Goal: Task Accomplishment & Management: Use online tool/utility

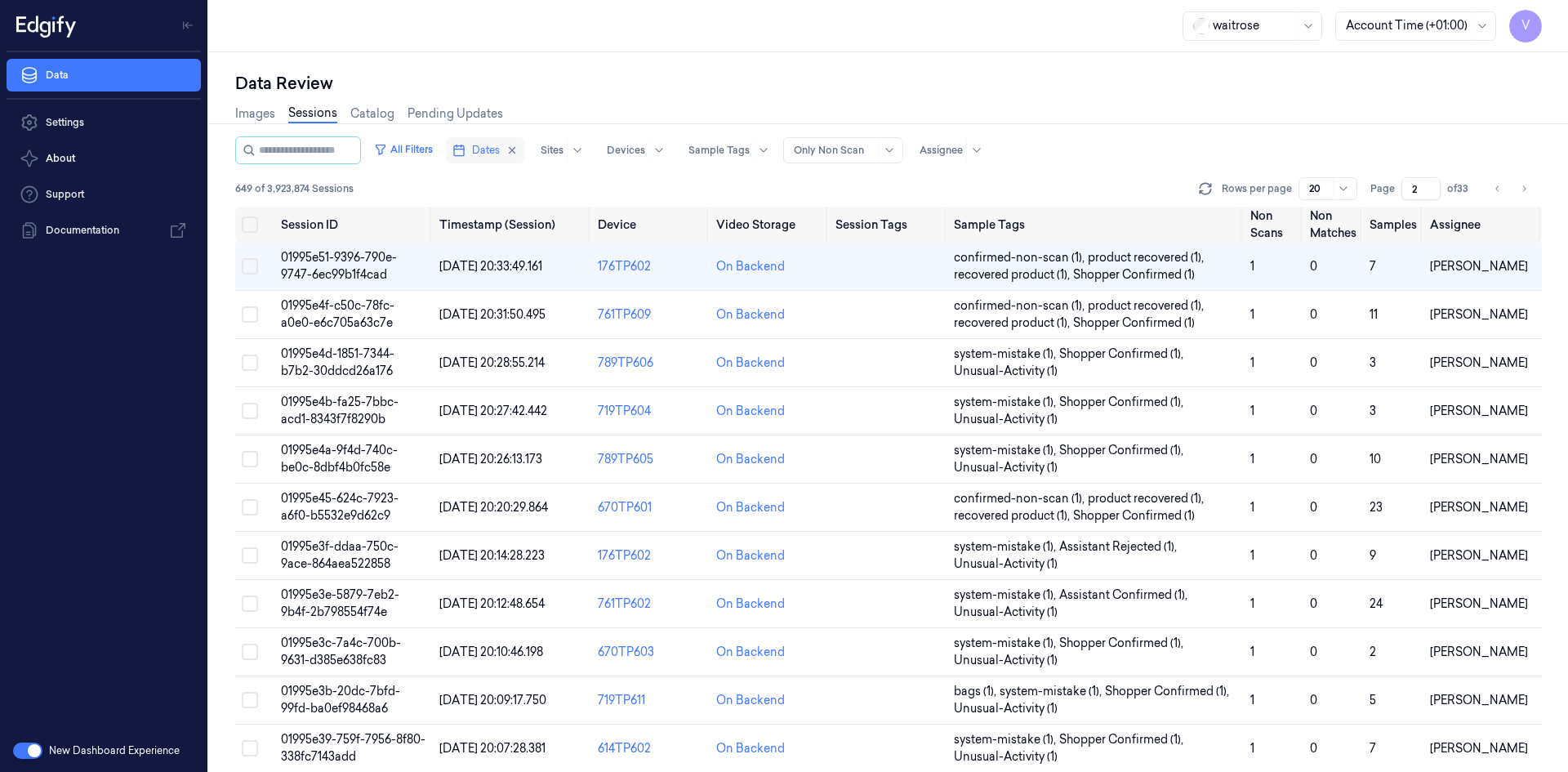
click at [495, 151] on span "Dates" at bounding box center [486, 149] width 28 height 15
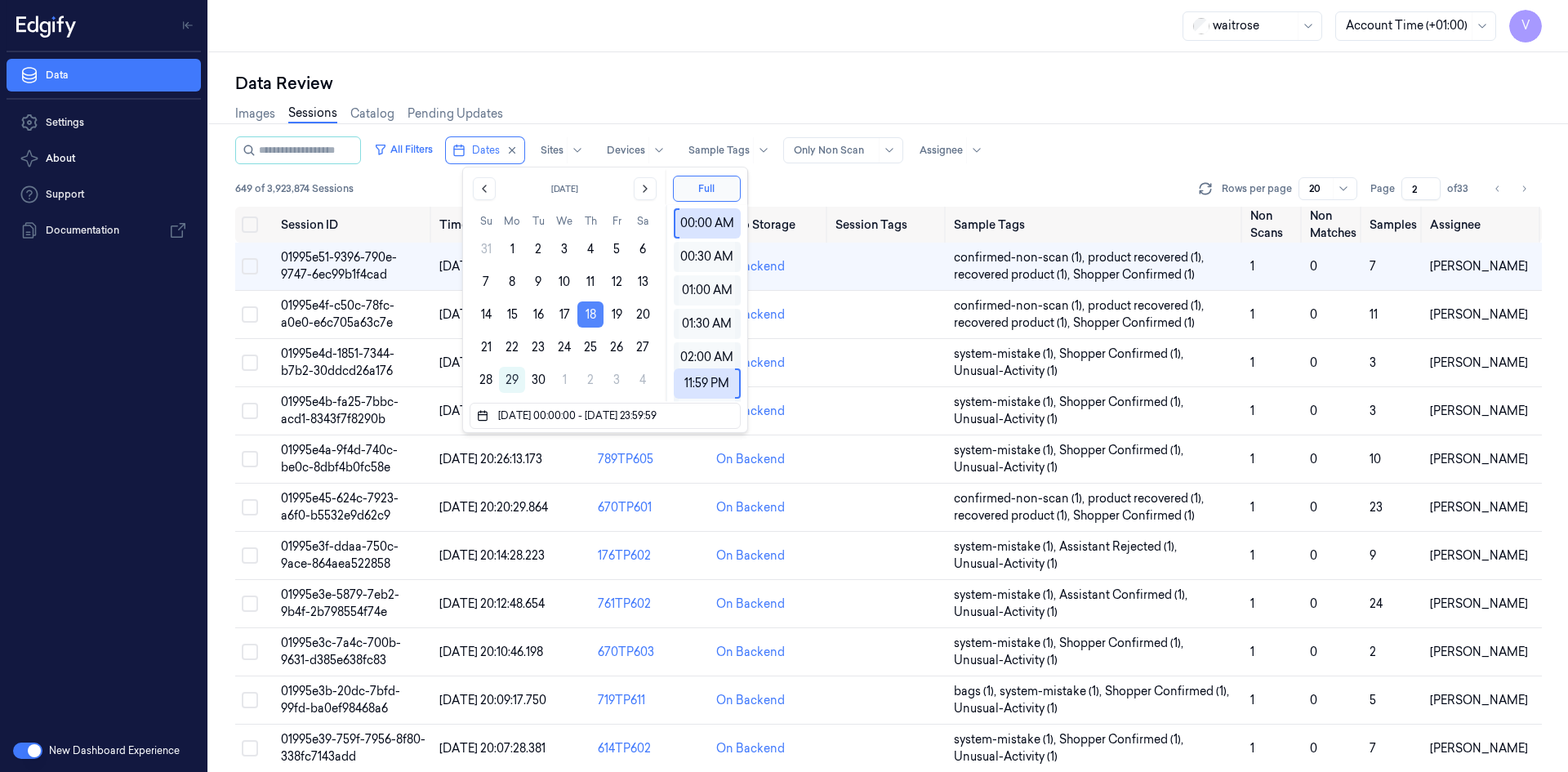
click at [587, 316] on button "18" at bounding box center [591, 314] width 26 height 26
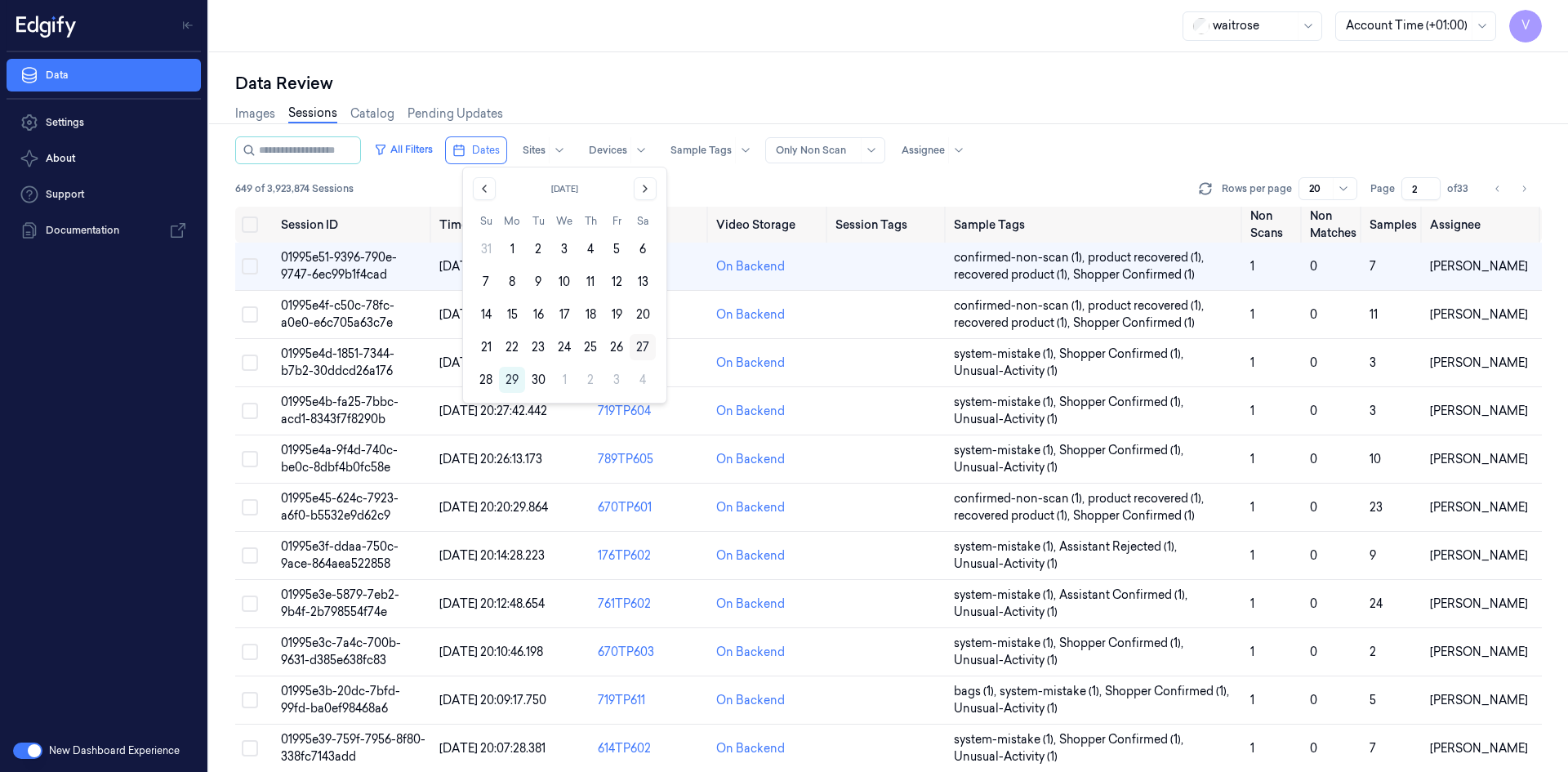
click at [643, 344] on button "27" at bounding box center [643, 347] width 26 height 26
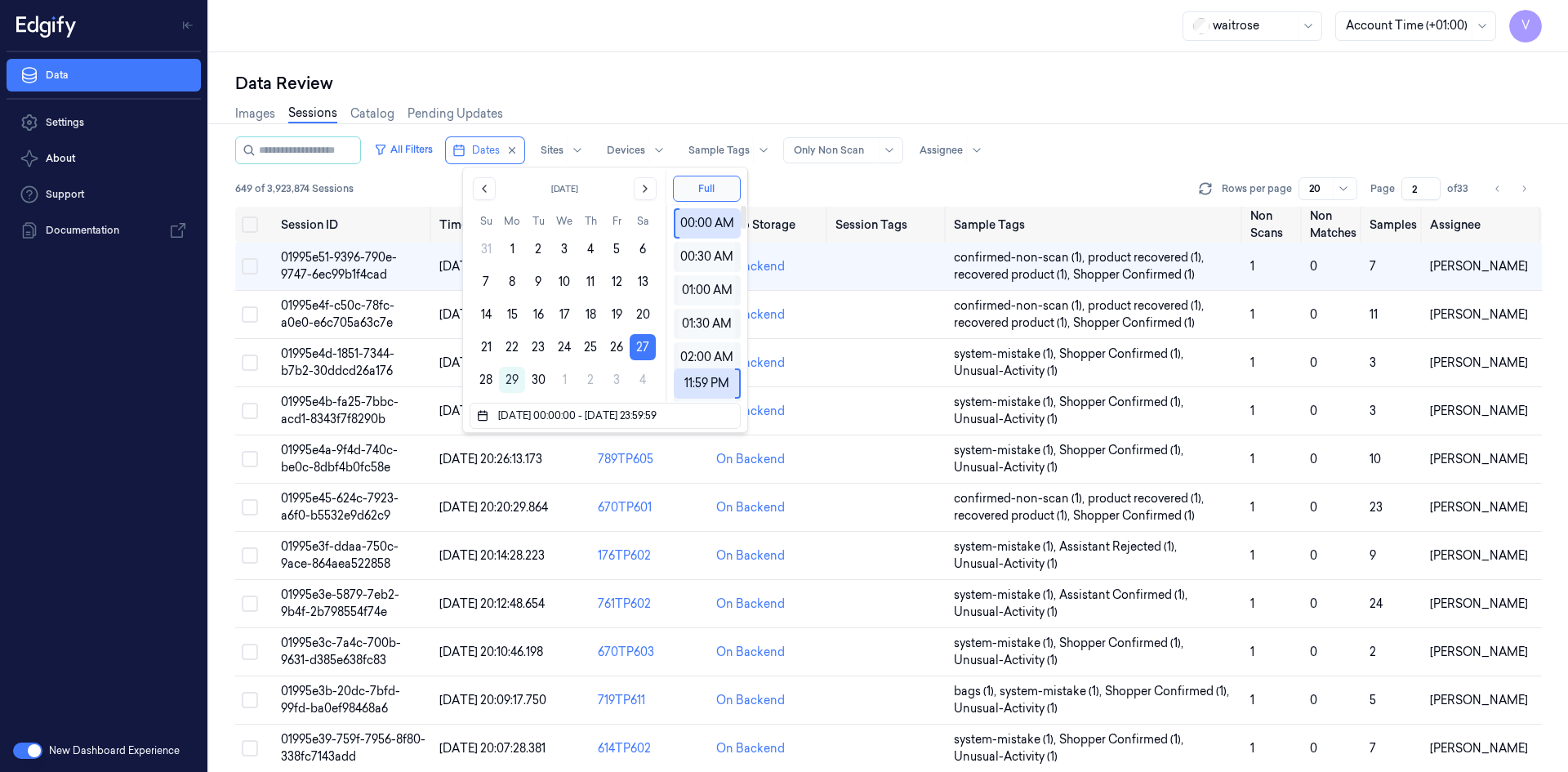
click at [681, 75] on div "Data Review" at bounding box center [889, 83] width 1307 height 23
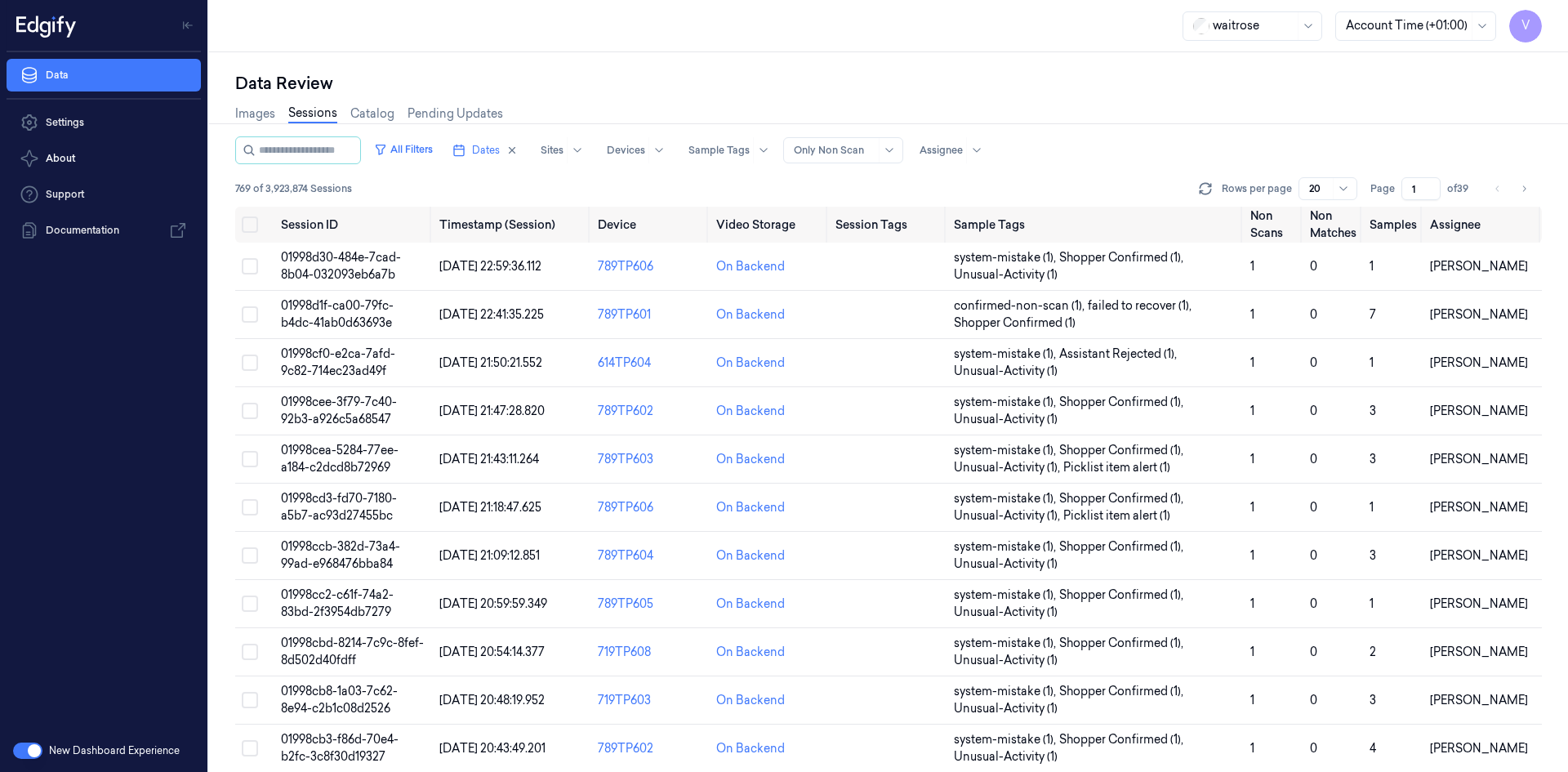
drag, startPoint x: 1417, startPoint y: 191, endPoint x: 1397, endPoint y: 204, distance: 23.9
click at [1398, 204] on div "All Filters Dates Sites Devices Sample Tags Alert Type Only Non Scan Assignee 7…" at bounding box center [889, 171] width 1307 height 70
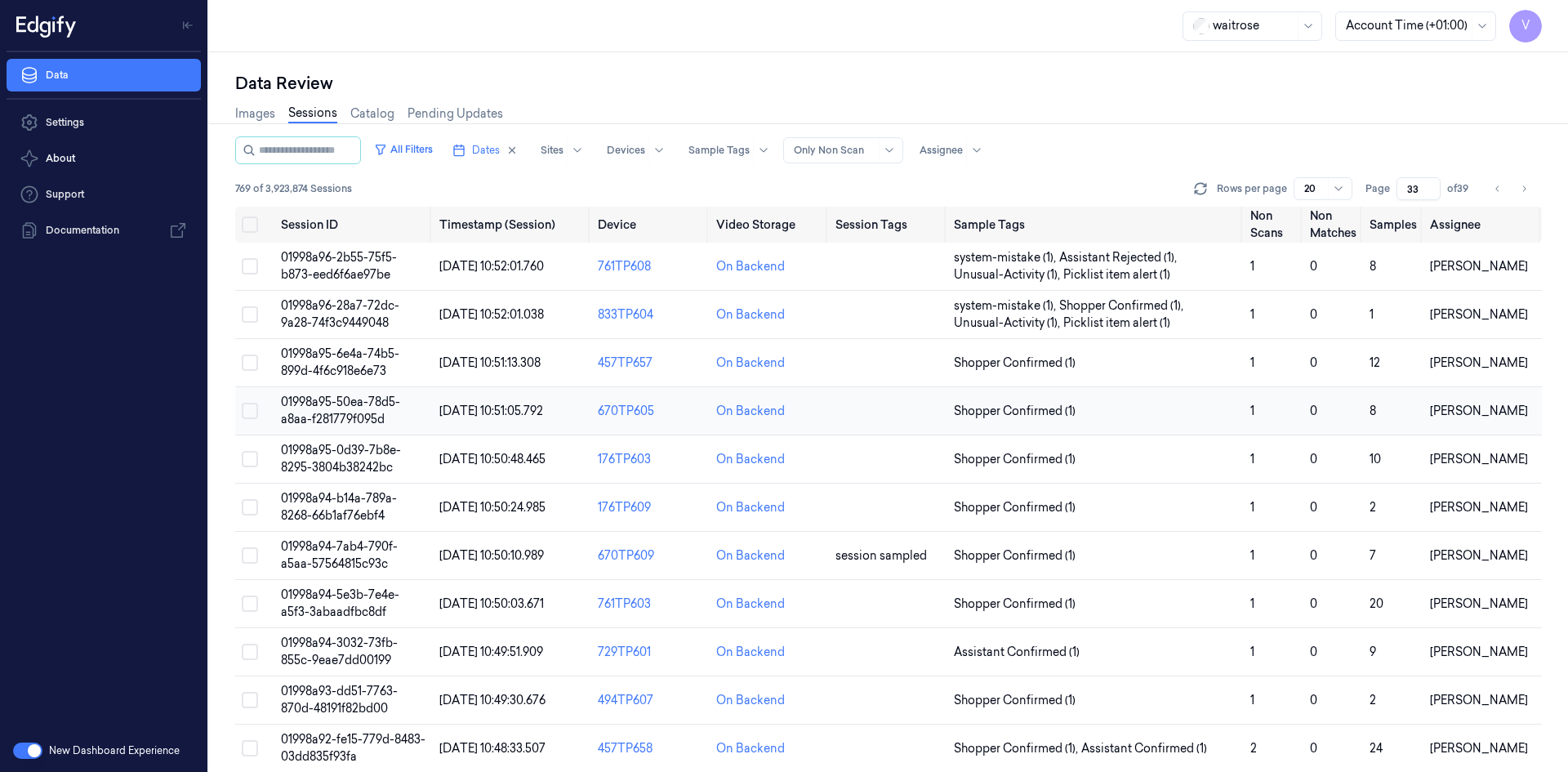
type input "33"
click at [357, 407] on span "01998a95-50ea-78d5-a8aa-f281779f095d" at bounding box center [341, 410] width 120 height 32
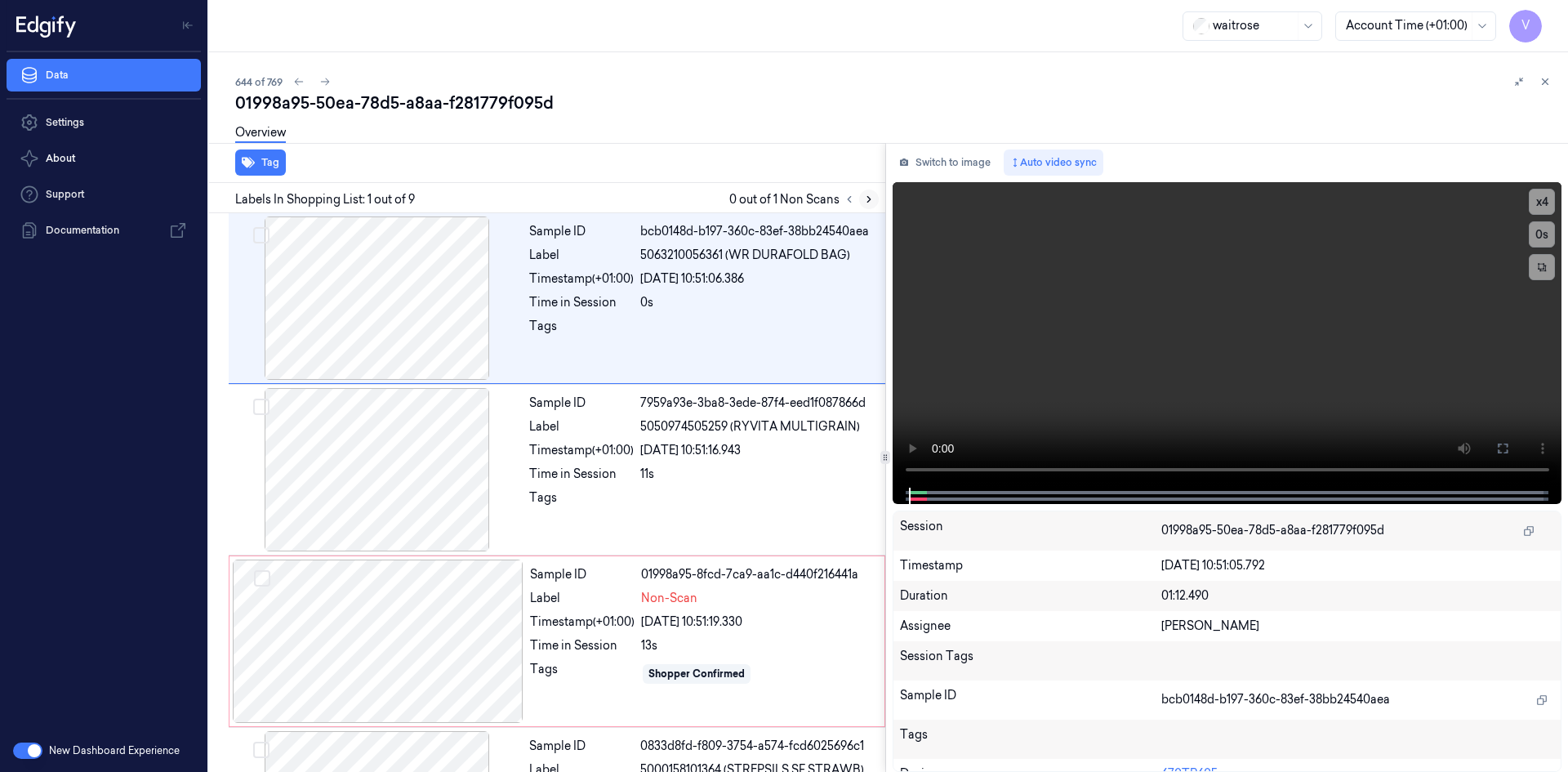
click at [870, 195] on icon at bounding box center [868, 198] width 11 height 11
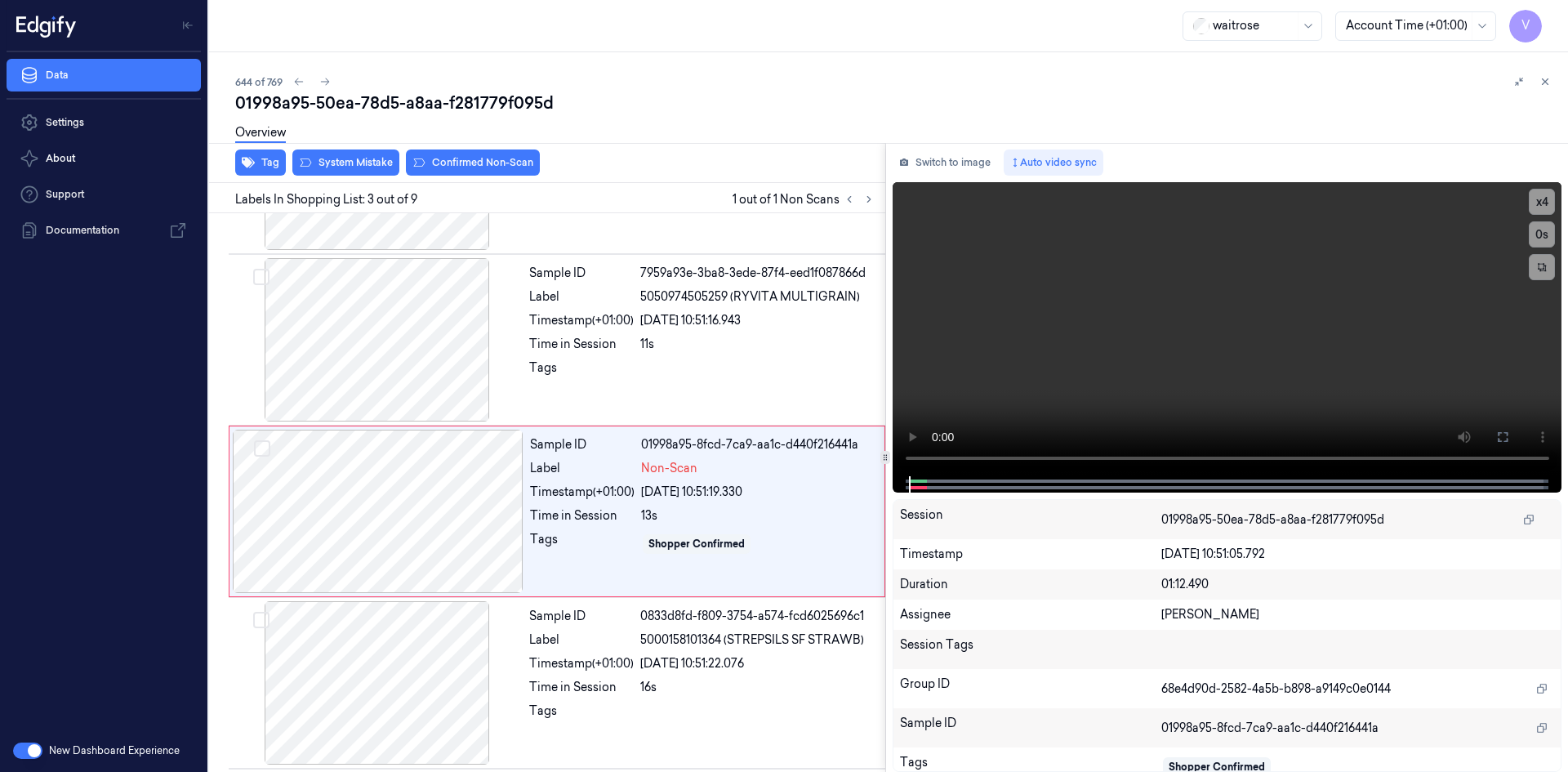
scroll to position [148, 0]
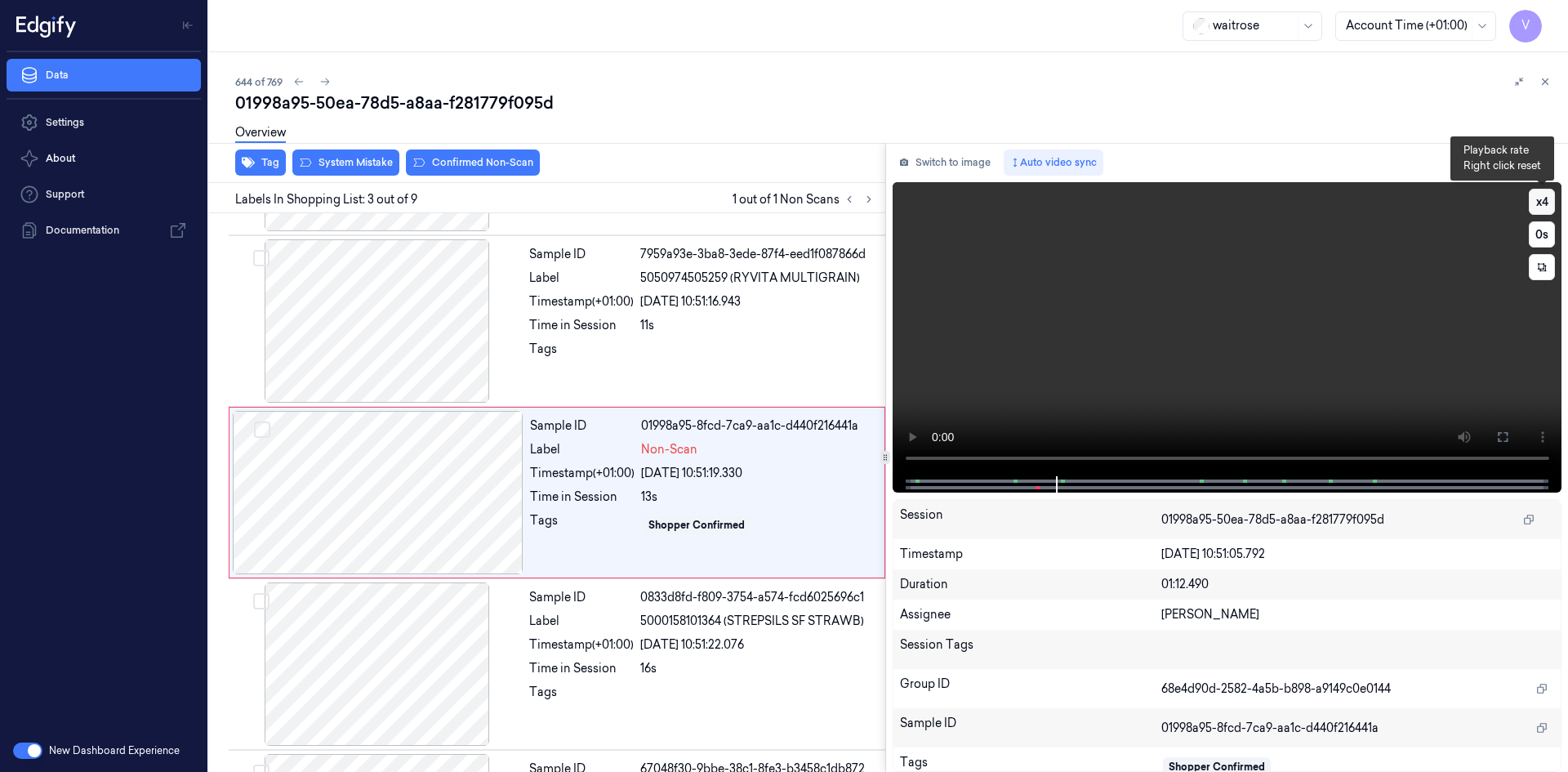
click at [1534, 200] on button "x 4" at bounding box center [1541, 201] width 26 height 26
click at [1541, 203] on button "x 1" at bounding box center [1541, 201] width 26 height 26
click at [955, 160] on button "Switch to image" at bounding box center [944, 162] width 105 height 26
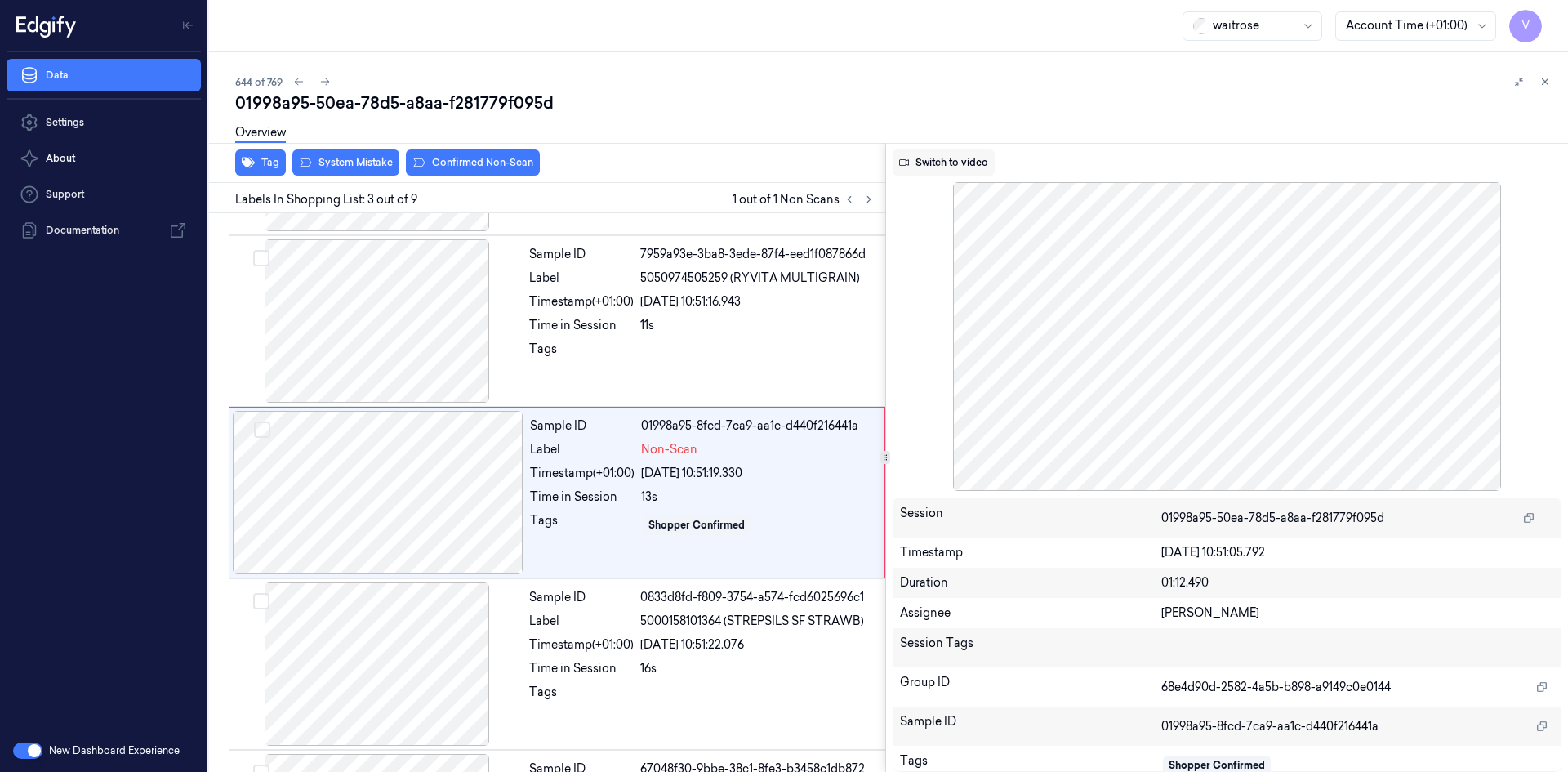
click at [946, 163] on button "Switch to video" at bounding box center [943, 162] width 102 height 26
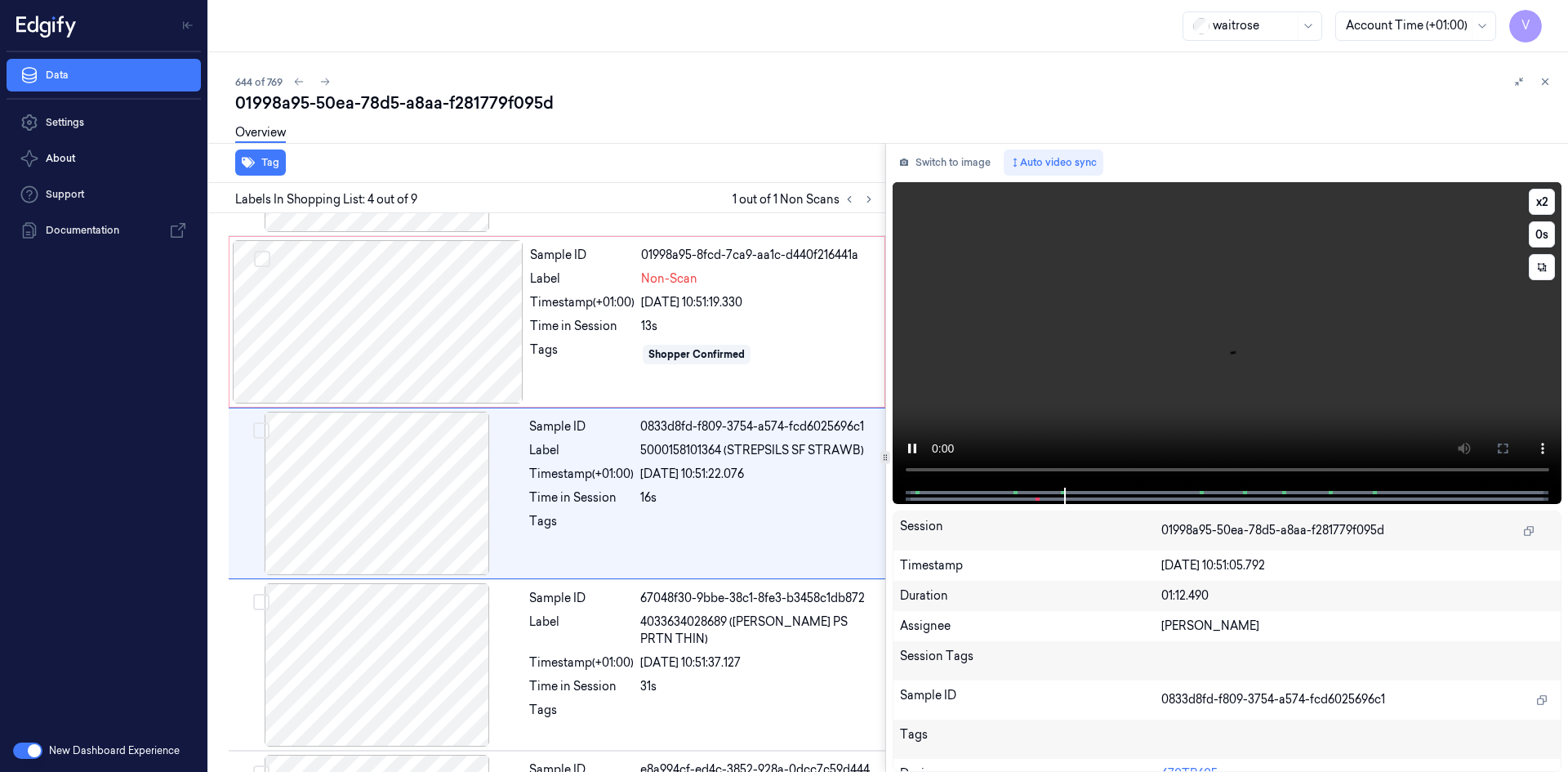
scroll to position [320, 0]
click at [462, 290] on div at bounding box center [379, 321] width 291 height 163
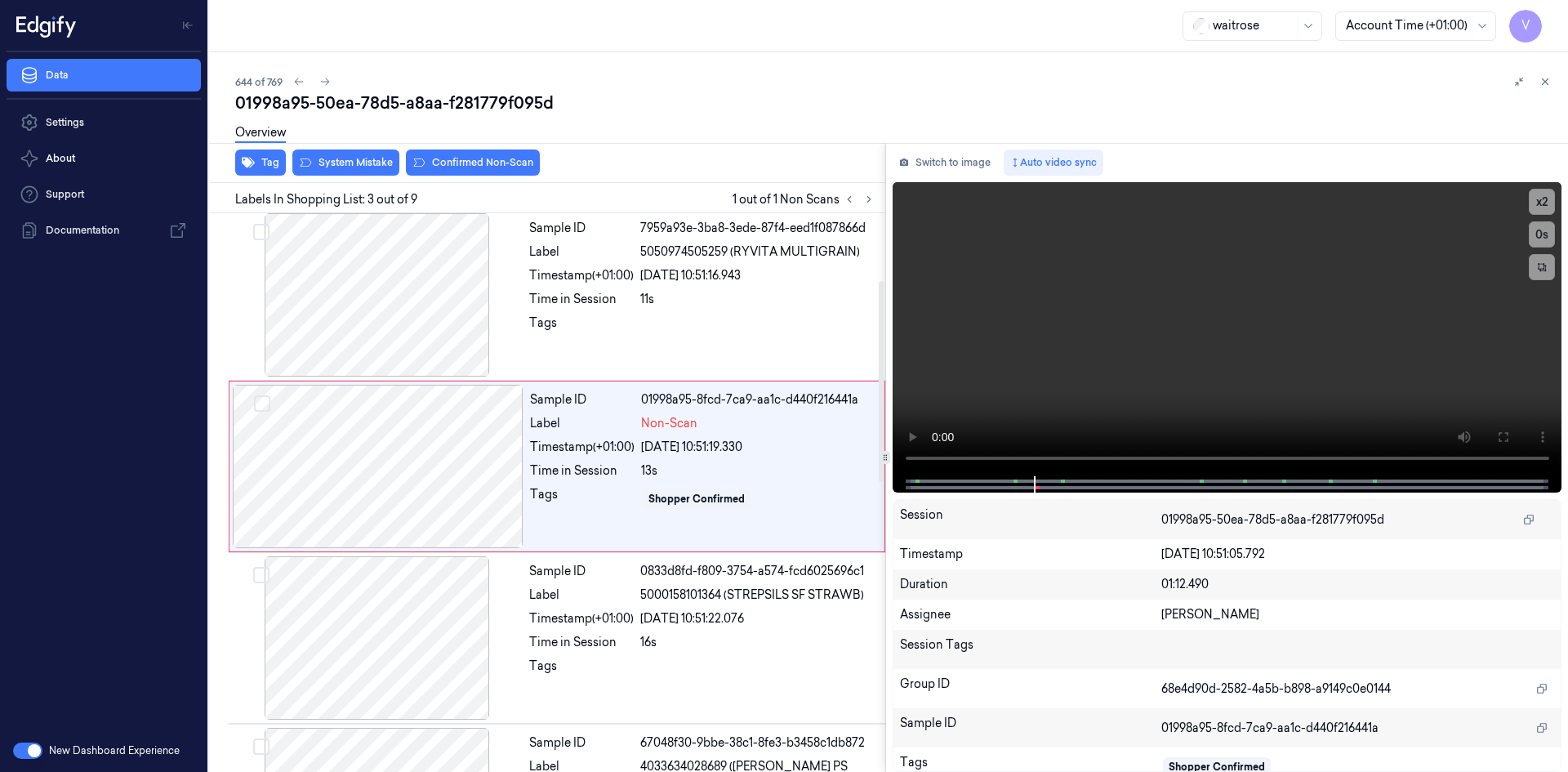
scroll to position [148, 0]
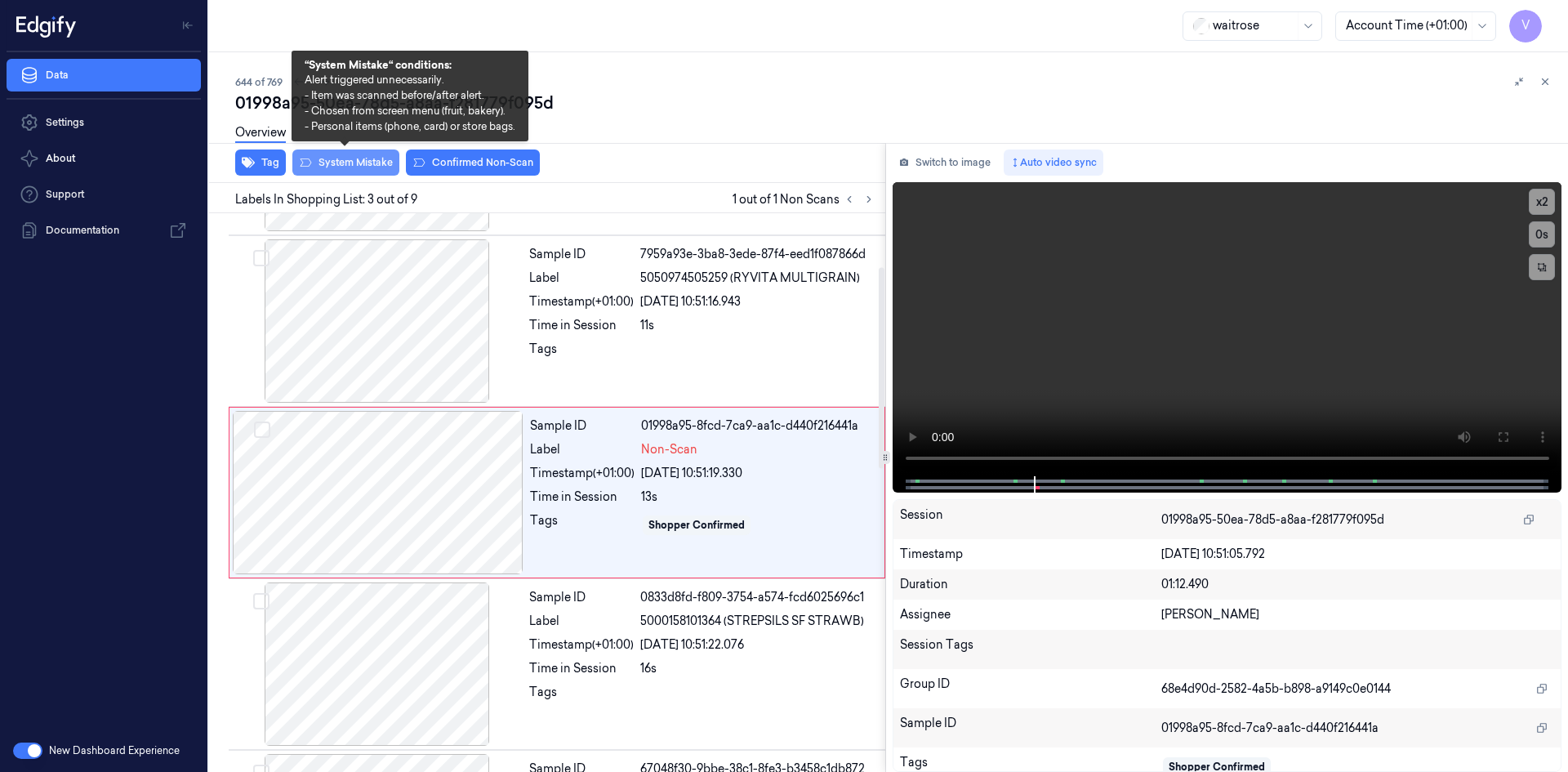
click at [341, 158] on button "System Mistake" at bounding box center [345, 162] width 107 height 26
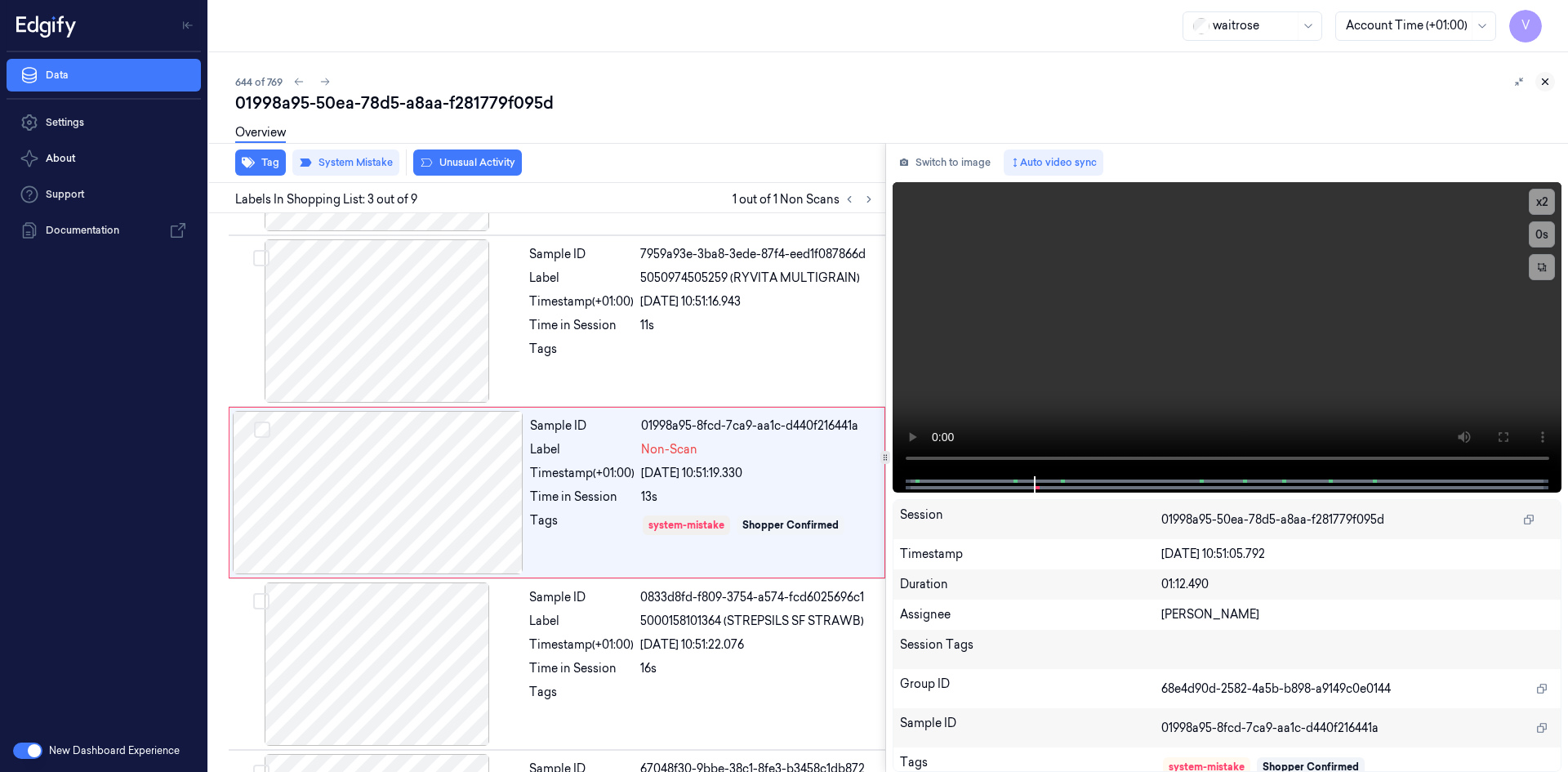
click at [1548, 82] on icon at bounding box center [1544, 81] width 11 height 11
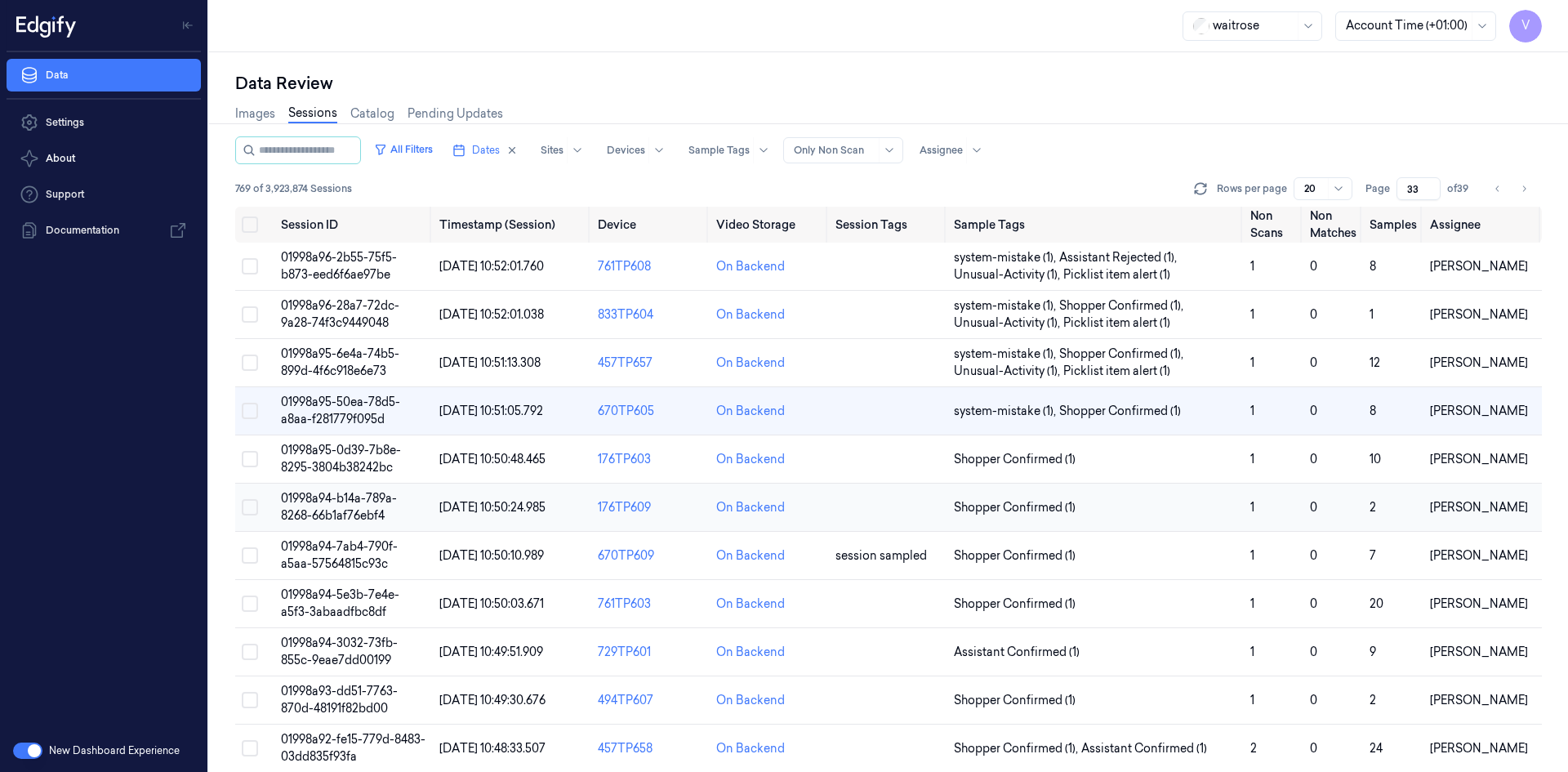
click at [379, 493] on span "01998a94-b14a-789a-8268-66b1af76ebf4" at bounding box center [339, 507] width 116 height 32
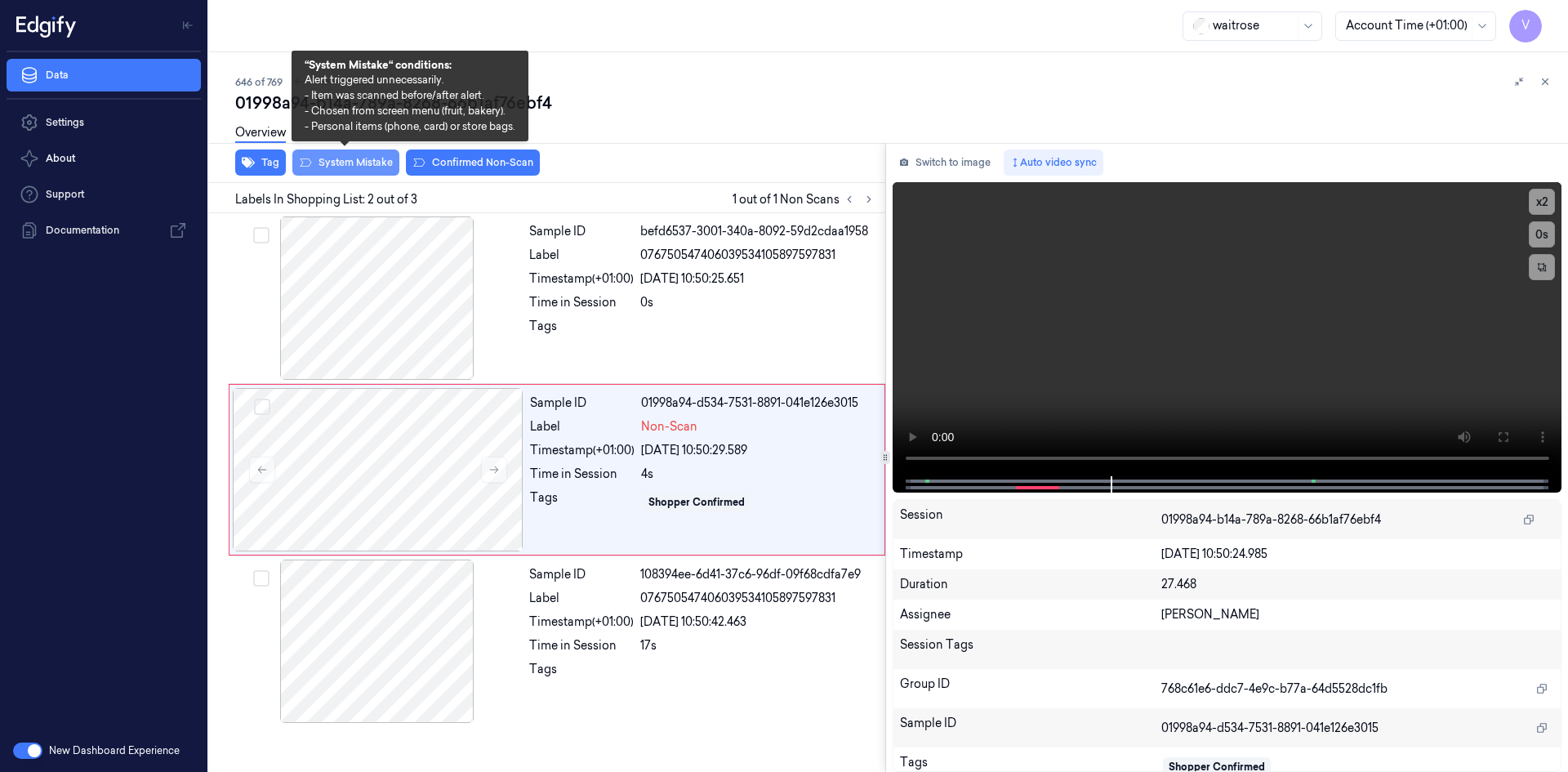
click at [373, 163] on button "System Mistake" at bounding box center [345, 162] width 107 height 26
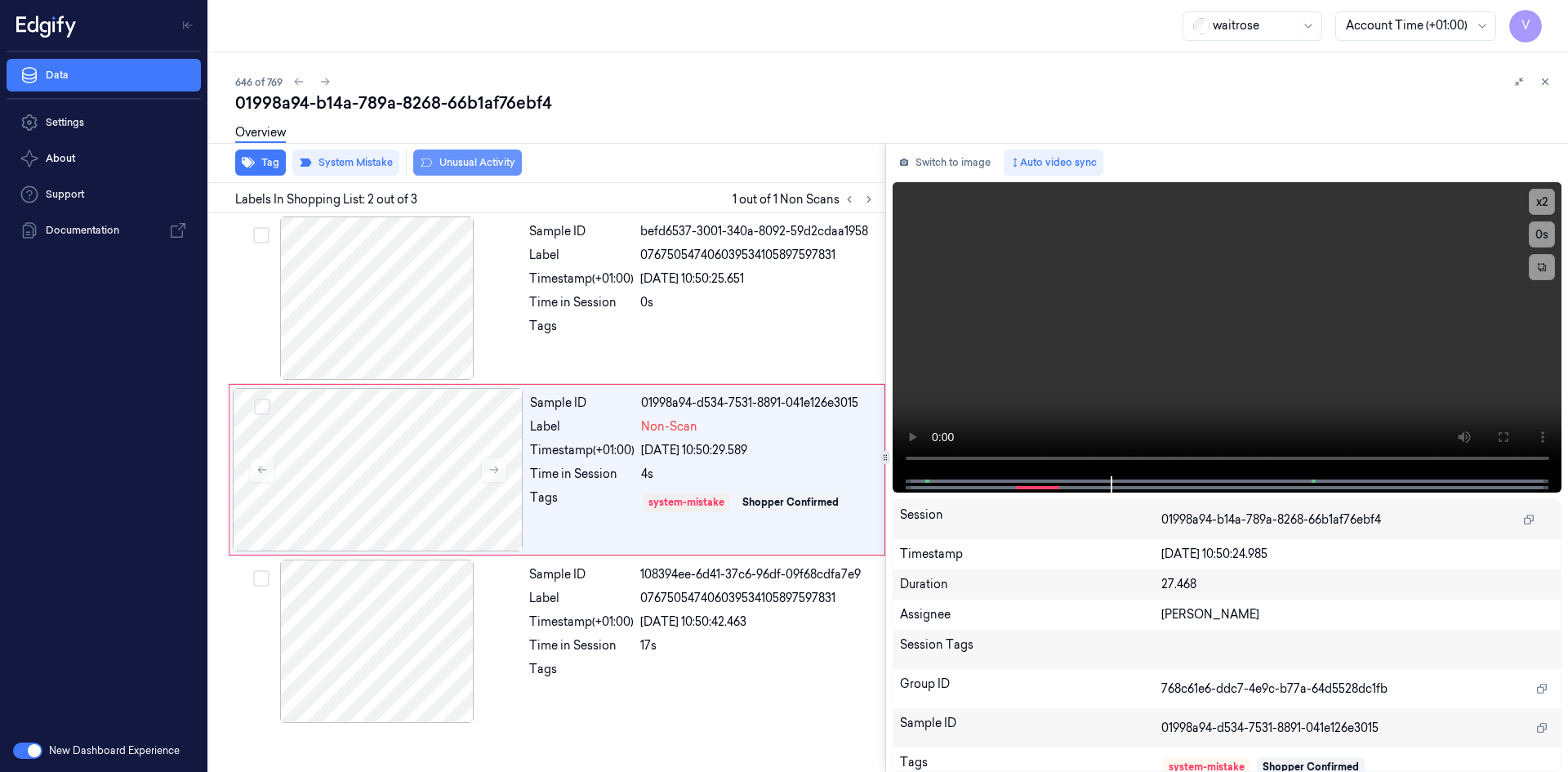
click at [490, 161] on button "Unusual Activity" at bounding box center [467, 162] width 109 height 26
click at [1551, 82] on button at bounding box center [1545, 82] width 20 height 20
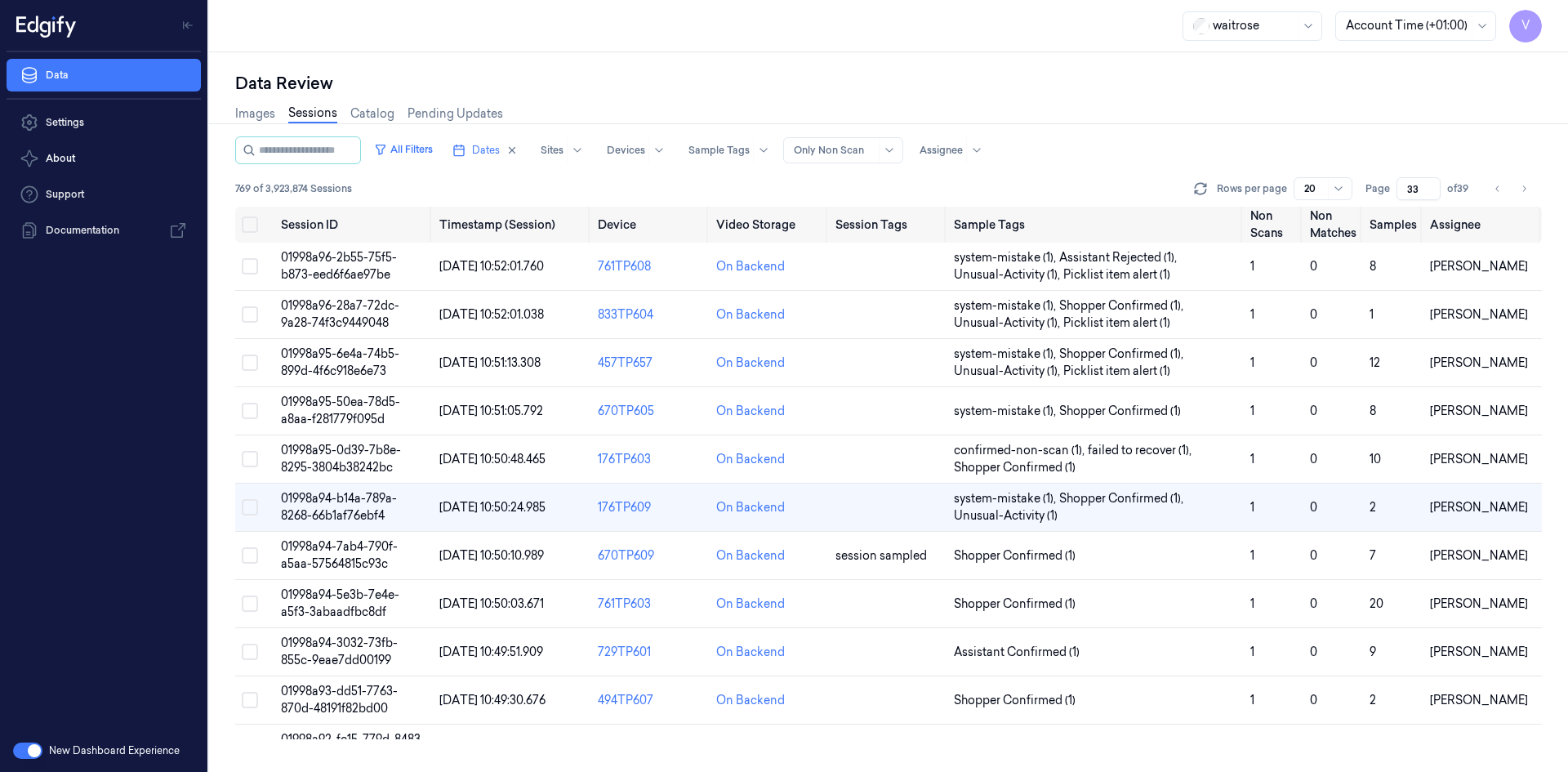
scroll to position [18, 0]
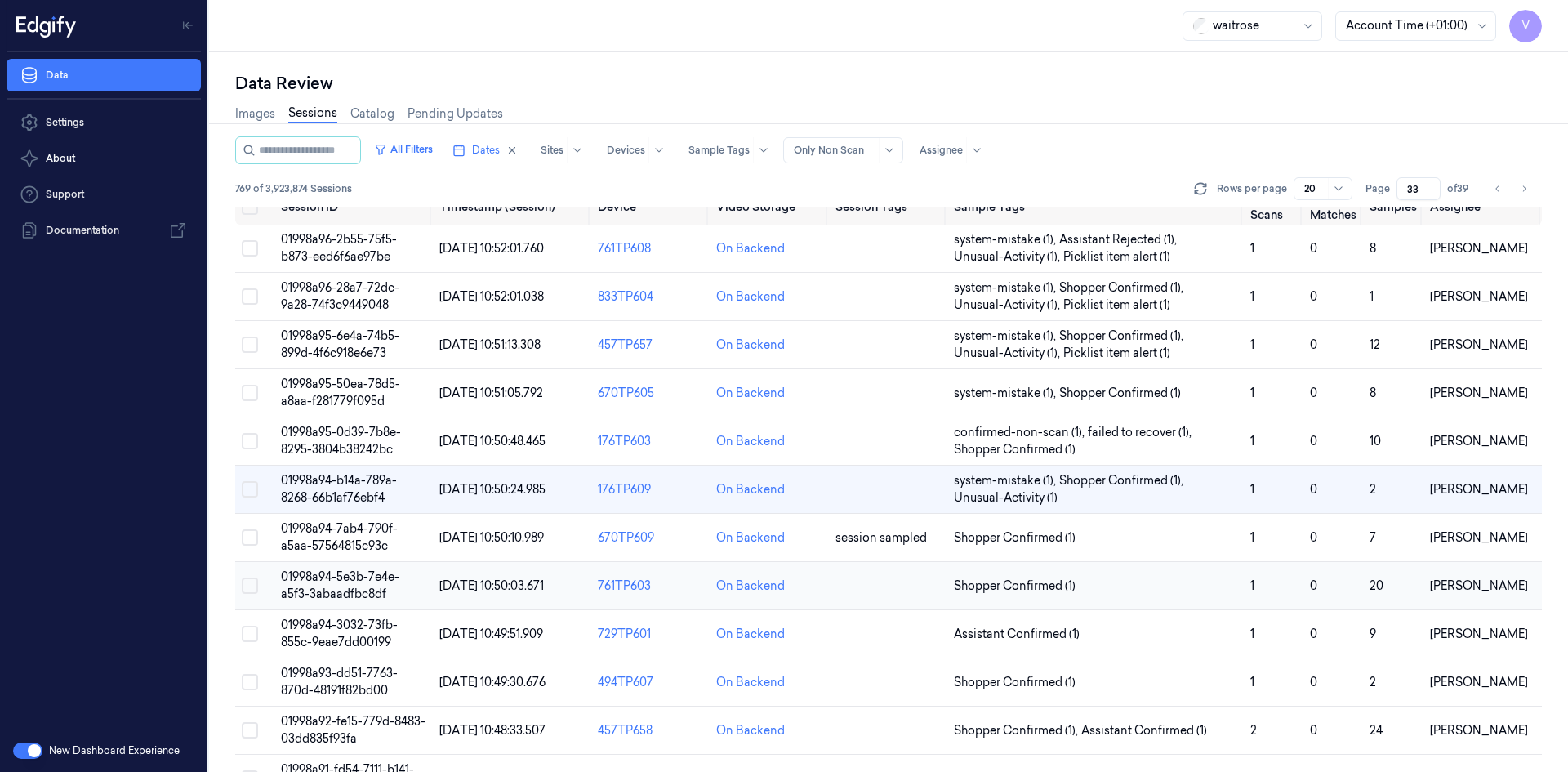
click at [347, 582] on span "01998a94-5e3b-7e4e-a5f3-3abaadfbc8df" at bounding box center [340, 585] width 119 height 32
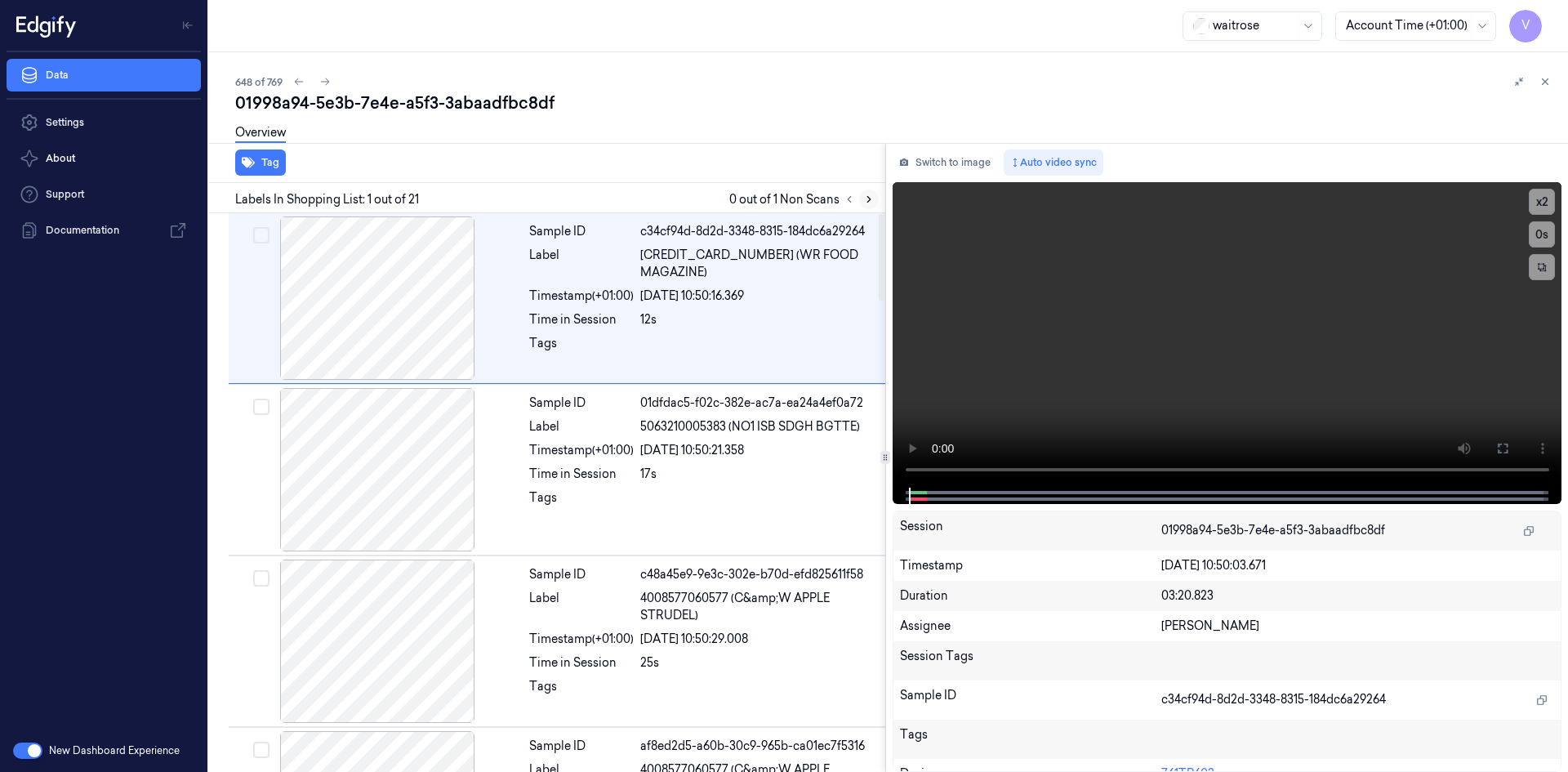
click at [868, 198] on icon at bounding box center [868, 198] width 11 height 11
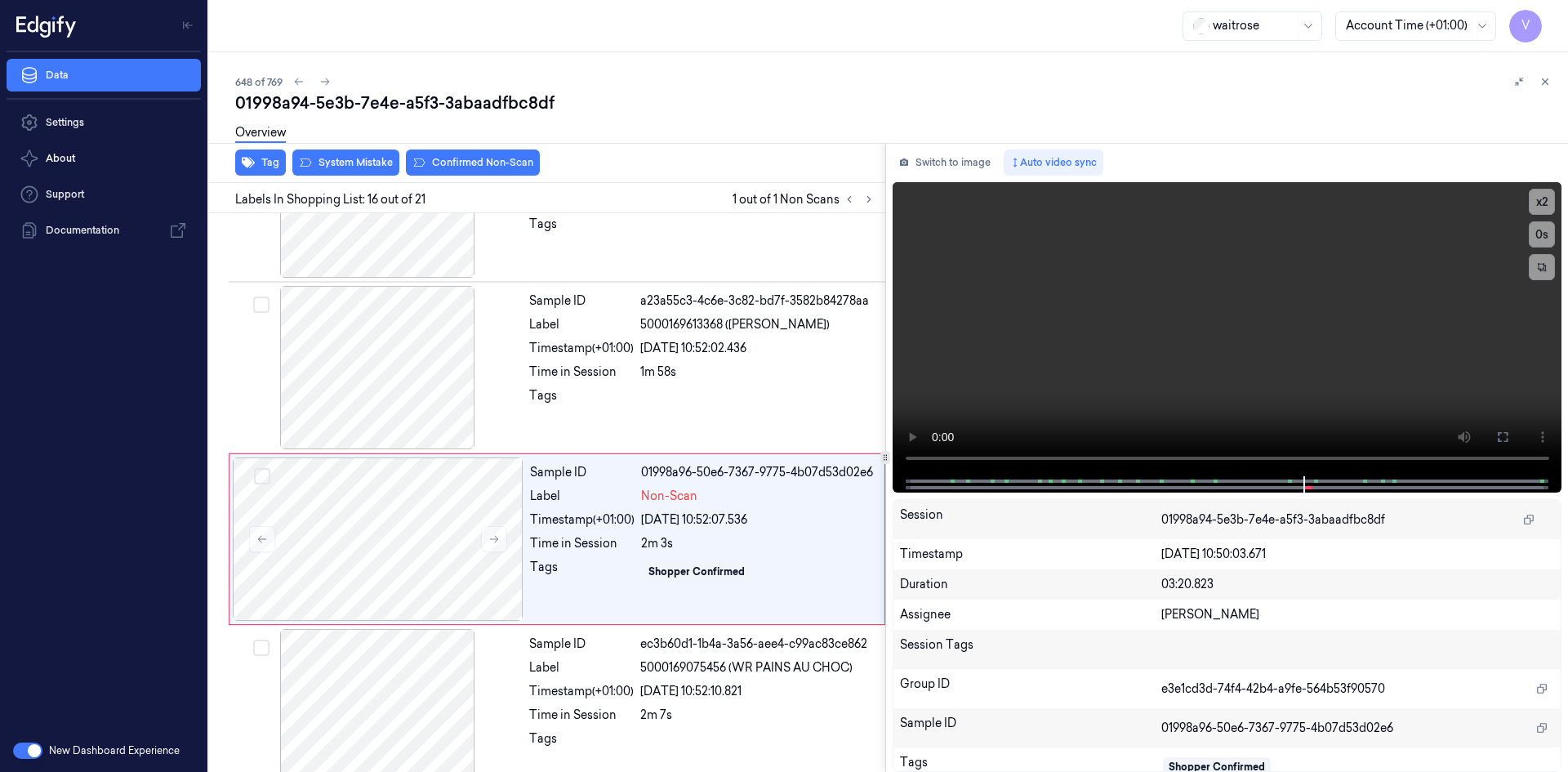
scroll to position [2378, 0]
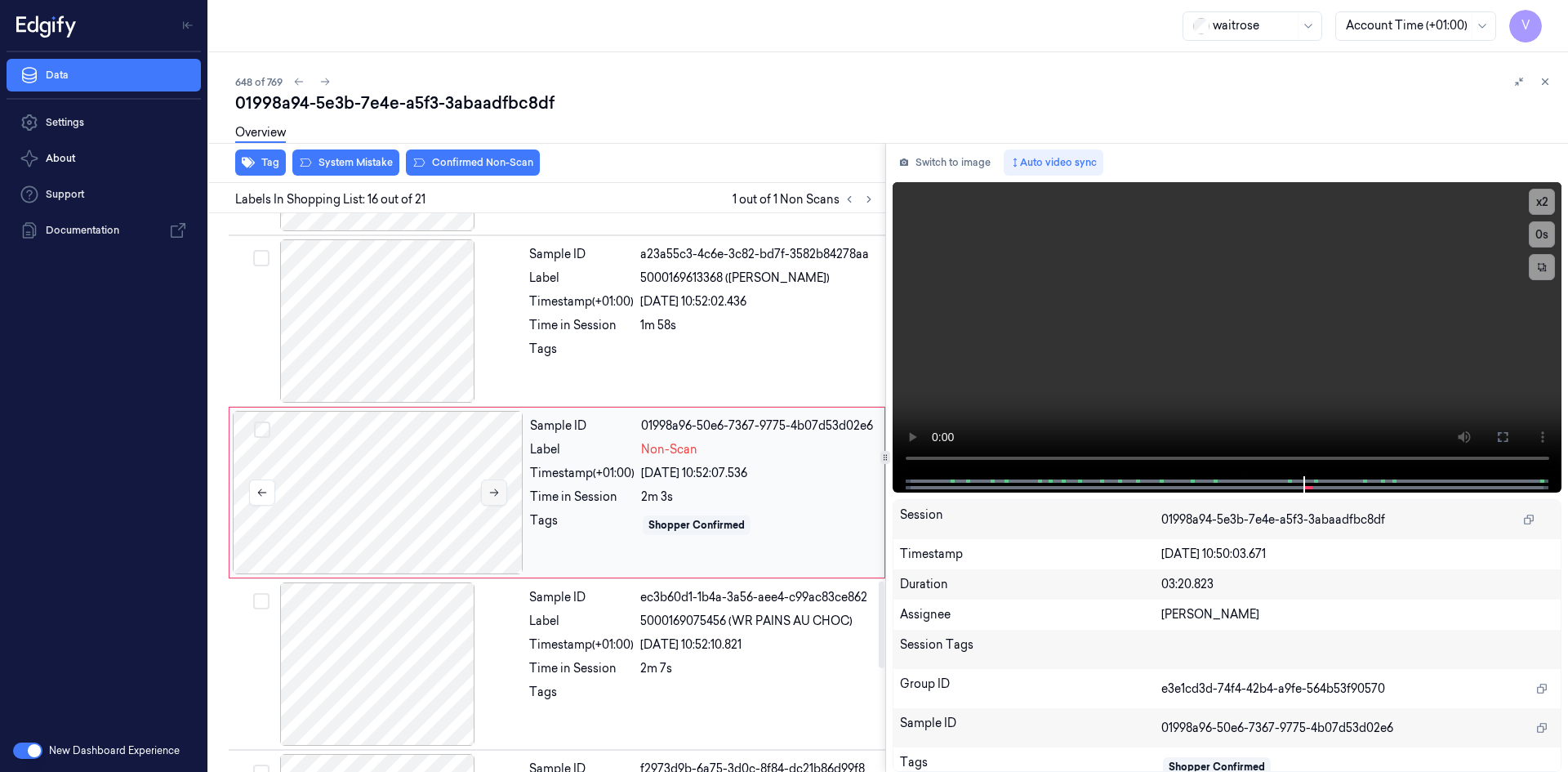
click at [495, 493] on icon at bounding box center [493, 492] width 11 height 11
click at [1171, 315] on video at bounding box center [1227, 329] width 669 height 294
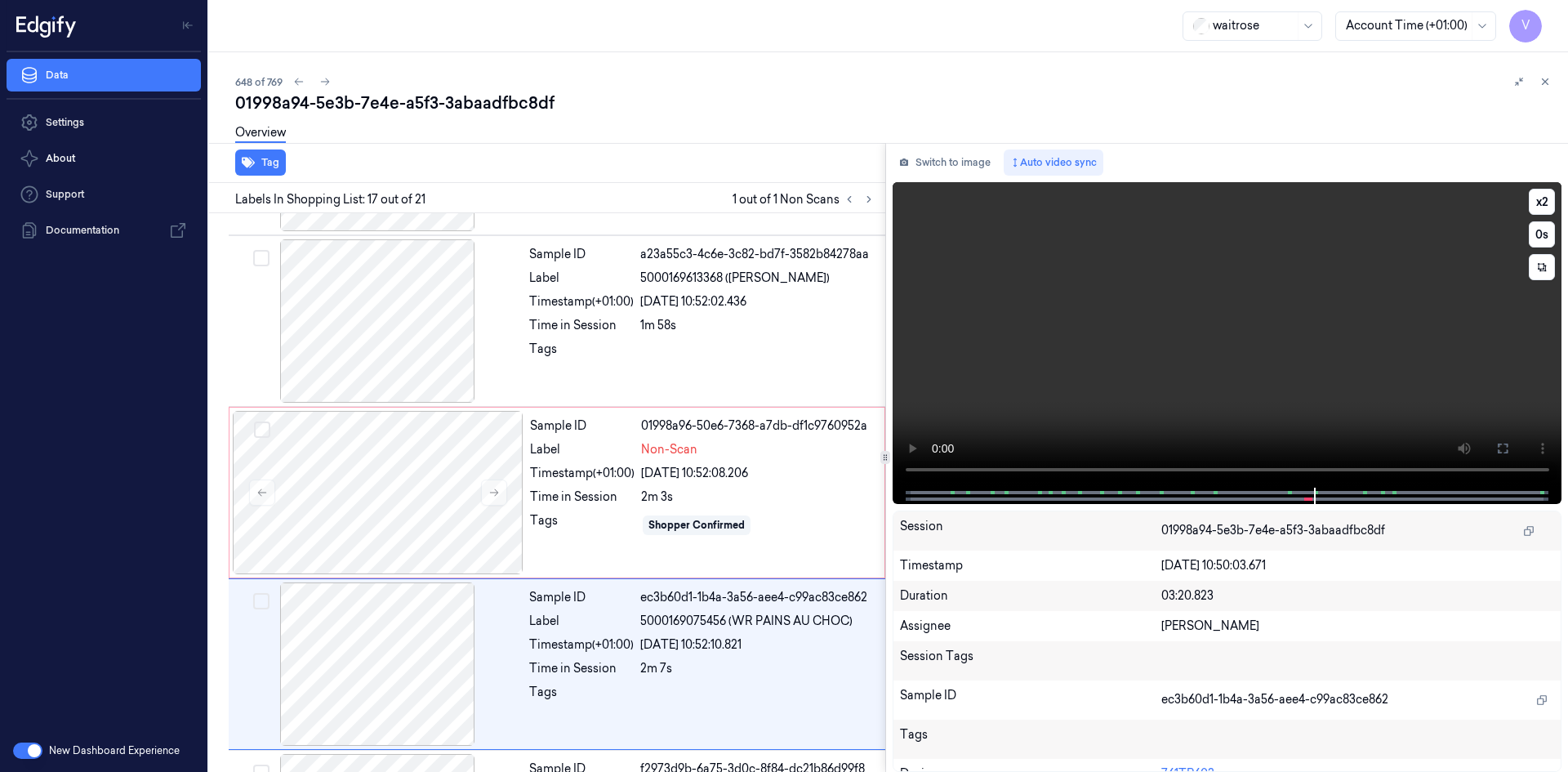
scroll to position [2549, 0]
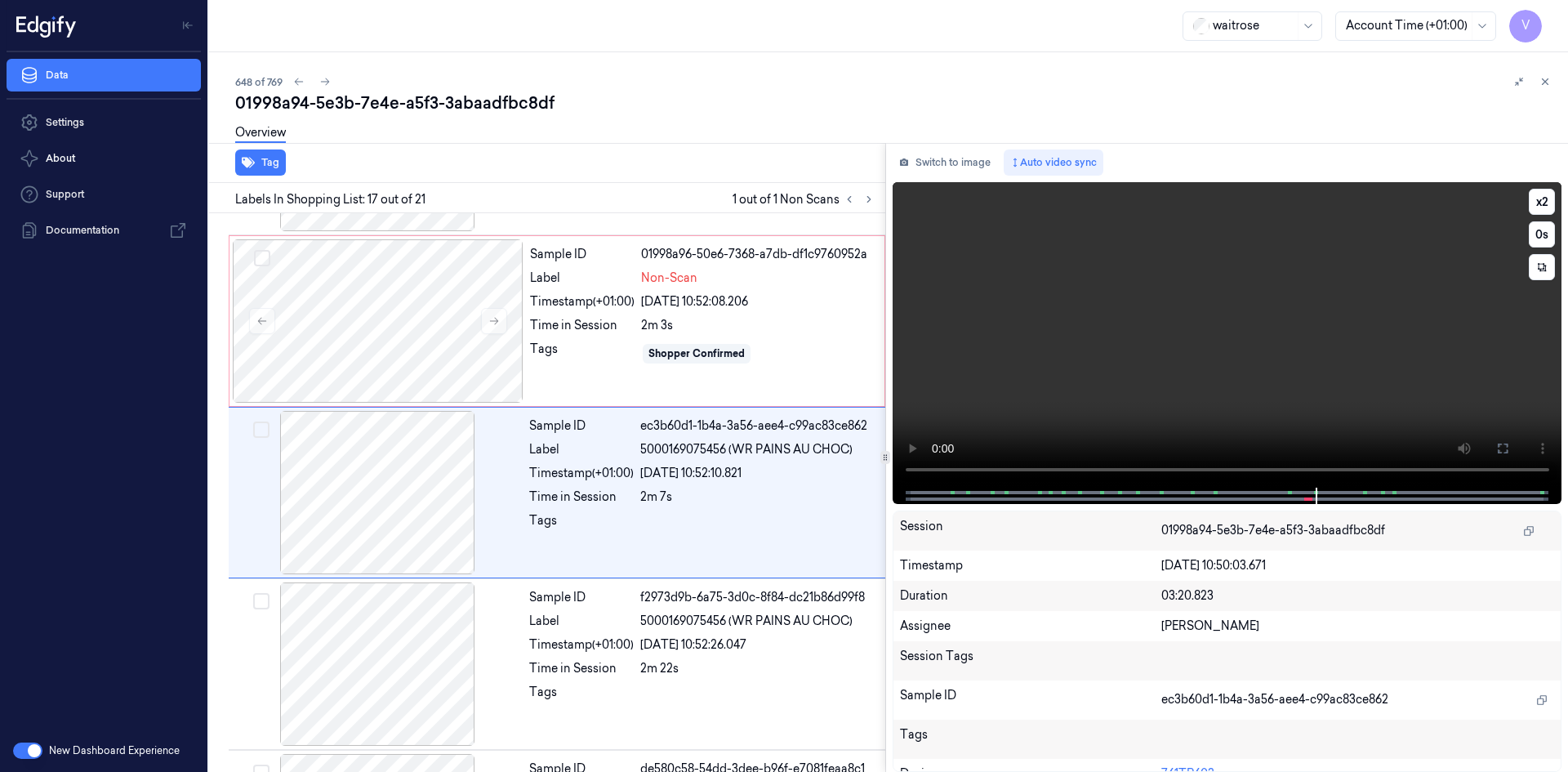
click at [1017, 391] on video at bounding box center [1227, 335] width 669 height 306
click at [367, 305] on div at bounding box center [379, 321] width 291 height 163
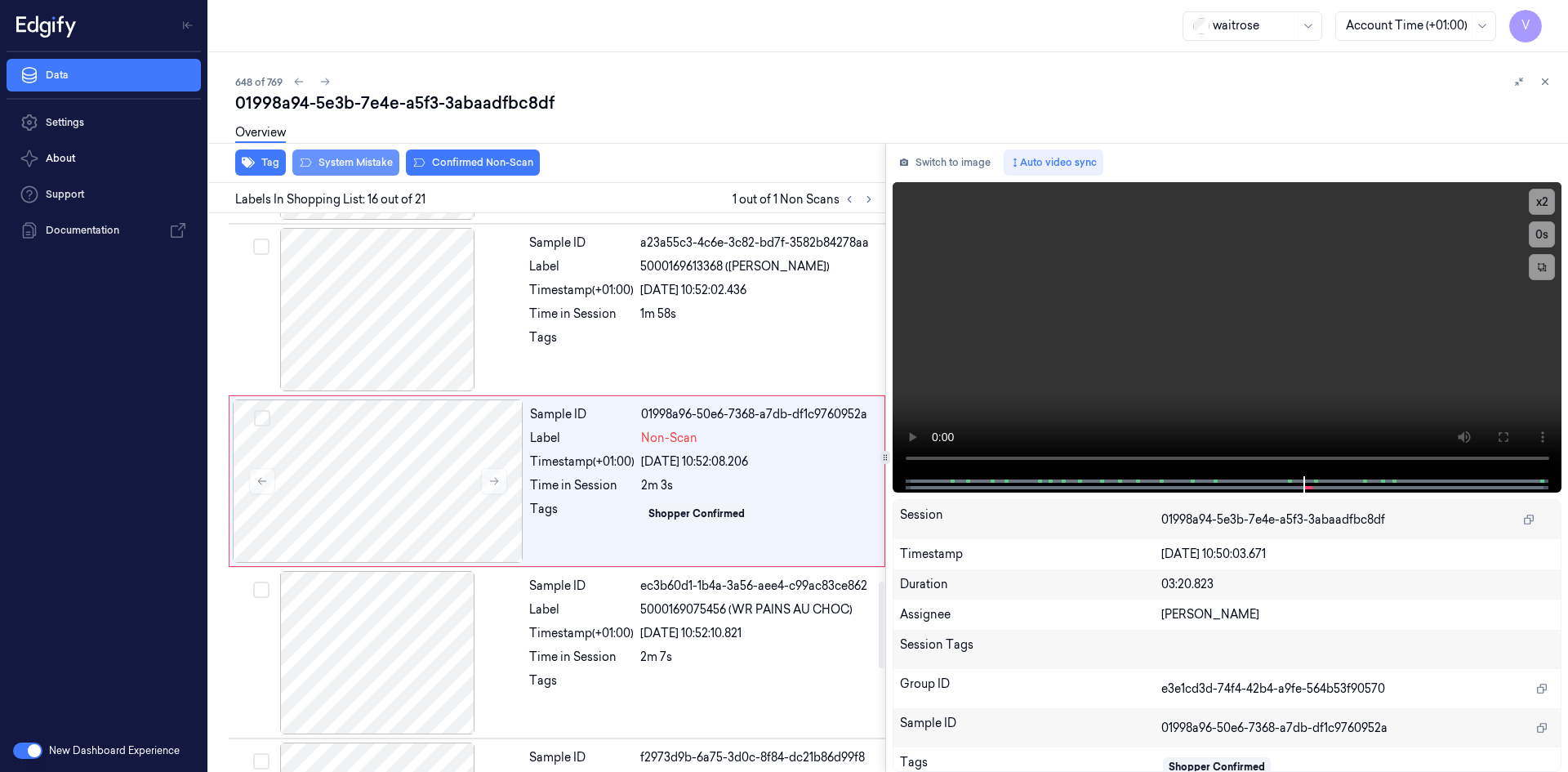
scroll to position [2378, 0]
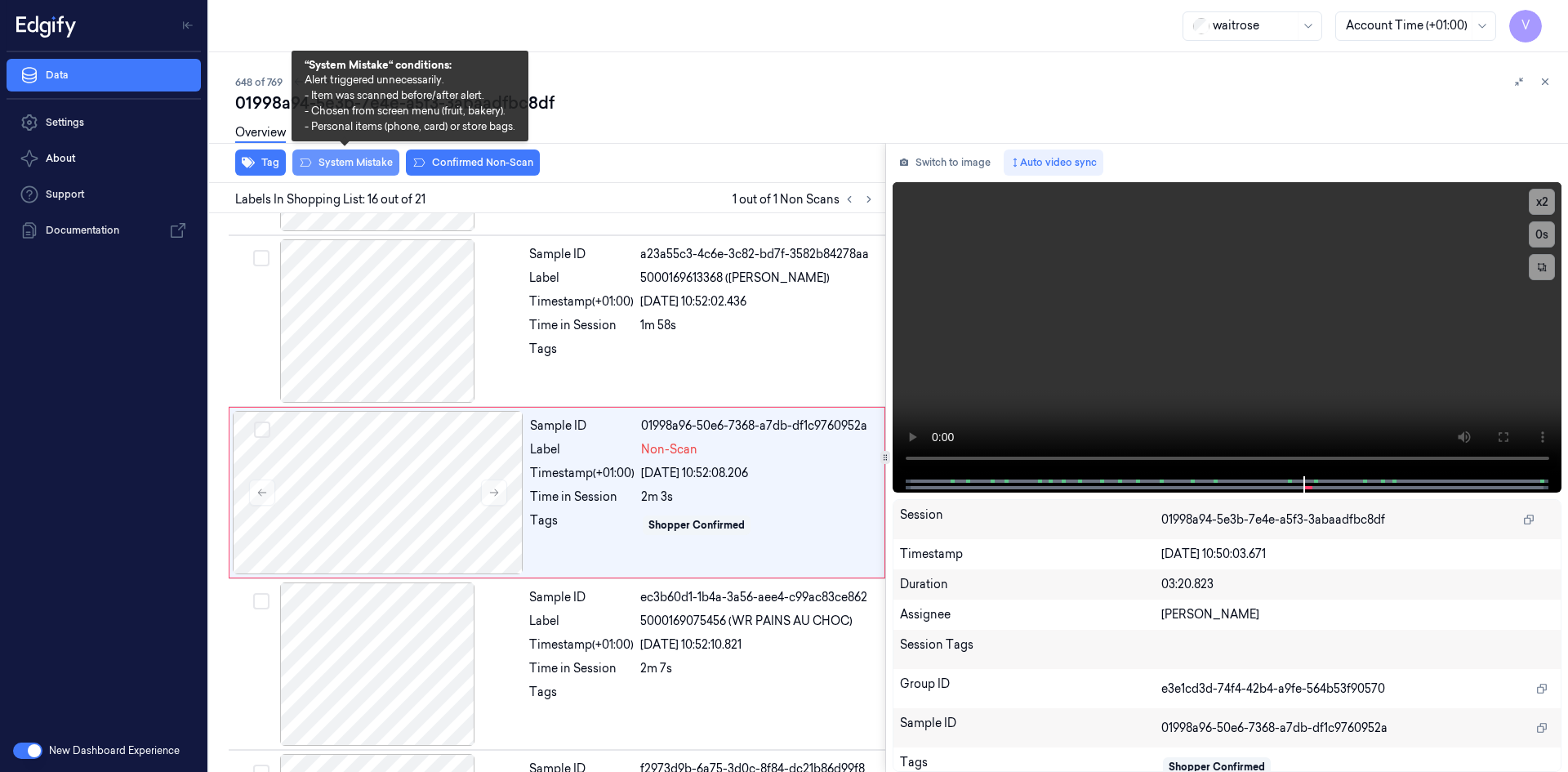
click at [343, 160] on button "System Mistake" at bounding box center [345, 162] width 107 height 26
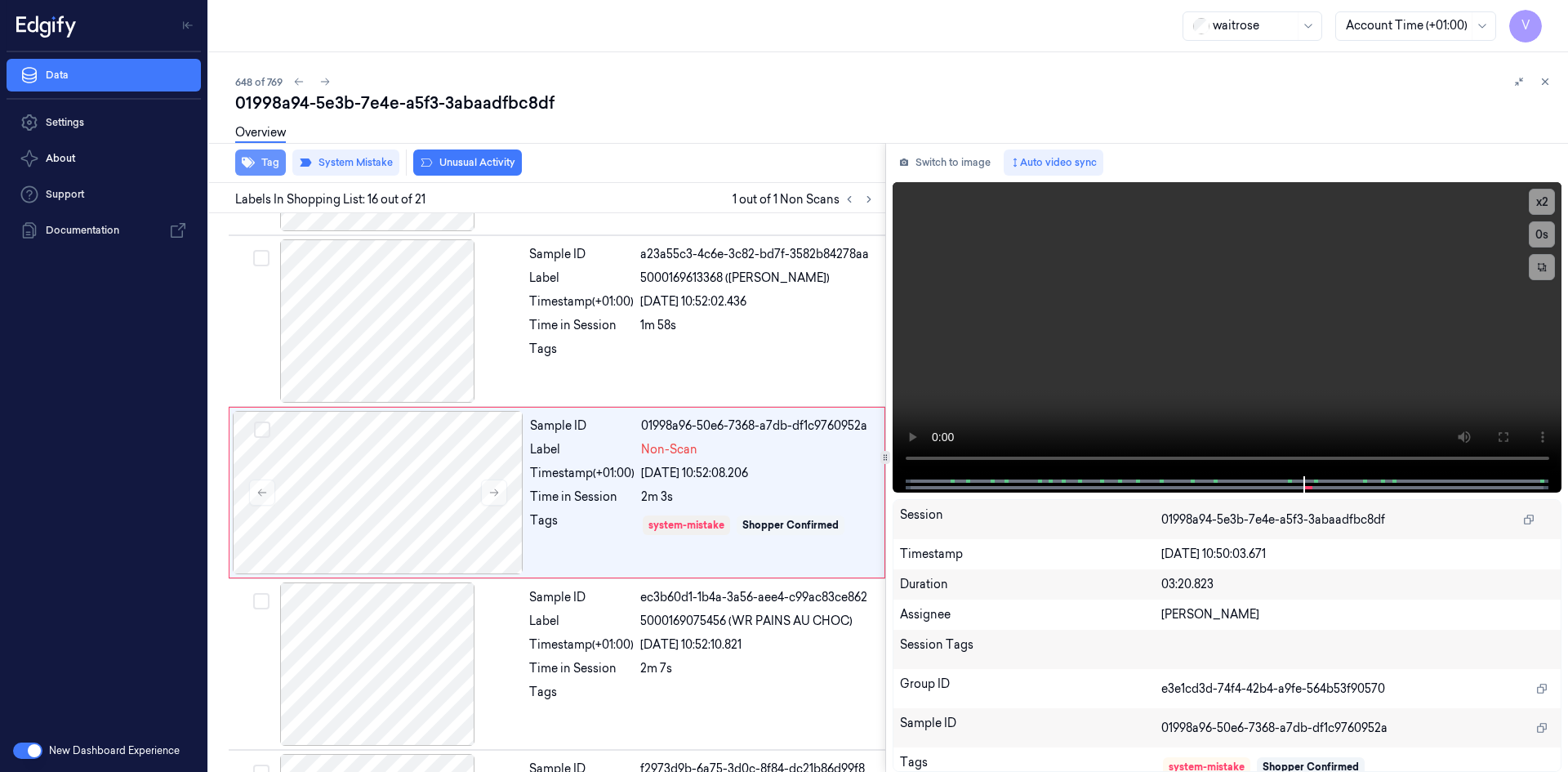
click at [261, 160] on button "Tag" at bounding box center [260, 162] width 51 height 26
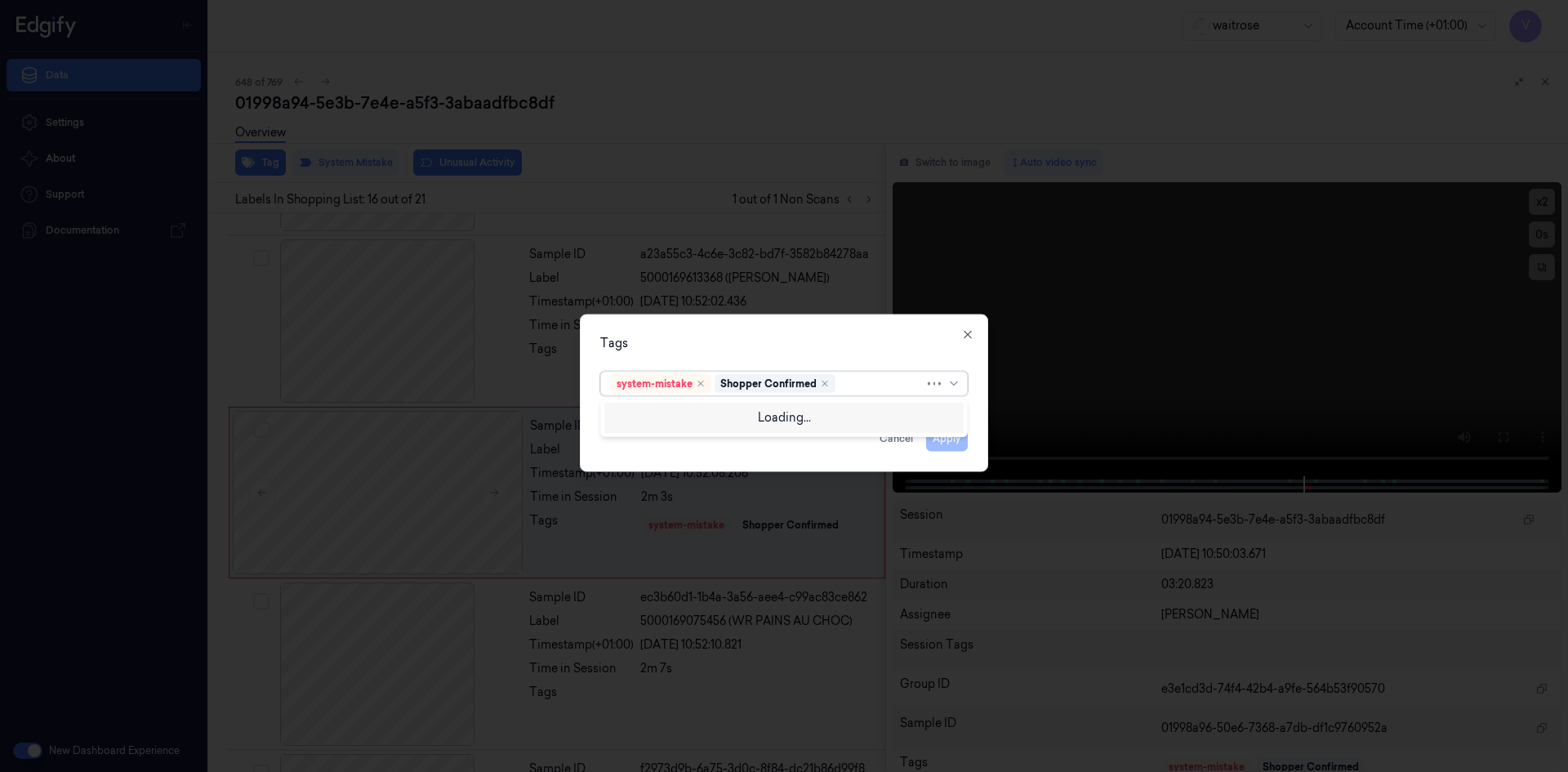
click at [858, 383] on div at bounding box center [882, 383] width 86 height 17
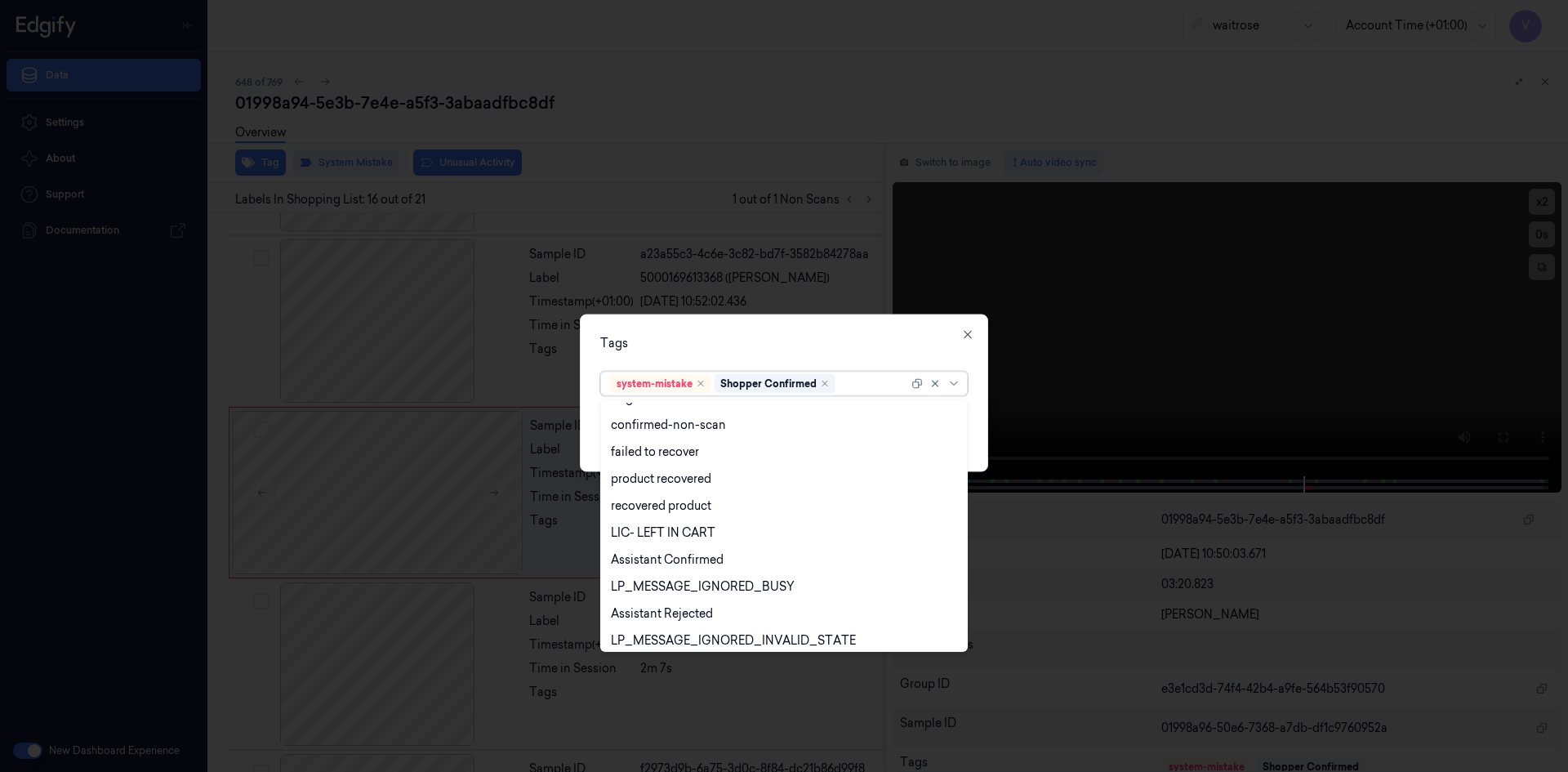
scroll to position [240, 0]
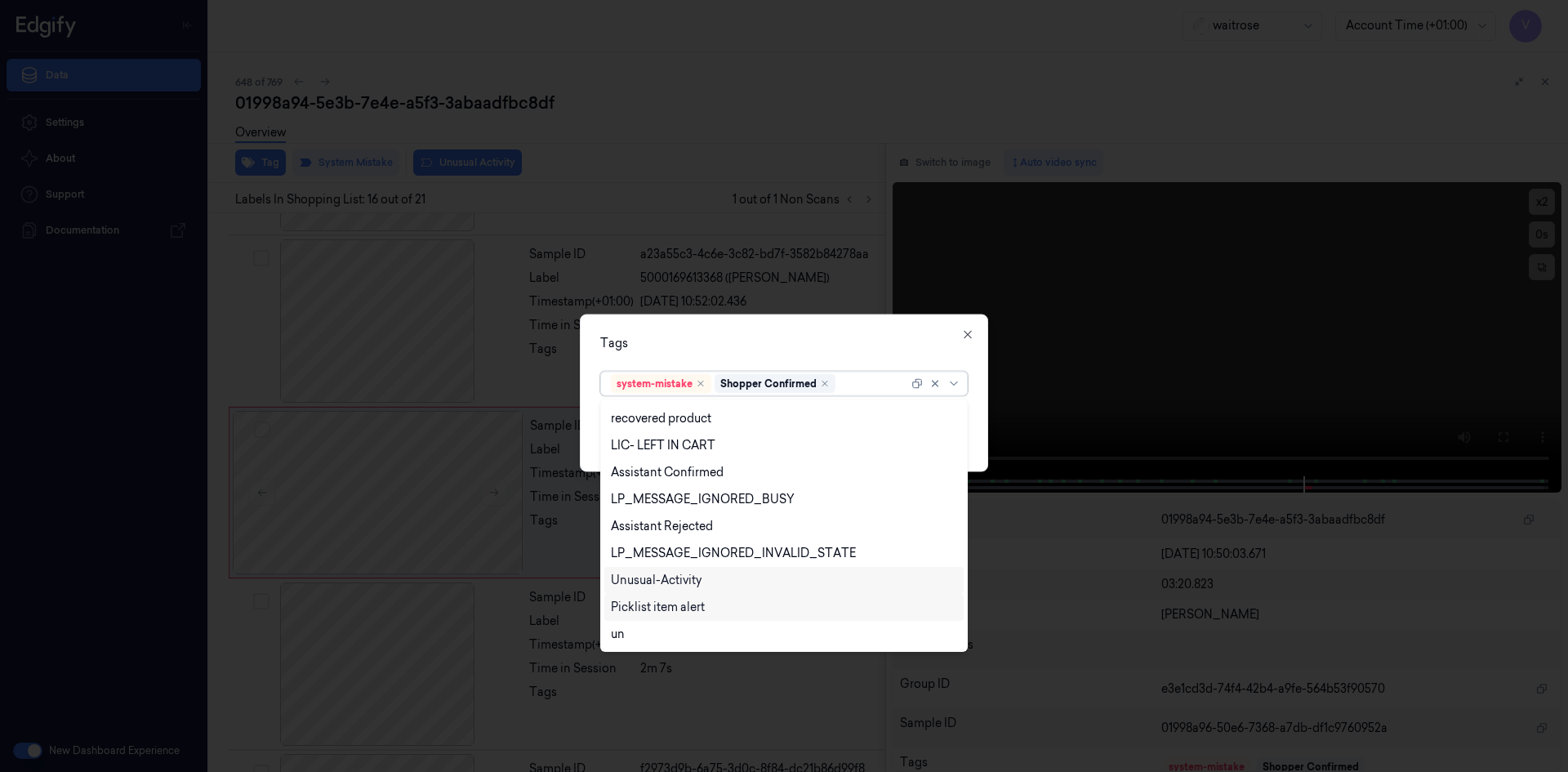
click at [686, 578] on div "Unusual-Activity" at bounding box center [655, 580] width 91 height 17
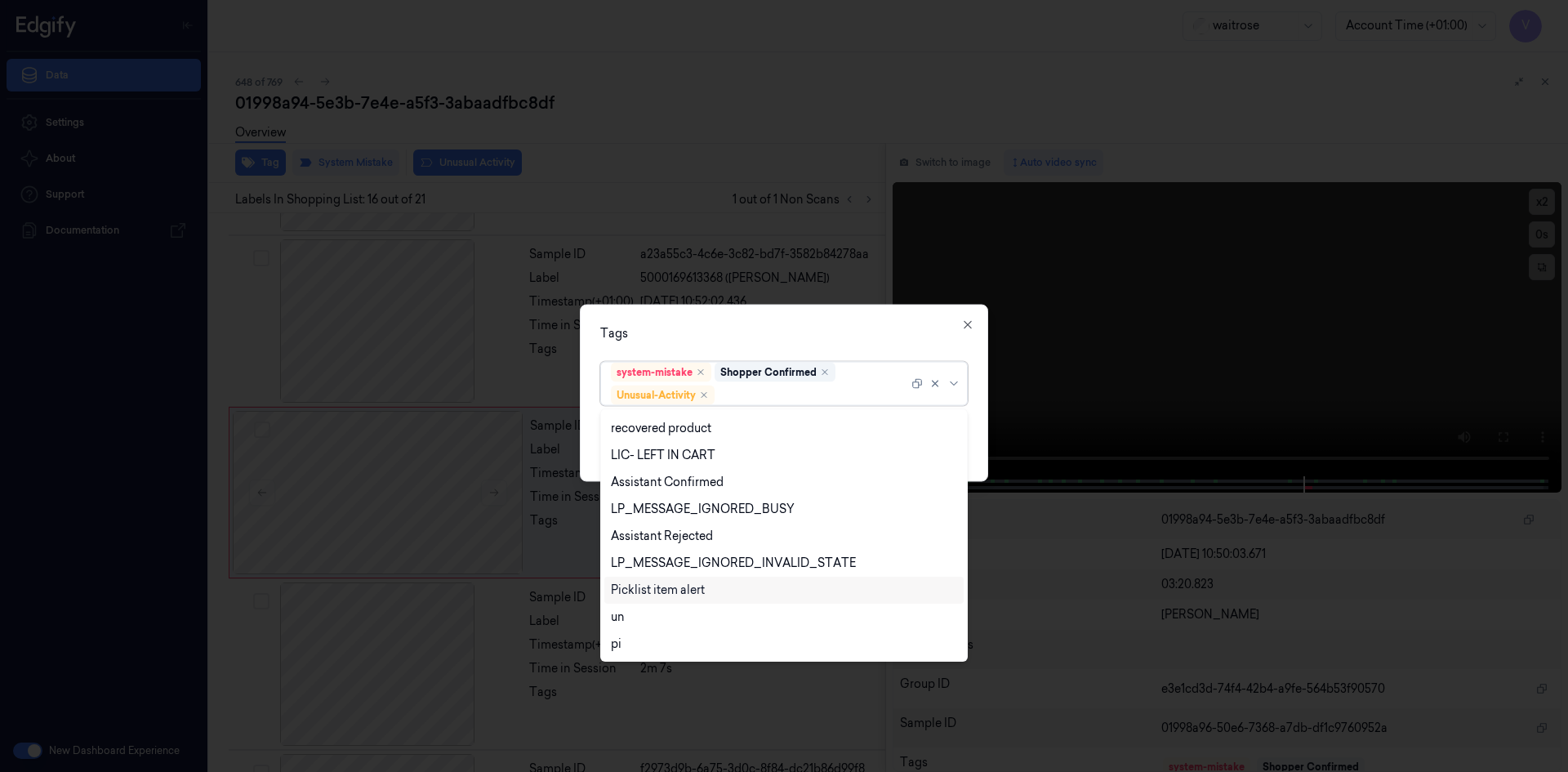
click at [680, 589] on div "Picklist item alert" at bounding box center [657, 590] width 94 height 17
click at [761, 333] on div "Tags" at bounding box center [783, 332] width 368 height 17
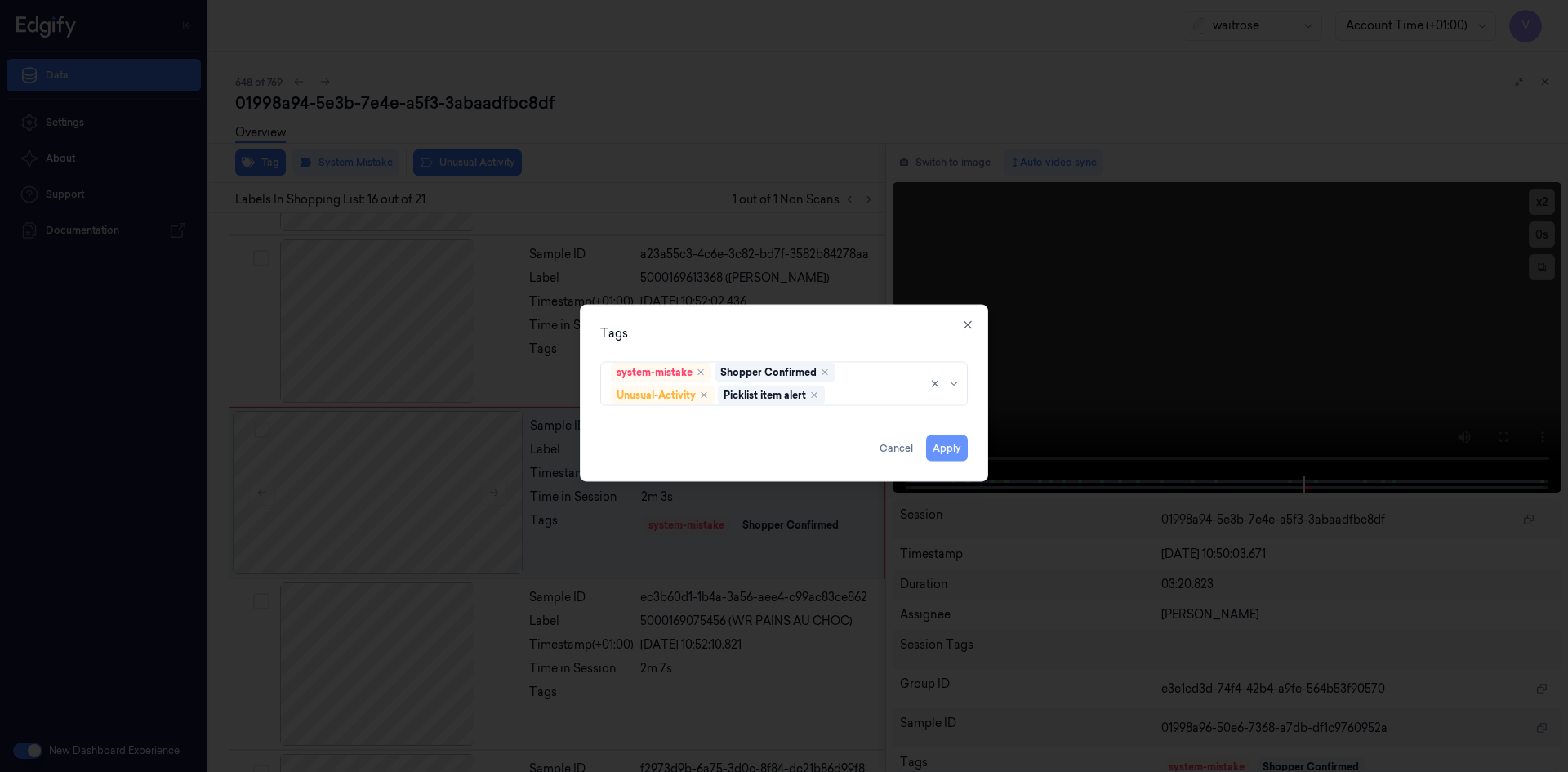
click at [945, 446] on button "Apply" at bounding box center [947, 447] width 42 height 26
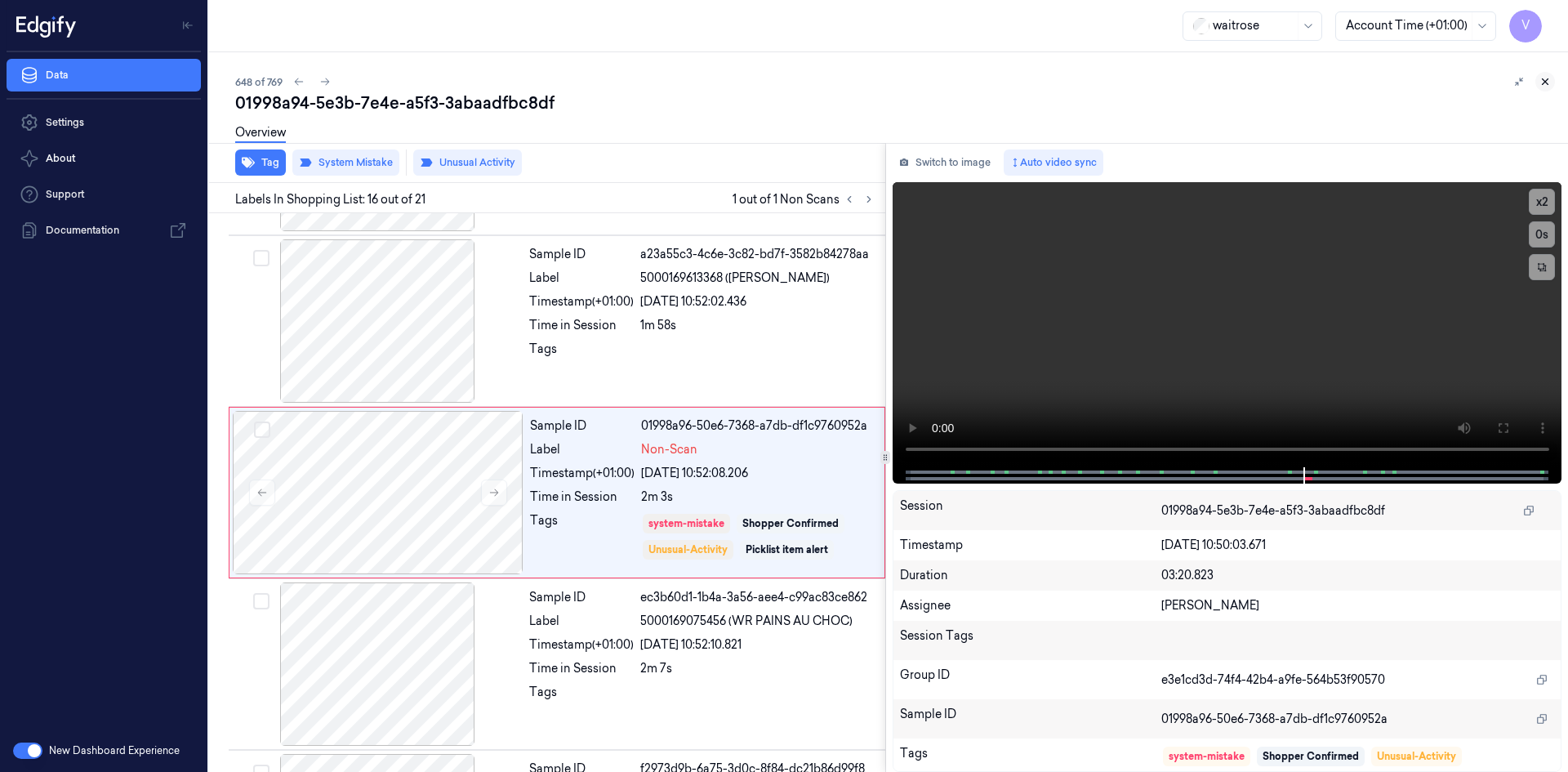
click at [1542, 82] on icon at bounding box center [1544, 81] width 11 height 11
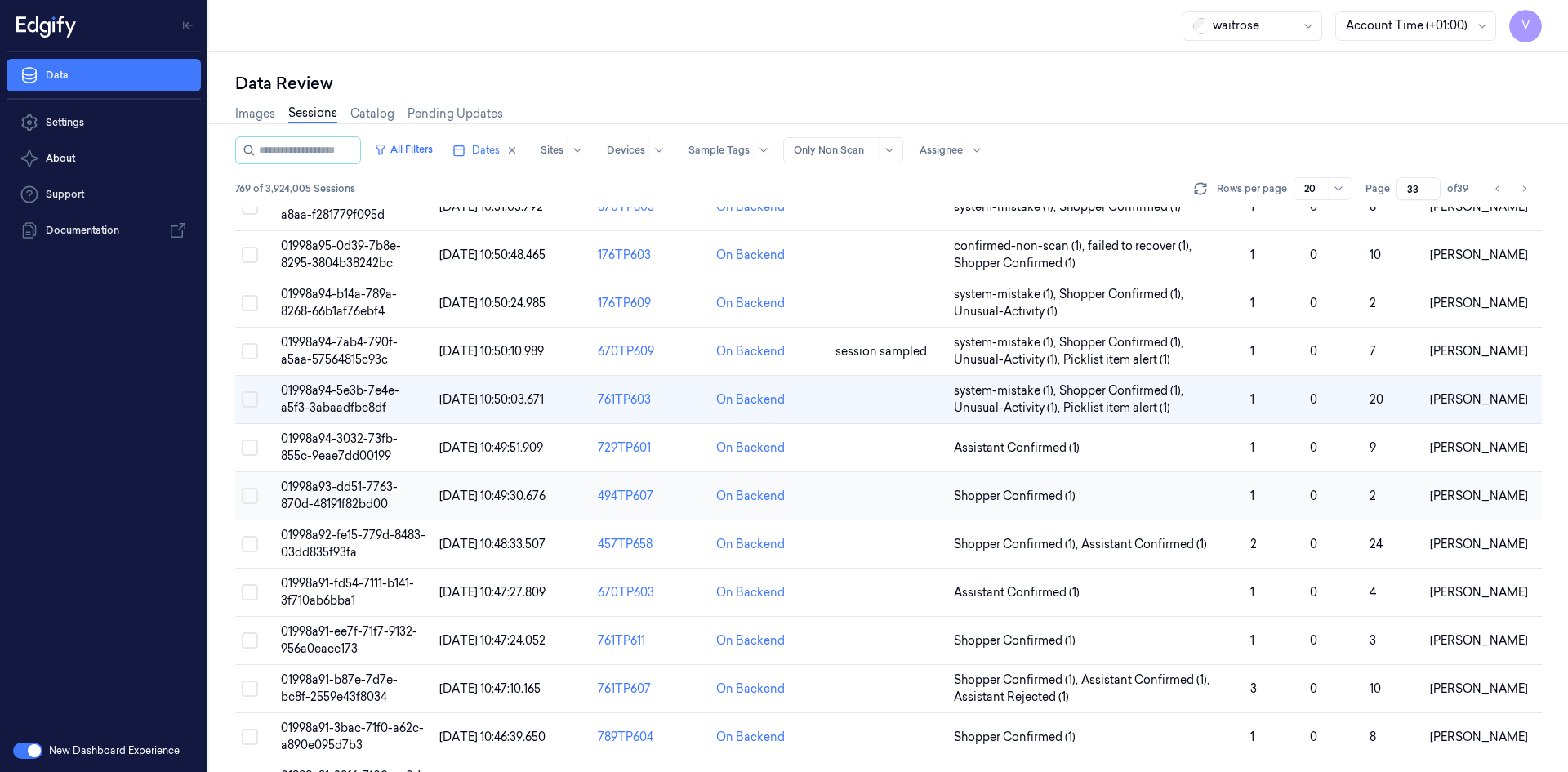
scroll to position [196, 0]
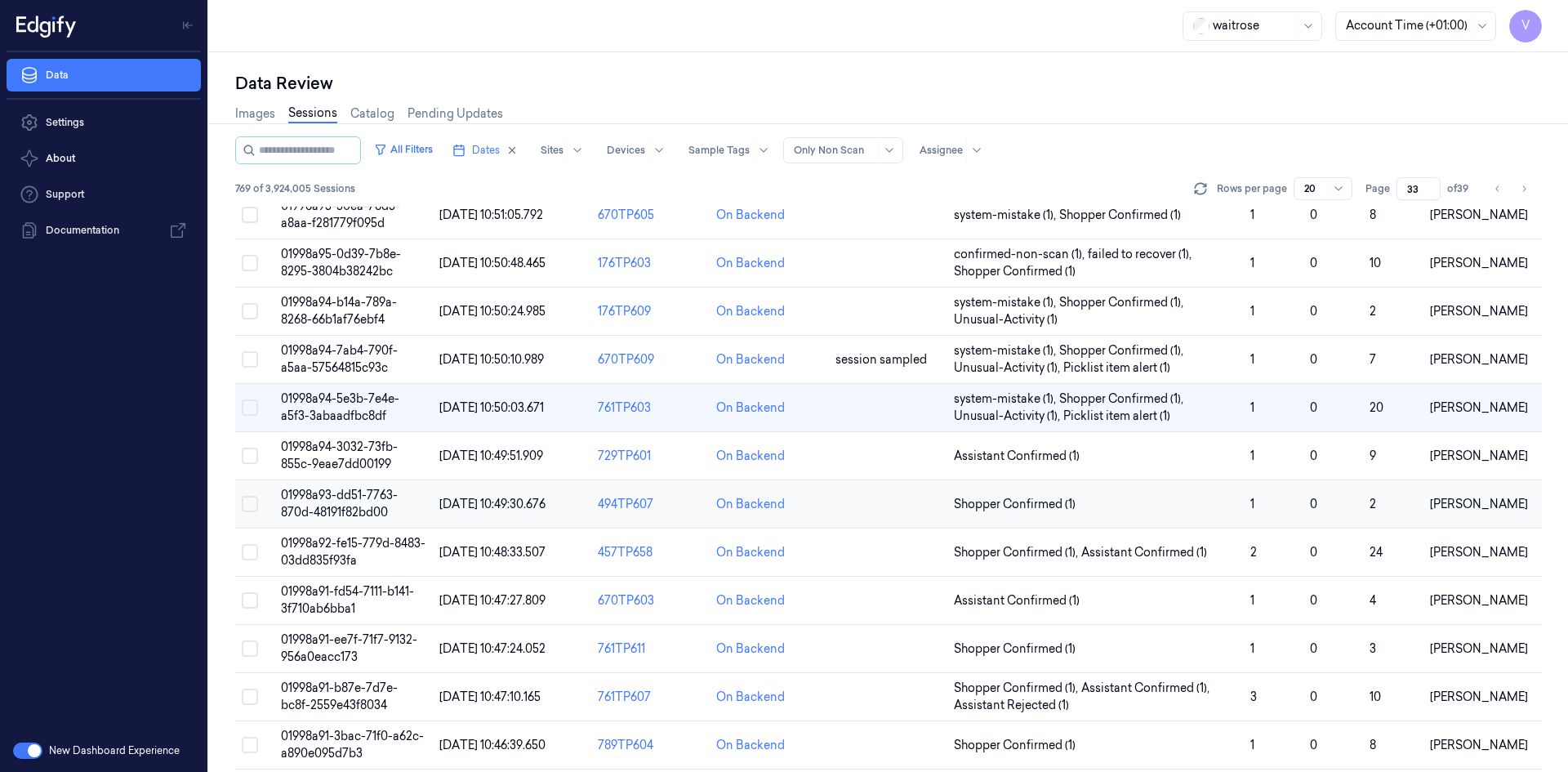
click at [361, 492] on span "01998a93-dd51-7763-870d-48191f82bd00" at bounding box center [339, 503] width 117 height 32
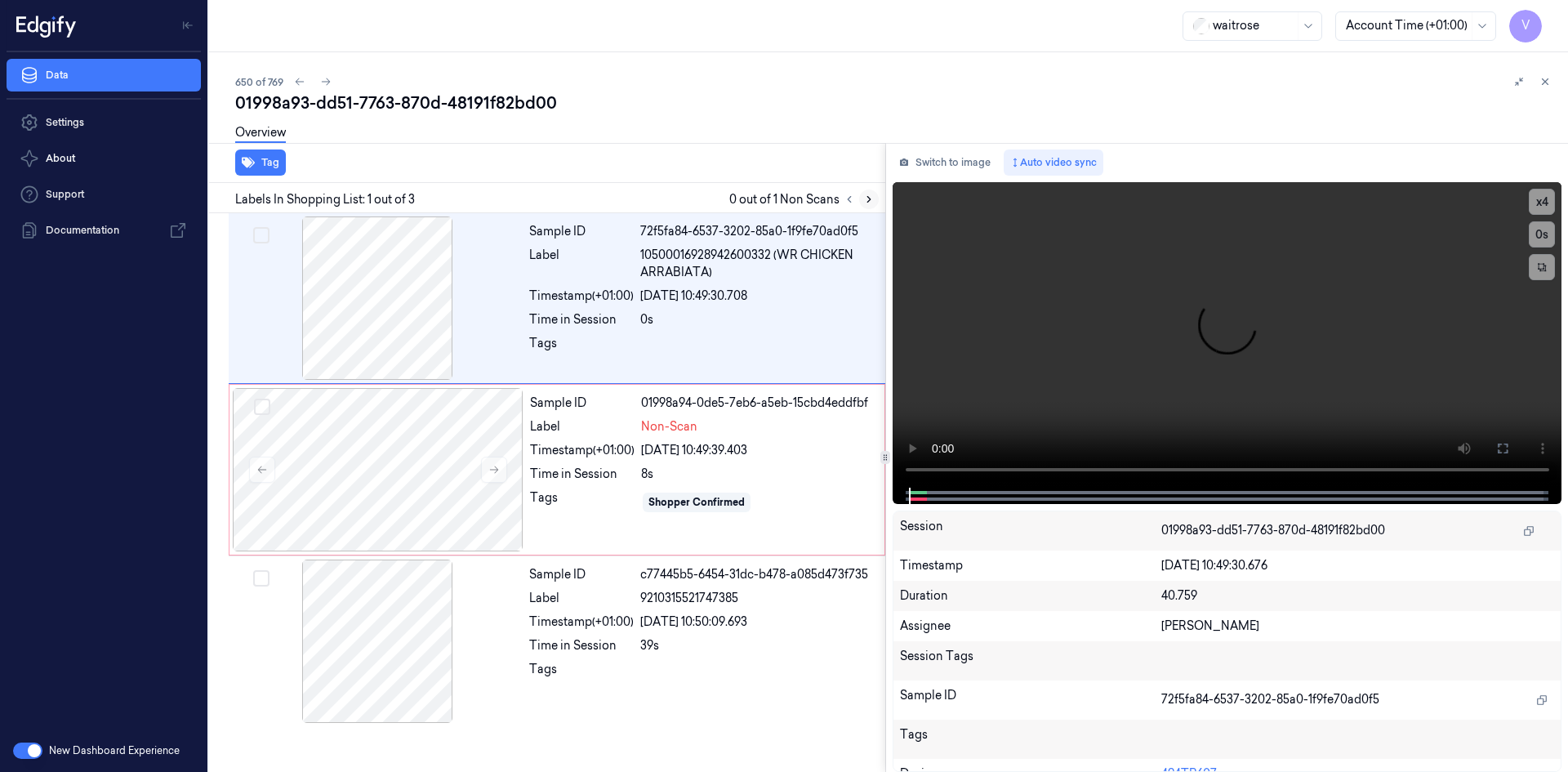
click at [871, 198] on icon at bounding box center [868, 198] width 11 height 11
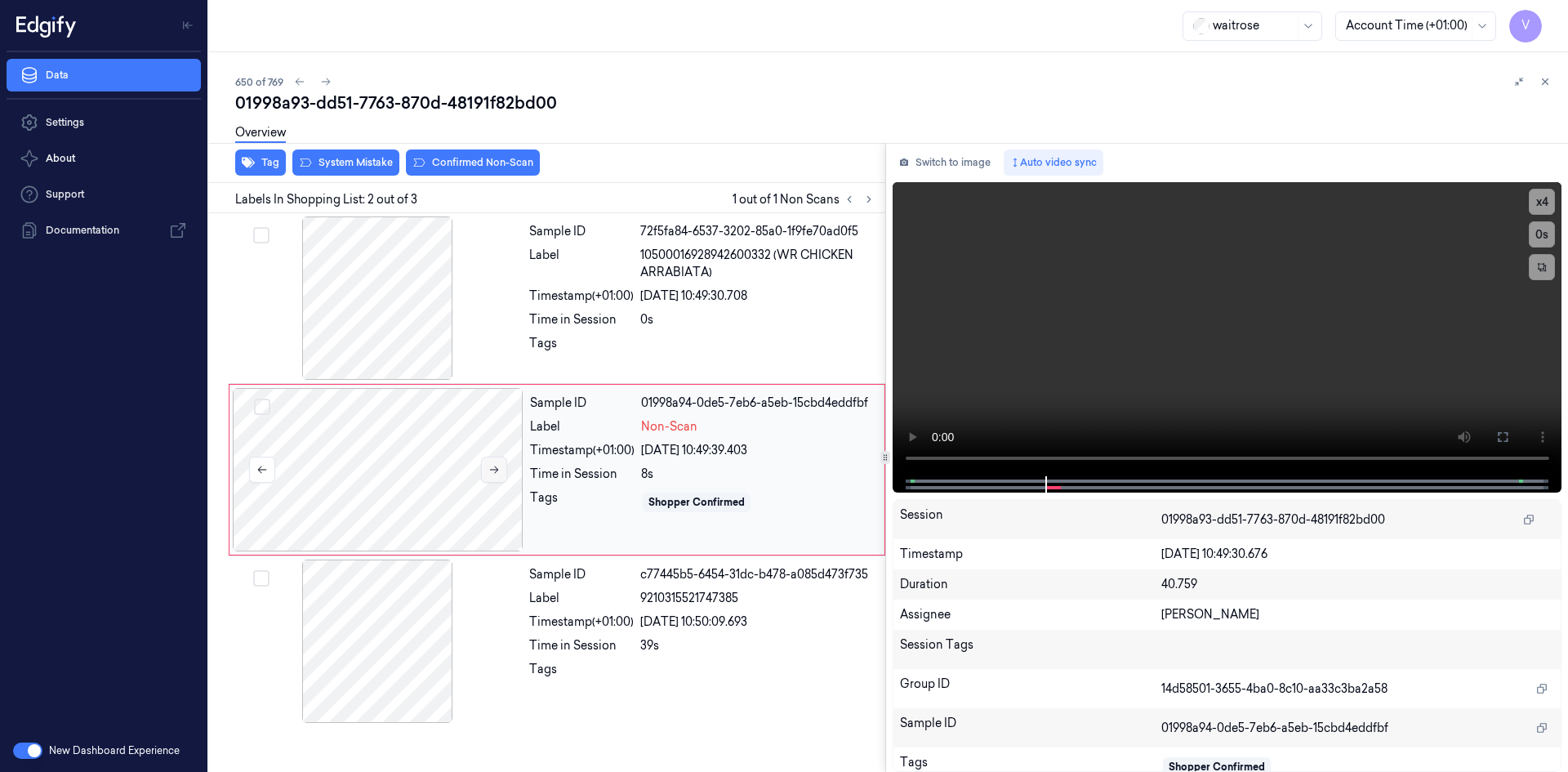
click at [496, 468] on icon at bounding box center [493, 469] width 11 height 11
click at [387, 408] on div at bounding box center [379, 469] width 291 height 163
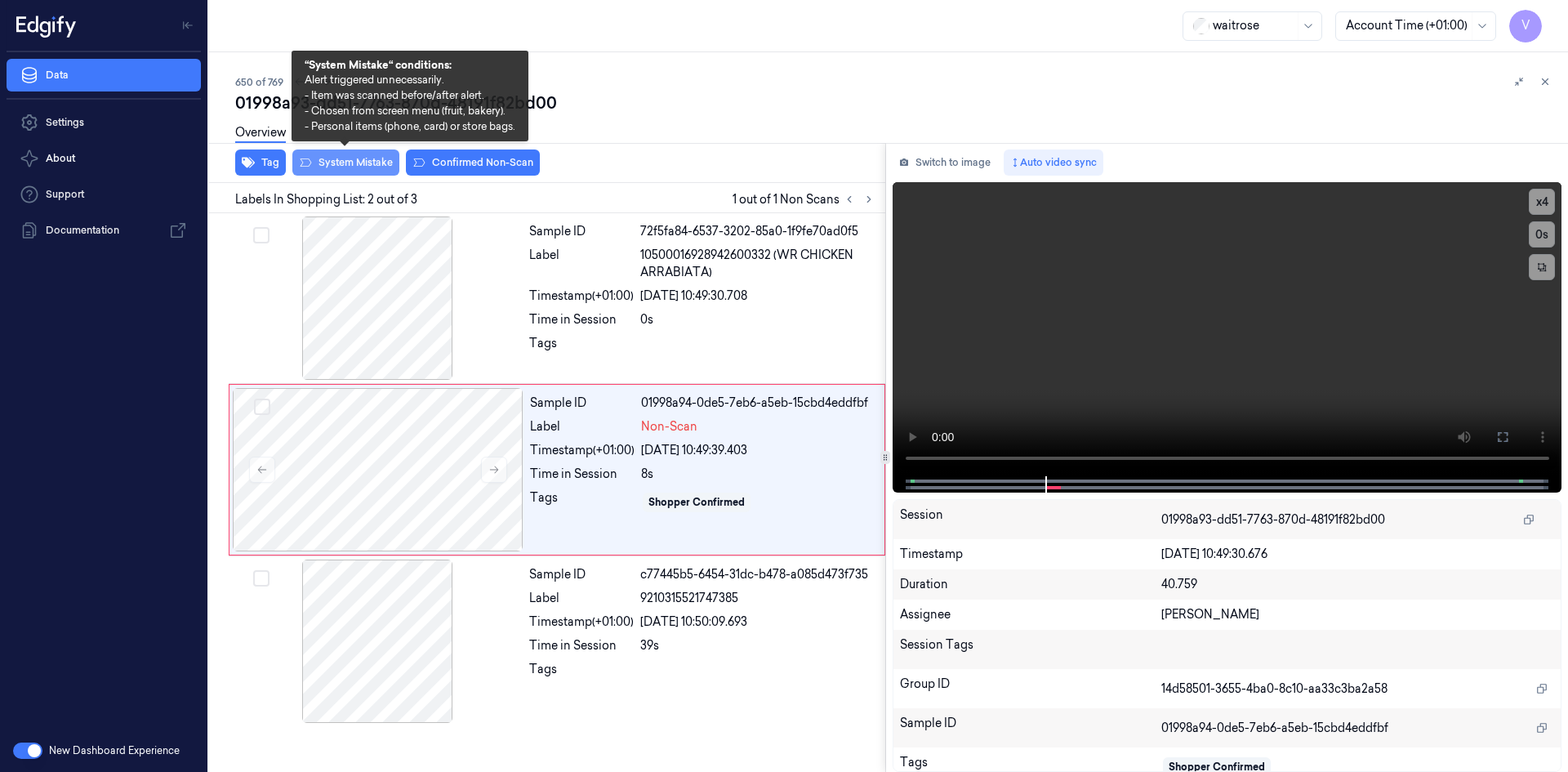
click at [354, 162] on button "System Mistake" at bounding box center [345, 162] width 107 height 26
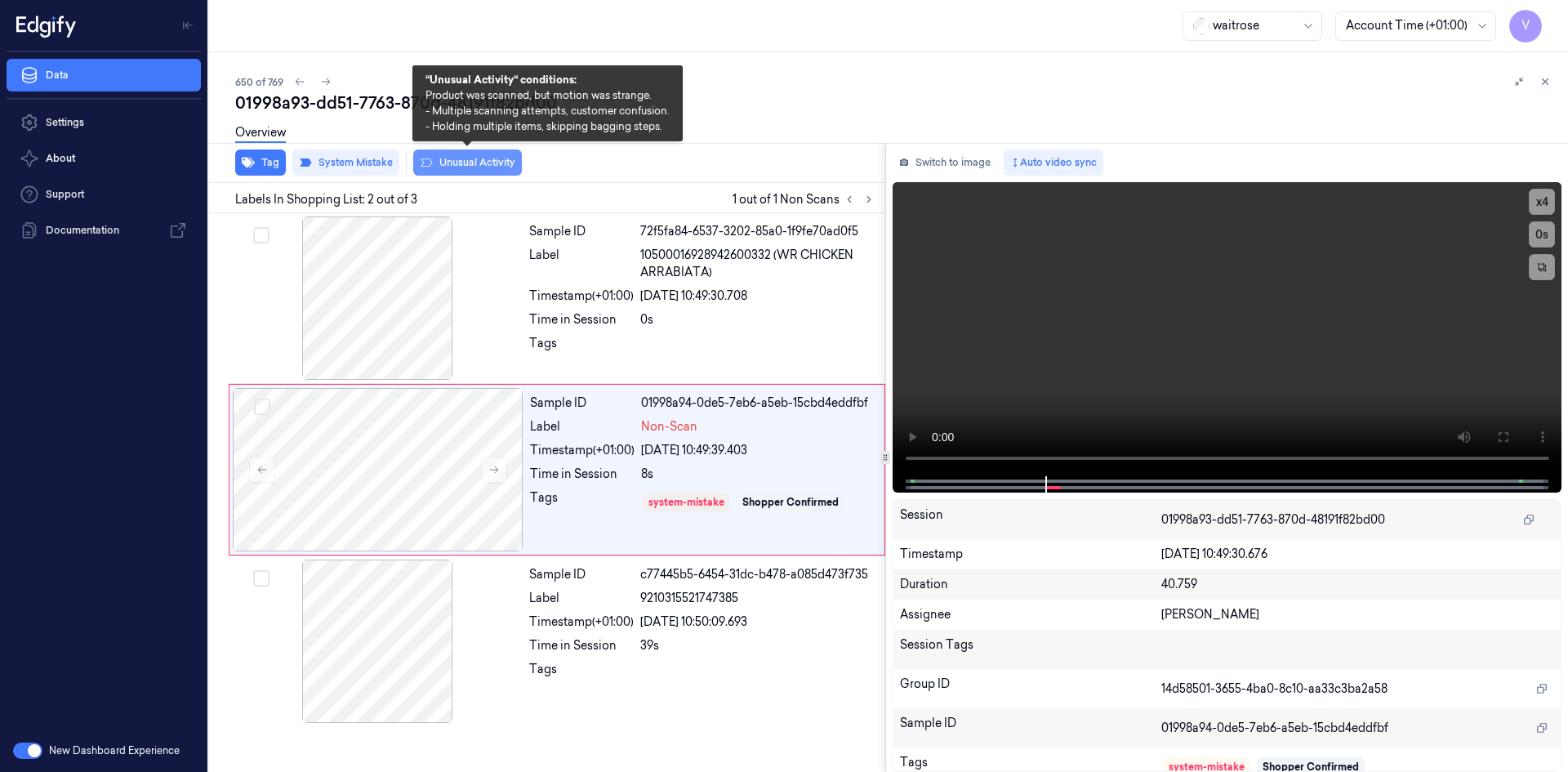
click at [460, 158] on button "Unusual Activity" at bounding box center [467, 162] width 109 height 26
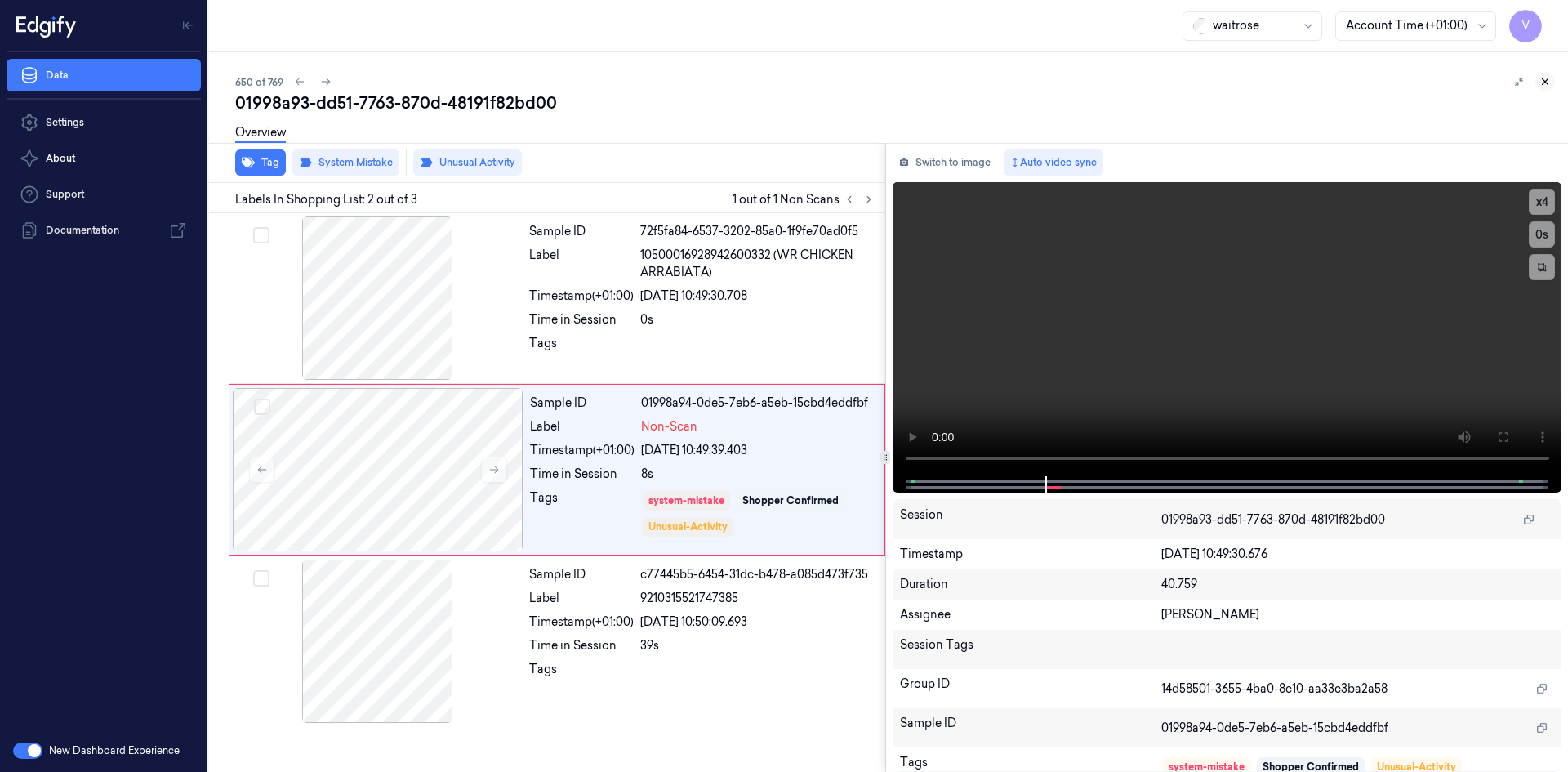
click at [1545, 80] on icon at bounding box center [1544, 81] width 11 height 11
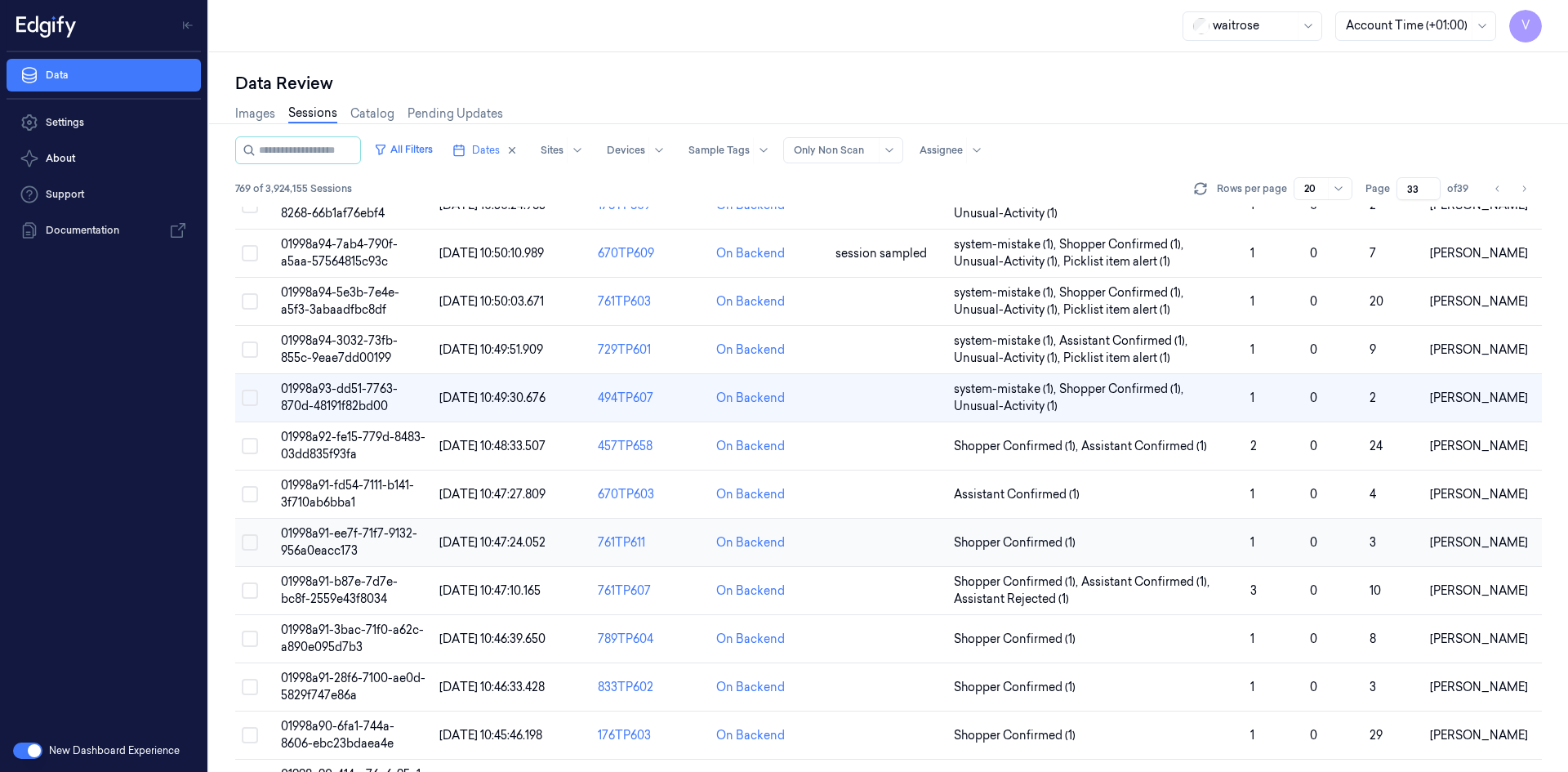
scroll to position [283, 0]
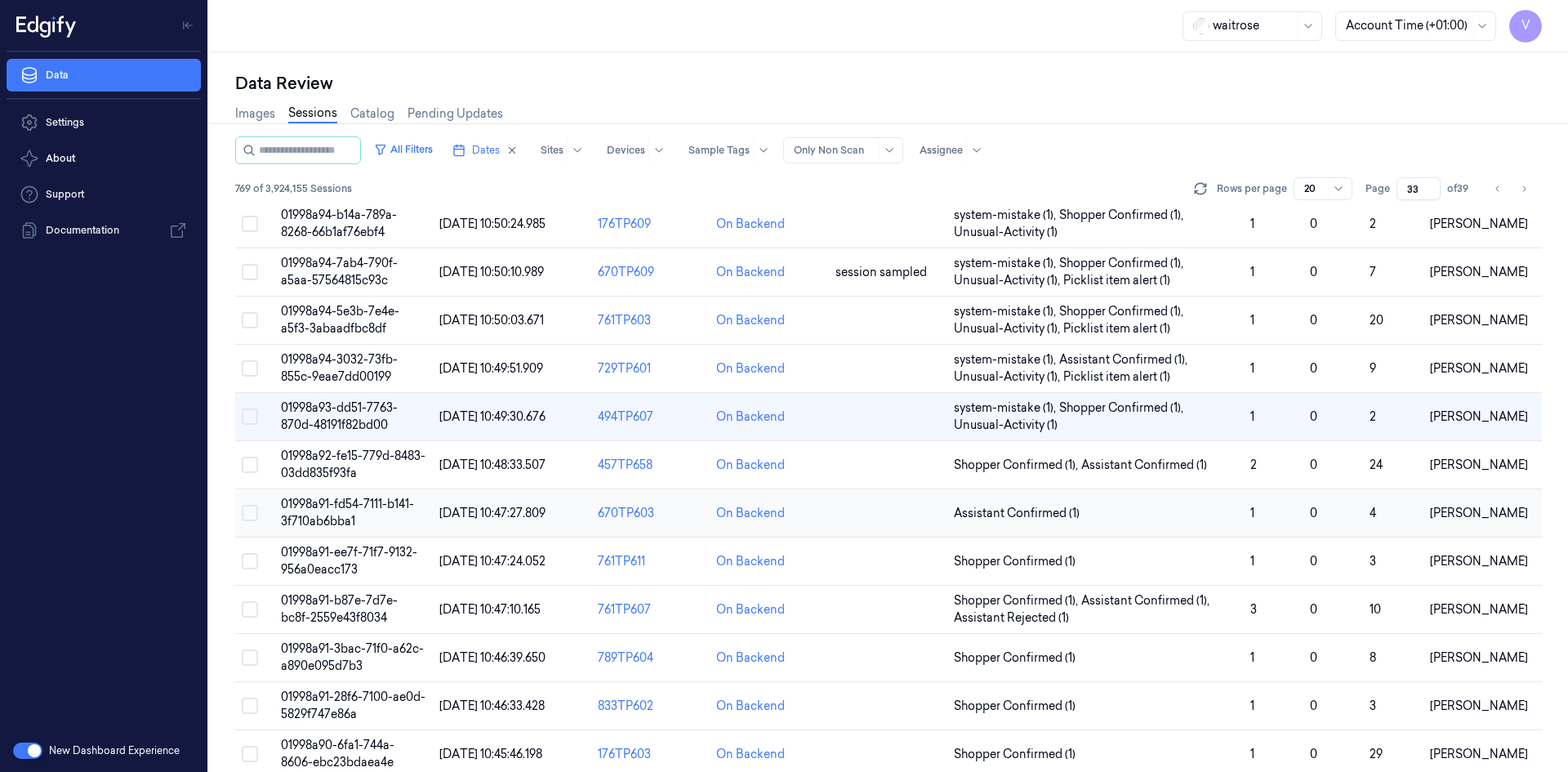
click at [336, 507] on span "01998a91-fd54-7111-b141-3f710ab6bba1" at bounding box center [348, 512] width 133 height 32
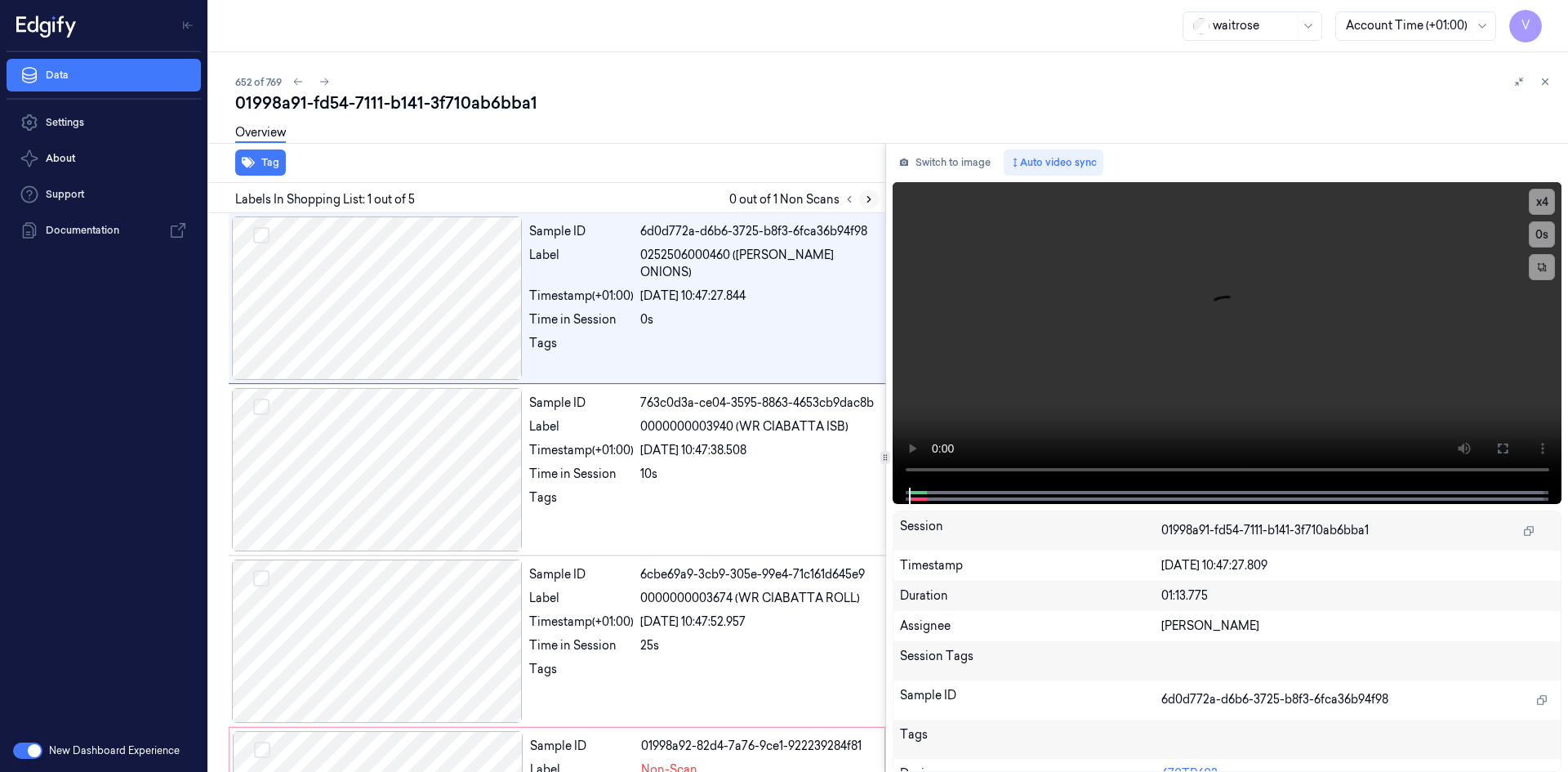
click at [871, 200] on icon at bounding box center [868, 198] width 11 height 11
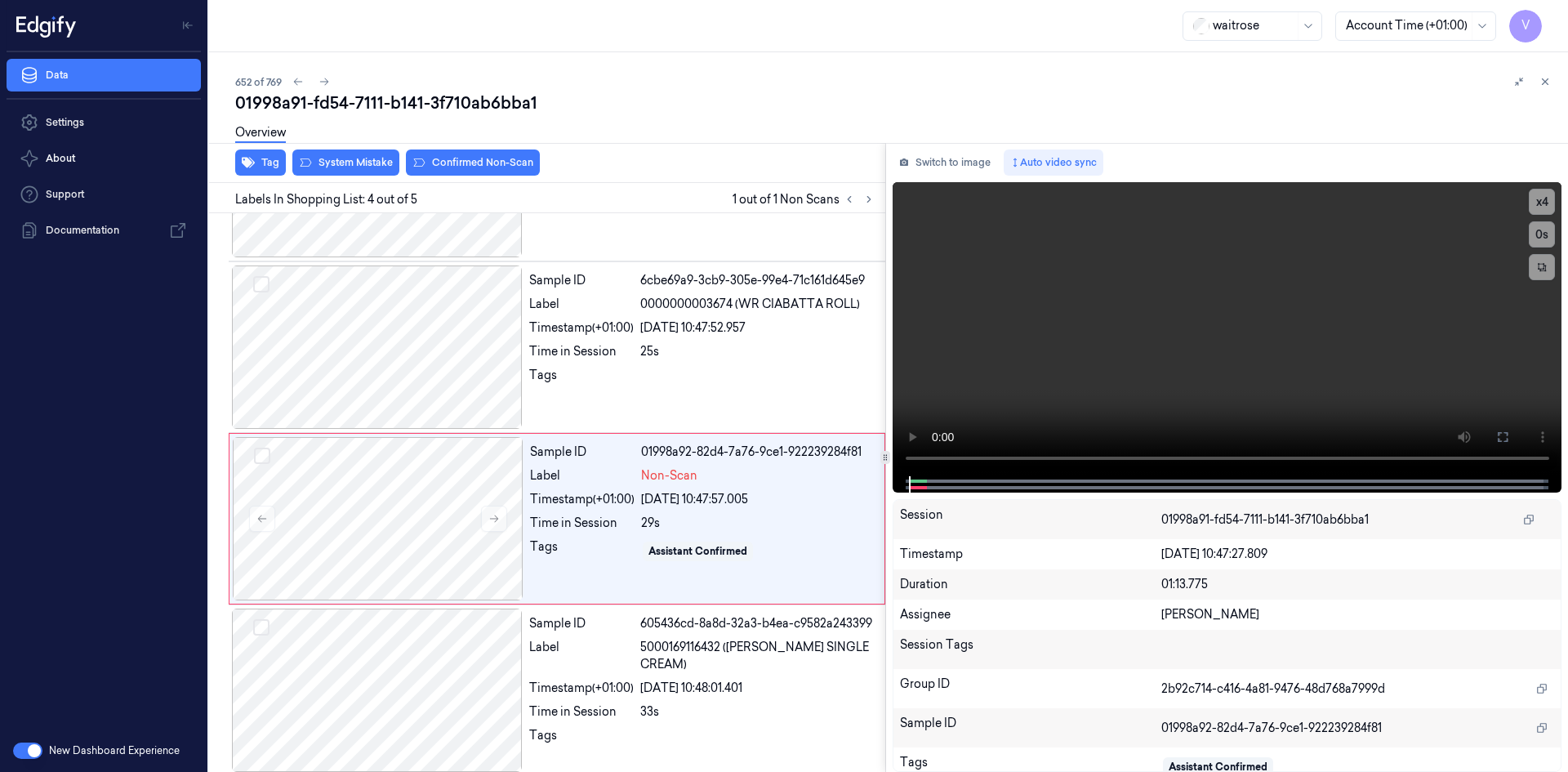
scroll to position [304, 0]
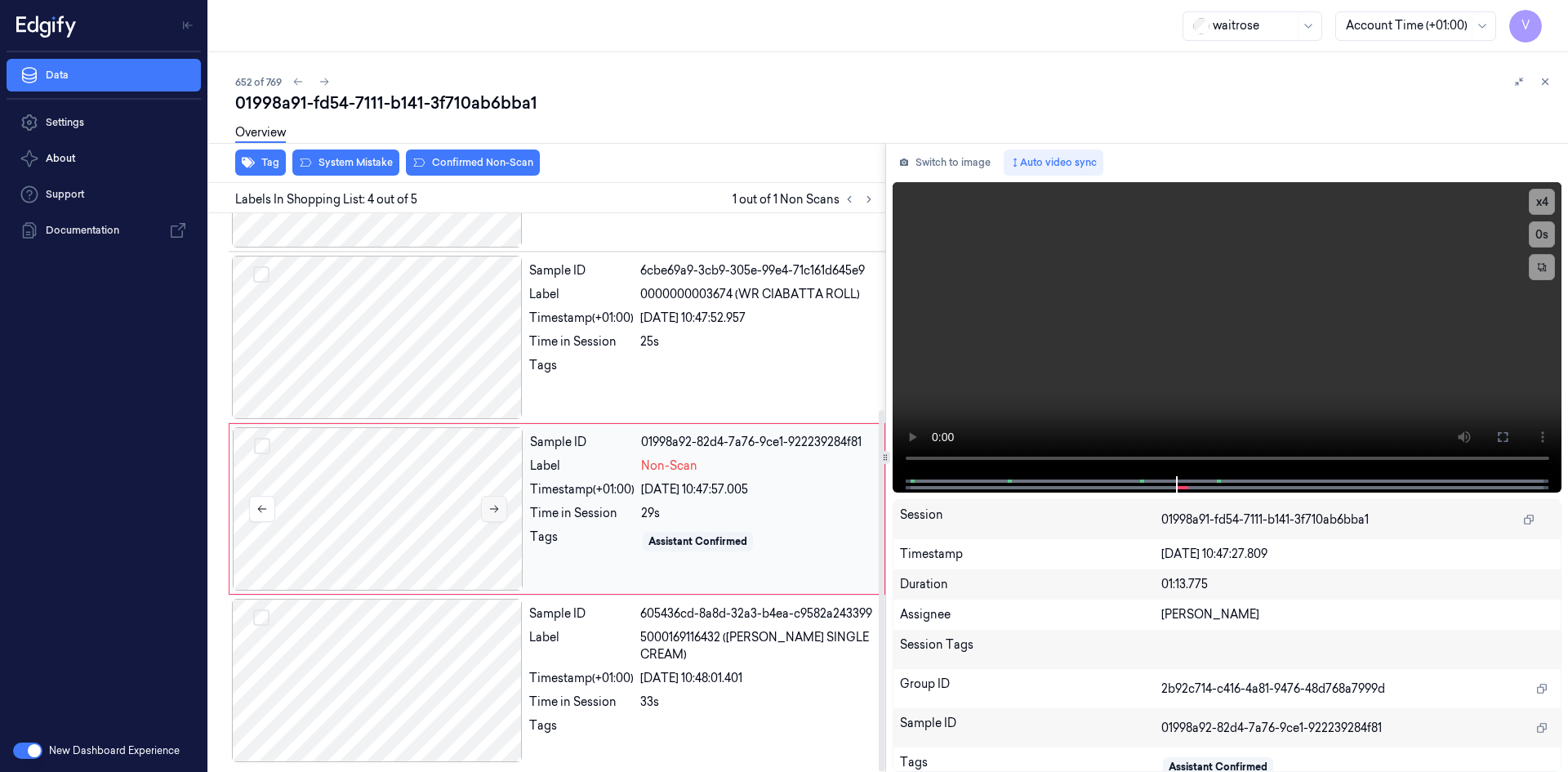
click at [499, 507] on icon at bounding box center [493, 508] width 11 height 11
click at [496, 506] on icon at bounding box center [493, 508] width 11 height 11
drag, startPoint x: 472, startPoint y: 456, endPoint x: 490, endPoint y: 424, distance: 36.7
click at [473, 456] on div at bounding box center [379, 509] width 291 height 163
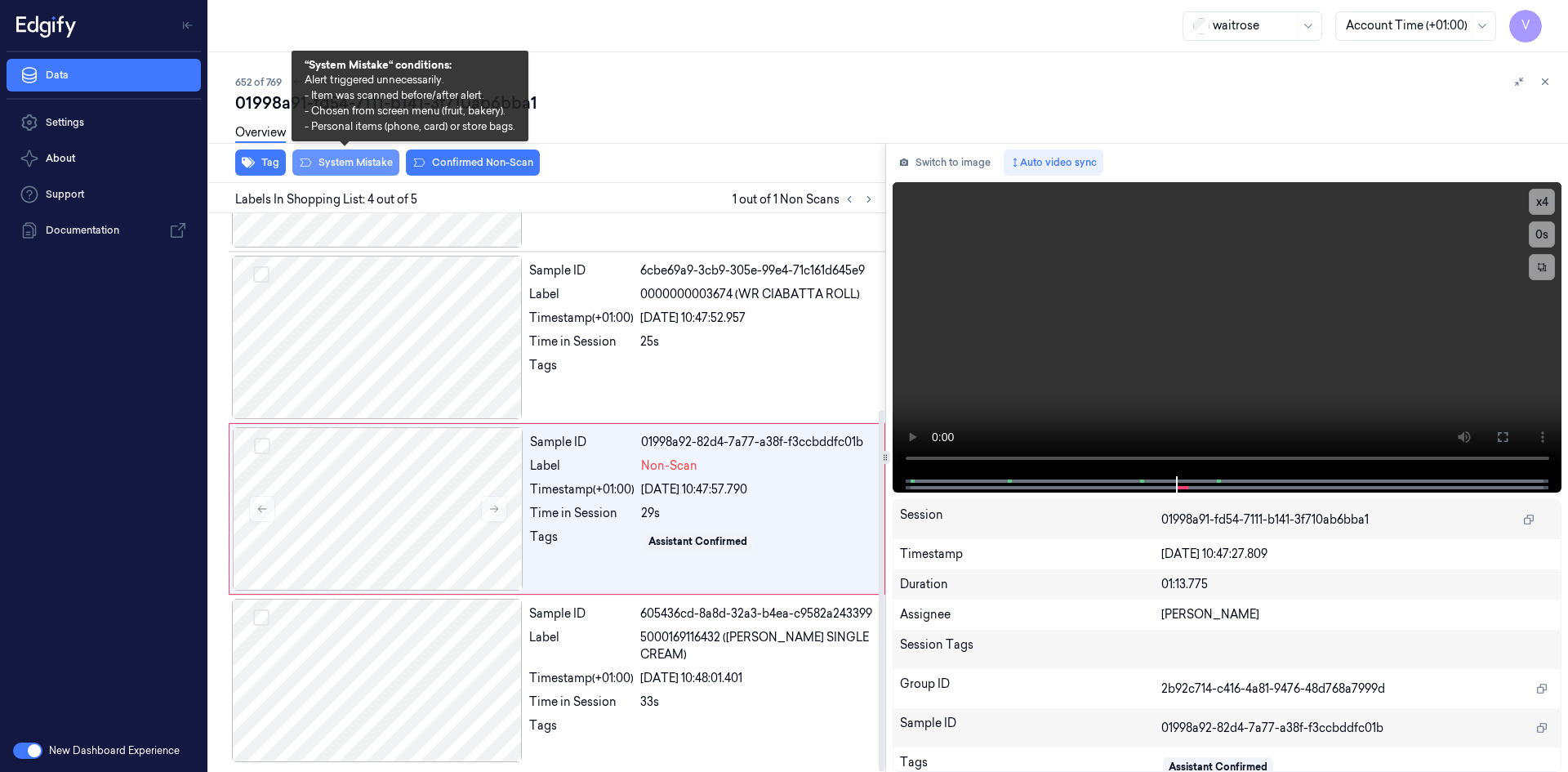
click at [364, 160] on button "System Mistake" at bounding box center [345, 162] width 107 height 26
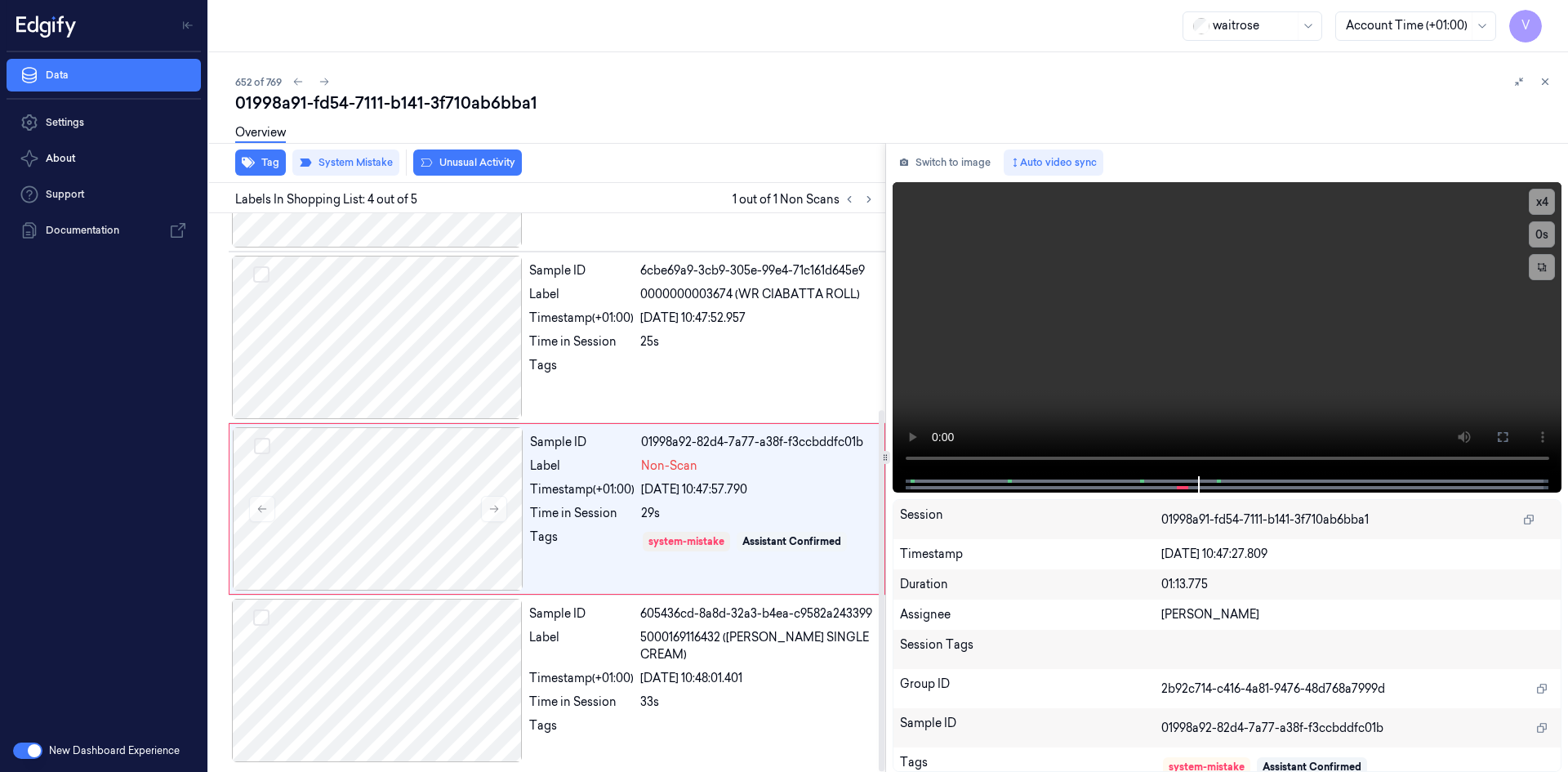
click at [259, 154] on div "Overview" at bounding box center [260, 135] width 51 height 42
click at [269, 168] on button "Tag" at bounding box center [260, 162] width 51 height 26
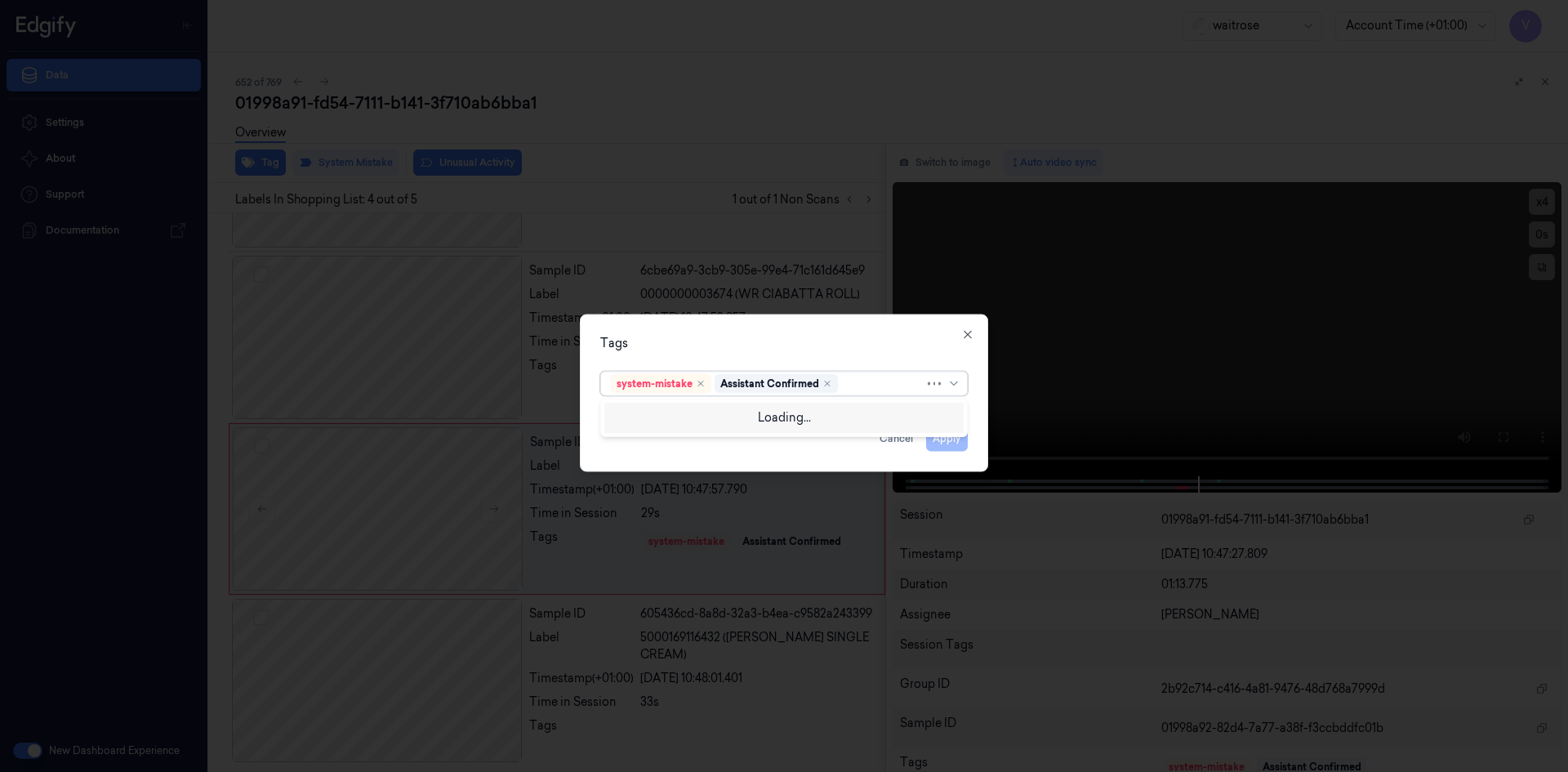
click at [849, 386] on div at bounding box center [883, 383] width 84 height 17
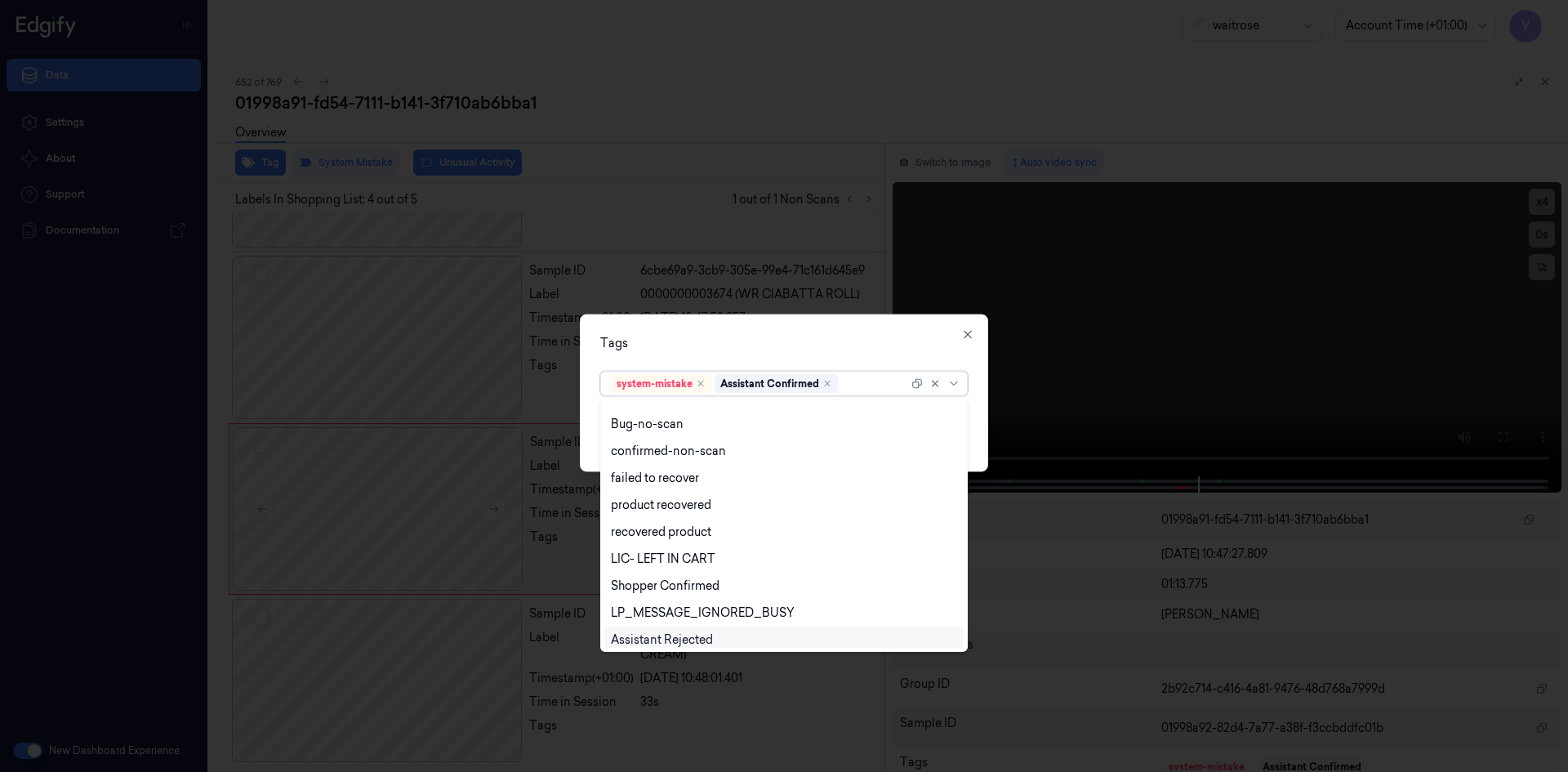
scroll to position [240, 0]
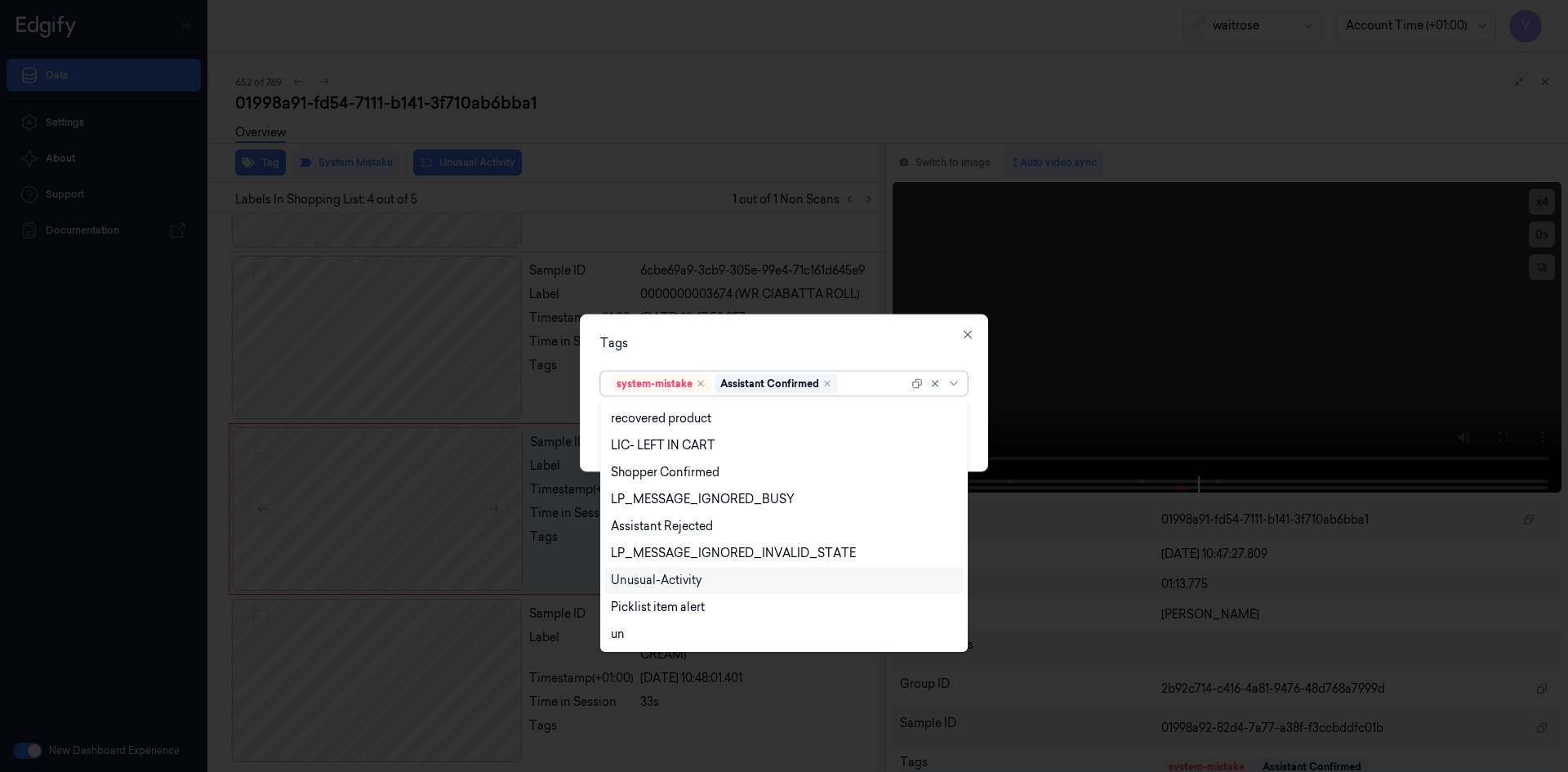
click at [664, 570] on div "Unusual-Activity" at bounding box center [784, 580] width 360 height 27
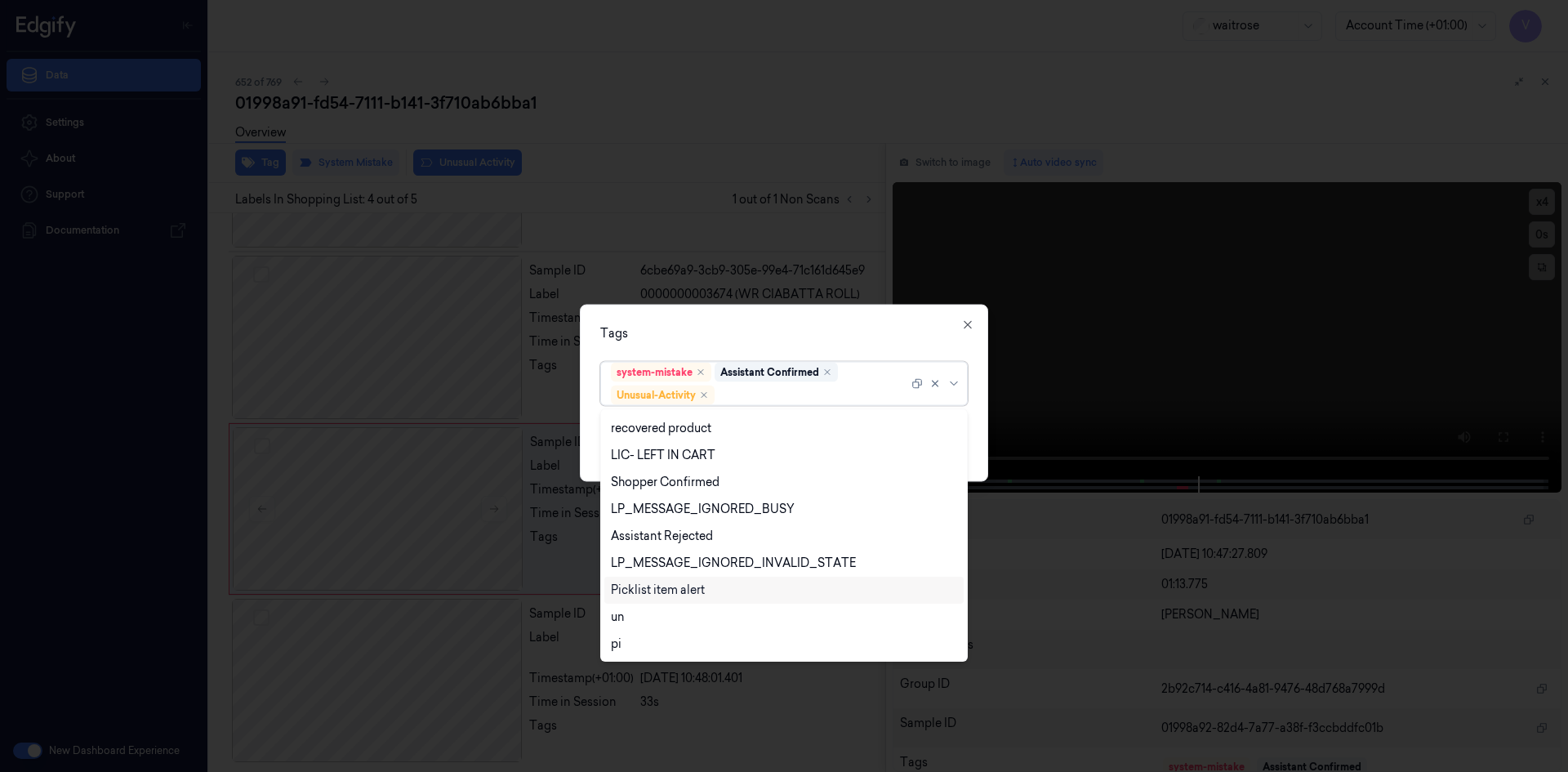
click at [657, 589] on div "Picklist item alert" at bounding box center [657, 590] width 94 height 17
click at [782, 349] on div "Tags option Picklist item alert, selected. 20 results available. Use Up and Dow…" at bounding box center [784, 392] width 408 height 177
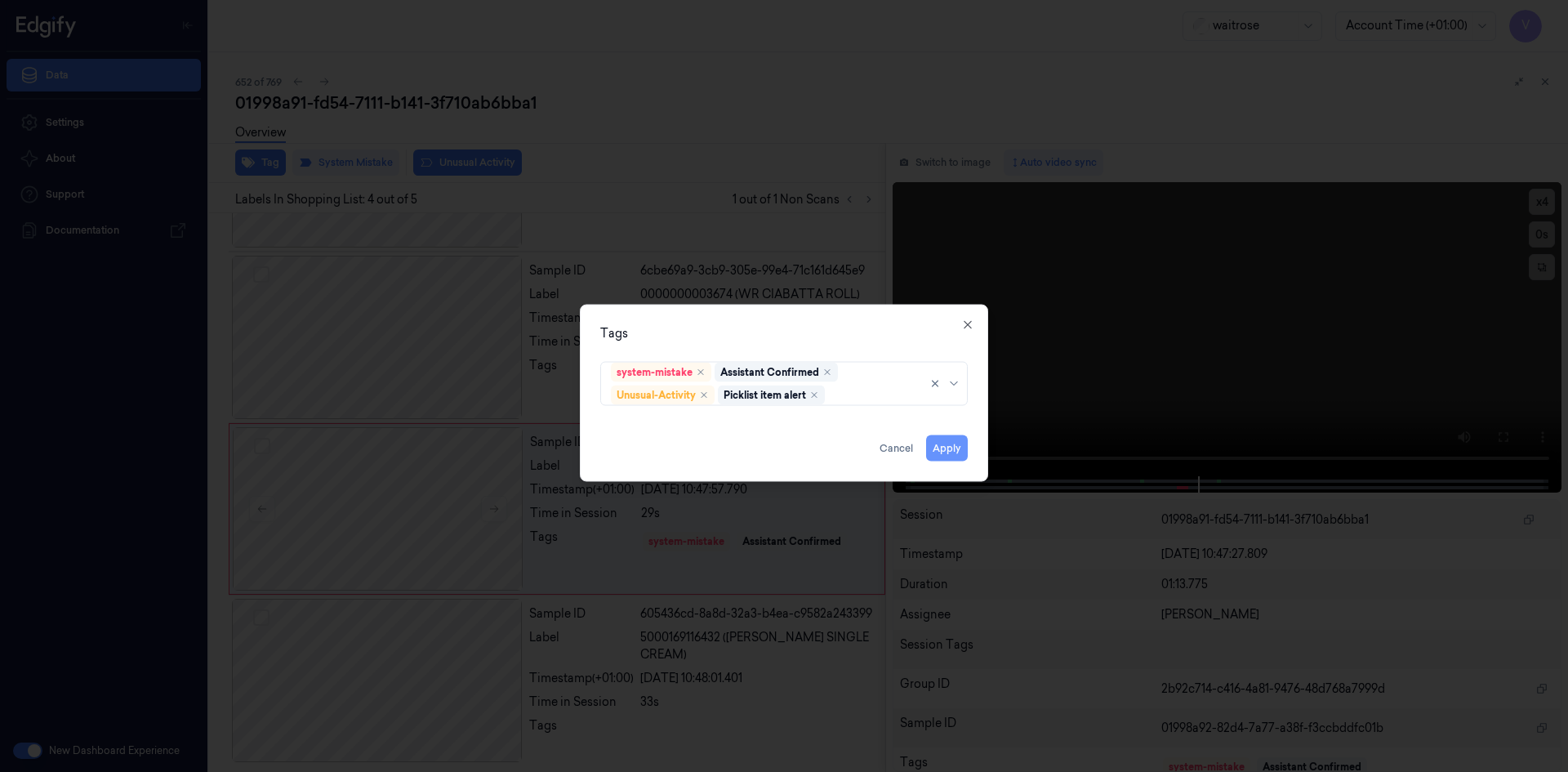
click at [948, 449] on button "Apply" at bounding box center [947, 447] width 42 height 26
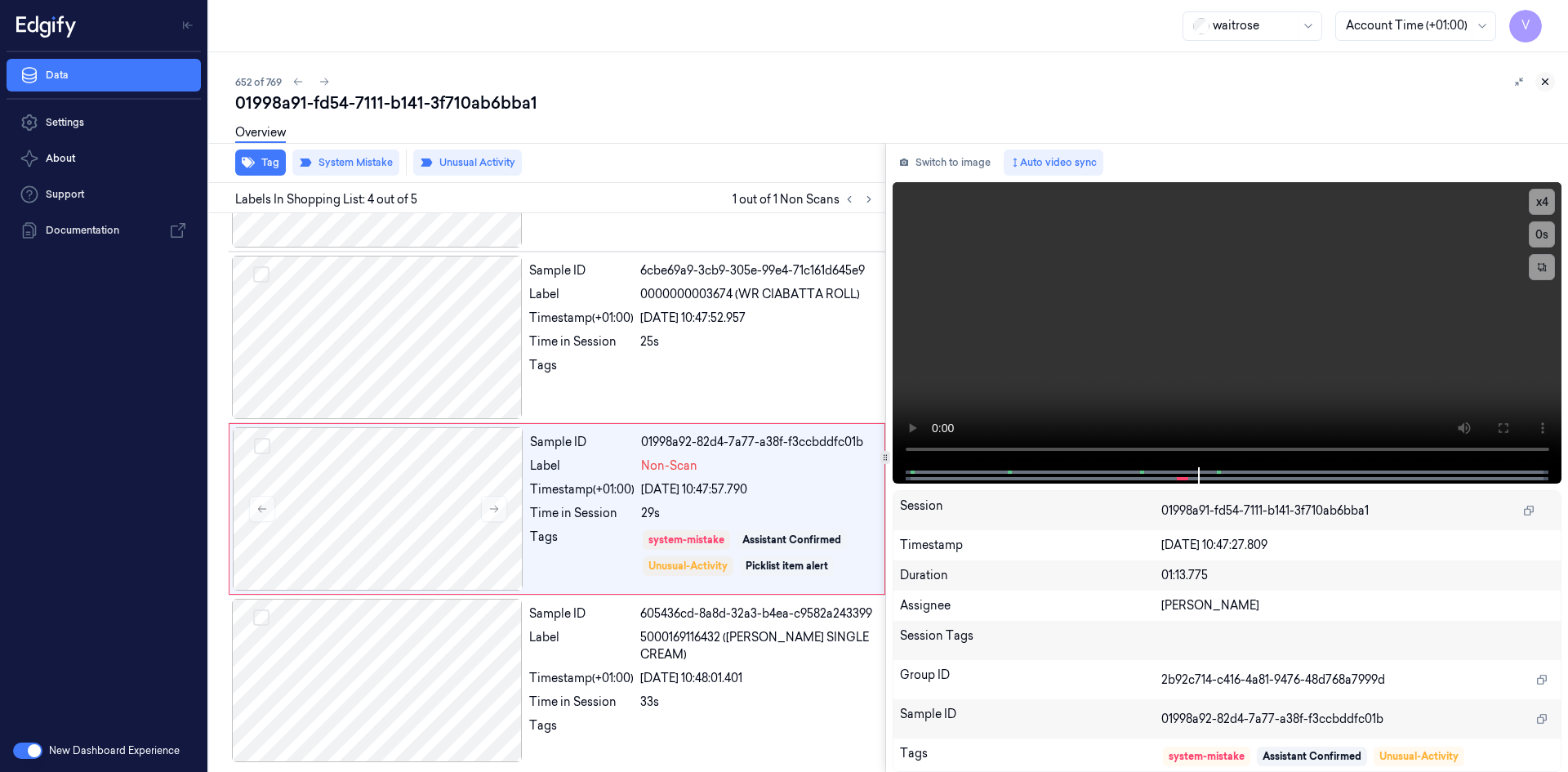
click at [1543, 84] on icon at bounding box center [1544, 81] width 11 height 11
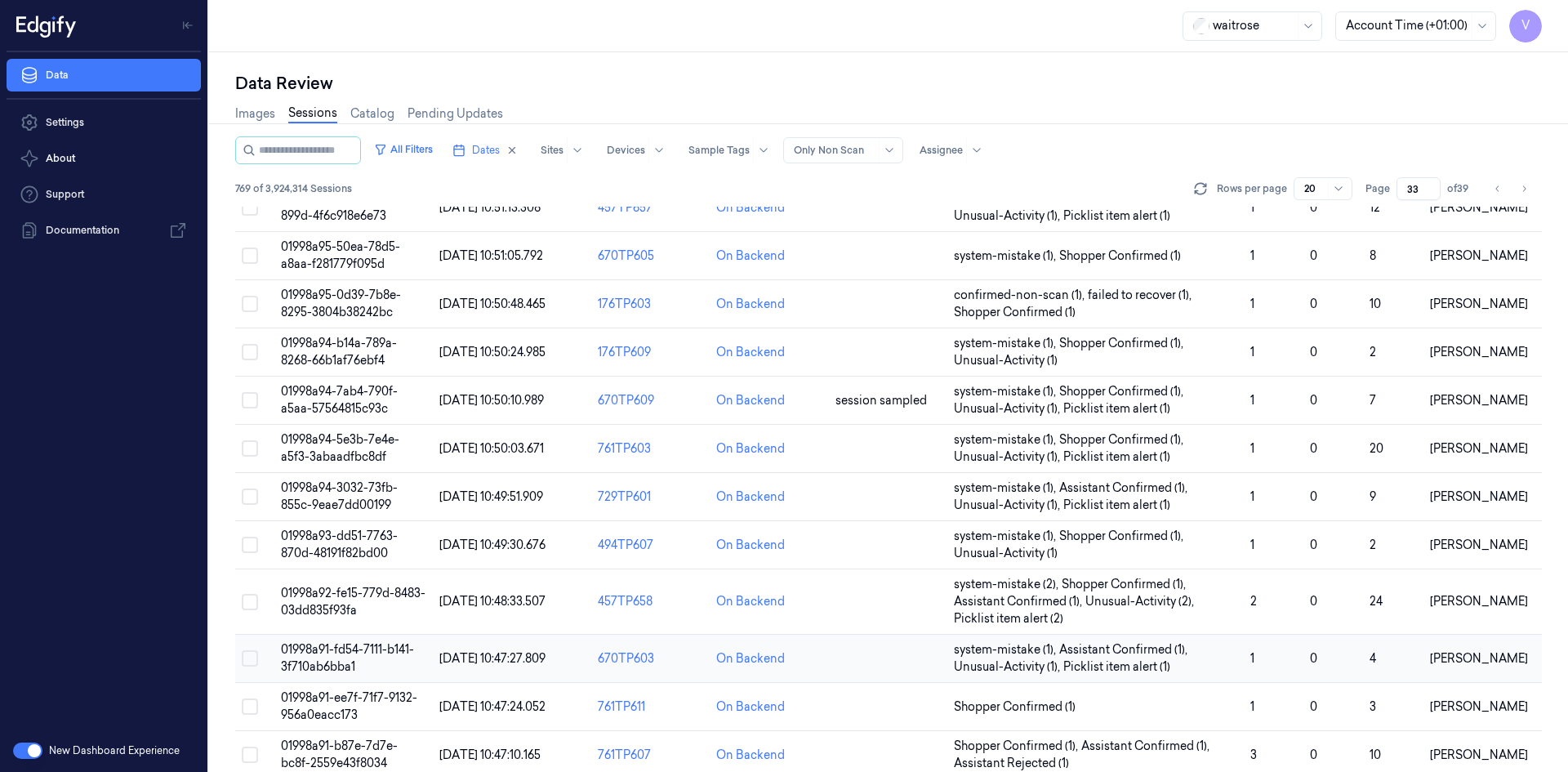
scroll to position [324, 0]
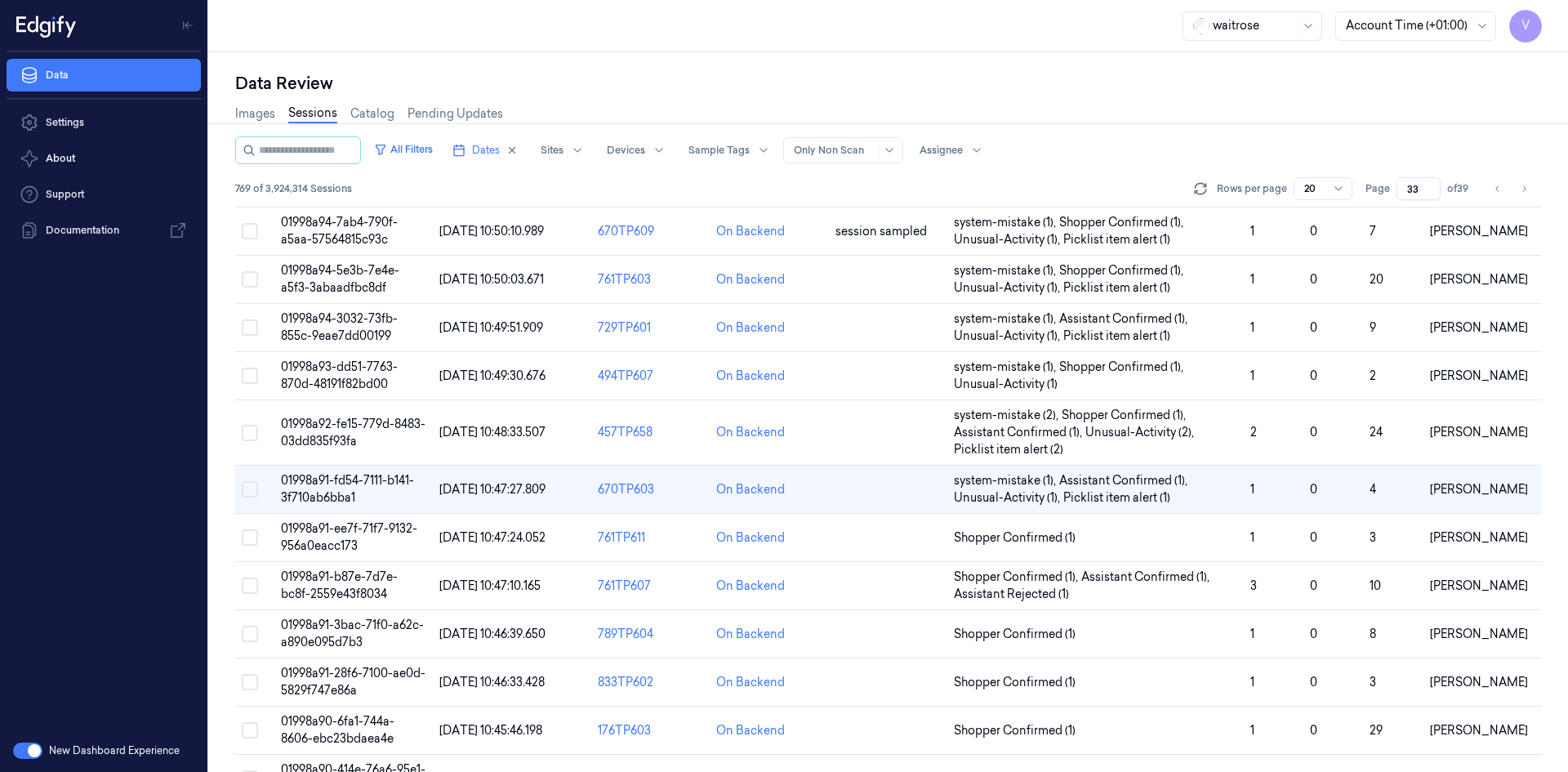
click at [1166, 98] on div "Images Sessions Catalog Pending Updates" at bounding box center [889, 116] width 1307 height 42
click at [1075, 75] on div "Data Review" at bounding box center [889, 83] width 1307 height 23
click at [855, 476] on td at bounding box center [888, 489] width 119 height 48
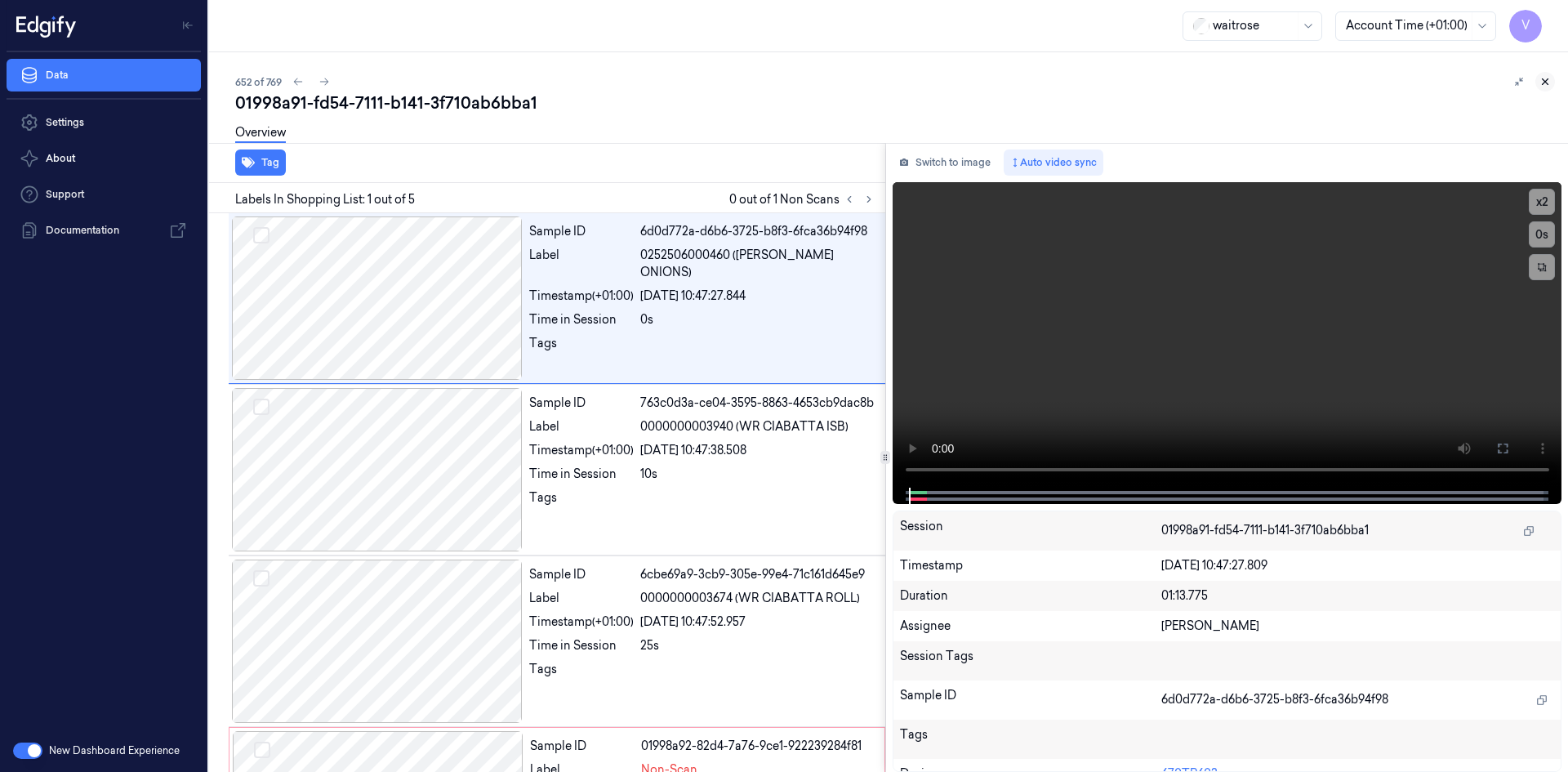
click at [1543, 80] on icon at bounding box center [1545, 83] width 6 height 6
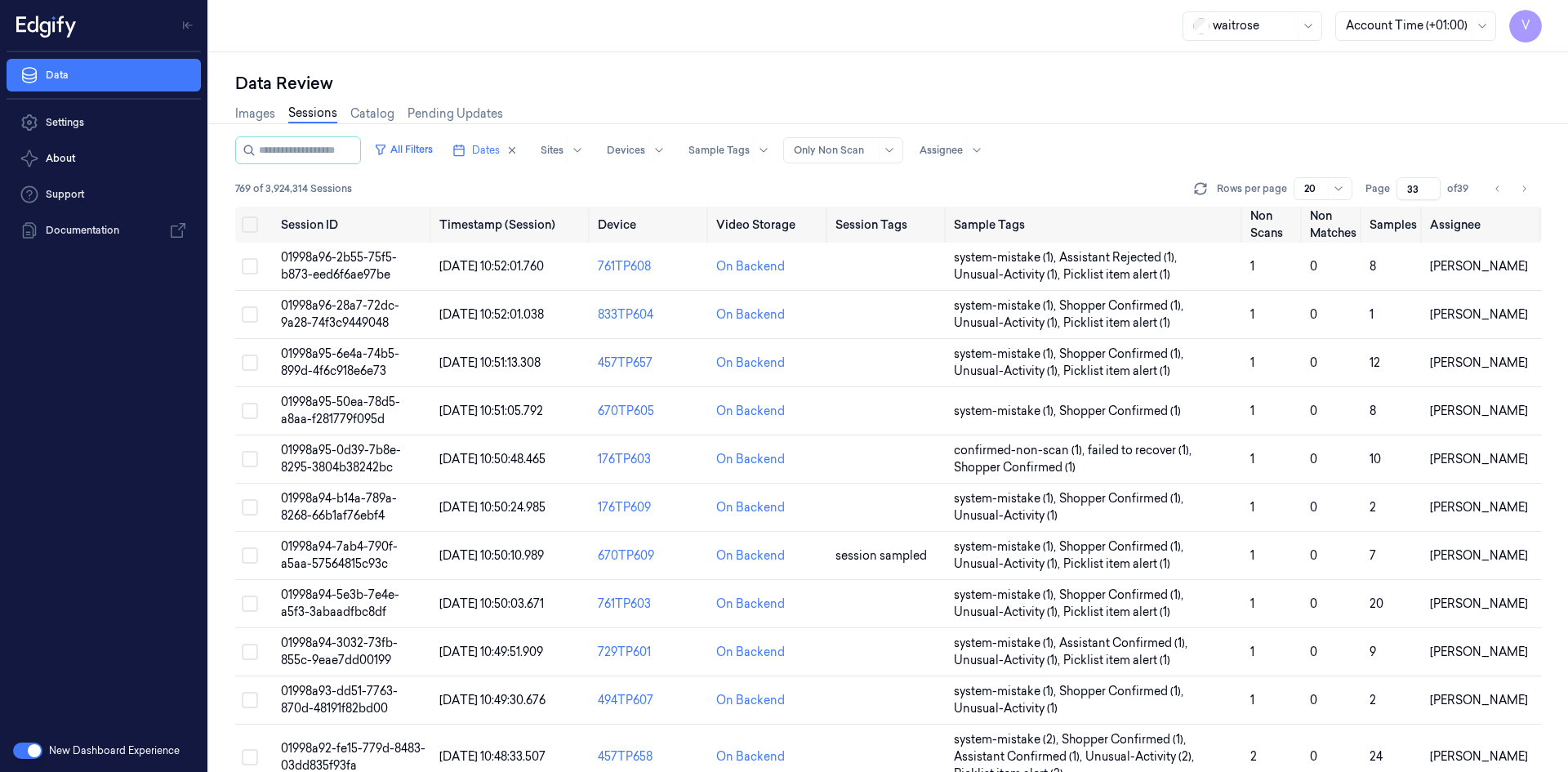
scroll to position [324, 0]
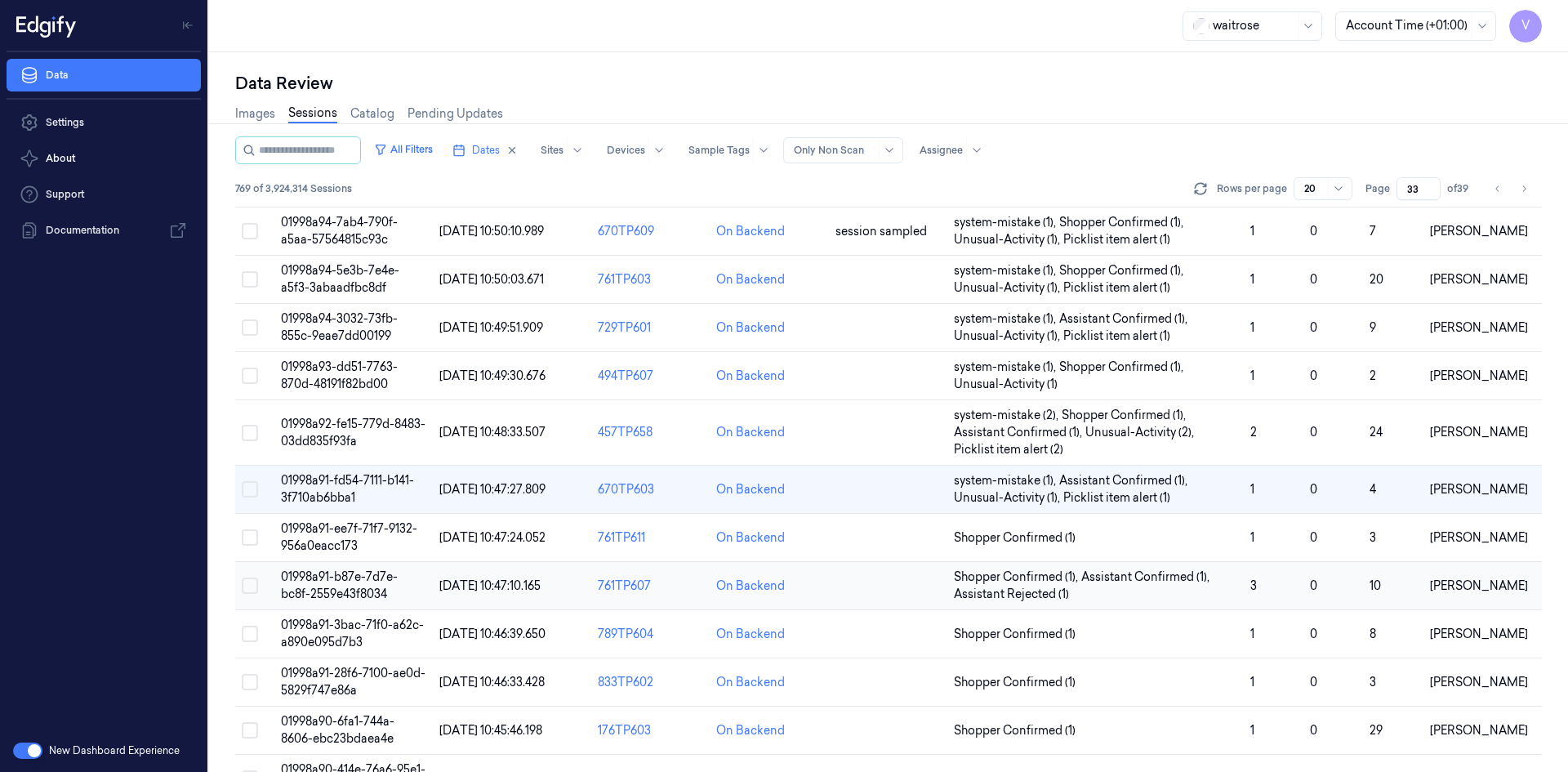
click at [310, 578] on span "01998a91-b87e-7d7e-bc8f-2559e43f8034" at bounding box center [339, 585] width 117 height 32
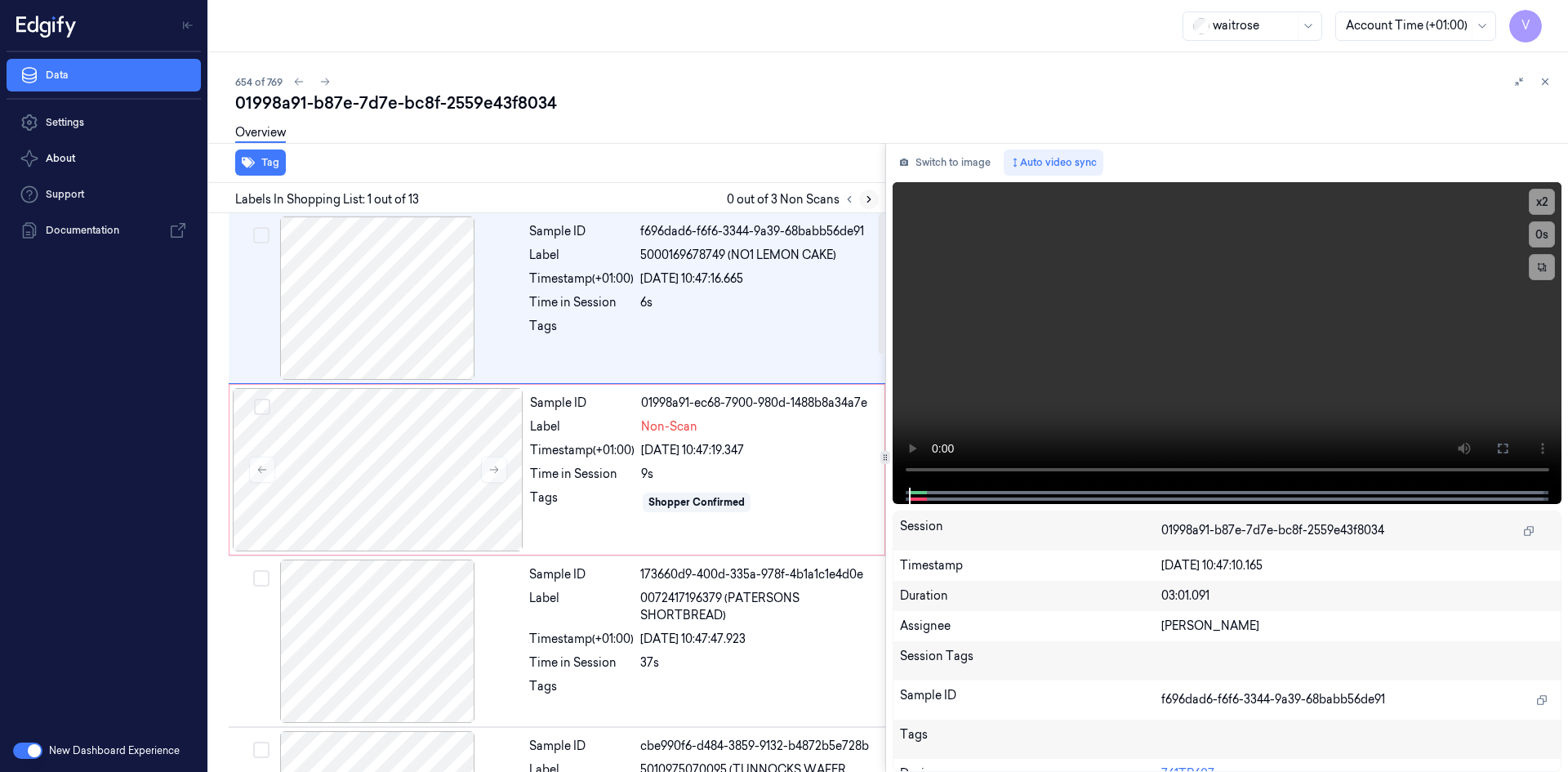
click at [867, 197] on icon at bounding box center [868, 198] width 11 height 11
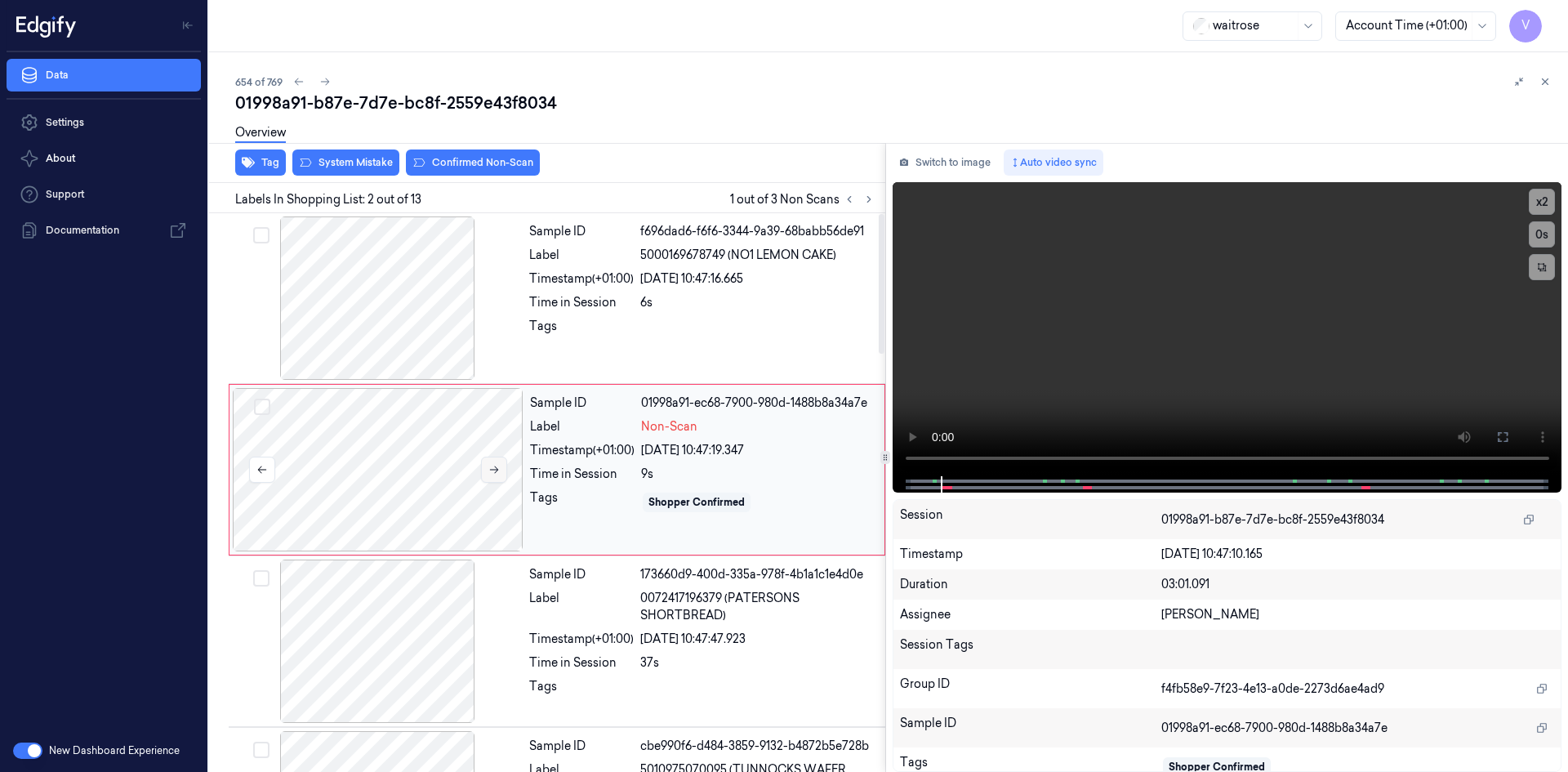
click at [498, 462] on button at bounding box center [494, 469] width 26 height 26
click at [498, 464] on icon at bounding box center [493, 469] width 11 height 11
click at [496, 468] on icon at bounding box center [493, 469] width 11 height 11
click at [1539, 197] on button "x 2" at bounding box center [1541, 201] width 26 height 26
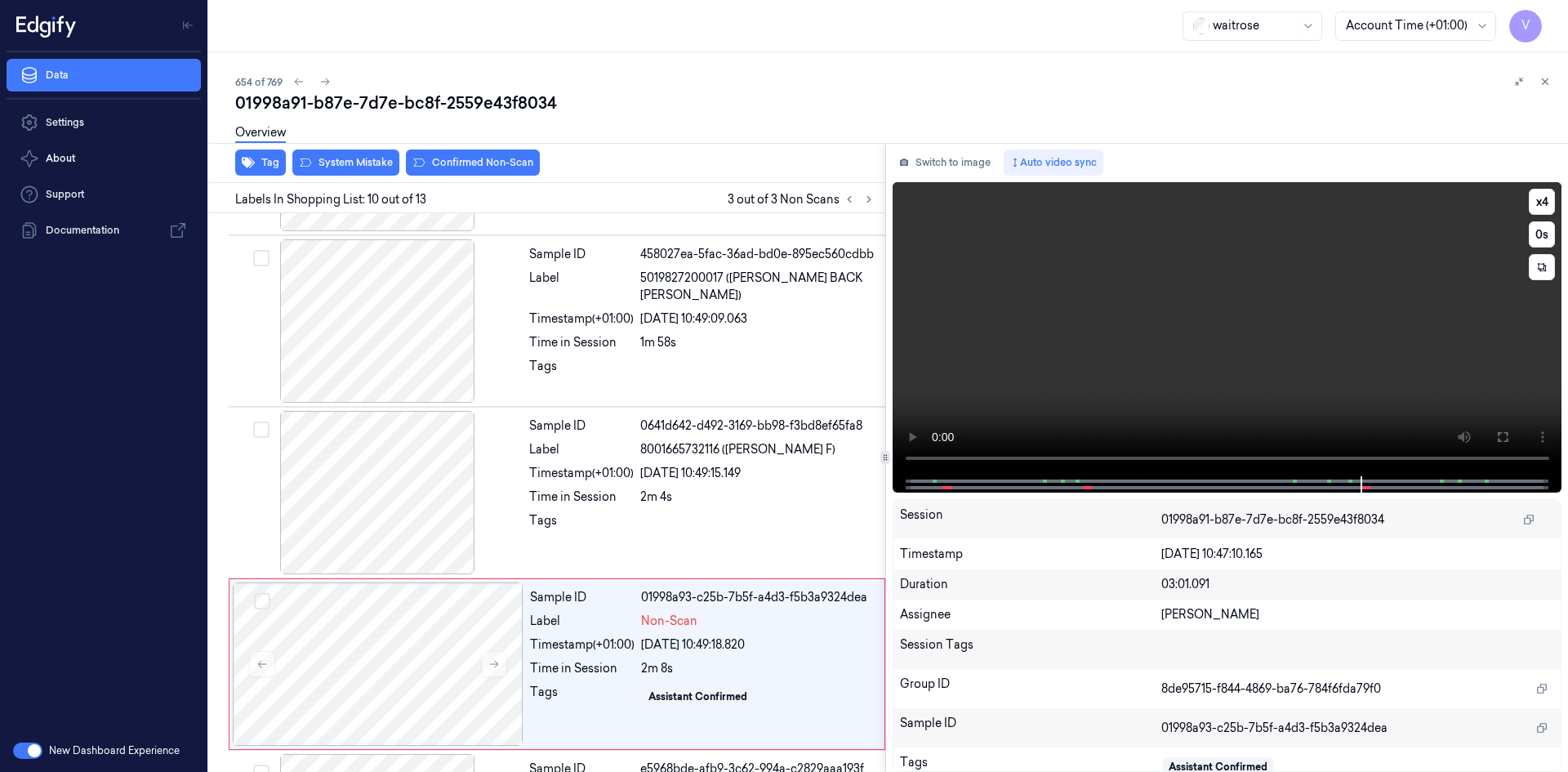
scroll to position [1349, 0]
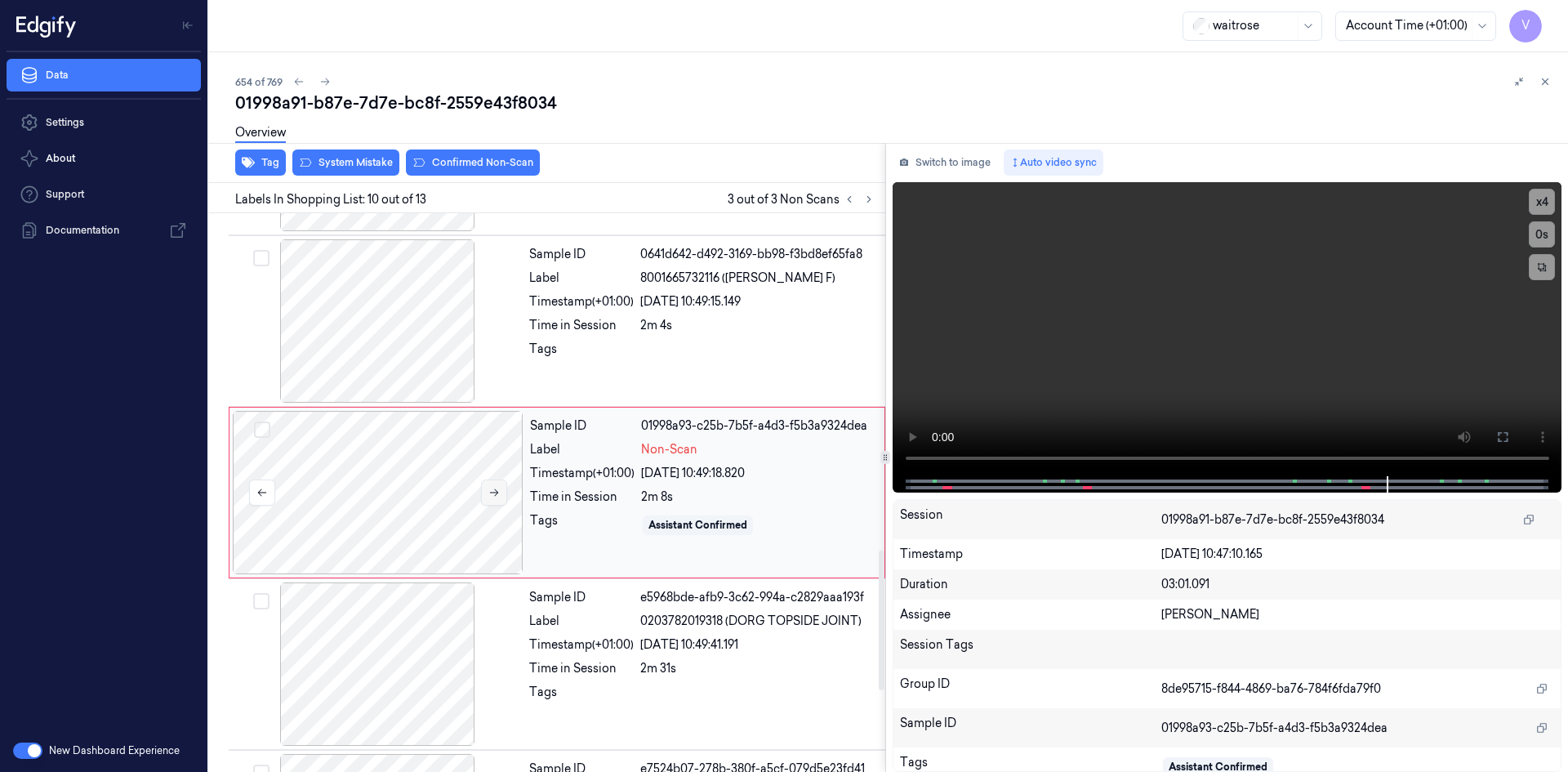
click at [497, 489] on icon at bounding box center [493, 492] width 11 height 11
click at [365, 167] on button "System Mistake" at bounding box center [345, 162] width 107 height 26
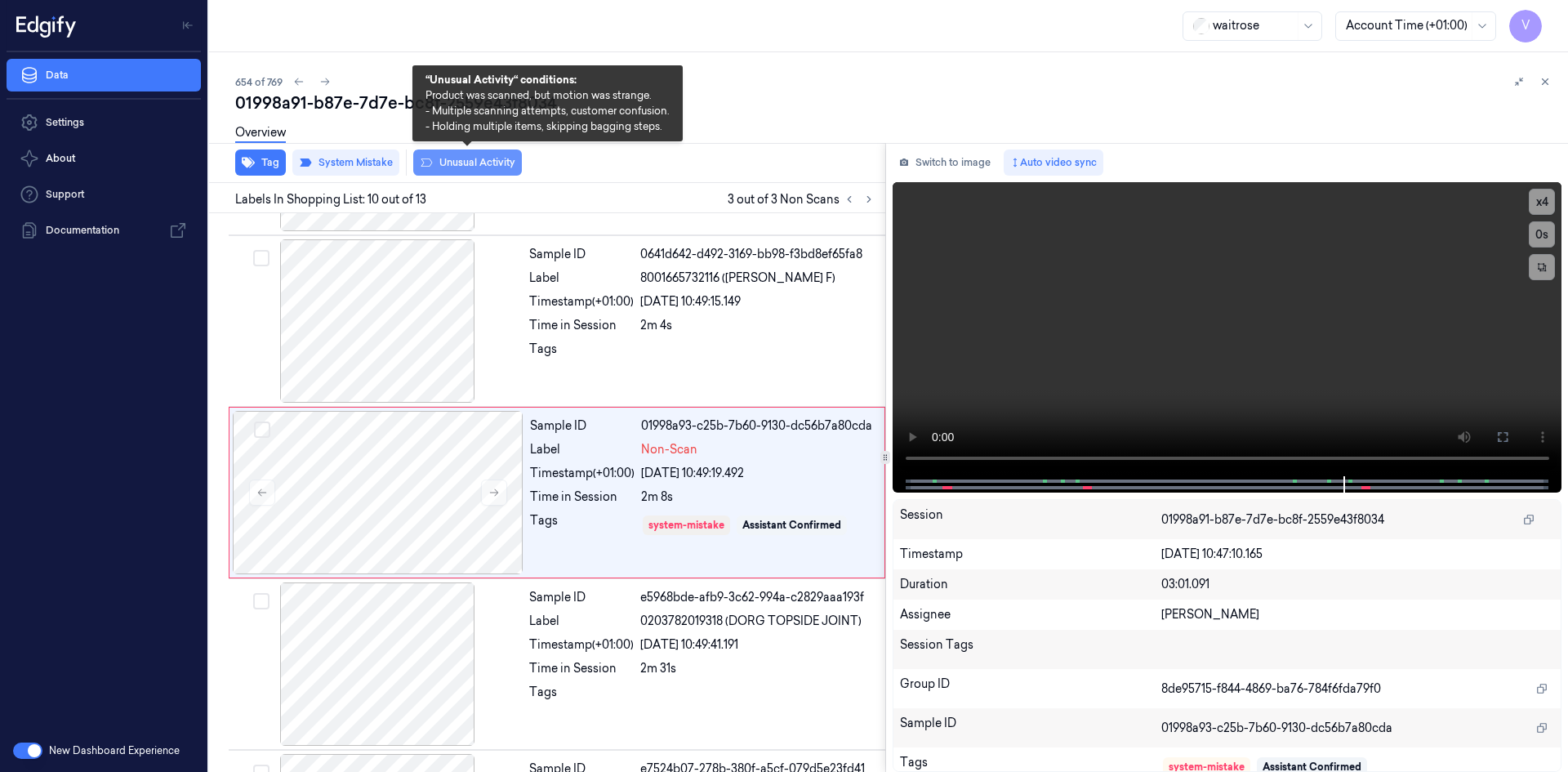
click at [490, 160] on button "Unusual Activity" at bounding box center [467, 162] width 109 height 26
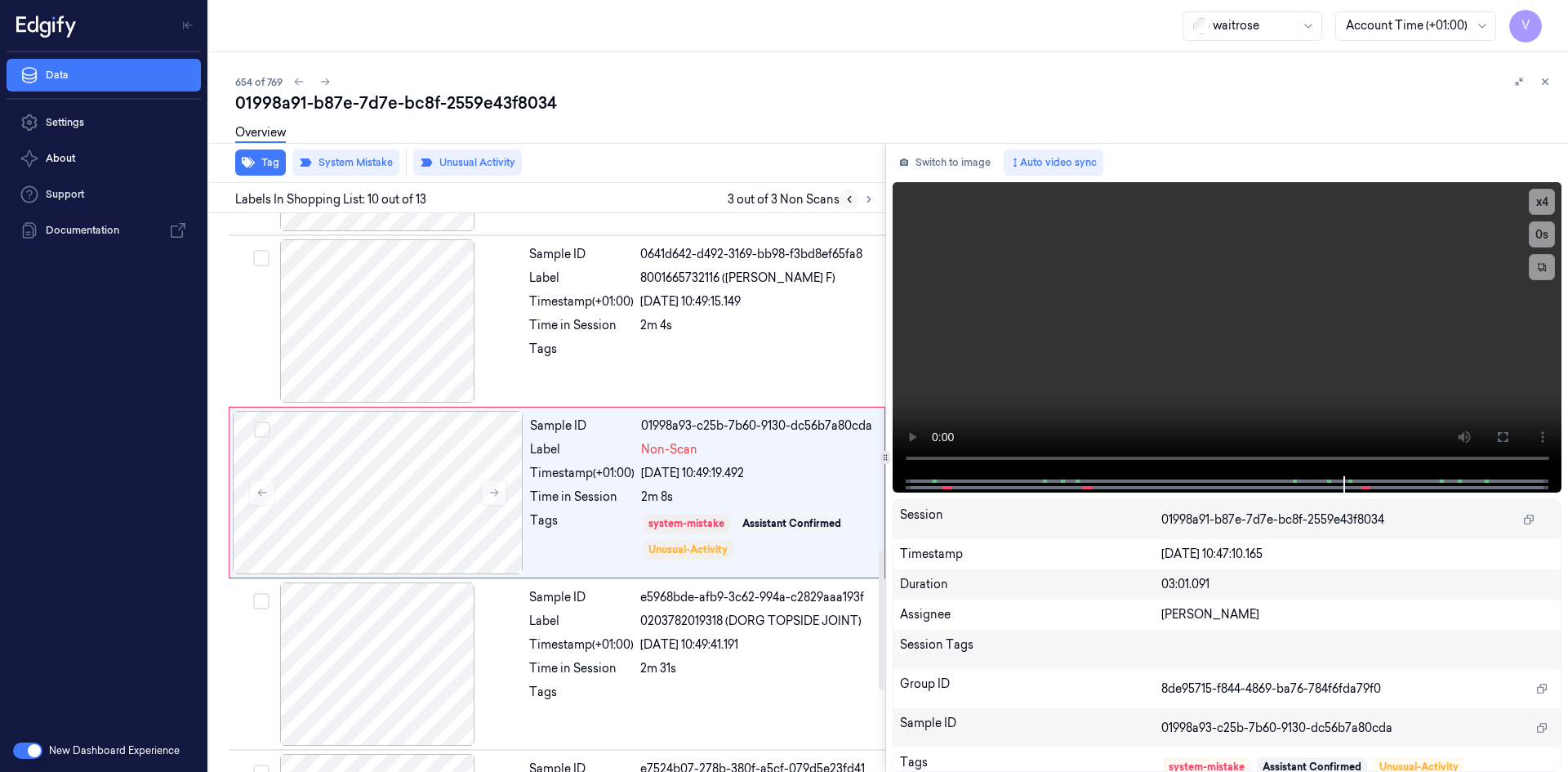
click at [845, 198] on icon at bounding box center [849, 198] width 11 height 11
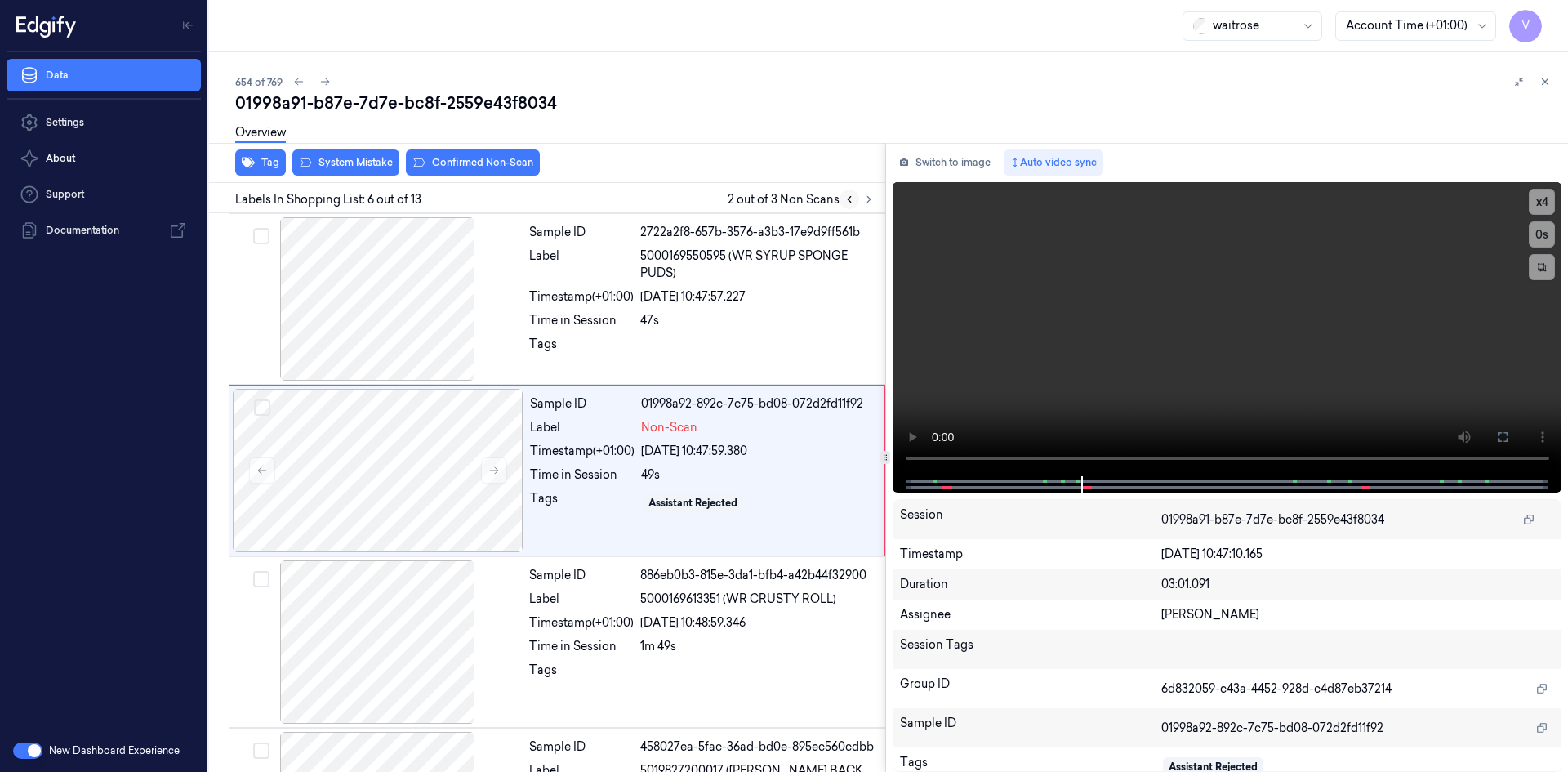
scroll to position [663, 0]
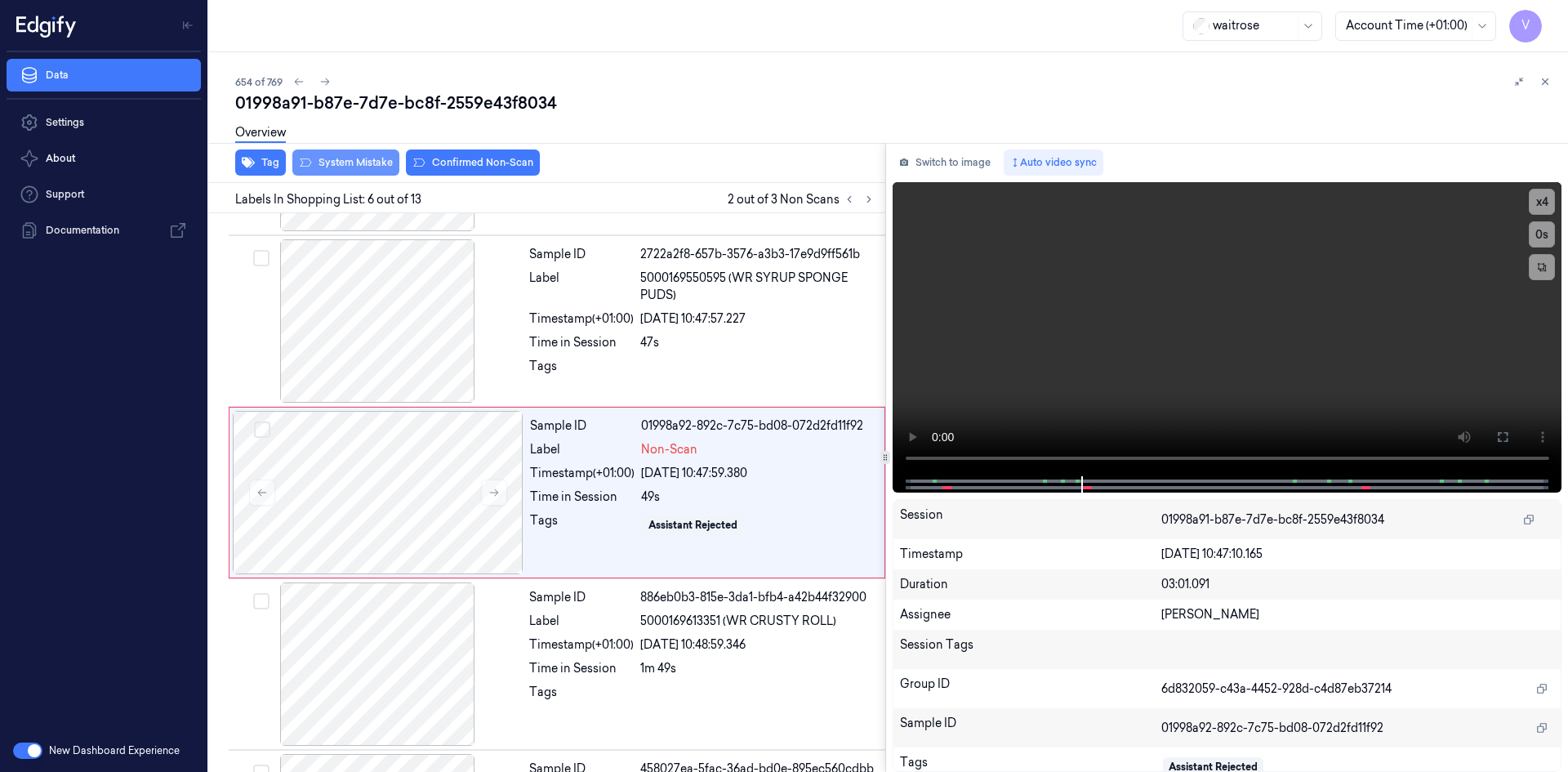
click at [373, 165] on button "System Mistake" at bounding box center [345, 162] width 107 height 26
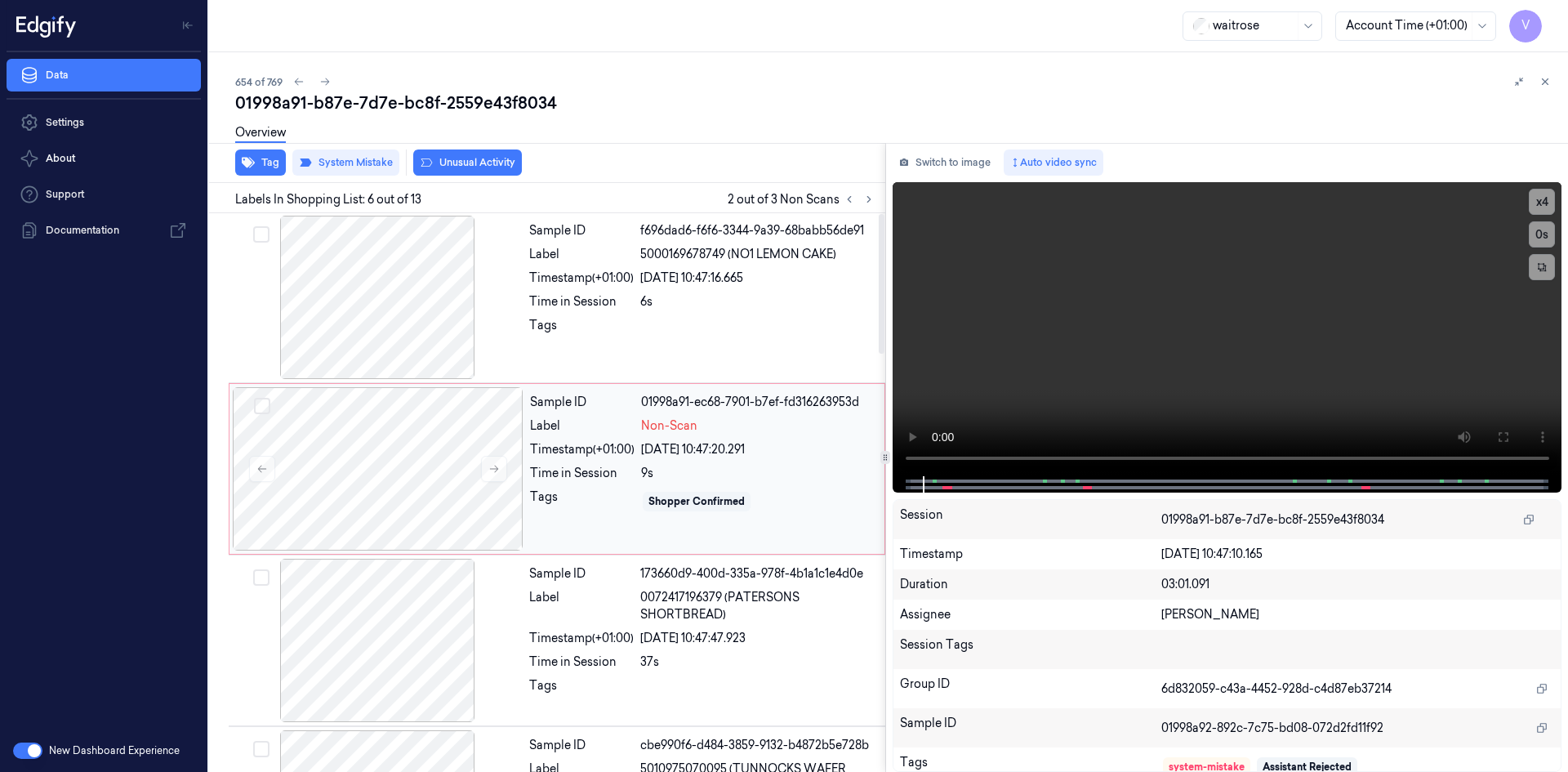
scroll to position [0, 0]
click at [409, 393] on div at bounding box center [379, 469] width 291 height 163
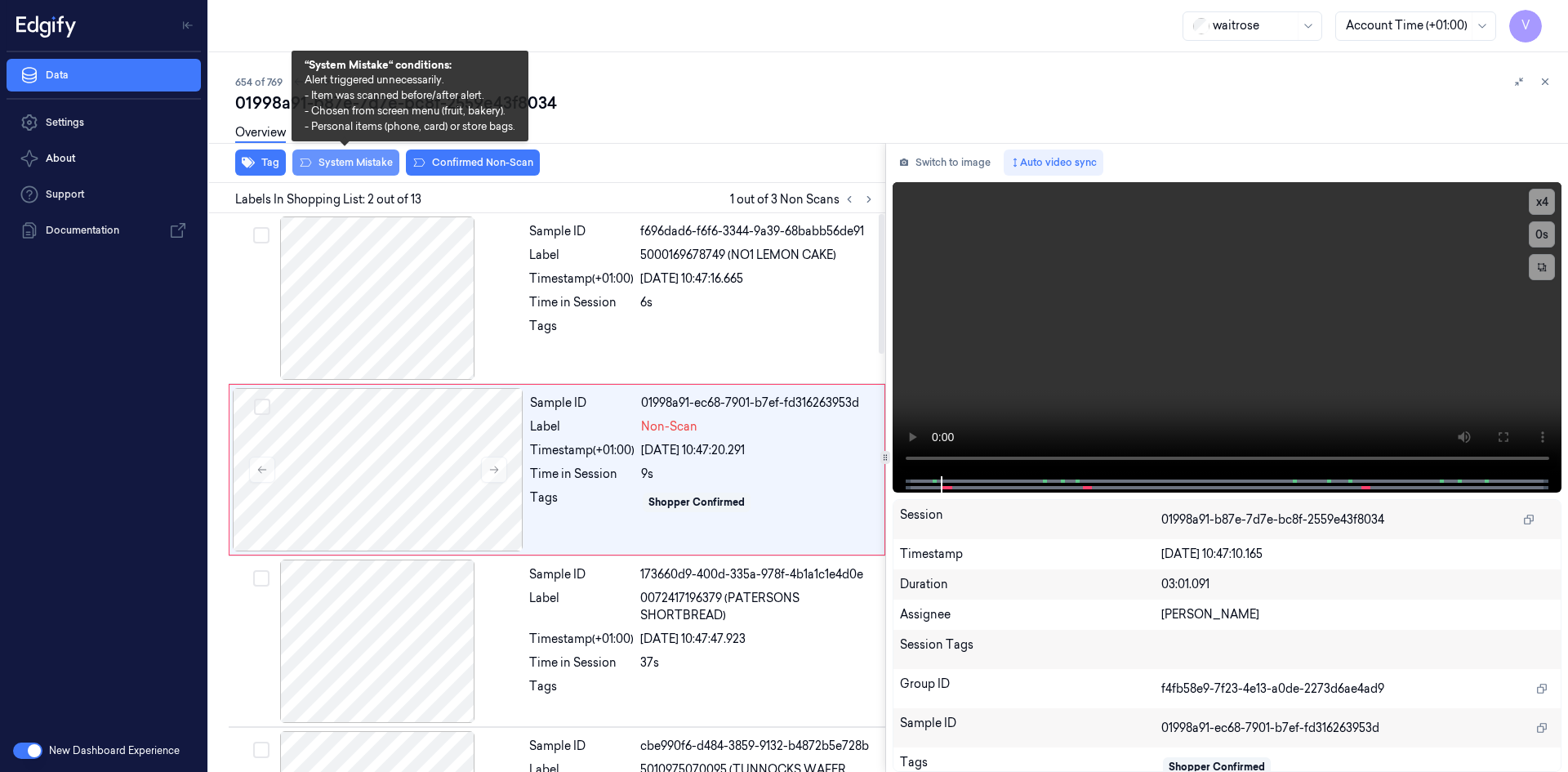
click at [344, 156] on button "System Mistake" at bounding box center [345, 162] width 107 height 26
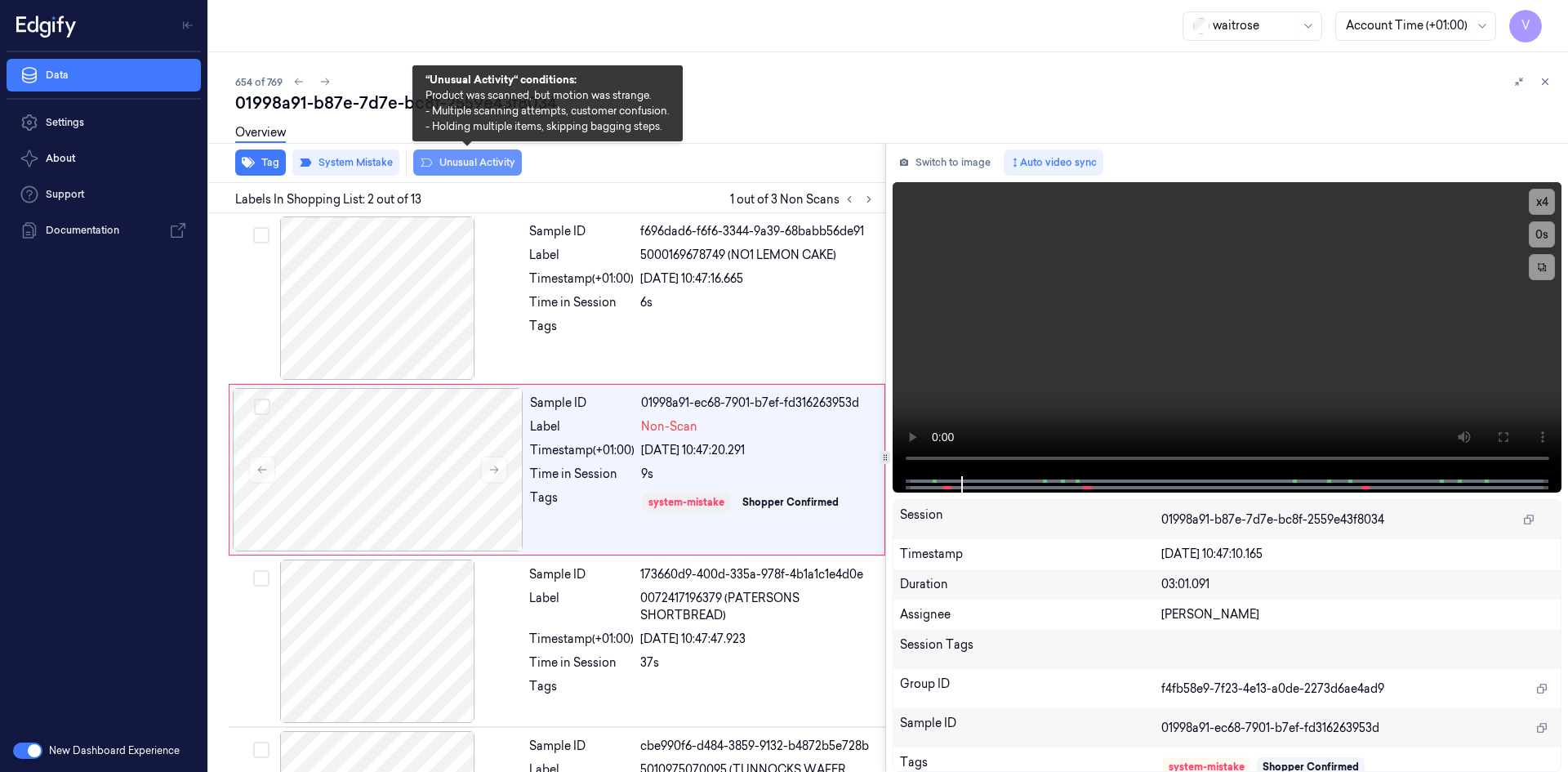
click at [477, 164] on button "Unusual Activity" at bounding box center [467, 162] width 109 height 26
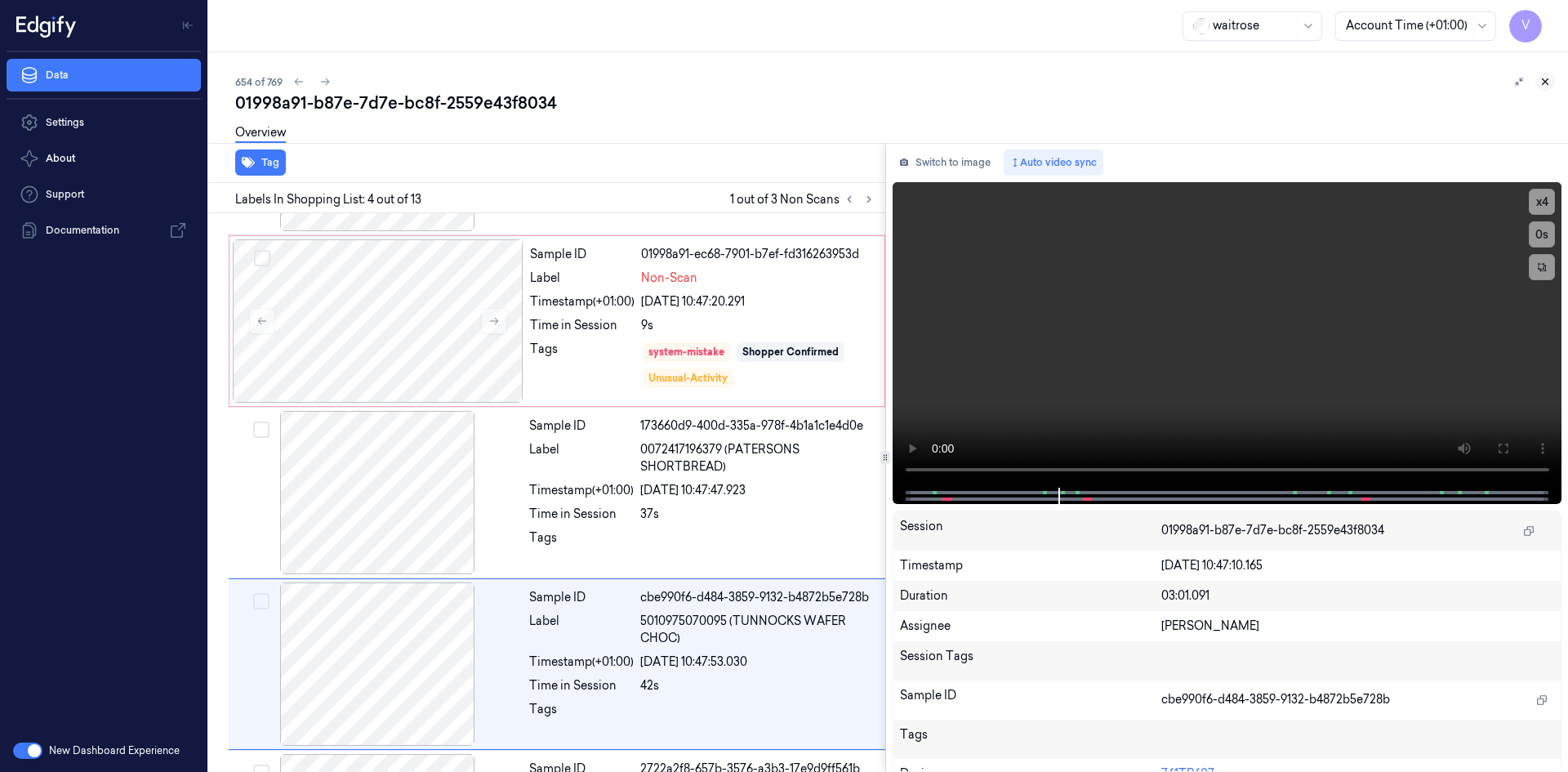
scroll to position [294, 0]
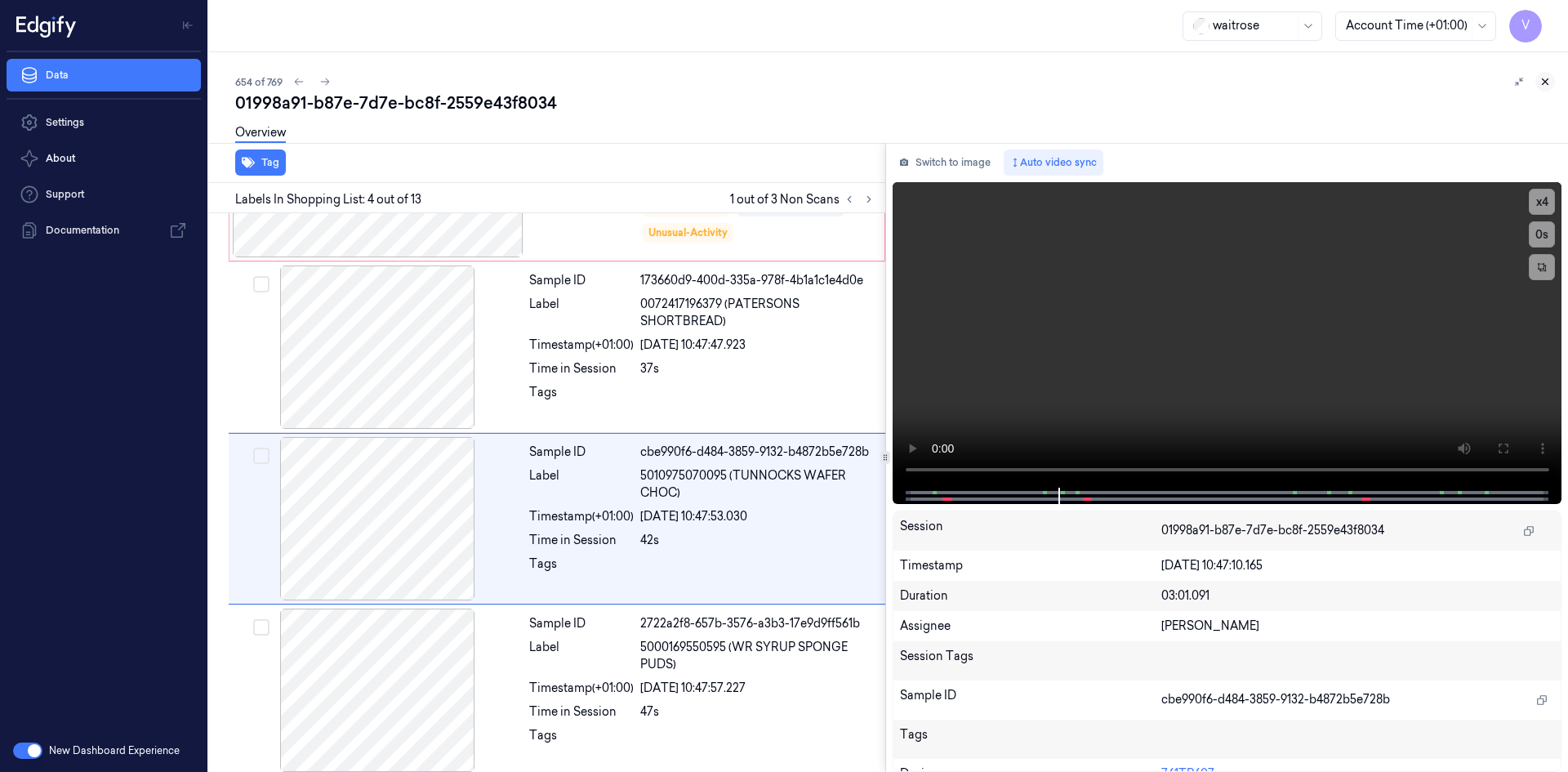
click at [1542, 84] on icon at bounding box center [1544, 81] width 11 height 11
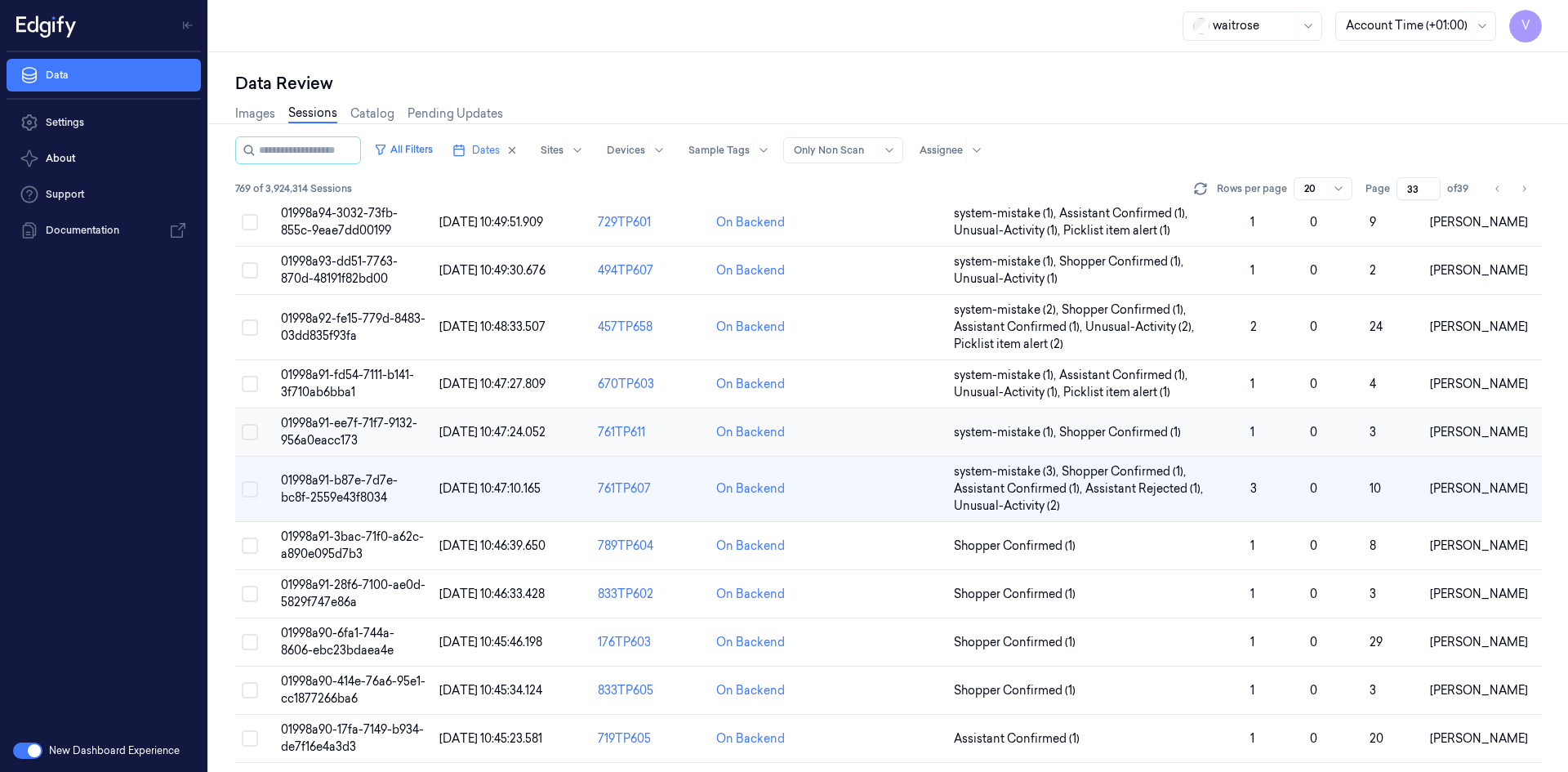
scroll to position [481, 0]
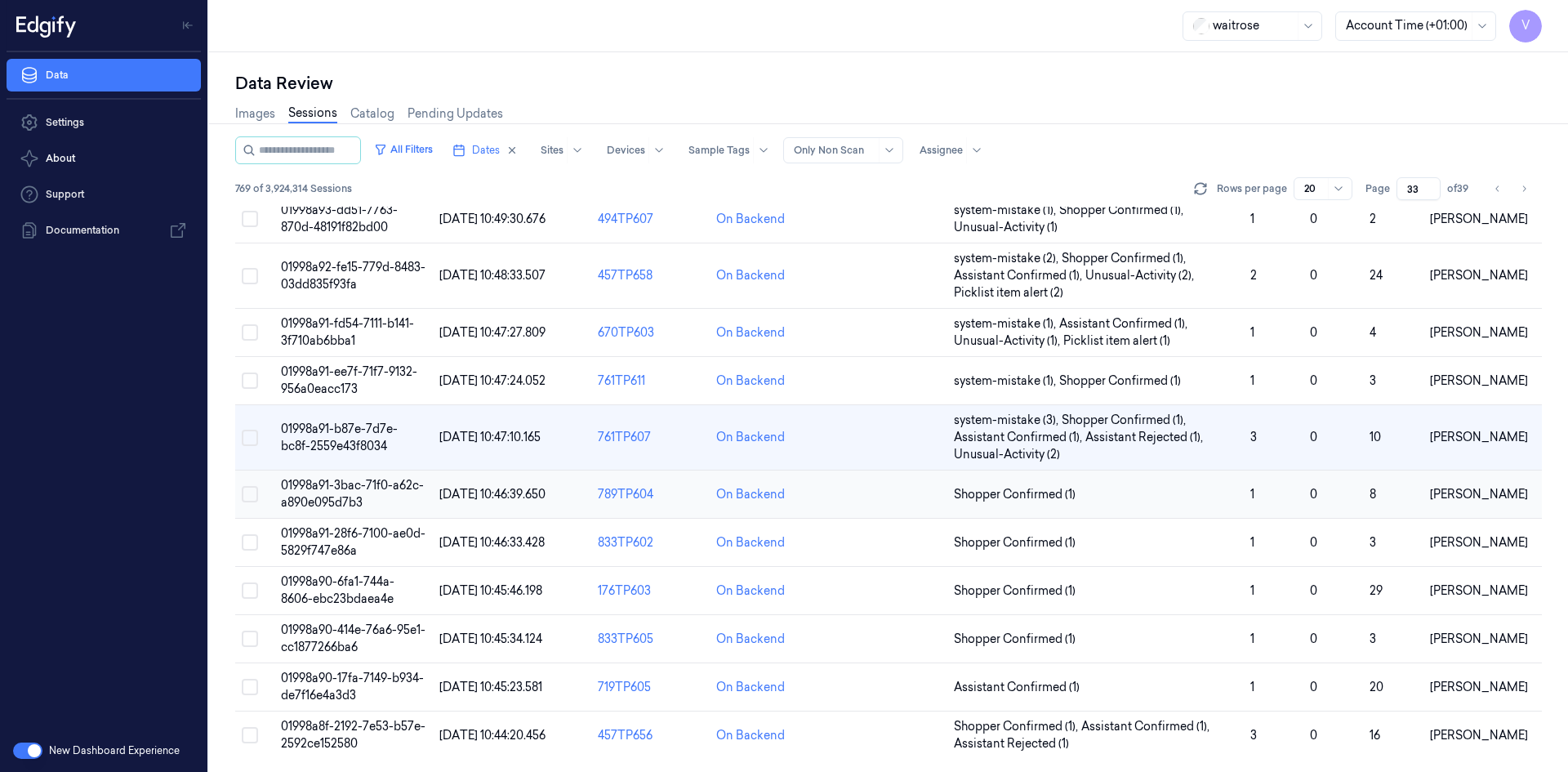
click at [328, 496] on span "01998a91-3bac-71f0-a62c-a890e095d7b3" at bounding box center [352, 494] width 142 height 32
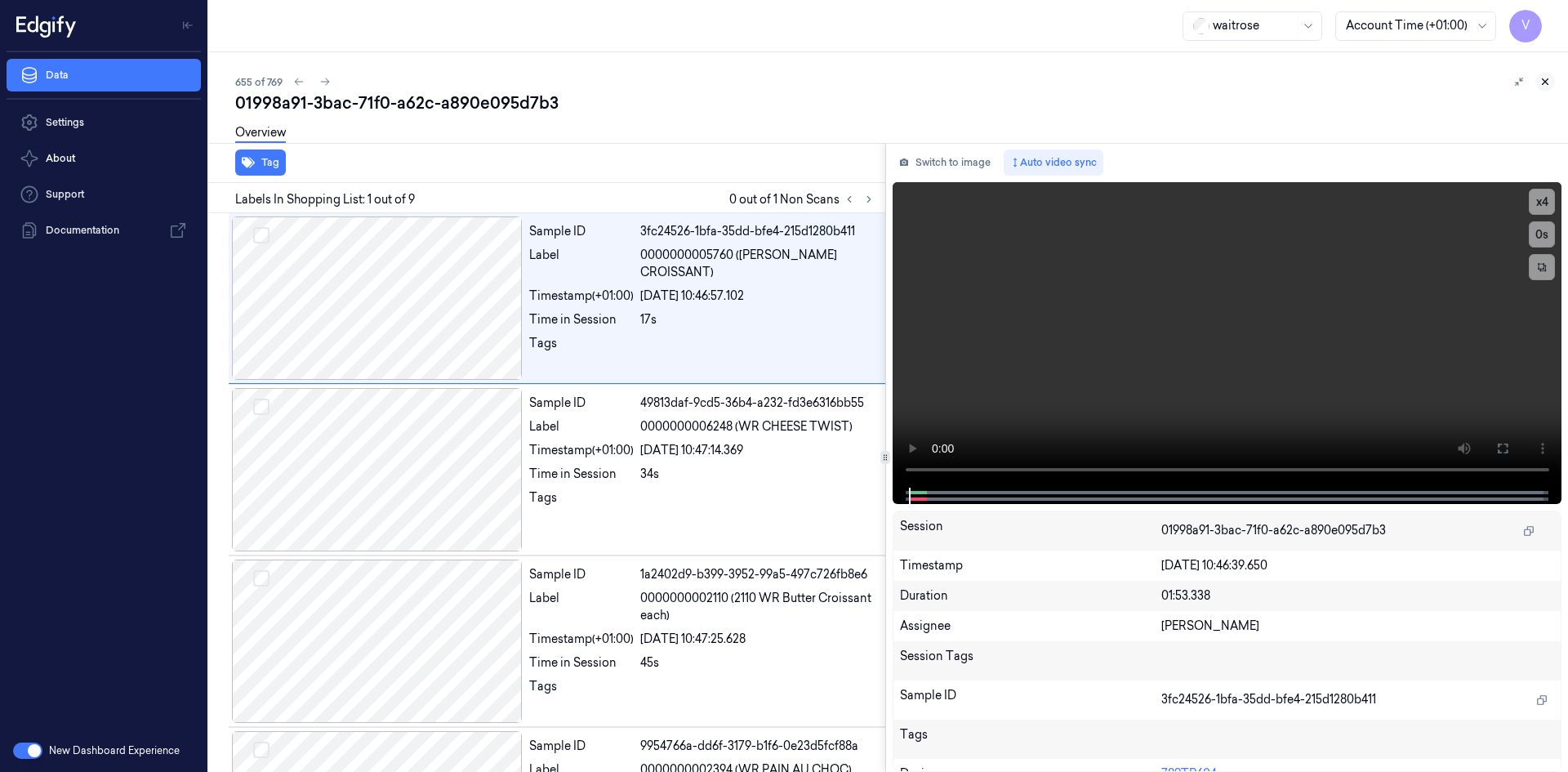
click at [1547, 82] on icon at bounding box center [1544, 81] width 11 height 11
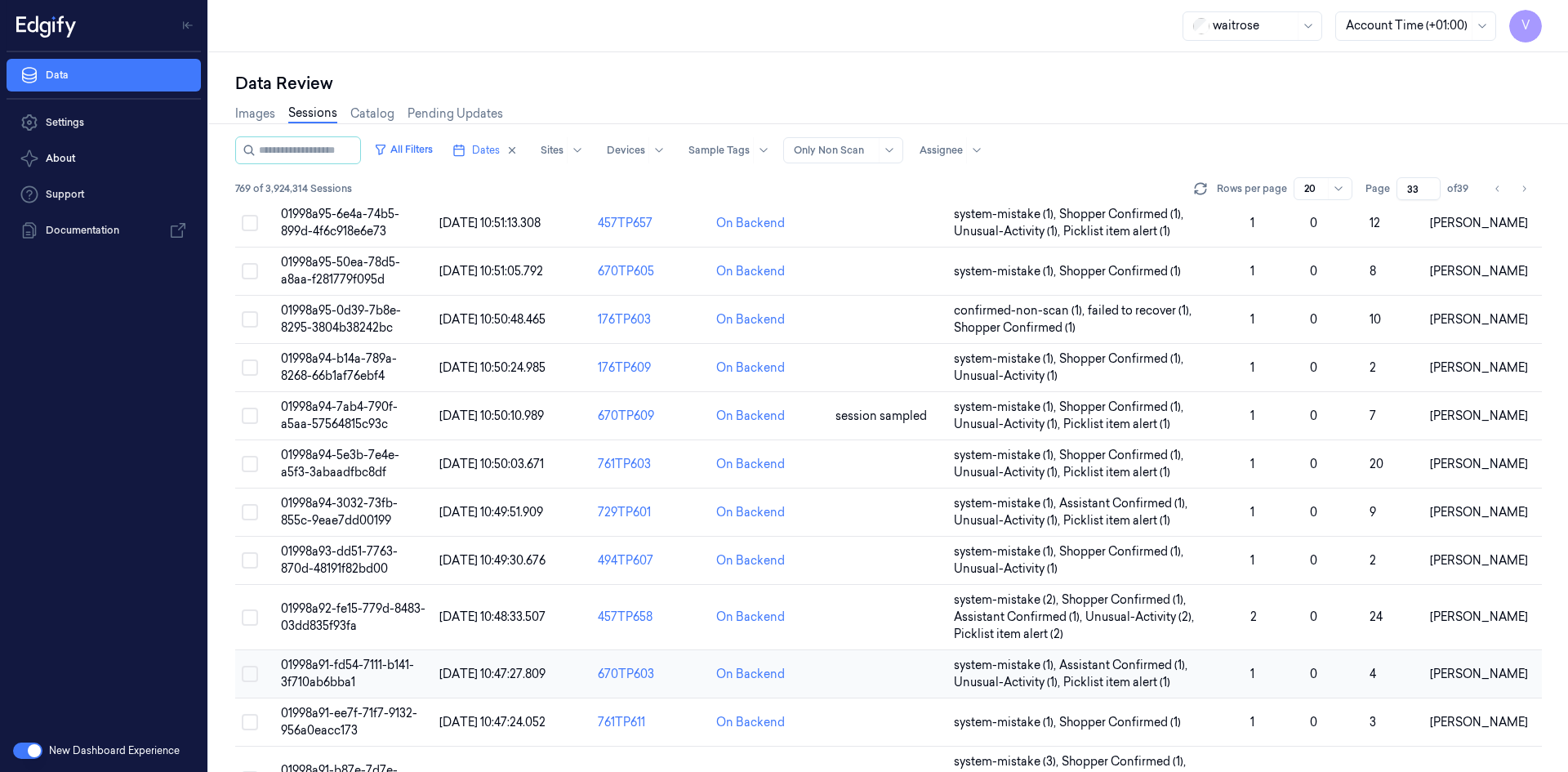
scroll to position [481, 0]
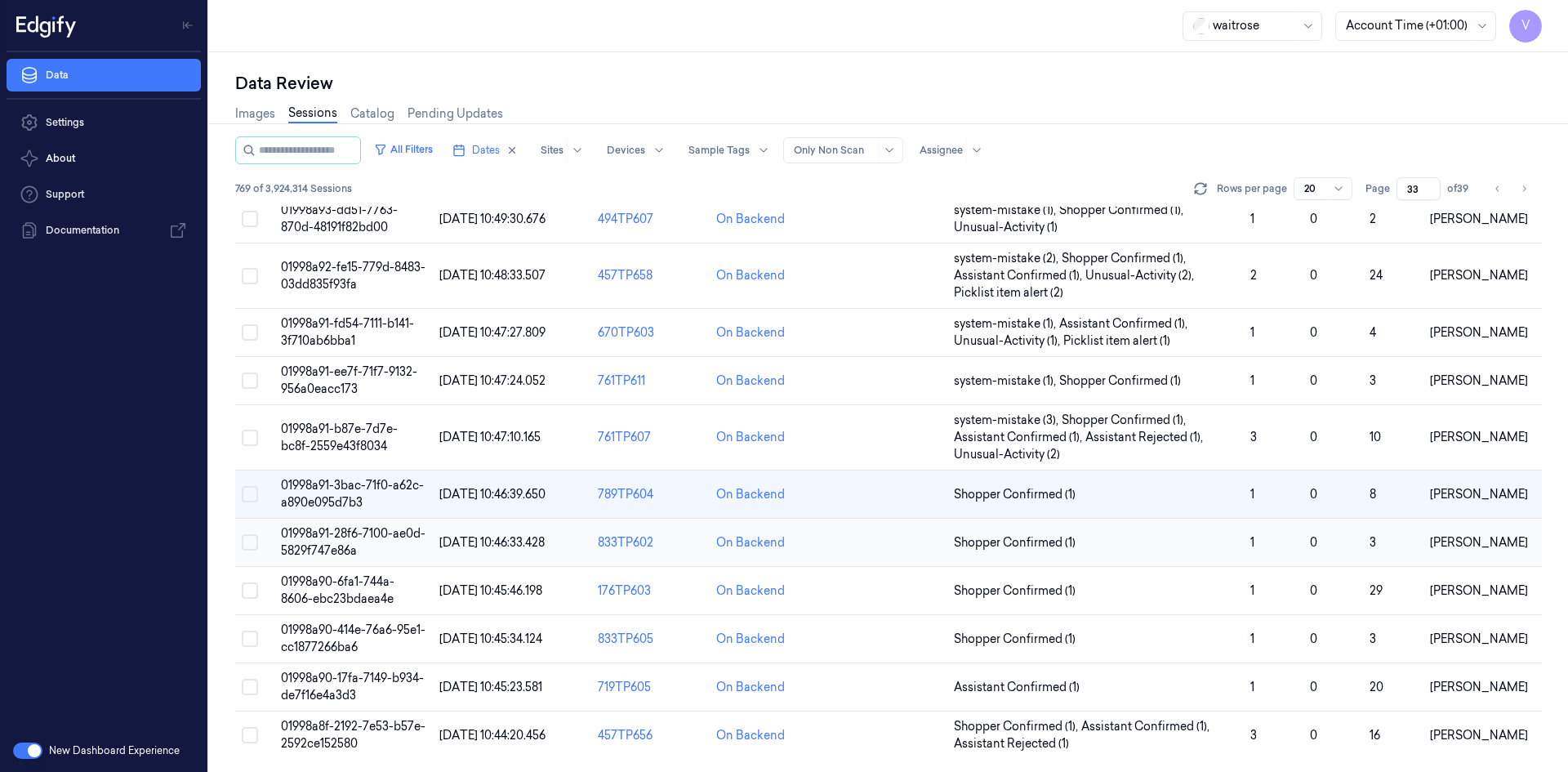
click at [332, 542] on td "01998a91-28f6-7100-ae0d-5829f747e86a" at bounding box center [353, 543] width 158 height 48
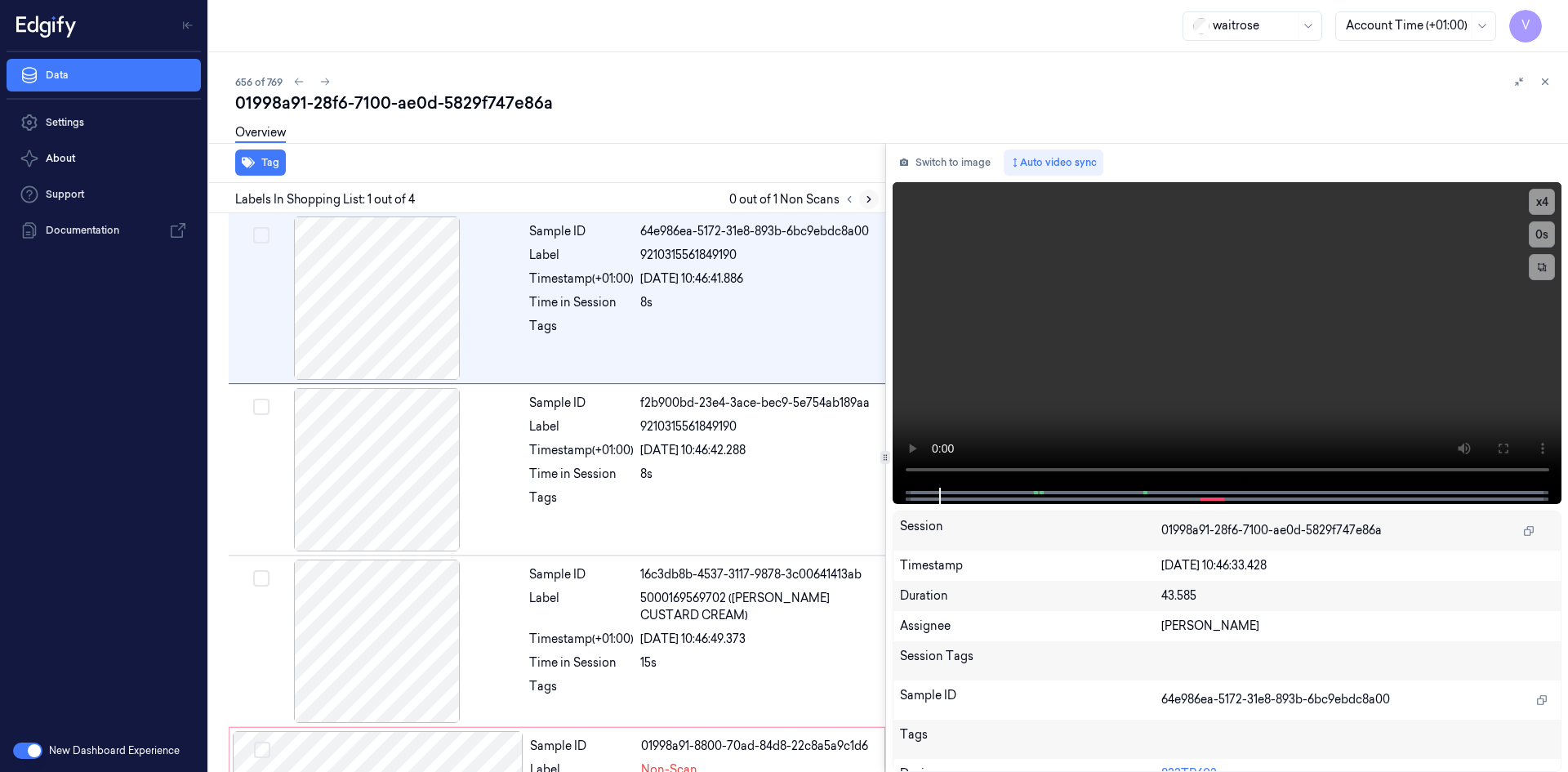
click at [872, 197] on icon at bounding box center [868, 198] width 11 height 11
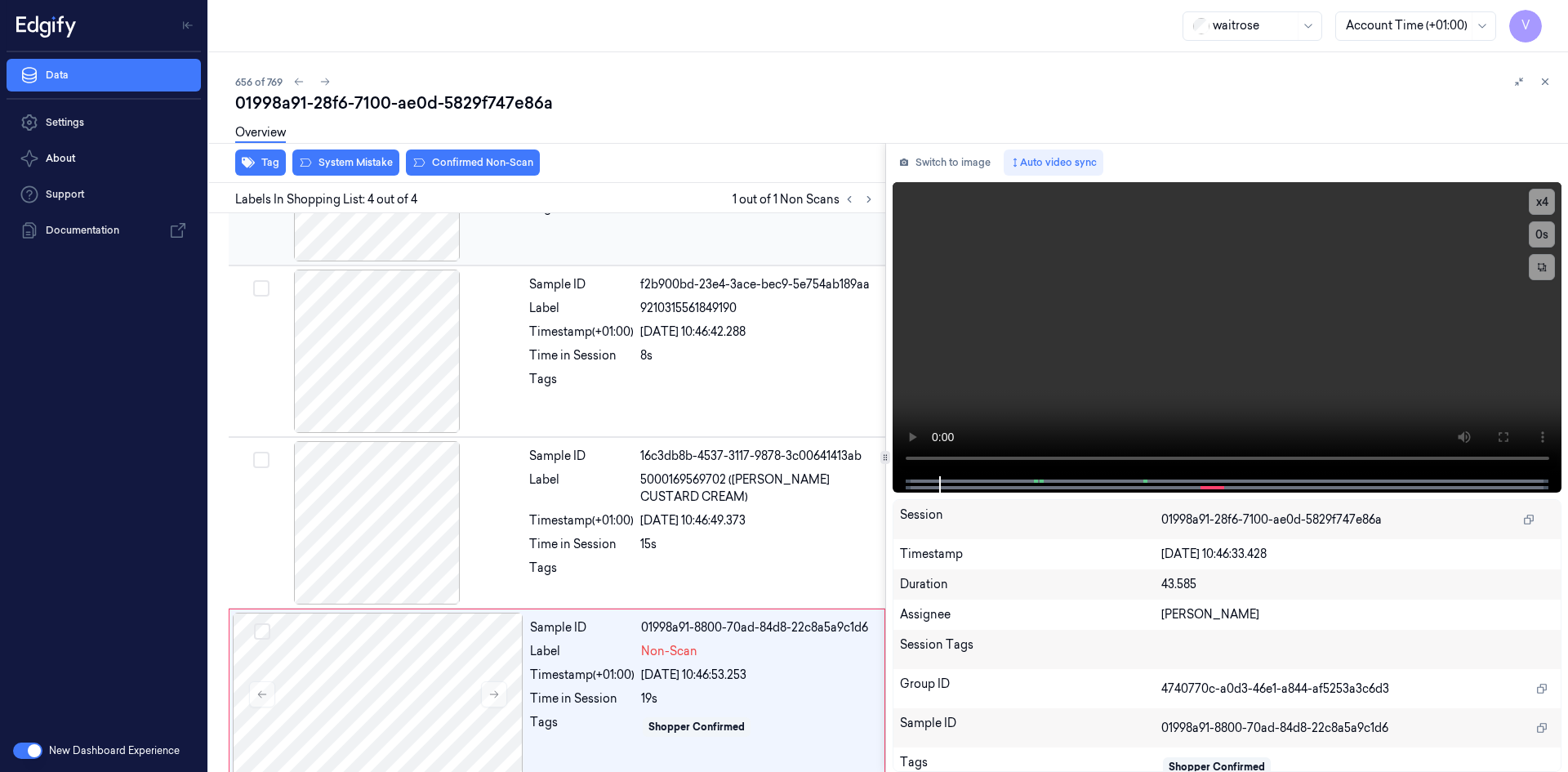
scroll to position [132, 0]
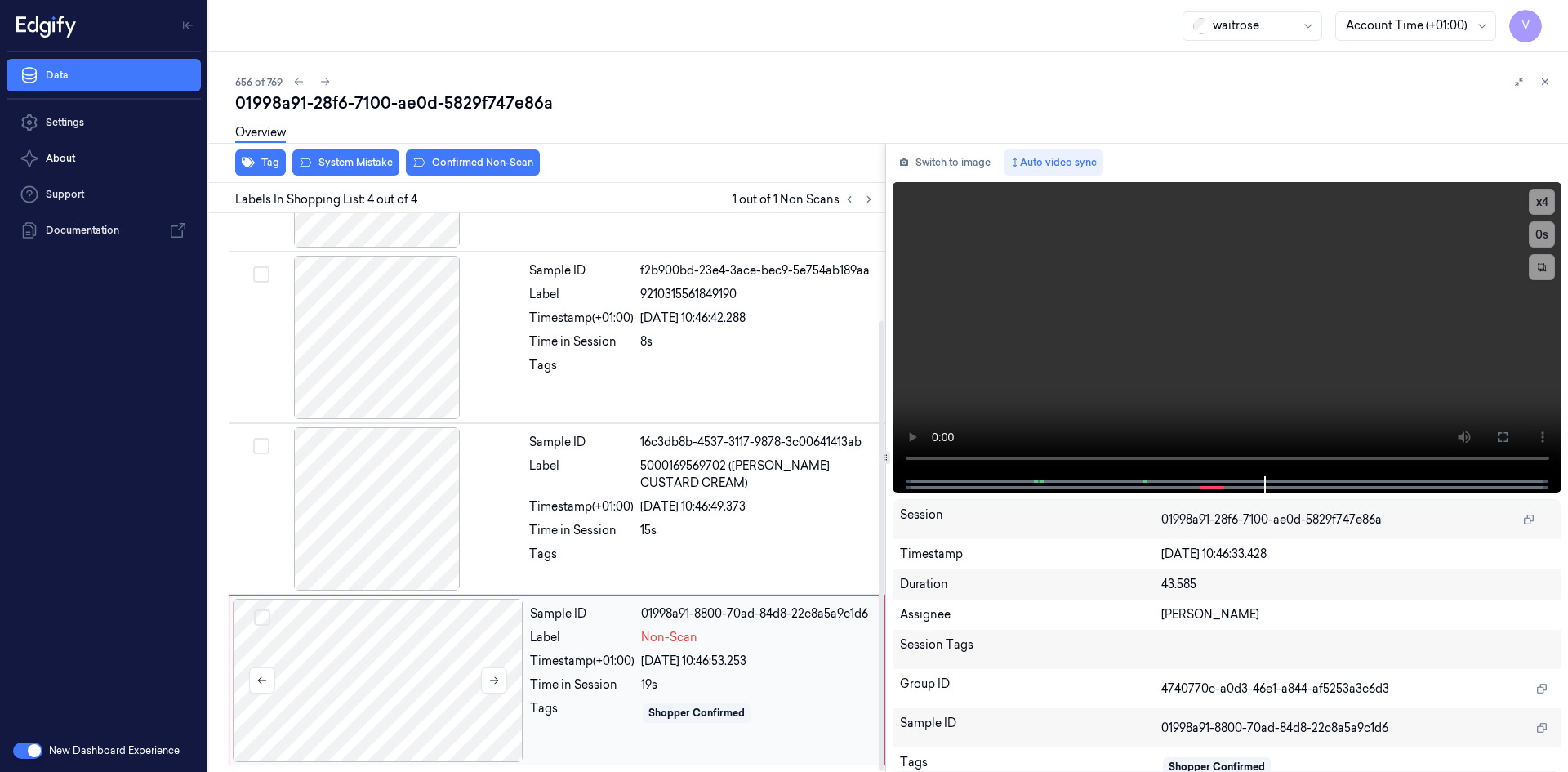
click at [392, 653] on div at bounding box center [379, 680] width 291 height 163
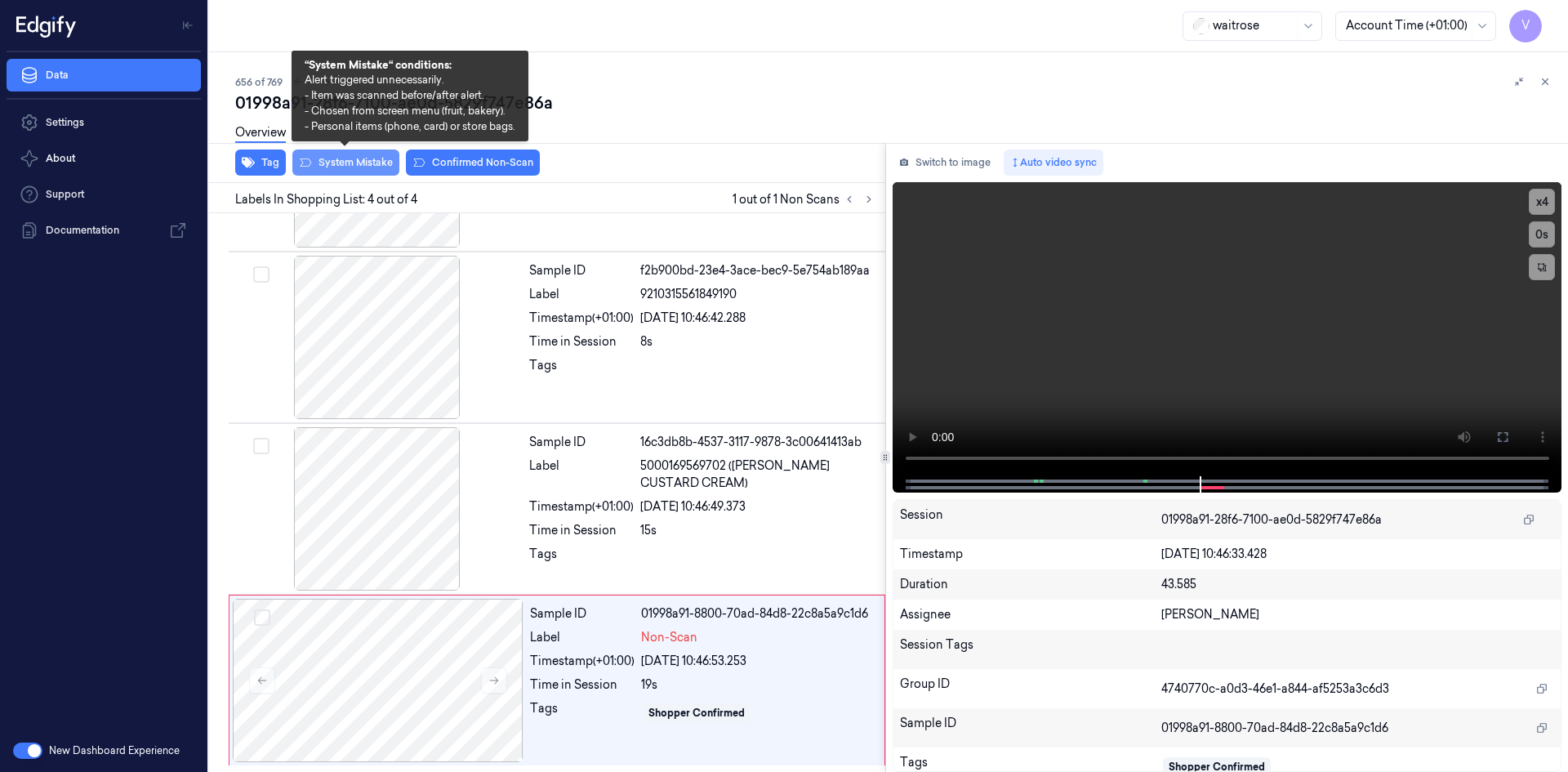
click at [382, 164] on button "System Mistake" at bounding box center [345, 162] width 107 height 26
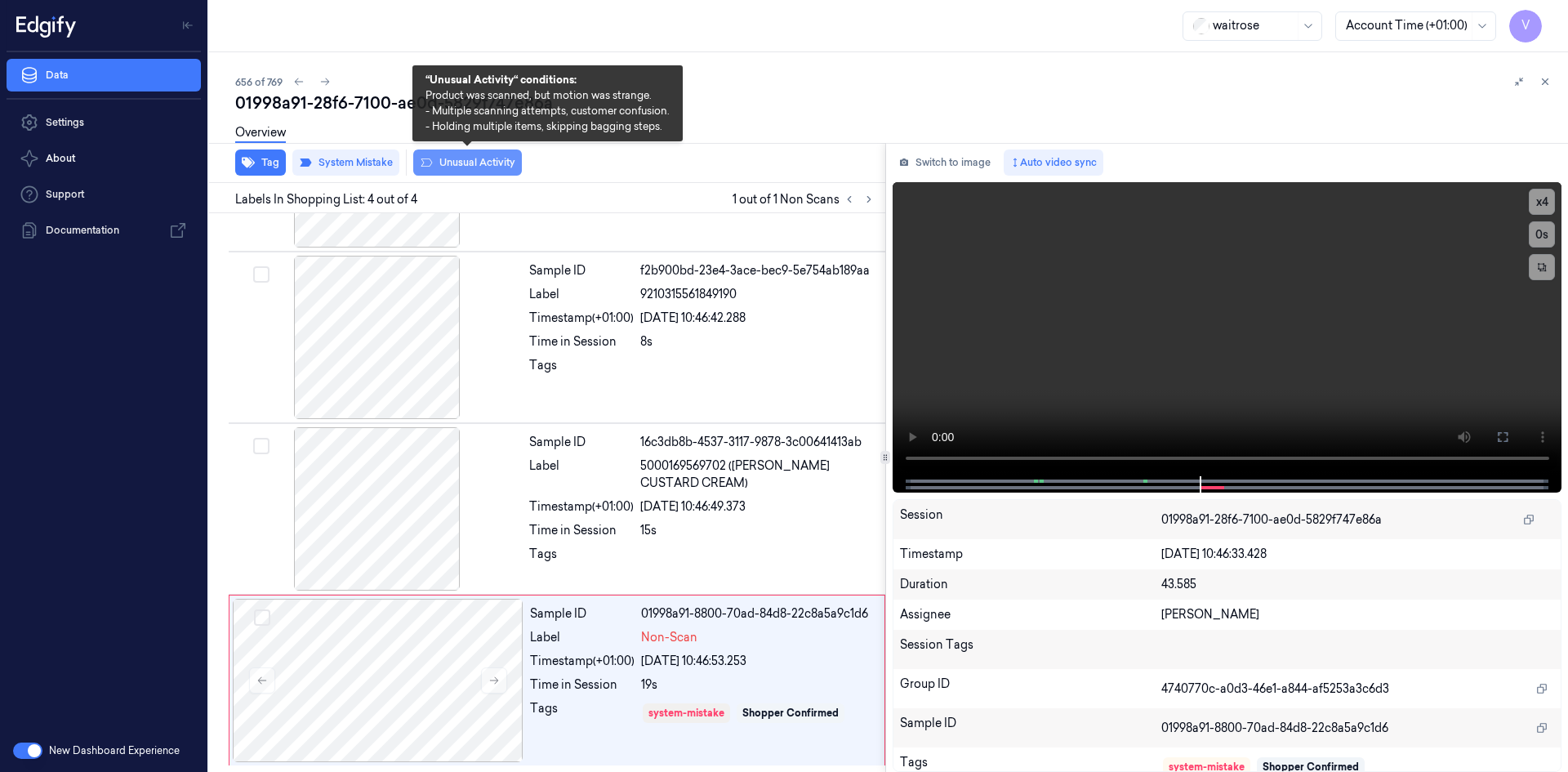
click at [460, 163] on button "Unusual Activity" at bounding box center [467, 162] width 109 height 26
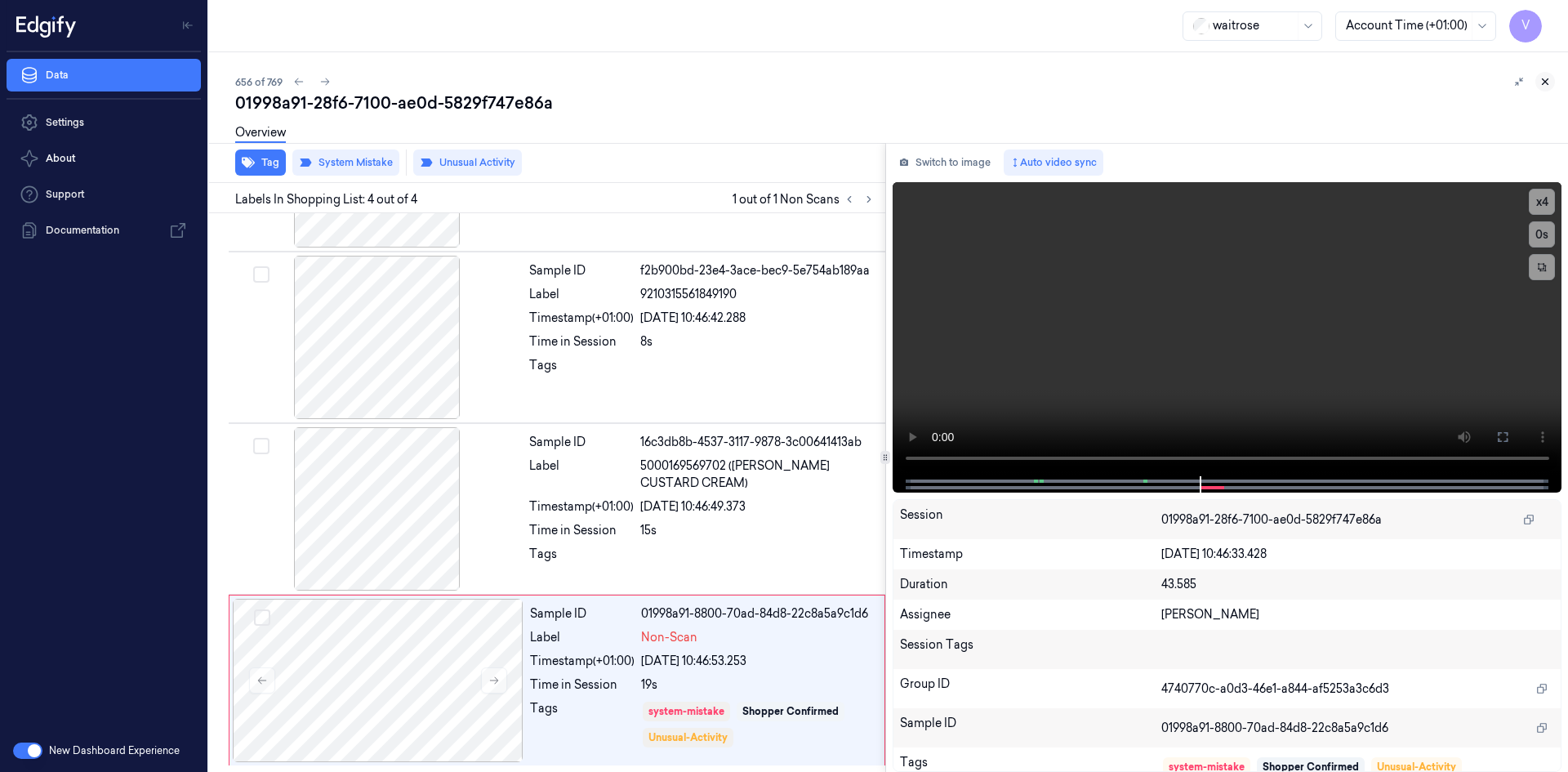
click at [1543, 80] on icon at bounding box center [1544, 81] width 11 height 11
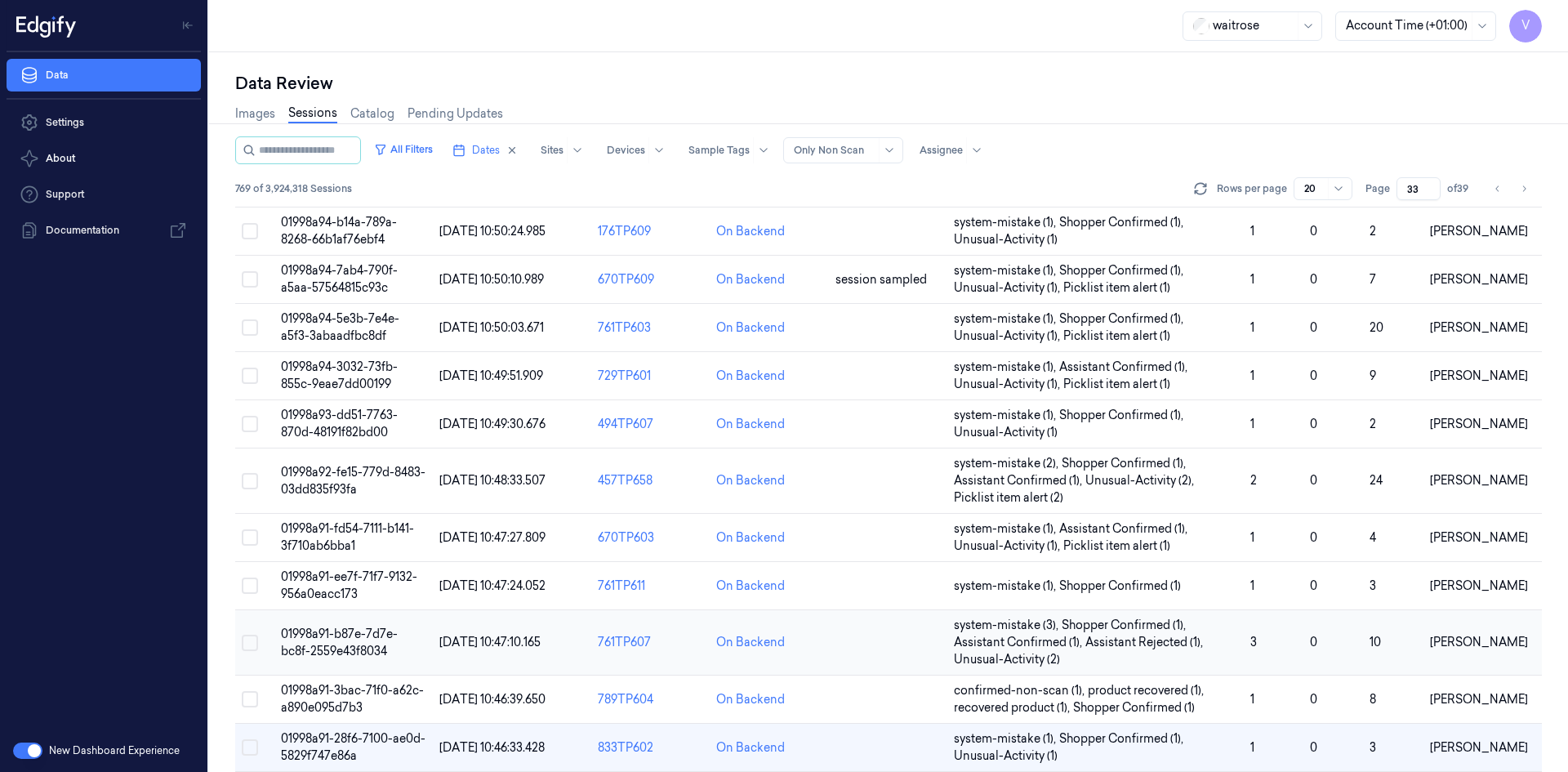
scroll to position [481, 0]
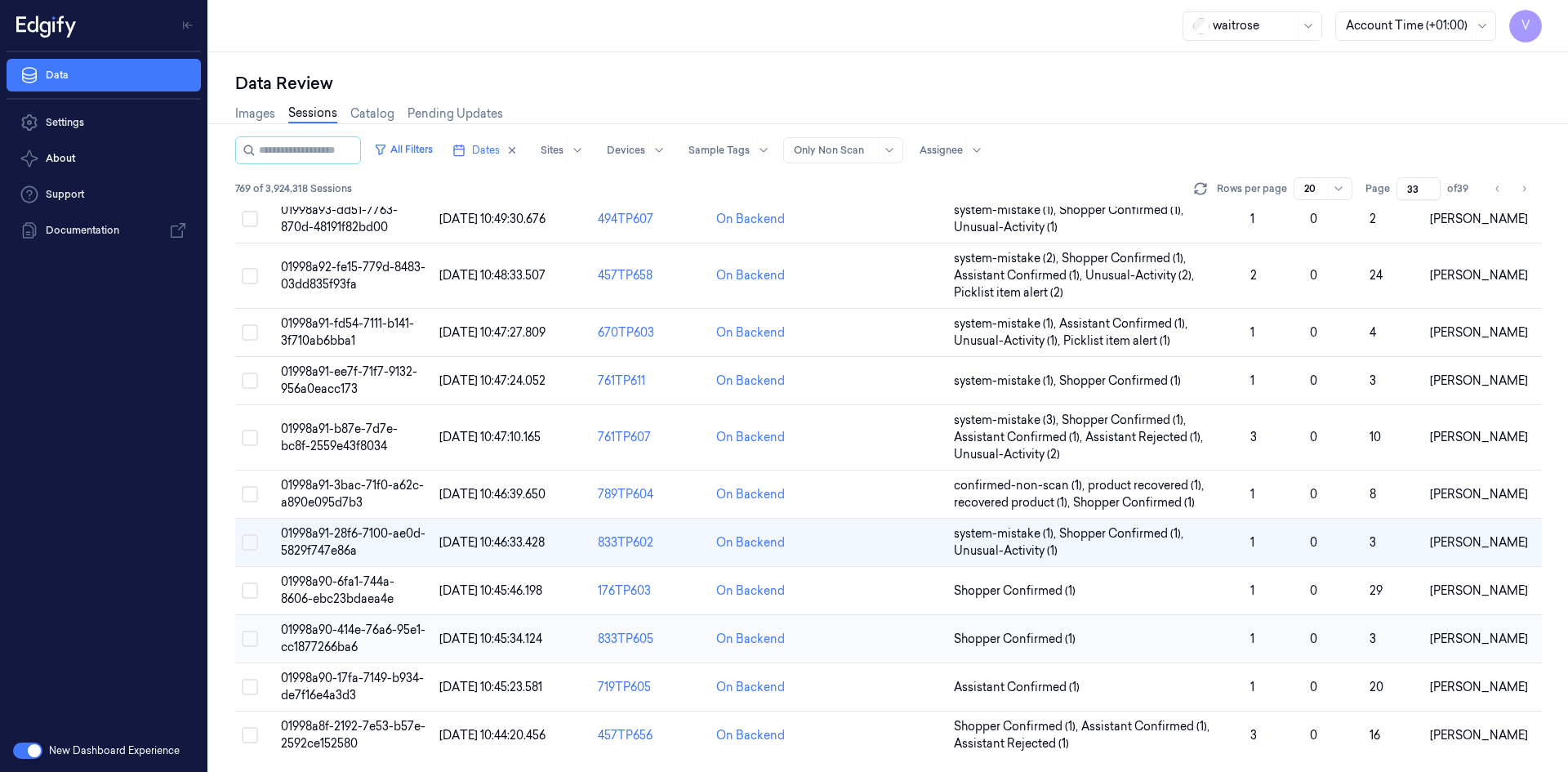
click at [356, 643] on span "01998a90-414e-76a6-95e1-cc1877266ba6" at bounding box center [353, 639] width 144 height 32
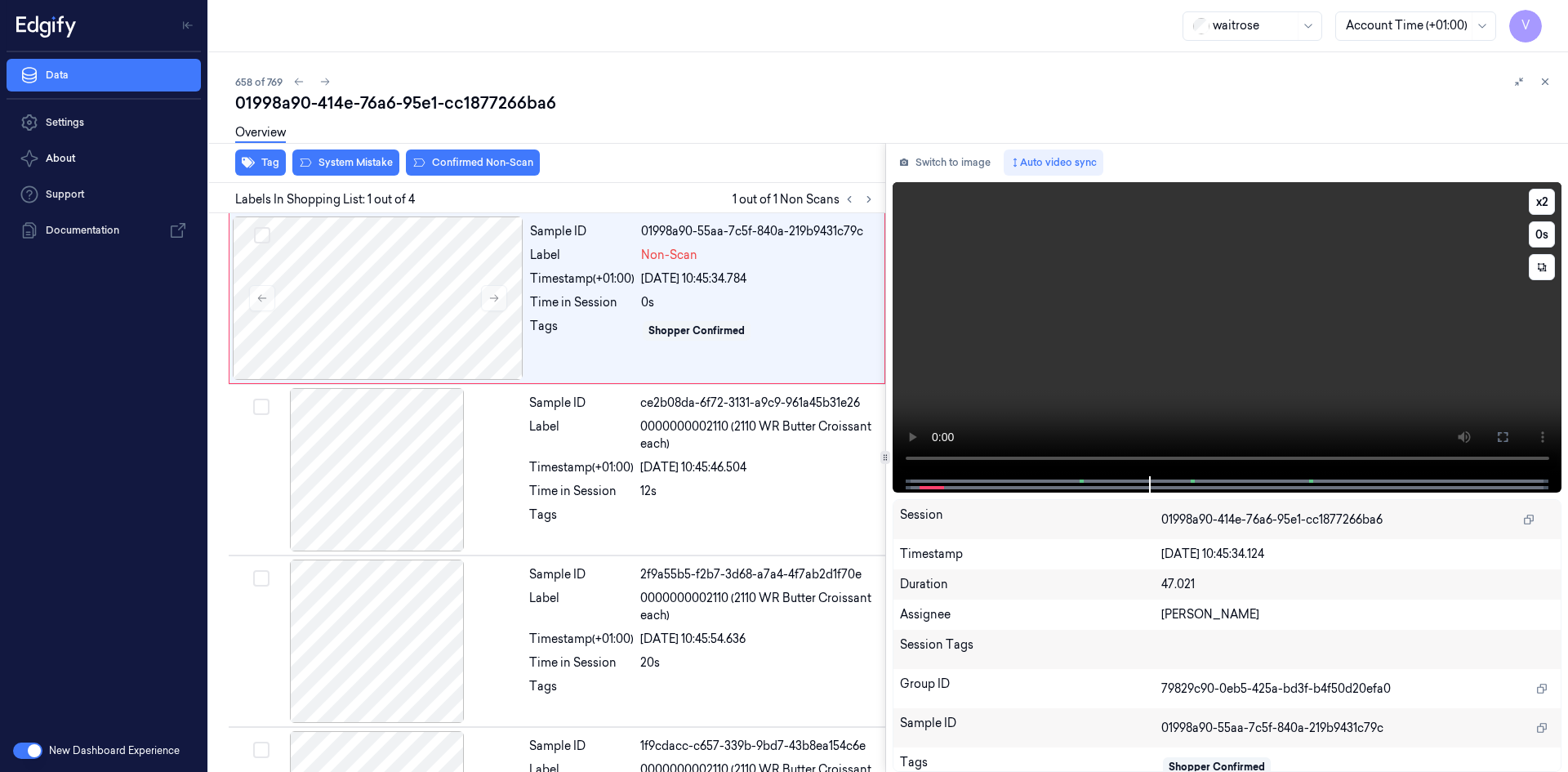
click at [1186, 348] on video at bounding box center [1227, 329] width 669 height 294
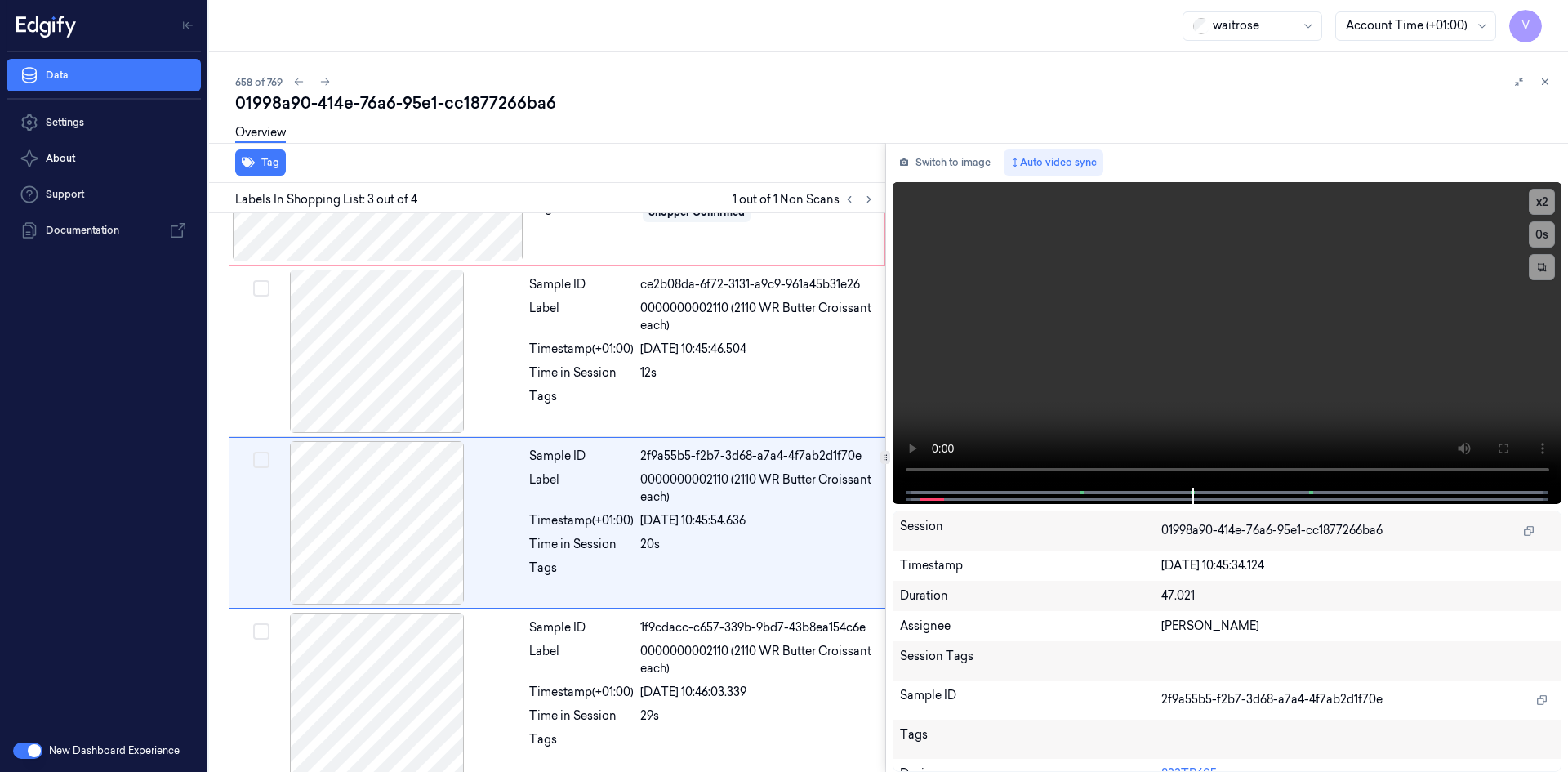
scroll to position [132, 0]
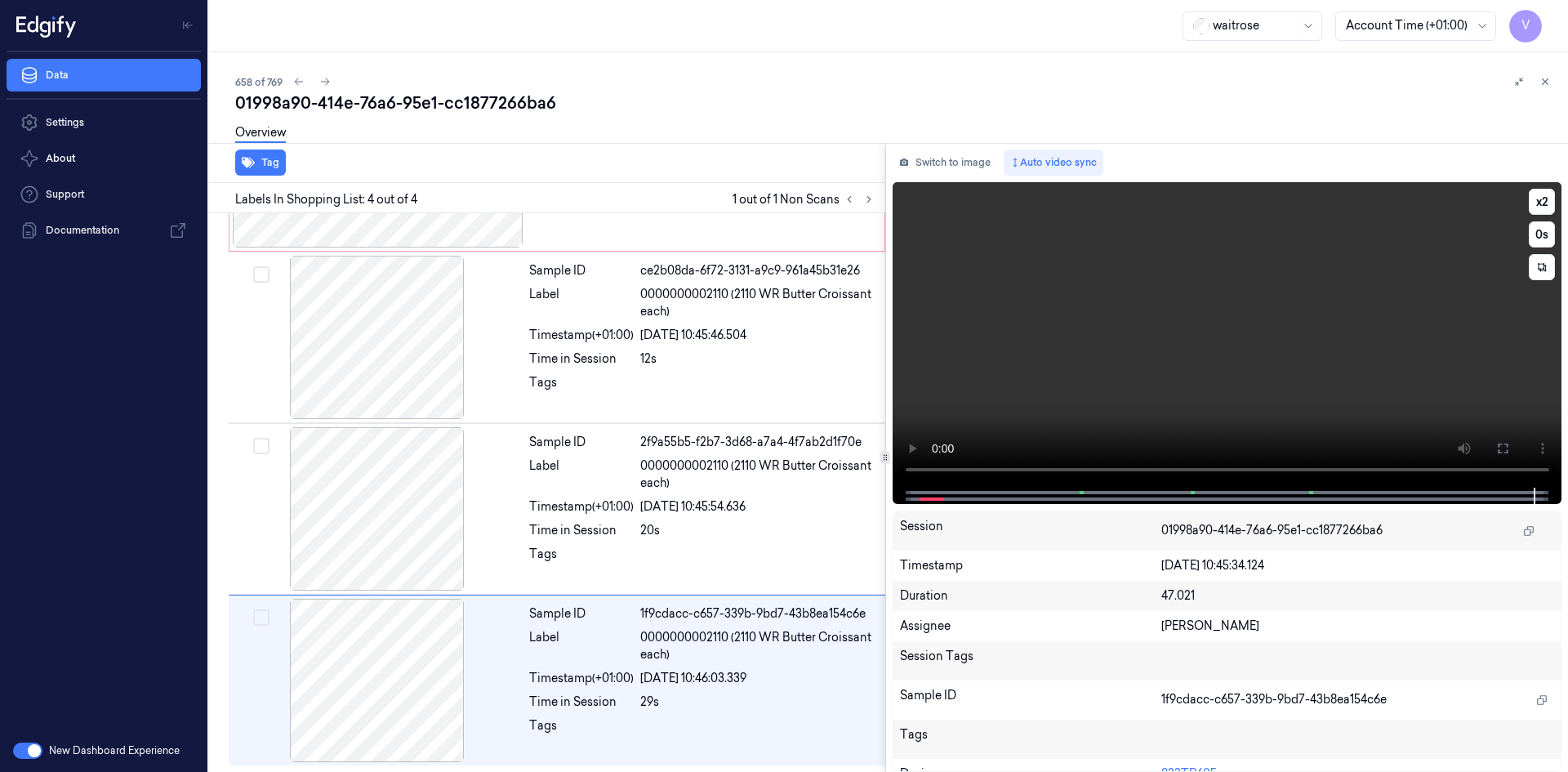
click at [1244, 367] on video at bounding box center [1227, 335] width 669 height 306
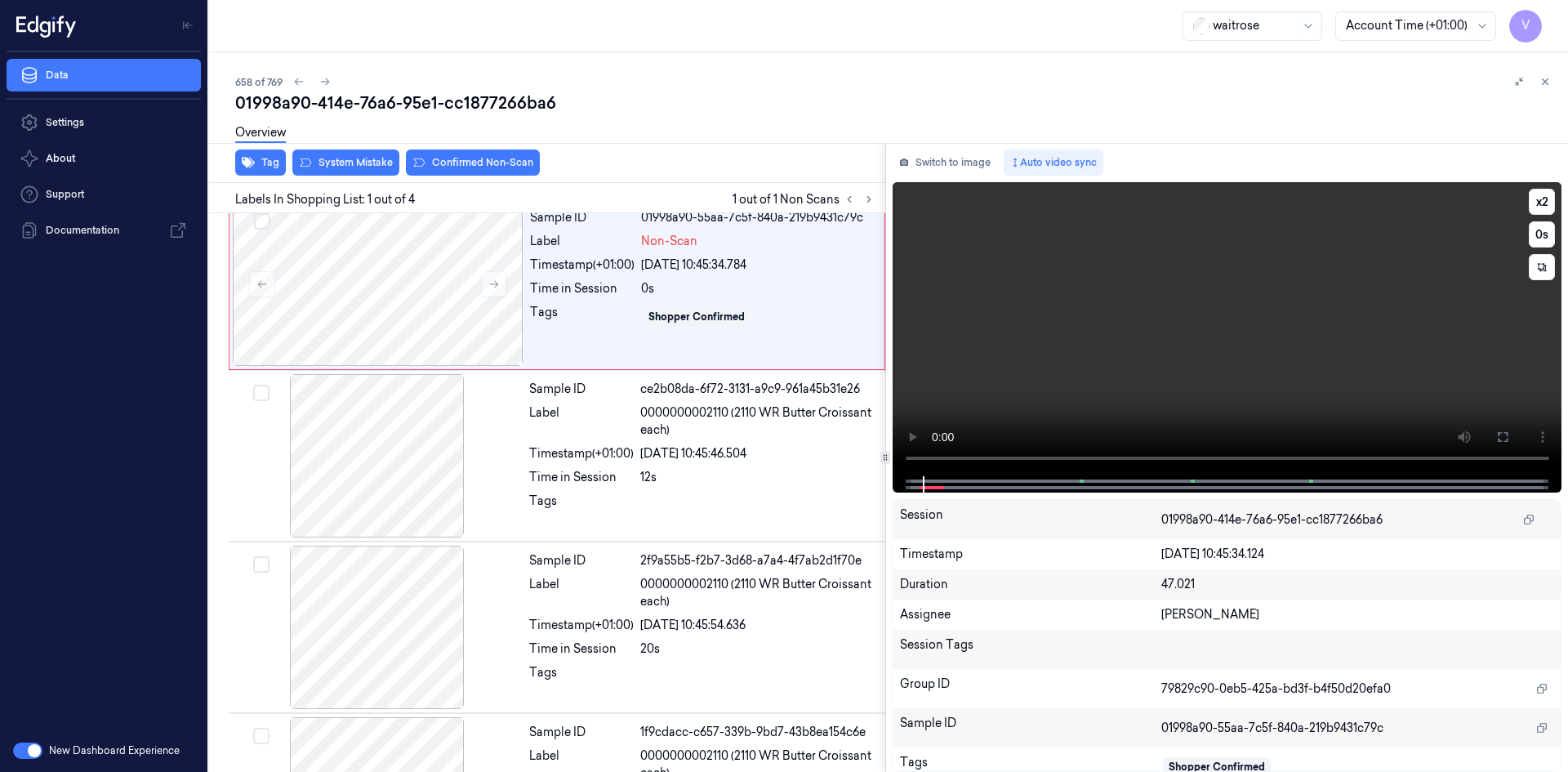
scroll to position [0, 0]
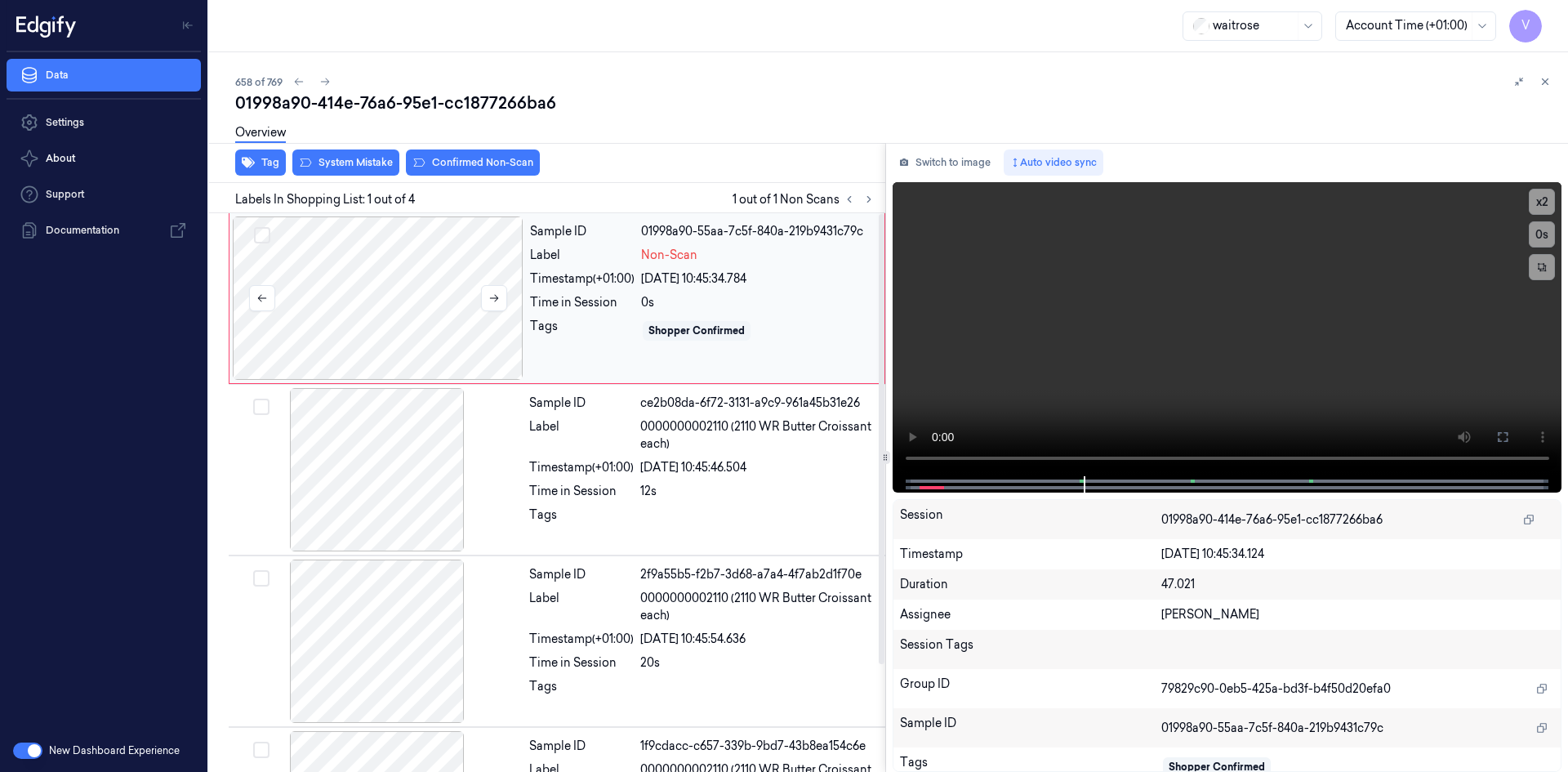
click at [349, 233] on div at bounding box center [379, 298] width 291 height 163
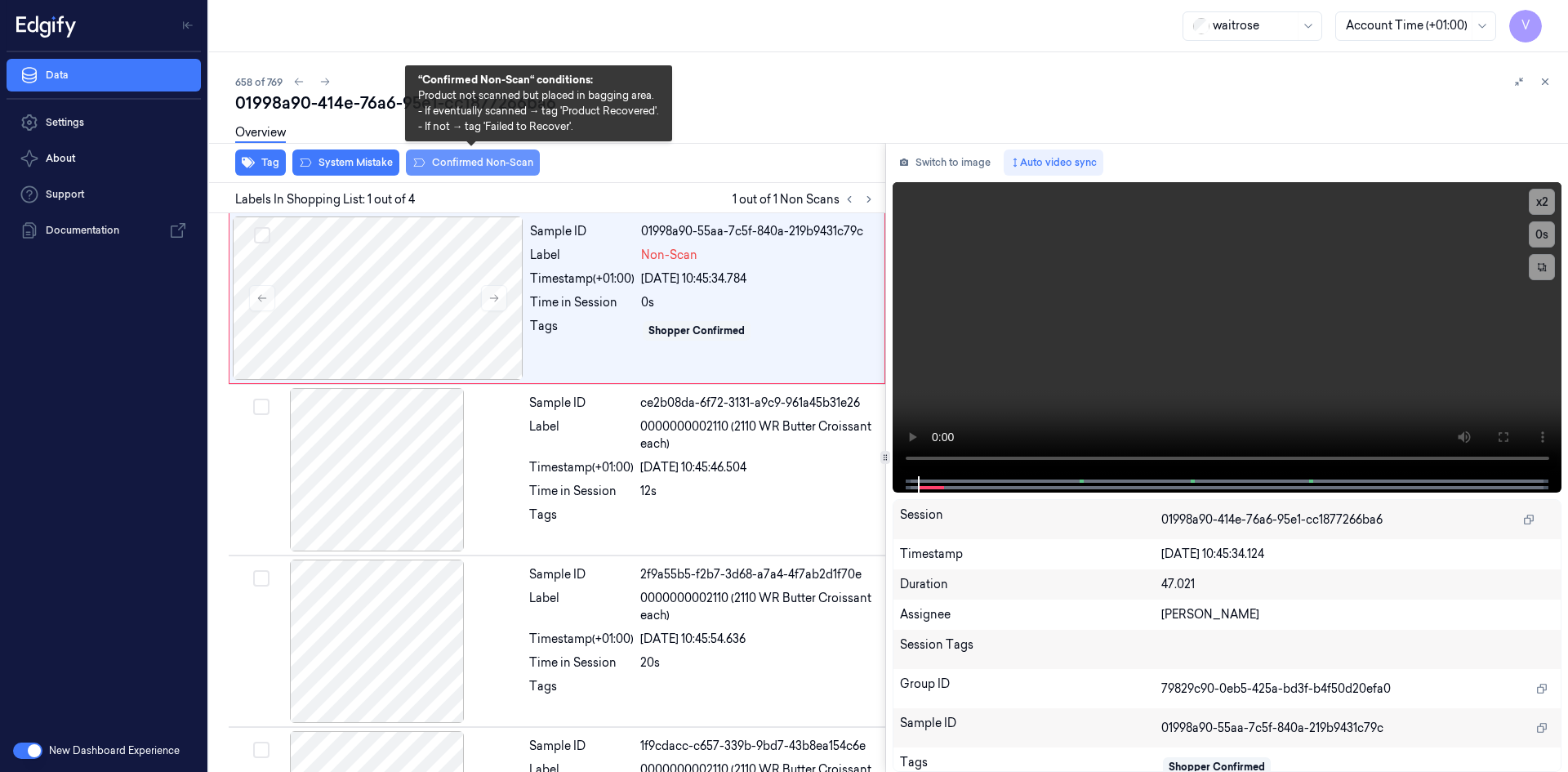
click at [453, 165] on button "Confirmed Non-Scan" at bounding box center [472, 162] width 133 height 26
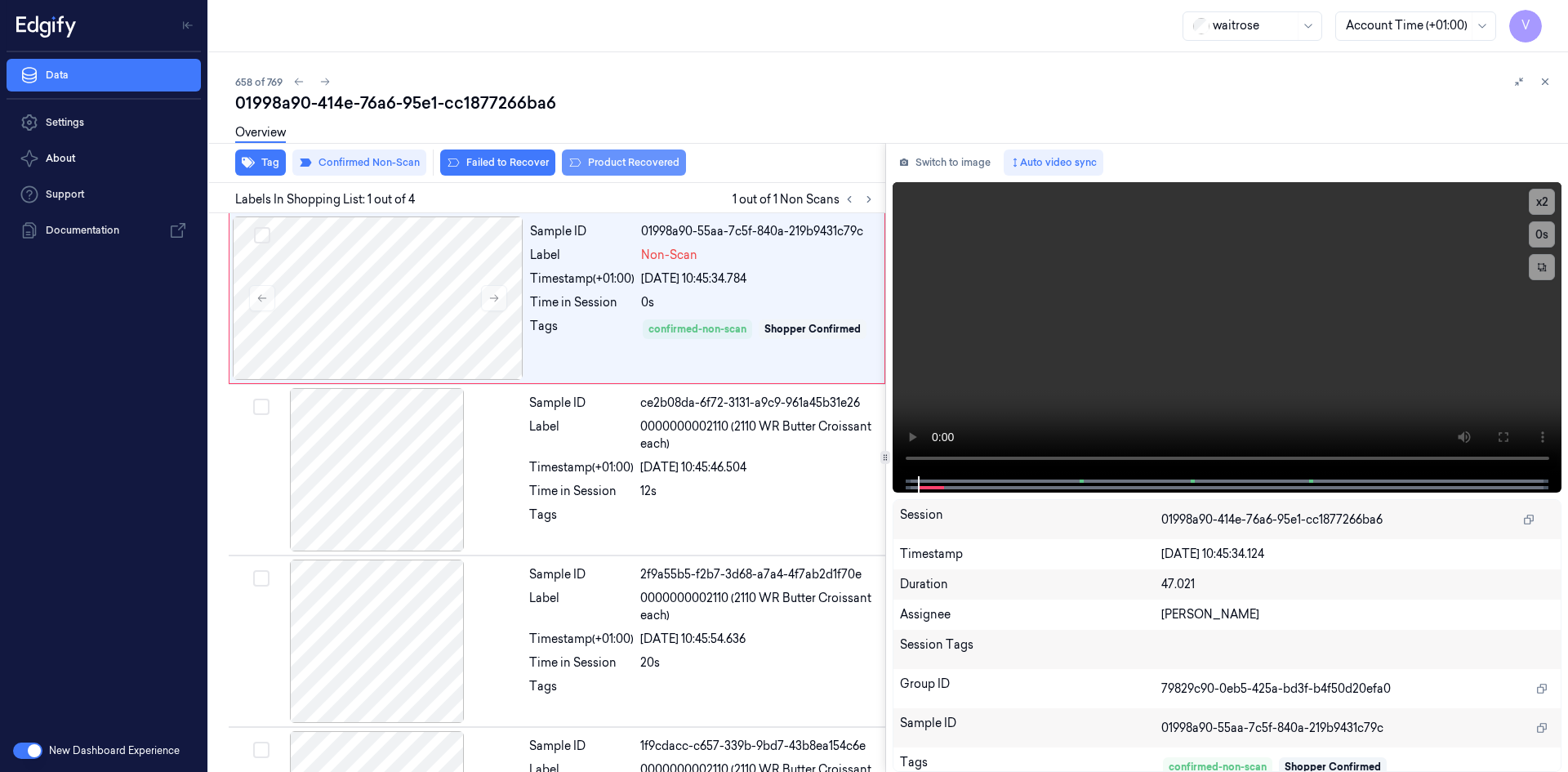
click at [622, 160] on button "Product Recovered" at bounding box center [624, 162] width 125 height 26
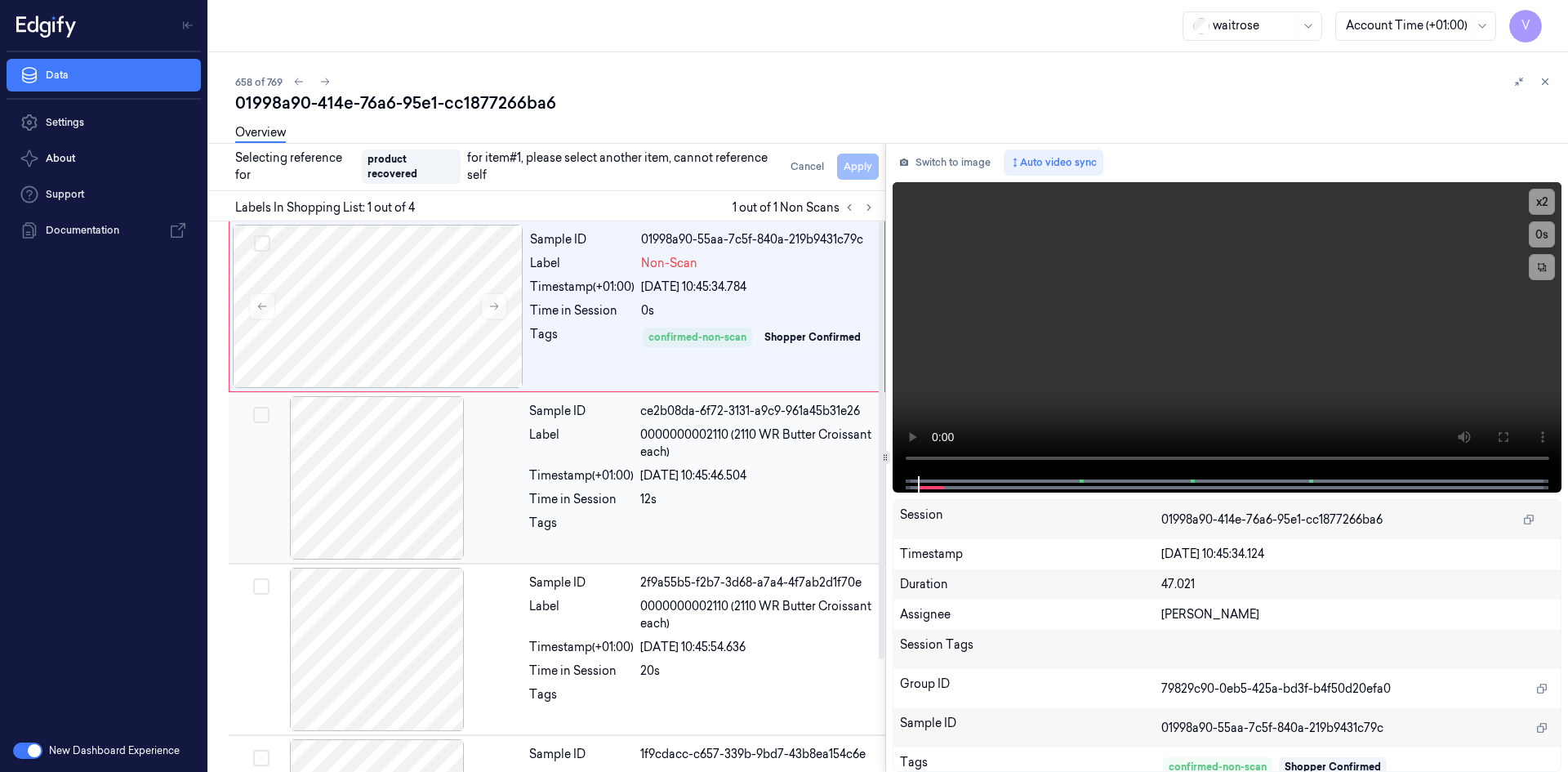
click at [454, 462] on div at bounding box center [378, 478] width 291 height 163
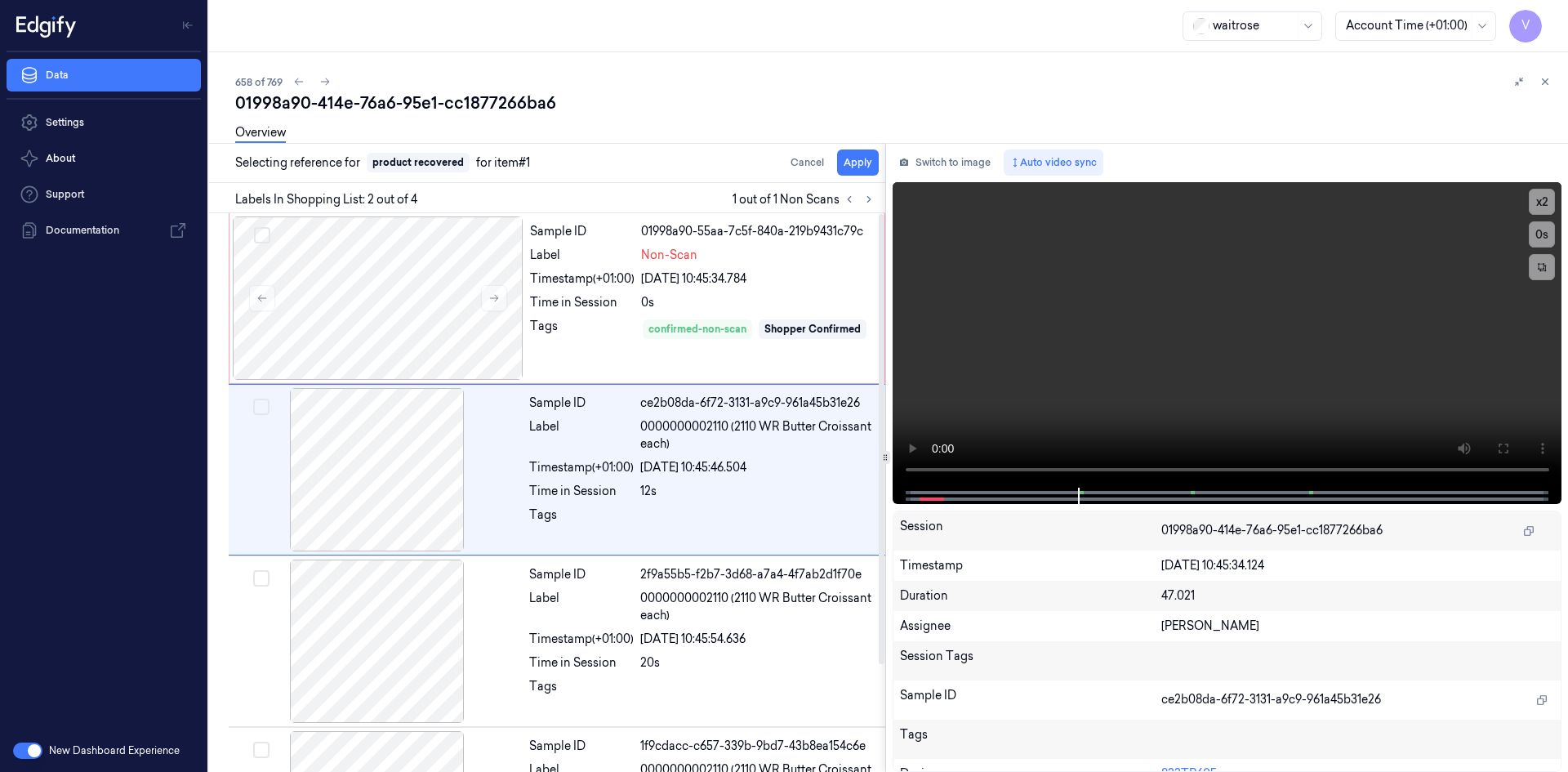
click at [859, 153] on div "Overview" at bounding box center [895, 135] width 1320 height 42
click at [869, 158] on button "Apply" at bounding box center [858, 162] width 42 height 26
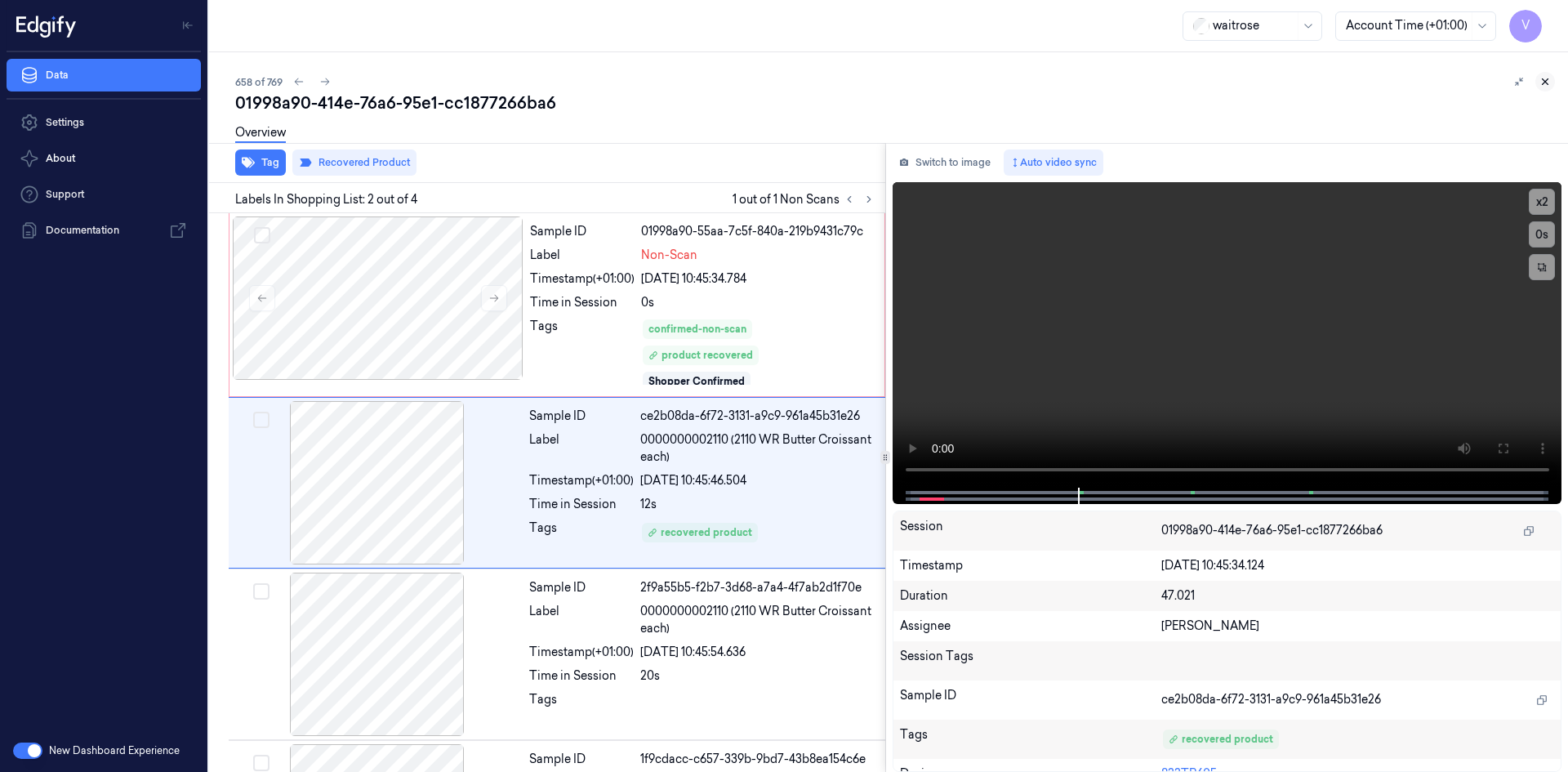
click at [1548, 78] on icon at bounding box center [1544, 81] width 11 height 11
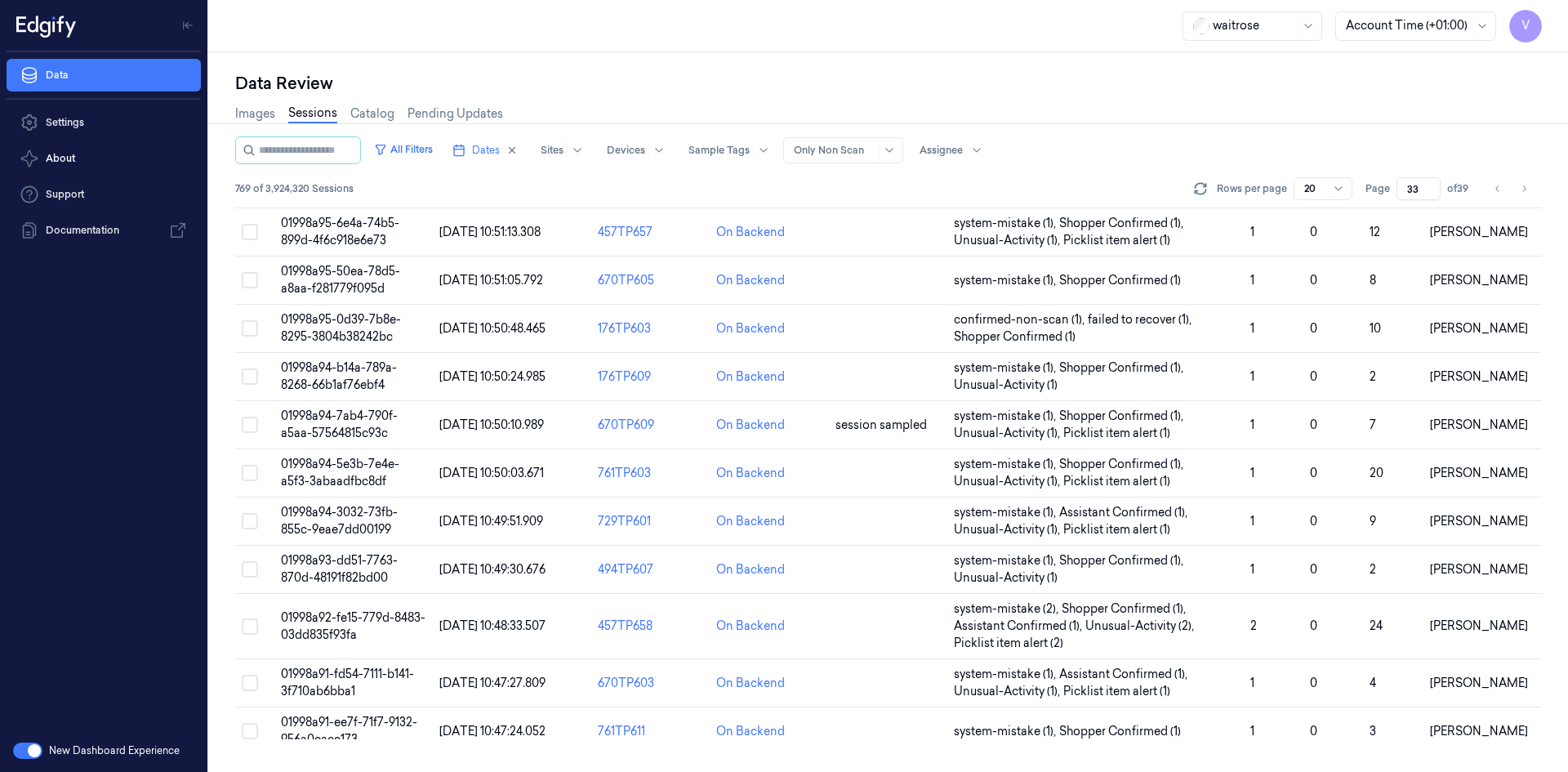
scroll to position [481, 0]
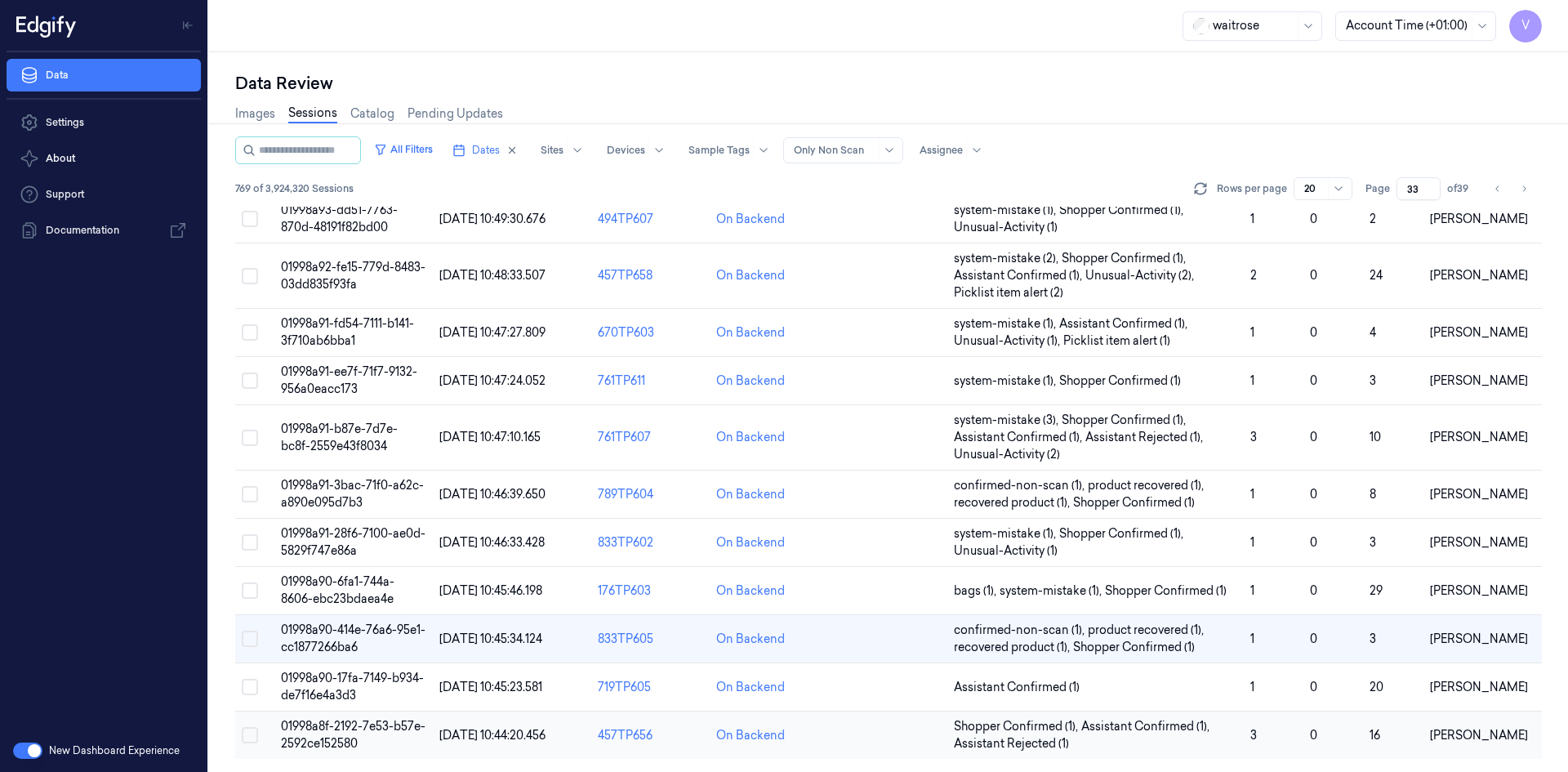
click at [352, 725] on span "01998a8f-2192-7e53-b57e-2592ce152580" at bounding box center [353, 734] width 144 height 32
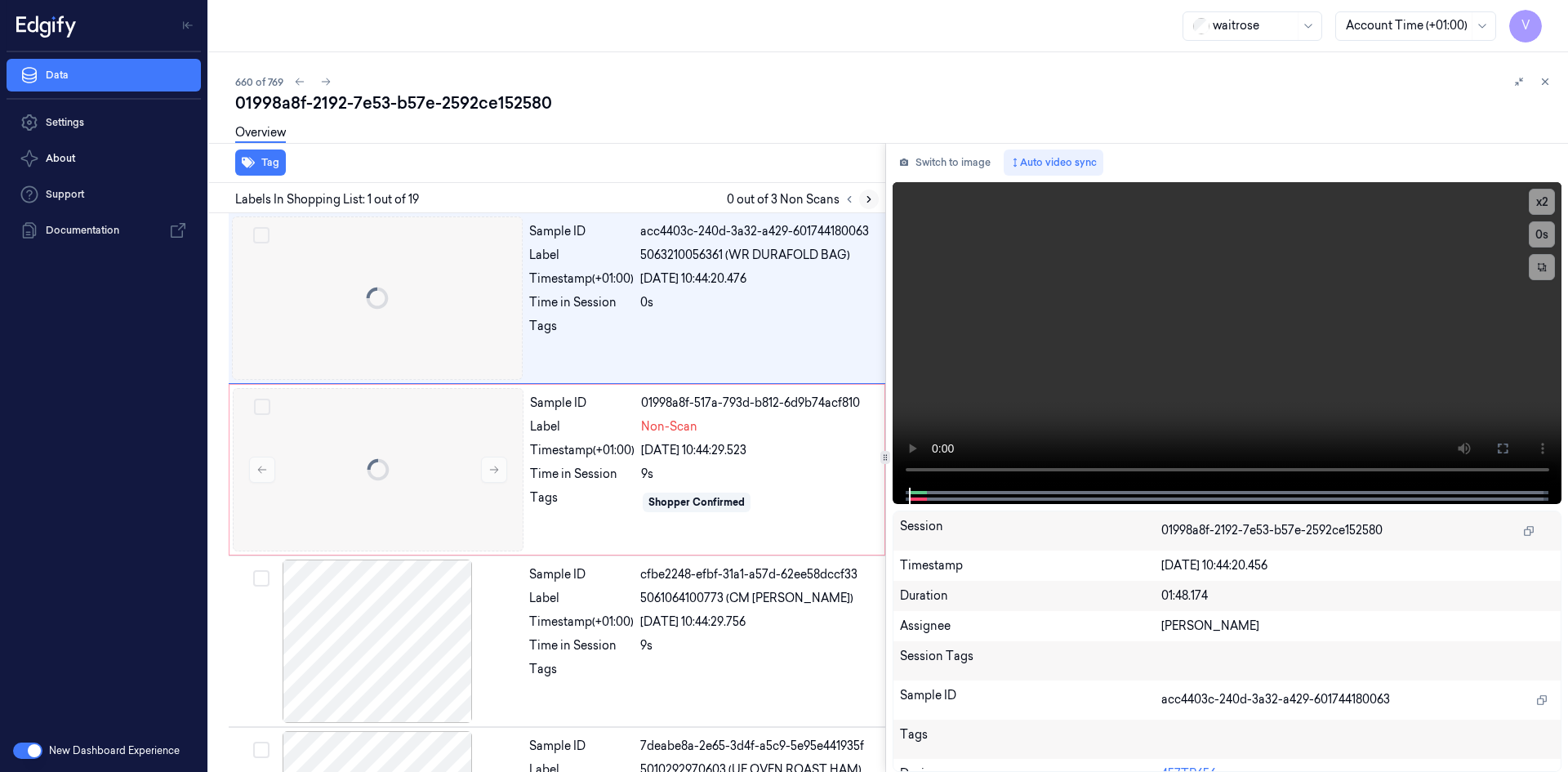
click at [874, 201] on icon at bounding box center [868, 198] width 11 height 11
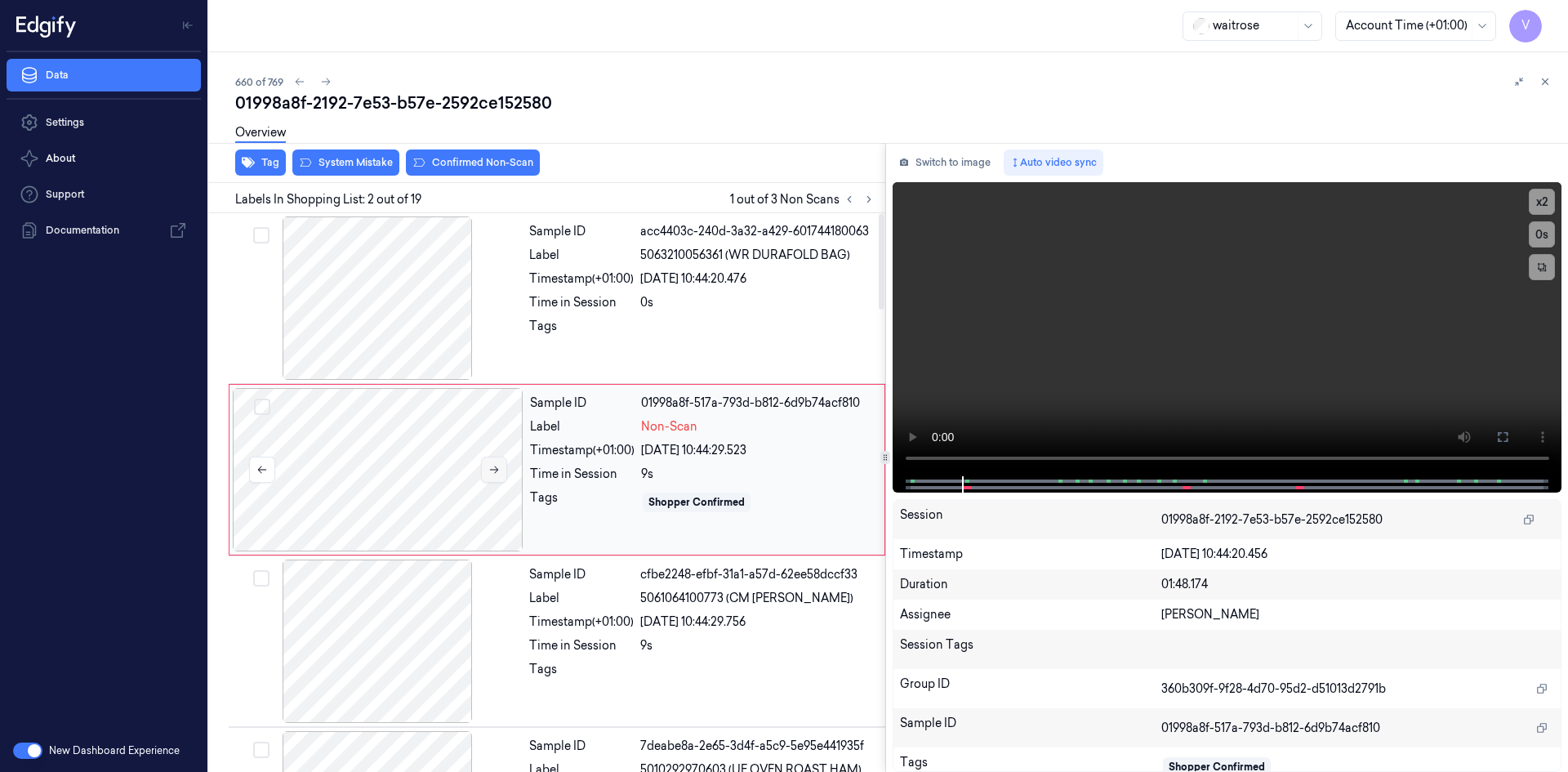
click at [496, 468] on icon at bounding box center [493, 469] width 11 height 11
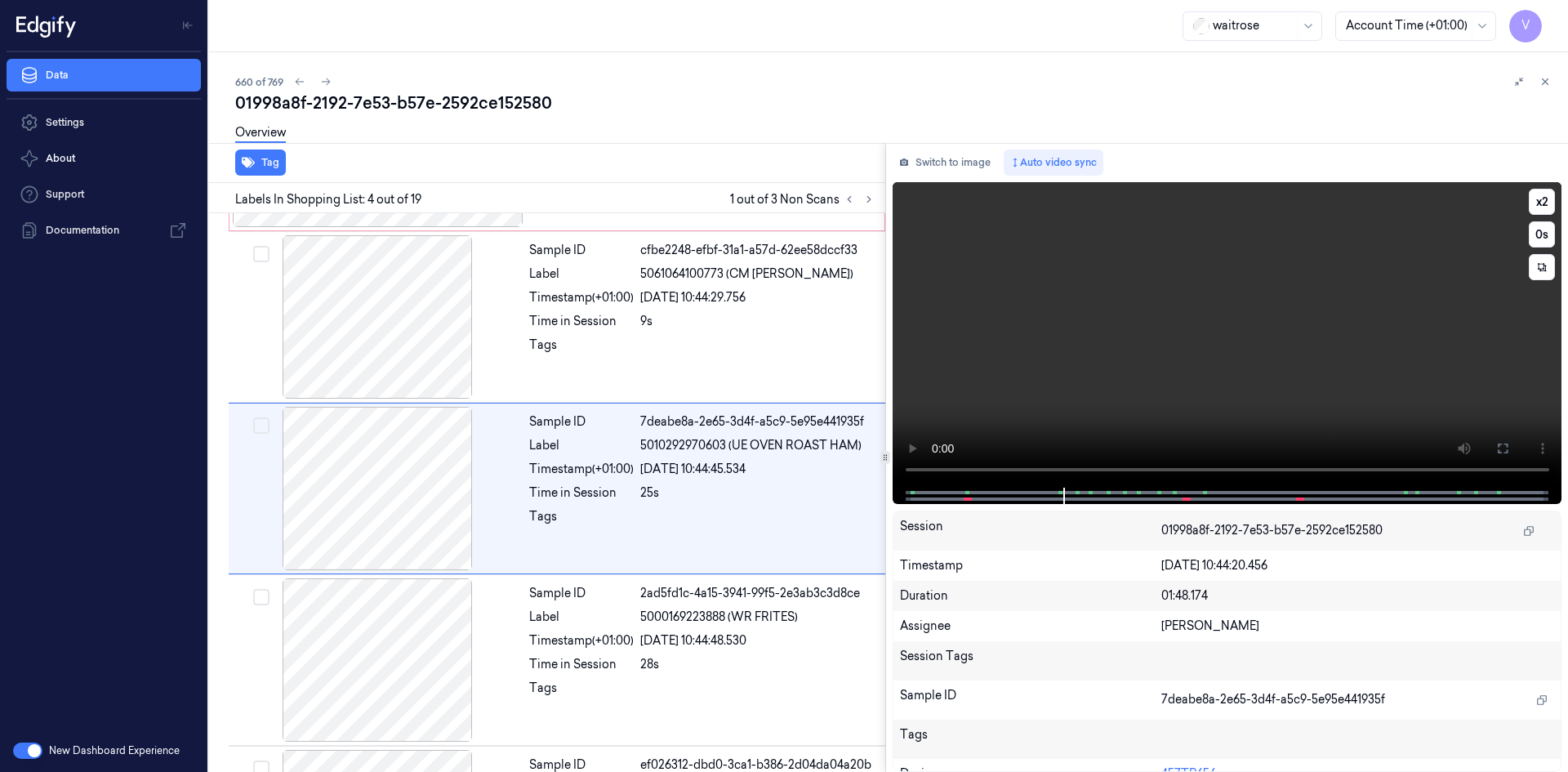
scroll to position [320, 0]
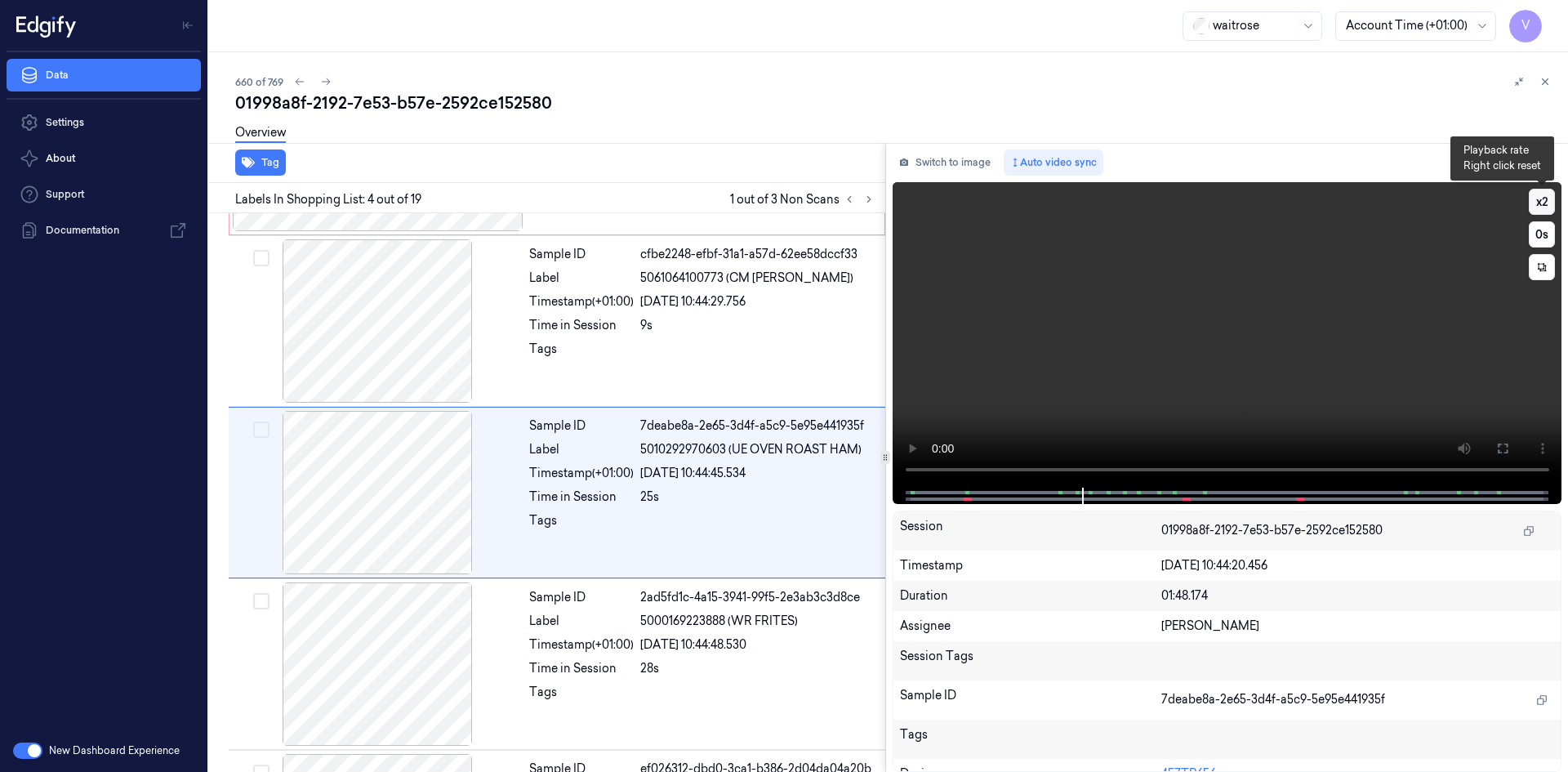
click at [1540, 203] on button "x 2" at bounding box center [1541, 201] width 26 height 26
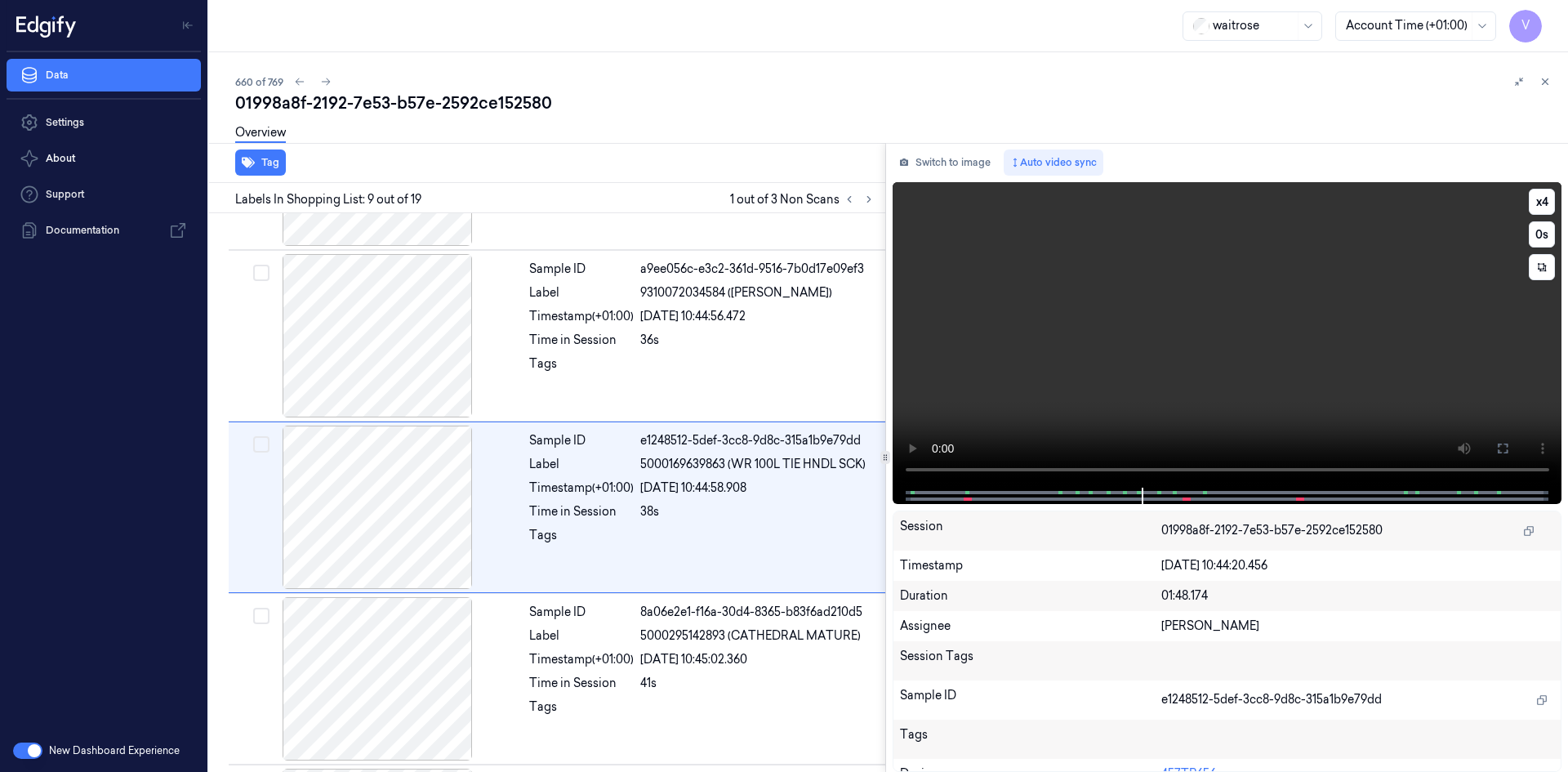
scroll to position [1177, 0]
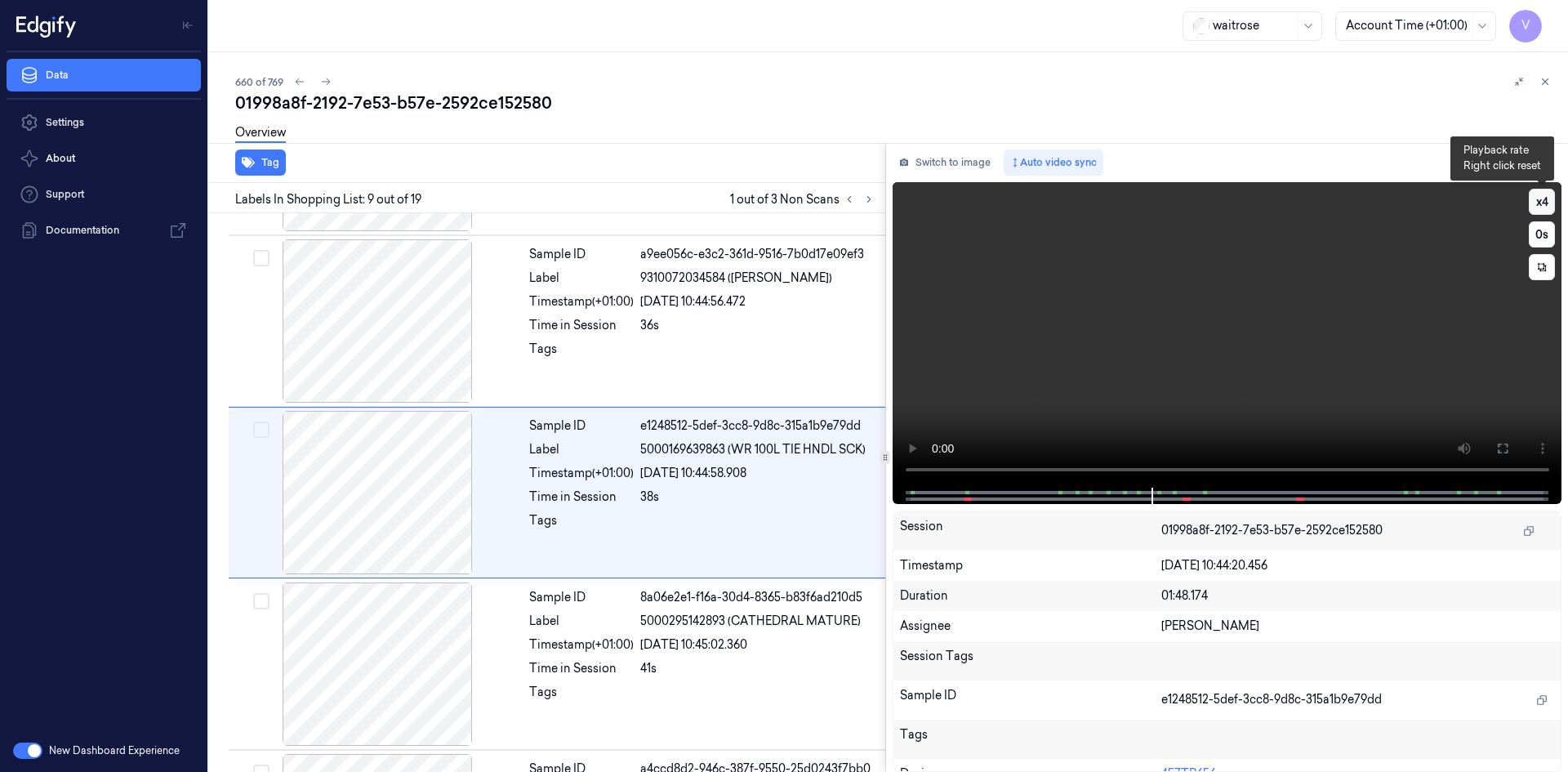
click at [1547, 201] on button "x 4" at bounding box center [1541, 201] width 26 height 26
click at [1544, 203] on button "x 1" at bounding box center [1541, 201] width 26 height 26
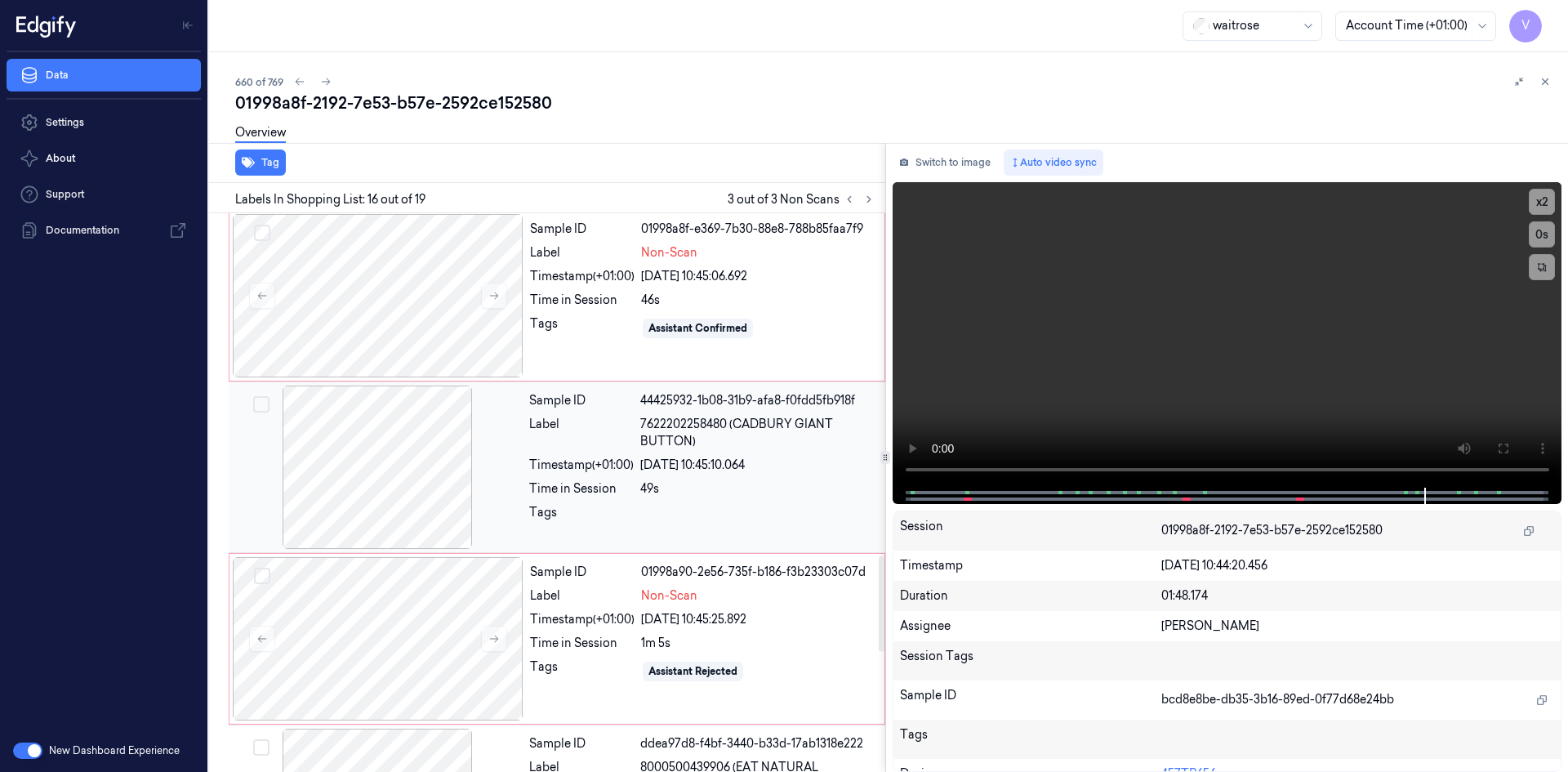
scroll to position [1888, 0]
click at [572, 464] on div "Timestamp (+01:00)" at bounding box center [581, 465] width 105 height 17
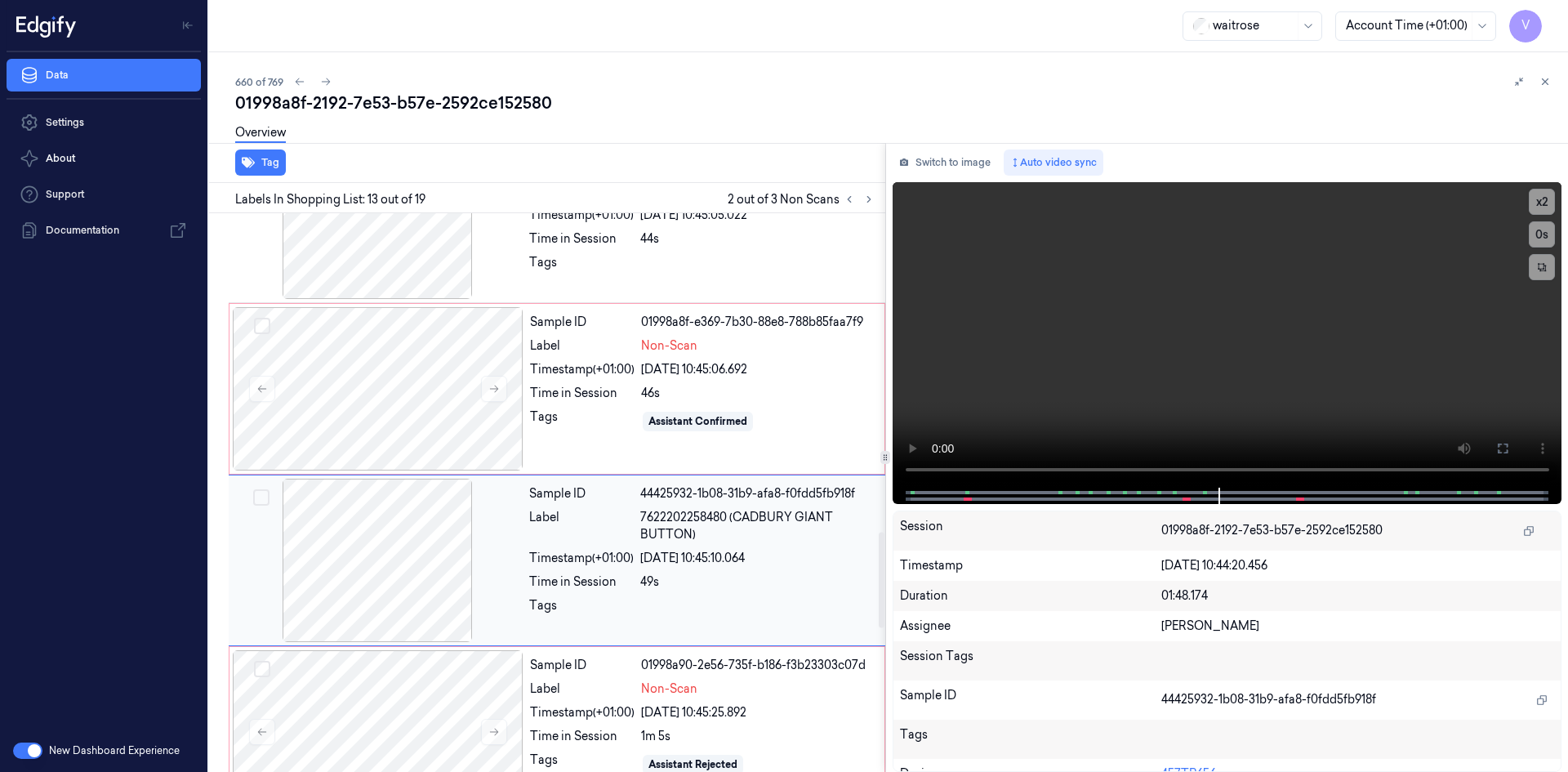
scroll to position [1700, 0]
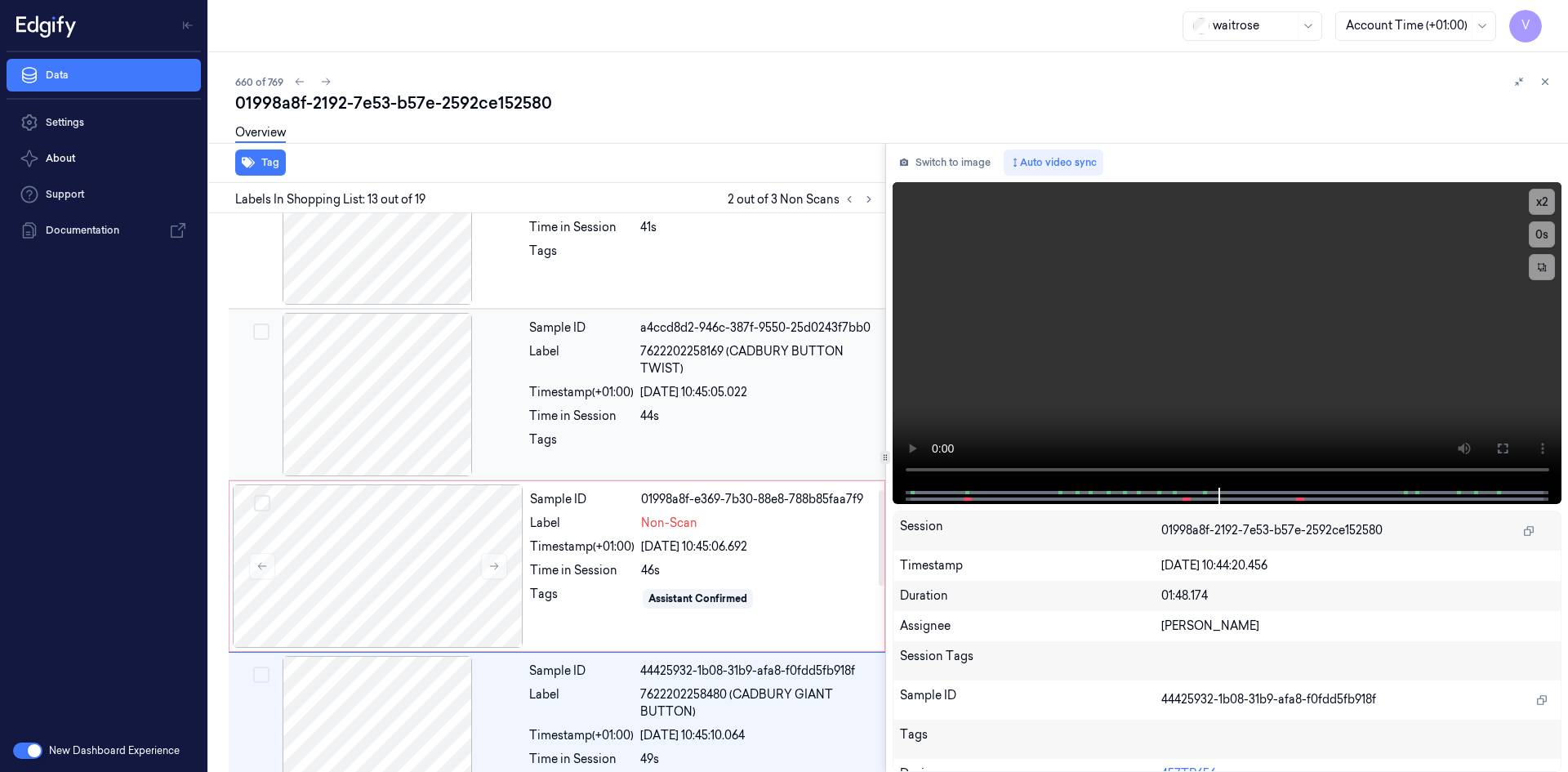
click at [606, 386] on div "Timestamp (+01:00)" at bounding box center [581, 391] width 105 height 17
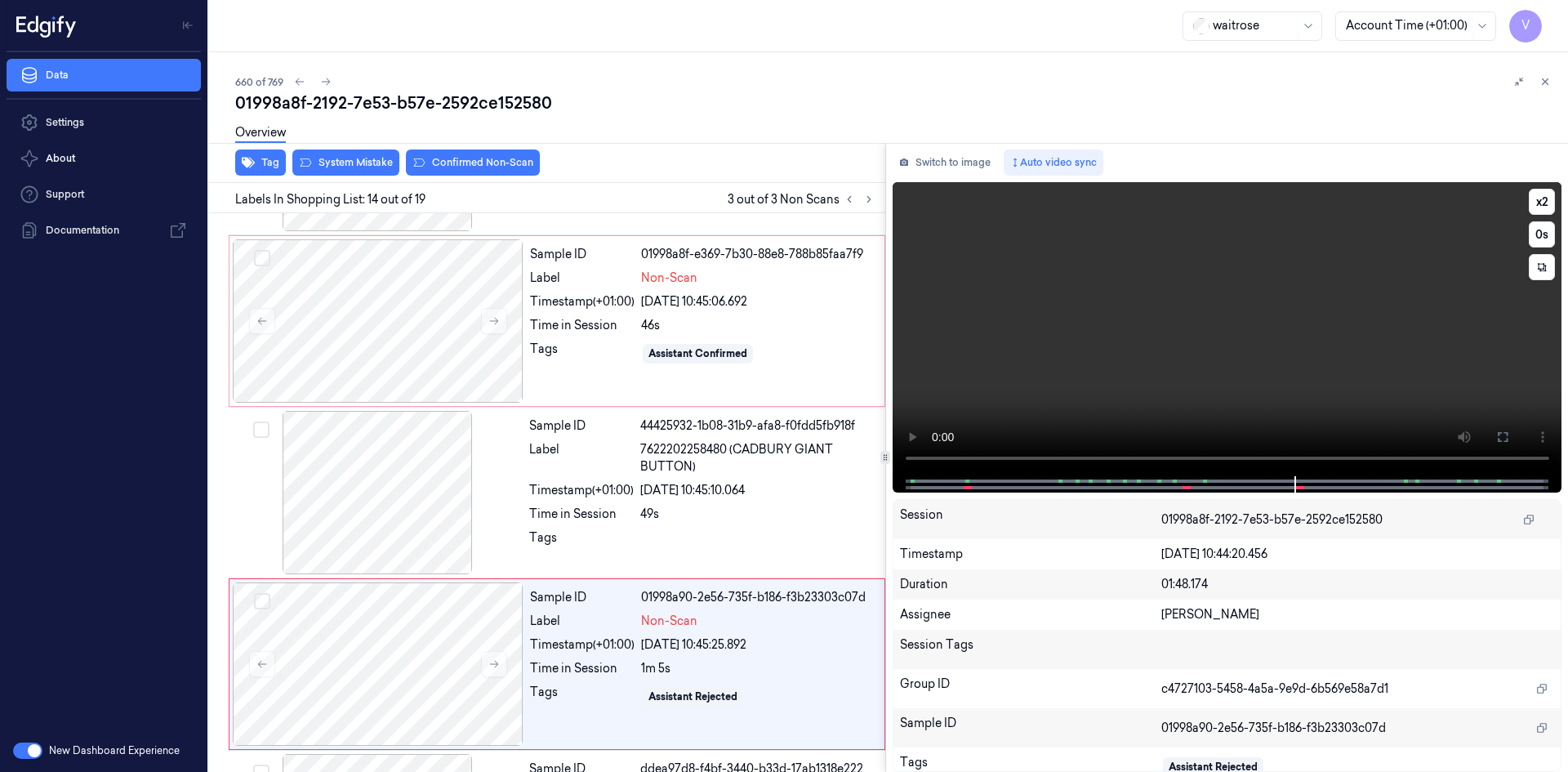
scroll to position [2035, 0]
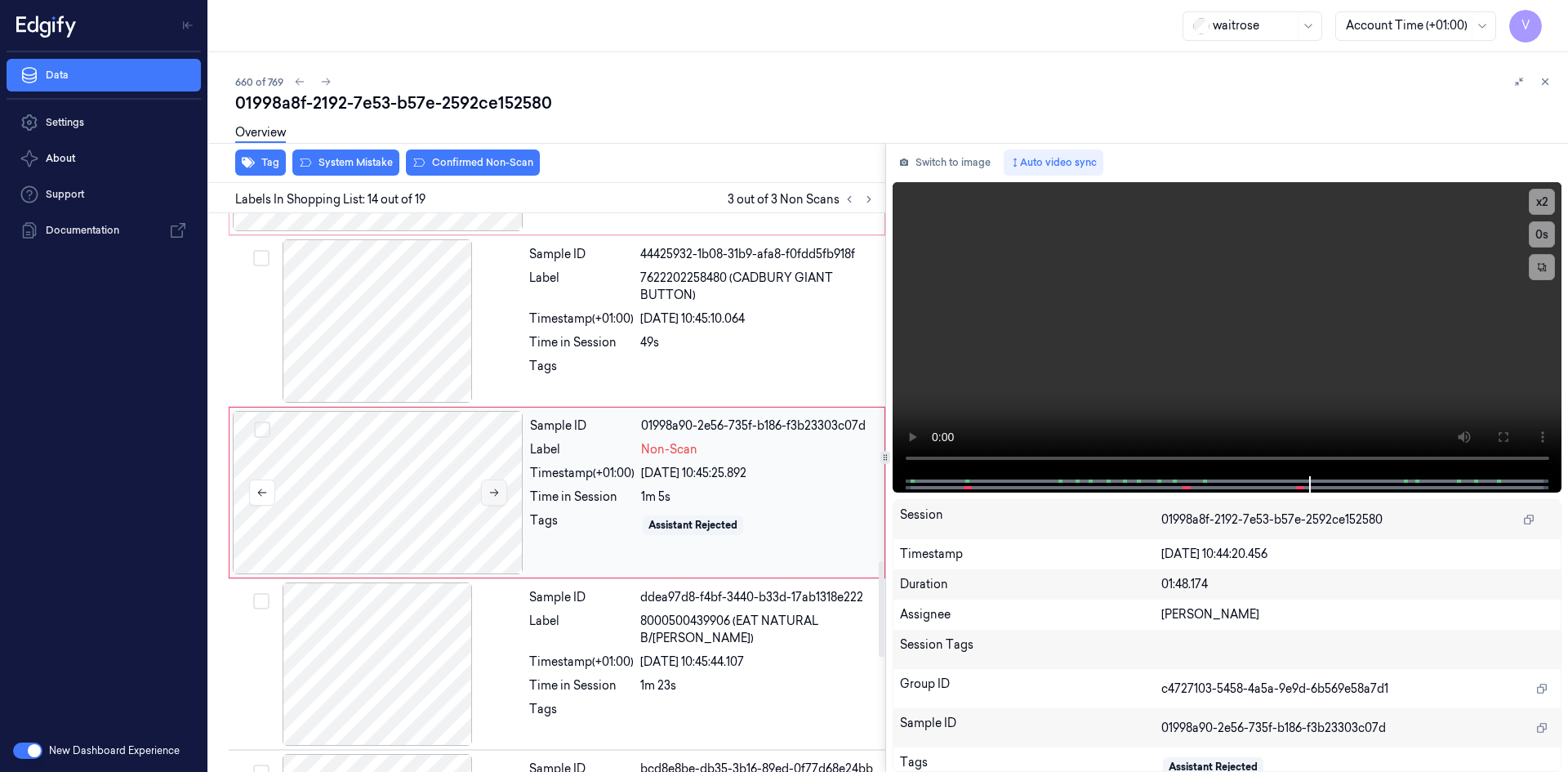
click at [496, 491] on icon at bounding box center [493, 492] width 11 height 11
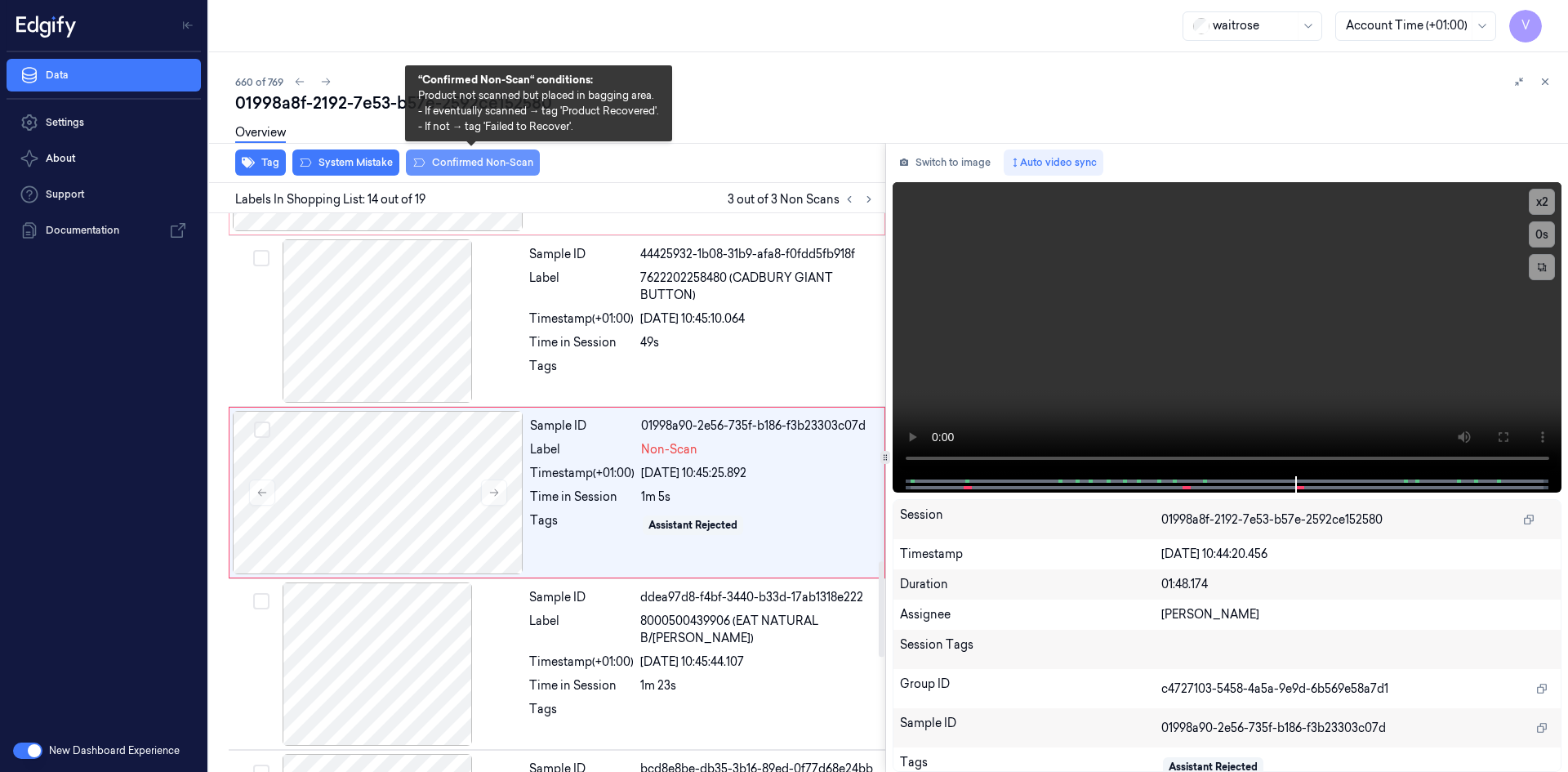
click at [466, 166] on button "Confirmed Non-Scan" at bounding box center [472, 162] width 133 height 26
click at [499, 156] on button "Confirmed Non-Scan" at bounding box center [472, 162] width 133 height 26
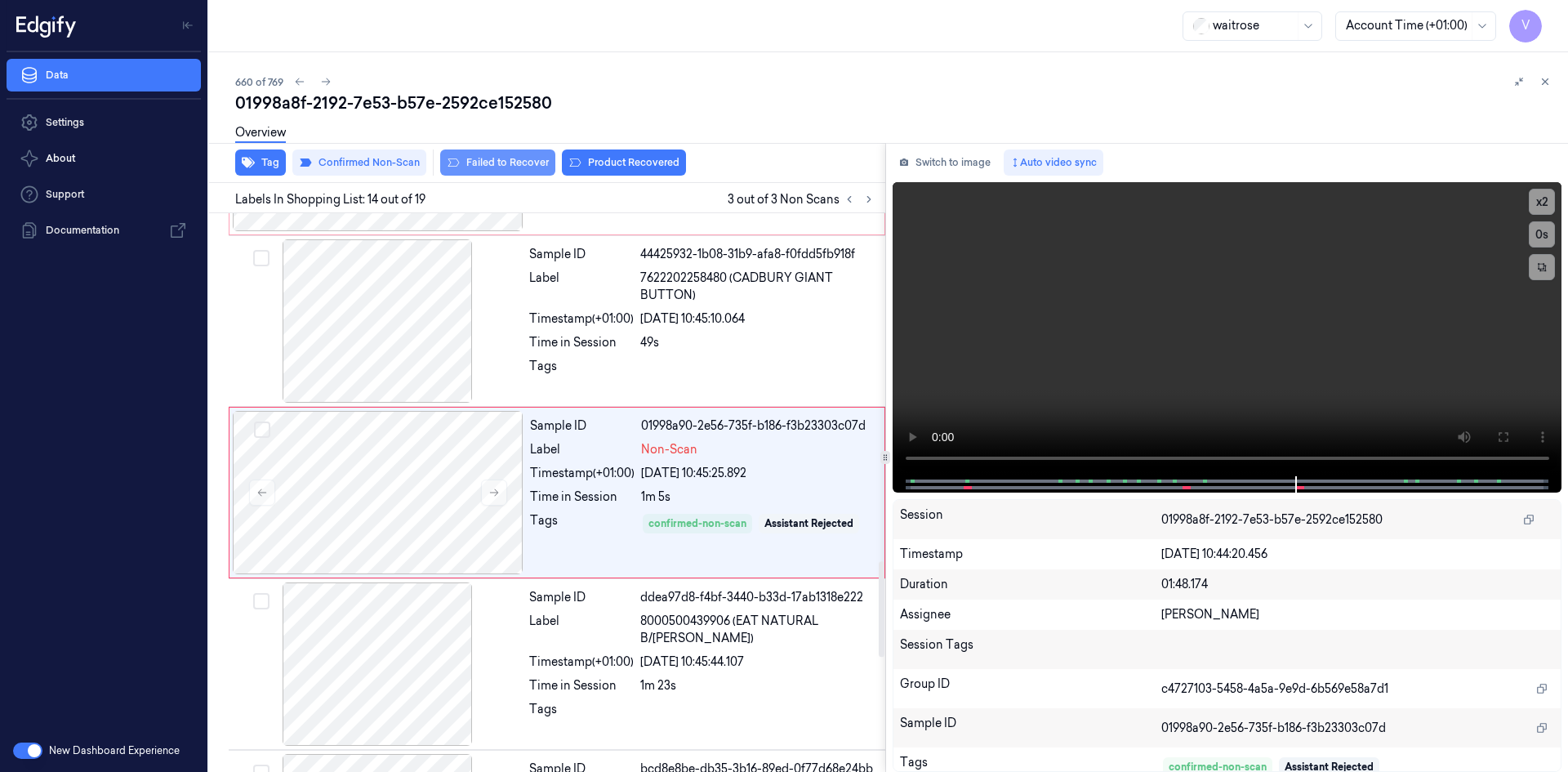
click at [506, 164] on button "Failed to Recover" at bounding box center [498, 162] width 116 height 26
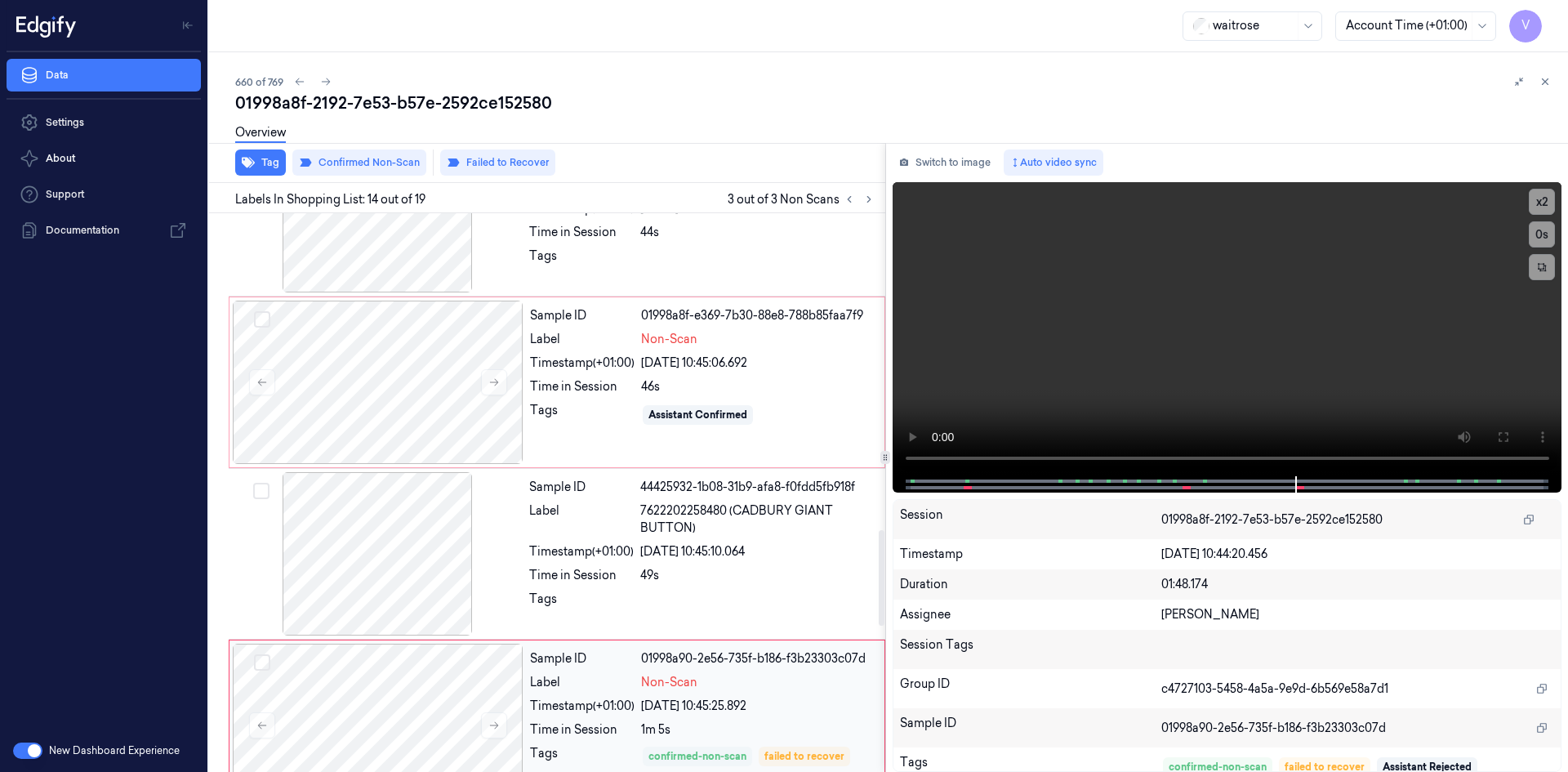
scroll to position [1790, 0]
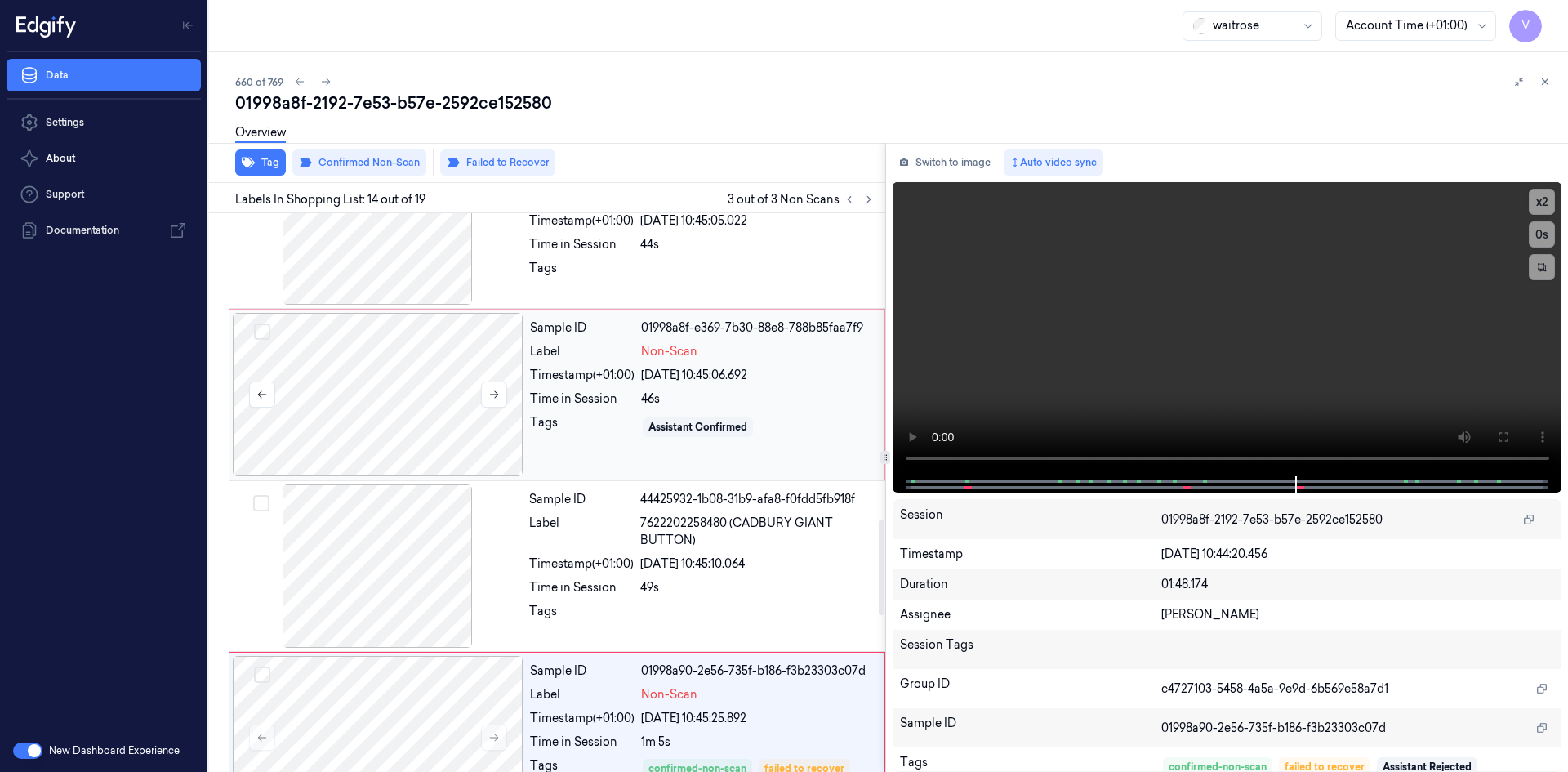
click at [429, 371] on div at bounding box center [379, 394] width 291 height 163
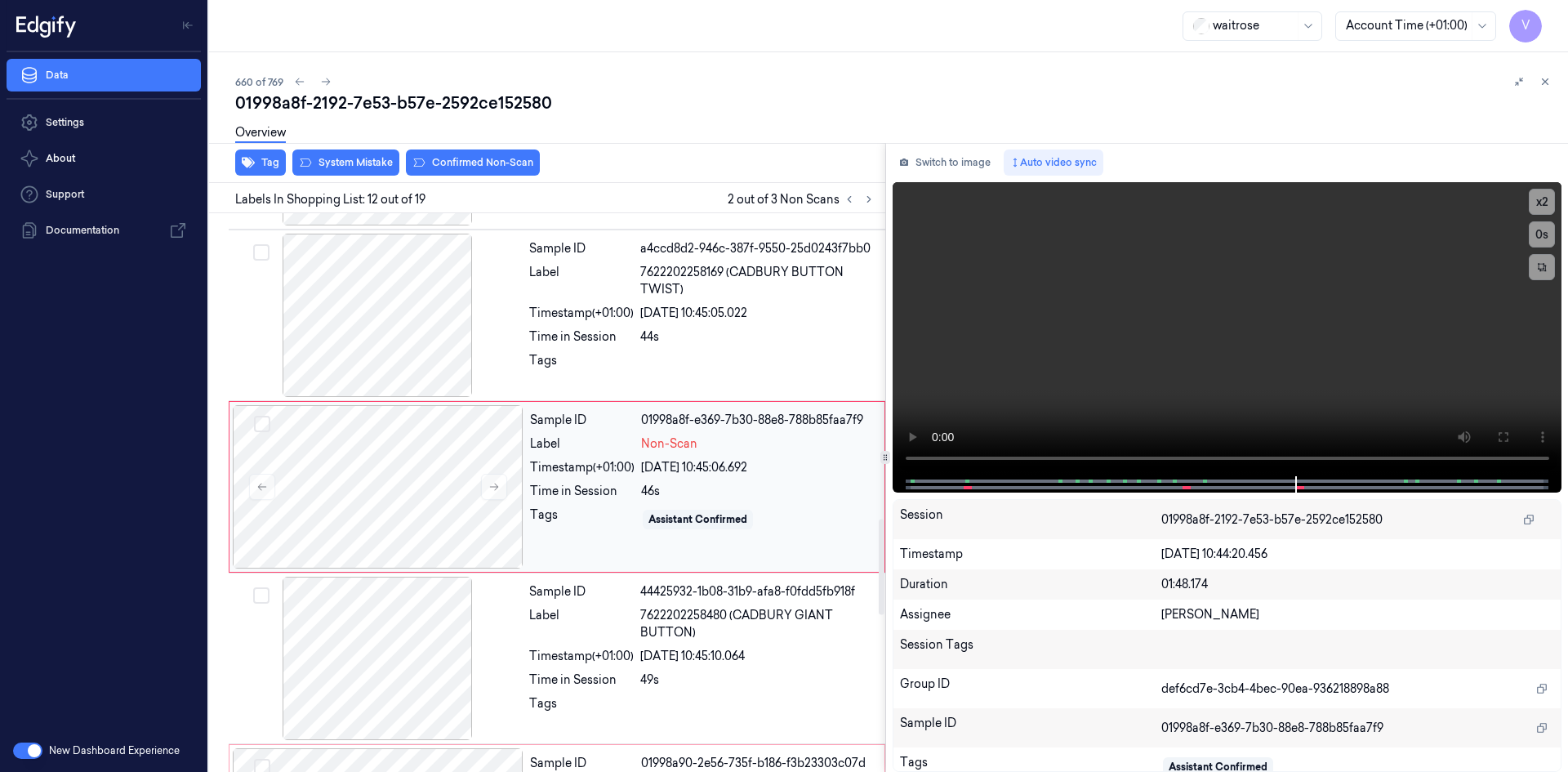
scroll to position [1691, 0]
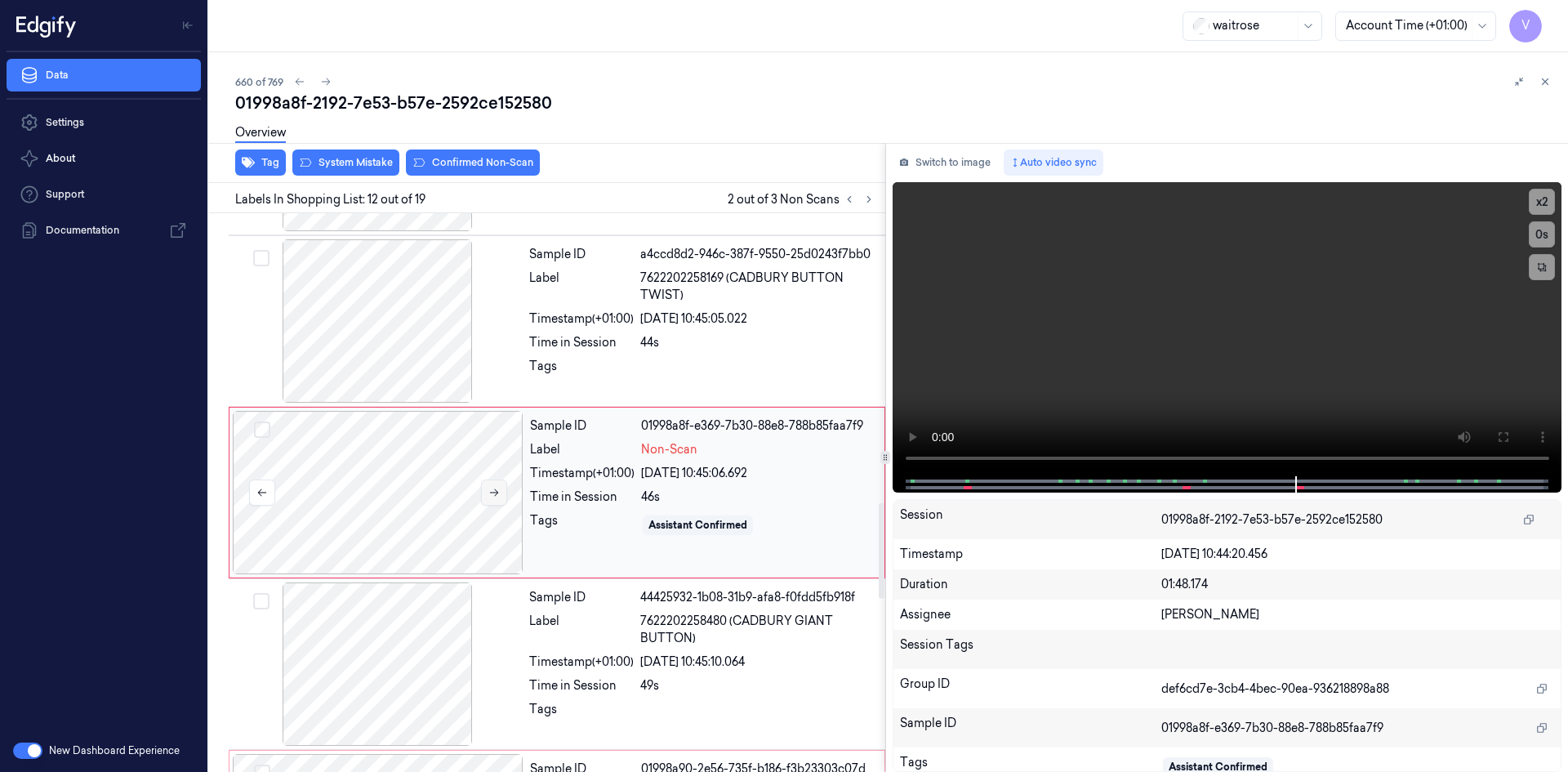
click at [496, 487] on icon at bounding box center [493, 492] width 11 height 11
click at [494, 488] on icon at bounding box center [493, 492] width 11 height 11
click at [1033, 388] on video at bounding box center [1227, 329] width 669 height 294
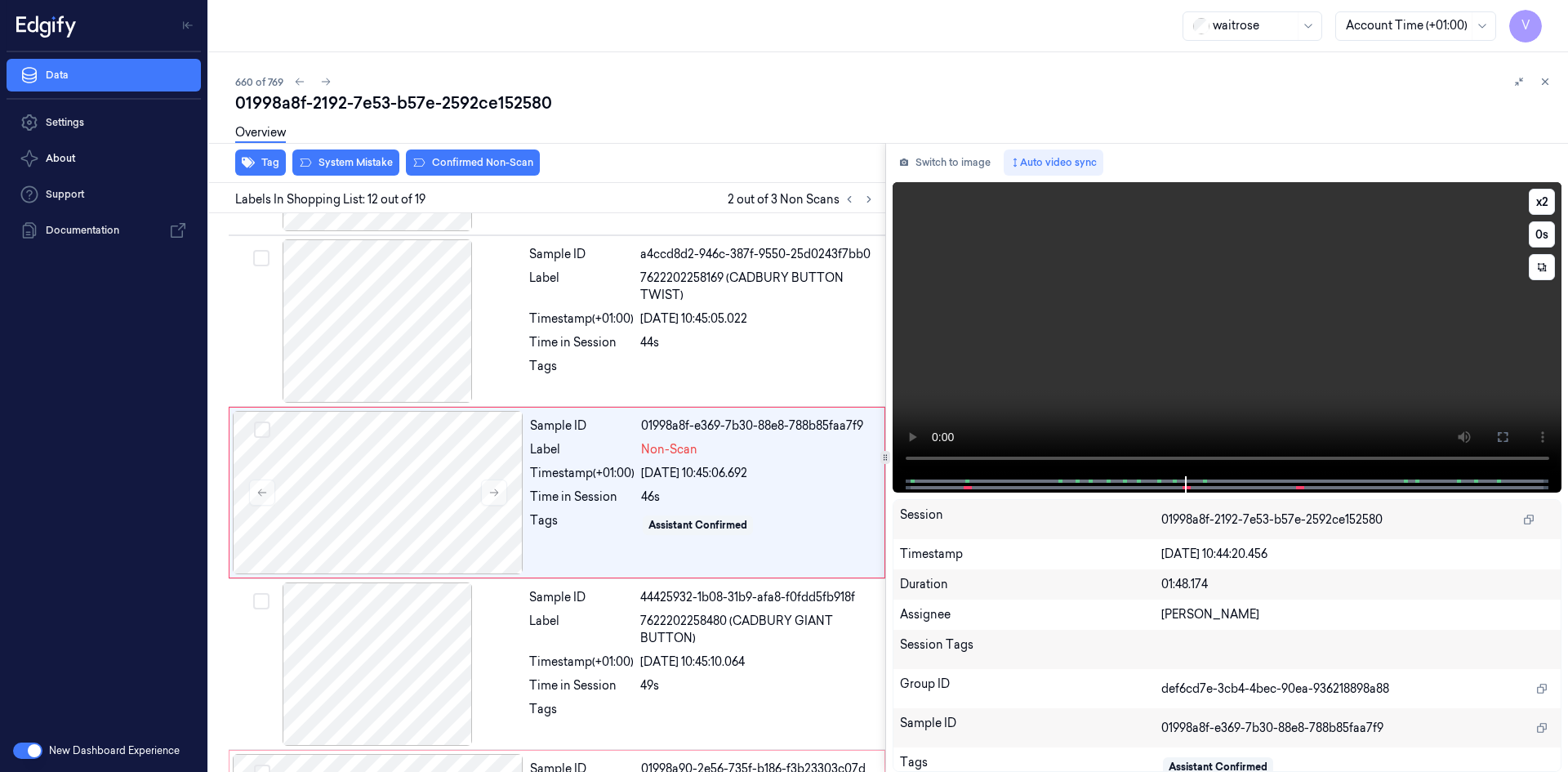
click at [1033, 388] on video at bounding box center [1227, 329] width 669 height 294
click at [1152, 407] on video at bounding box center [1227, 329] width 669 height 294
click at [1118, 394] on video at bounding box center [1227, 329] width 669 height 294
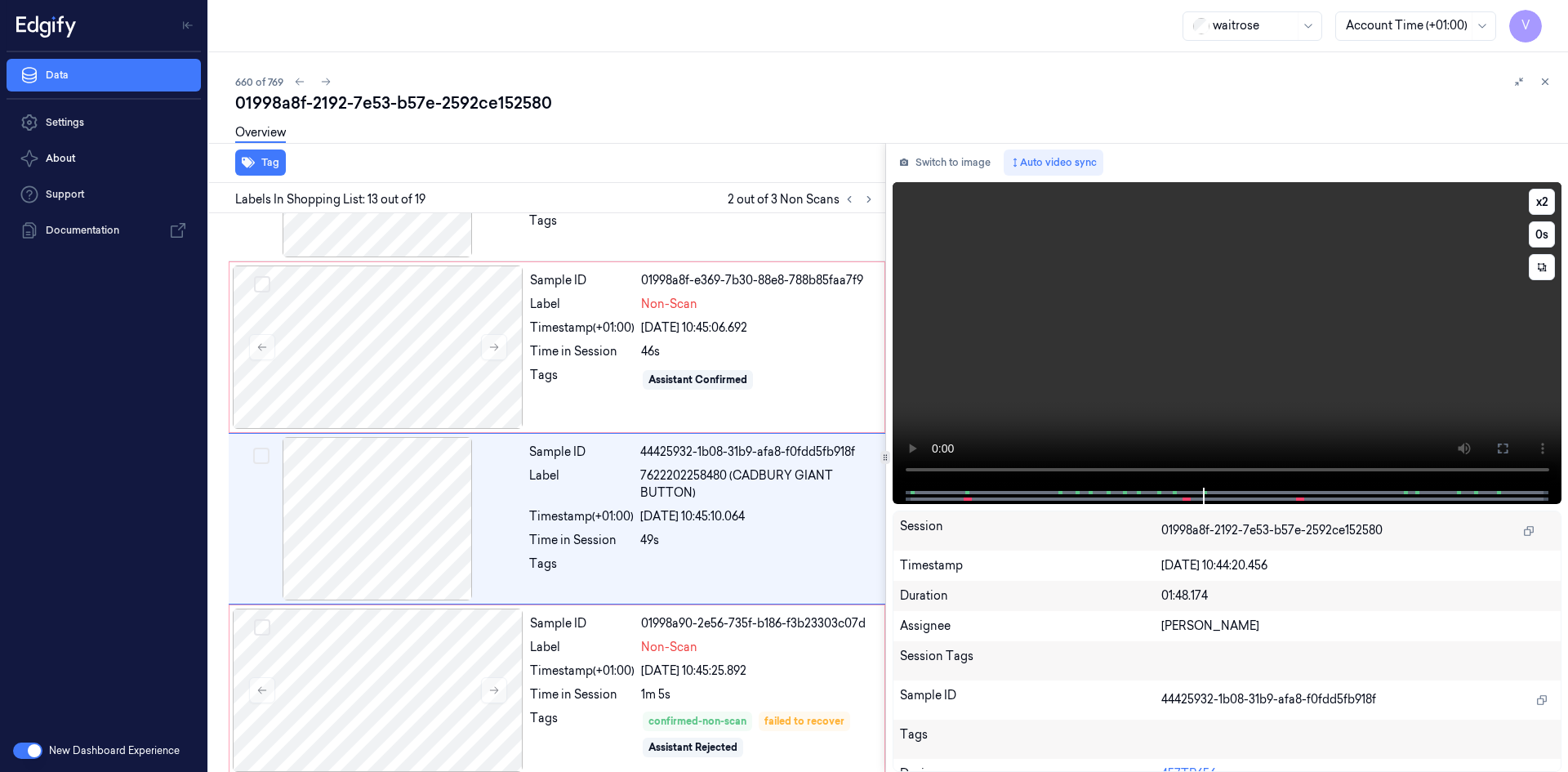
scroll to position [1864, 0]
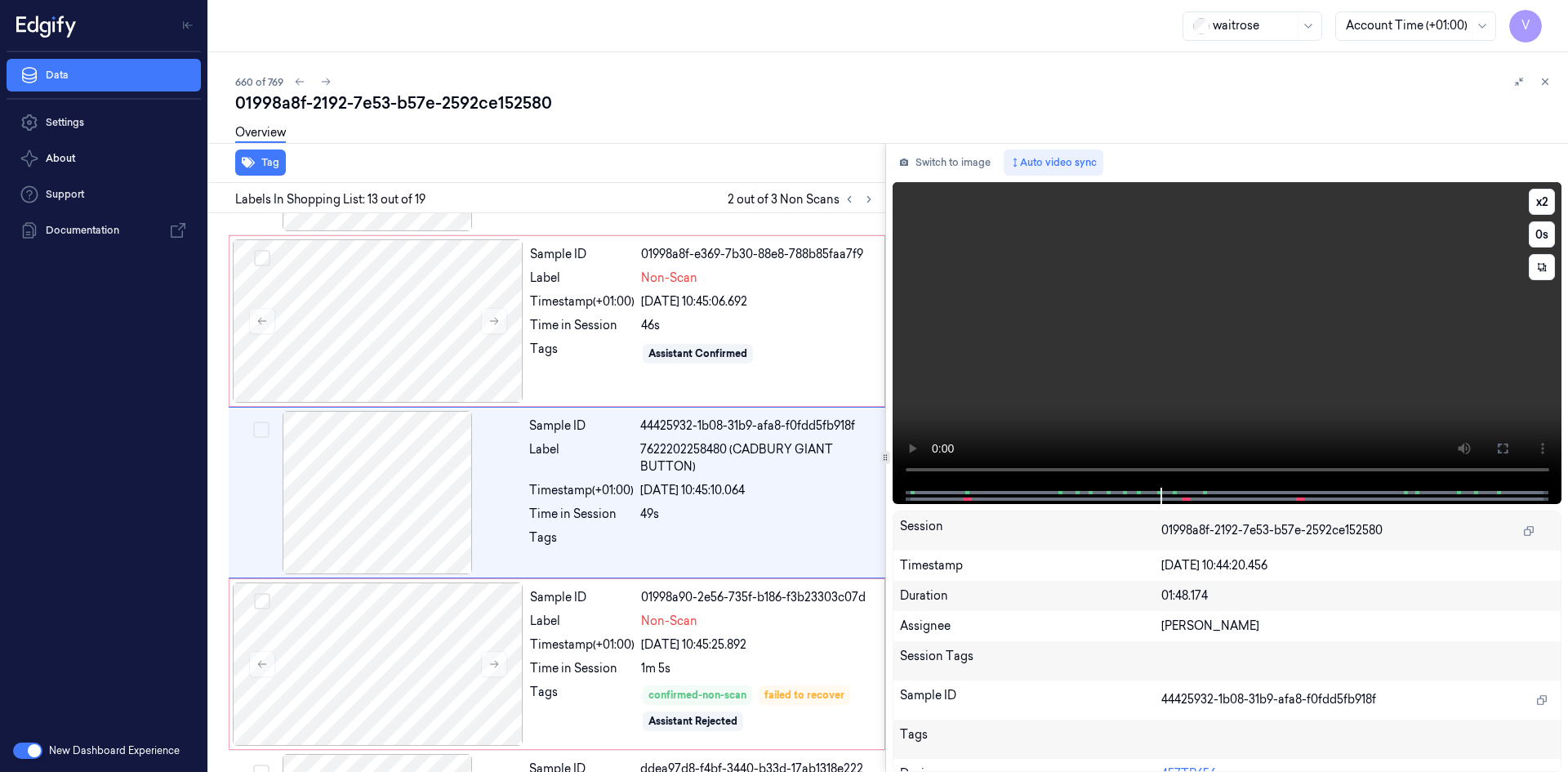
click at [1105, 405] on video at bounding box center [1227, 335] width 669 height 306
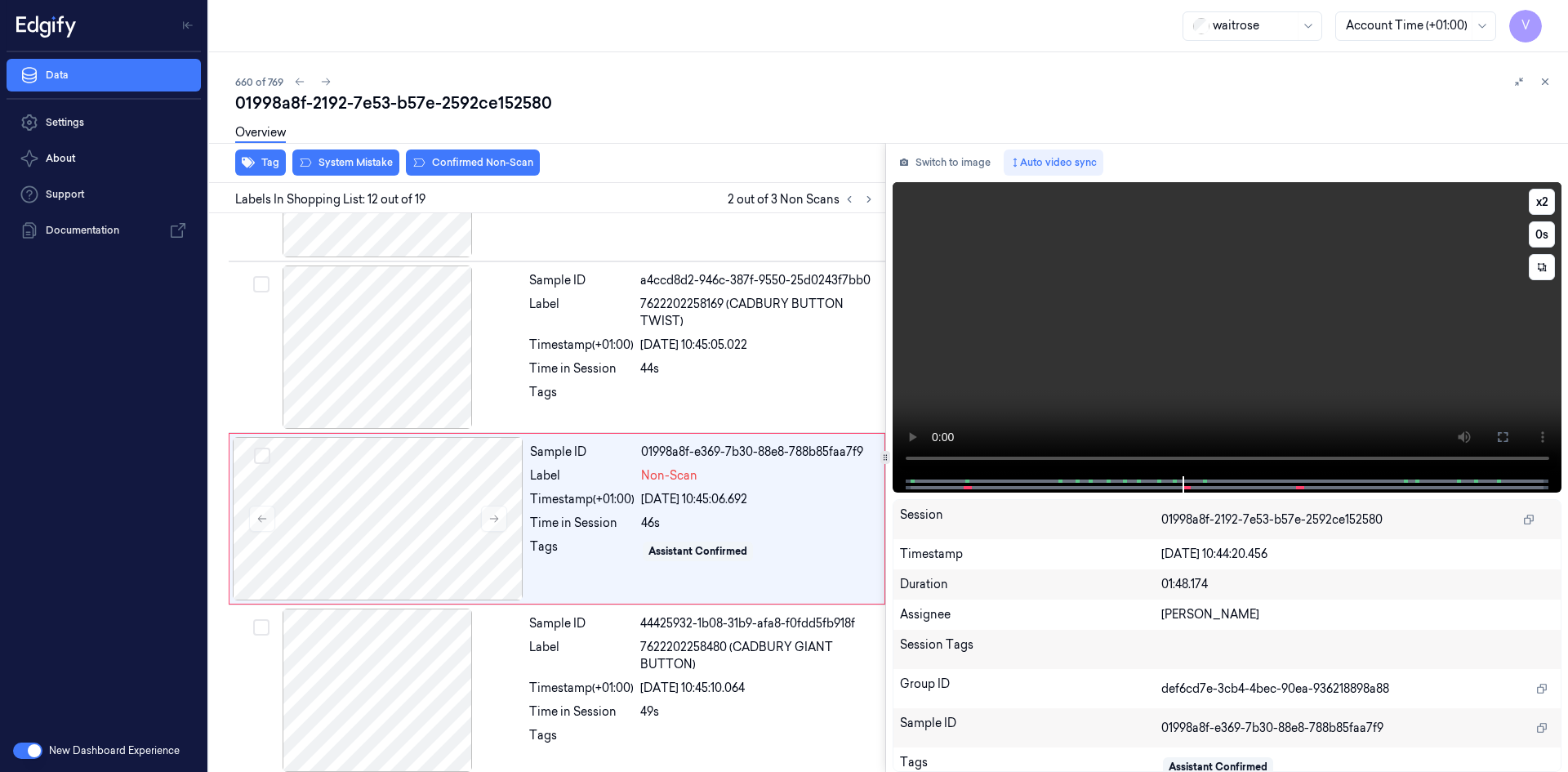
scroll to position [1691, 0]
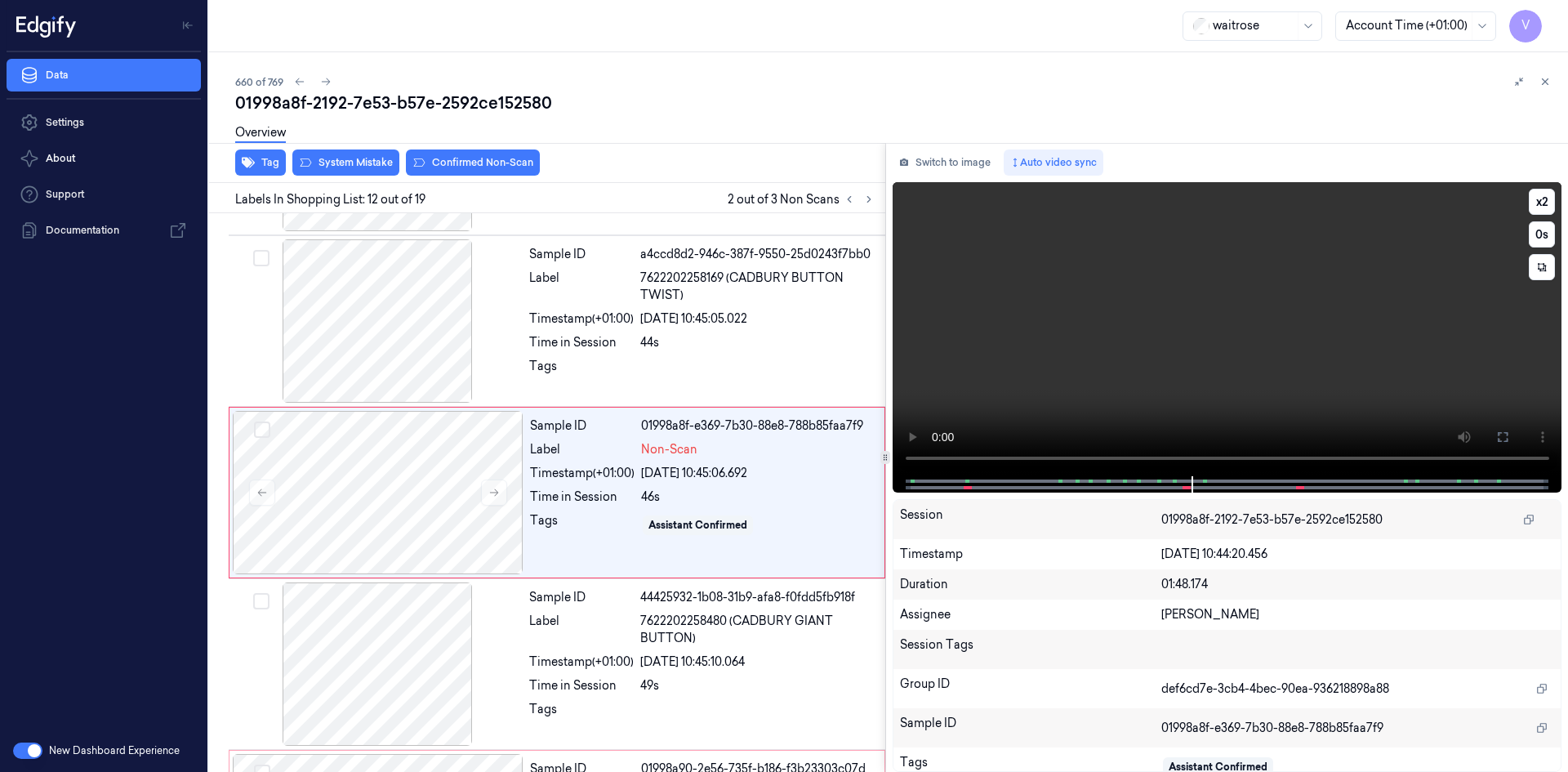
click at [1145, 379] on video at bounding box center [1227, 329] width 669 height 294
click at [1128, 397] on video at bounding box center [1227, 329] width 669 height 294
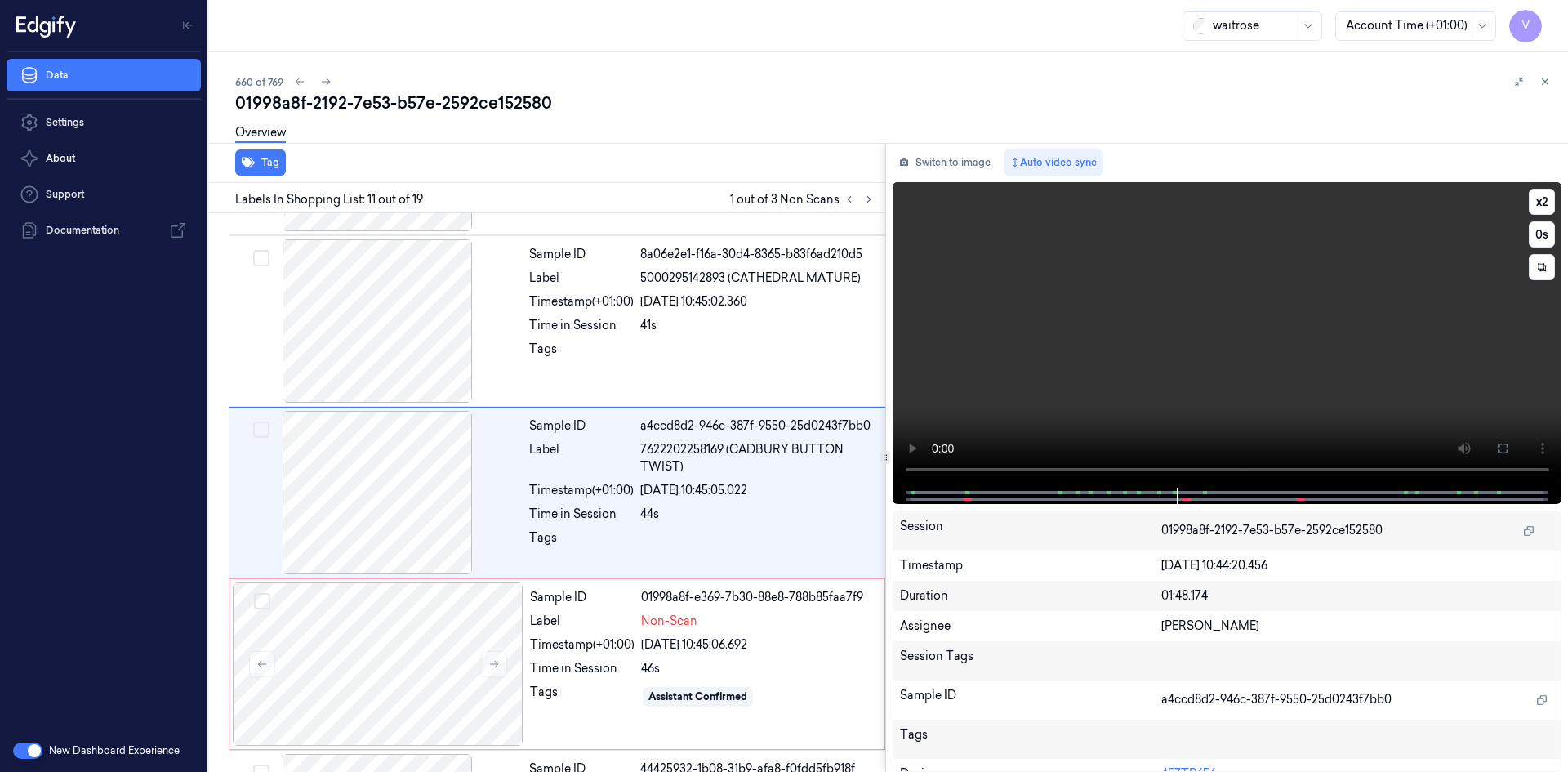
click at [1129, 398] on video at bounding box center [1227, 335] width 669 height 306
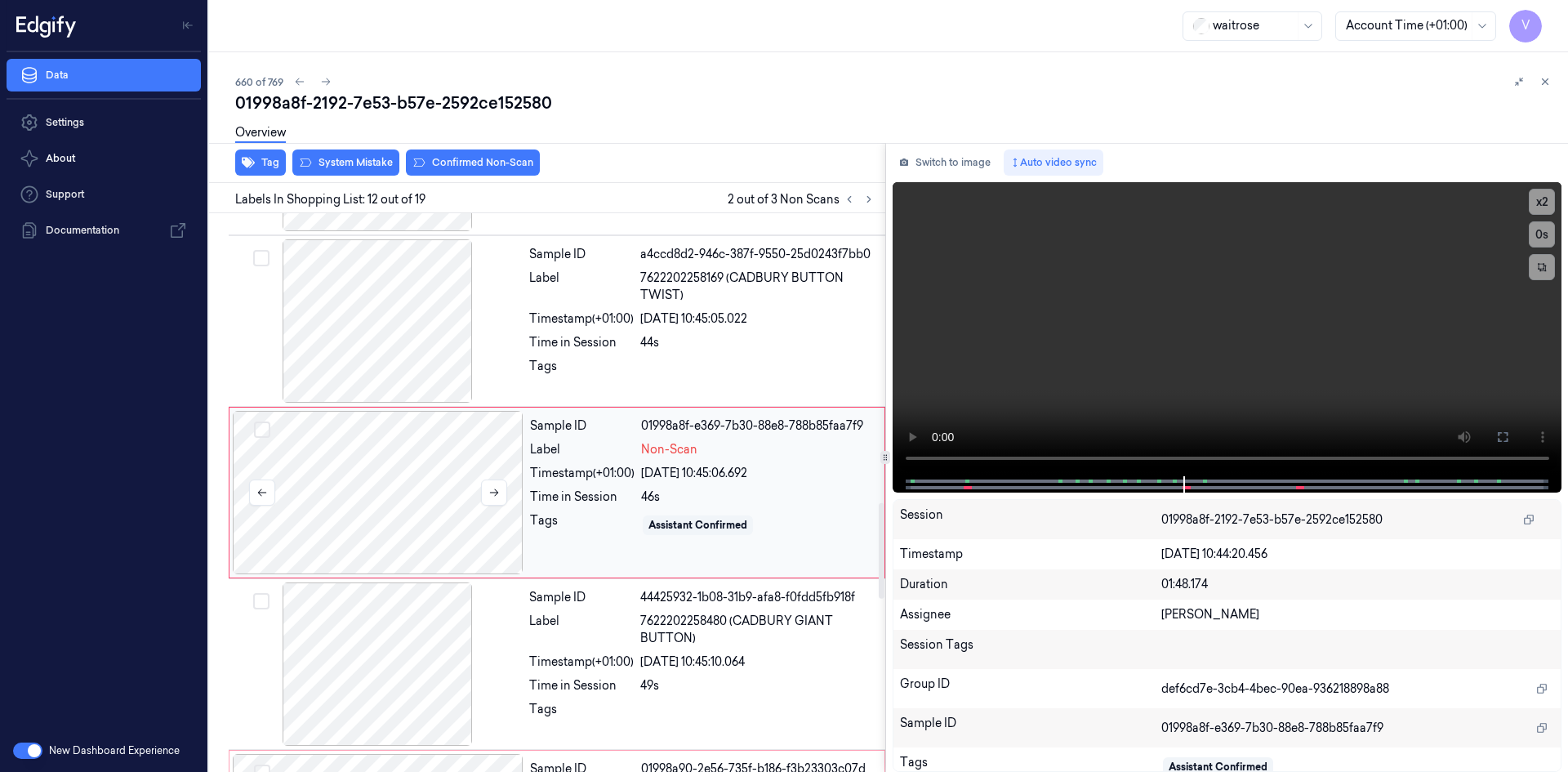
click at [437, 462] on div at bounding box center [379, 492] width 291 height 163
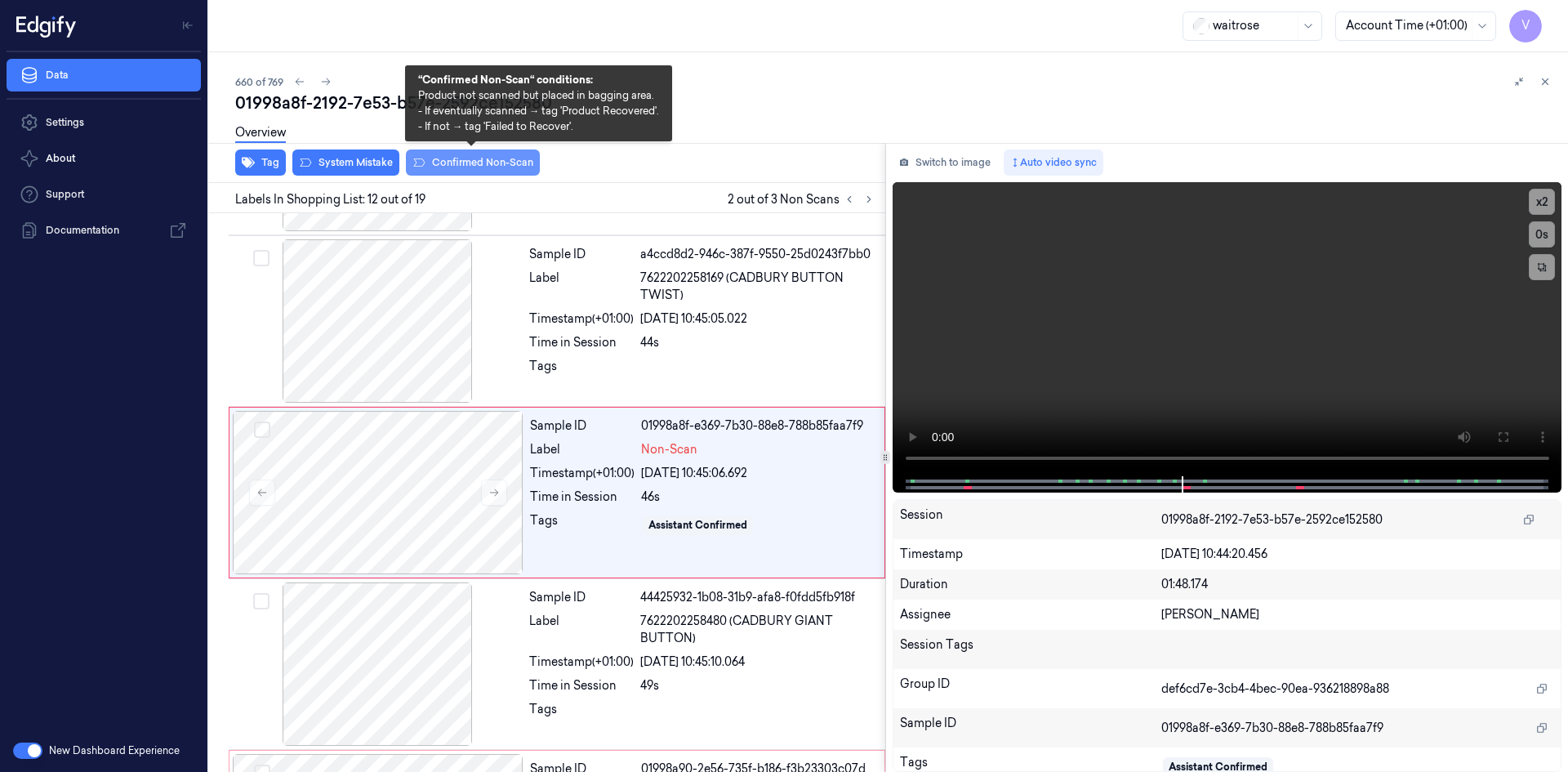
click at [486, 160] on button "Confirmed Non-Scan" at bounding box center [472, 162] width 133 height 26
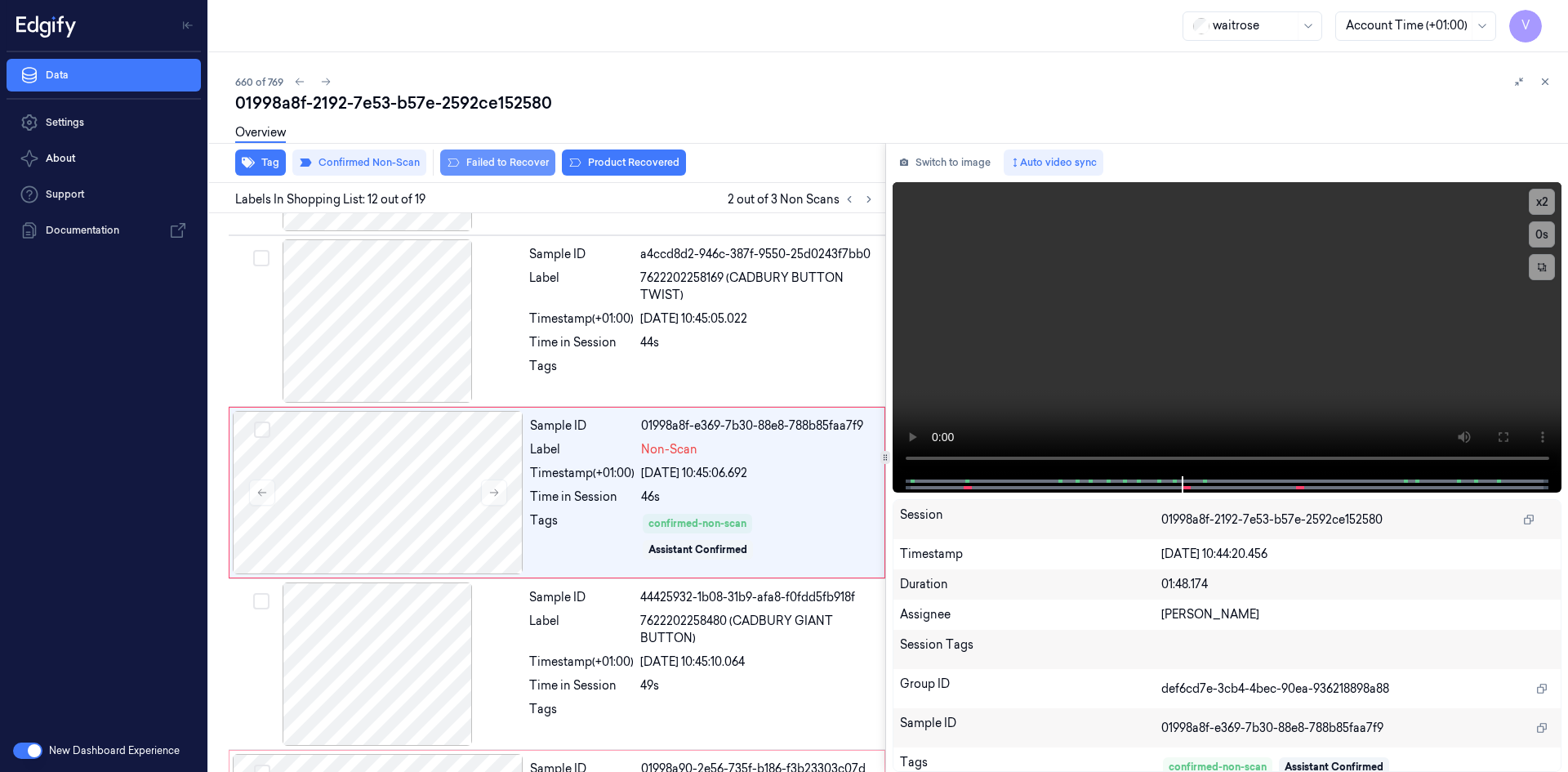
click at [482, 160] on button "Failed to Recover" at bounding box center [498, 162] width 116 height 26
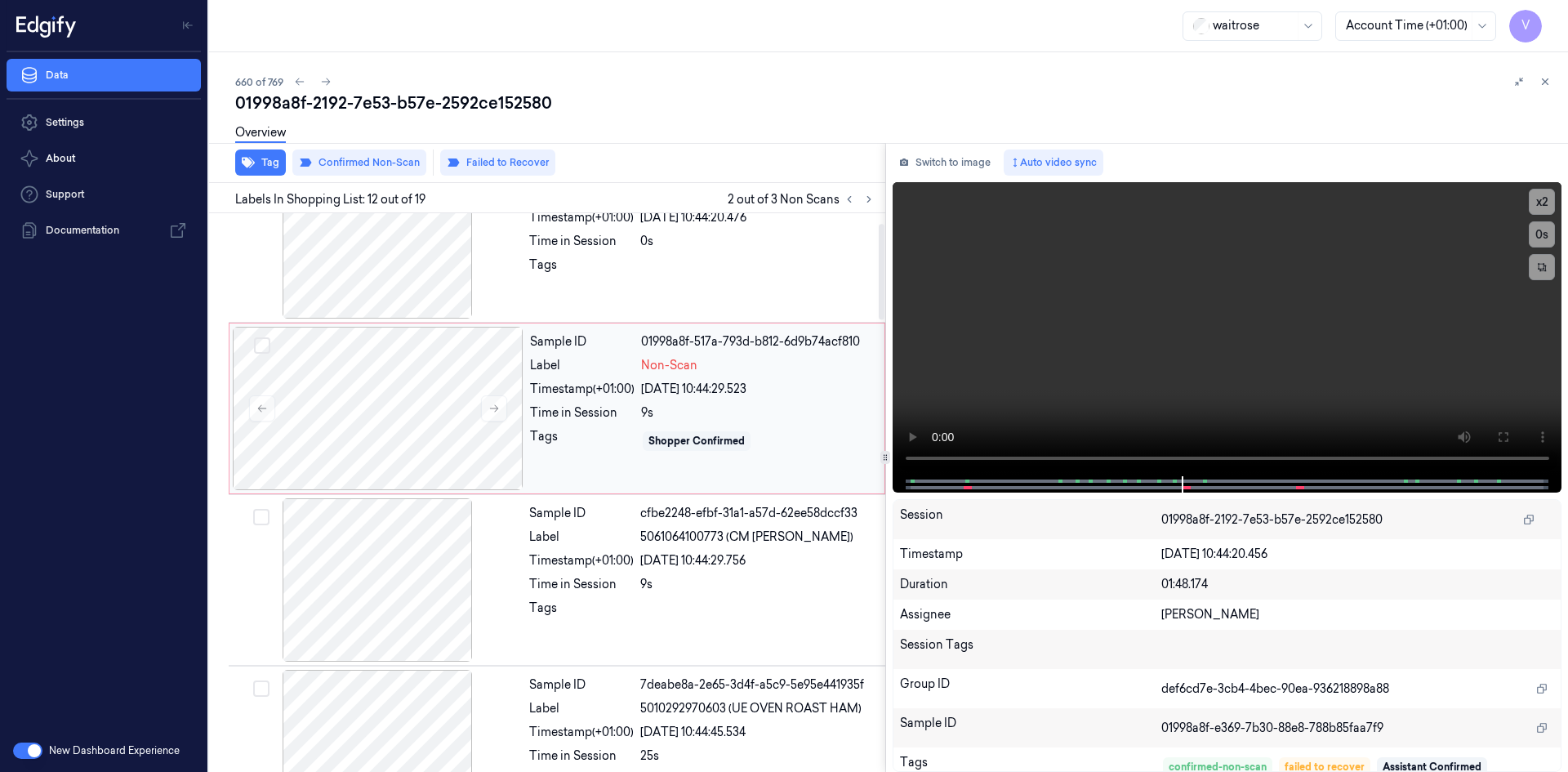
scroll to position [59, 0]
click at [456, 387] on div at bounding box center [379, 410] width 291 height 163
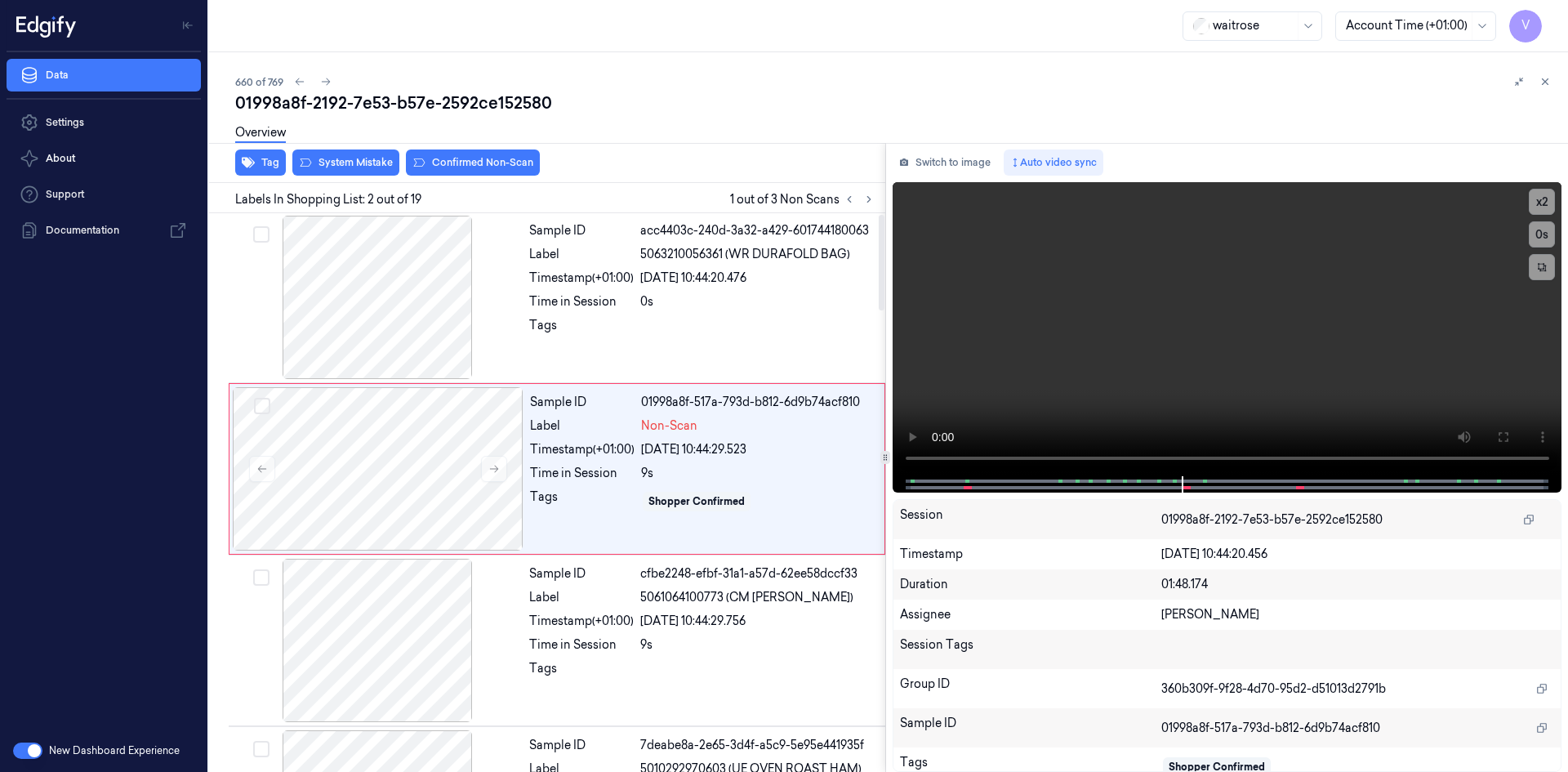
scroll to position [0, 0]
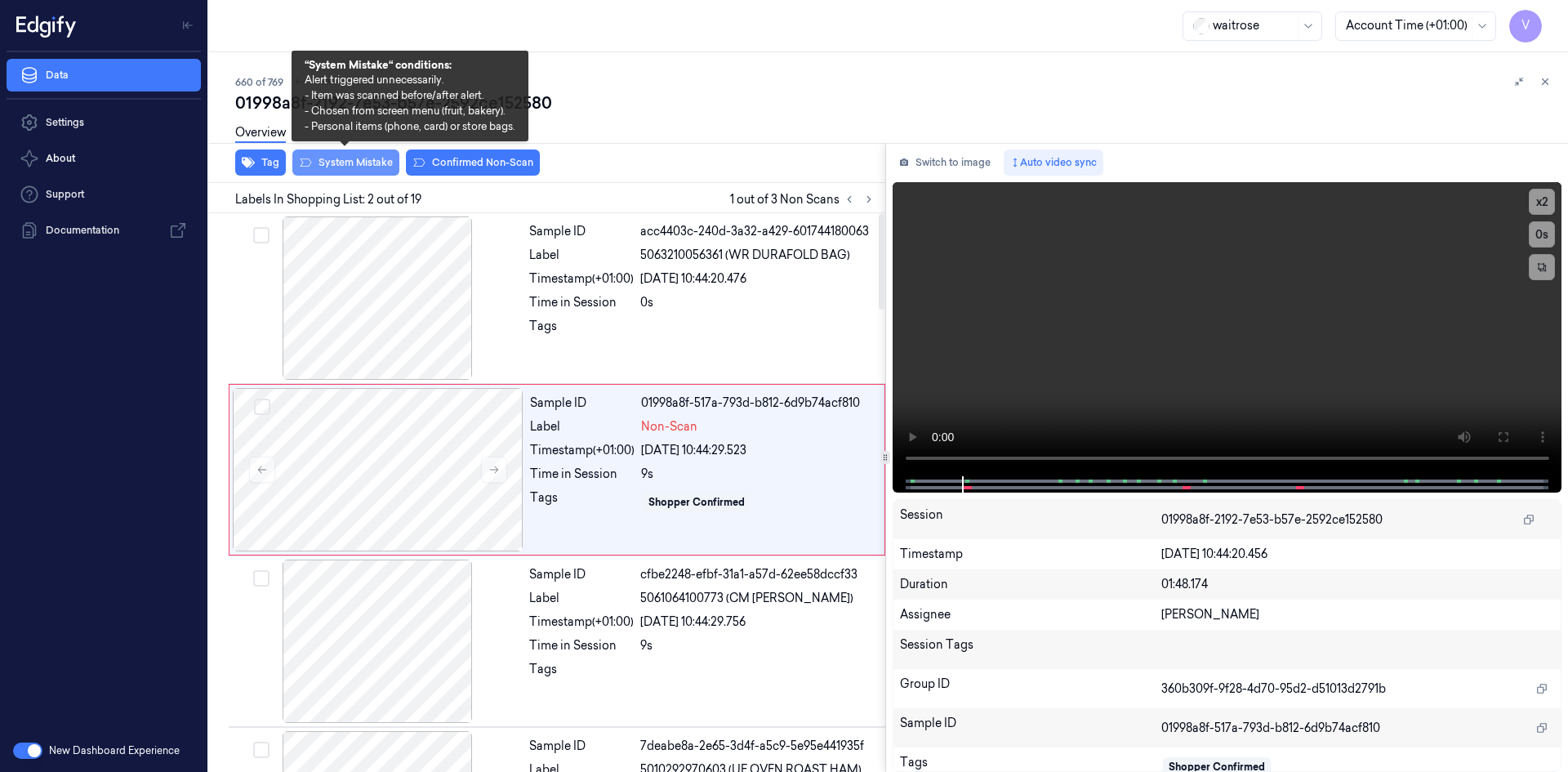
click at [382, 167] on button "System Mistake" at bounding box center [345, 162] width 107 height 26
click at [359, 162] on button "System Mistake" at bounding box center [345, 162] width 107 height 26
click at [360, 167] on button "System Mistake" at bounding box center [345, 162] width 107 height 26
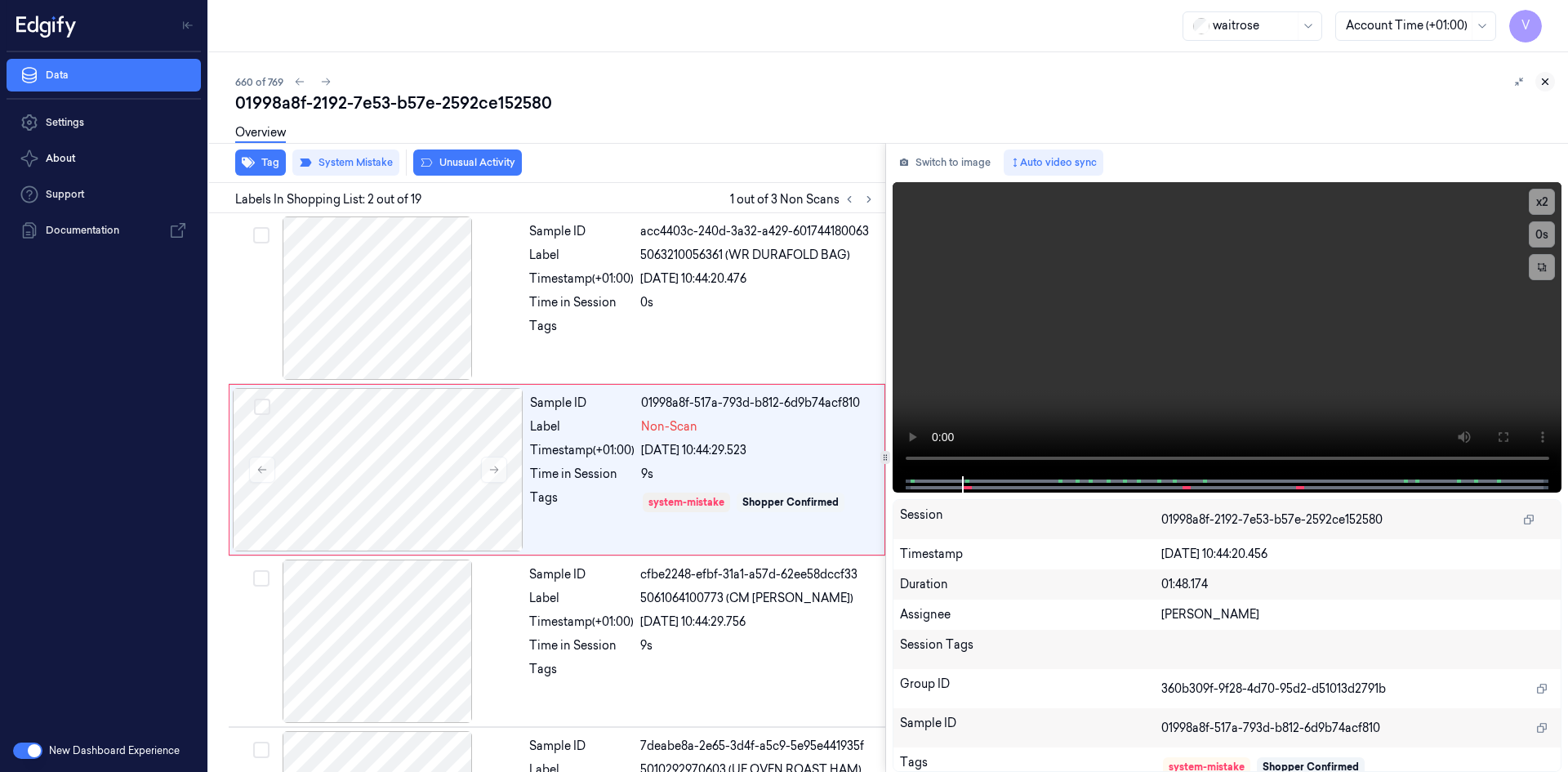
click at [1542, 78] on icon at bounding box center [1544, 81] width 11 height 11
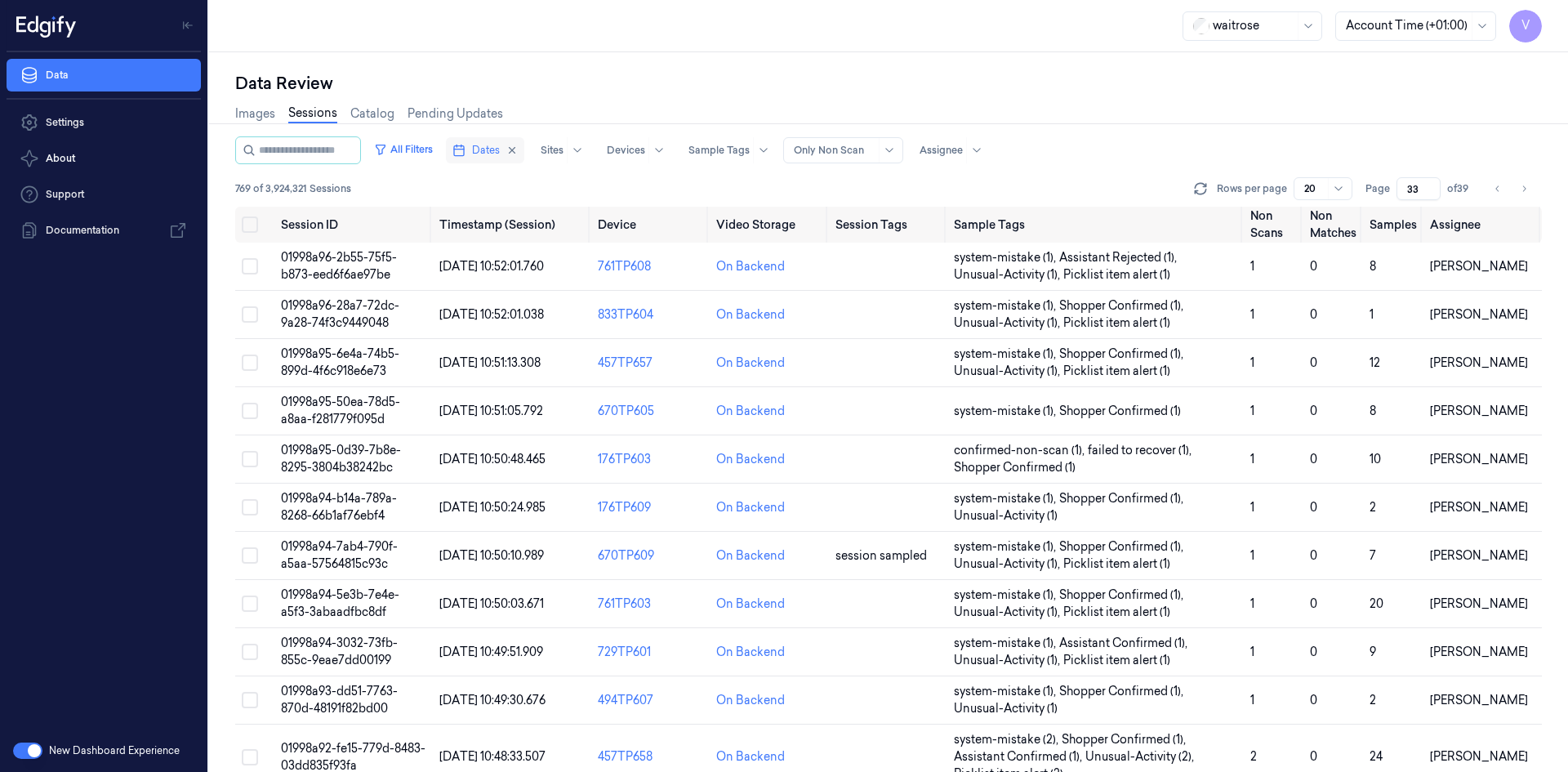
click at [490, 147] on span "Dates" at bounding box center [486, 149] width 28 height 15
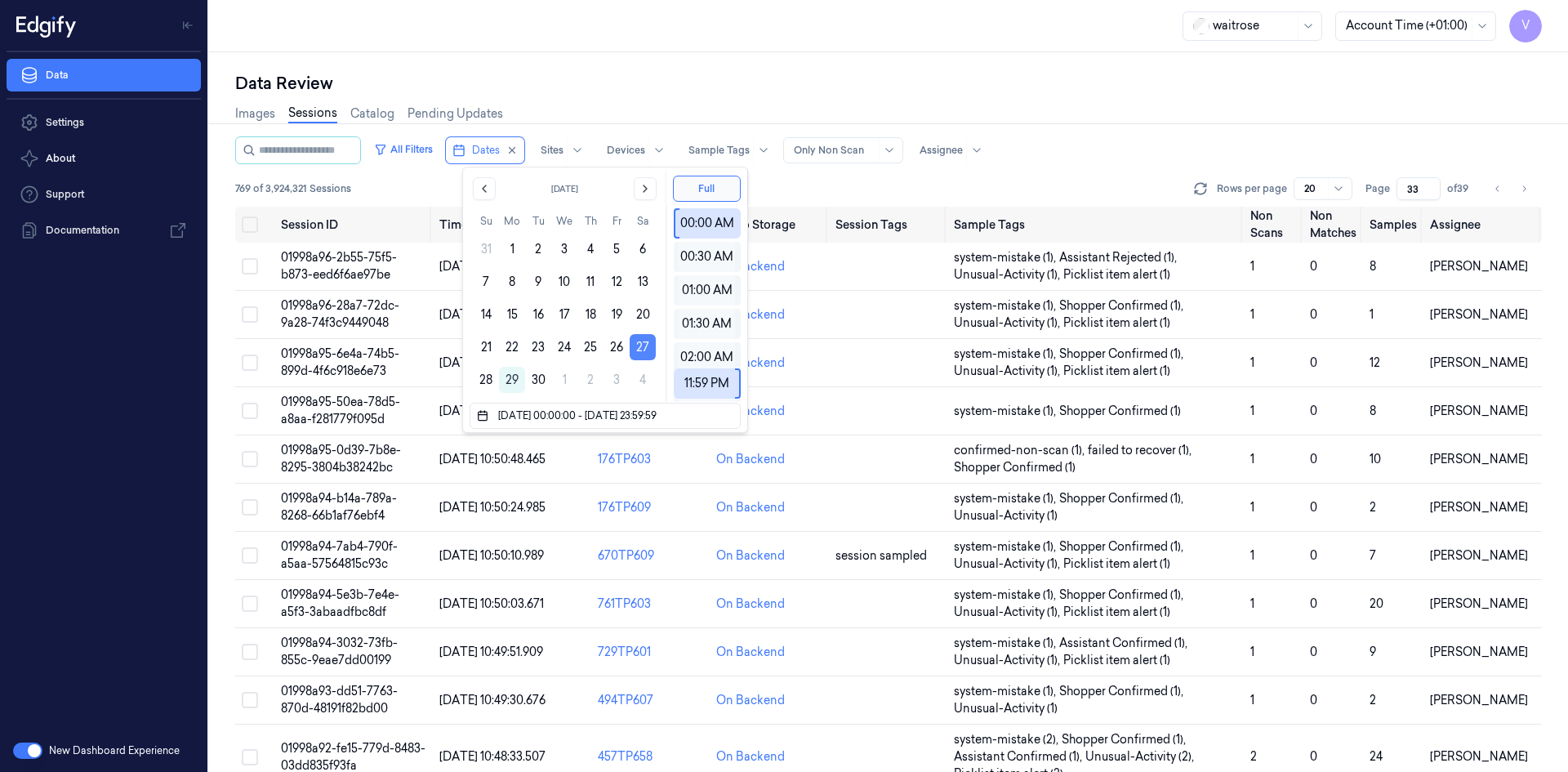
click at [644, 344] on button "27" at bounding box center [643, 347] width 26 height 26
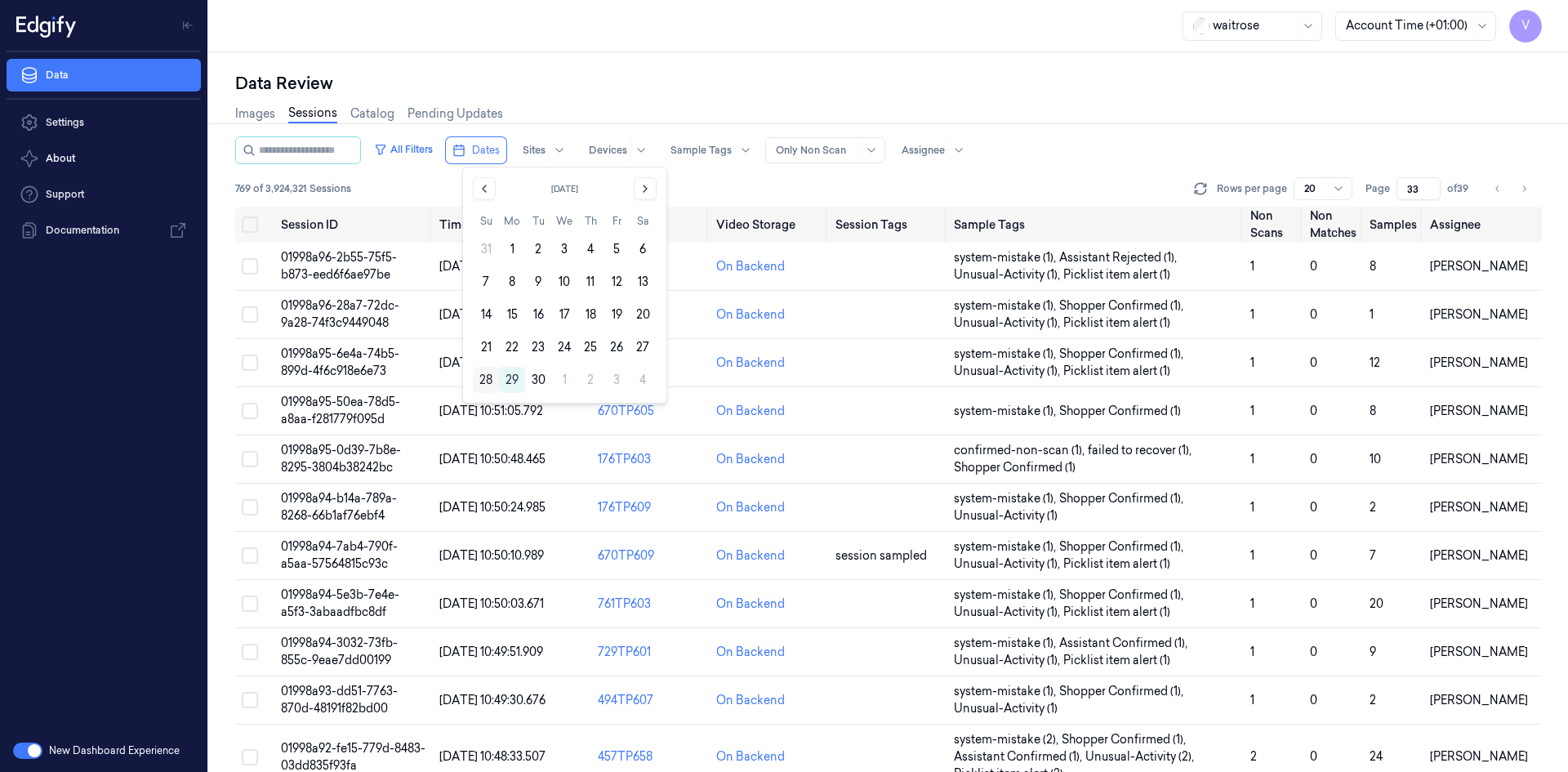
click at [491, 380] on button "28" at bounding box center [486, 380] width 26 height 26
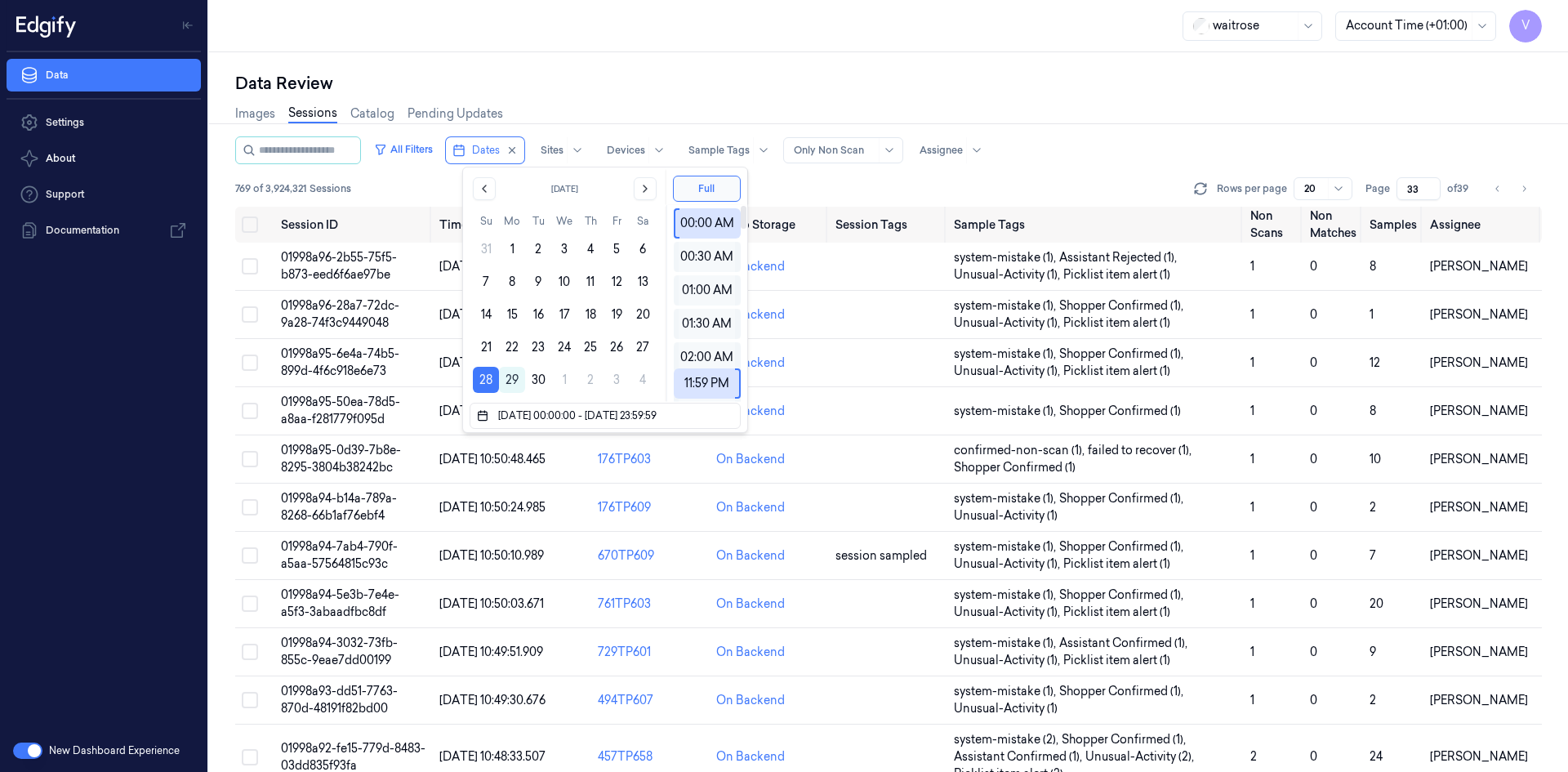
click at [762, 90] on div "Data Review" at bounding box center [889, 83] width 1307 height 23
type input "1"
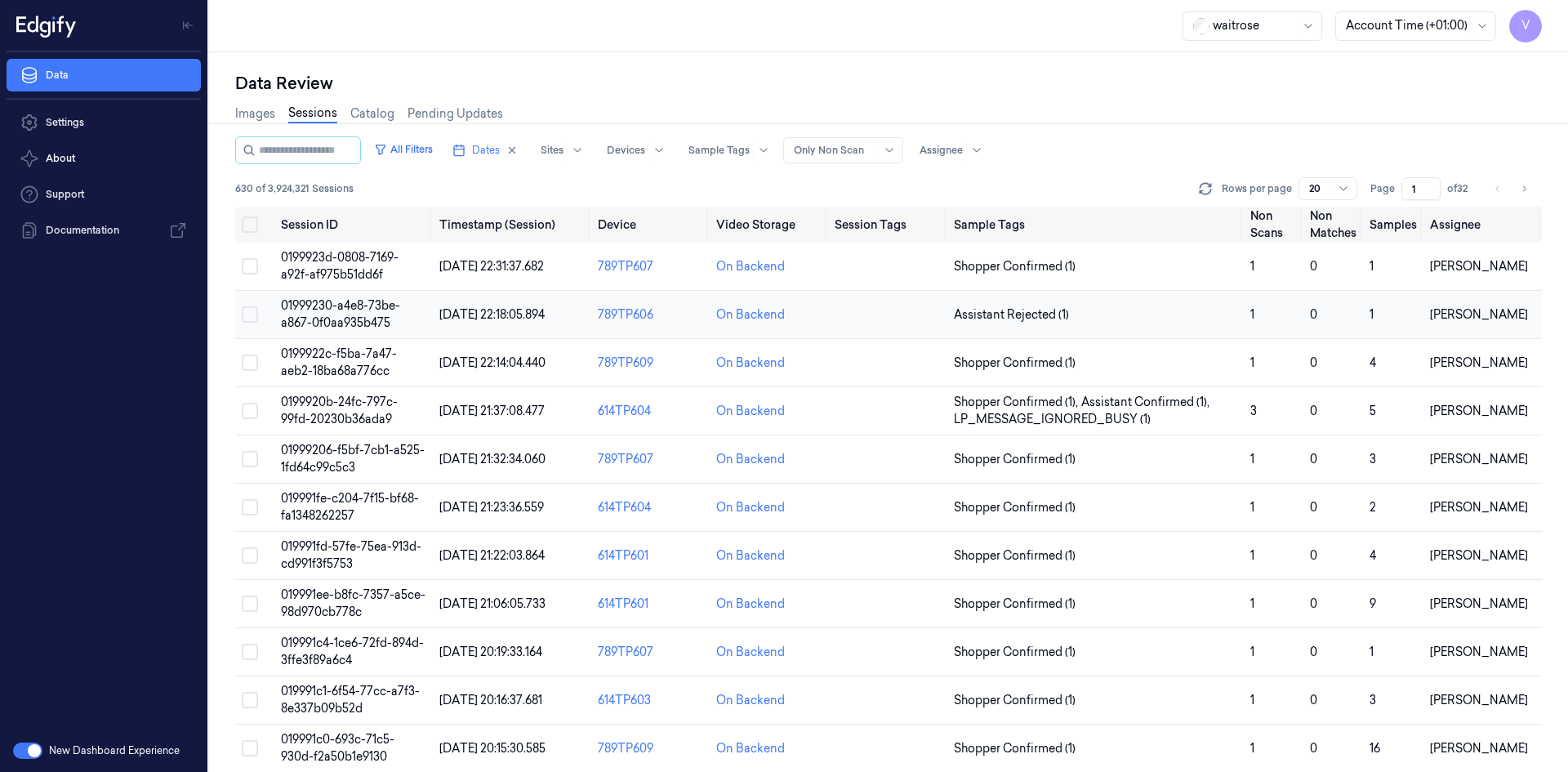
click at [349, 306] on span "01999230-a4e8-73be-a867-0f0aa935b475" at bounding box center [341, 314] width 120 height 32
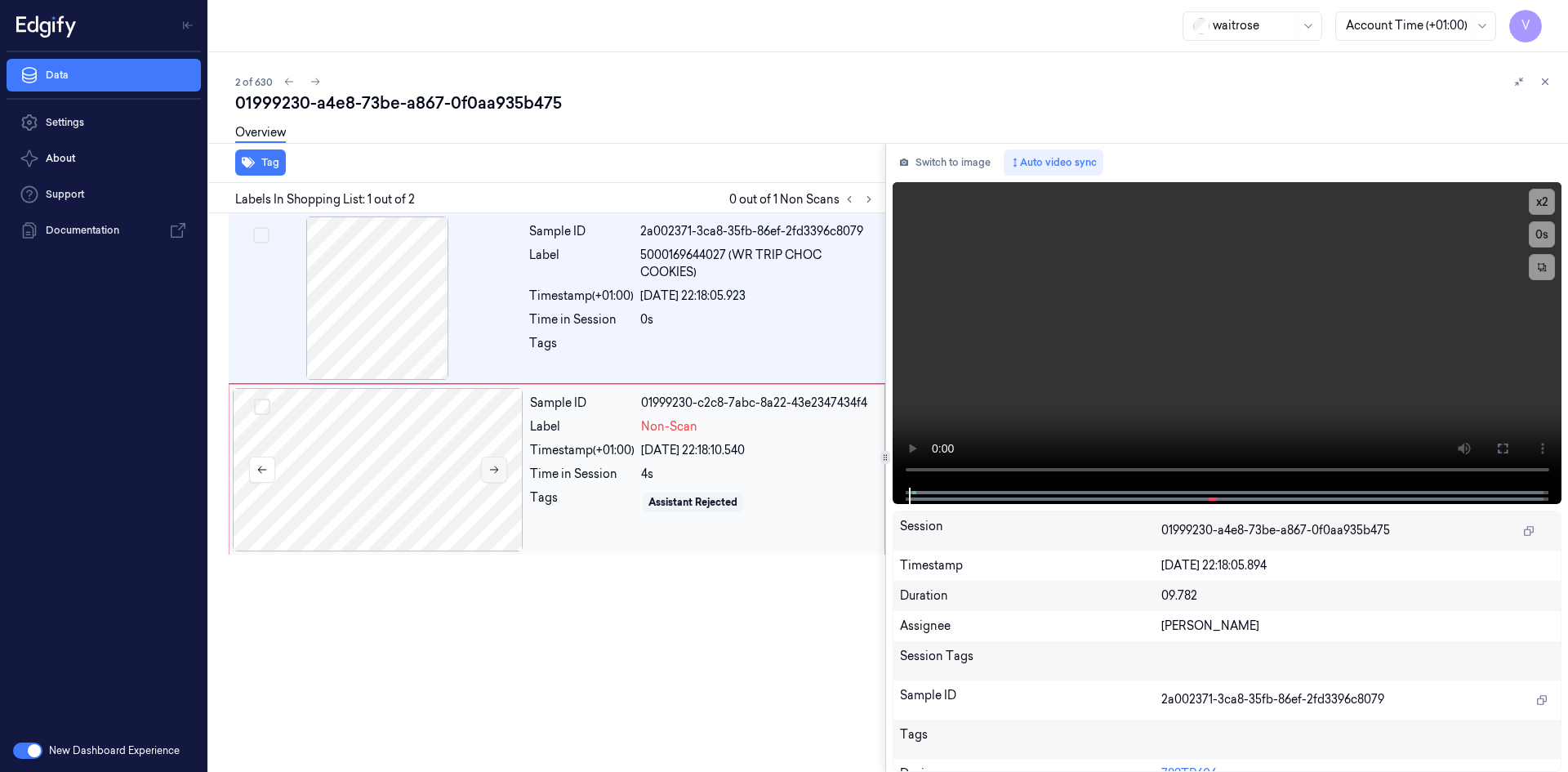
click at [491, 469] on icon at bounding box center [494, 469] width 9 height 7
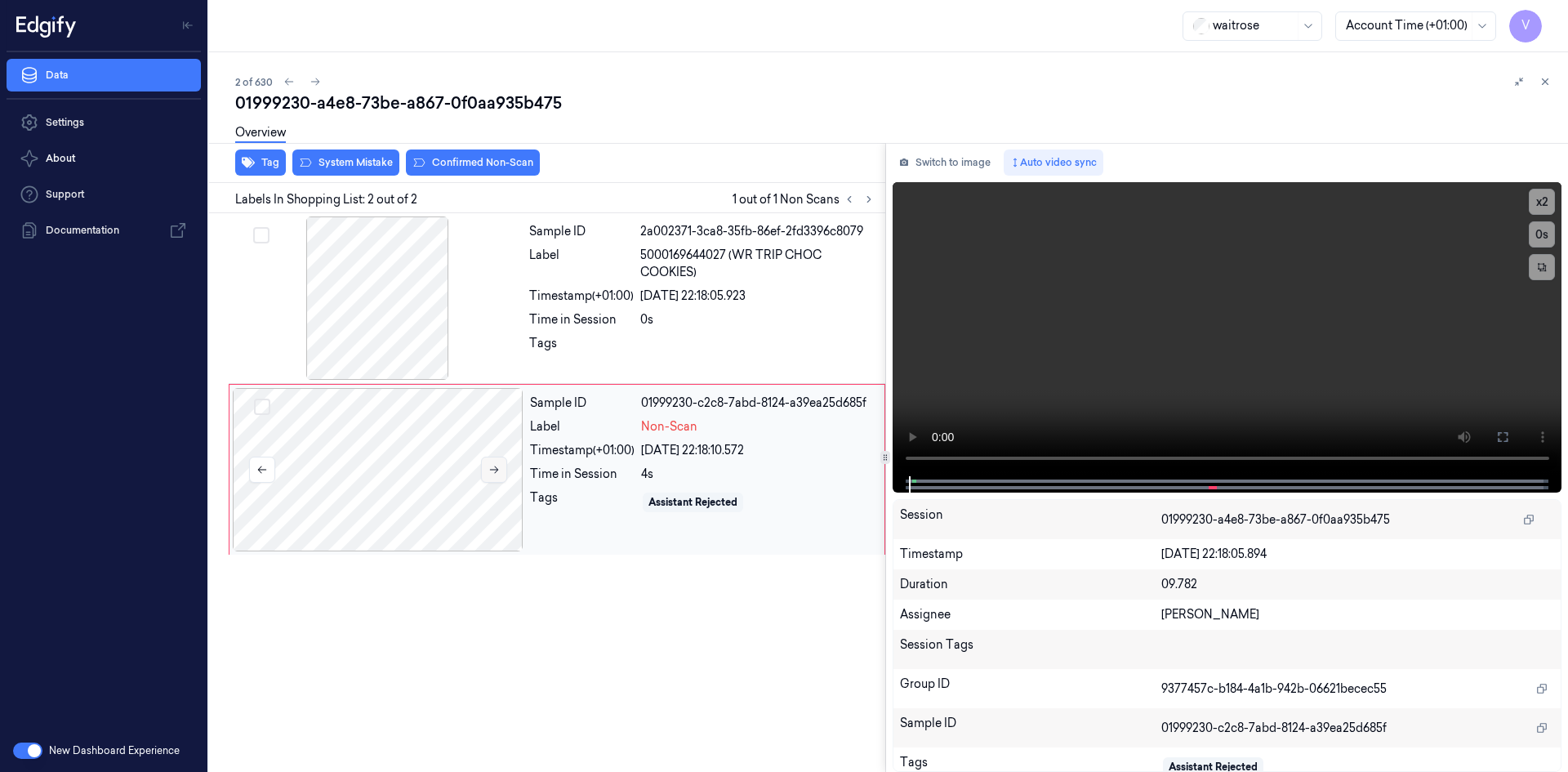
click at [491, 469] on icon at bounding box center [494, 469] width 9 height 7
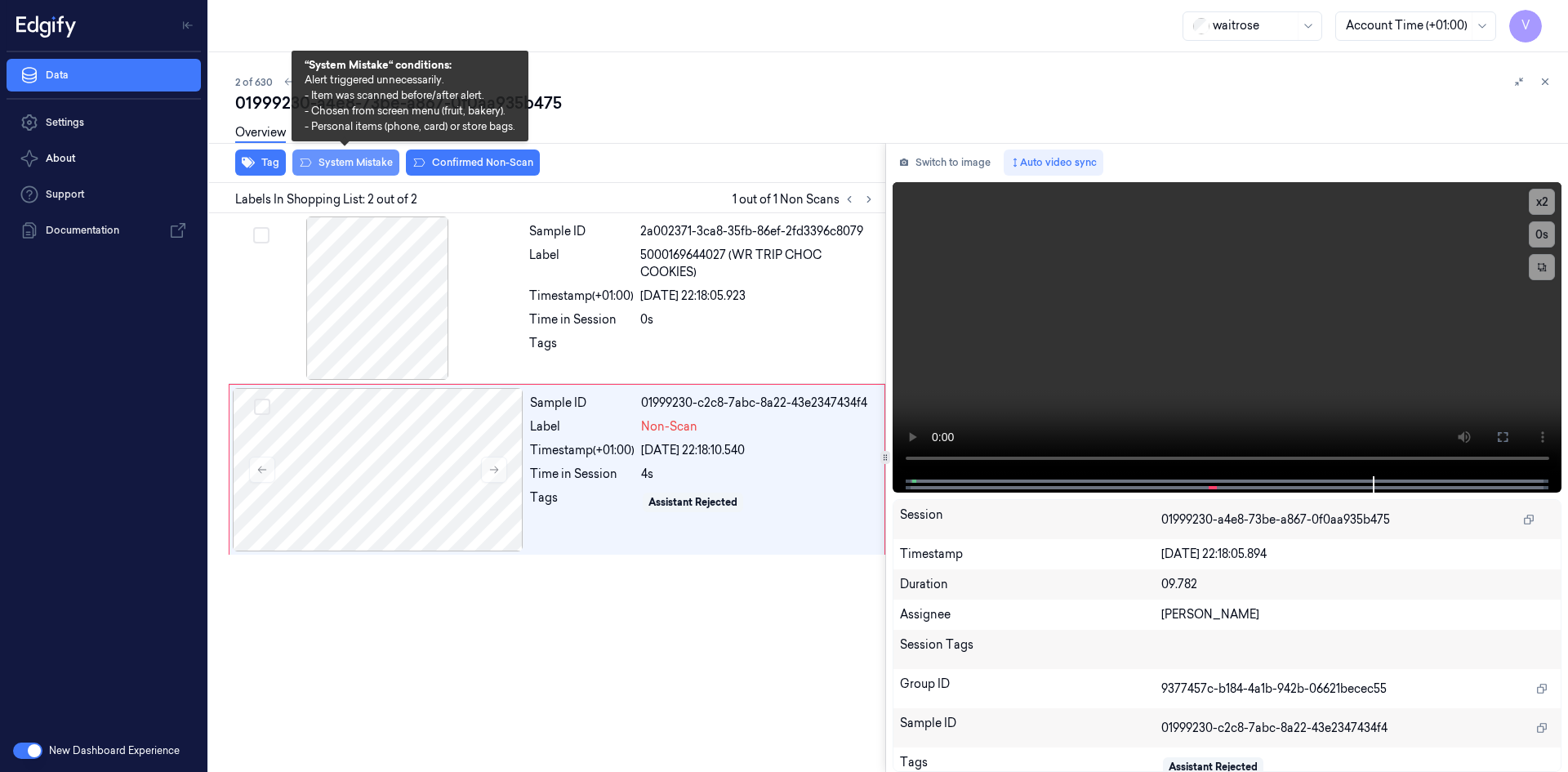
click at [351, 162] on button "System Mistake" at bounding box center [345, 162] width 107 height 26
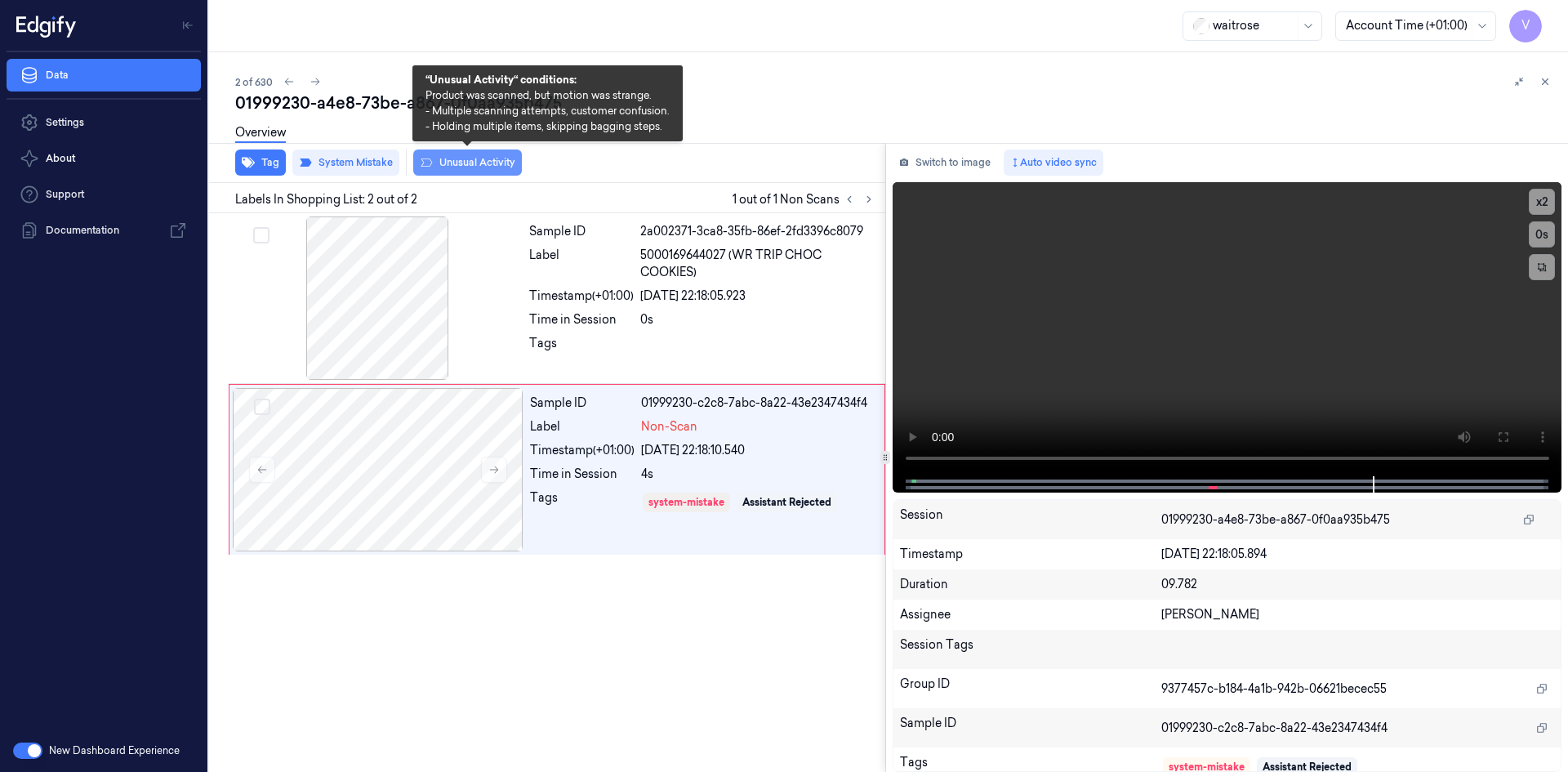
click at [441, 160] on button "Unusual Activity" at bounding box center [467, 162] width 109 height 26
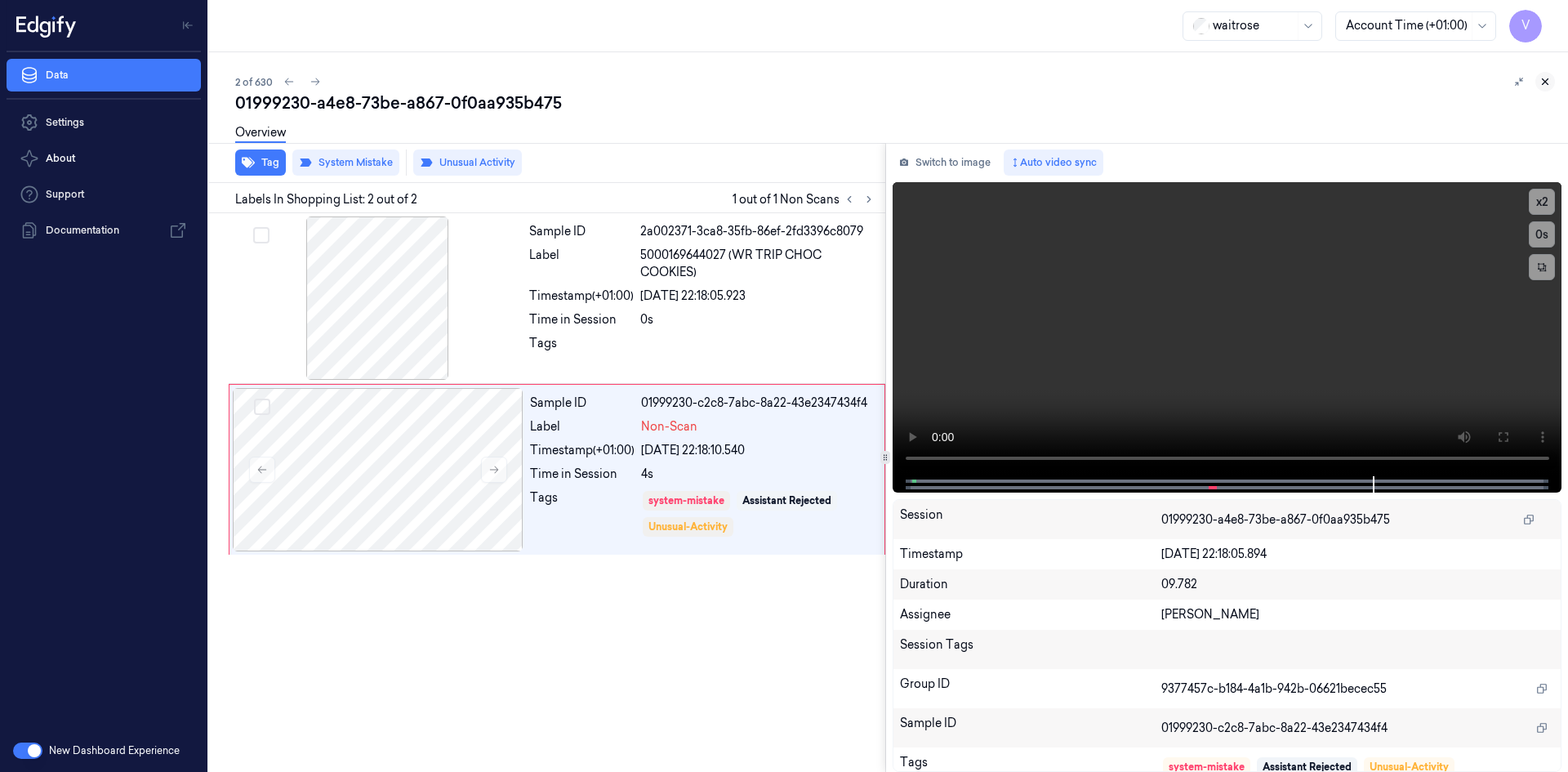
click at [1546, 81] on icon at bounding box center [1545, 83] width 6 height 6
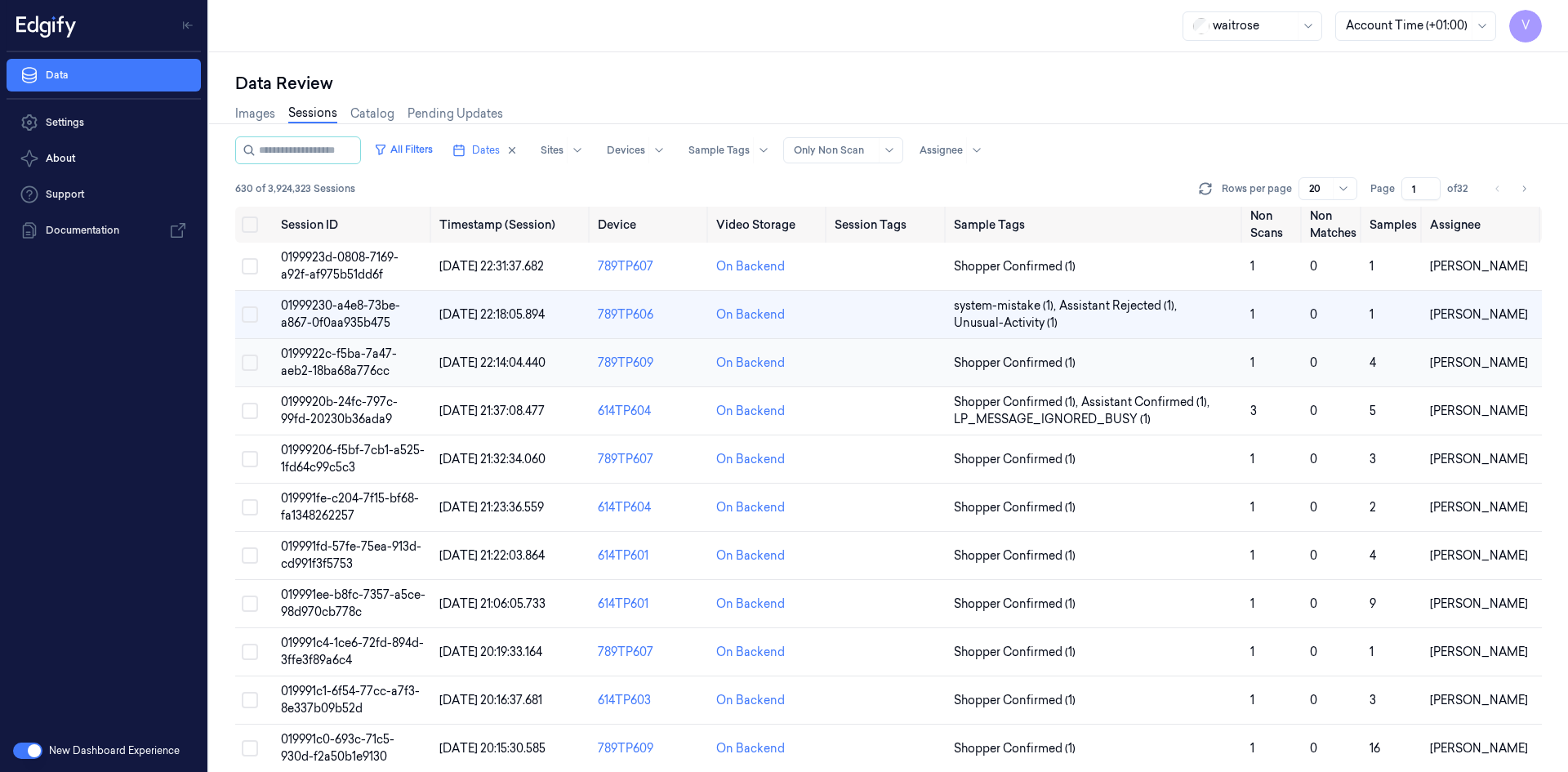
click at [360, 356] on span "0199922c-f5ba-7a47-aeb2-18ba68a776cc" at bounding box center [339, 363] width 116 height 32
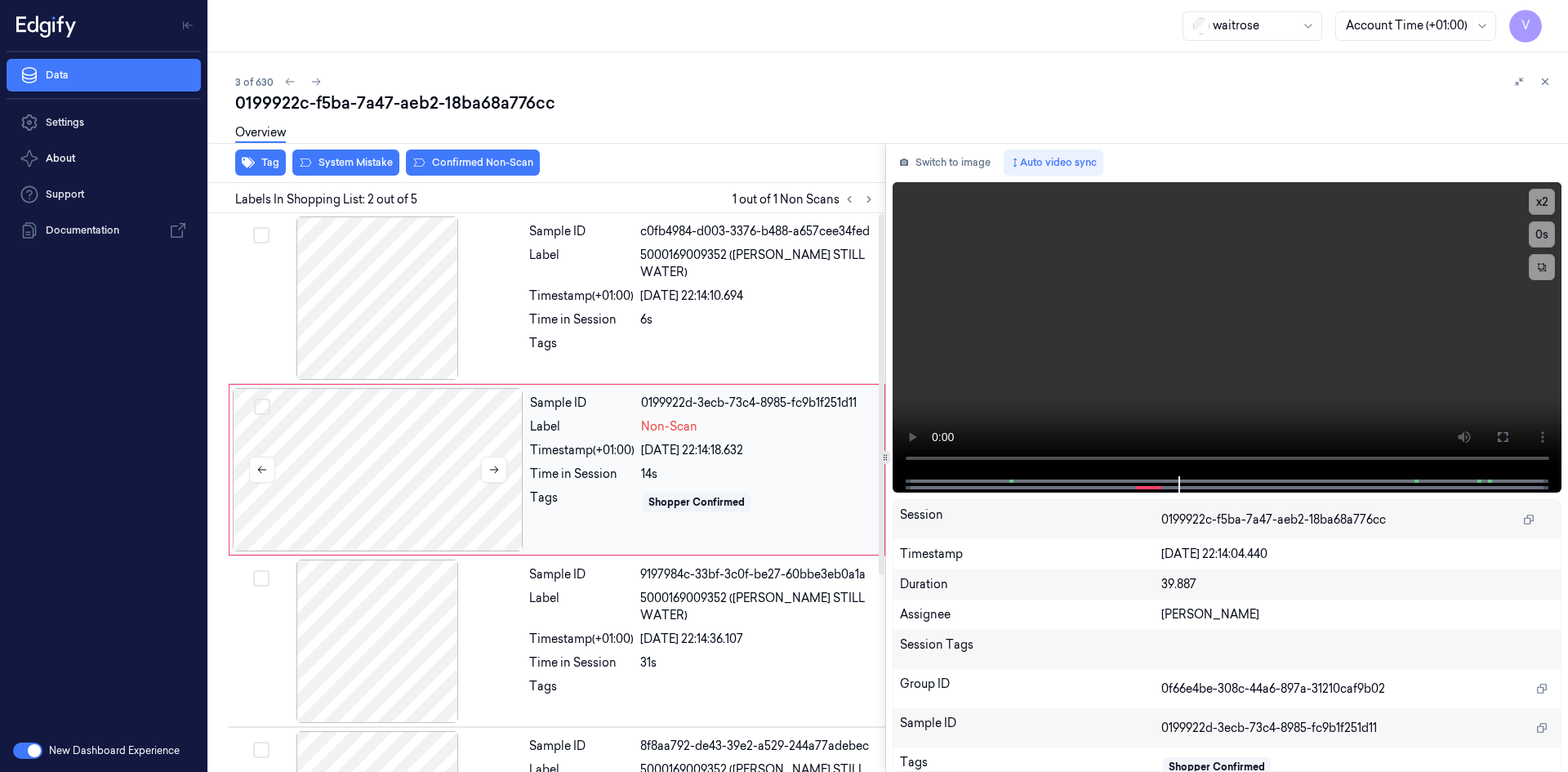
click at [389, 437] on div at bounding box center [379, 469] width 291 height 163
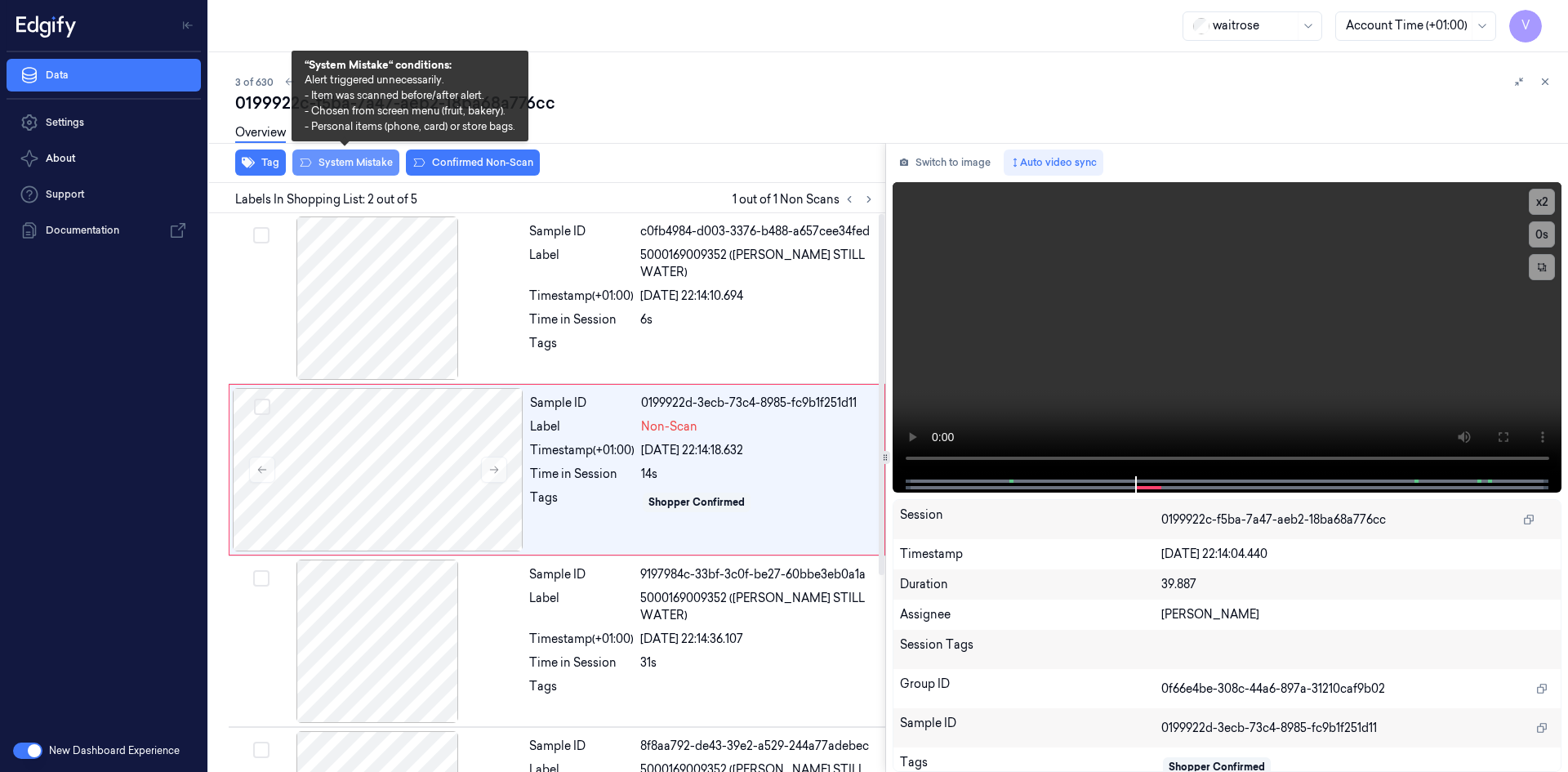
click at [365, 162] on button "System Mistake" at bounding box center [345, 162] width 107 height 26
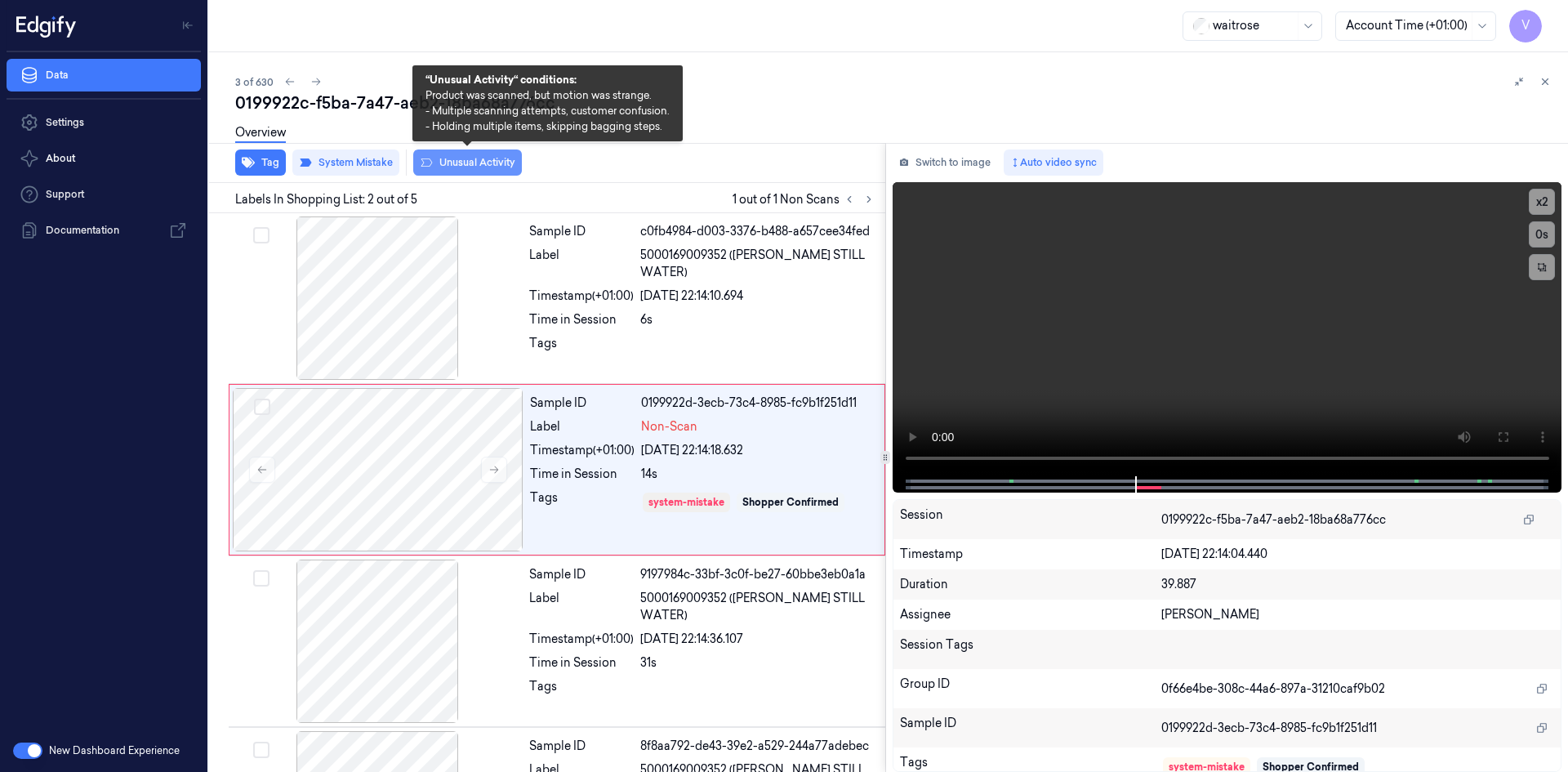
click at [453, 163] on button "Unusual Activity" at bounding box center [467, 162] width 109 height 26
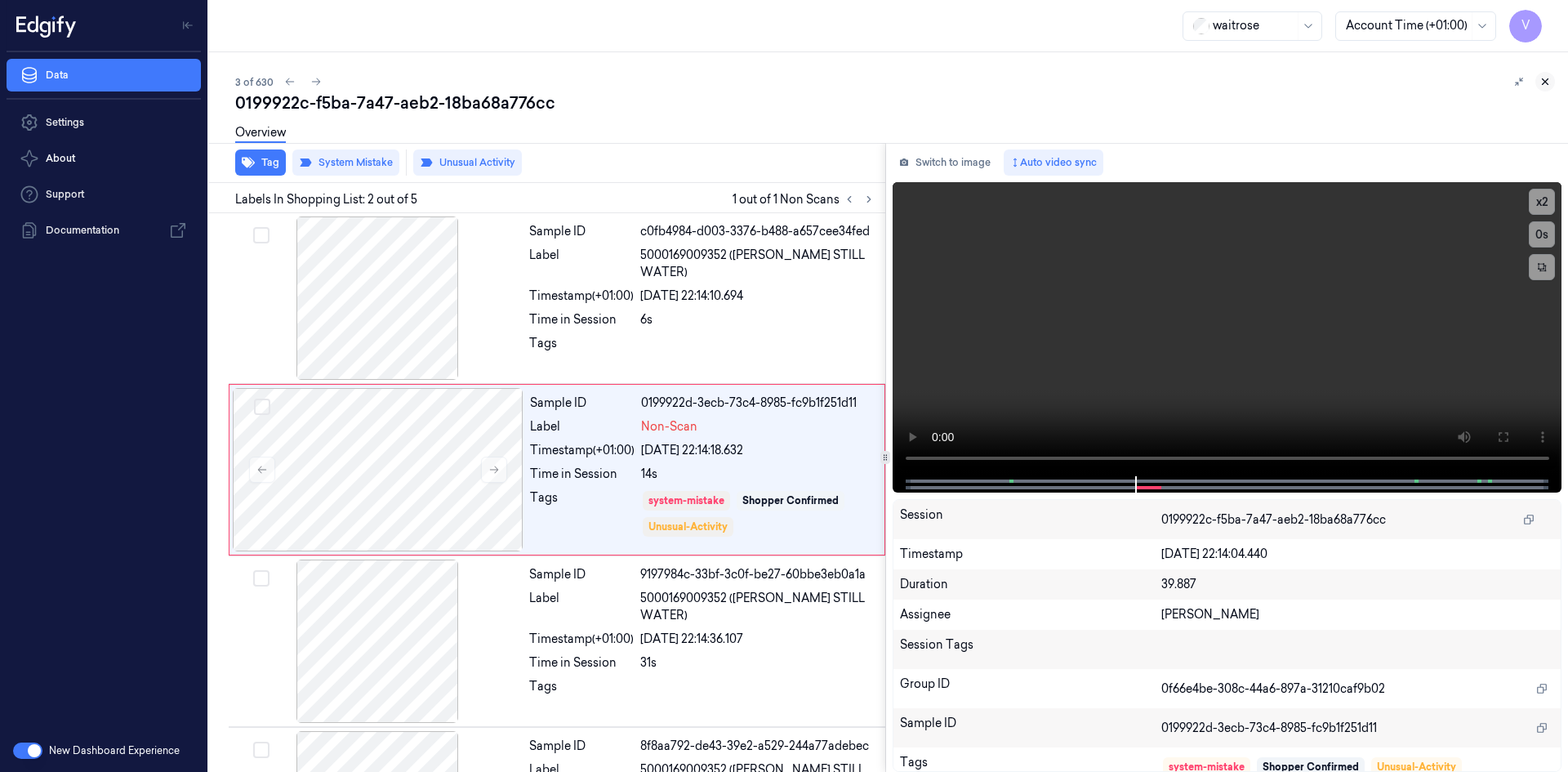
click at [1545, 75] on button at bounding box center [1545, 82] width 20 height 20
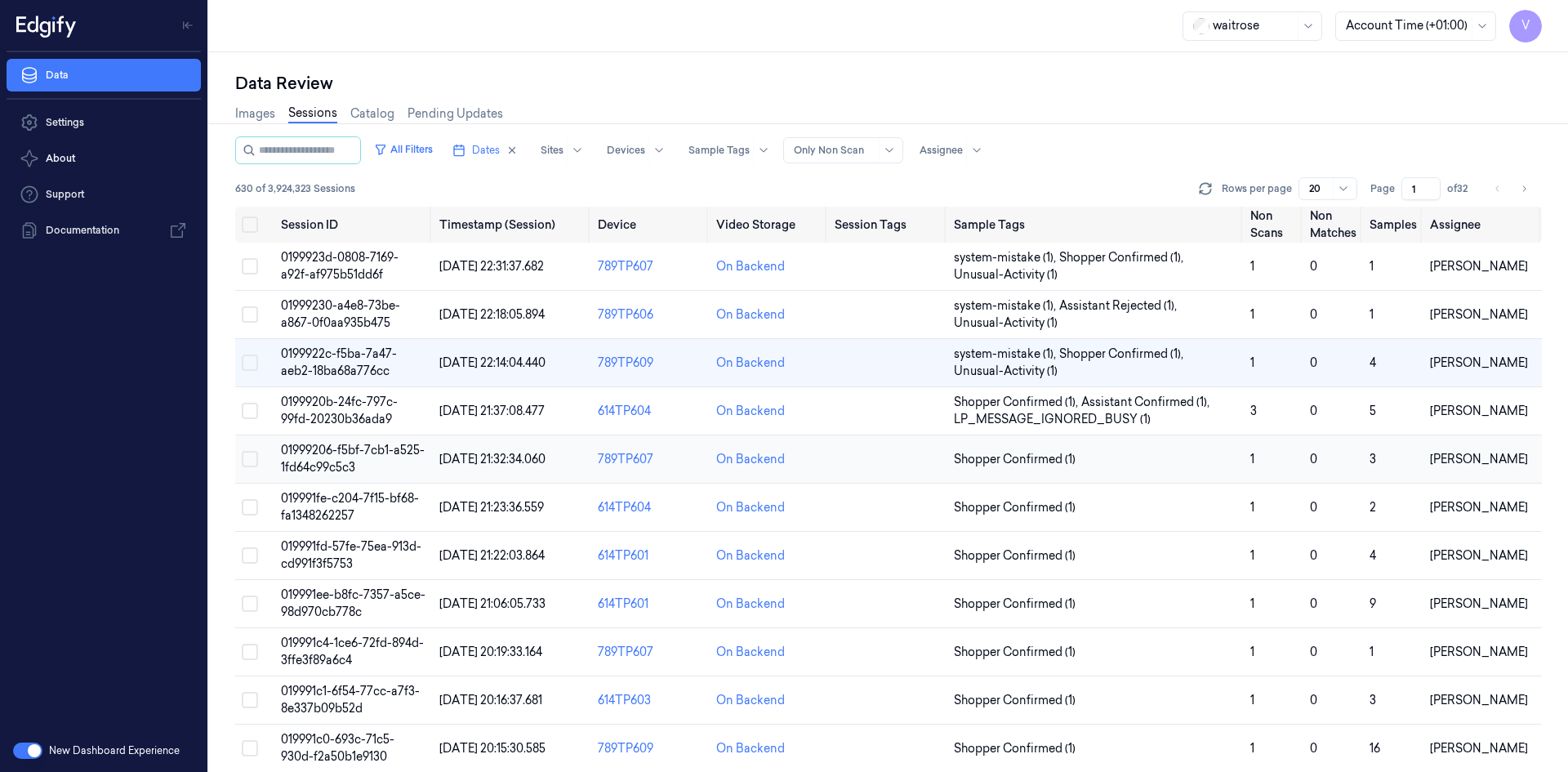
click at [328, 453] on span "01999206-f5bf-7cb1-a525-1fd64c99c5c3" at bounding box center [353, 458] width 143 height 32
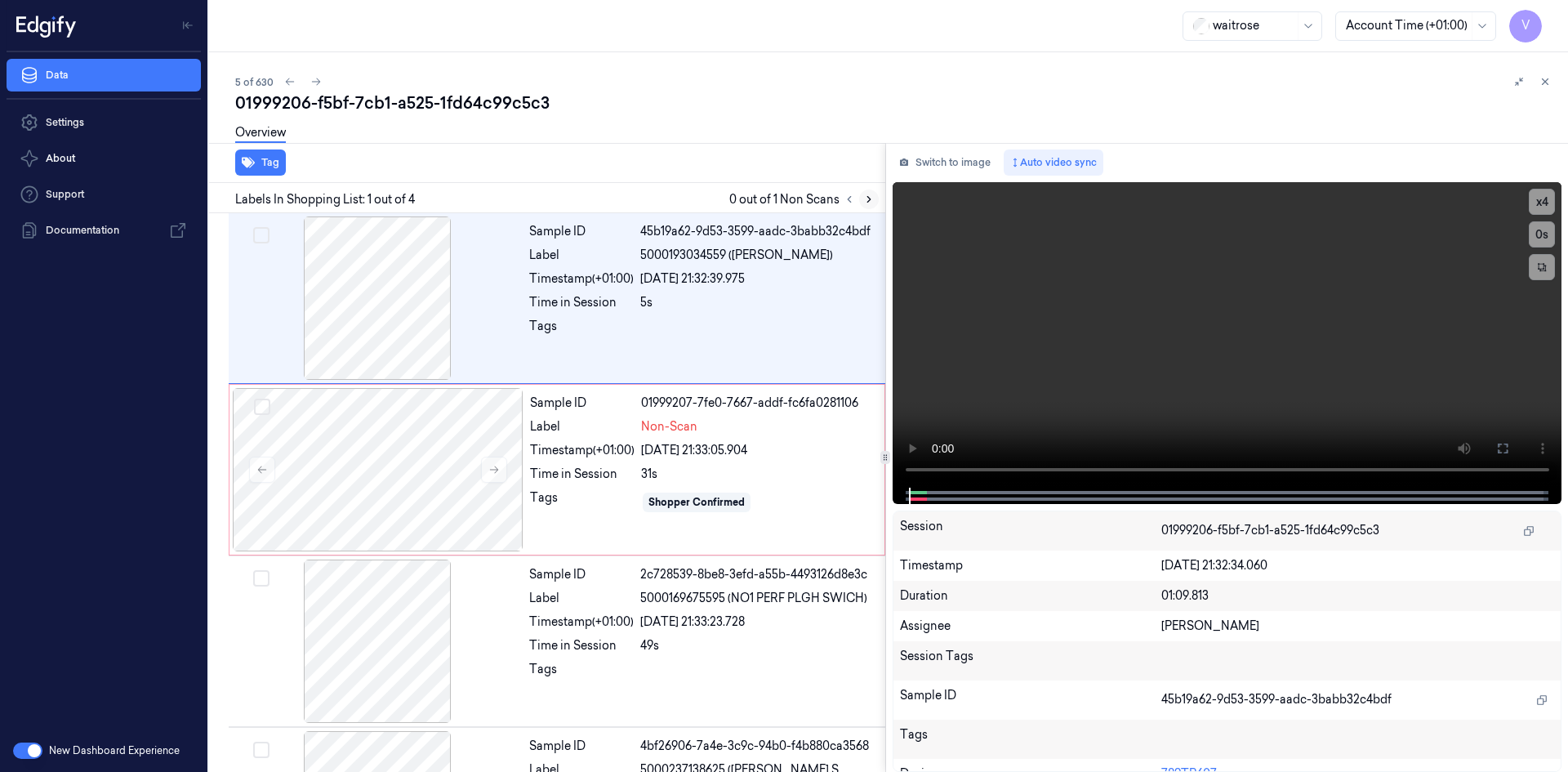
click at [867, 201] on icon at bounding box center [868, 198] width 11 height 11
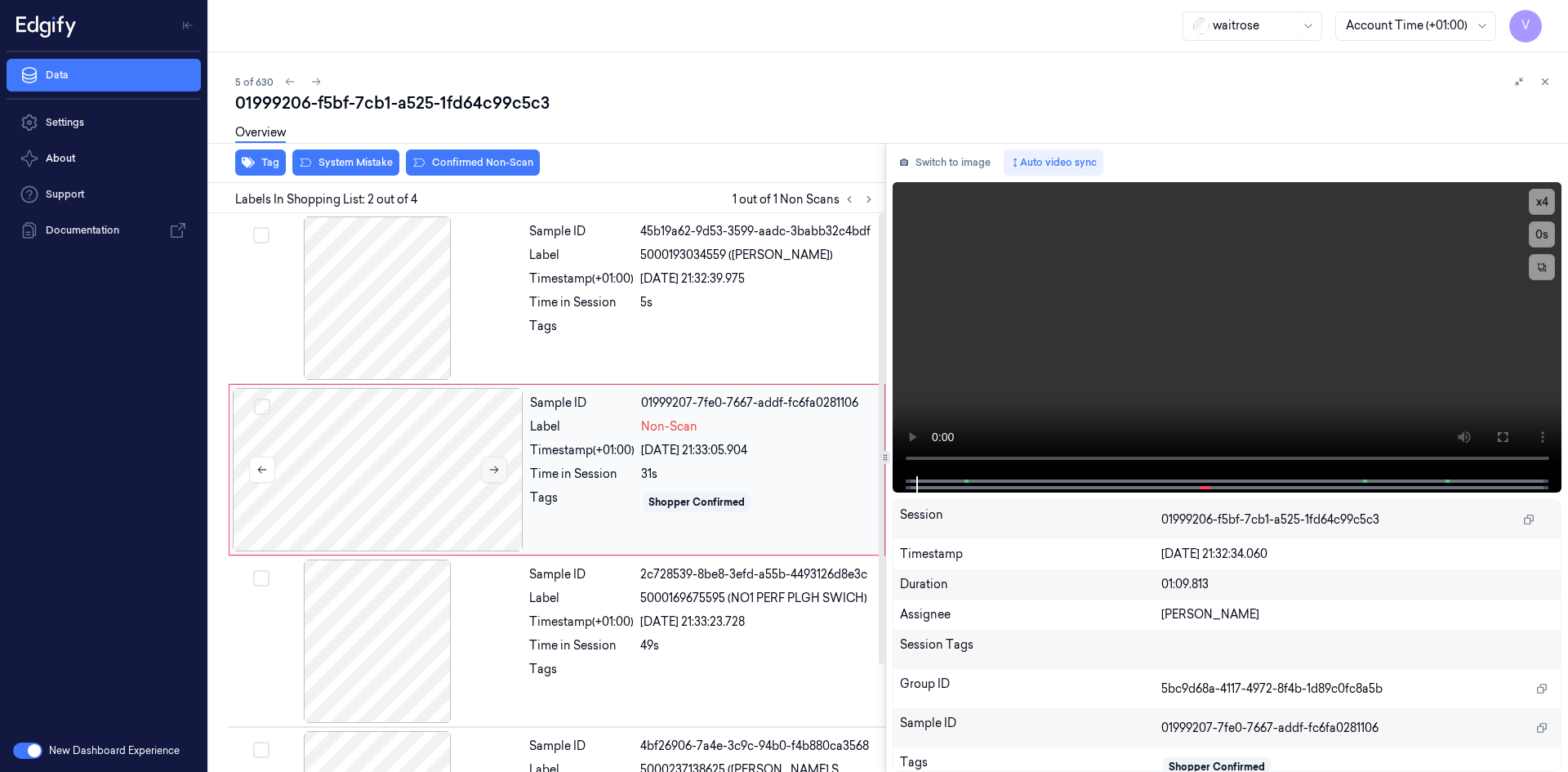
click at [483, 458] on button at bounding box center [494, 469] width 26 height 26
click at [491, 463] on button at bounding box center [494, 469] width 26 height 26
click at [497, 464] on icon at bounding box center [493, 469] width 11 height 11
click at [493, 465] on icon at bounding box center [493, 469] width 11 height 11
click at [501, 464] on button at bounding box center [494, 469] width 26 height 26
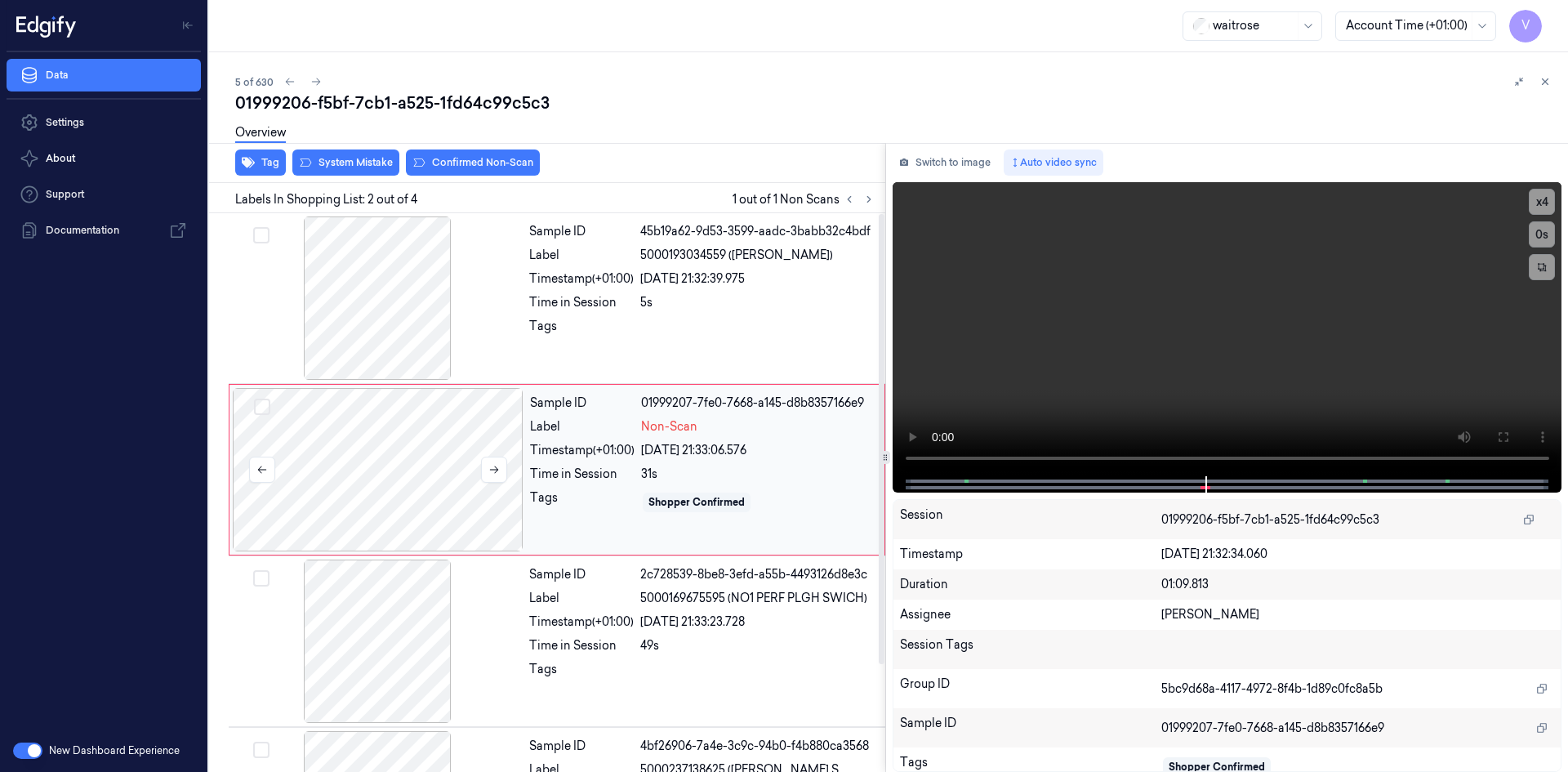
click at [327, 449] on div at bounding box center [379, 469] width 291 height 163
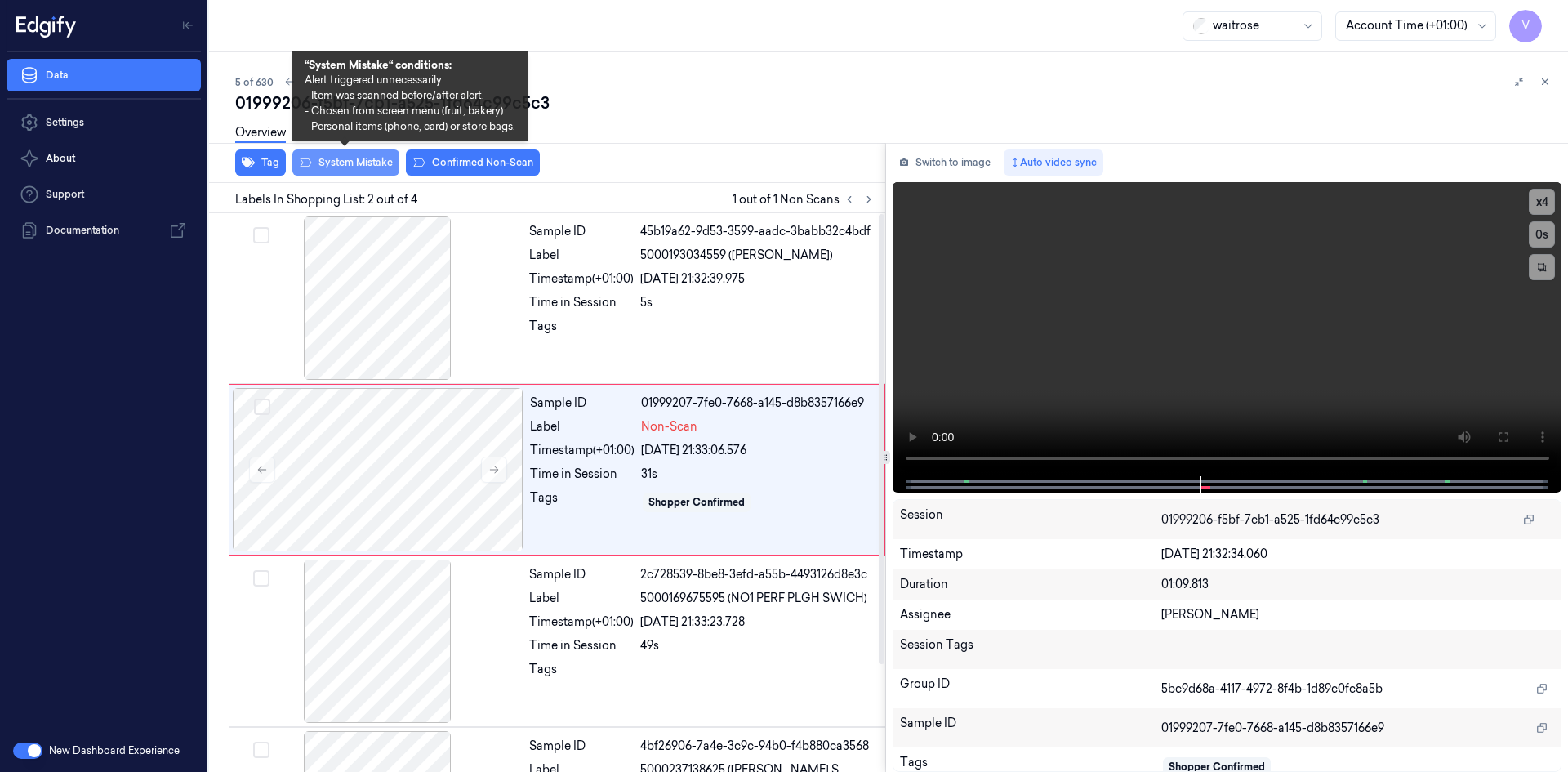
click at [379, 162] on button "System Mistake" at bounding box center [345, 162] width 107 height 26
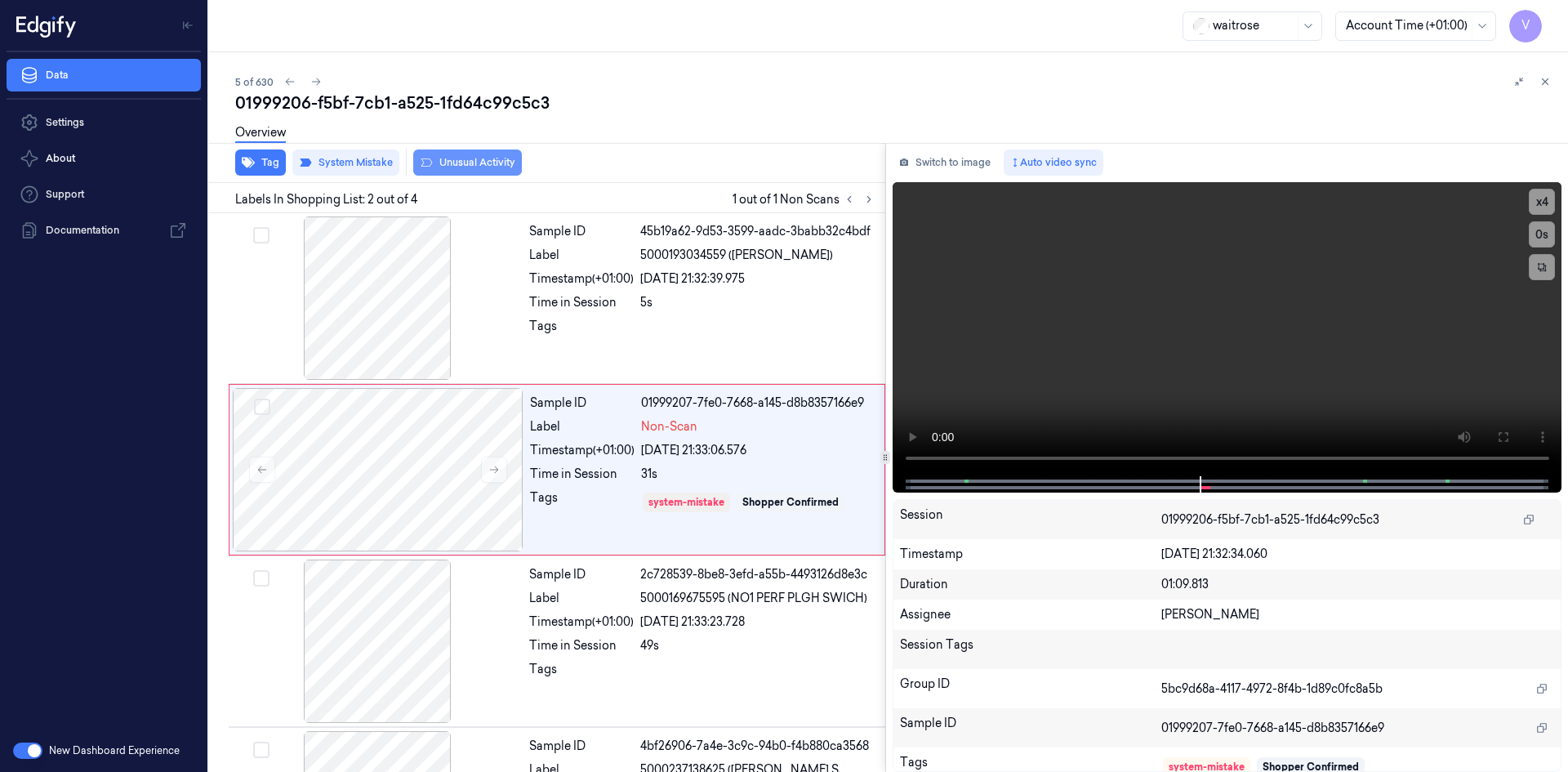
click at [477, 162] on button "Unusual Activity" at bounding box center [467, 162] width 109 height 26
click at [1550, 82] on icon at bounding box center [1544, 81] width 11 height 11
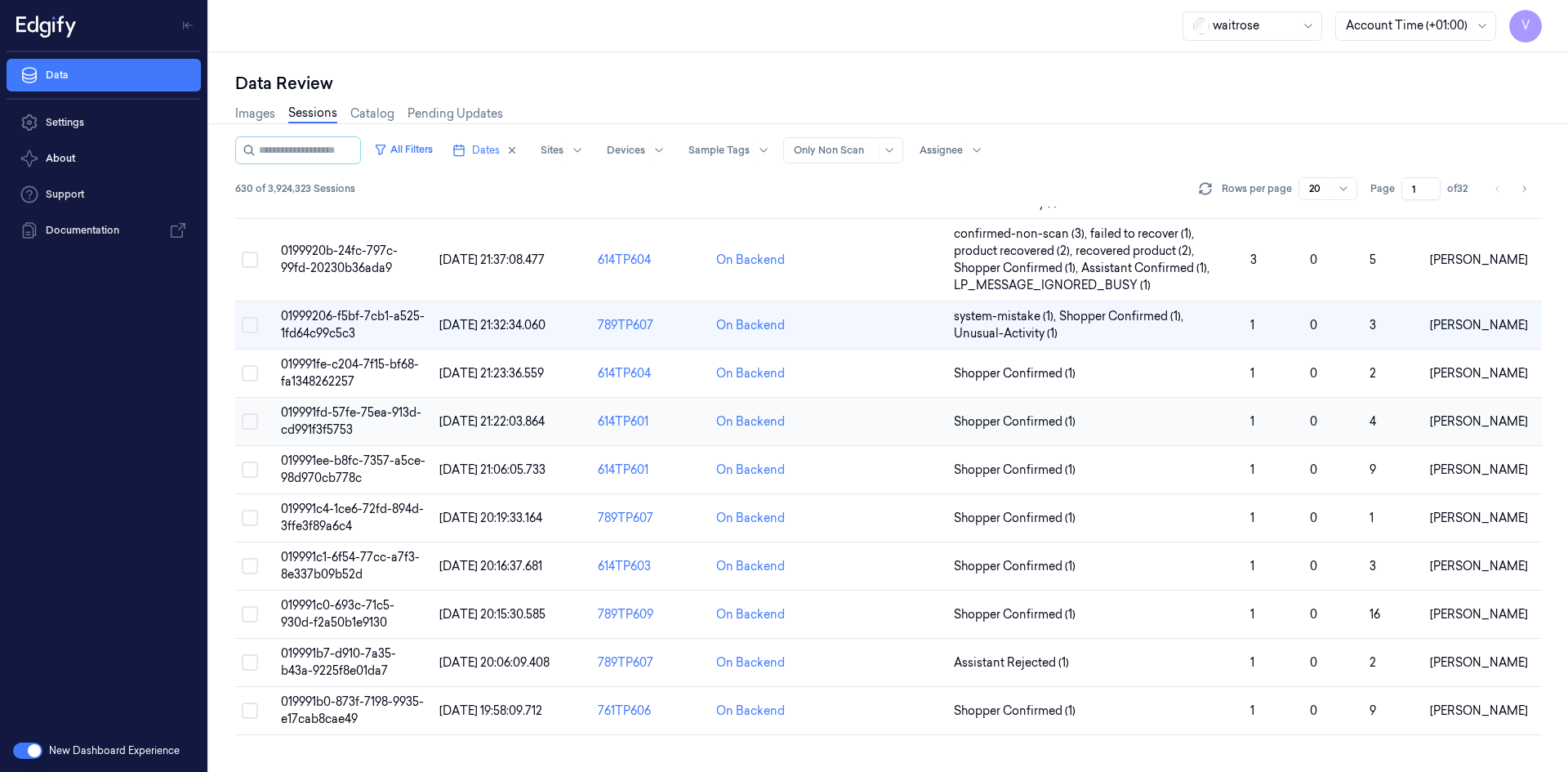
scroll to position [21, 0]
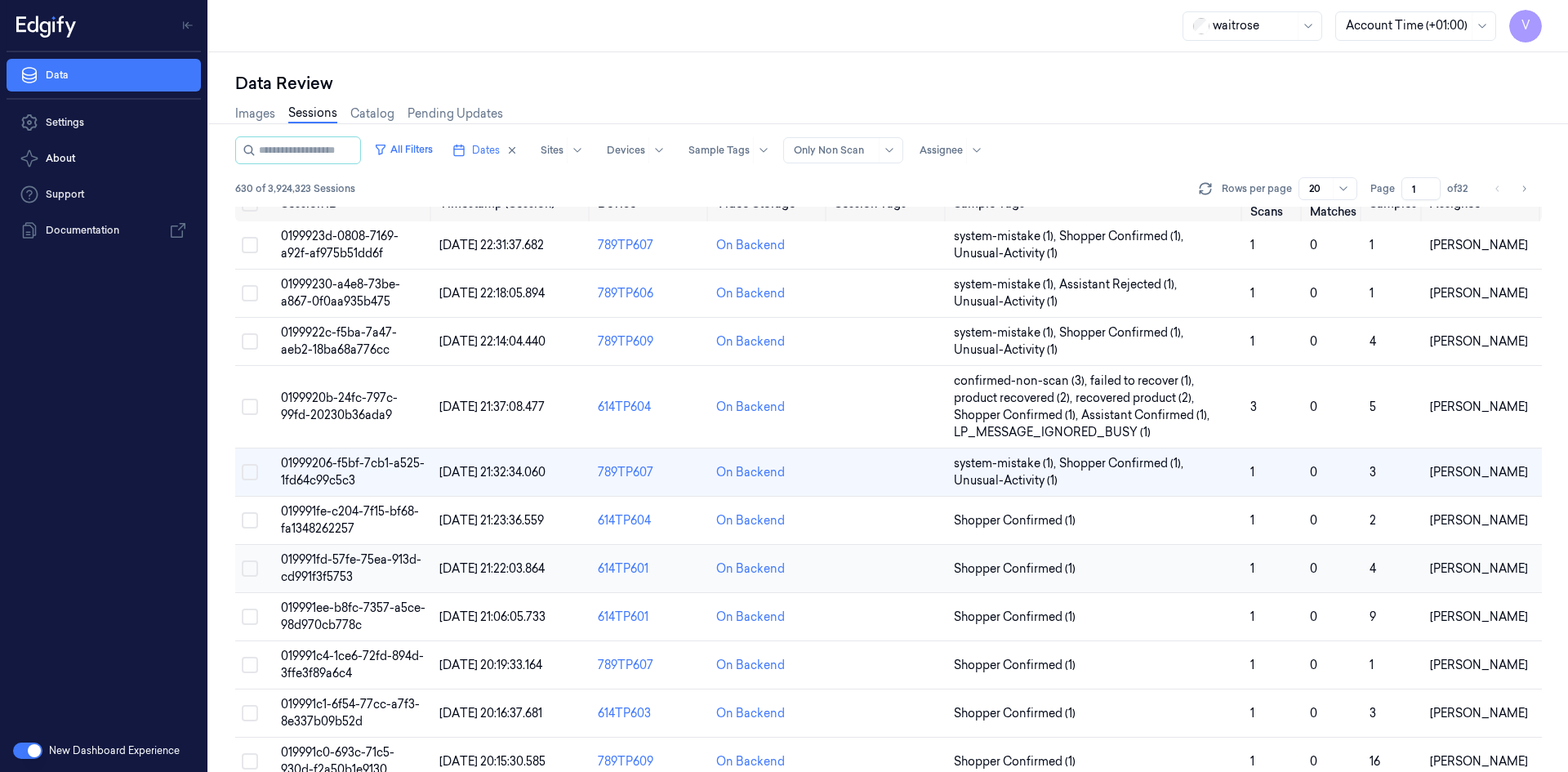
click at [333, 561] on span "019991fd-57fe-75ea-913d-cd991f3f5753" at bounding box center [351, 568] width 140 height 32
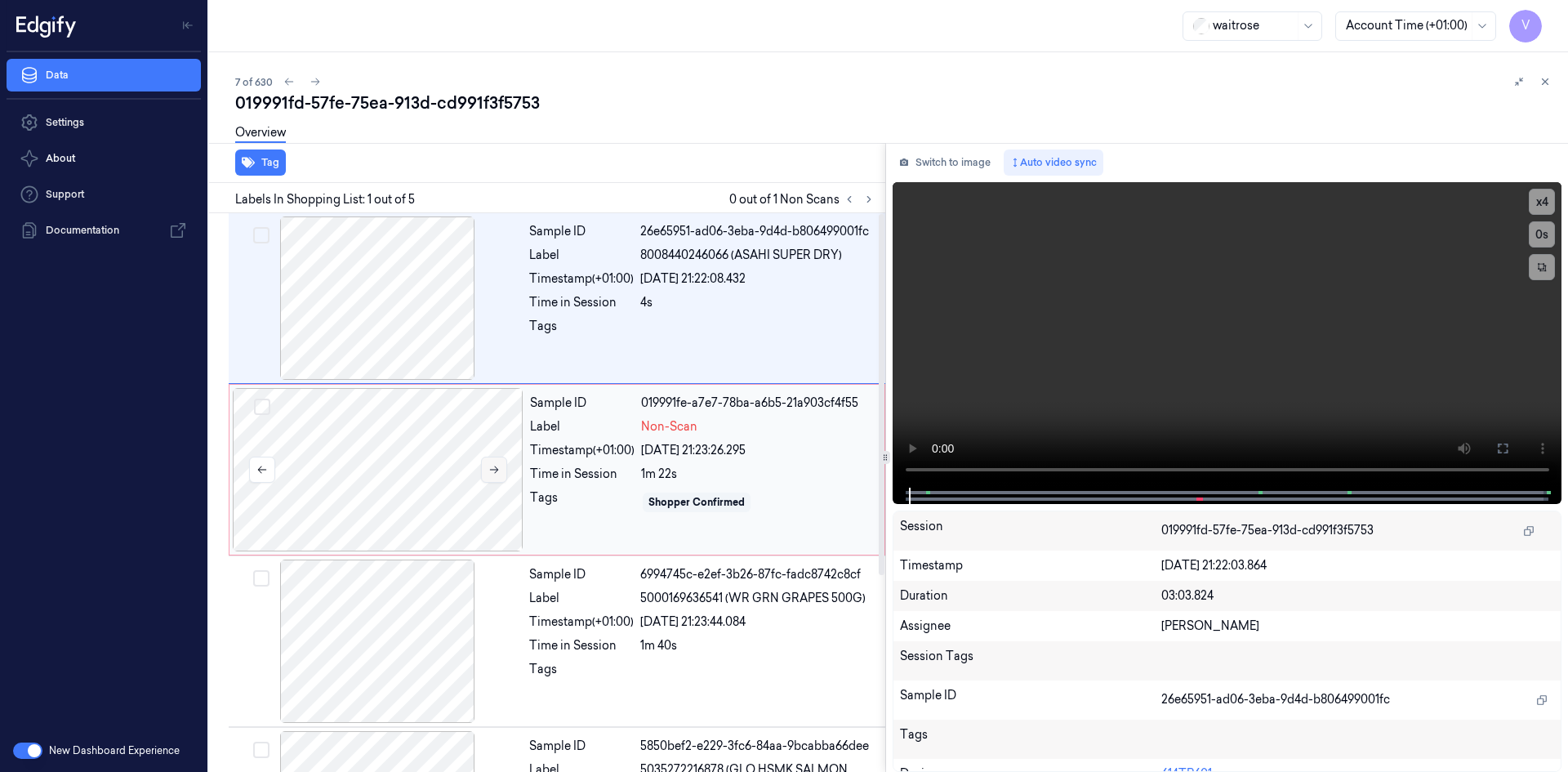
click at [489, 471] on icon at bounding box center [493, 469] width 11 height 11
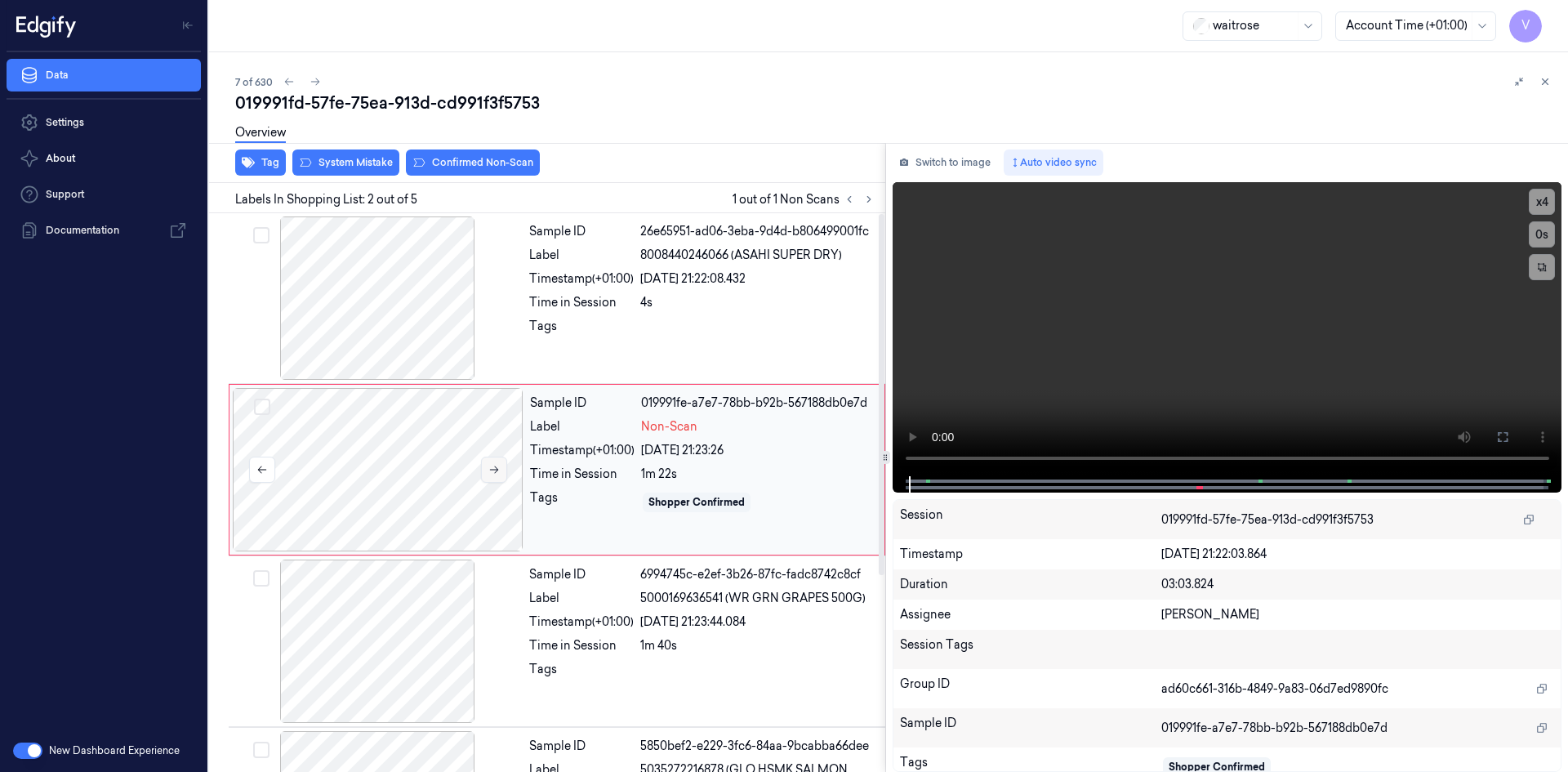
click at [489, 471] on icon at bounding box center [493, 469] width 11 height 11
click at [437, 456] on div at bounding box center [379, 469] width 291 height 163
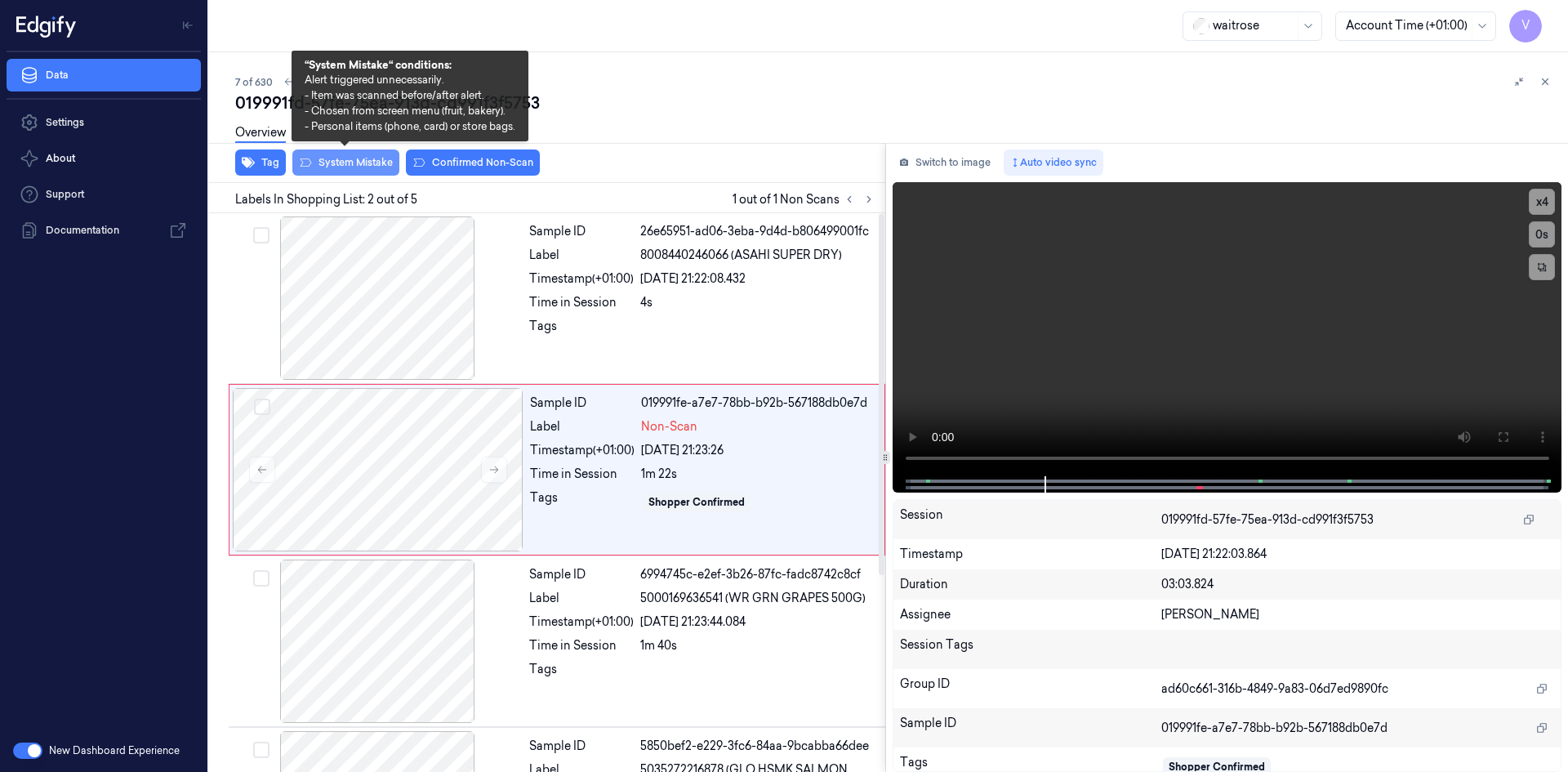
click at [364, 157] on button "System Mistake" at bounding box center [345, 162] width 107 height 26
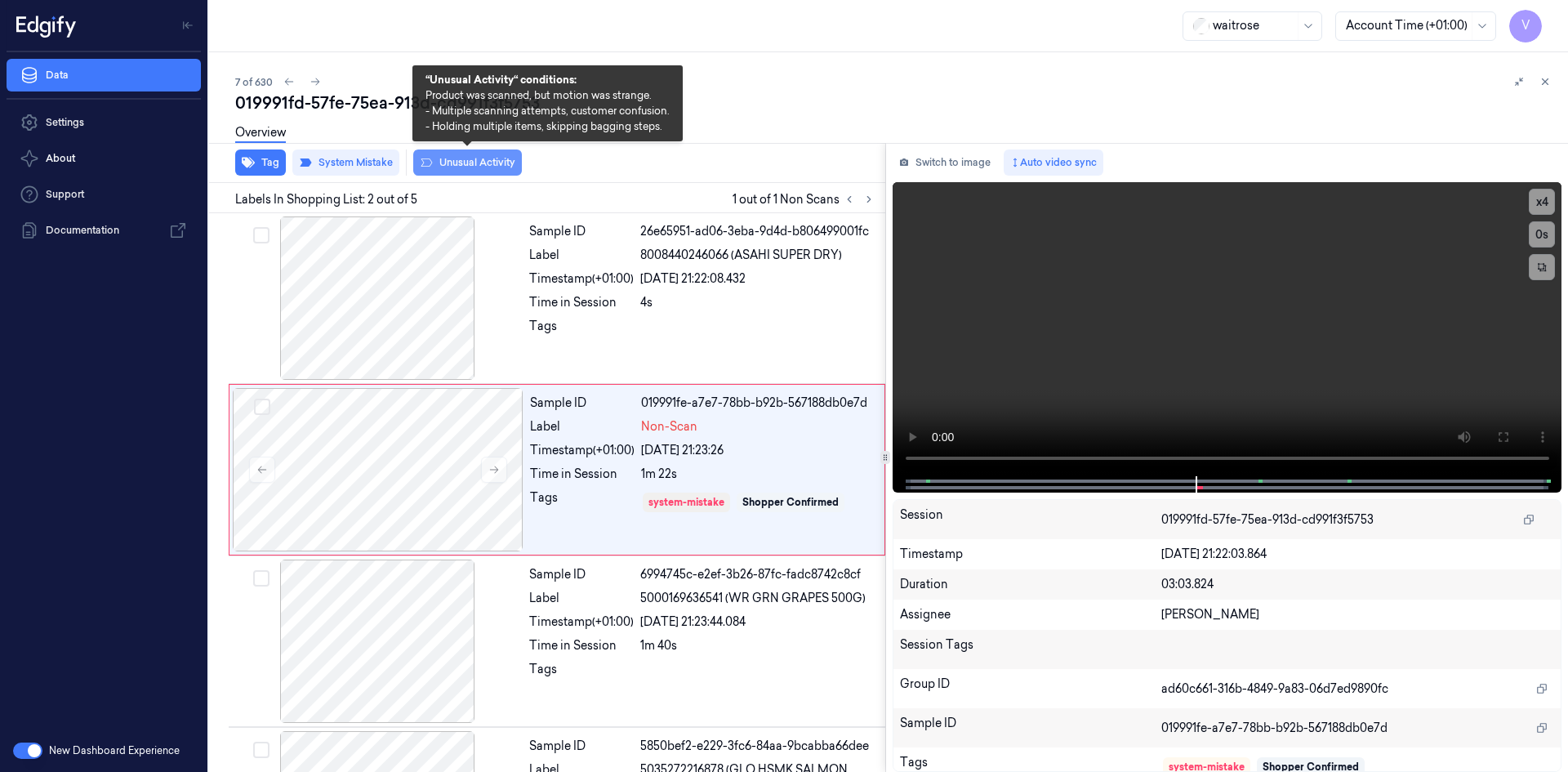
click at [460, 163] on button "Unusual Activity" at bounding box center [467, 162] width 109 height 26
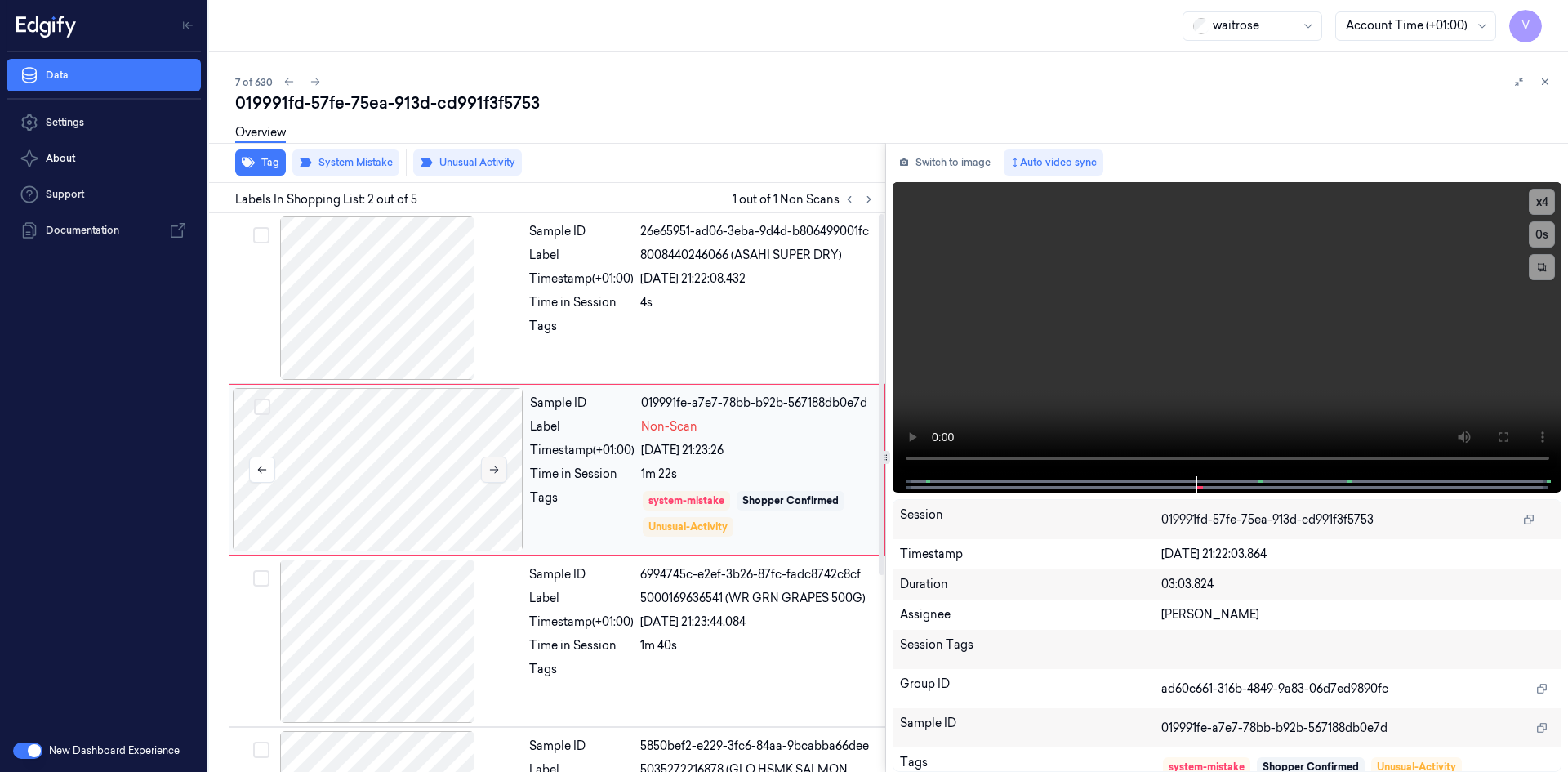
click at [496, 468] on icon at bounding box center [494, 469] width 9 height 7
click at [1539, 84] on icon at bounding box center [1544, 81] width 11 height 11
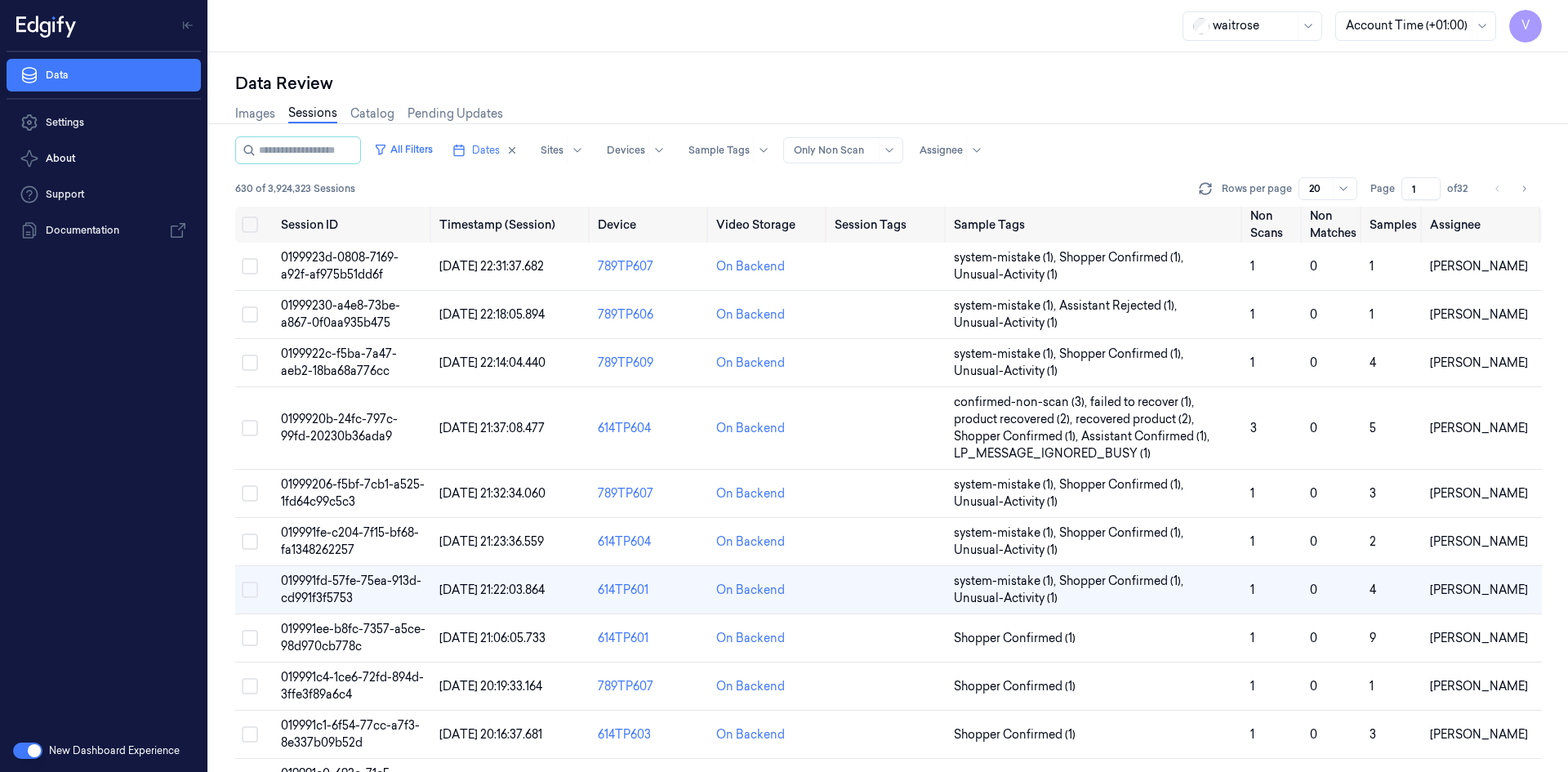
scroll to position [118, 0]
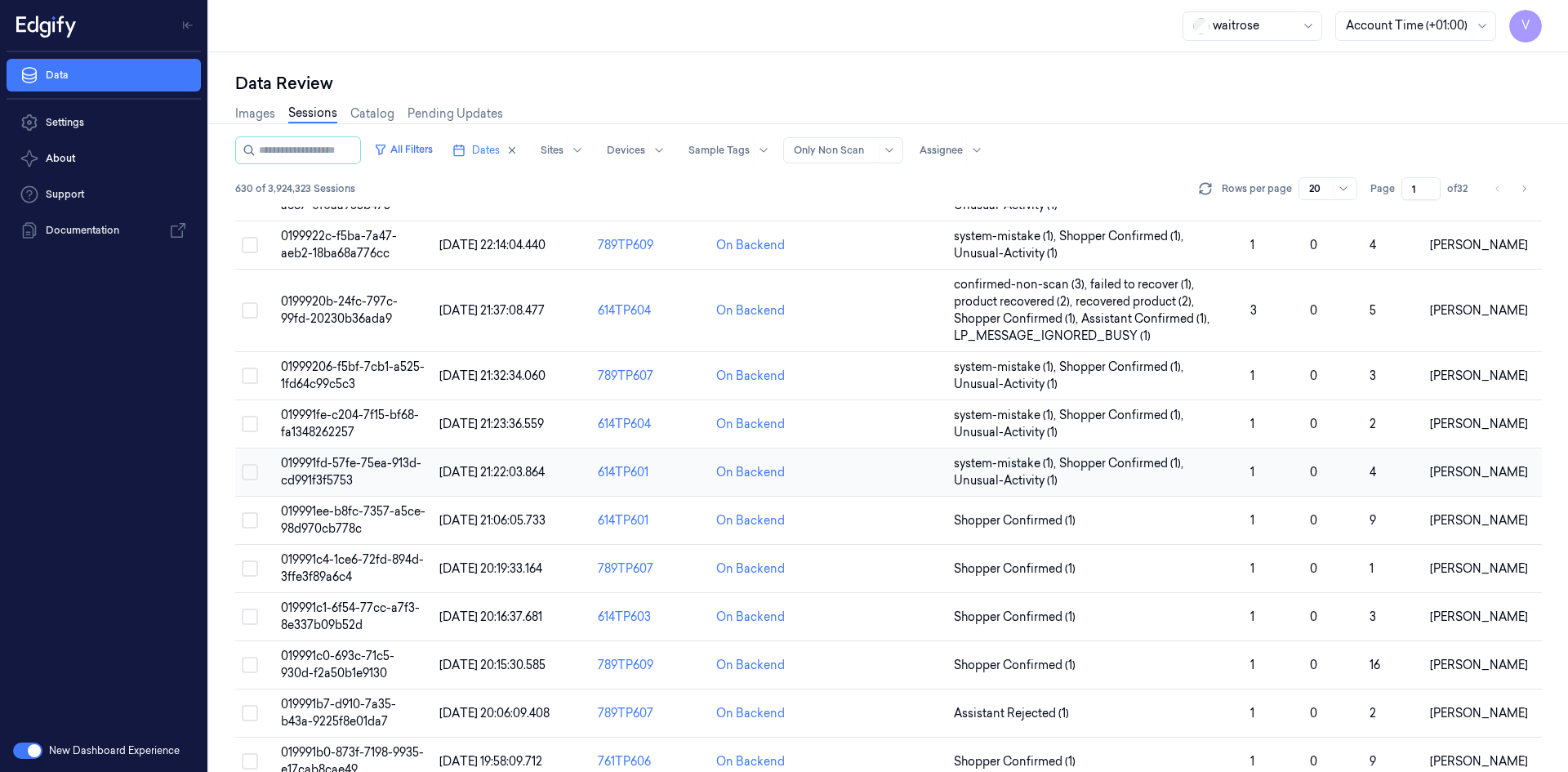
click at [359, 468] on span "019991fd-57fe-75ea-913d-cd991f3f5753" at bounding box center [351, 471] width 140 height 32
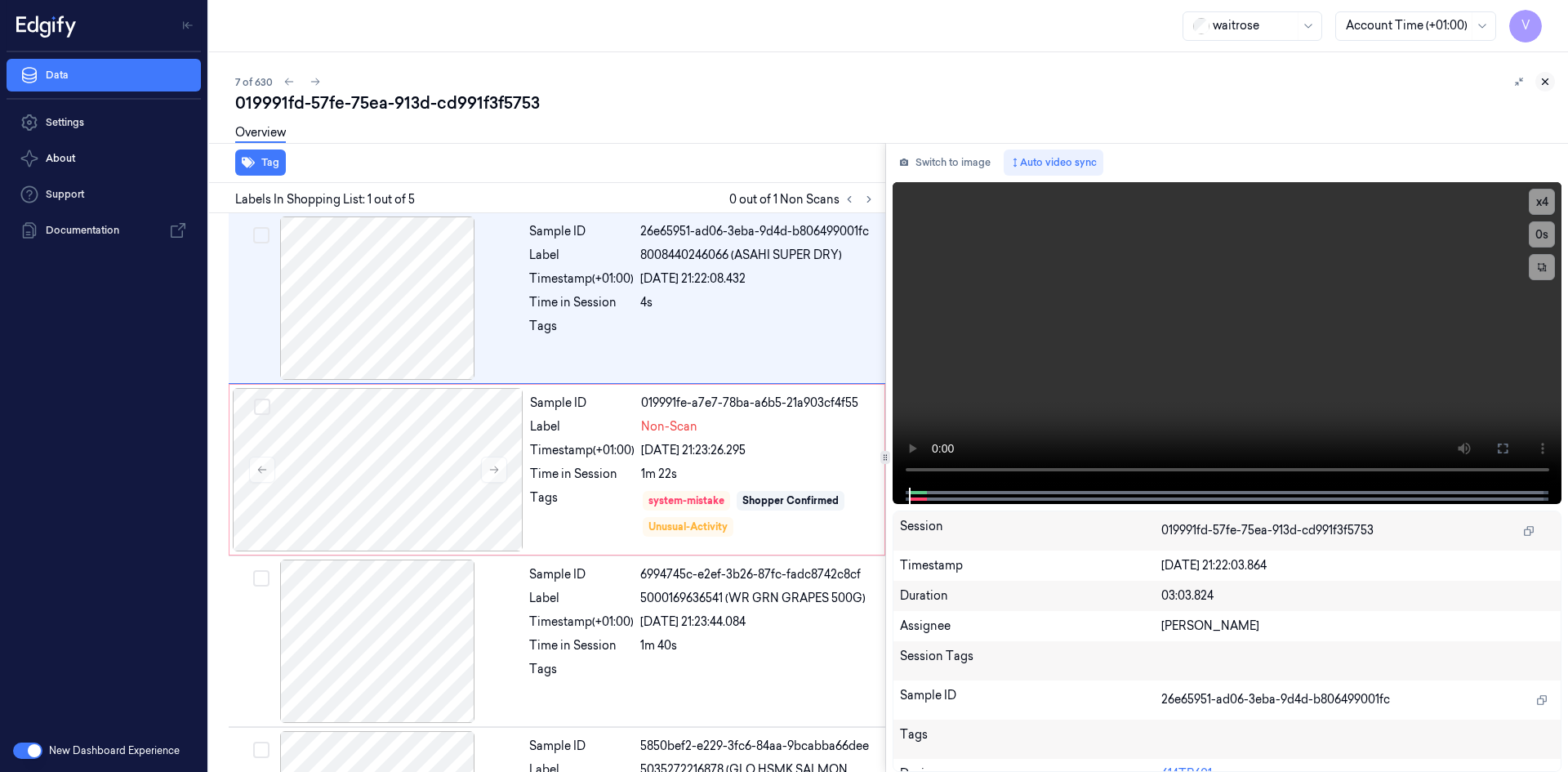
click at [1549, 75] on button at bounding box center [1545, 82] width 20 height 20
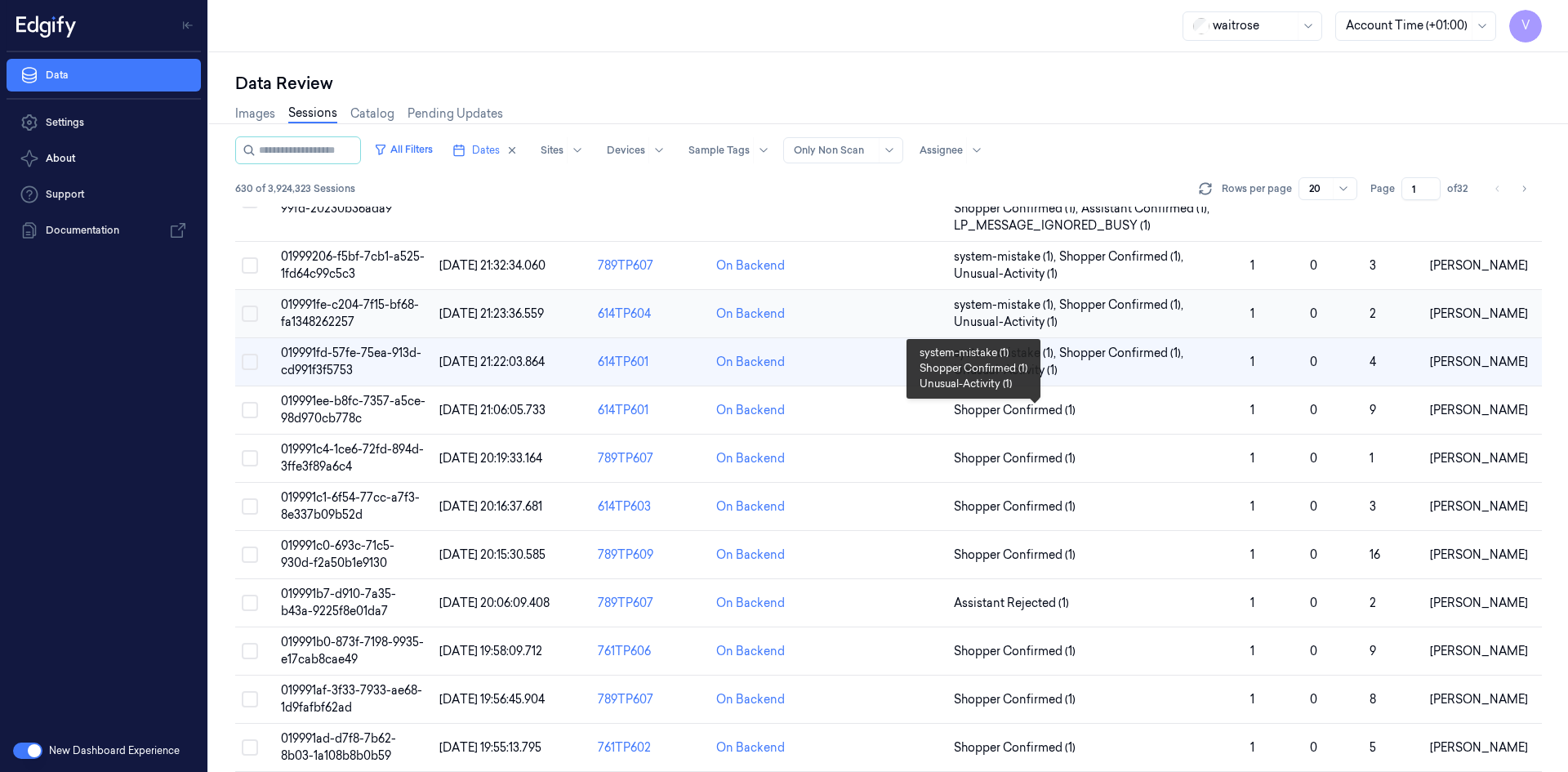
scroll to position [118, 0]
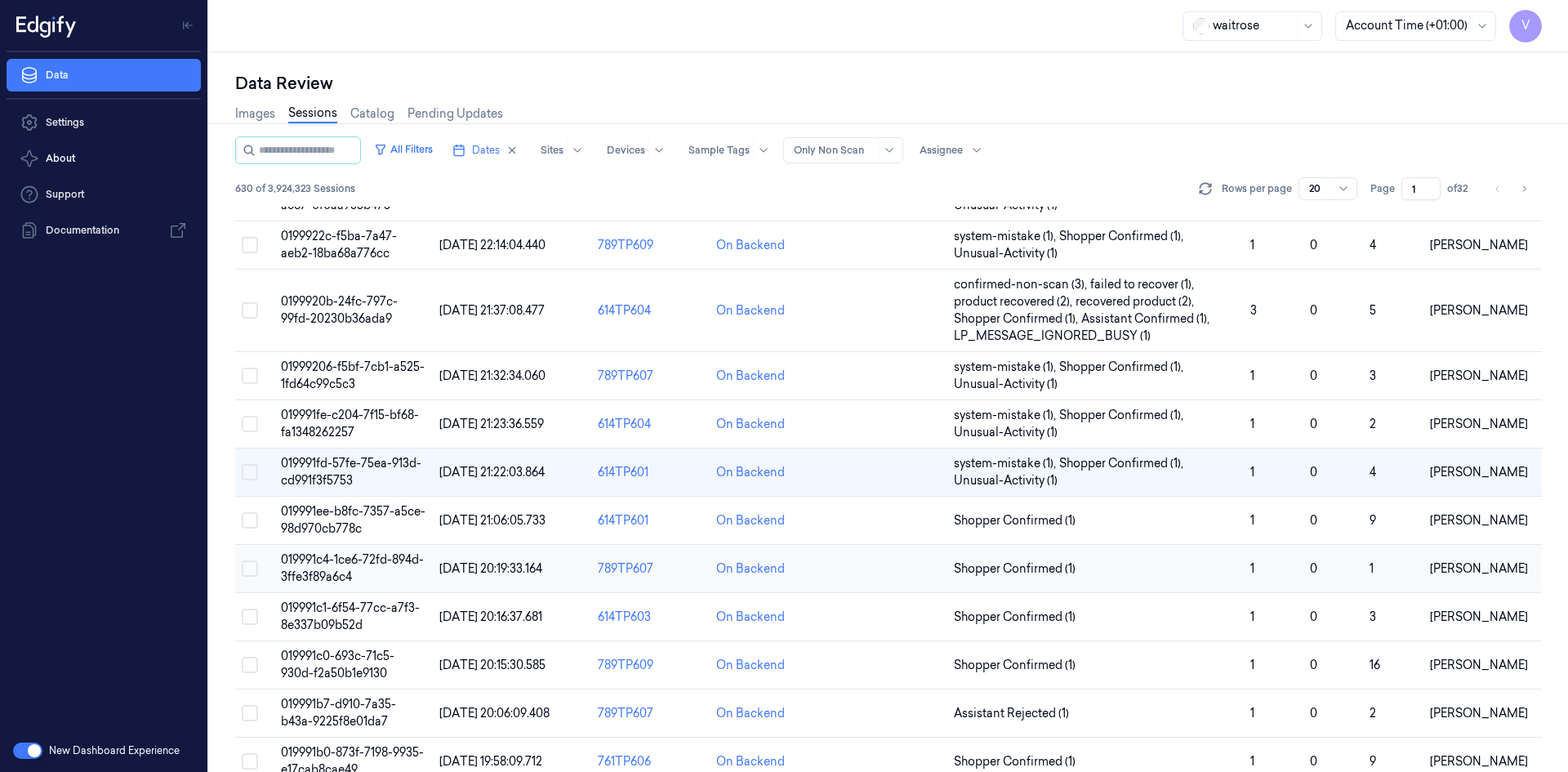
click at [324, 557] on span "019991c4-1ce6-72fd-894d-3ffe3f89a6c4" at bounding box center [352, 568] width 142 height 32
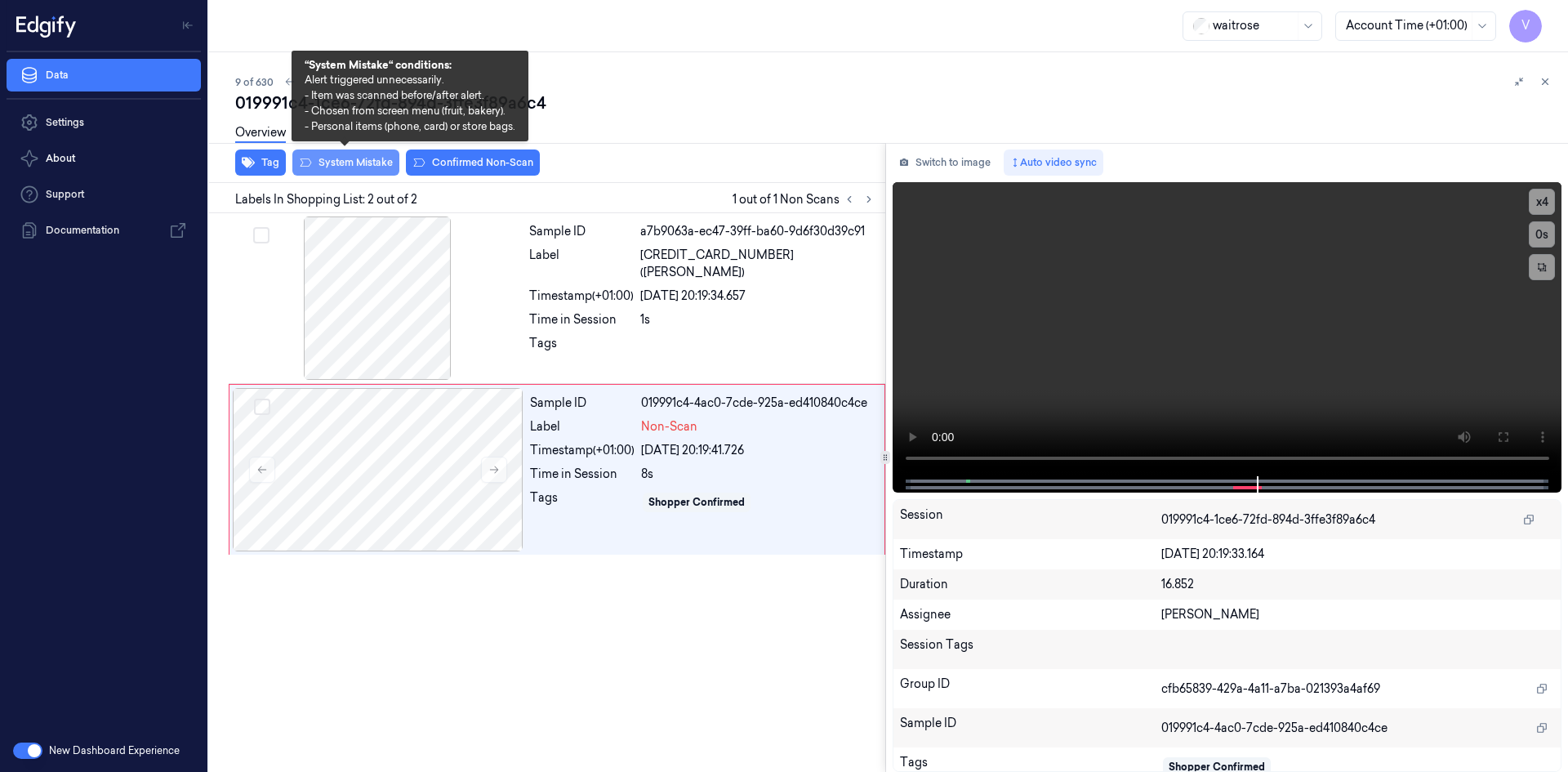
click at [374, 156] on button "System Mistake" at bounding box center [345, 162] width 107 height 26
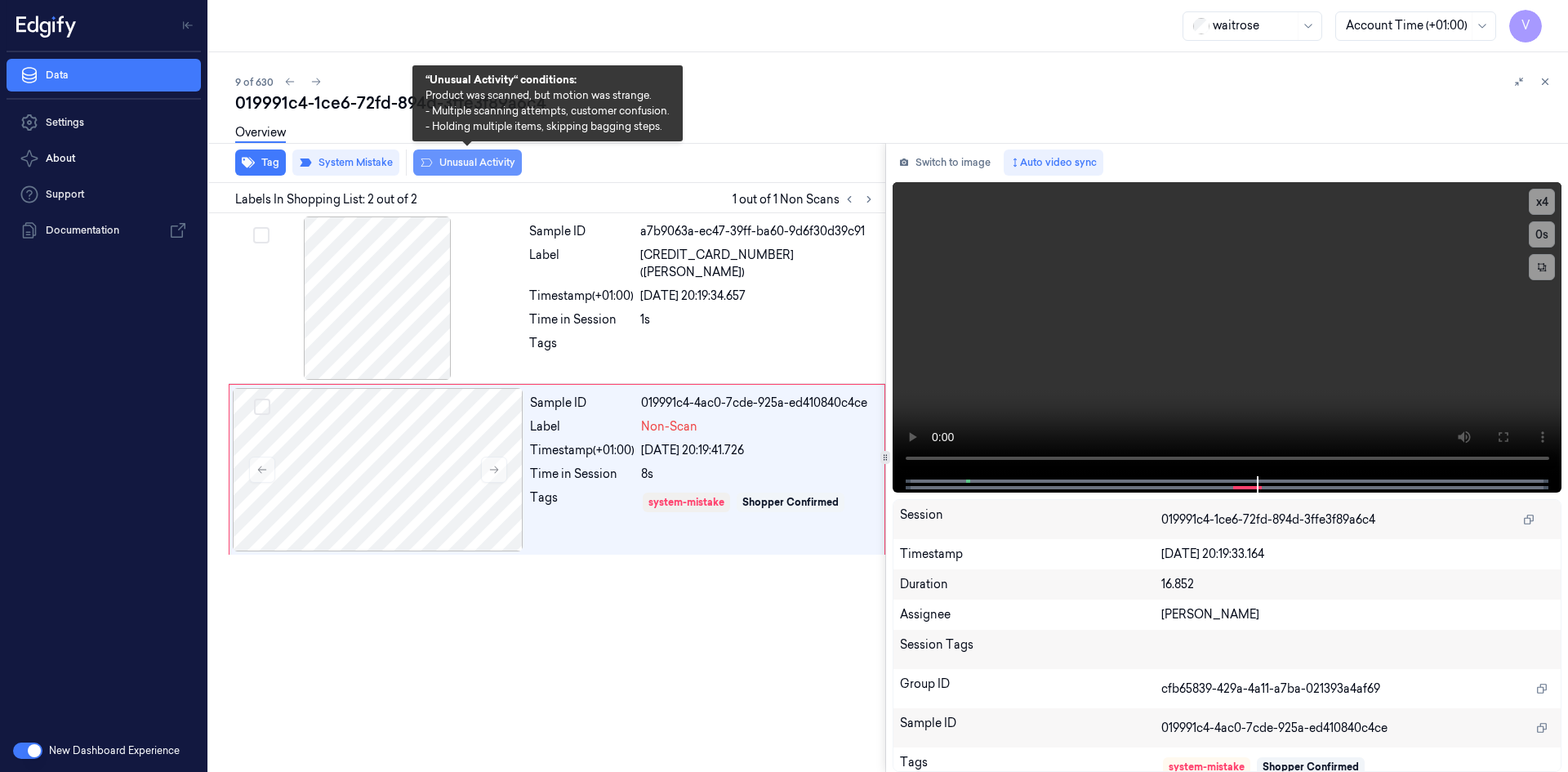
click at [447, 166] on button "Unusual Activity" at bounding box center [467, 162] width 109 height 26
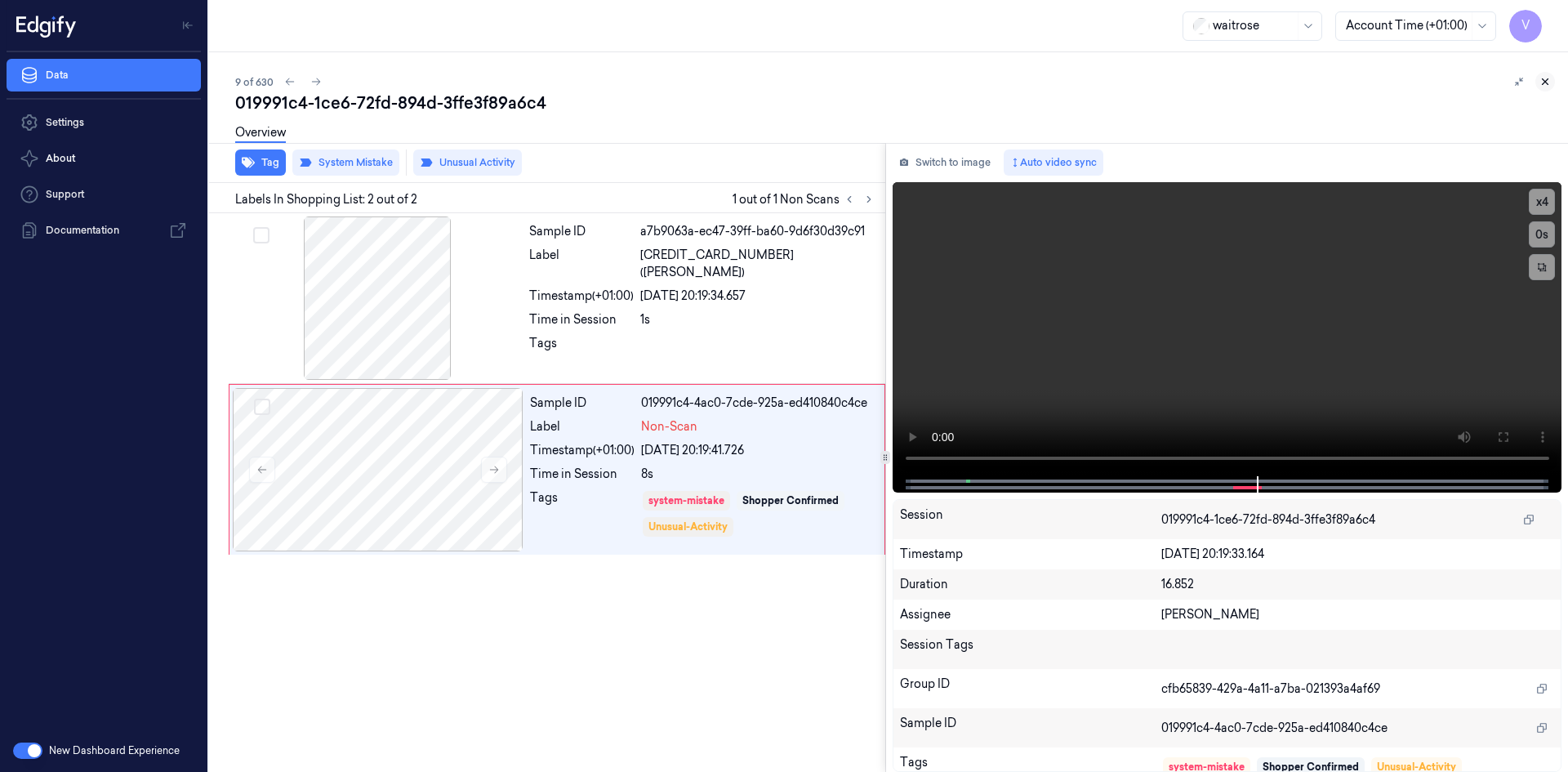
click at [1547, 82] on icon at bounding box center [1544, 81] width 11 height 11
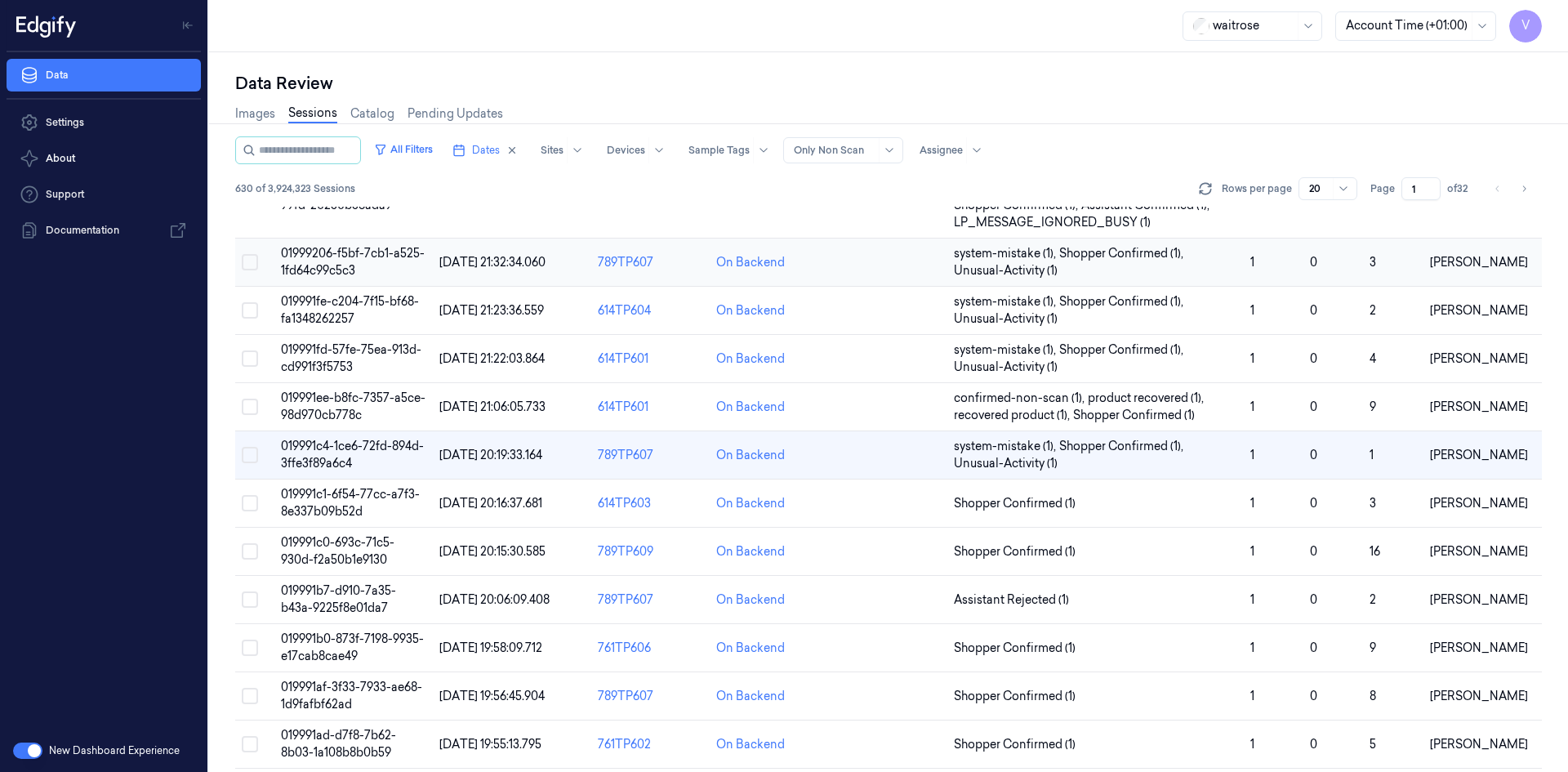
scroll to position [222, 0]
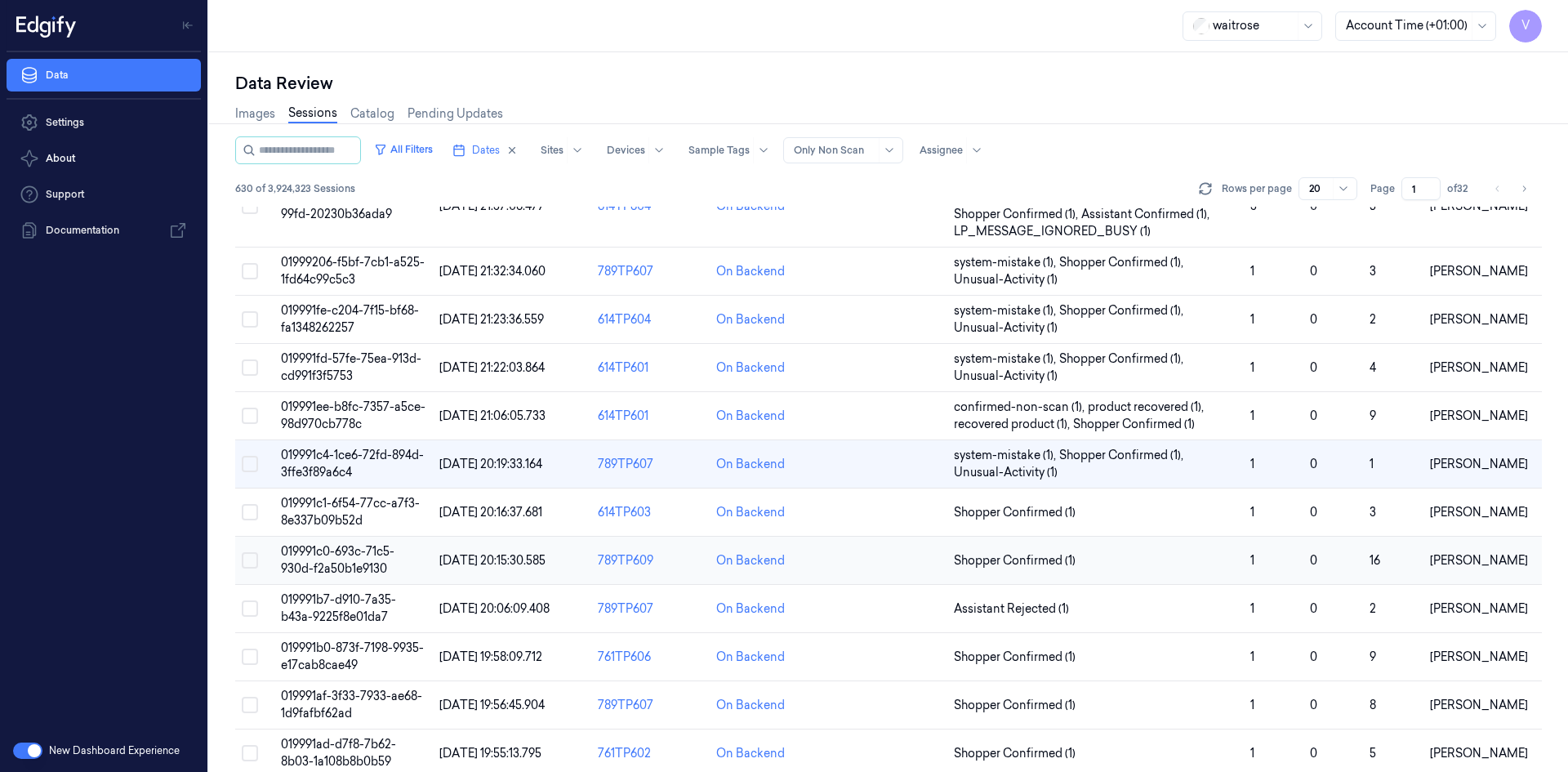
click at [346, 554] on span "019991c0-693c-71c5-930d-f2a50b1e9130" at bounding box center [338, 560] width 114 height 32
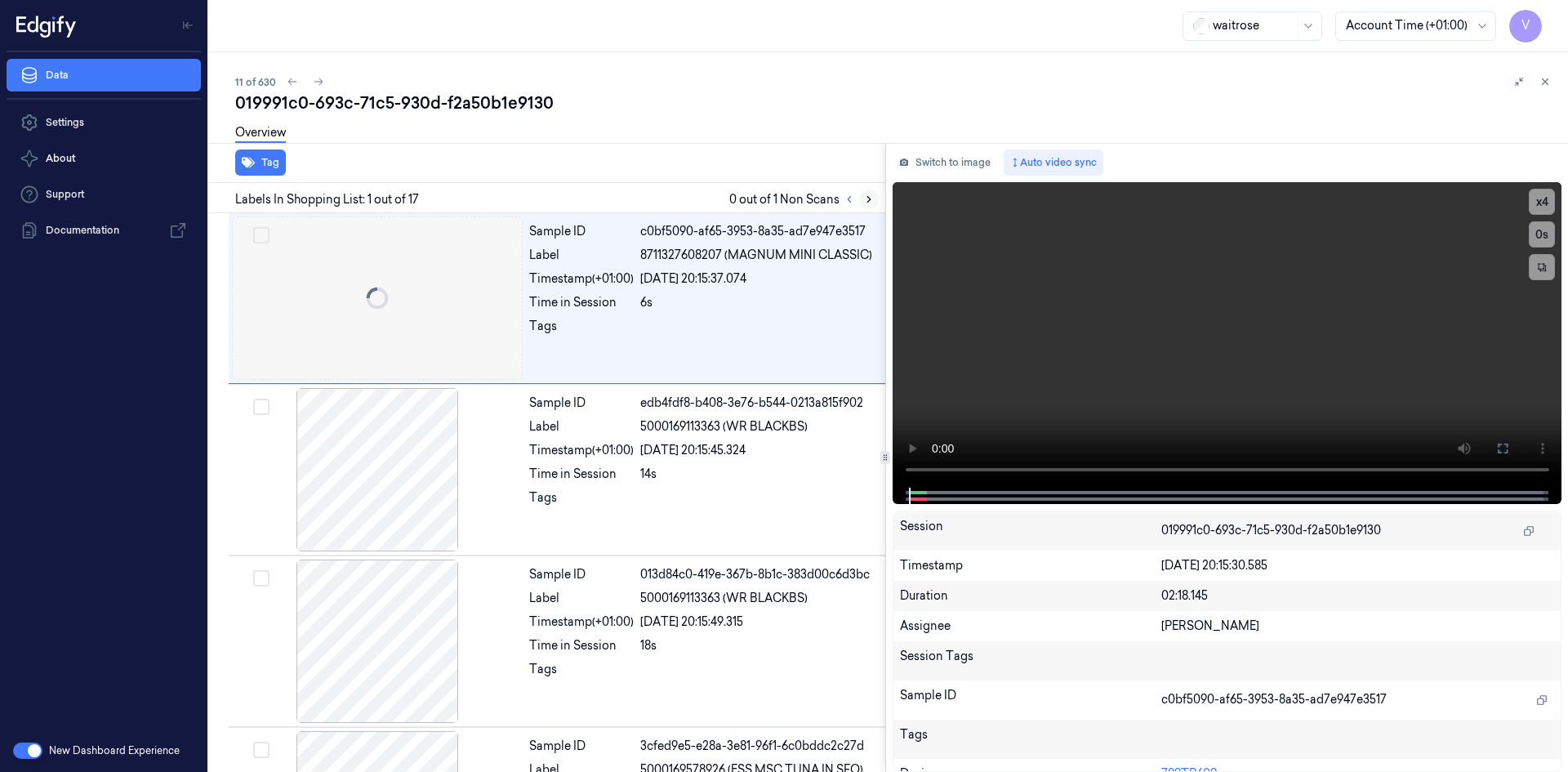
click at [869, 197] on icon at bounding box center [869, 200] width 3 height 6
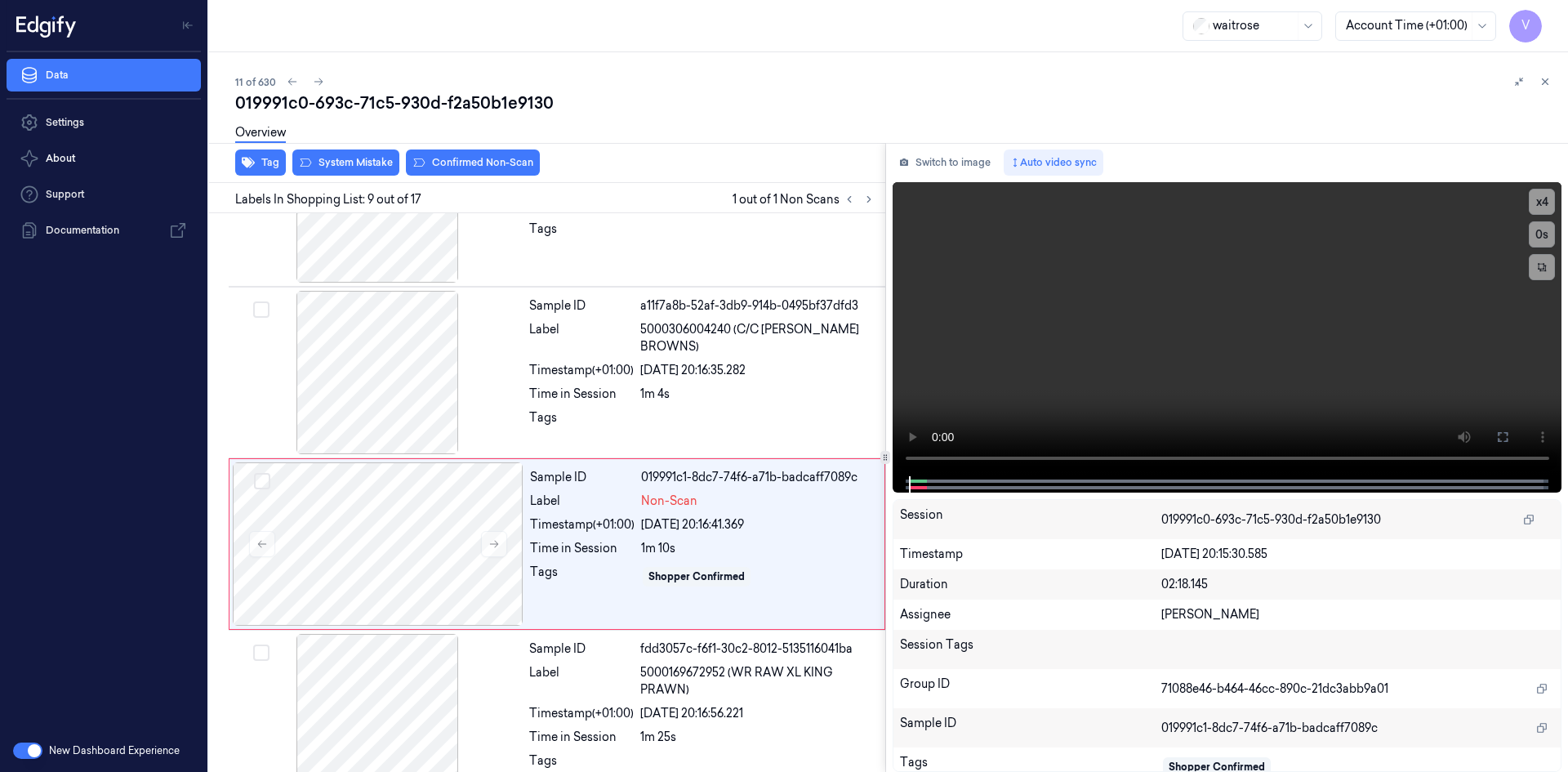
scroll to position [1177, 0]
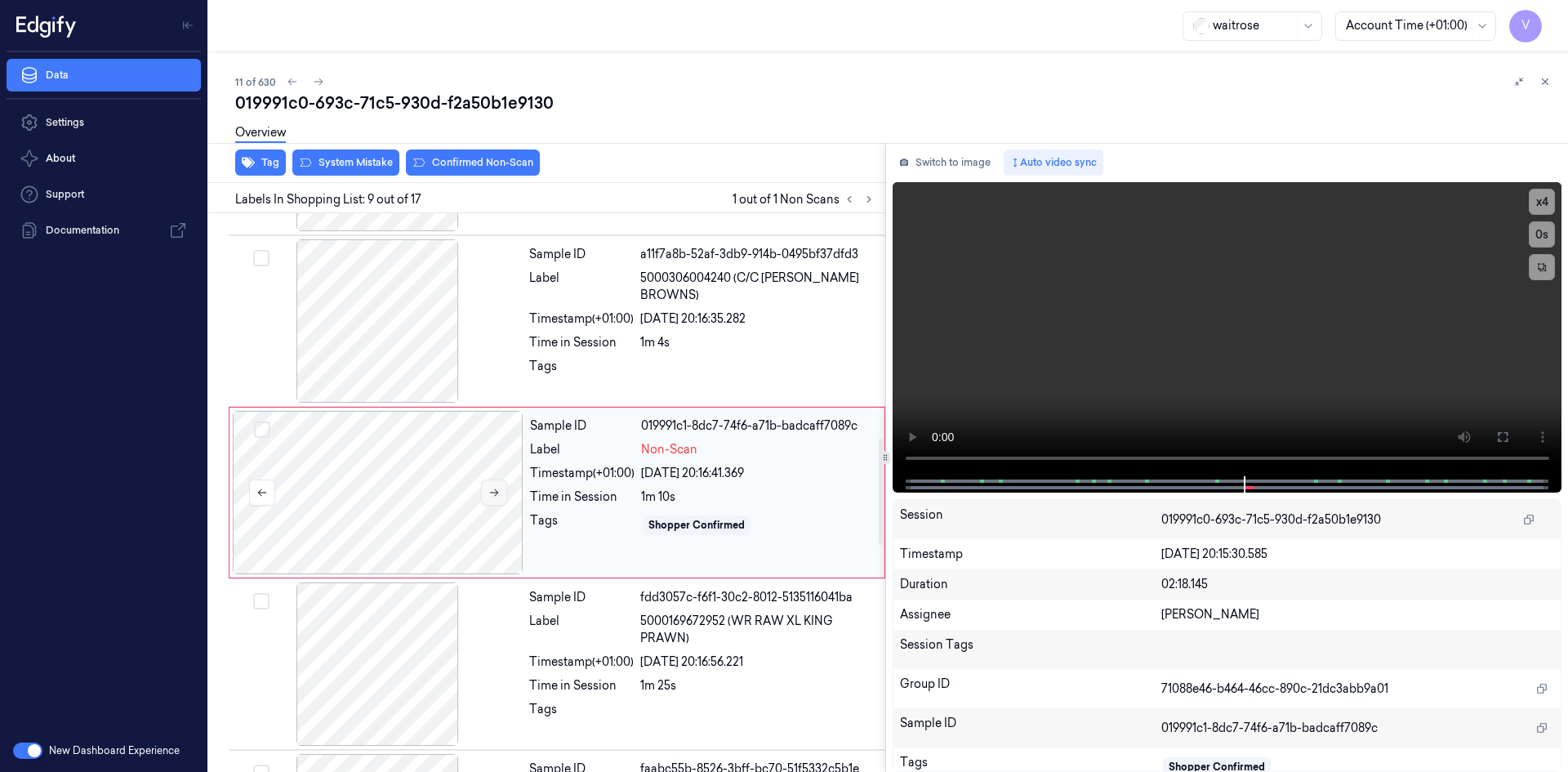
click at [491, 491] on icon at bounding box center [493, 492] width 11 height 11
click at [496, 491] on icon at bounding box center [493, 492] width 11 height 11
click at [507, 491] on div at bounding box center [379, 492] width 291 height 163
click at [1537, 202] on button "x 4" at bounding box center [1541, 201] width 26 height 26
click at [1537, 202] on button "x 1" at bounding box center [1541, 201] width 26 height 26
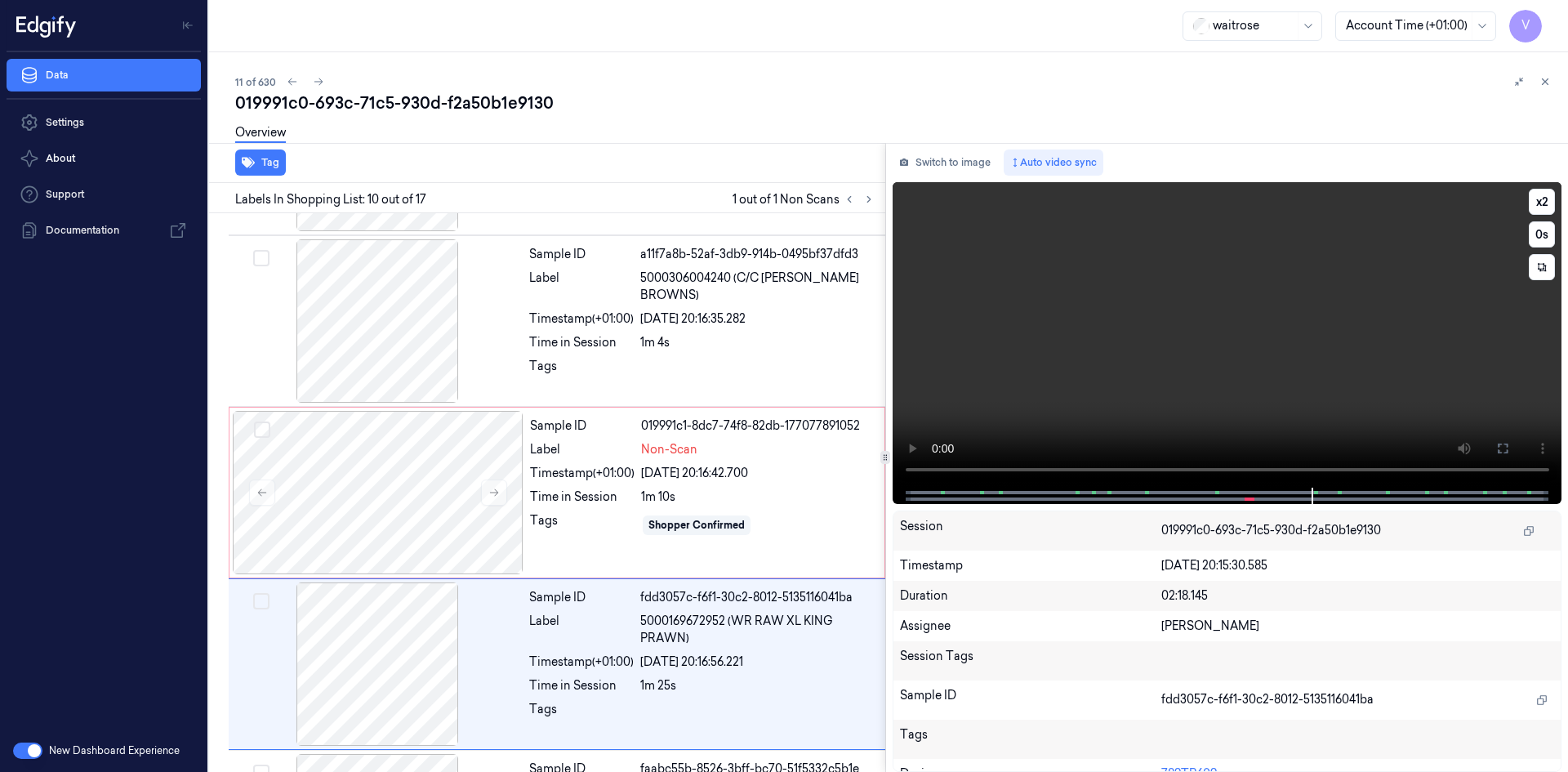
scroll to position [1349, 0]
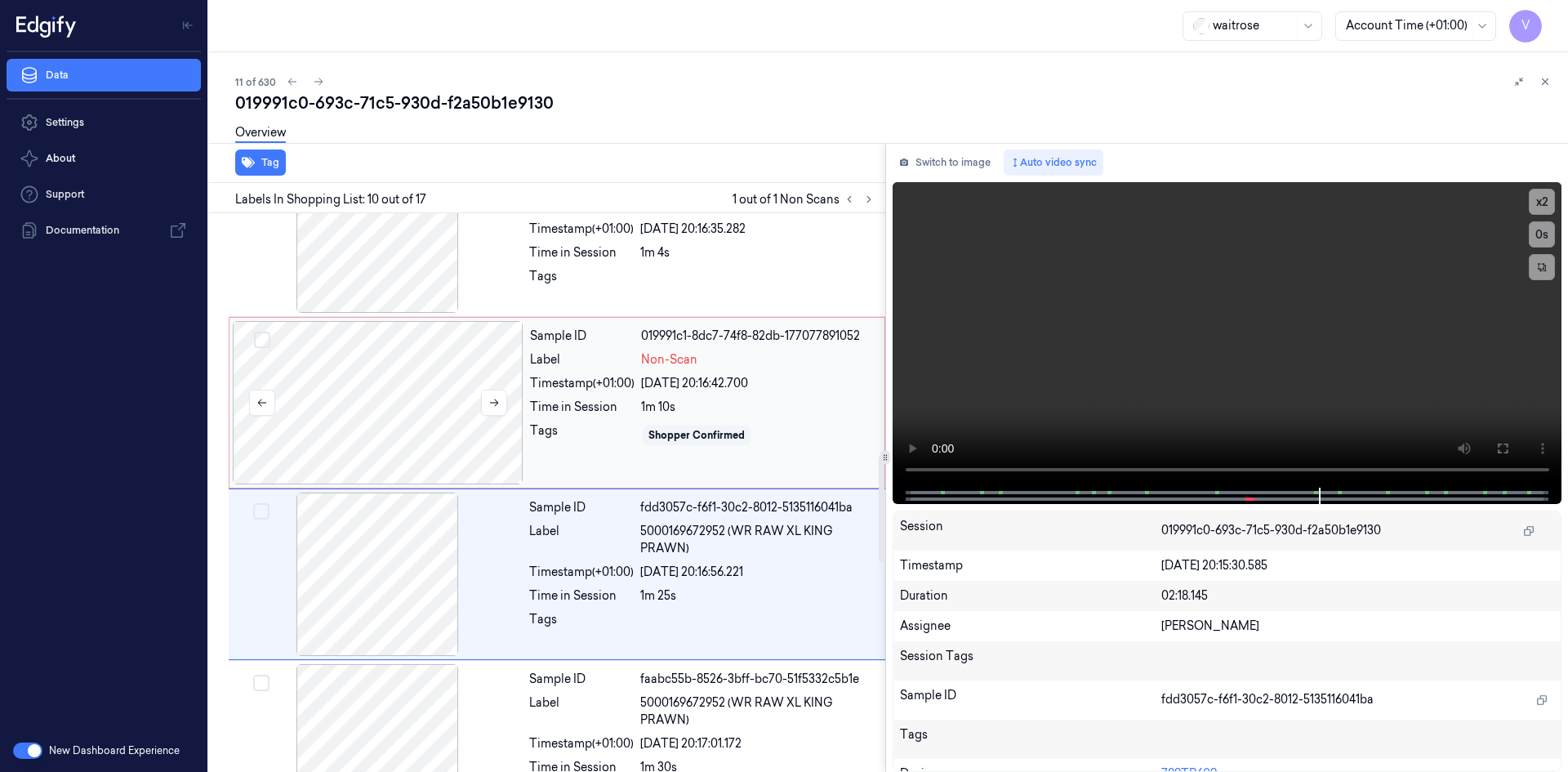
click at [393, 372] on div at bounding box center [379, 402] width 291 height 163
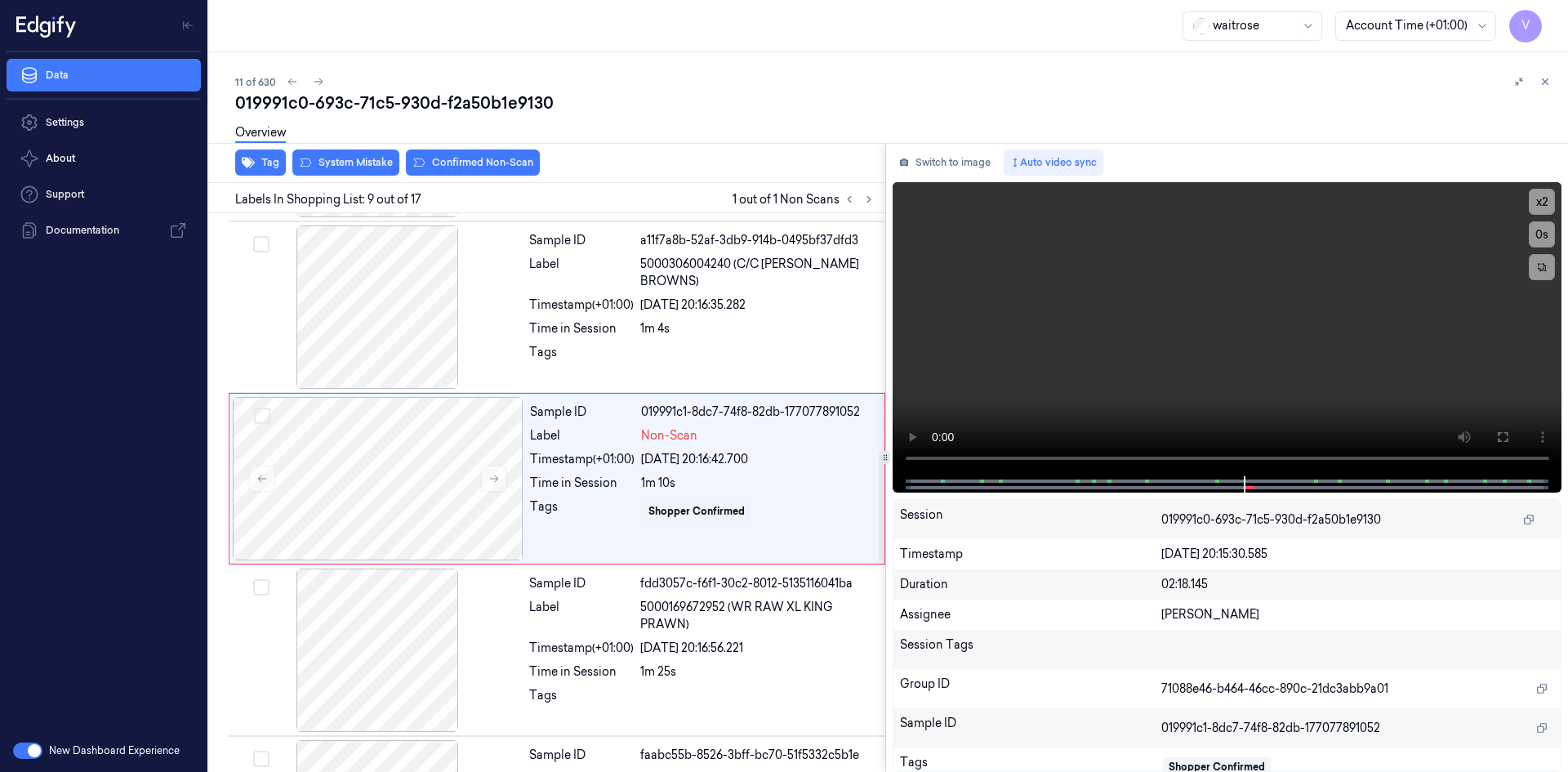
scroll to position [1177, 0]
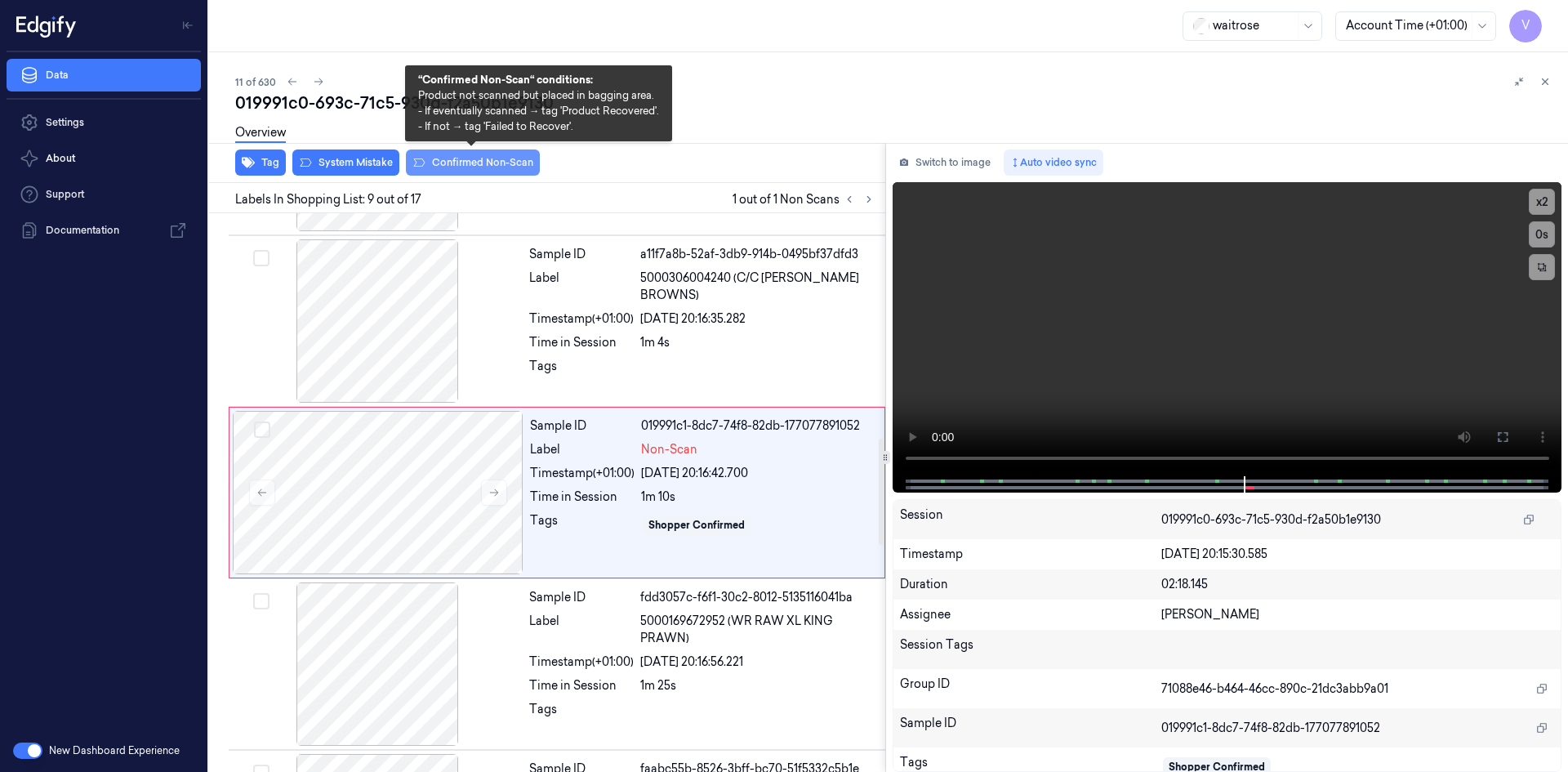
click at [446, 157] on button "Confirmed Non-Scan" at bounding box center [472, 162] width 133 height 26
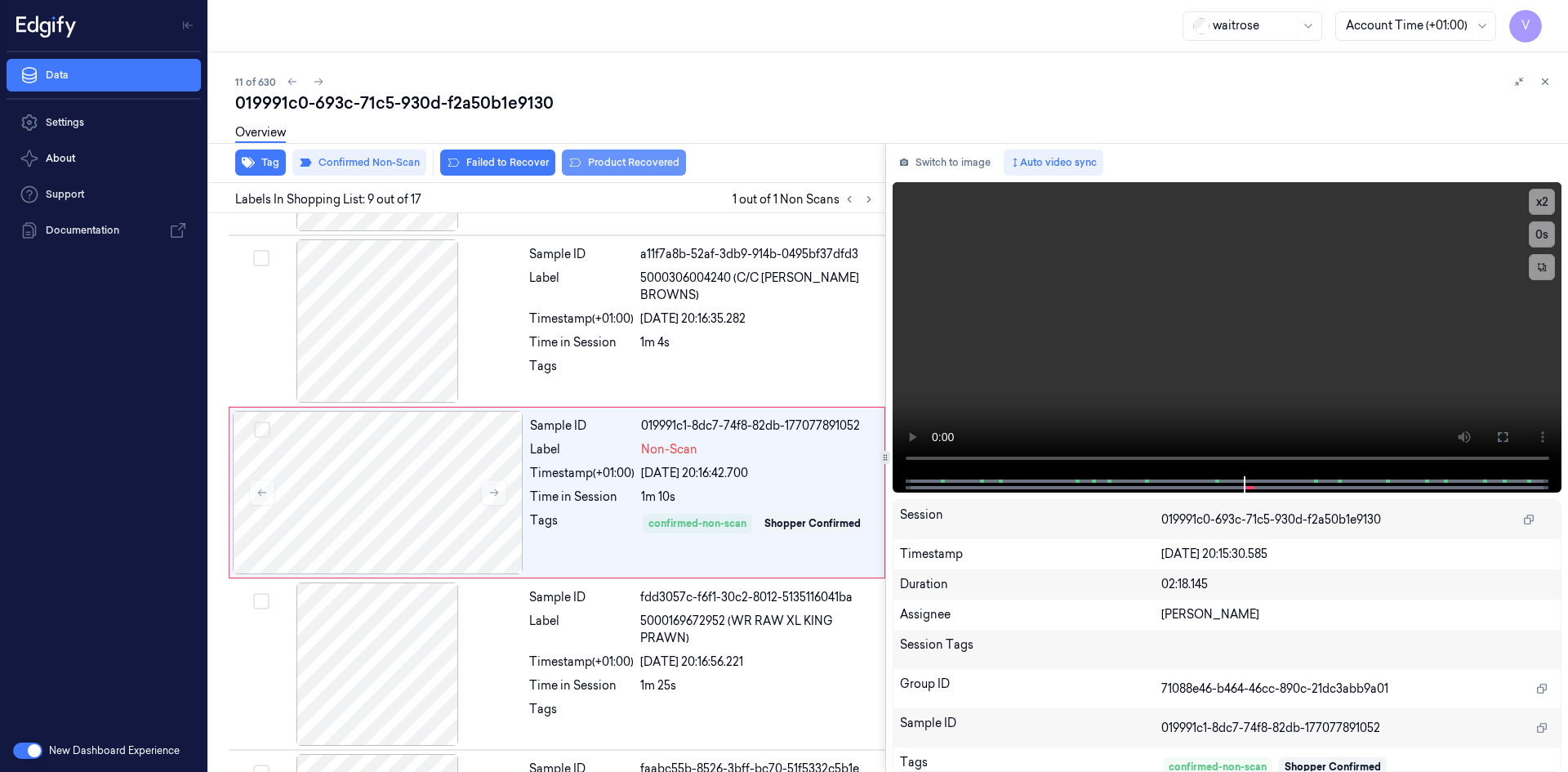
click at [592, 163] on button "Product Recovered" at bounding box center [624, 162] width 125 height 26
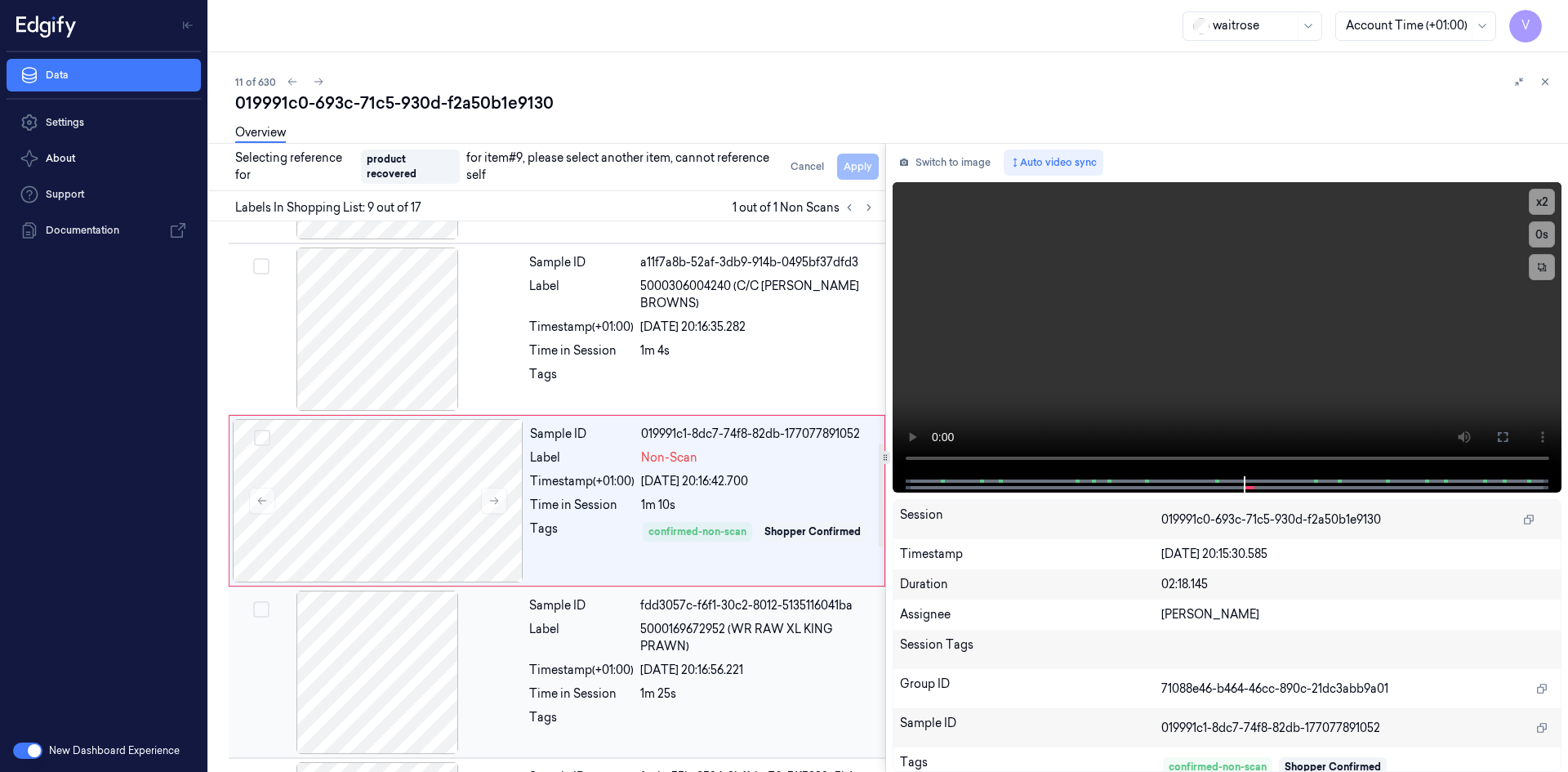
click at [422, 664] on div at bounding box center [378, 672] width 291 height 163
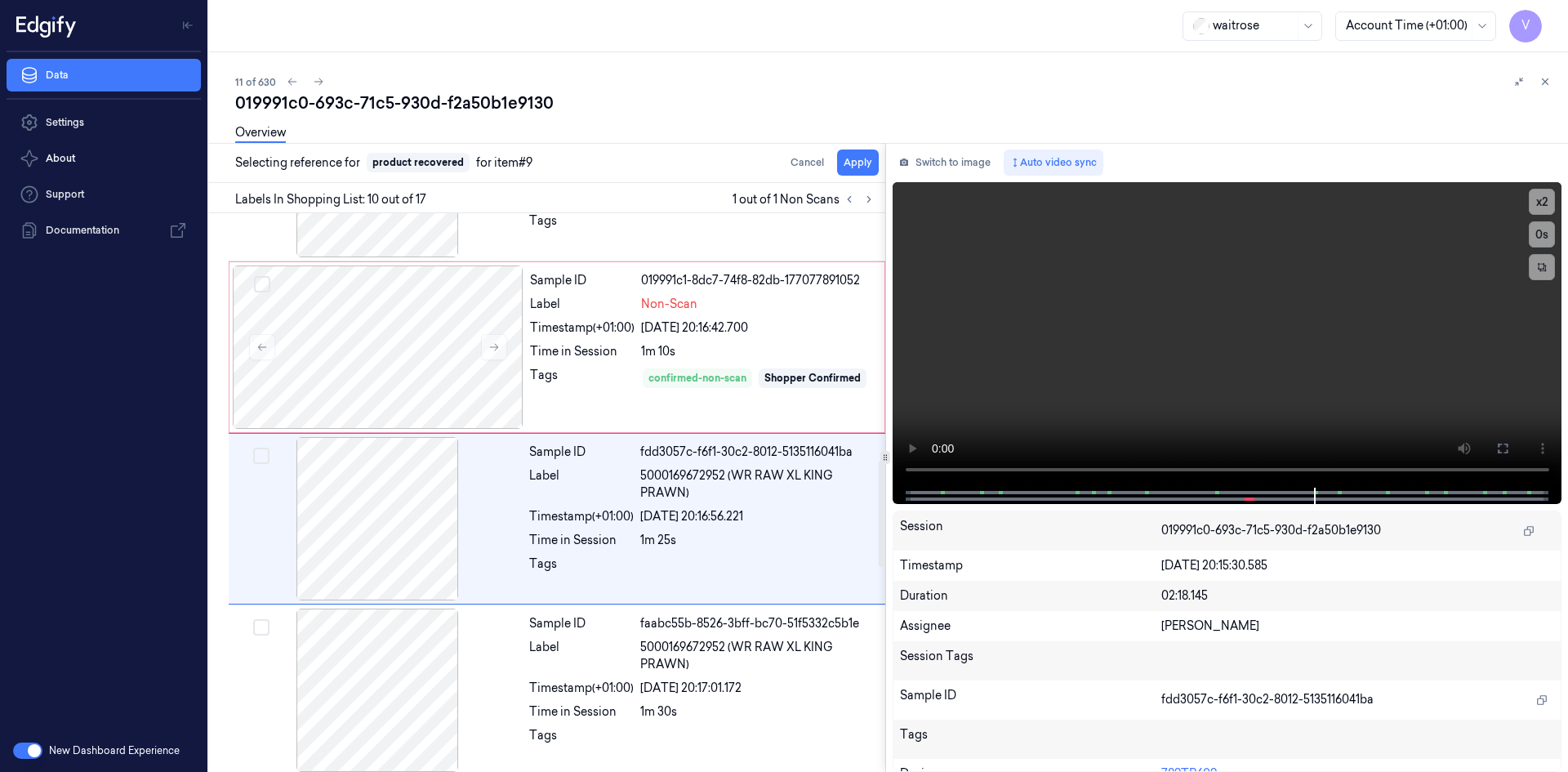
scroll to position [1349, 0]
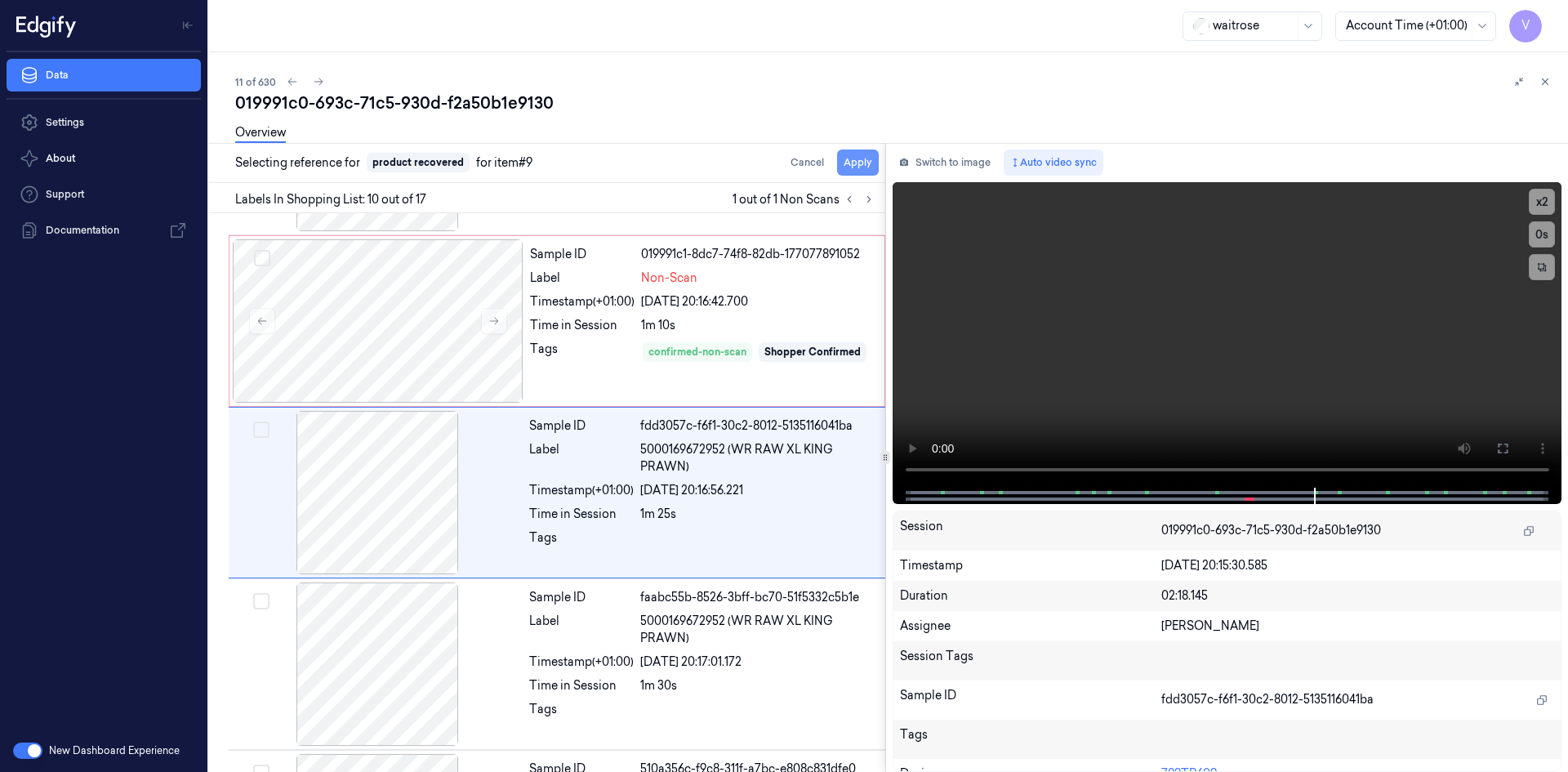
click at [853, 156] on button "Apply" at bounding box center [858, 162] width 42 height 26
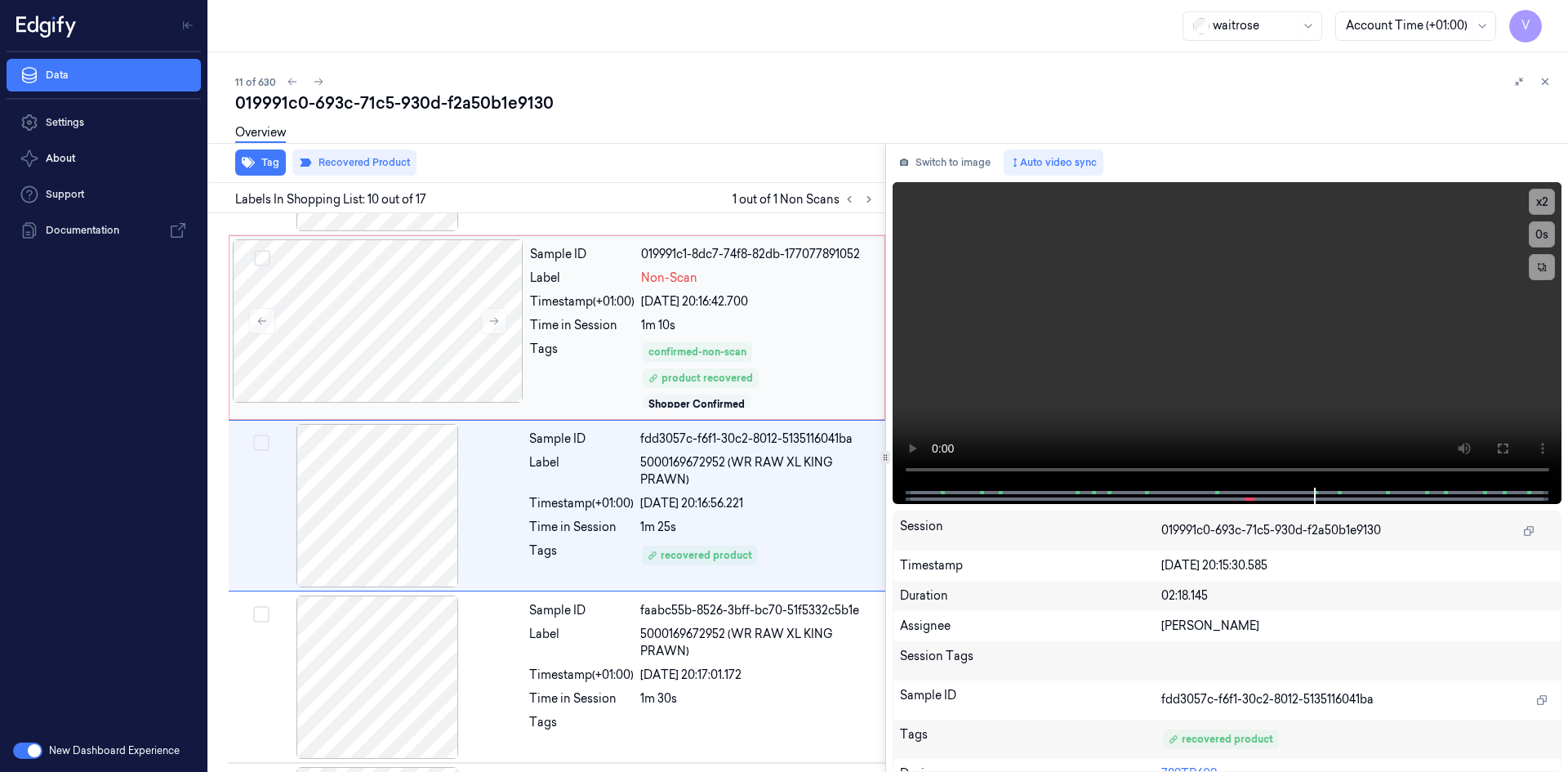
scroll to position [1362, 0]
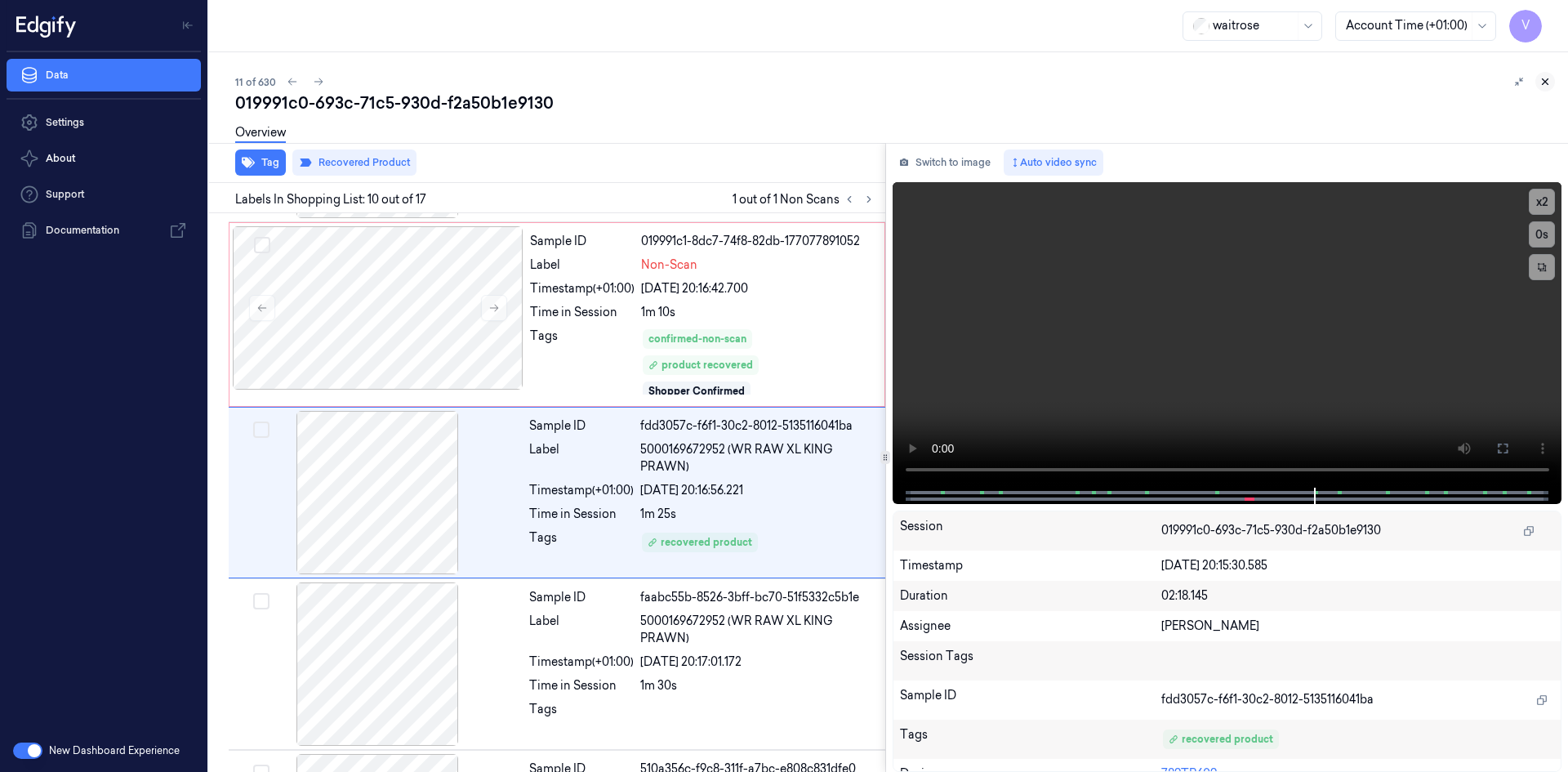
click at [1542, 80] on icon at bounding box center [1544, 81] width 11 height 11
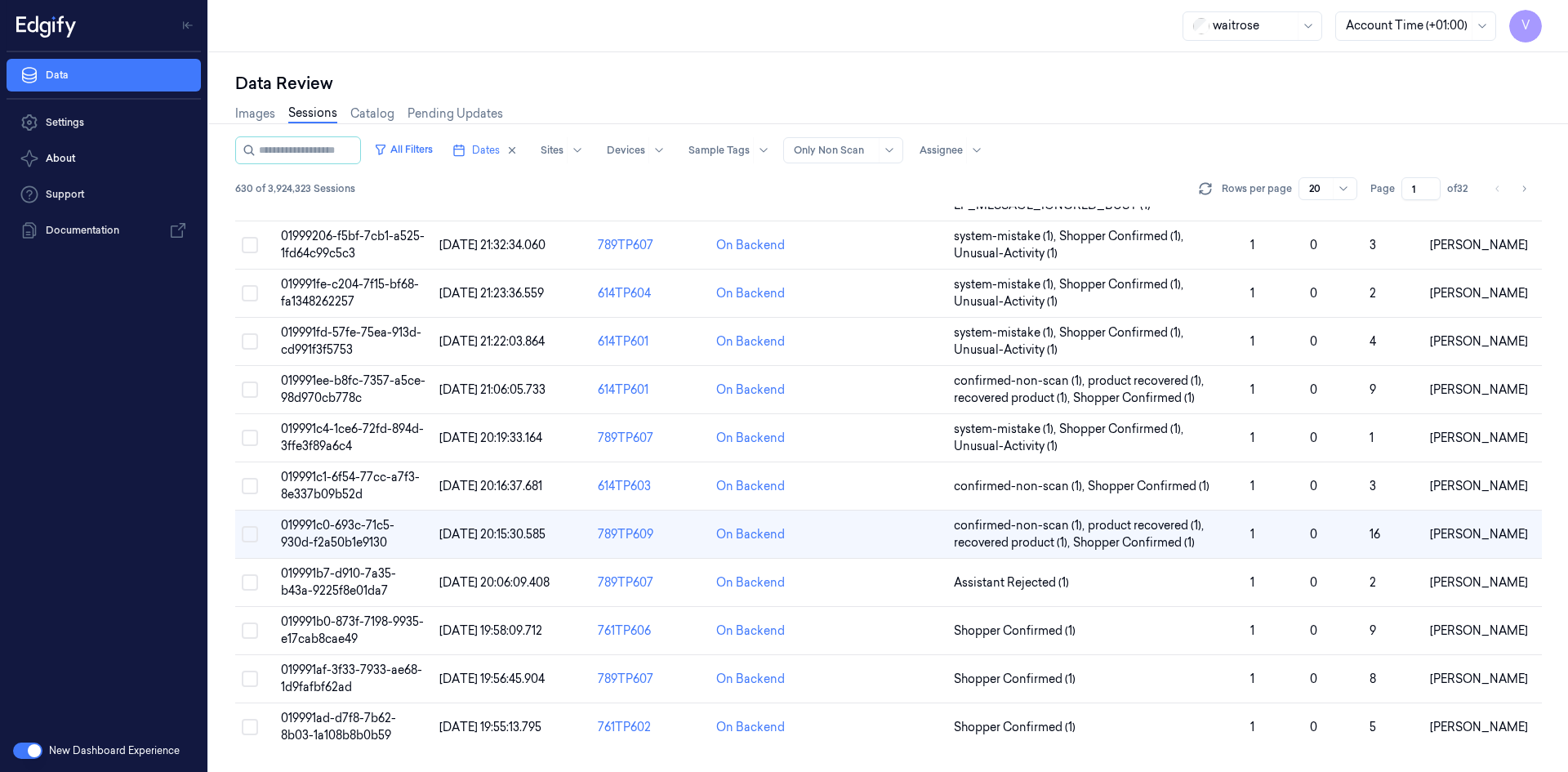
scroll to position [320, 0]
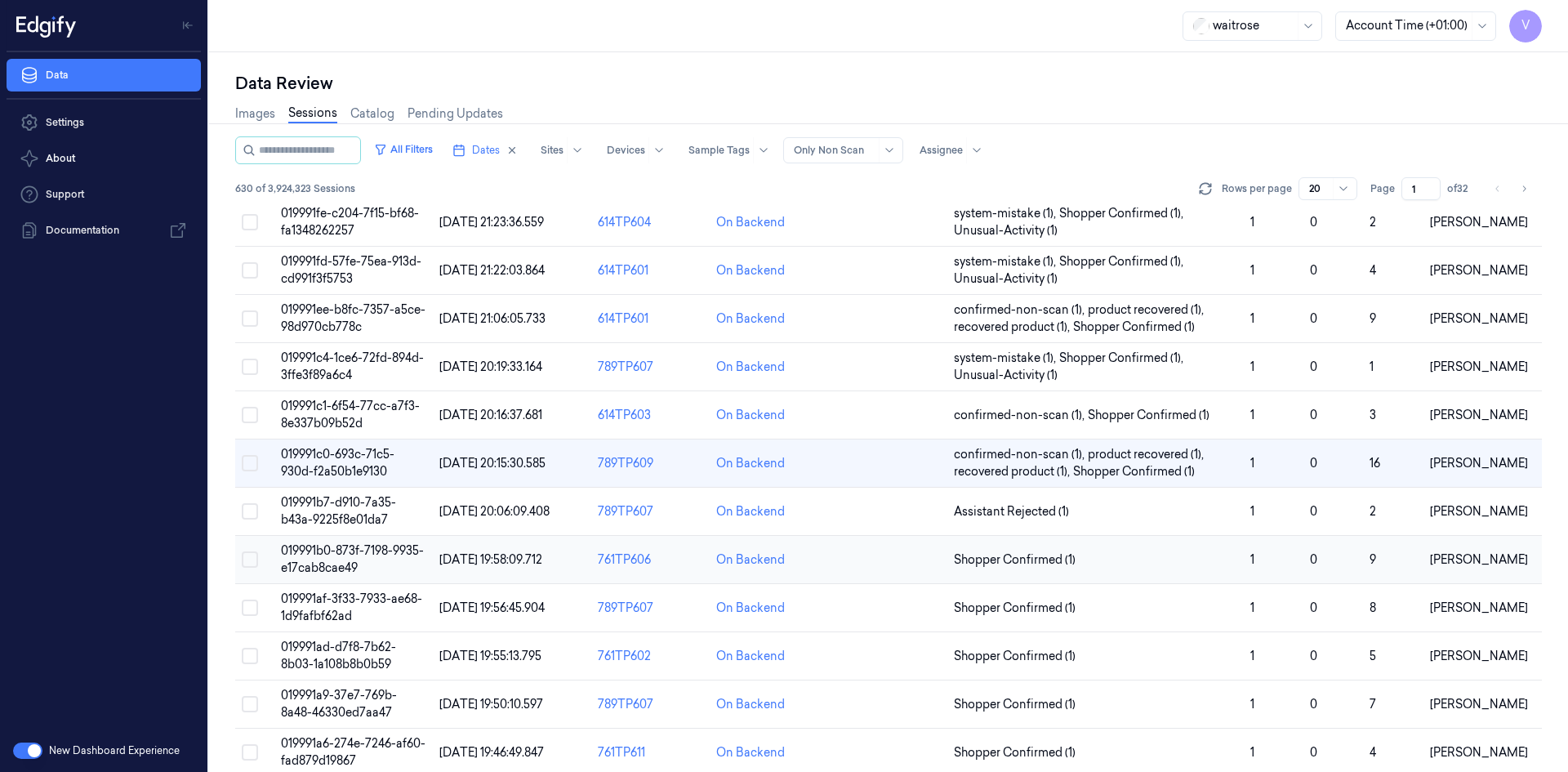
drag, startPoint x: 319, startPoint y: 559, endPoint x: 329, endPoint y: 559, distance: 10.0
click at [324, 559] on td "019991b0-873f-7198-9935-e17cab8cae49" at bounding box center [353, 560] width 158 height 48
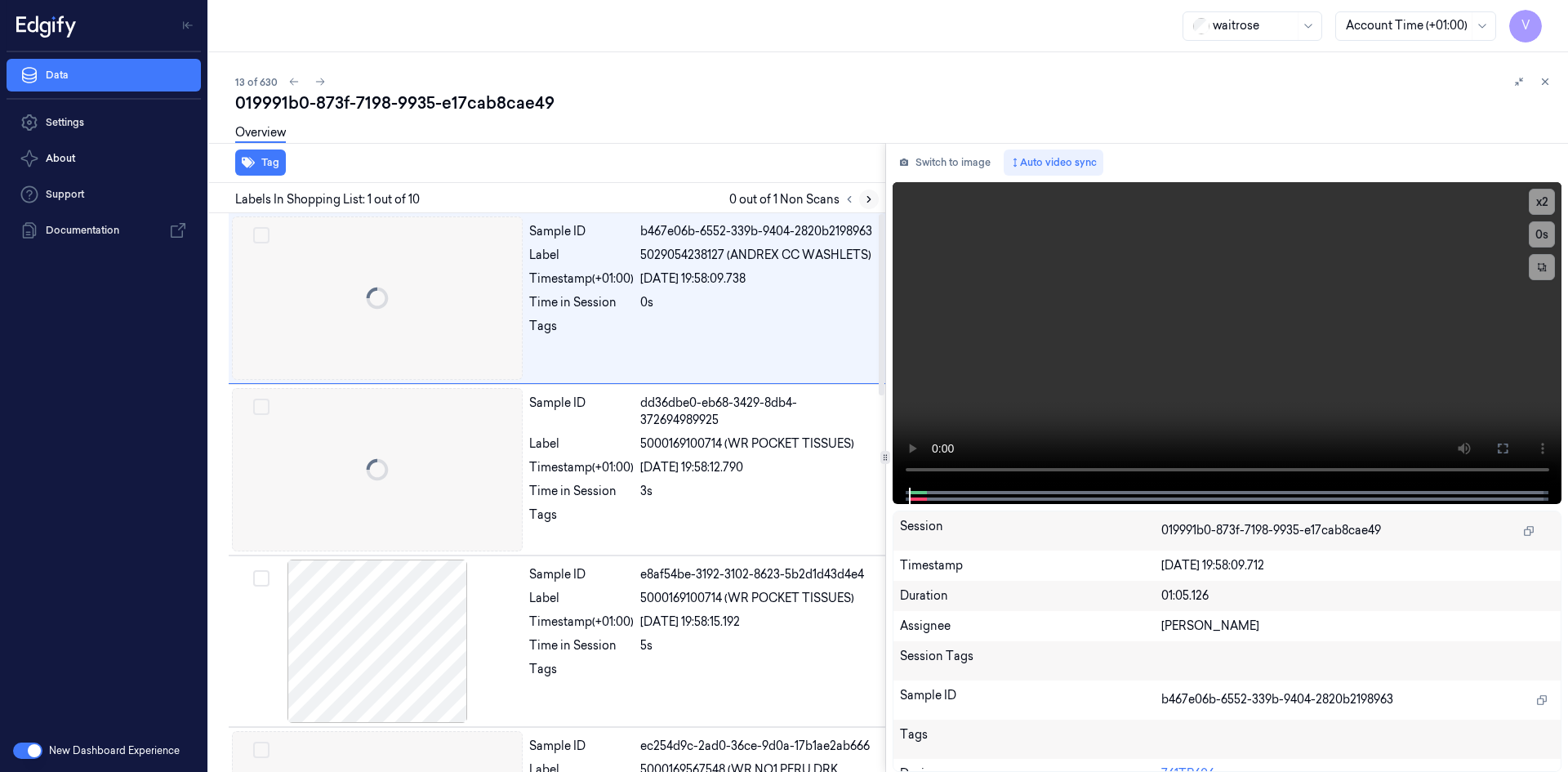
click at [872, 196] on icon at bounding box center [868, 198] width 11 height 11
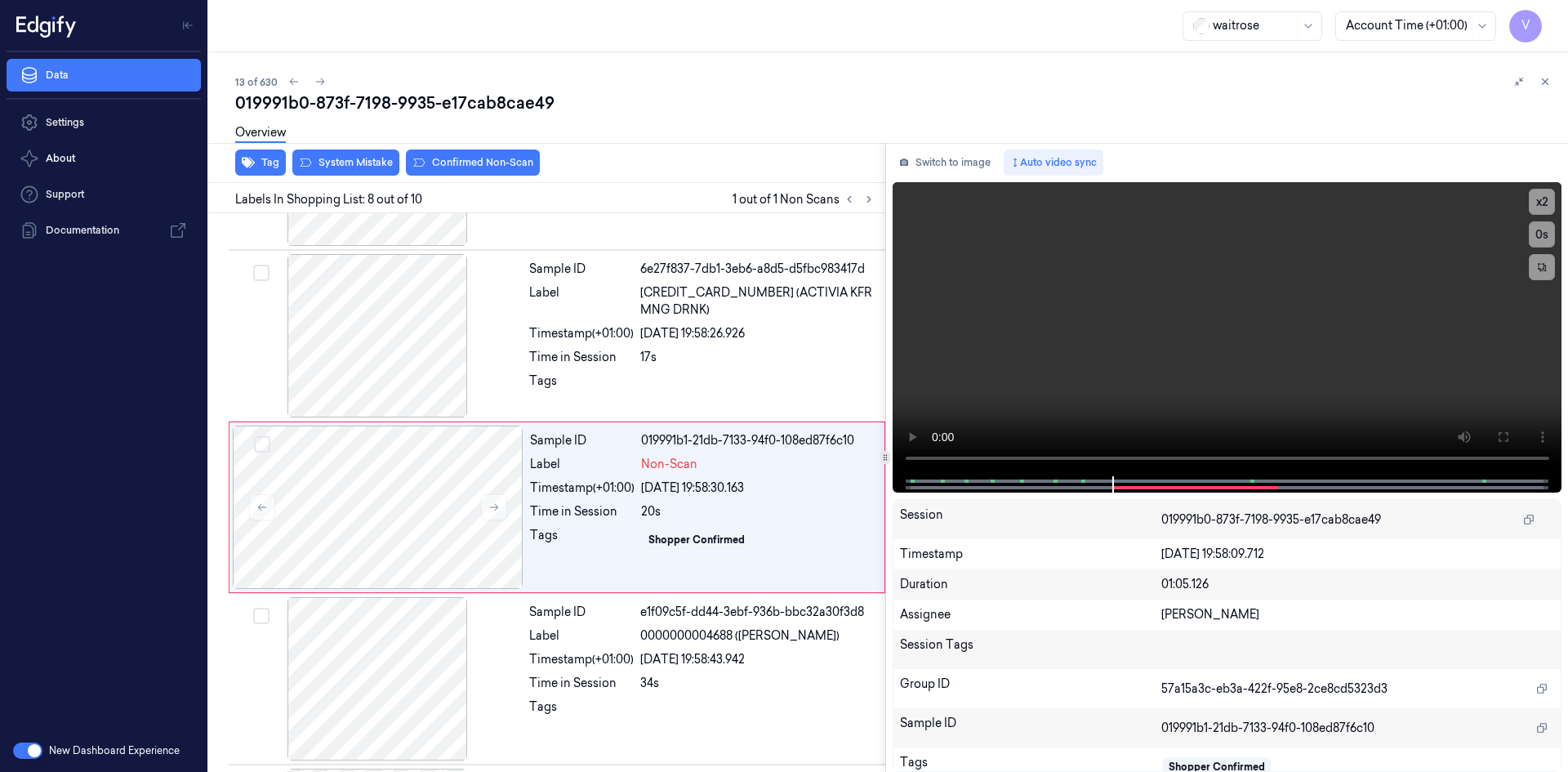
scroll to position [1006, 0]
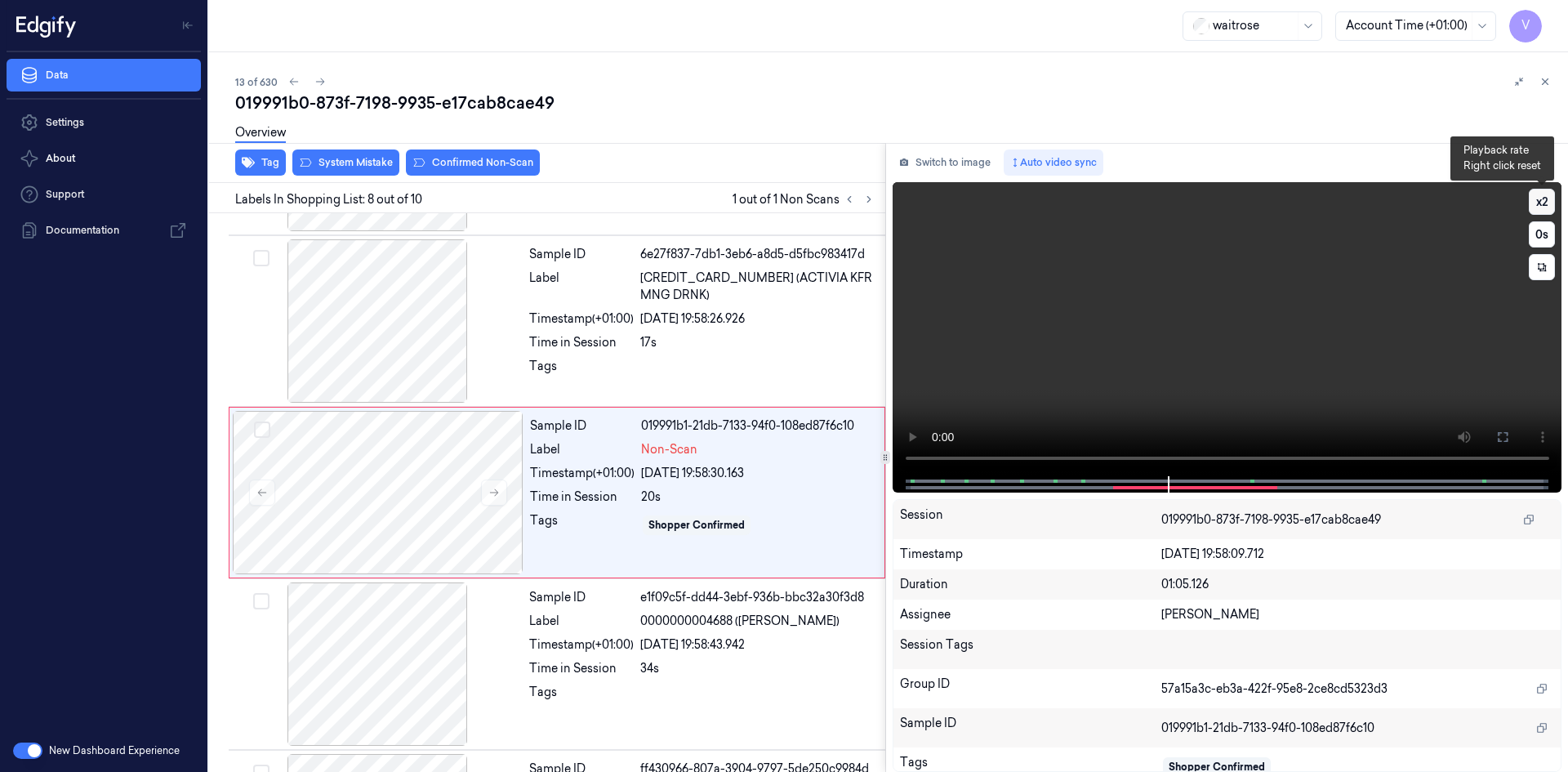
click at [1544, 193] on button "x 2" at bounding box center [1541, 201] width 26 height 26
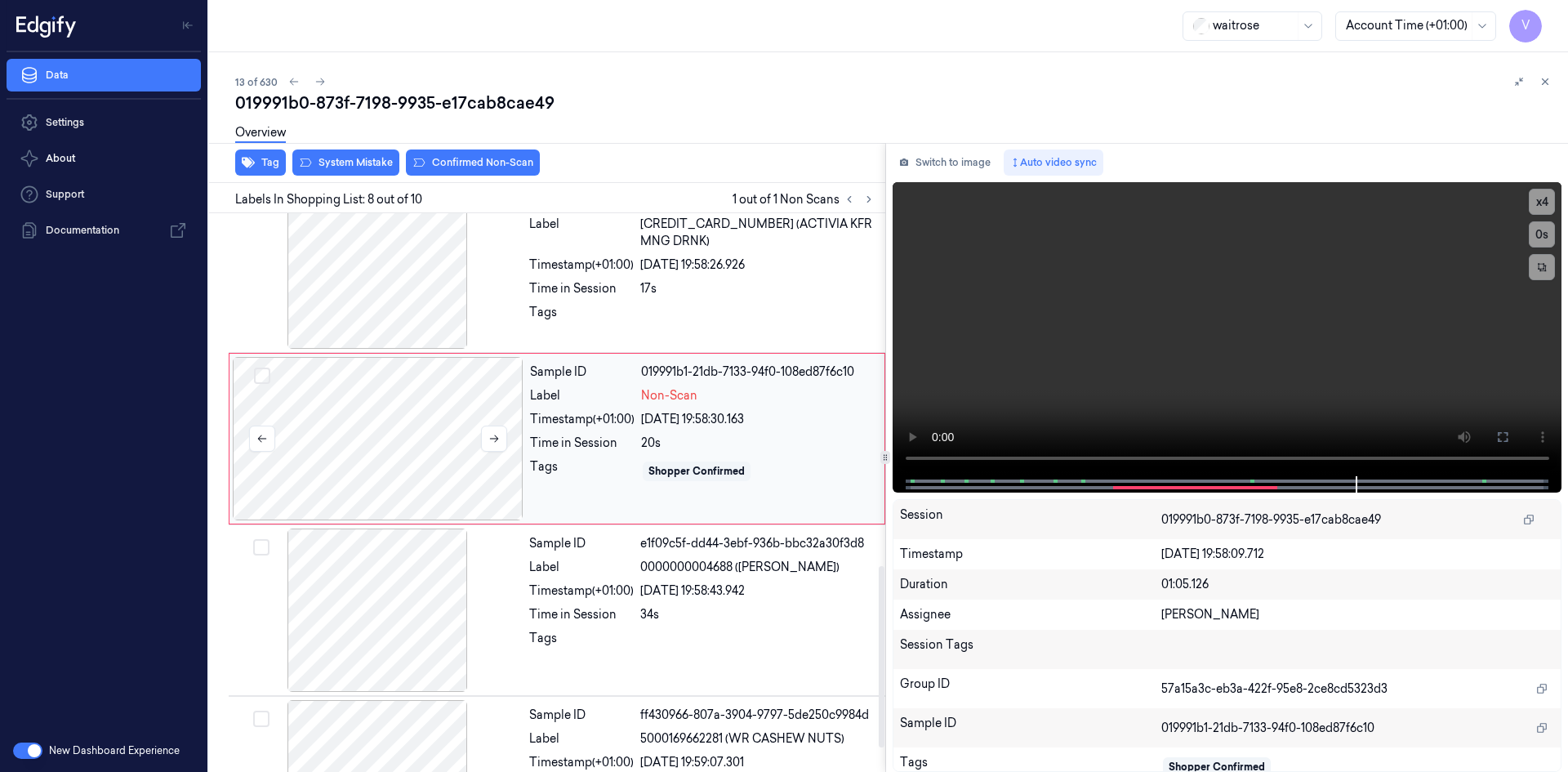
scroll to position [1088, 0]
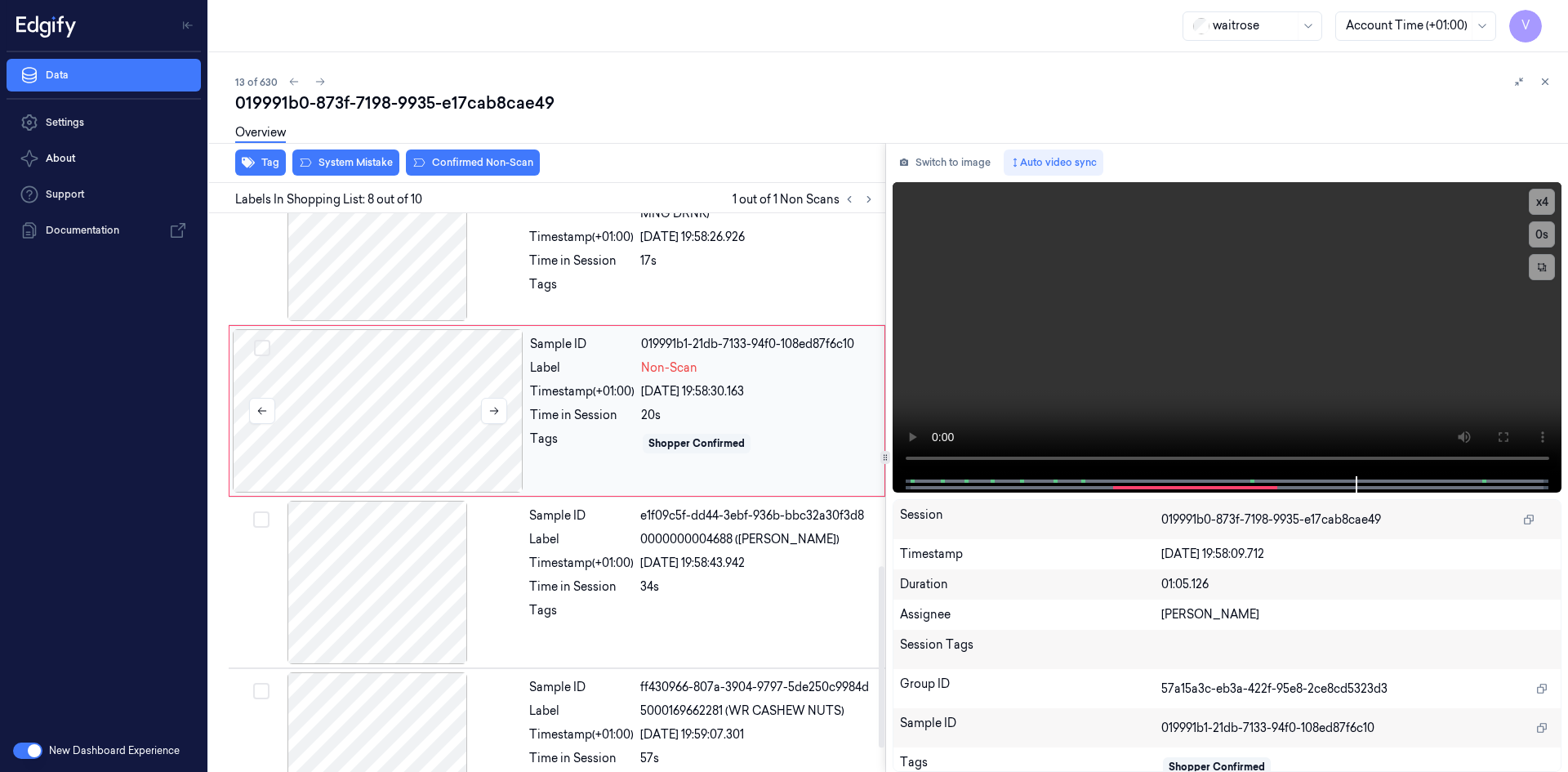
click at [409, 373] on div at bounding box center [379, 410] width 291 height 163
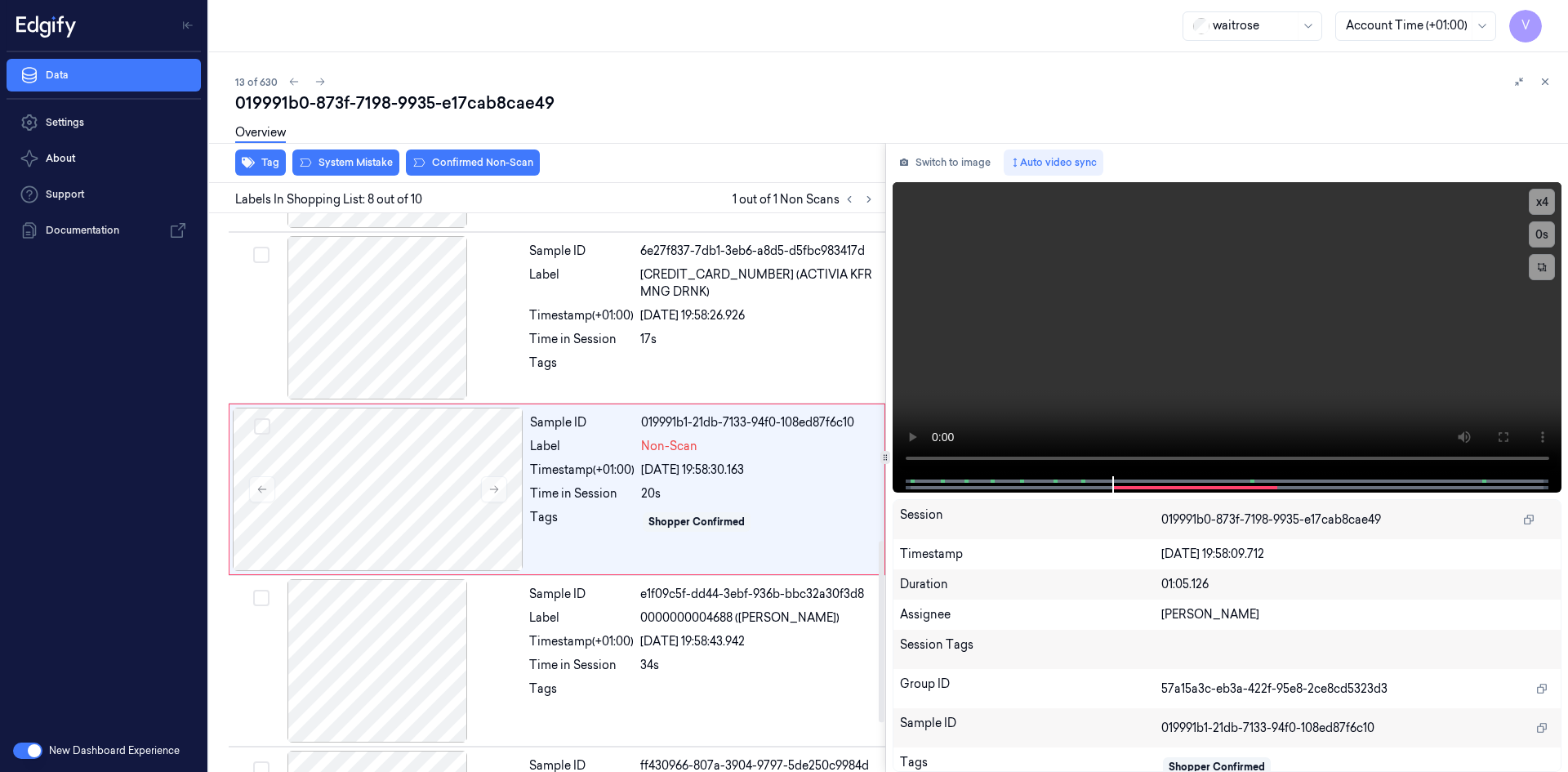
scroll to position [1006, 0]
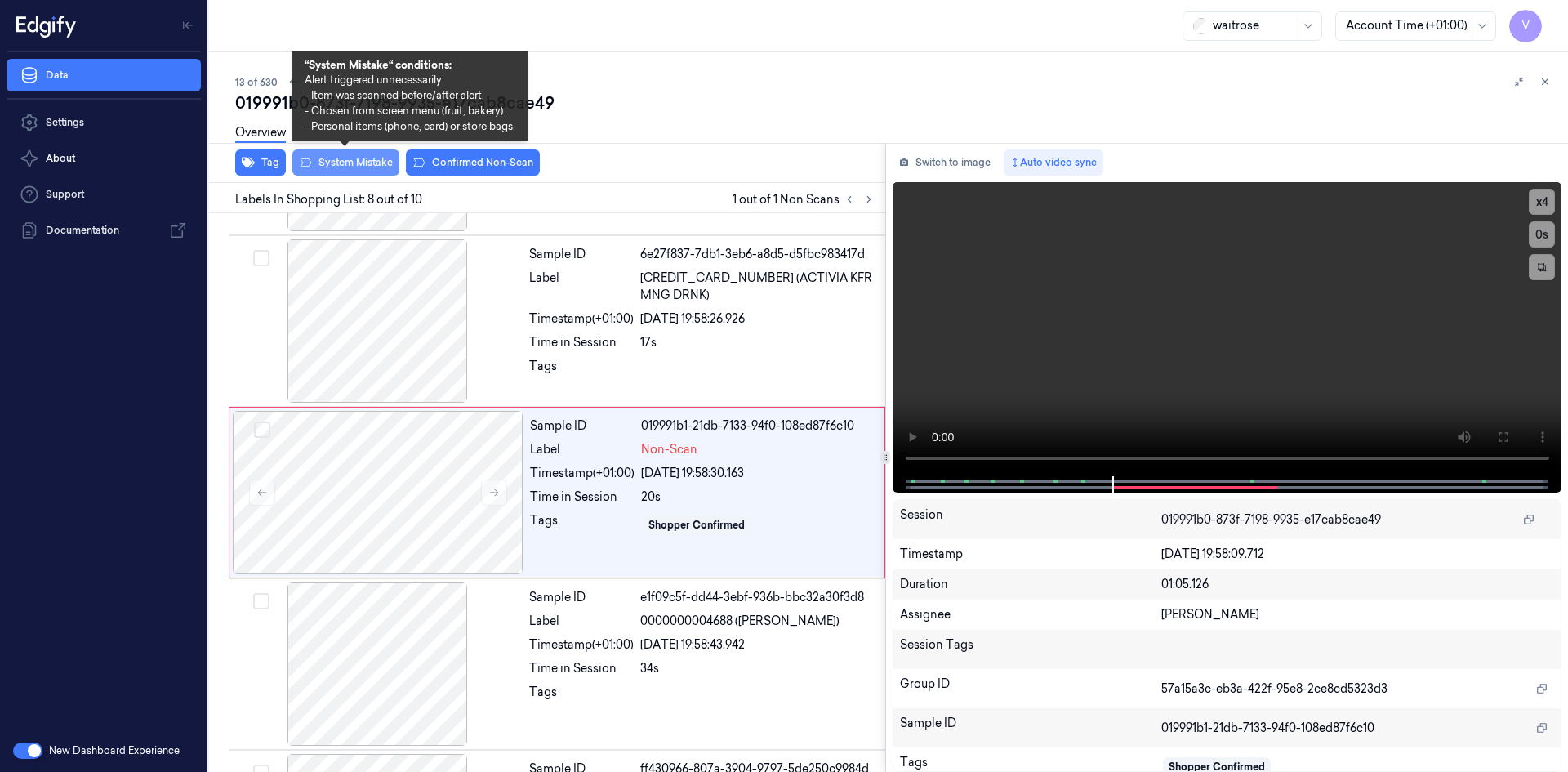
click at [351, 160] on button "System Mistake" at bounding box center [345, 162] width 107 height 26
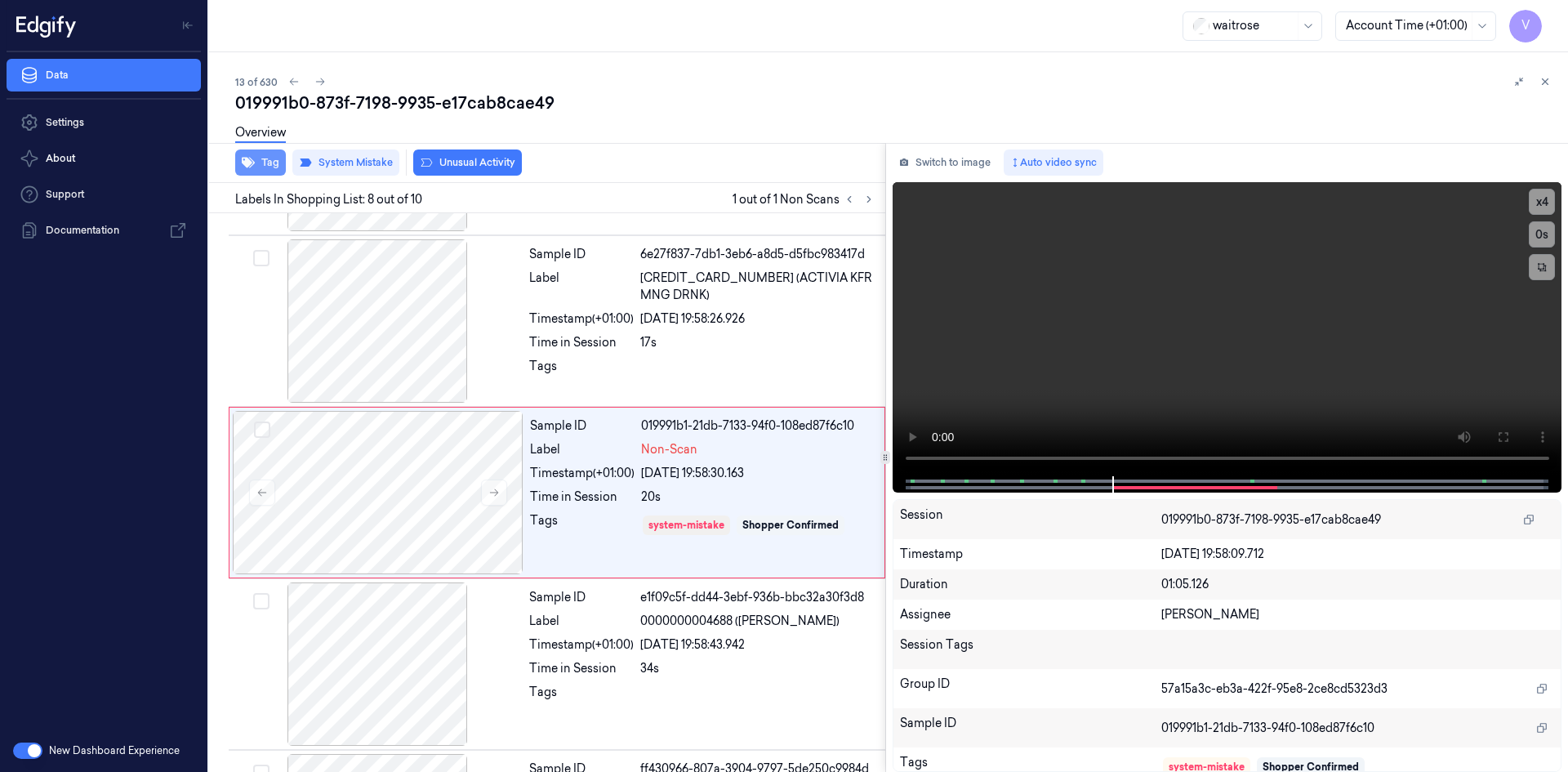
click at [270, 162] on button "Tag" at bounding box center [260, 162] width 51 height 26
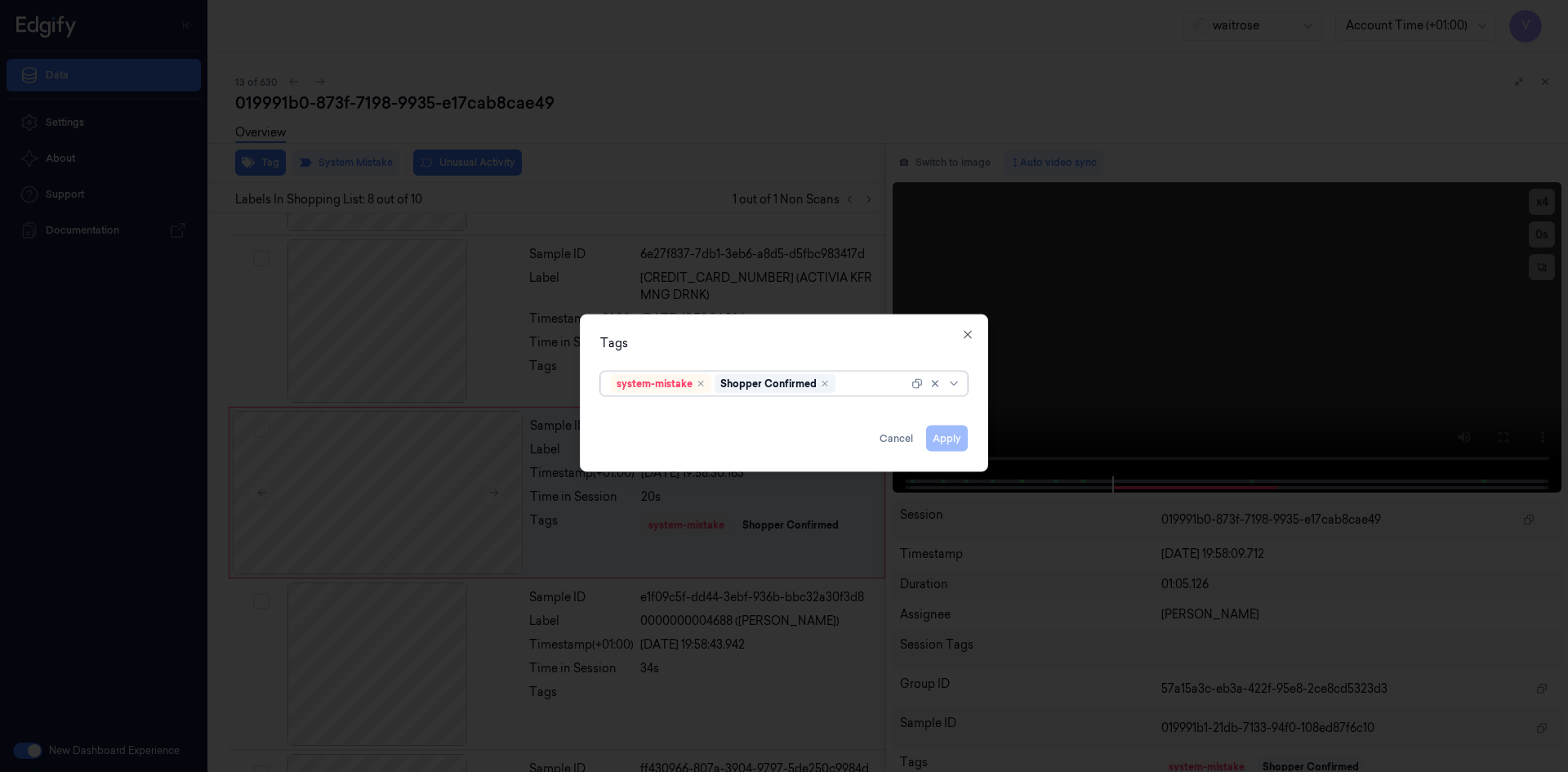
click at [854, 386] on div at bounding box center [874, 383] width 70 height 17
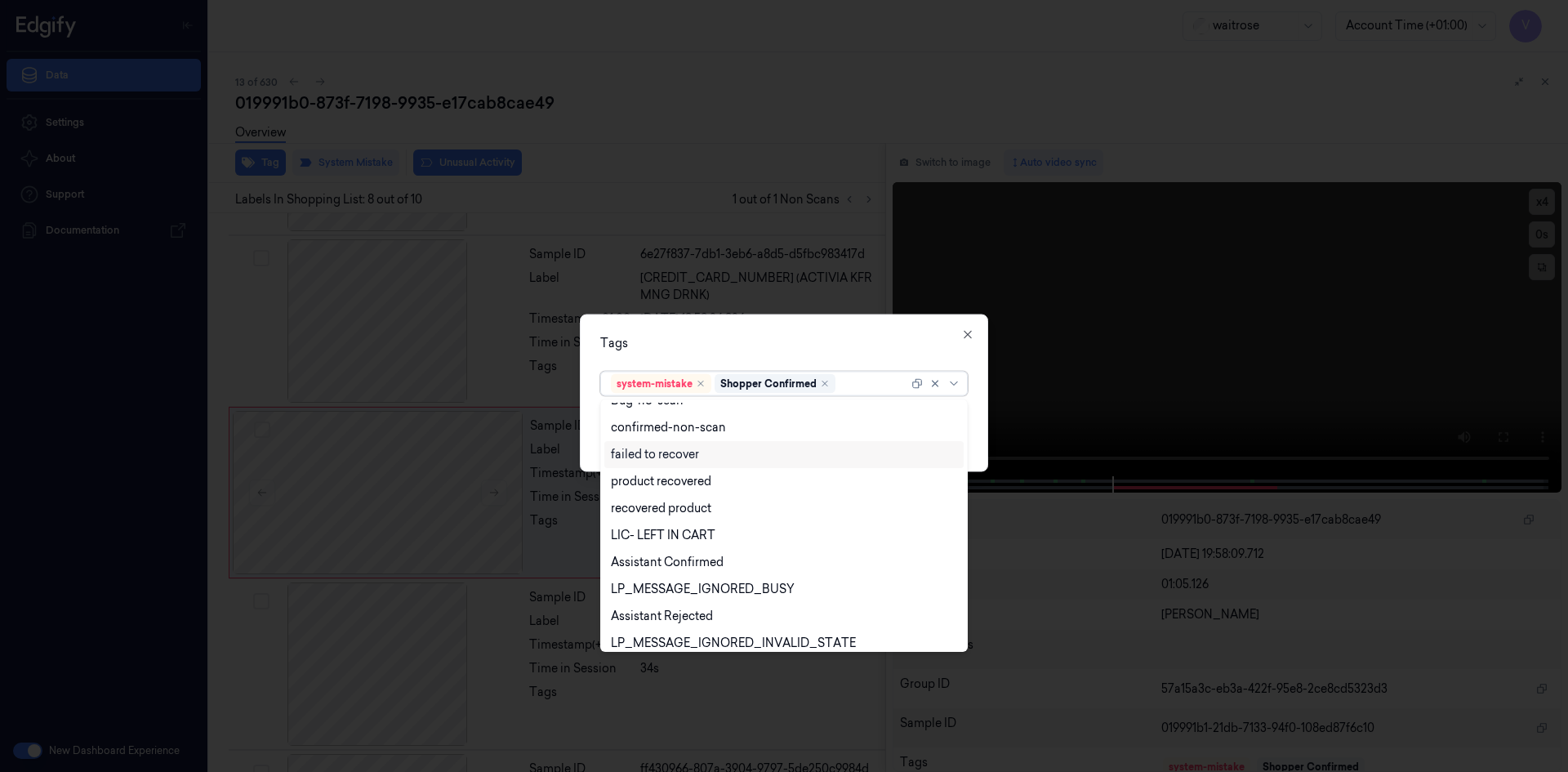
scroll to position [240, 0]
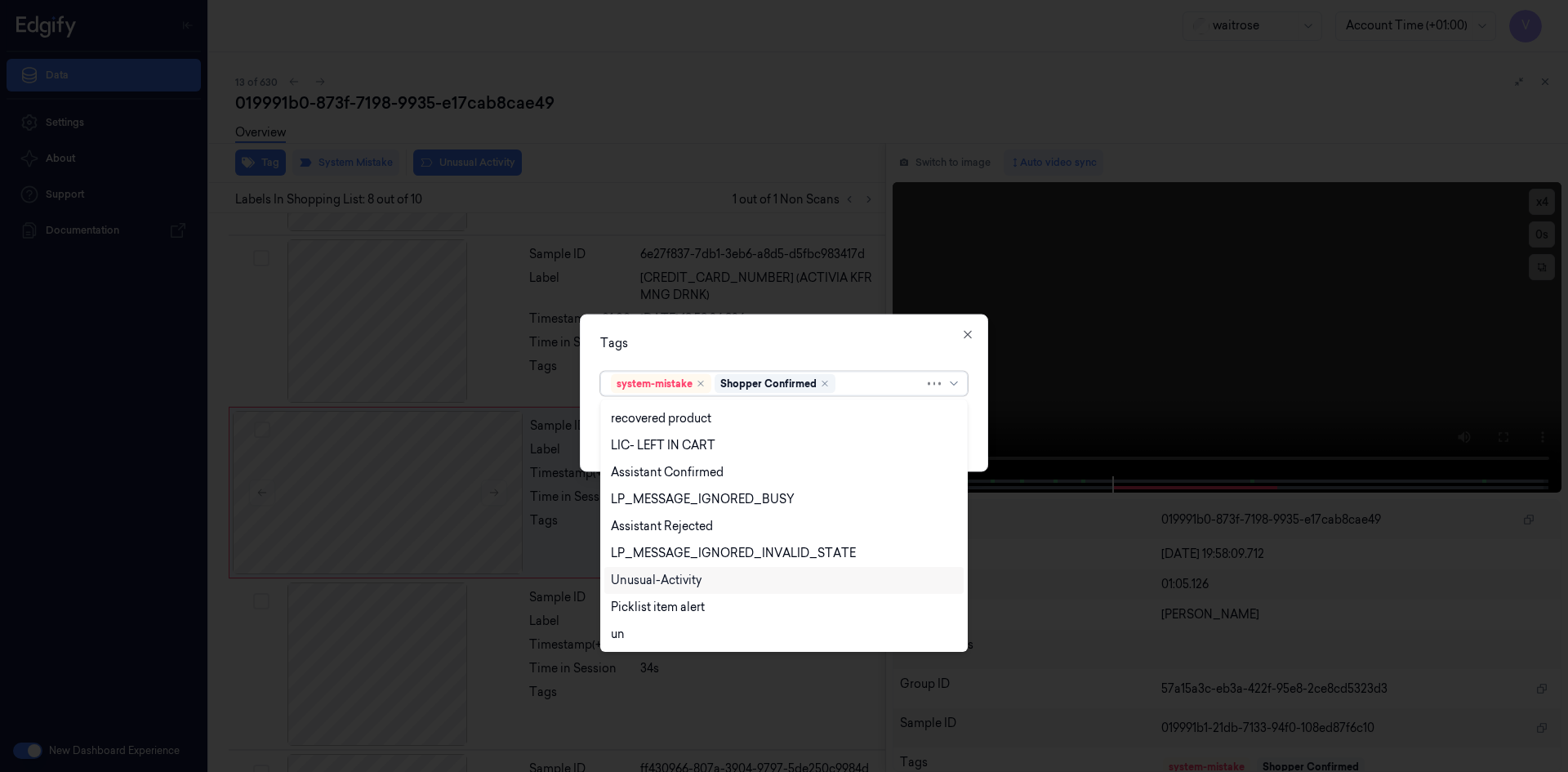
click at [671, 574] on div "Unusual-Activity" at bounding box center [655, 580] width 91 height 17
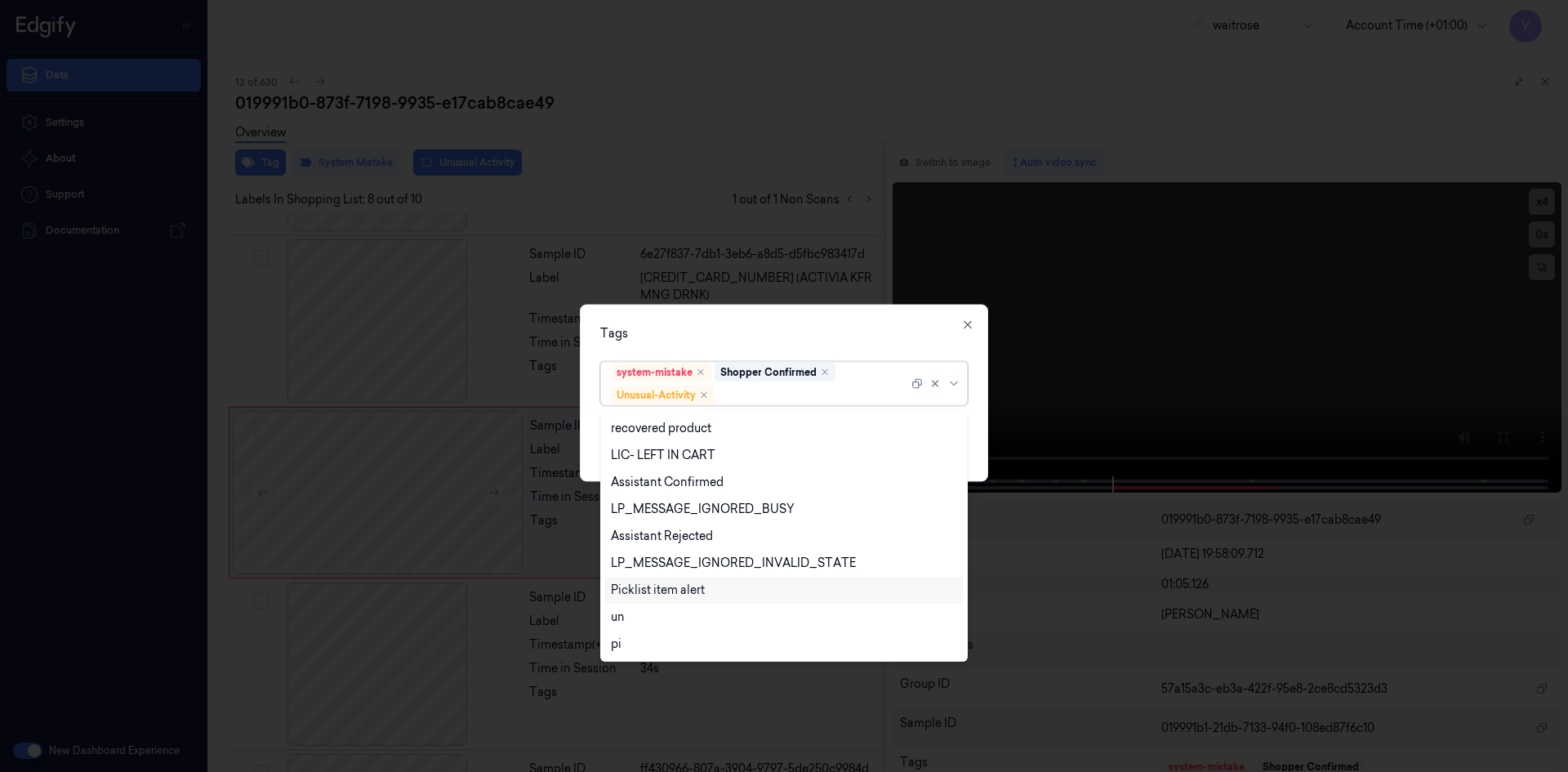
click at [671, 588] on div "Picklist item alert" at bounding box center [657, 590] width 94 height 17
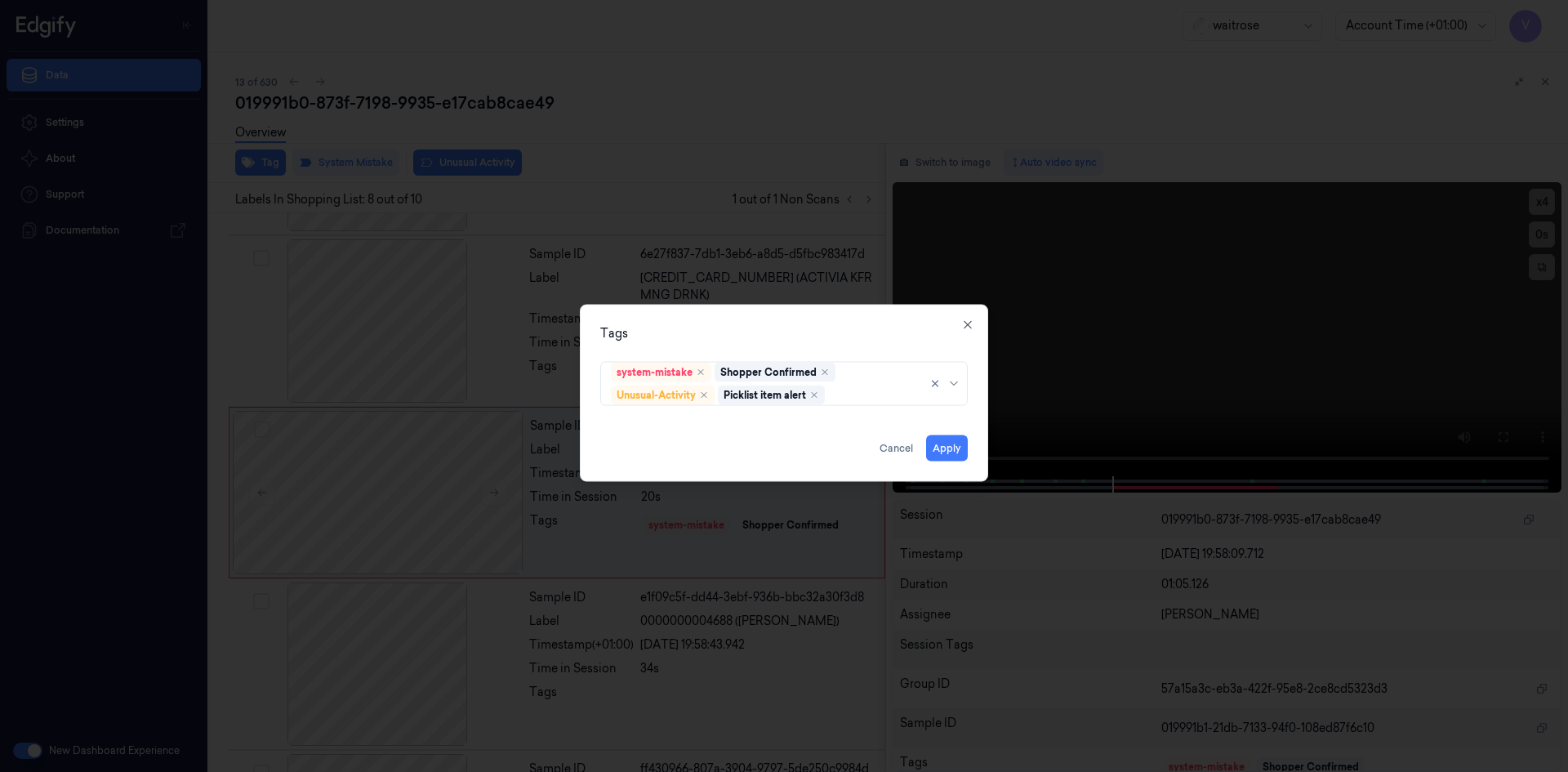
drag, startPoint x: 748, startPoint y: 312, endPoint x: 766, endPoint y: 324, distance: 21.6
click at [755, 318] on div "Tags system-mistake Shopper Confirmed Unusual-Activity Picklist item alert Appl…" at bounding box center [784, 392] width 408 height 177
click at [939, 445] on button "Apply" at bounding box center [947, 447] width 42 height 26
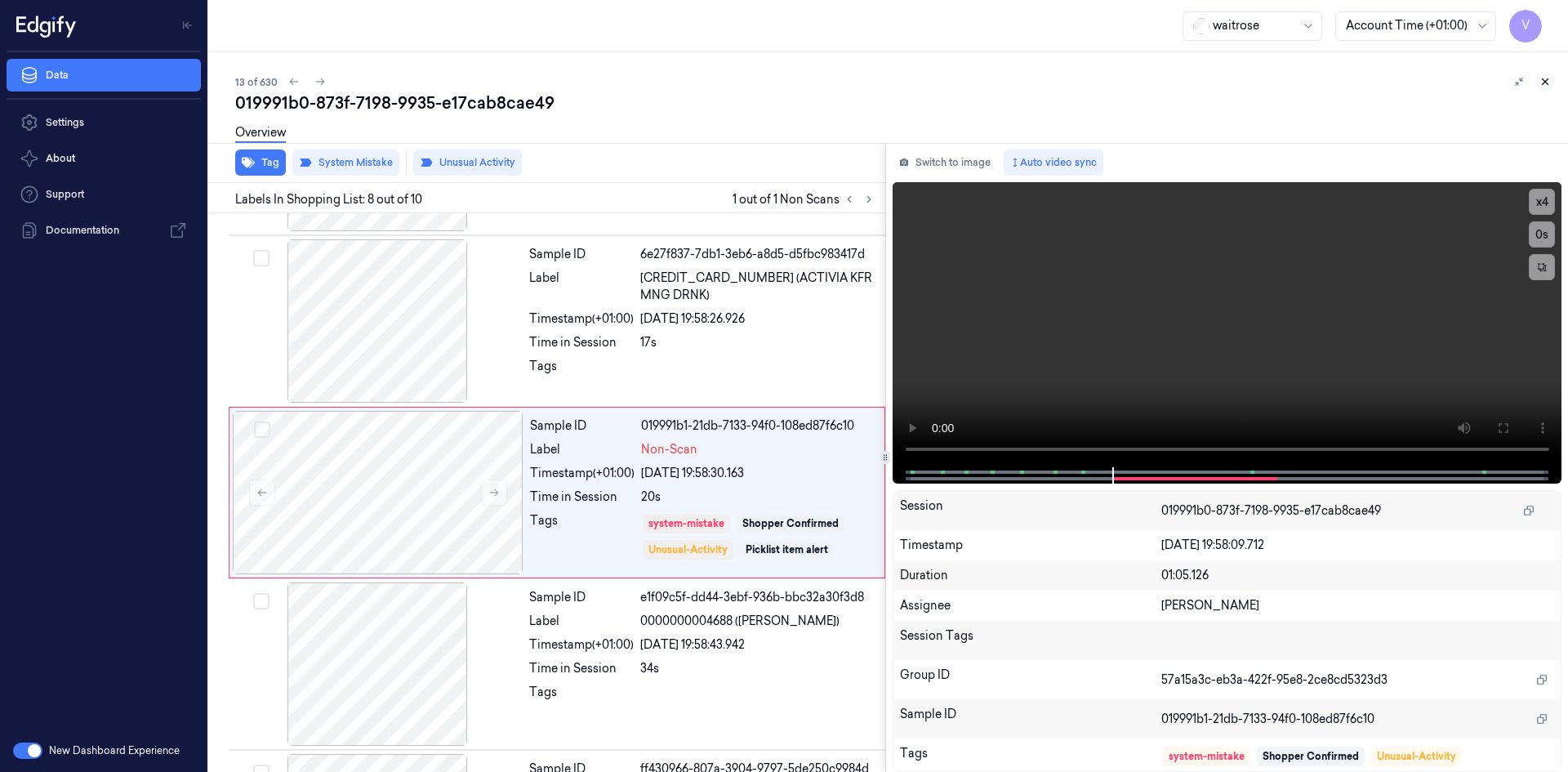
click at [1546, 76] on icon at bounding box center [1544, 81] width 11 height 11
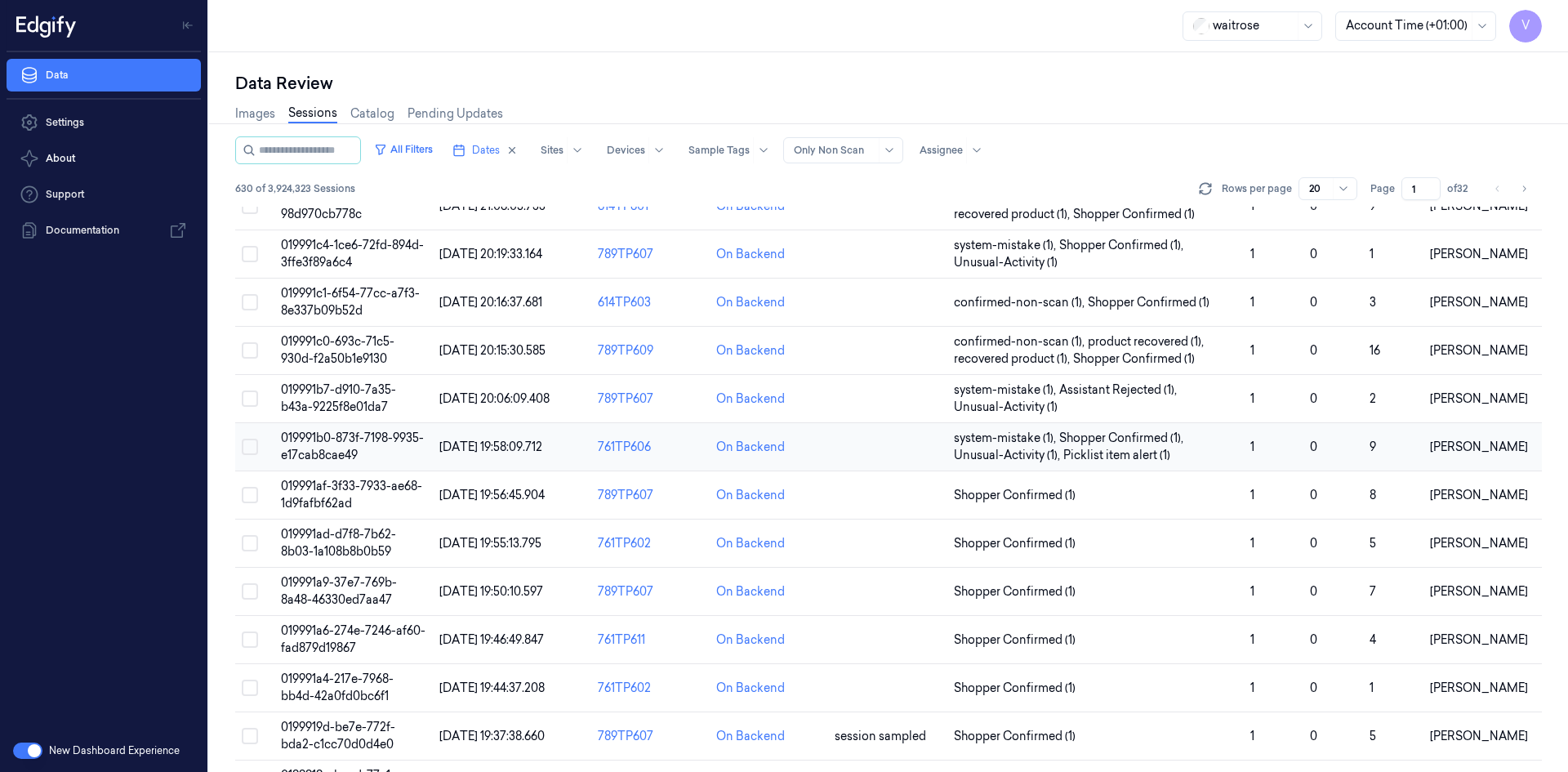
scroll to position [481, 0]
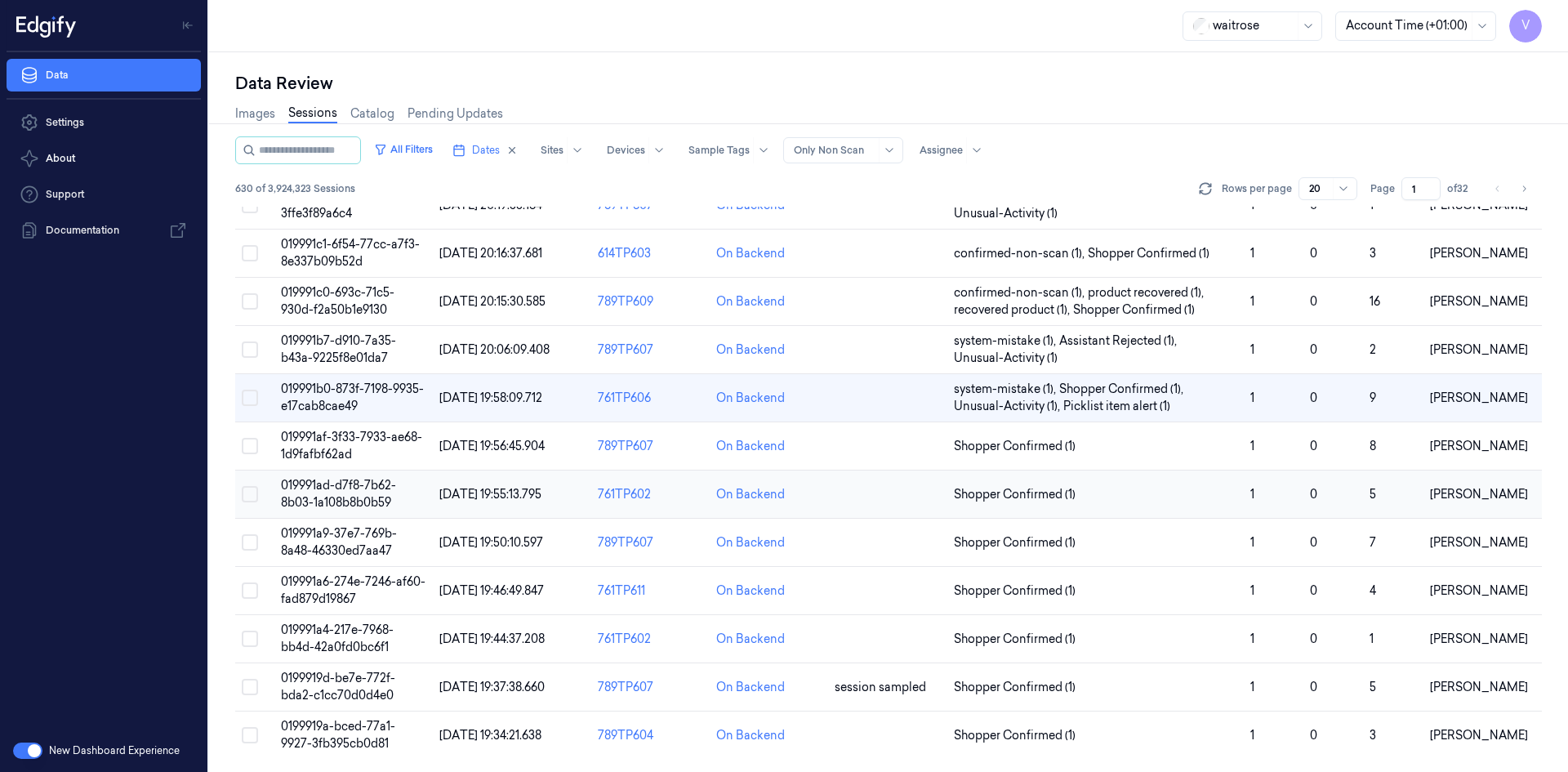
click at [345, 491] on span "019991ad-d7f8-7b62-8b03-1a108b8b0b59" at bounding box center [339, 494] width 116 height 32
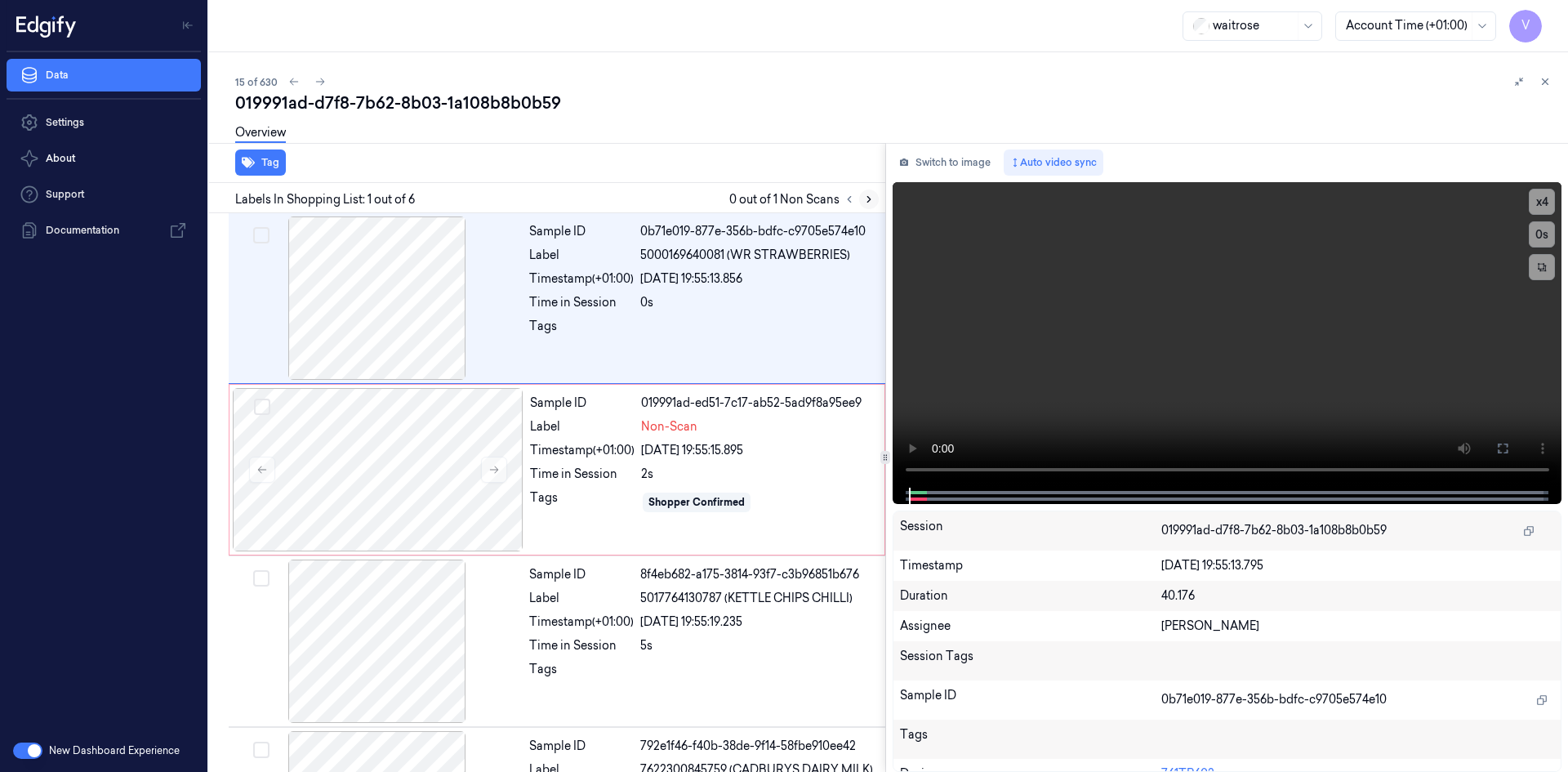
click at [872, 201] on icon at bounding box center [868, 198] width 11 height 11
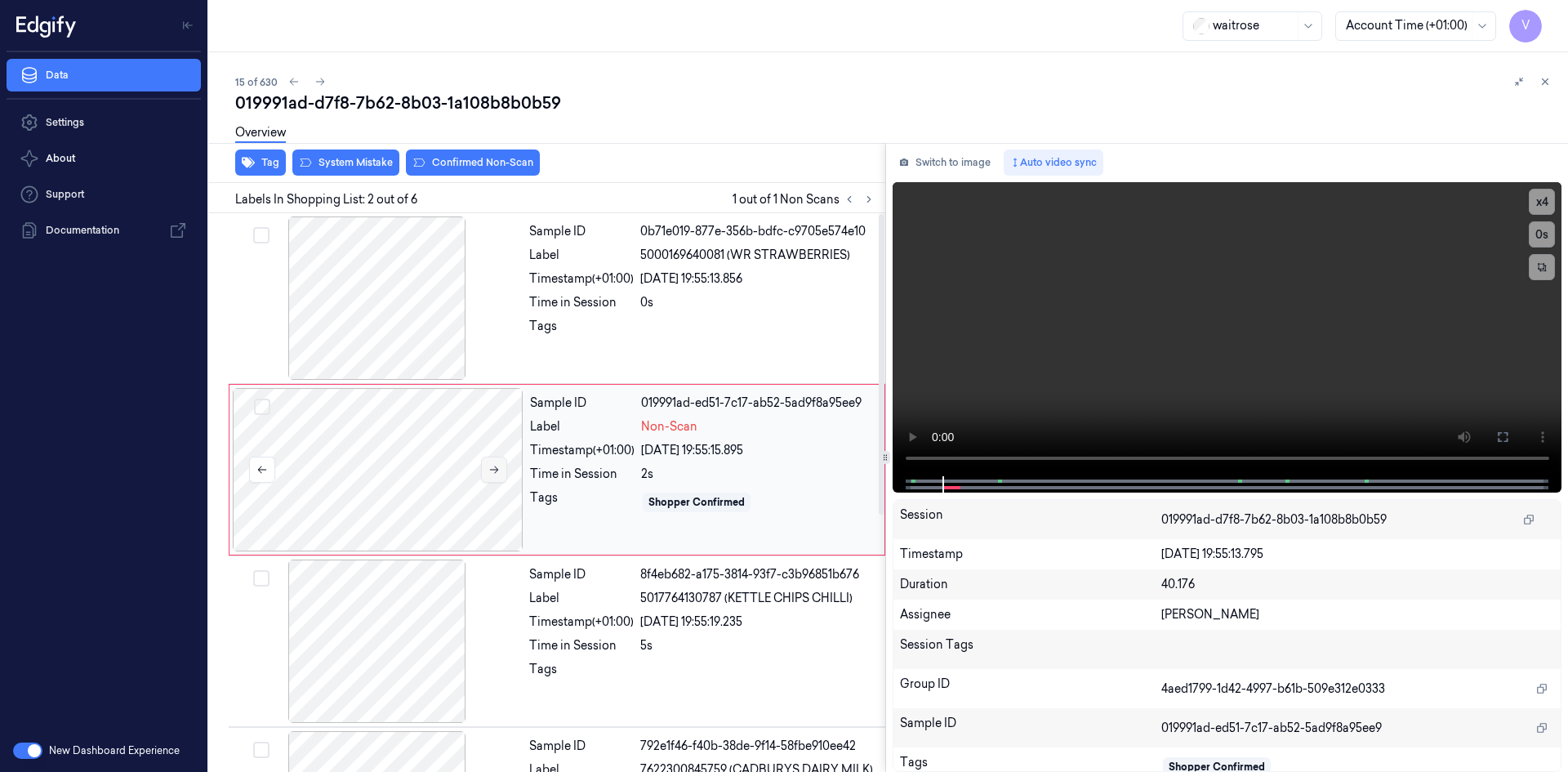
click at [497, 469] on icon at bounding box center [494, 469] width 9 height 7
click at [496, 469] on icon at bounding box center [493, 469] width 11 height 11
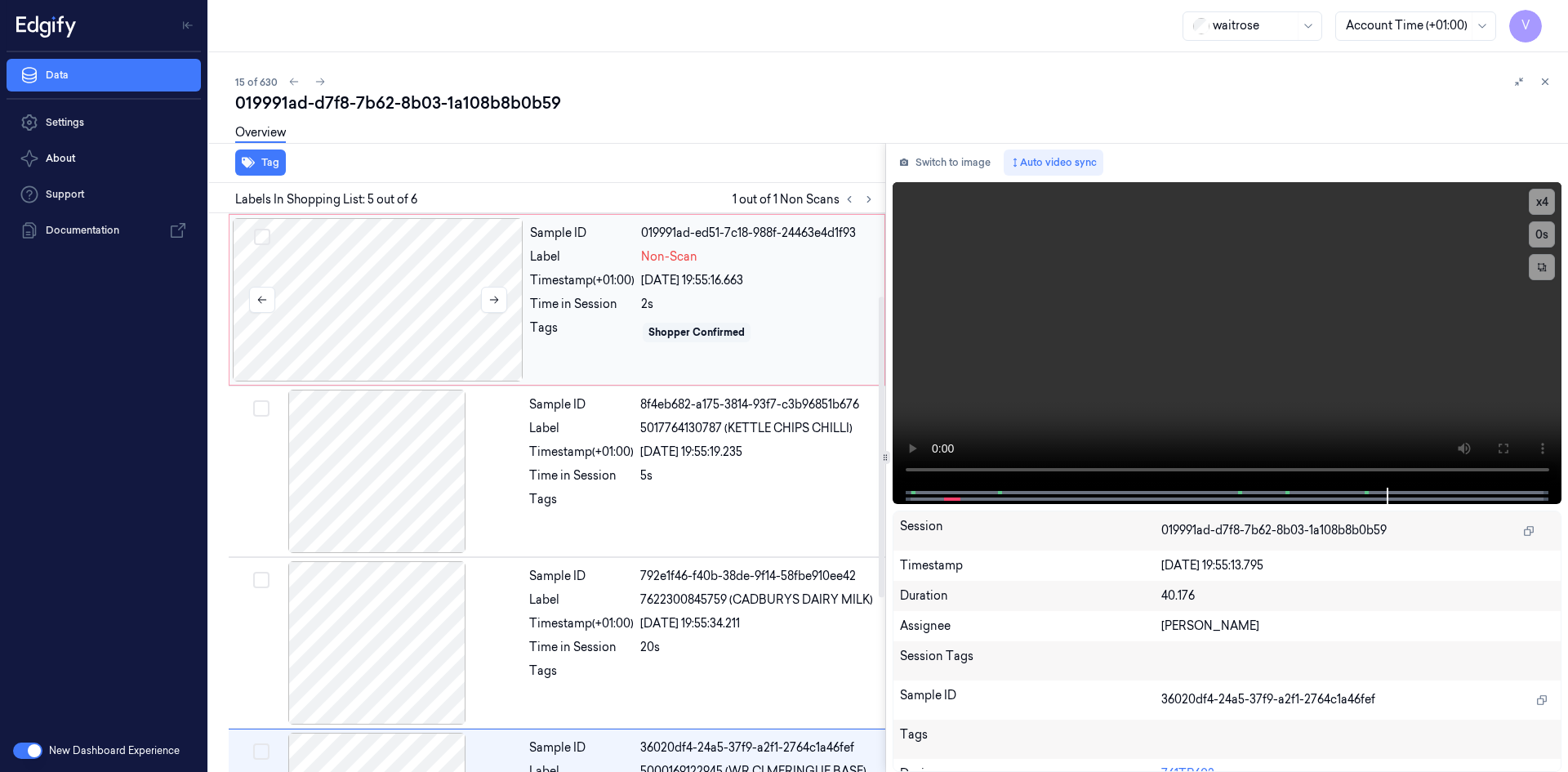
scroll to position [148, 0]
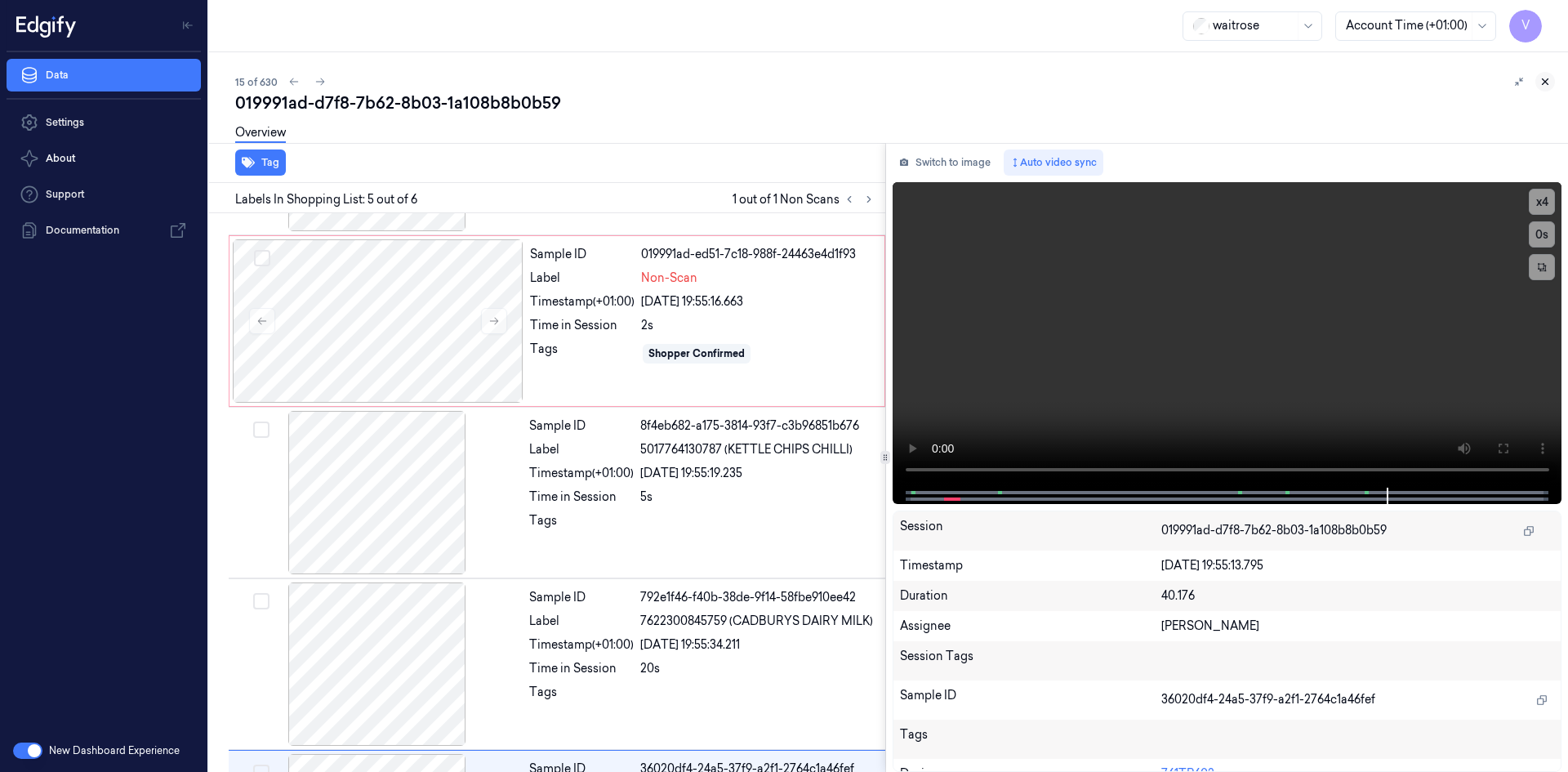
click at [1544, 77] on icon at bounding box center [1544, 81] width 11 height 11
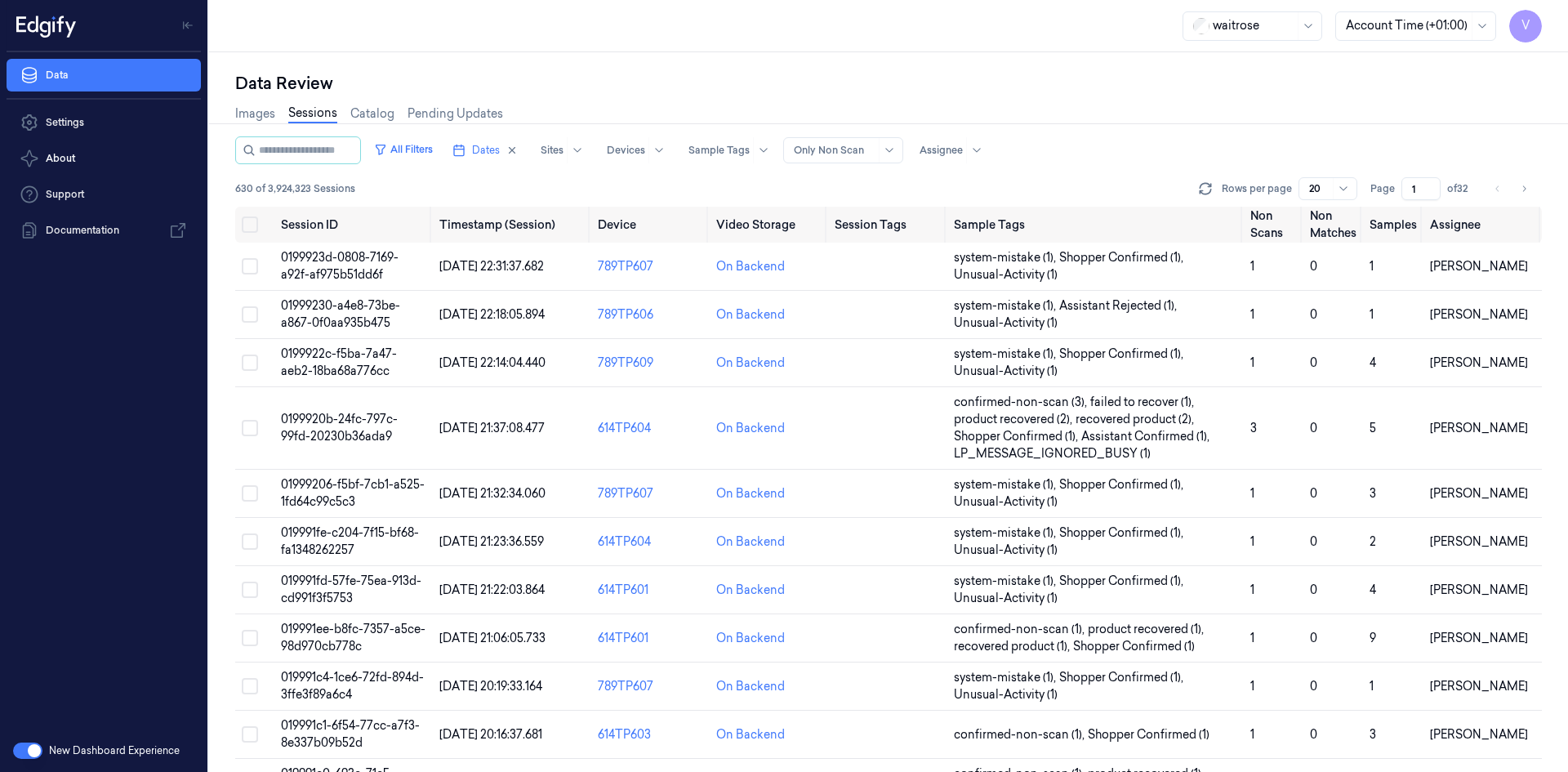
scroll to position [481, 0]
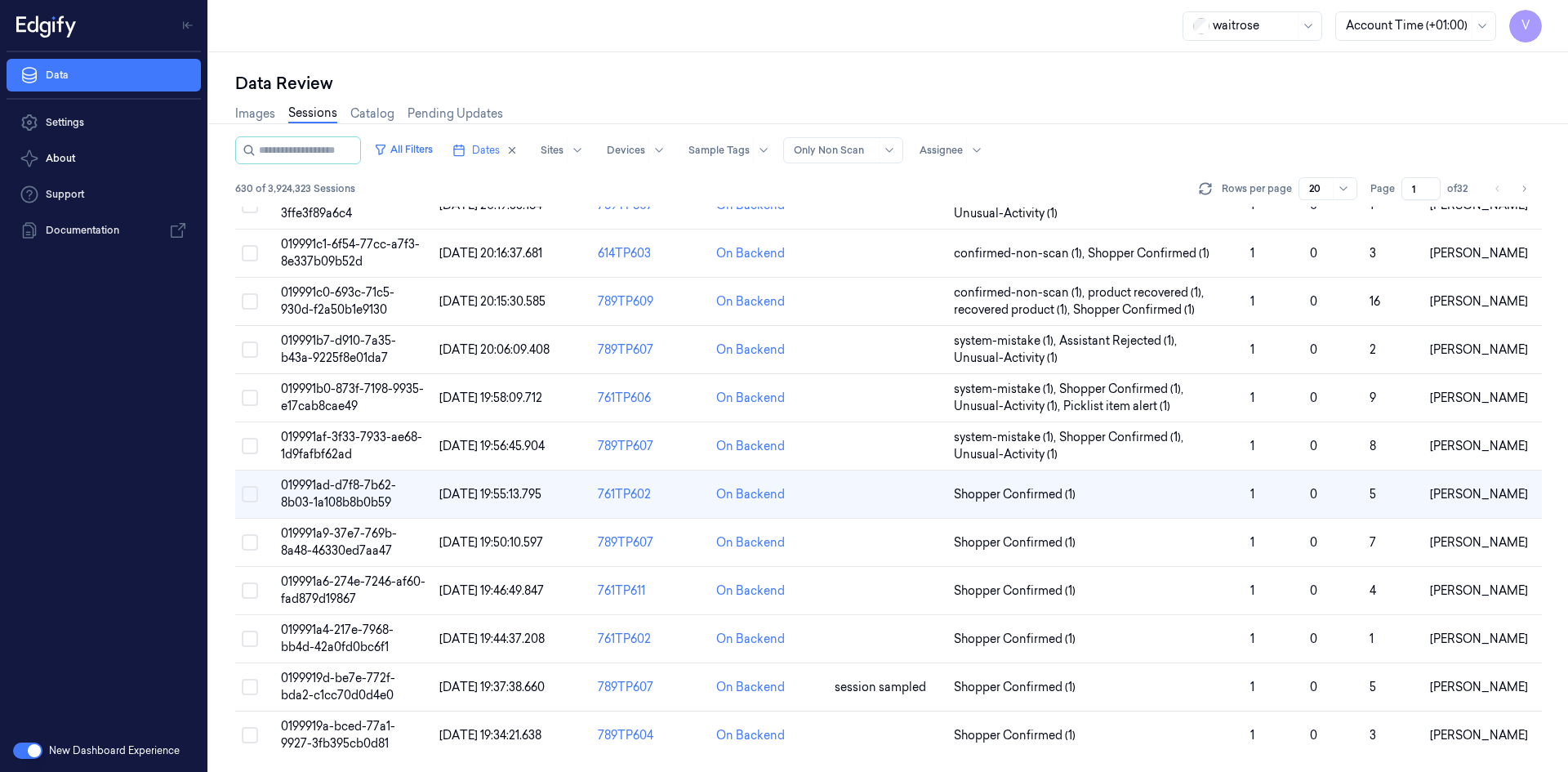
click at [356, 491] on td "019991ad-d7f8-7b62-8b03-1a108b8b0b59" at bounding box center [353, 494] width 158 height 48
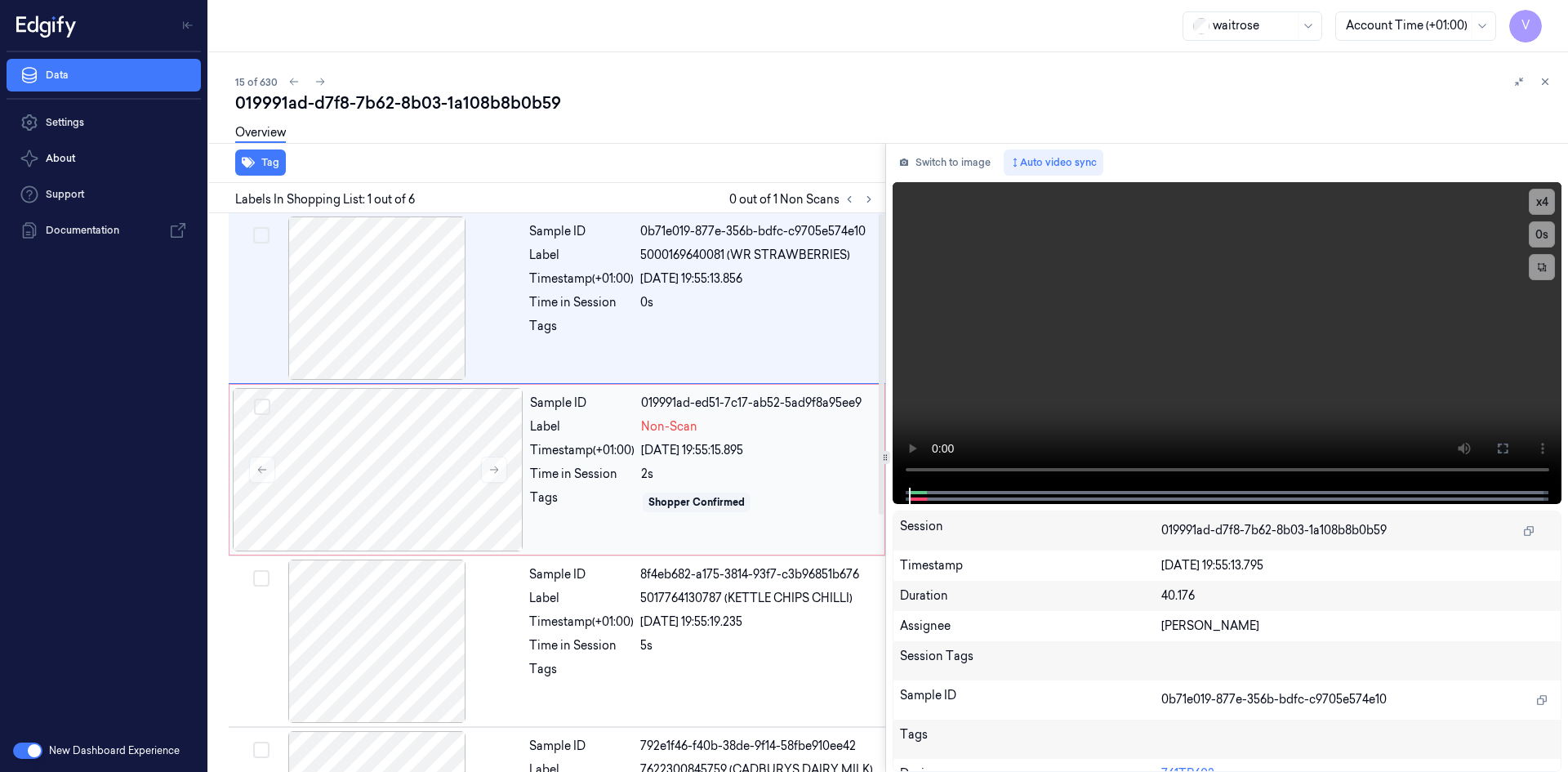
click at [575, 435] on div "Sample ID 019991ad-ed51-7c17-ab52-5ad9f8a95ee9 Label Non-Scan Timestamp (+01:00…" at bounding box center [701, 469] width 358 height 163
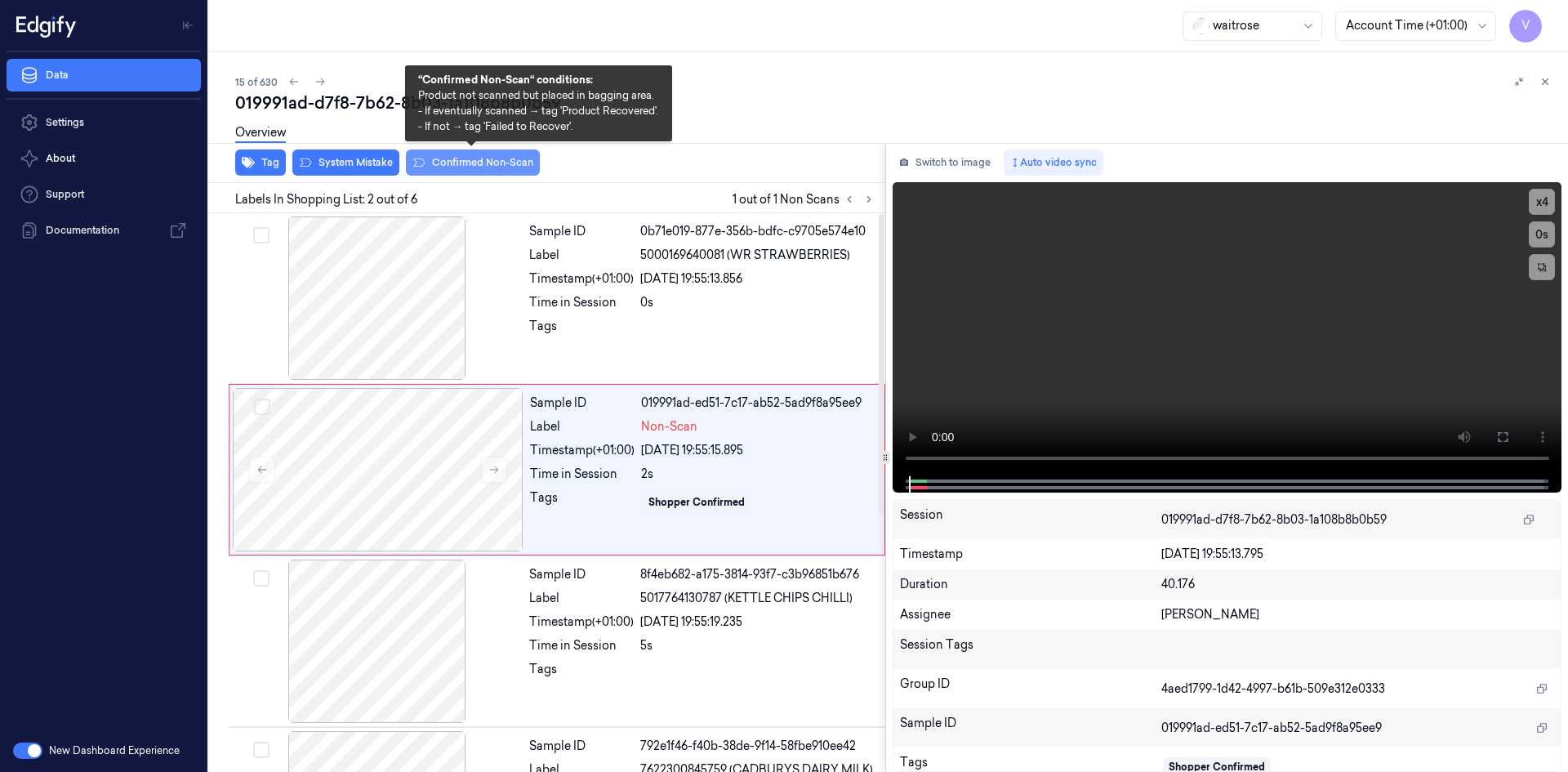
click at [492, 159] on button "Confirmed Non-Scan" at bounding box center [472, 162] width 133 height 26
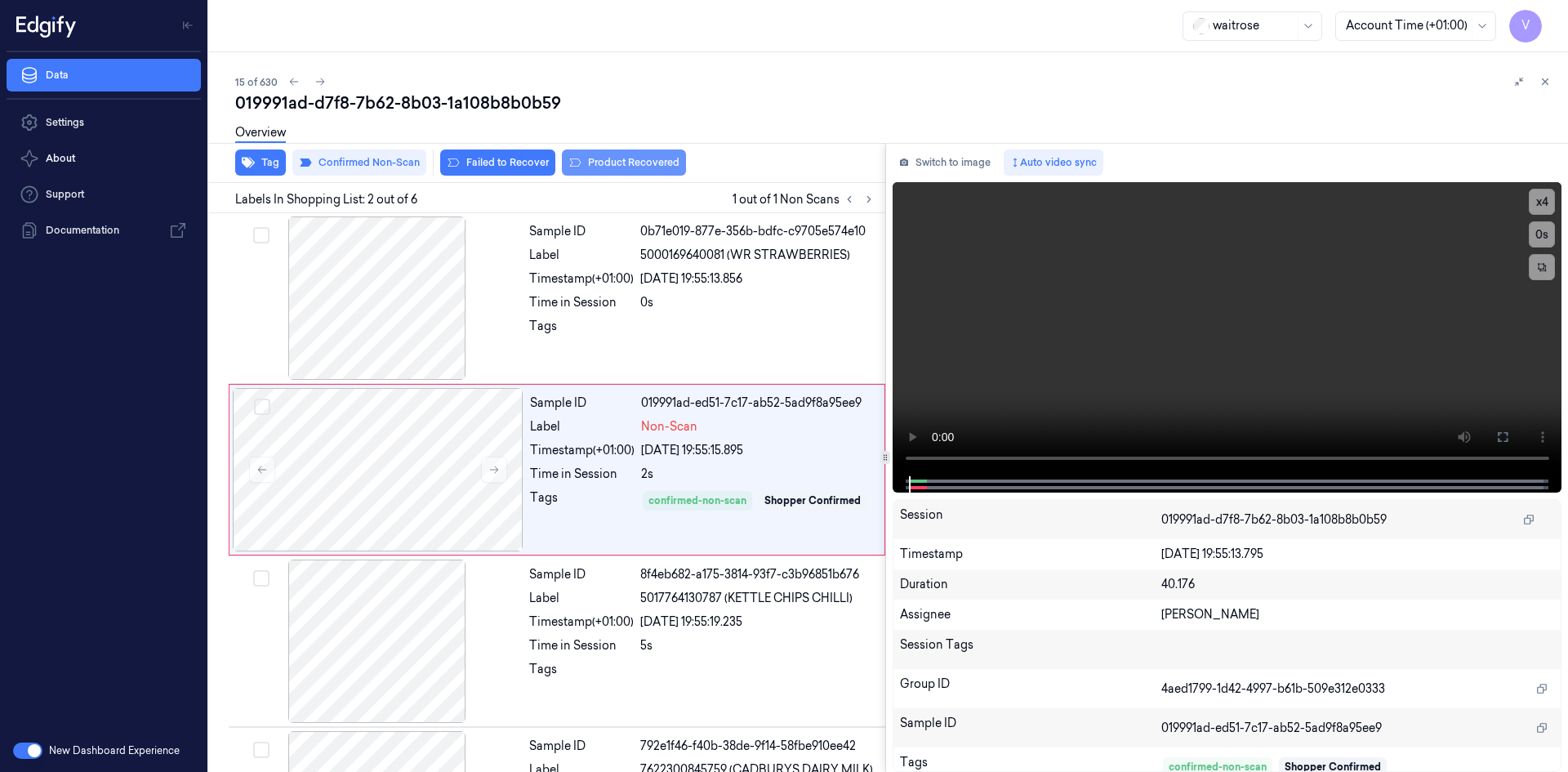
click at [608, 162] on button "Product Recovered" at bounding box center [624, 162] width 125 height 26
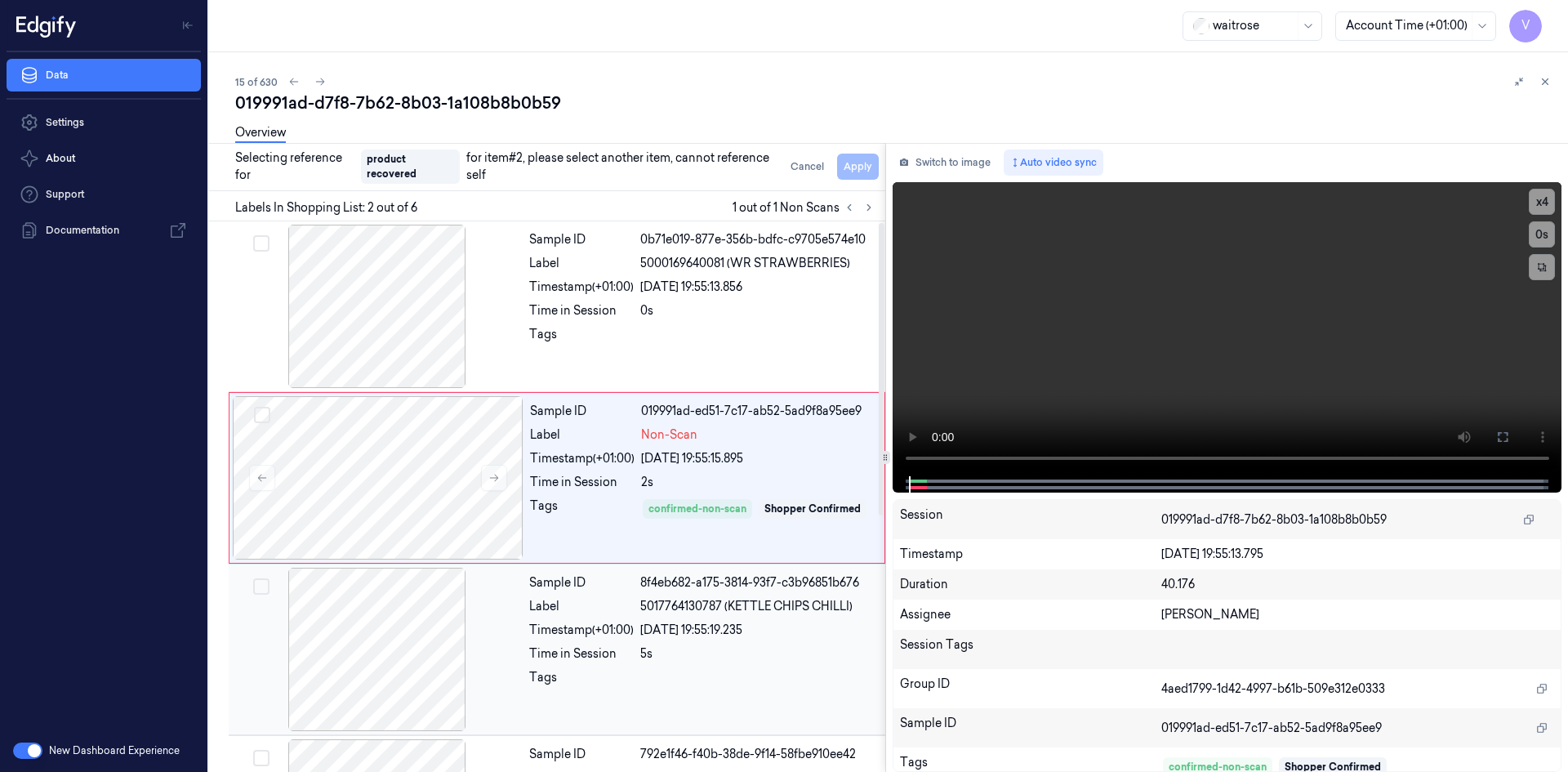
scroll to position [163, 0]
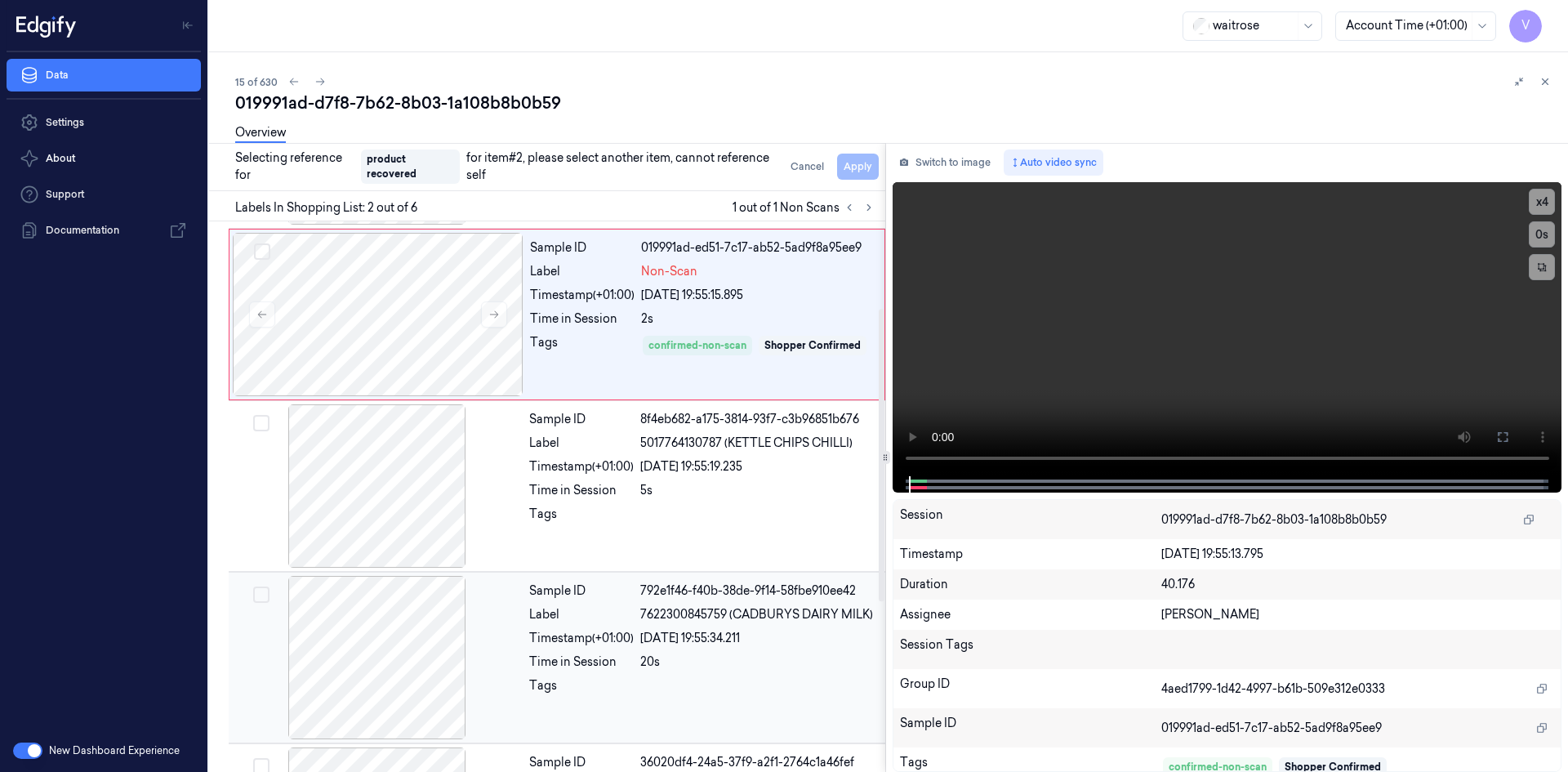
click at [672, 622] on span "7622300845759 (CADBURYS DAIRY MILK)" at bounding box center [757, 614] width 233 height 17
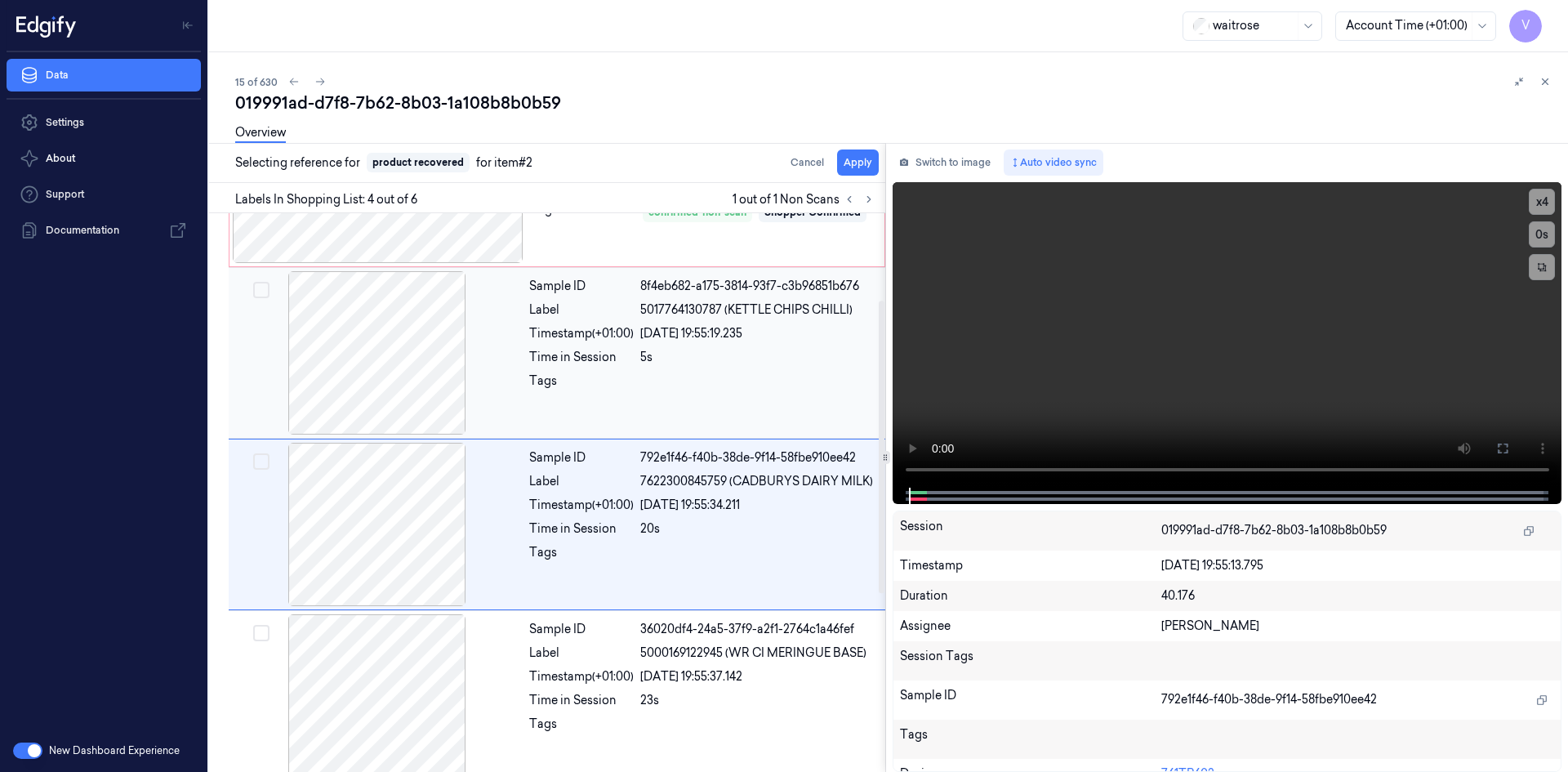
scroll to position [320, 0]
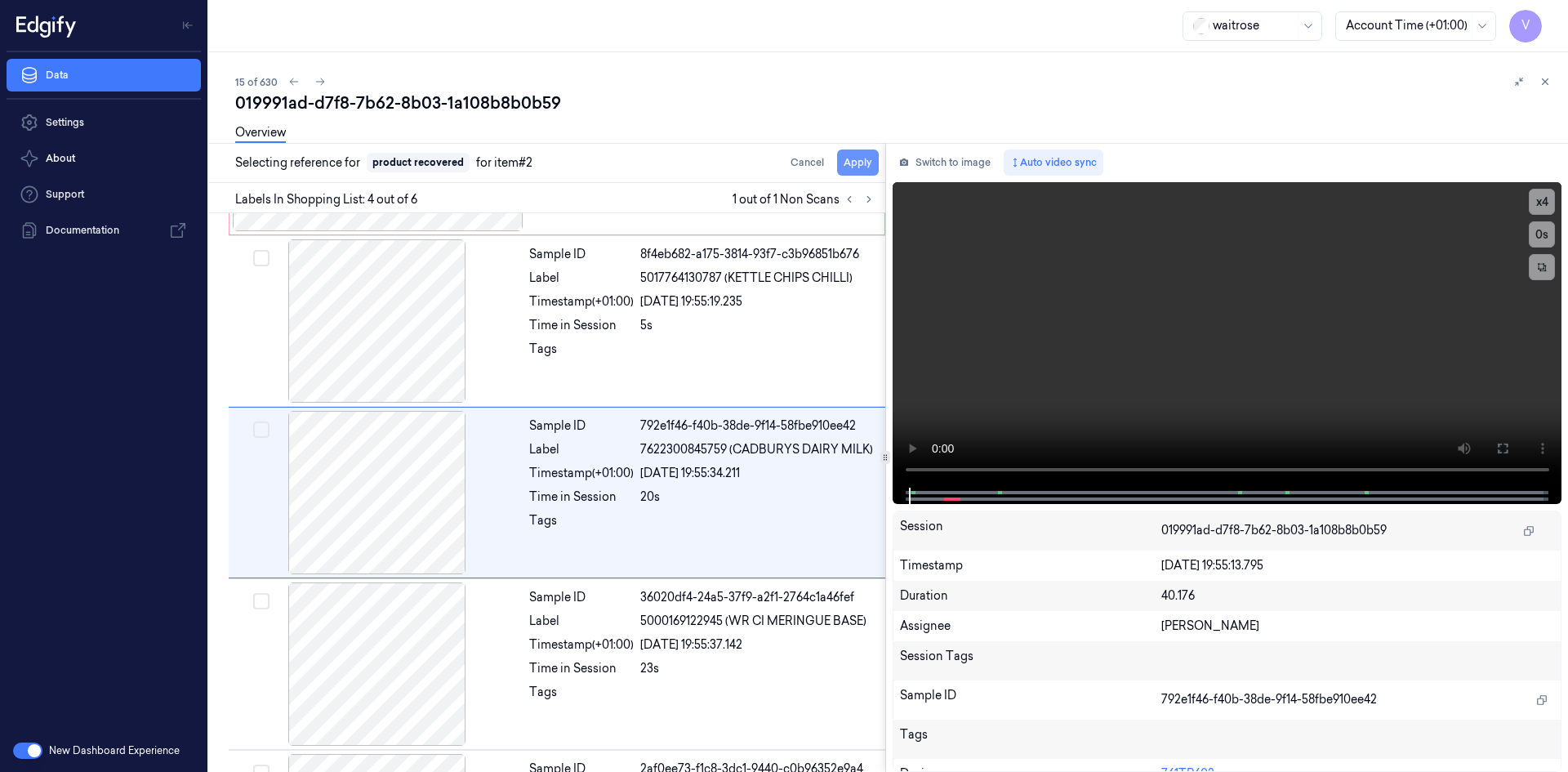
click at [854, 161] on button "Apply" at bounding box center [858, 162] width 42 height 26
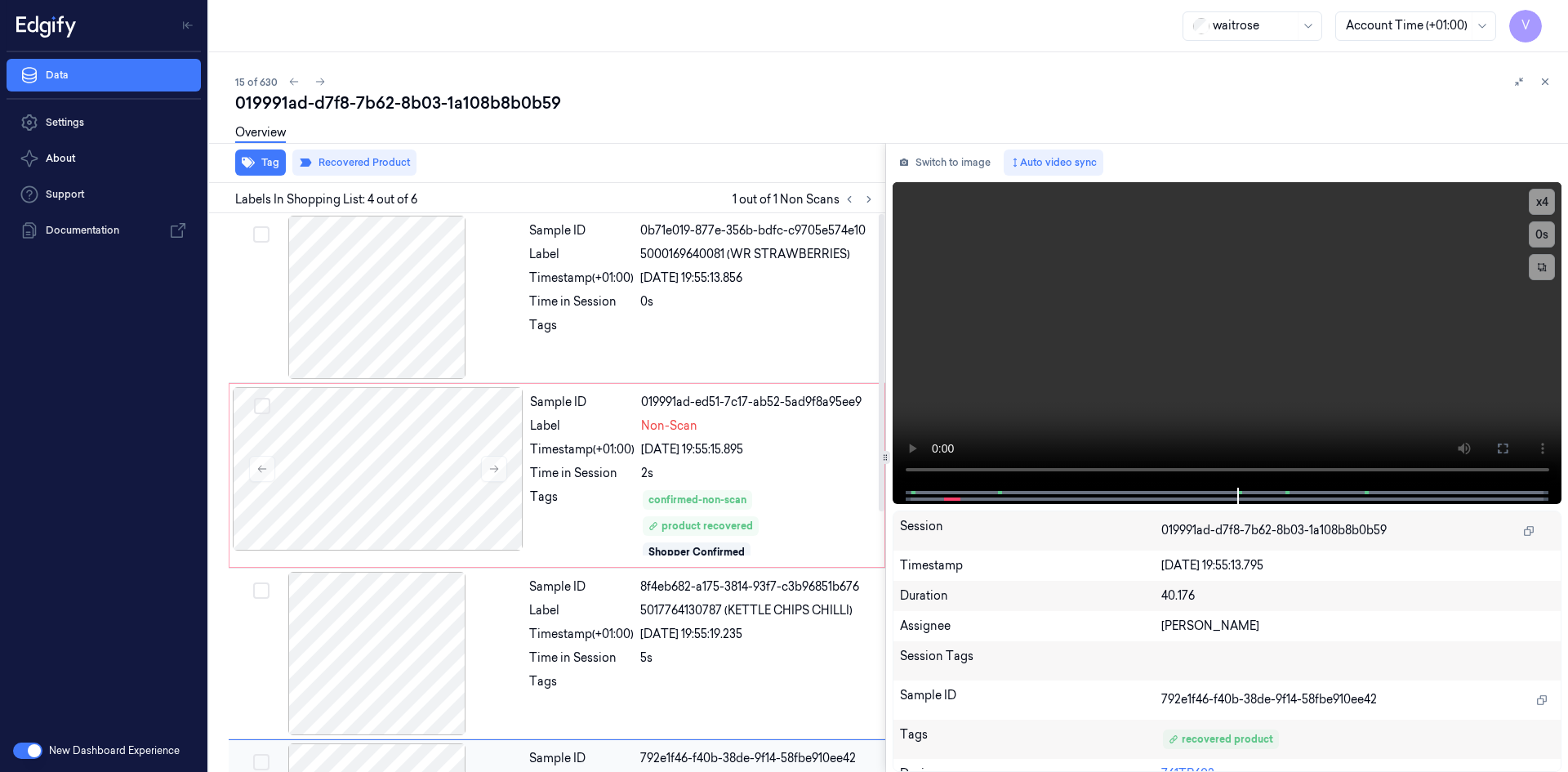
scroll to position [0, 0]
click at [1547, 81] on icon at bounding box center [1544, 81] width 11 height 11
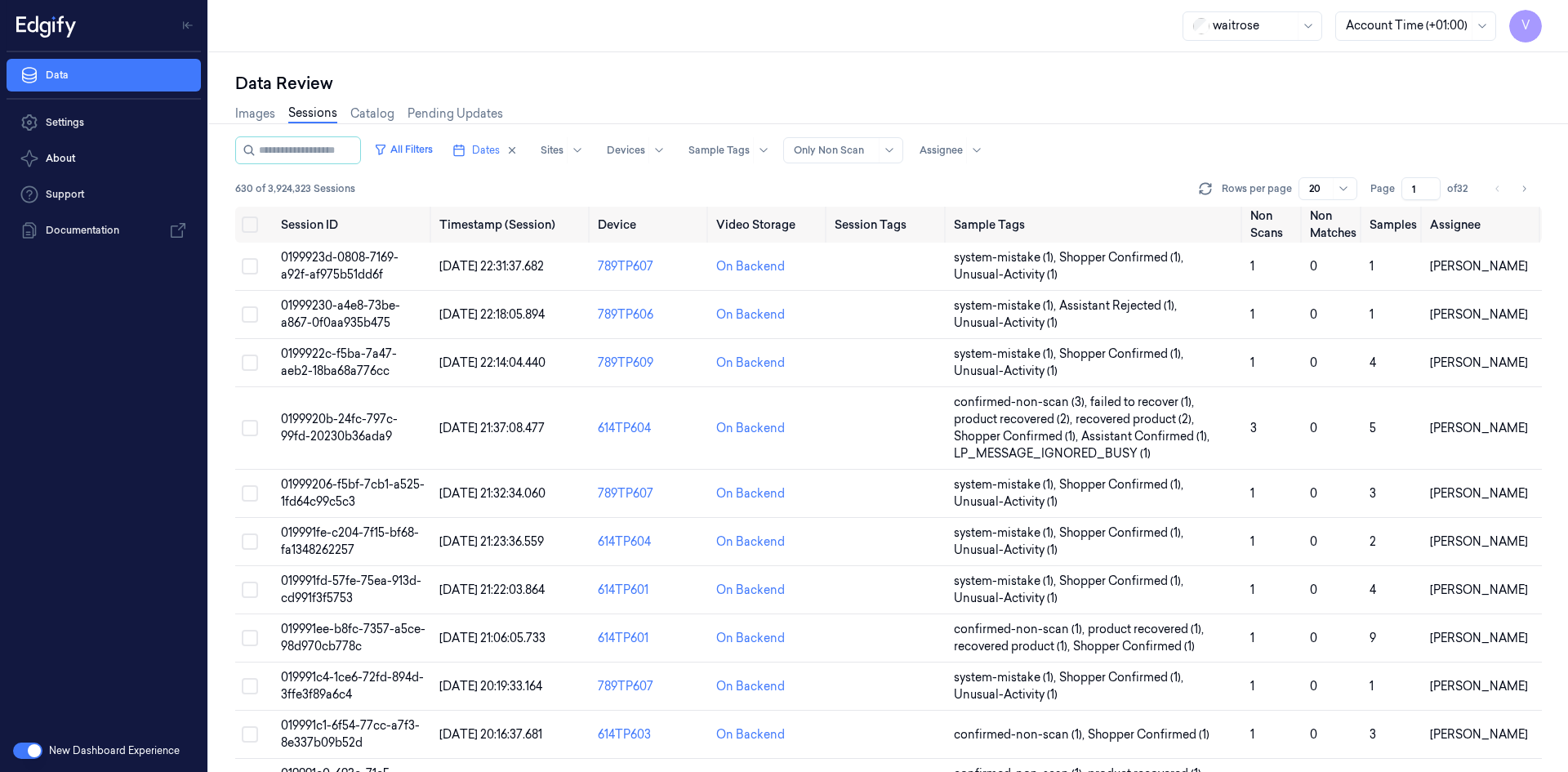
scroll to position [481, 0]
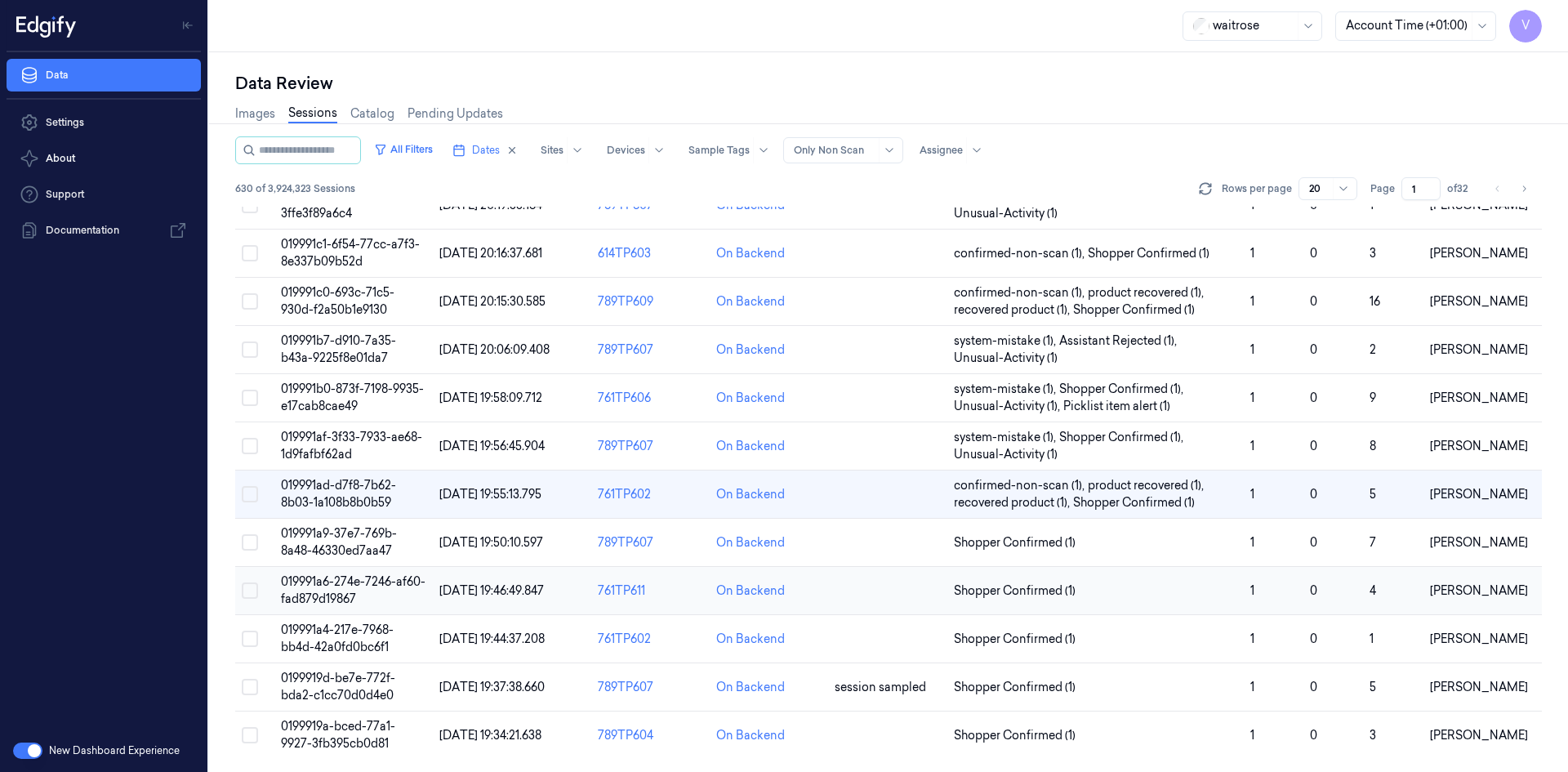
click at [338, 591] on td "019991a6-274e-7246-af60-fad879d19867" at bounding box center [353, 591] width 158 height 48
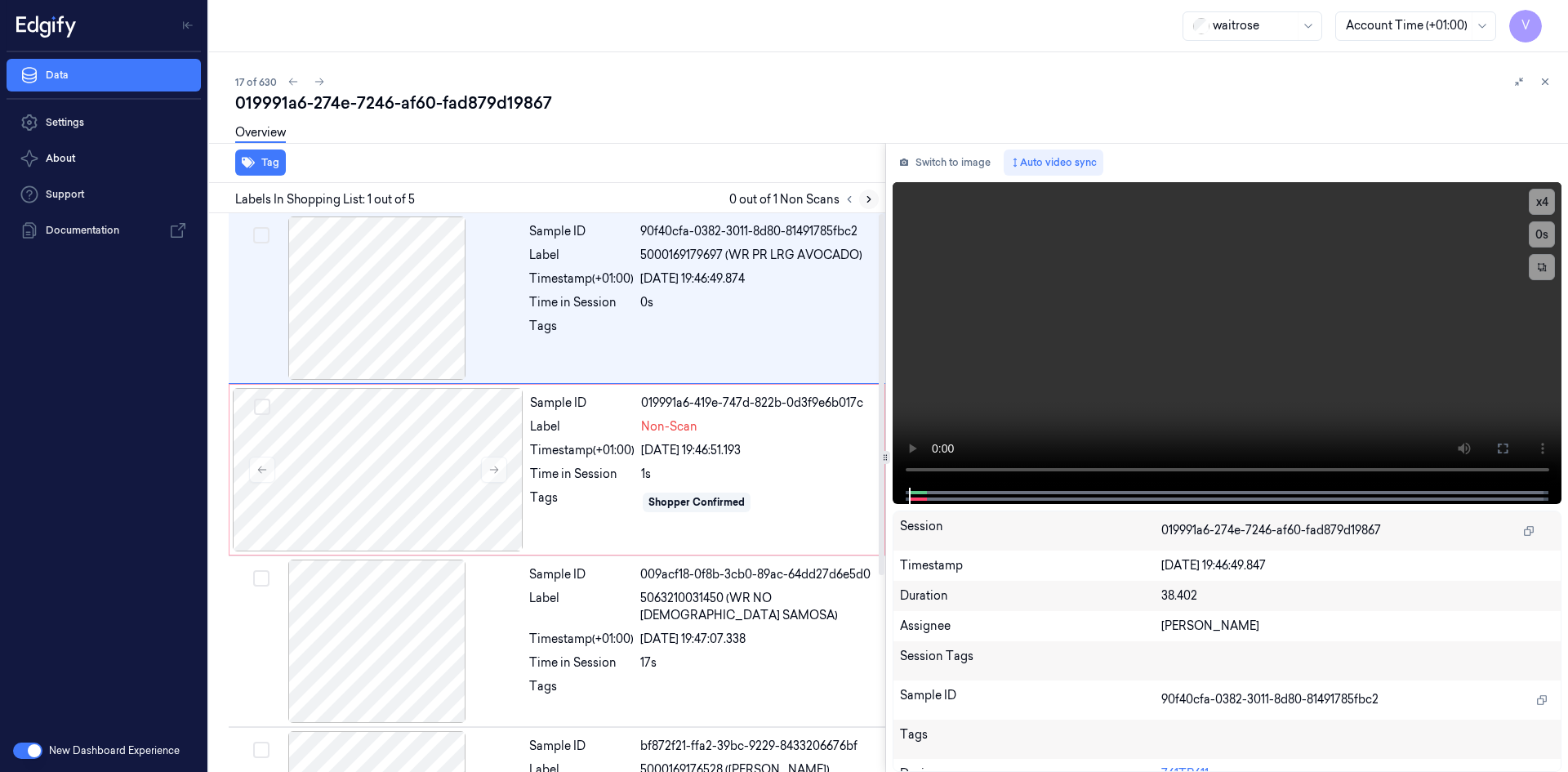
click at [872, 200] on icon at bounding box center [868, 198] width 11 height 11
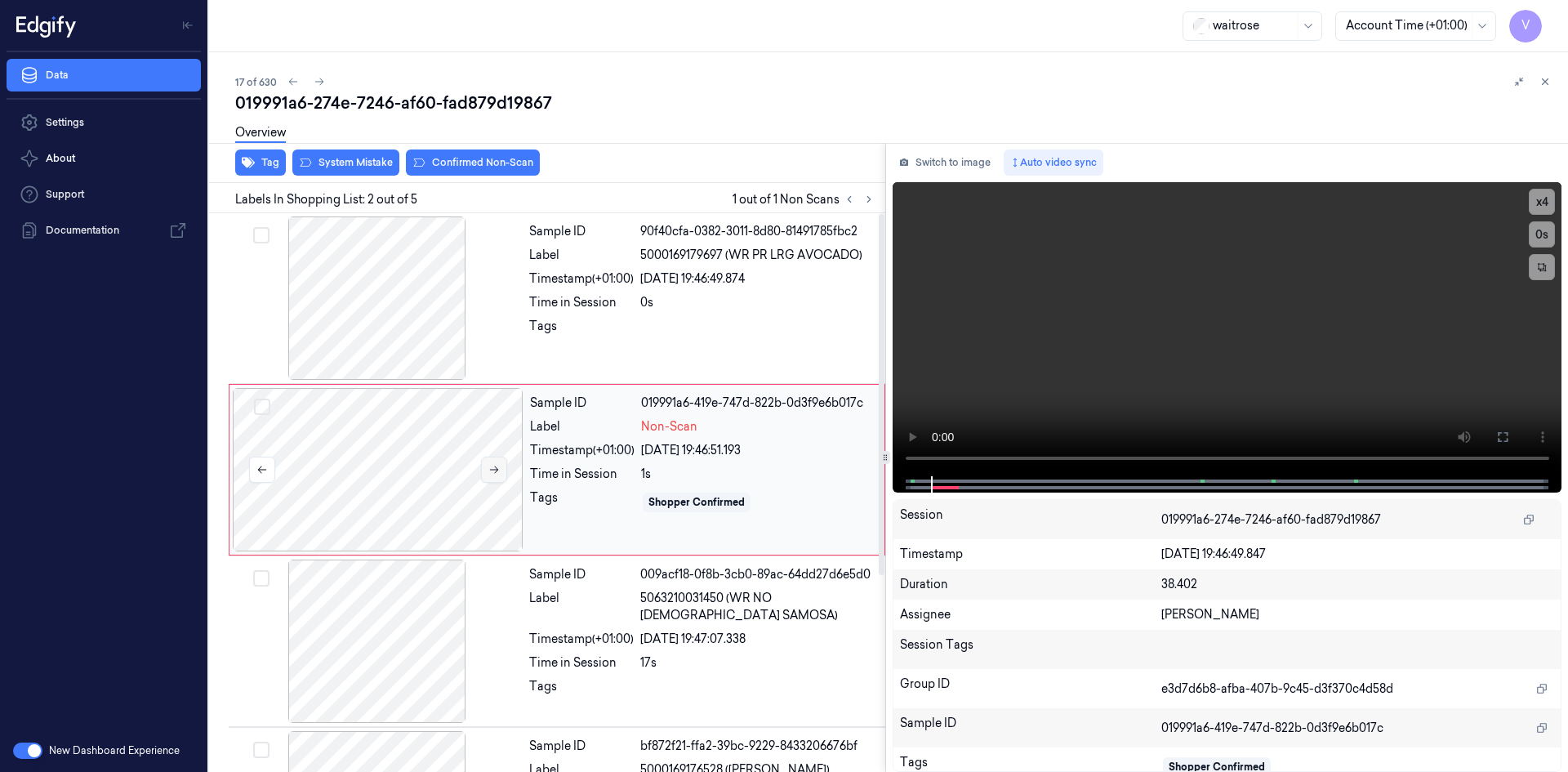
click at [497, 469] on icon at bounding box center [494, 469] width 9 height 7
click at [492, 469] on icon at bounding box center [493, 469] width 11 height 11
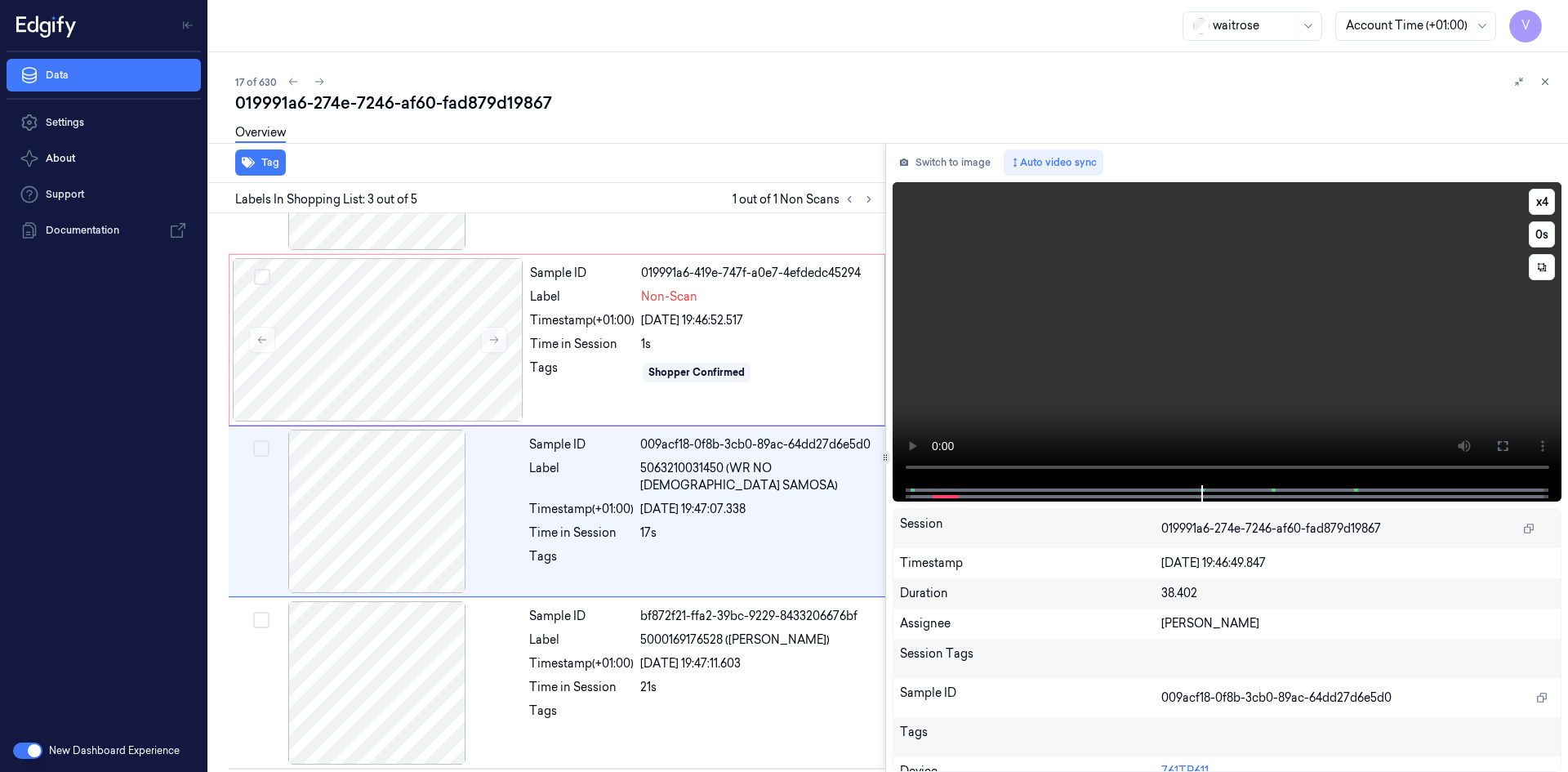
scroll to position [148, 0]
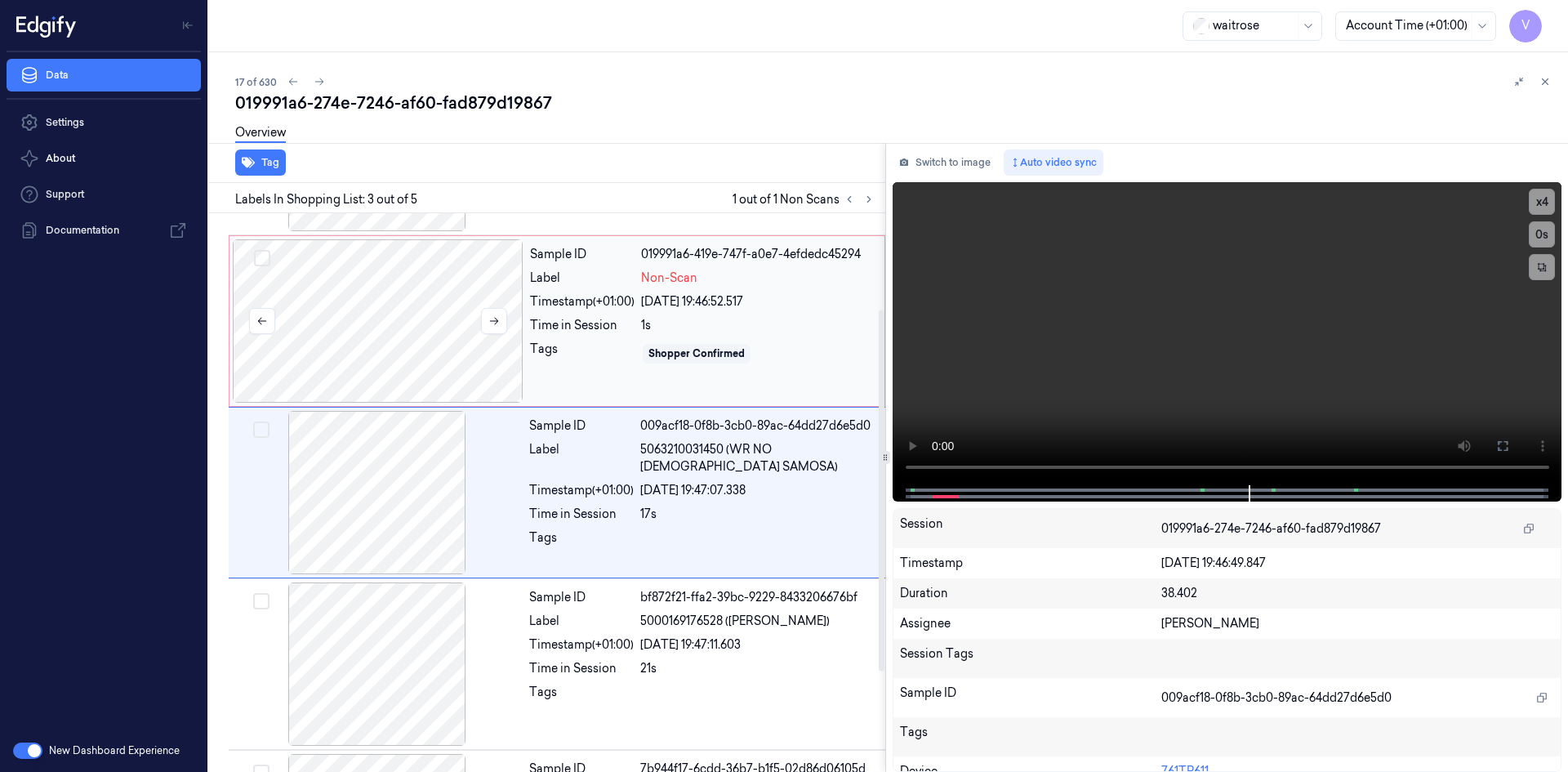
click at [400, 296] on div at bounding box center [379, 321] width 291 height 163
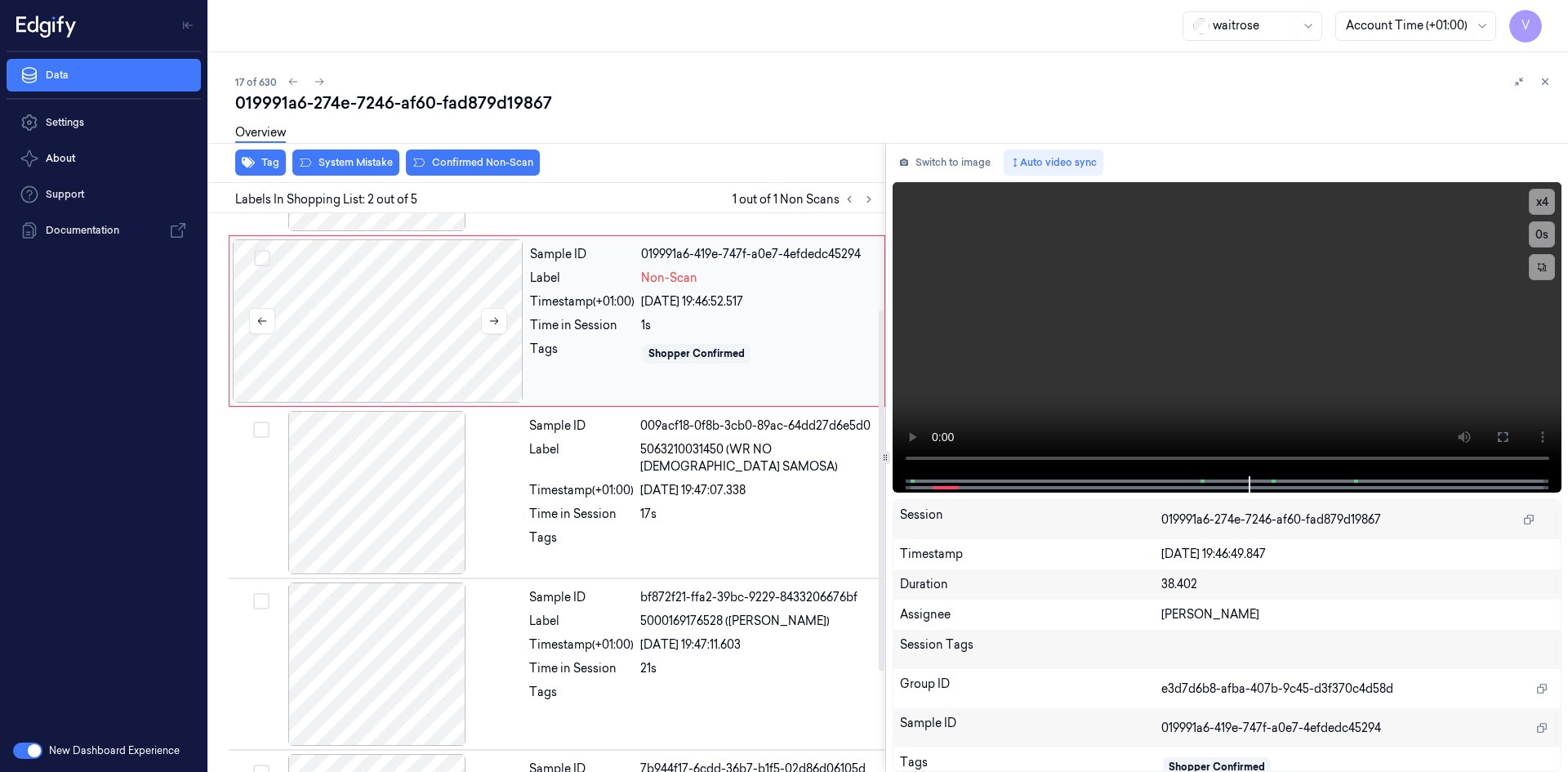
scroll to position [0, 0]
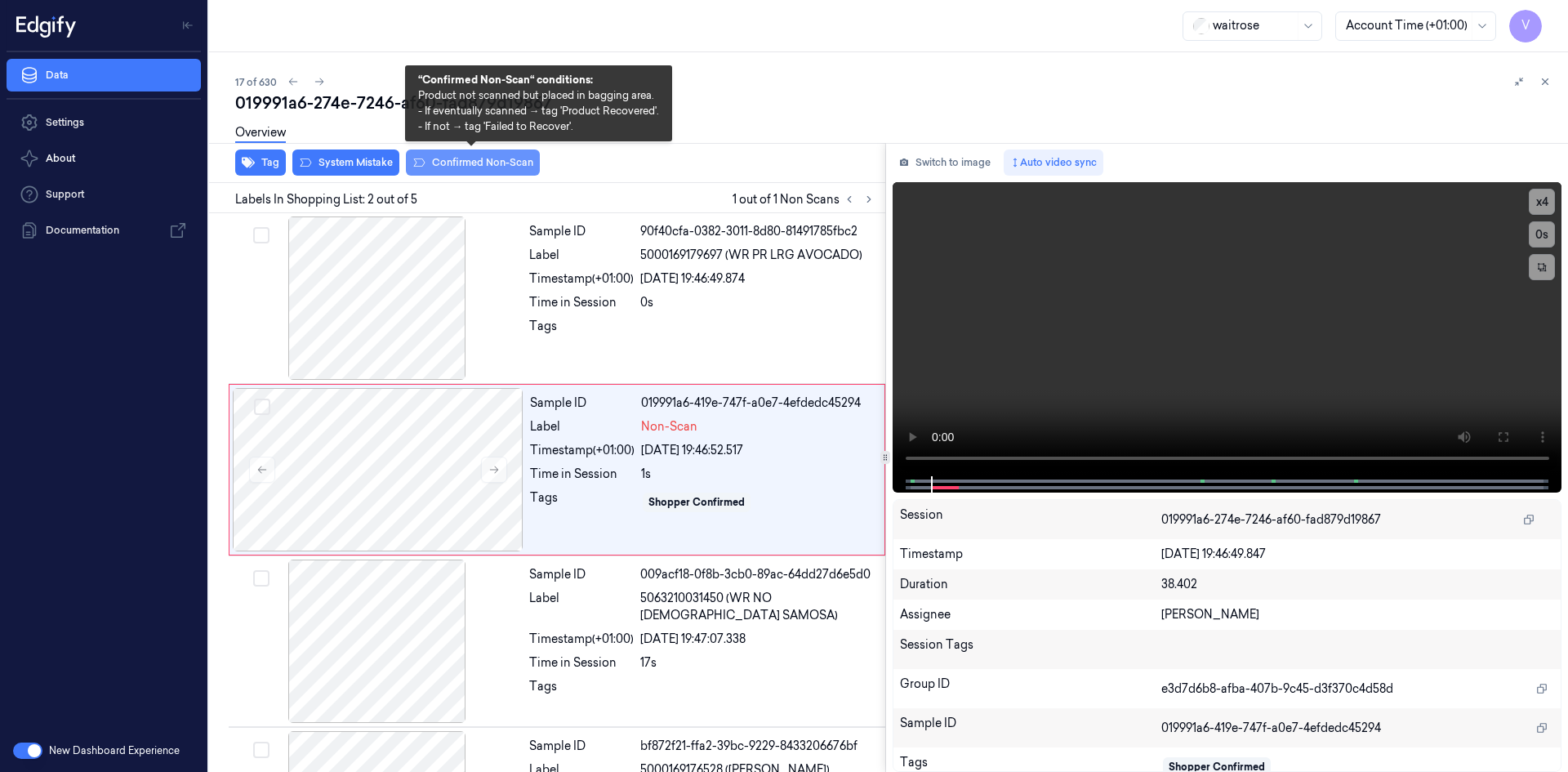
click at [482, 166] on button "Confirmed Non-Scan" at bounding box center [472, 162] width 133 height 26
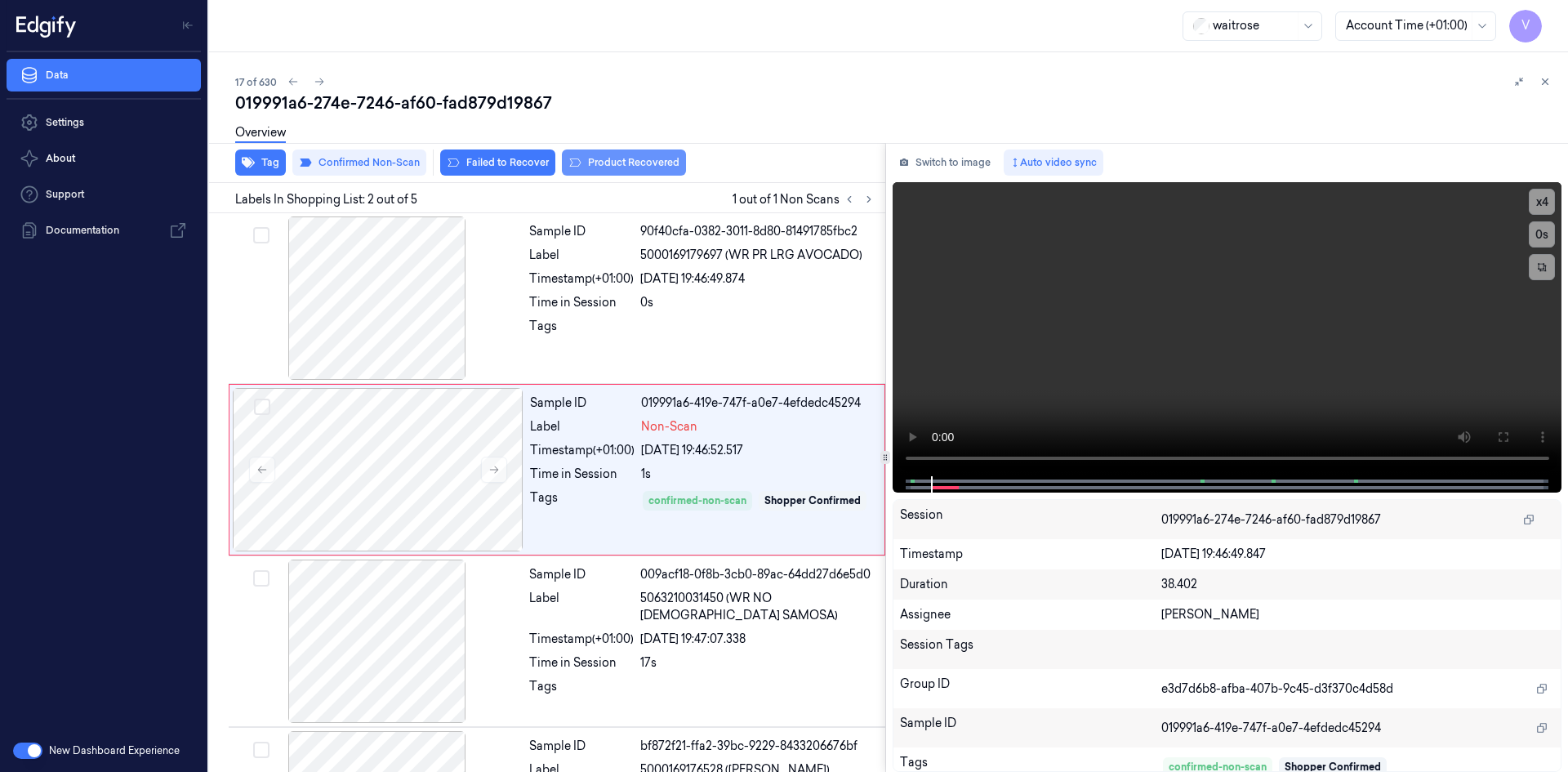
click at [621, 162] on button "Product Recovered" at bounding box center [624, 162] width 125 height 26
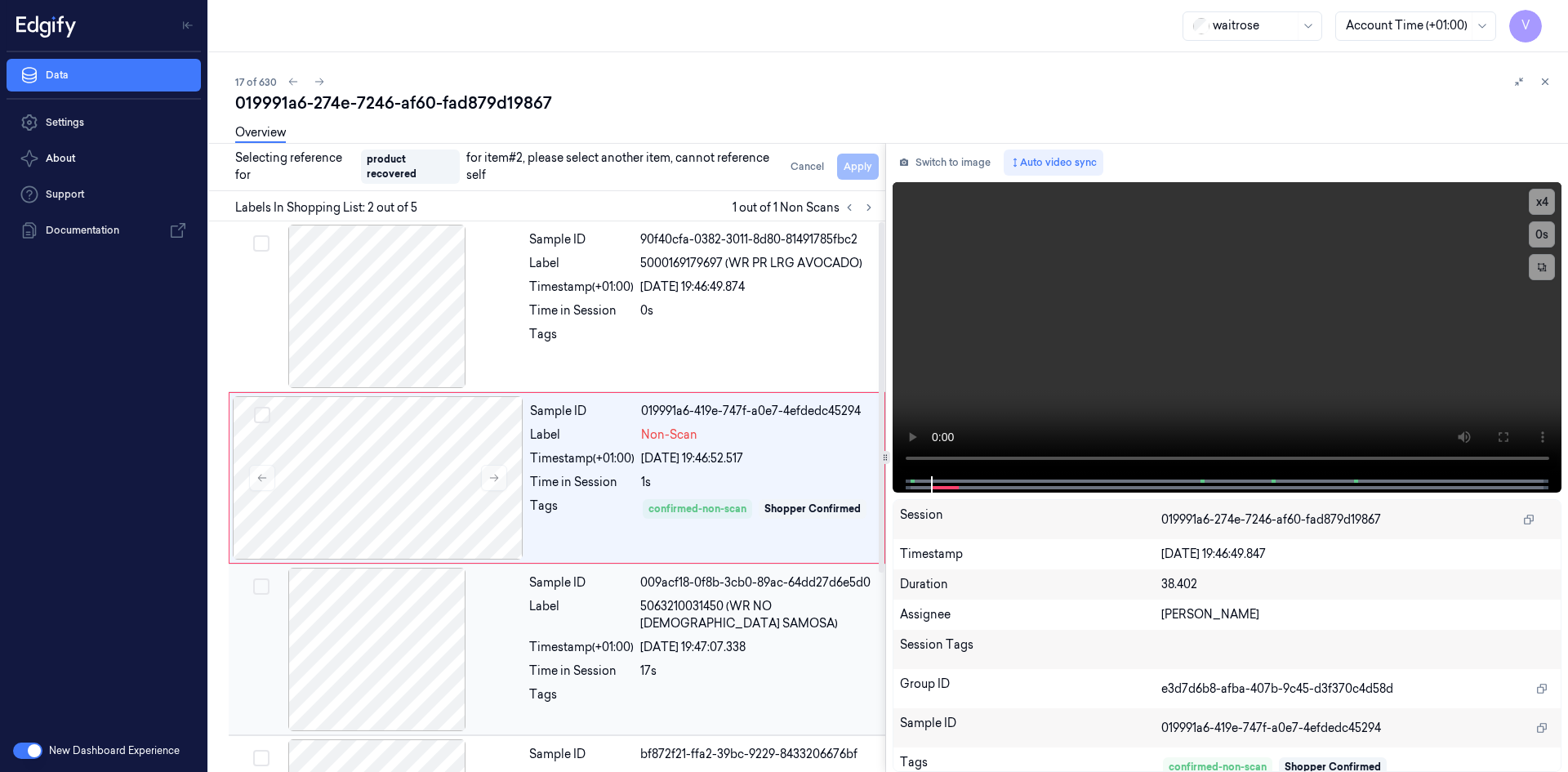
click at [440, 603] on div at bounding box center [378, 649] width 291 height 163
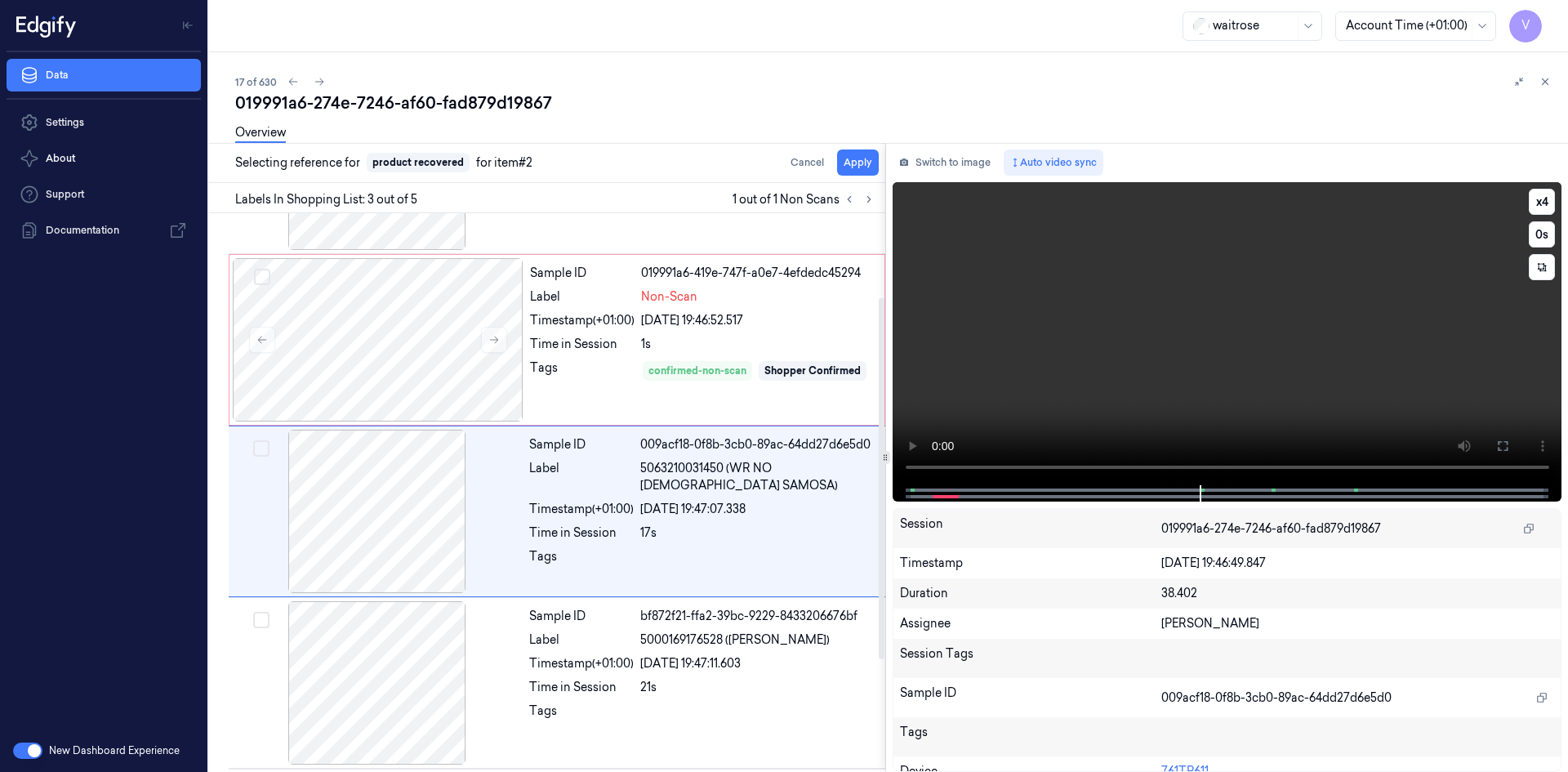
scroll to position [148, 0]
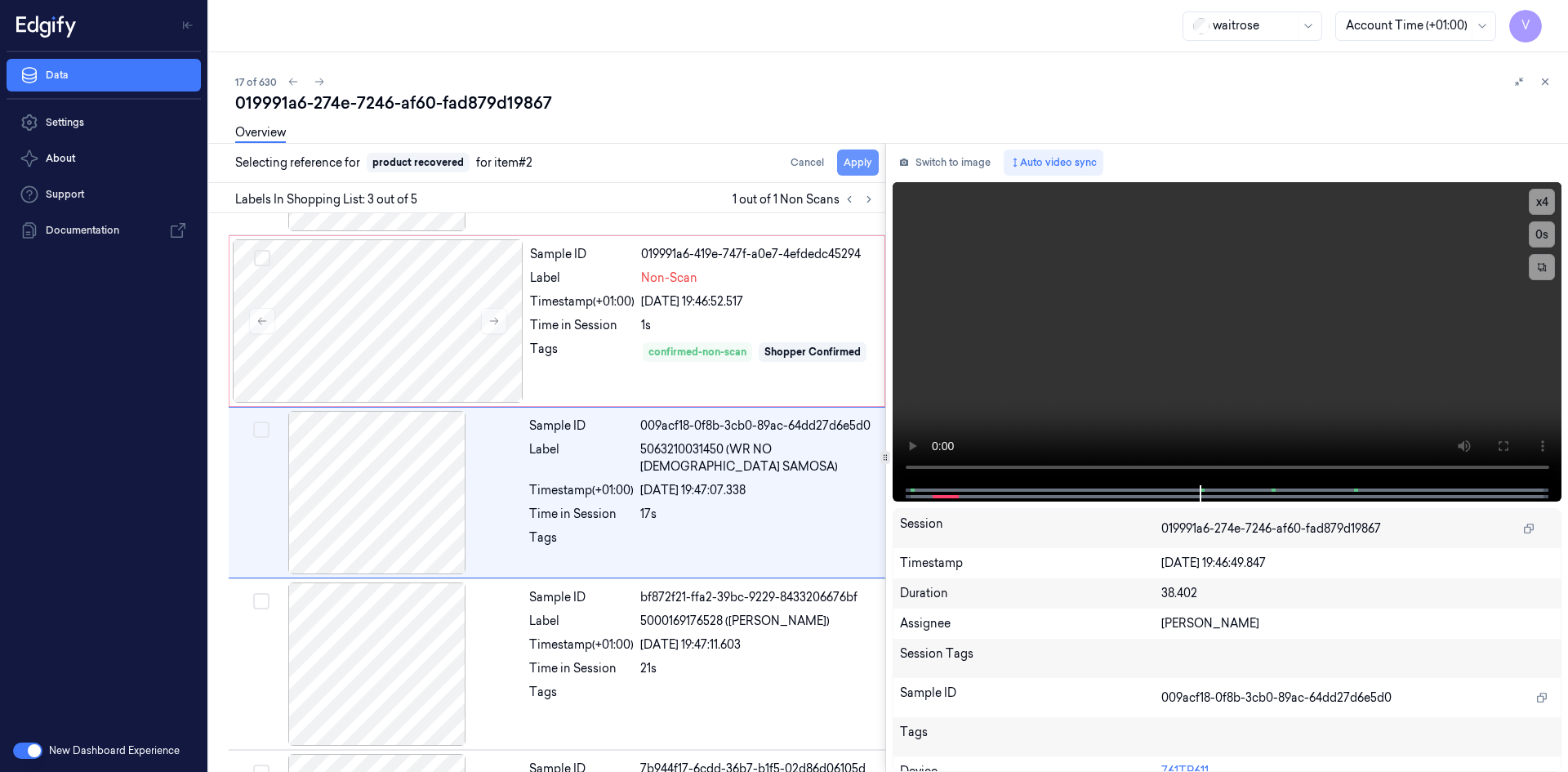
click at [857, 158] on button "Apply" at bounding box center [858, 162] width 42 height 26
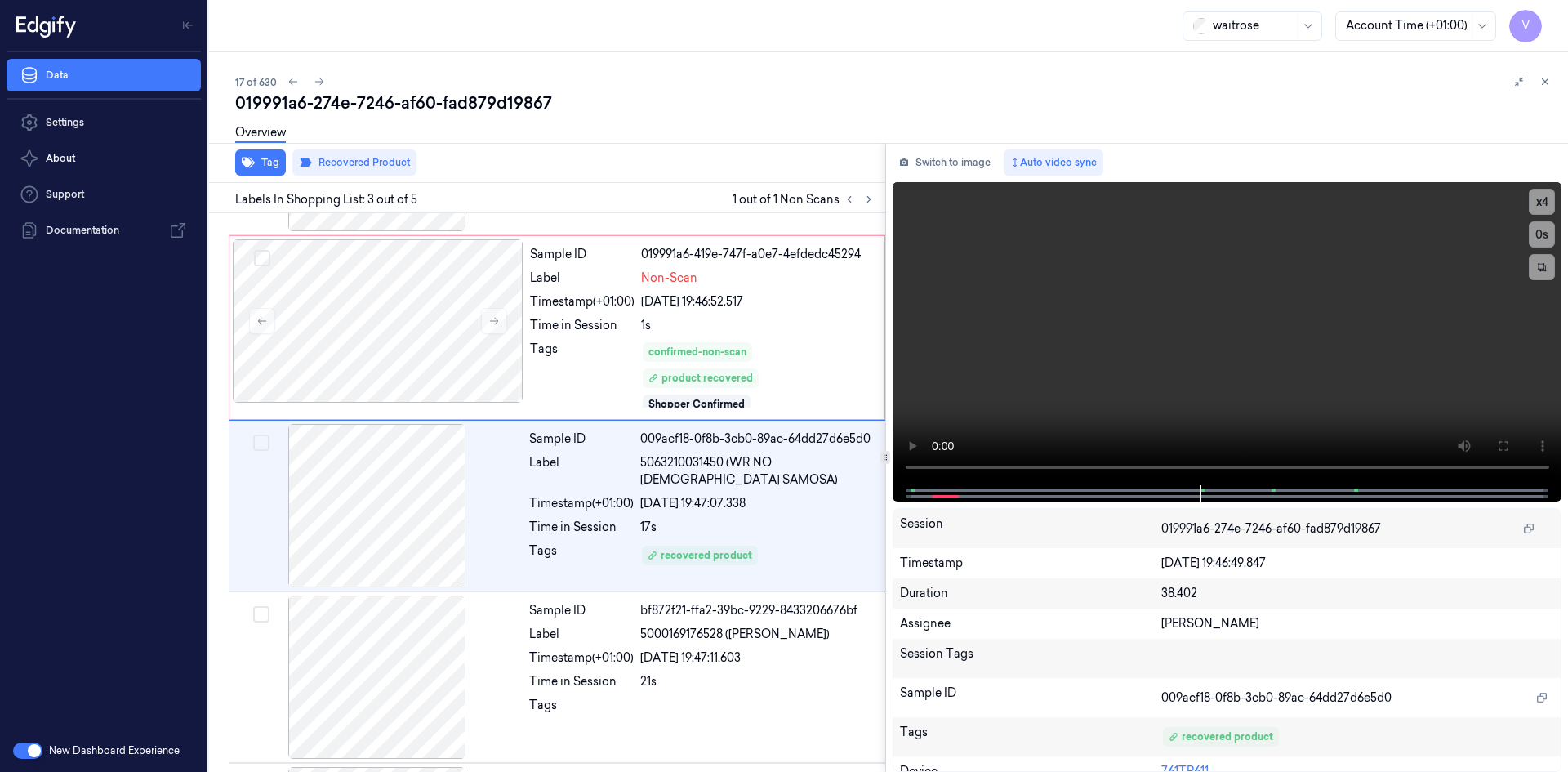
scroll to position [161, 0]
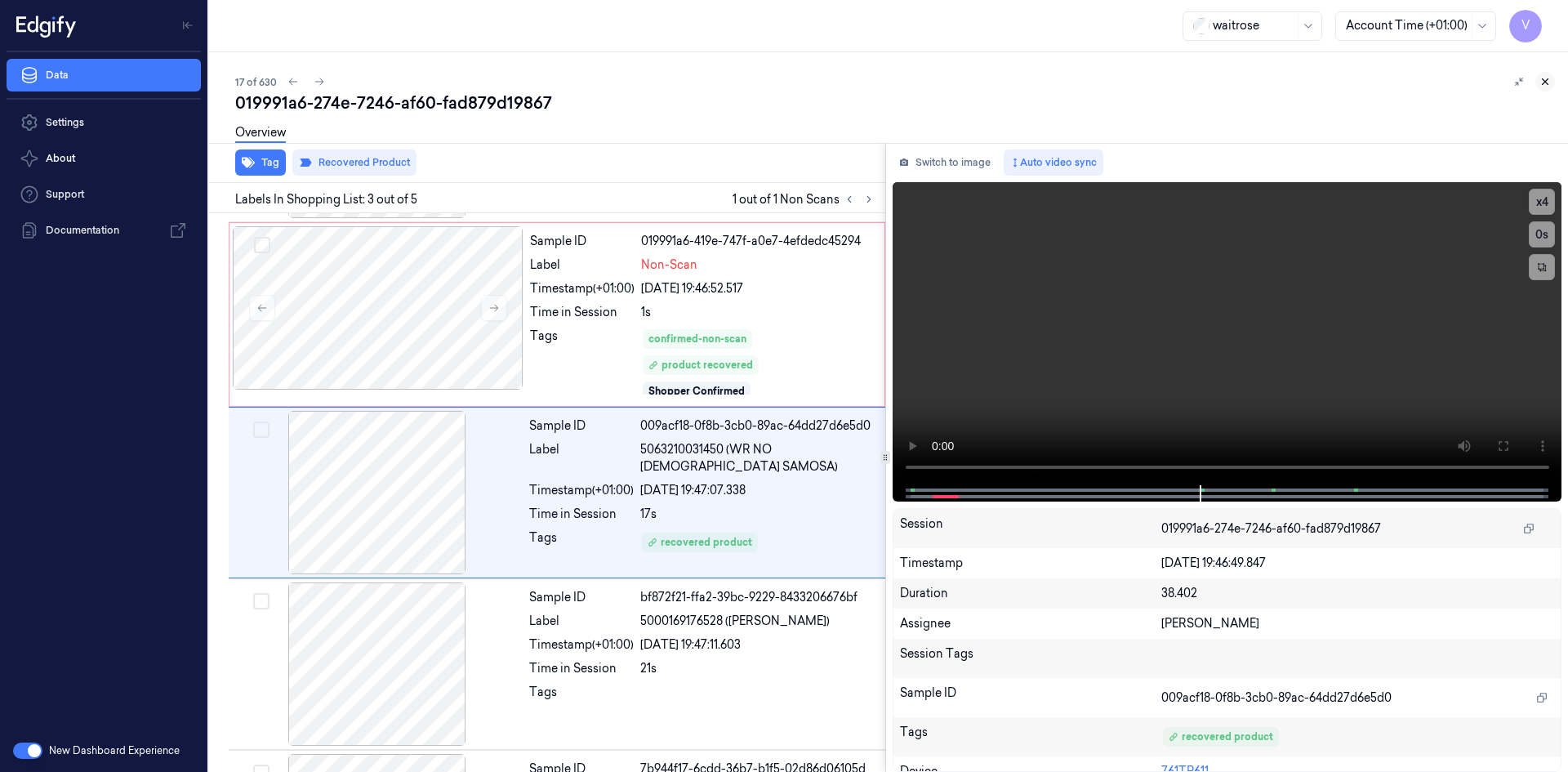
click at [1544, 79] on icon at bounding box center [1544, 81] width 11 height 11
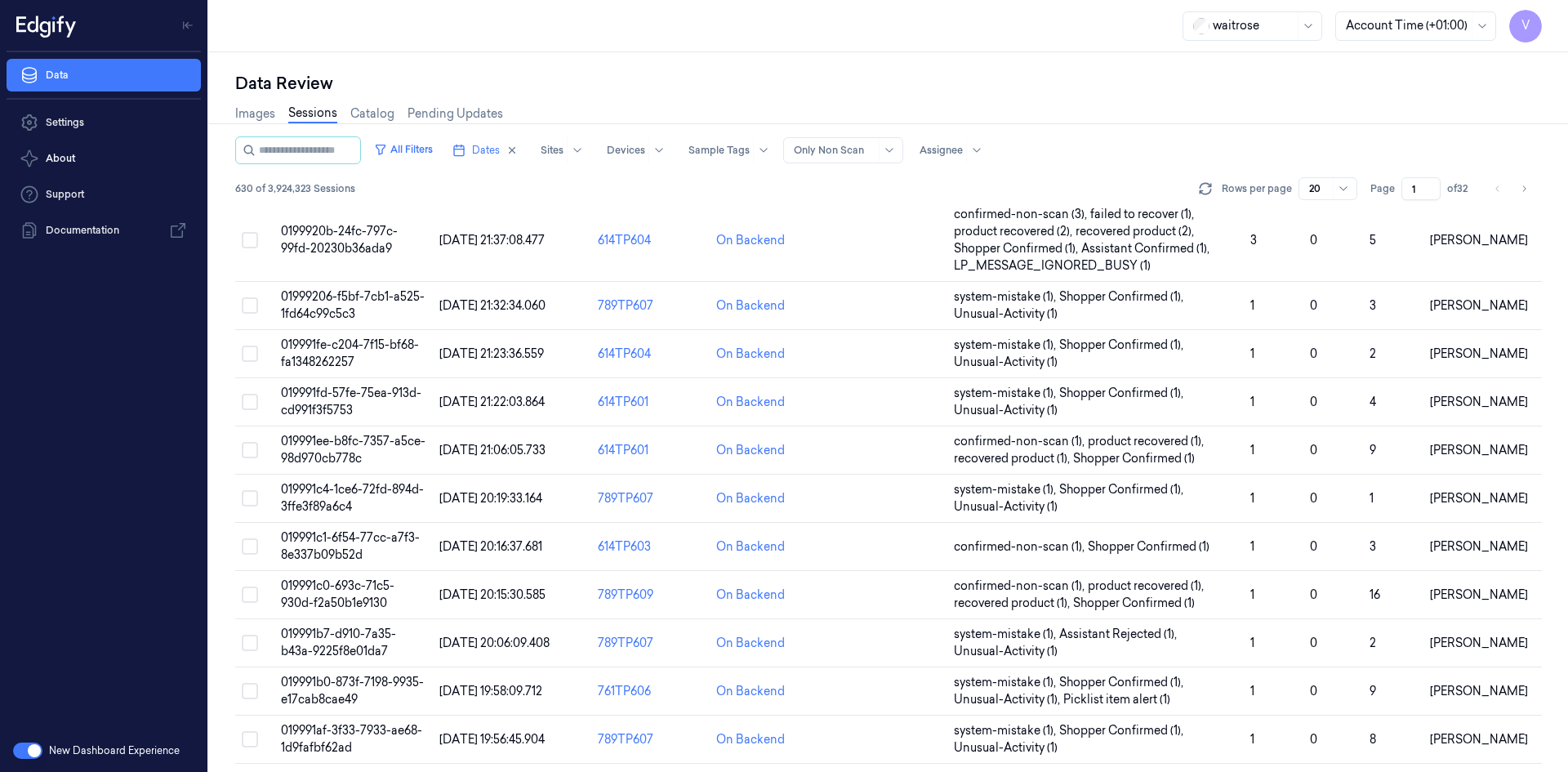
scroll to position [481, 0]
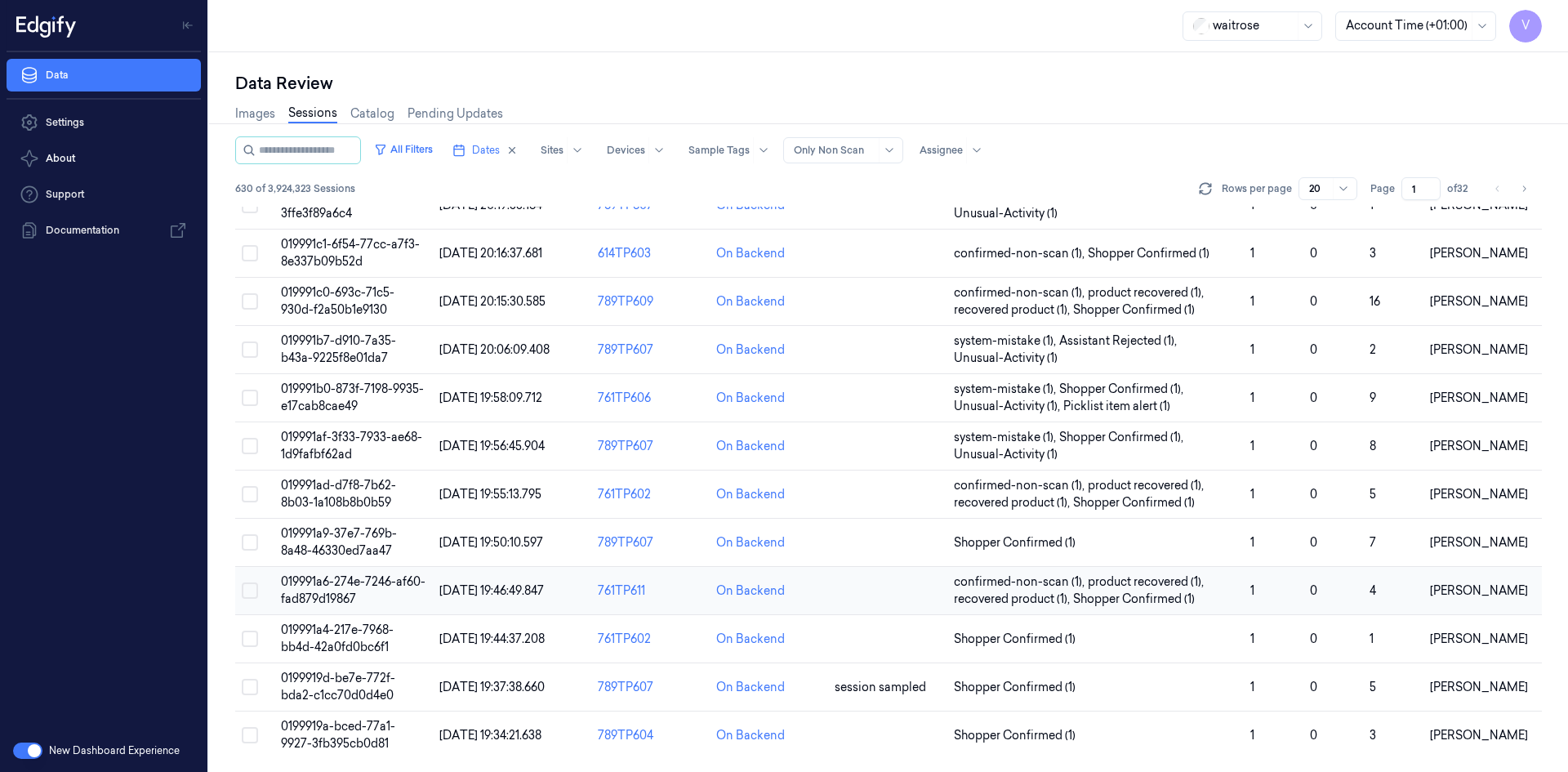
click at [301, 586] on span "019991a6-274e-7246-af60-fad879d19867" at bounding box center [353, 590] width 144 height 32
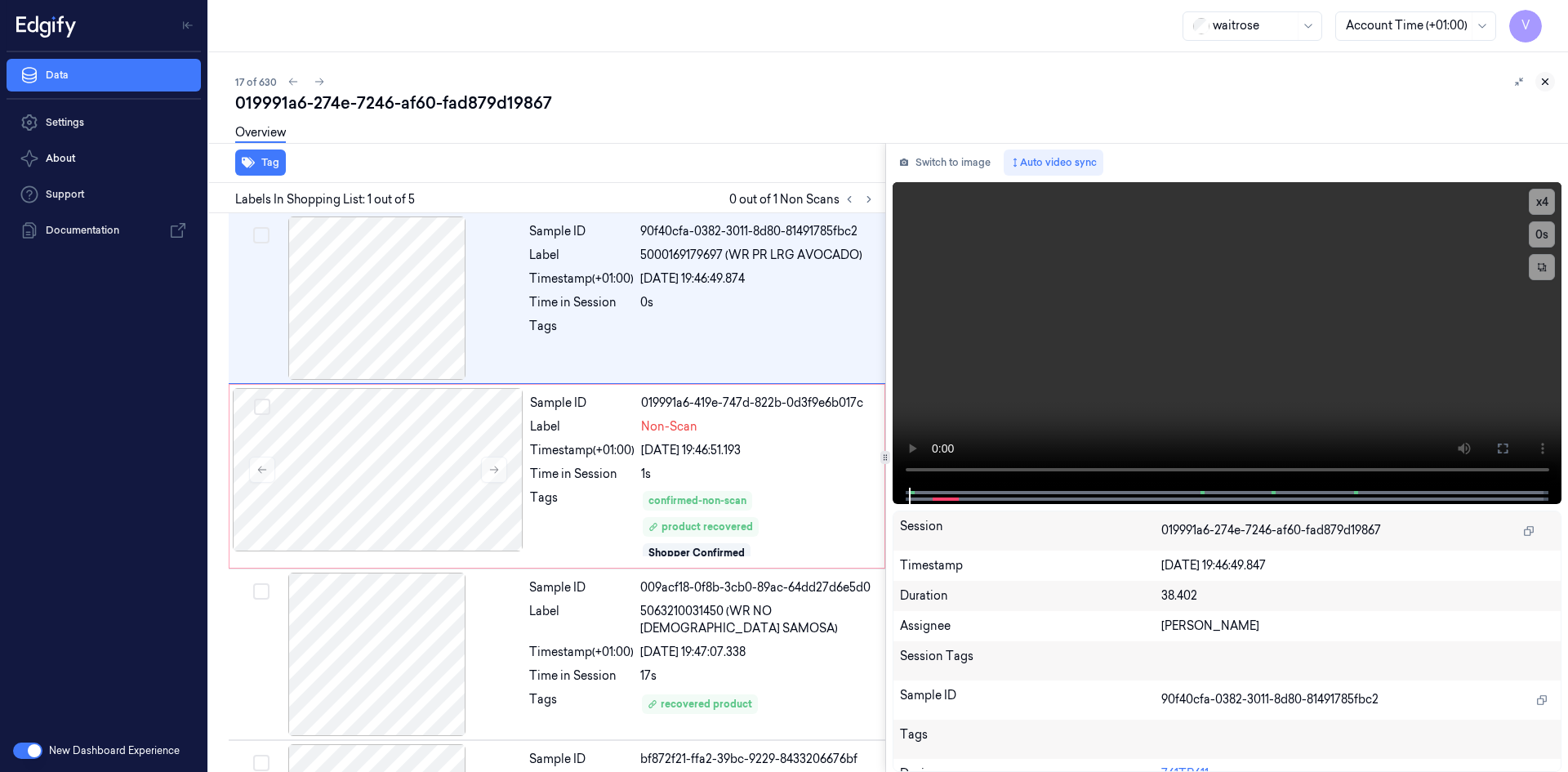
click at [1540, 79] on icon at bounding box center [1544, 81] width 11 height 11
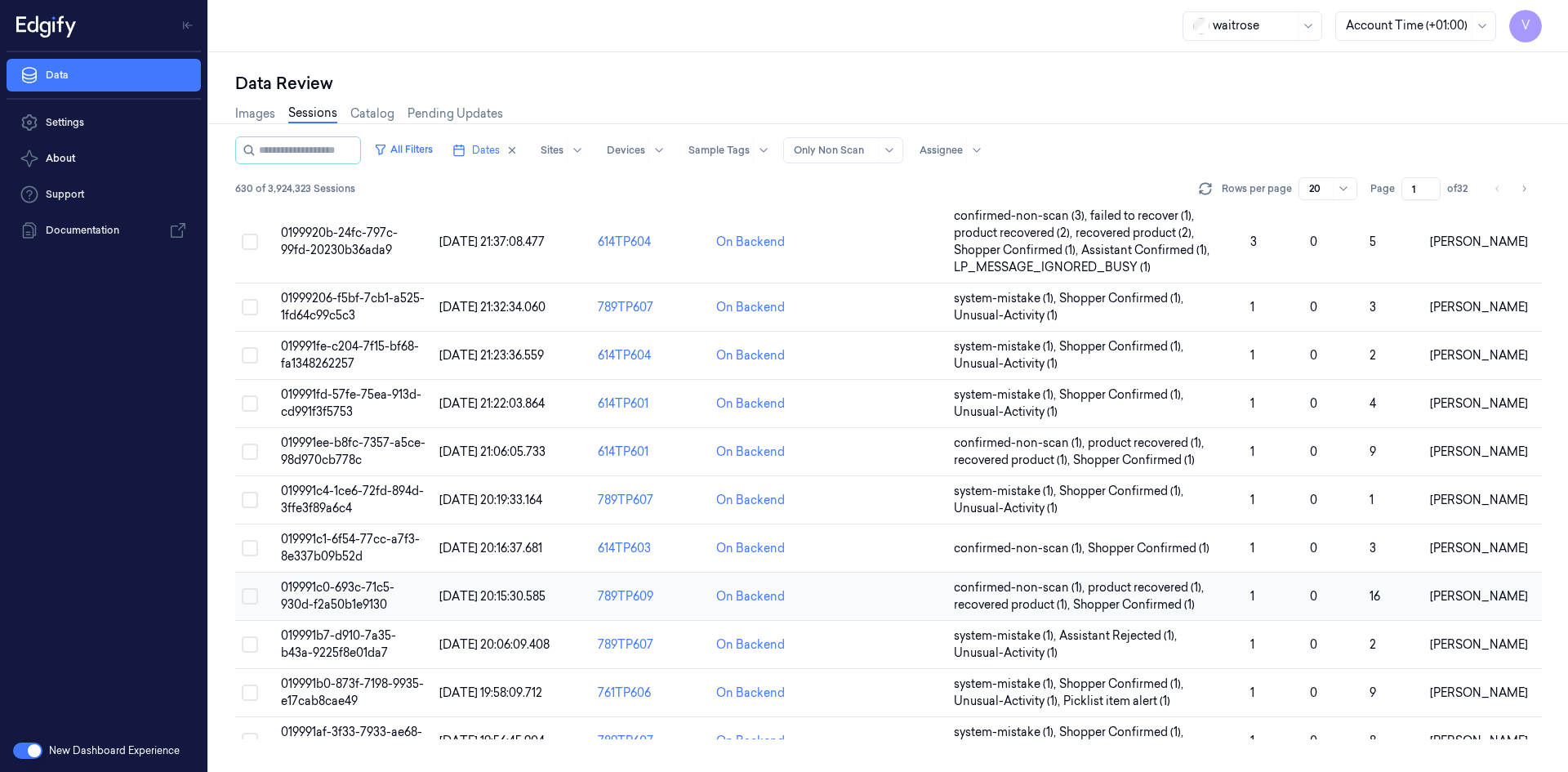
scroll to position [481, 0]
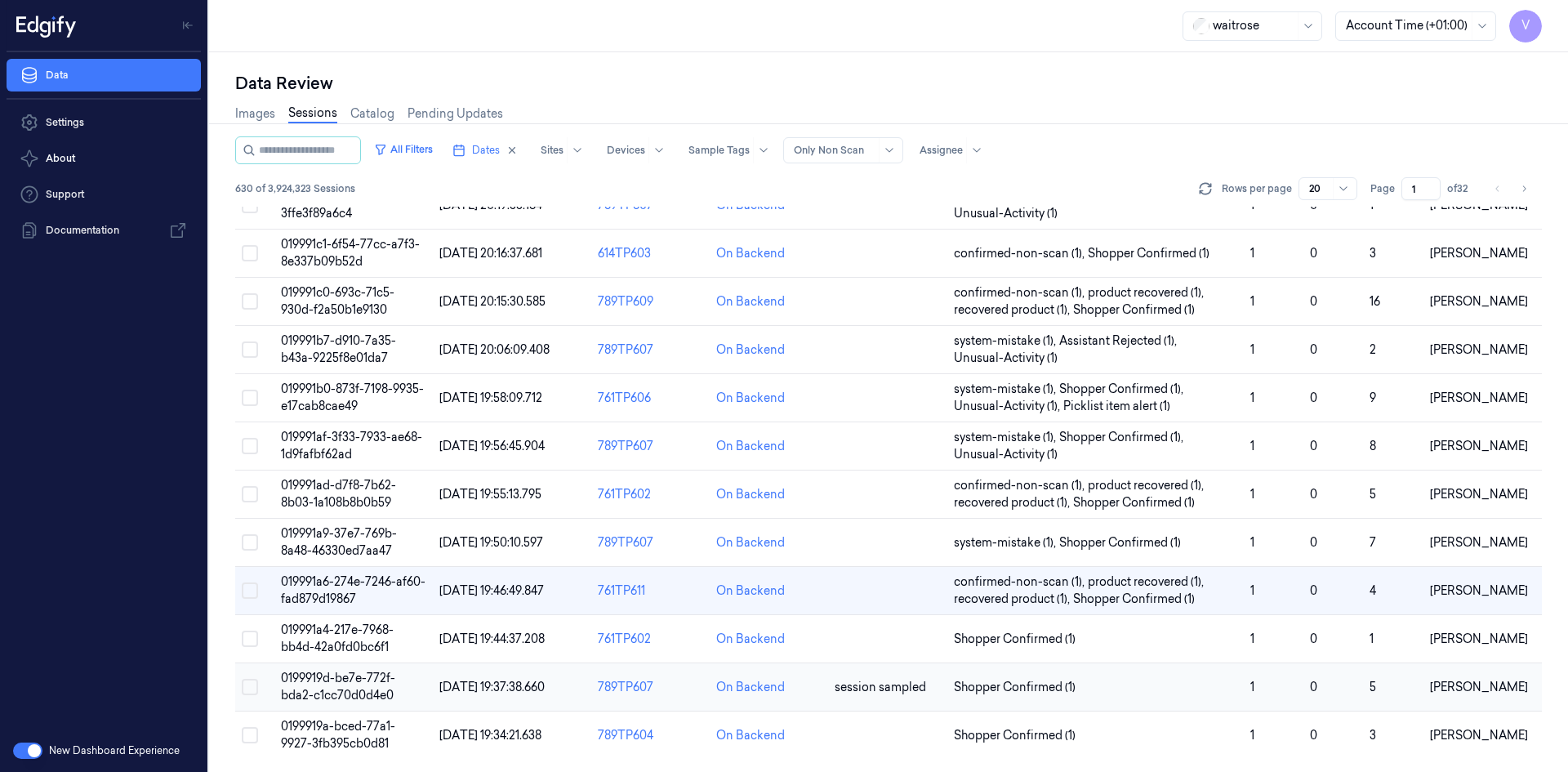
click at [356, 686] on td "0199919d-be7e-772f-bda2-c1cc70d0d4e0" at bounding box center [353, 687] width 158 height 48
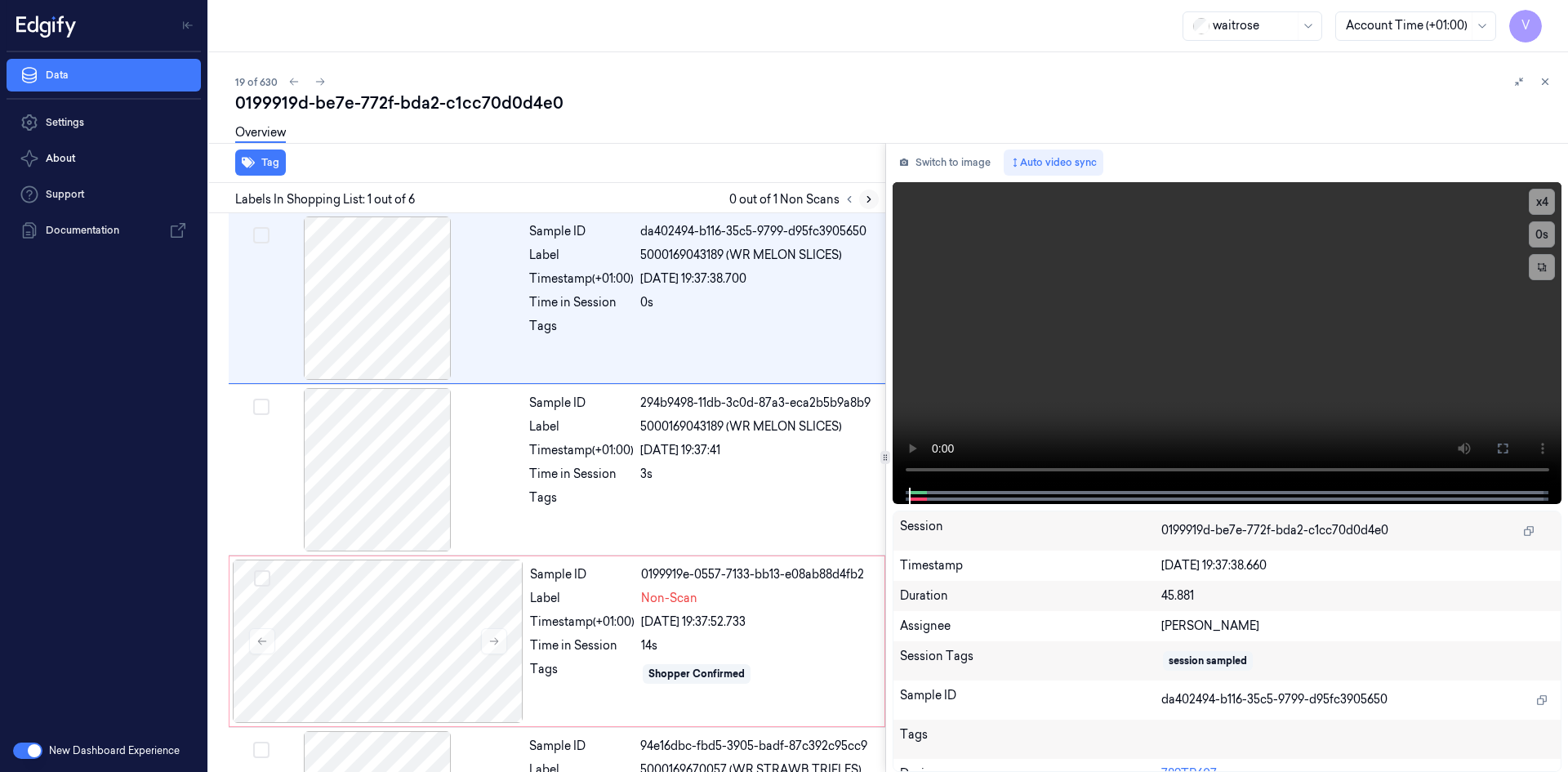
click at [872, 202] on icon at bounding box center [868, 198] width 11 height 11
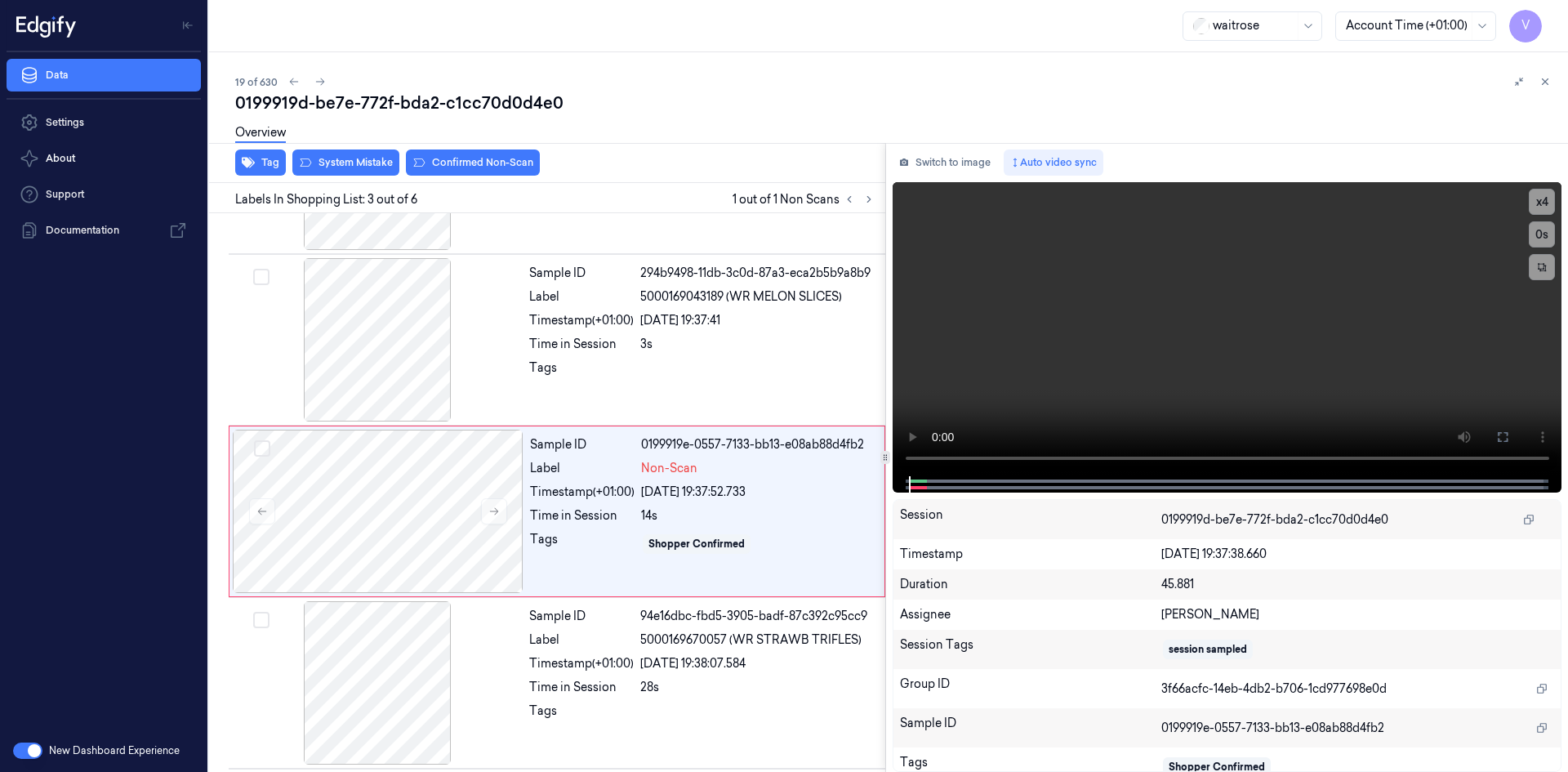
scroll to position [148, 0]
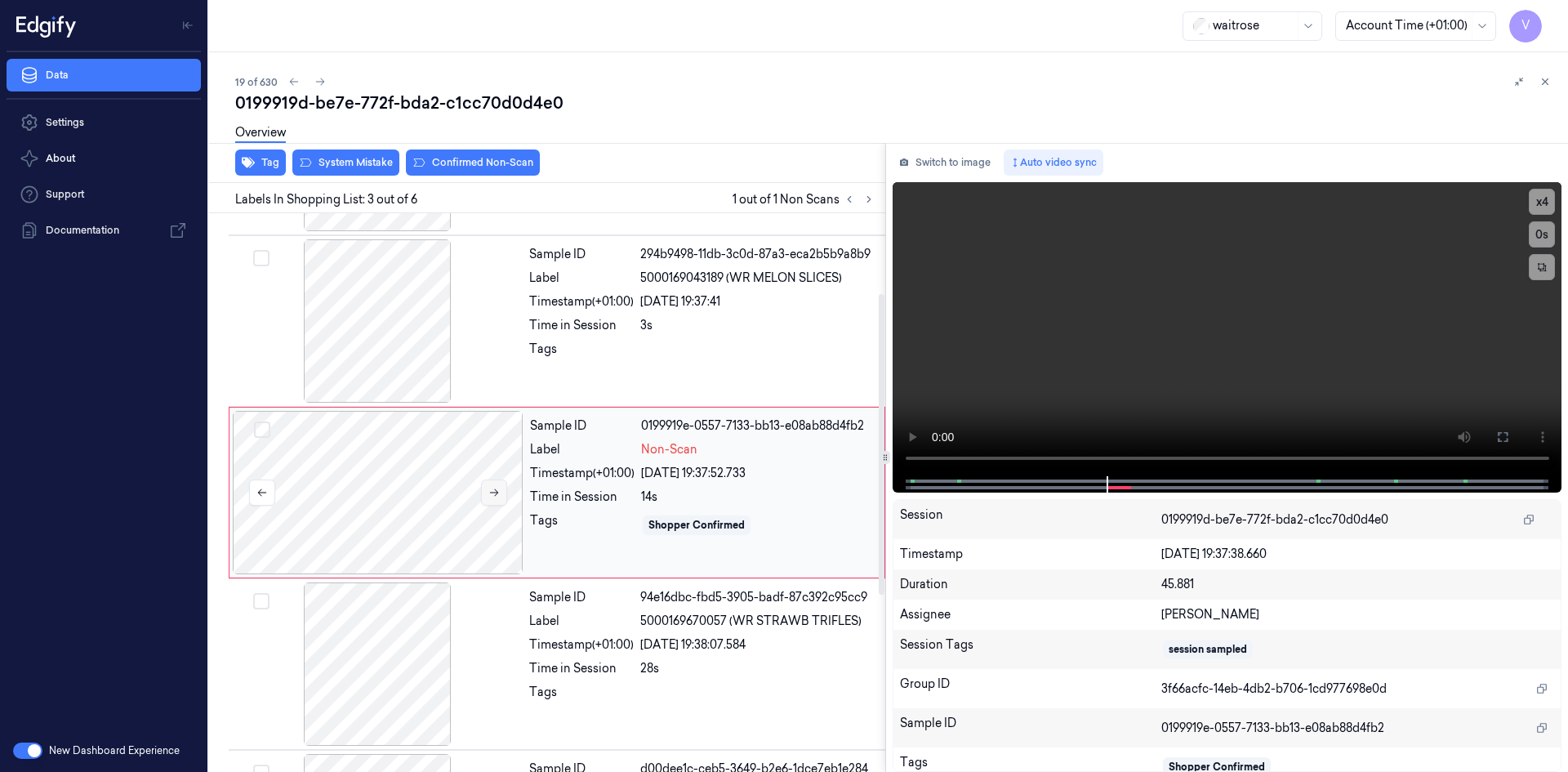
click at [497, 491] on icon at bounding box center [494, 492] width 9 height 7
click at [391, 439] on div at bounding box center [379, 492] width 291 height 163
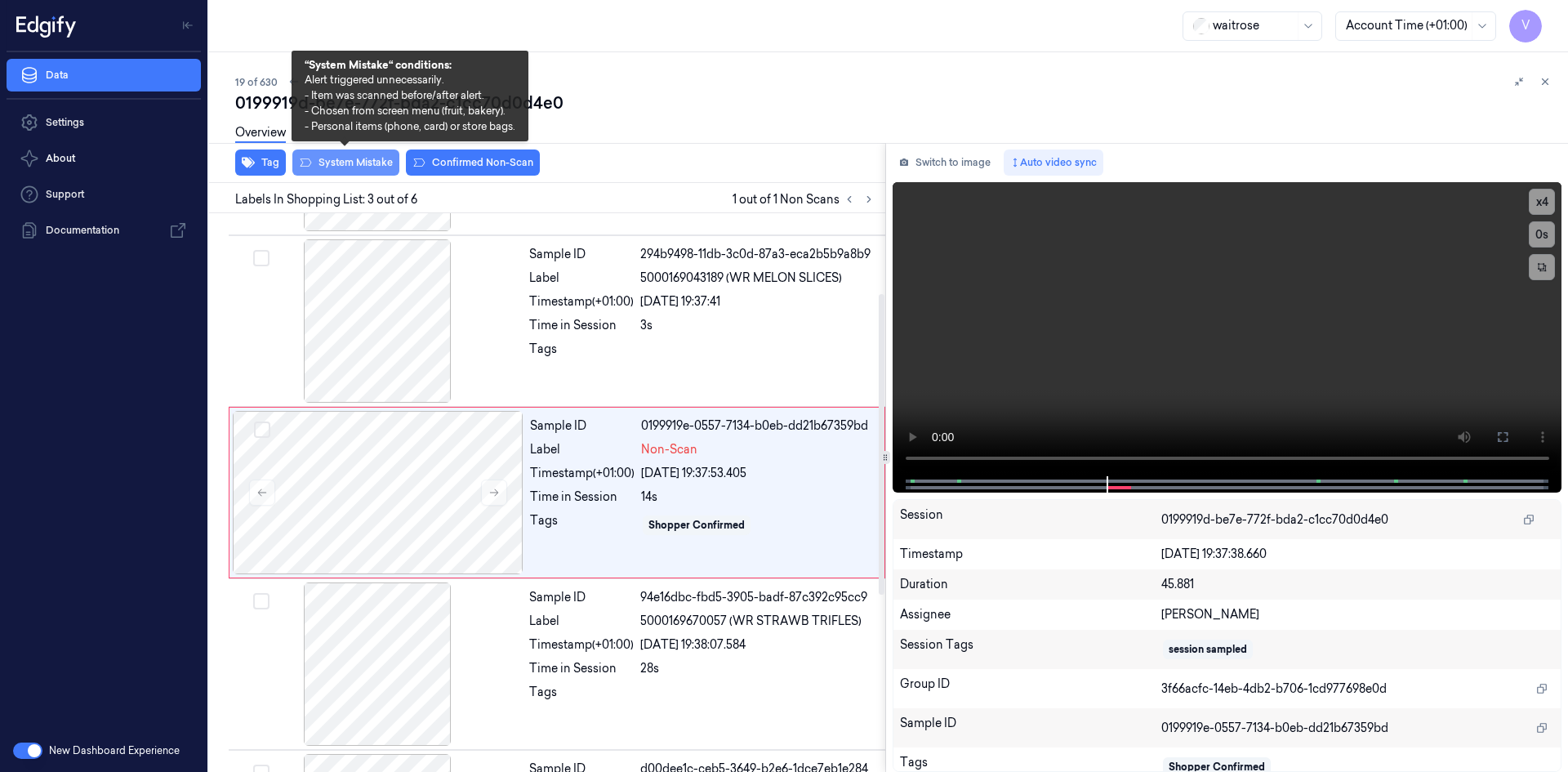
click at [374, 167] on button "System Mistake" at bounding box center [345, 162] width 107 height 26
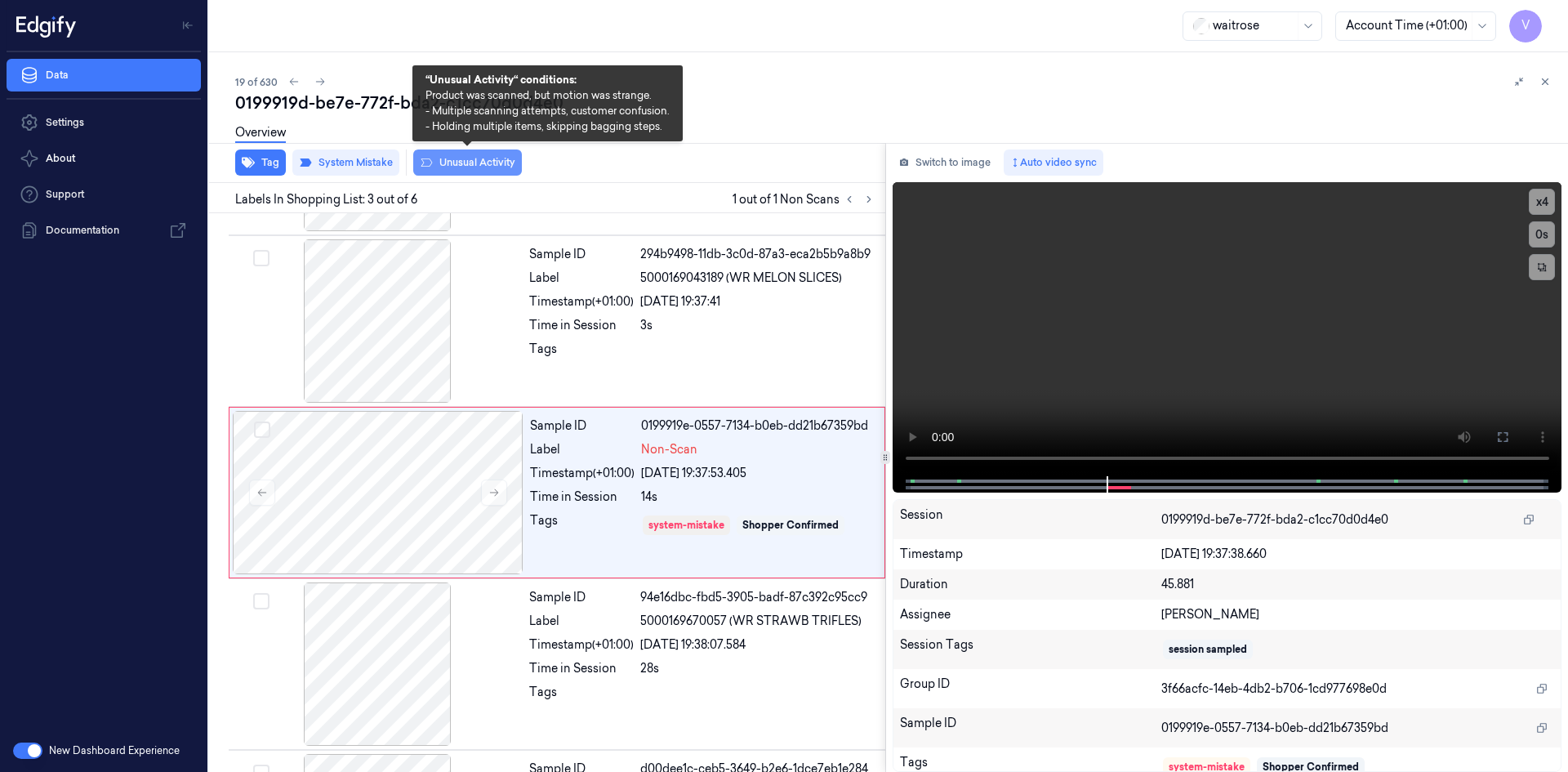
click at [491, 160] on button "Unusual Activity" at bounding box center [467, 162] width 109 height 26
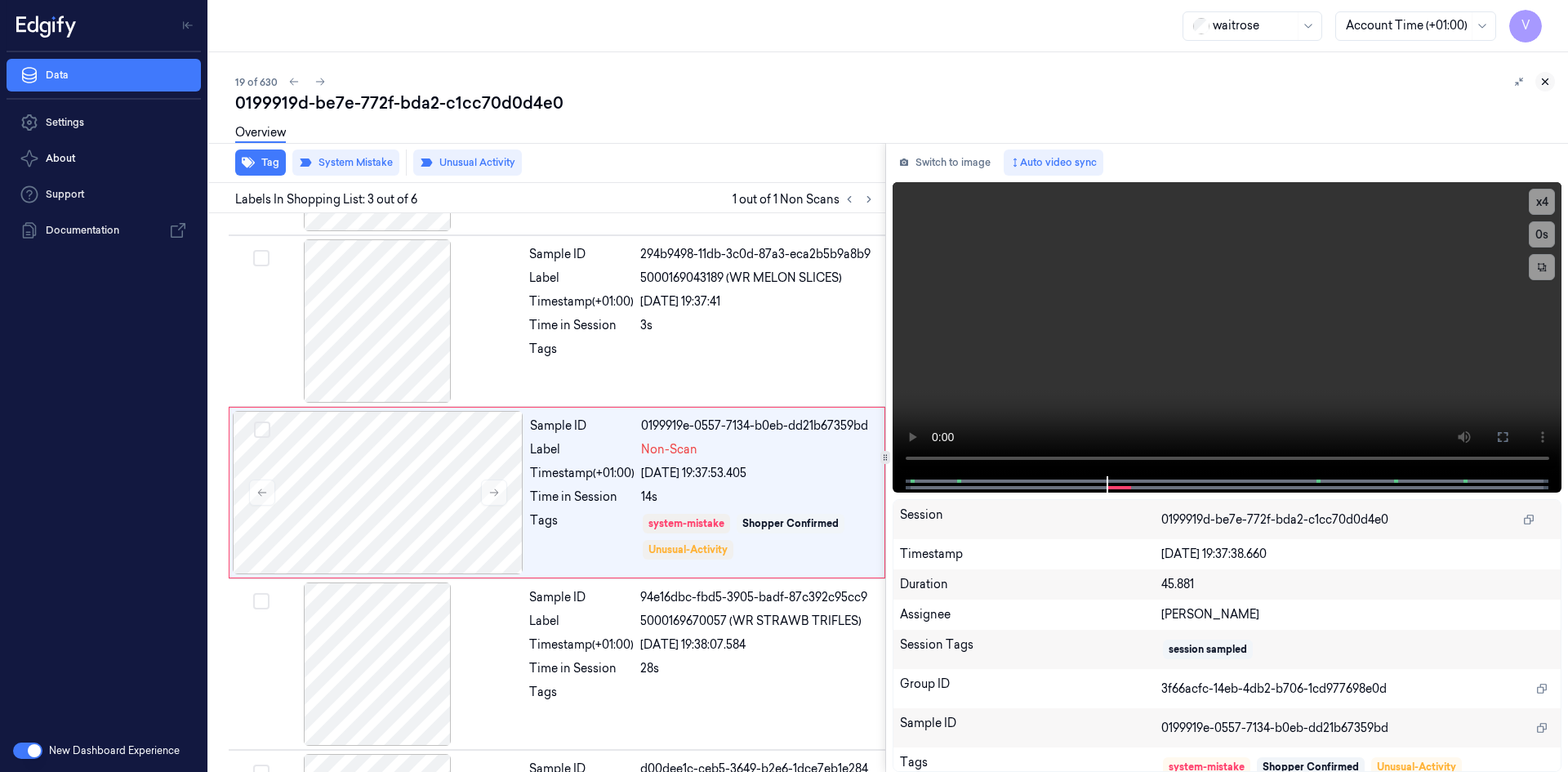
click at [1542, 80] on icon at bounding box center [1544, 81] width 11 height 11
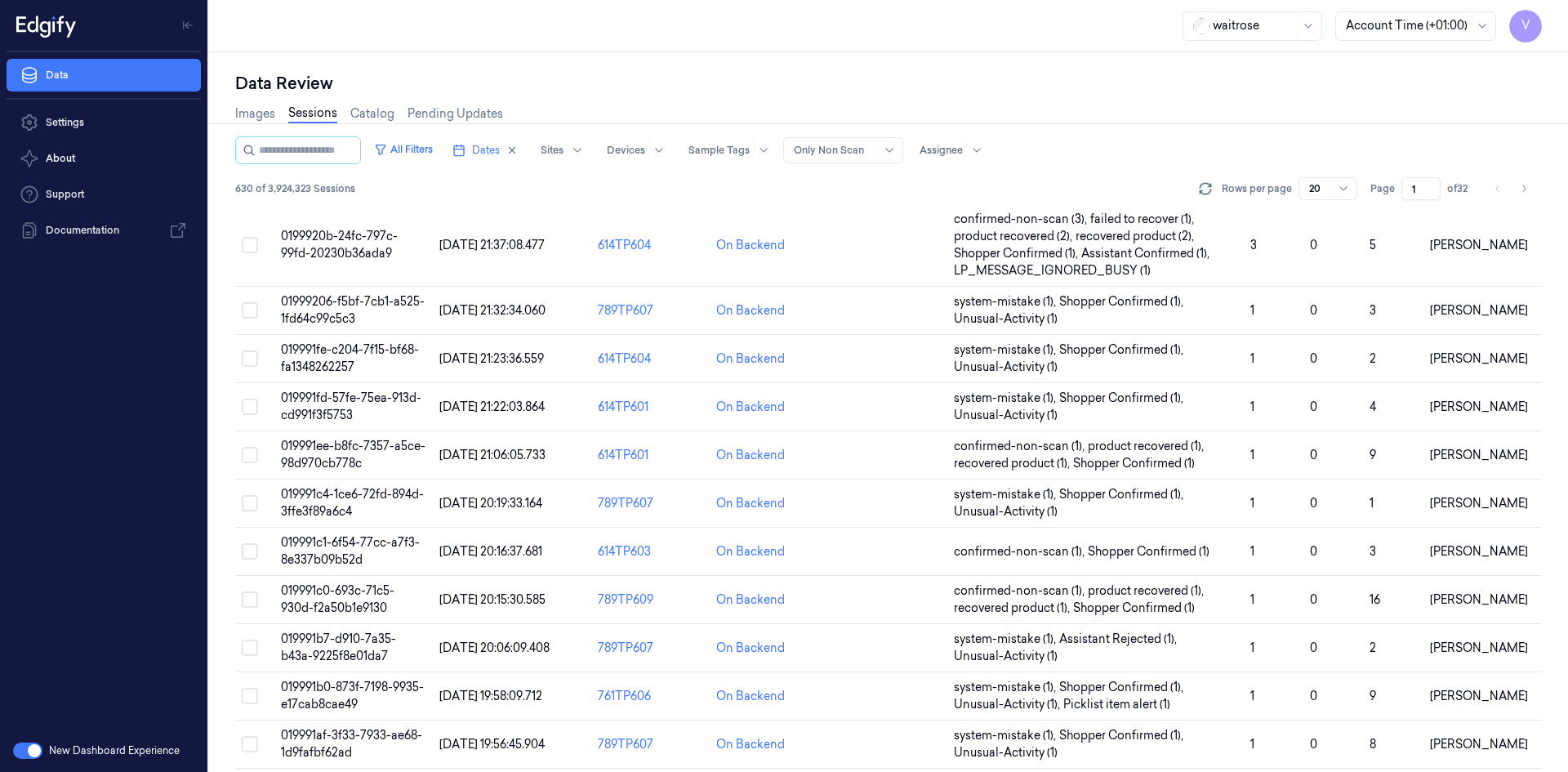
scroll to position [481, 0]
